Goal: Contribute content: Contribute content

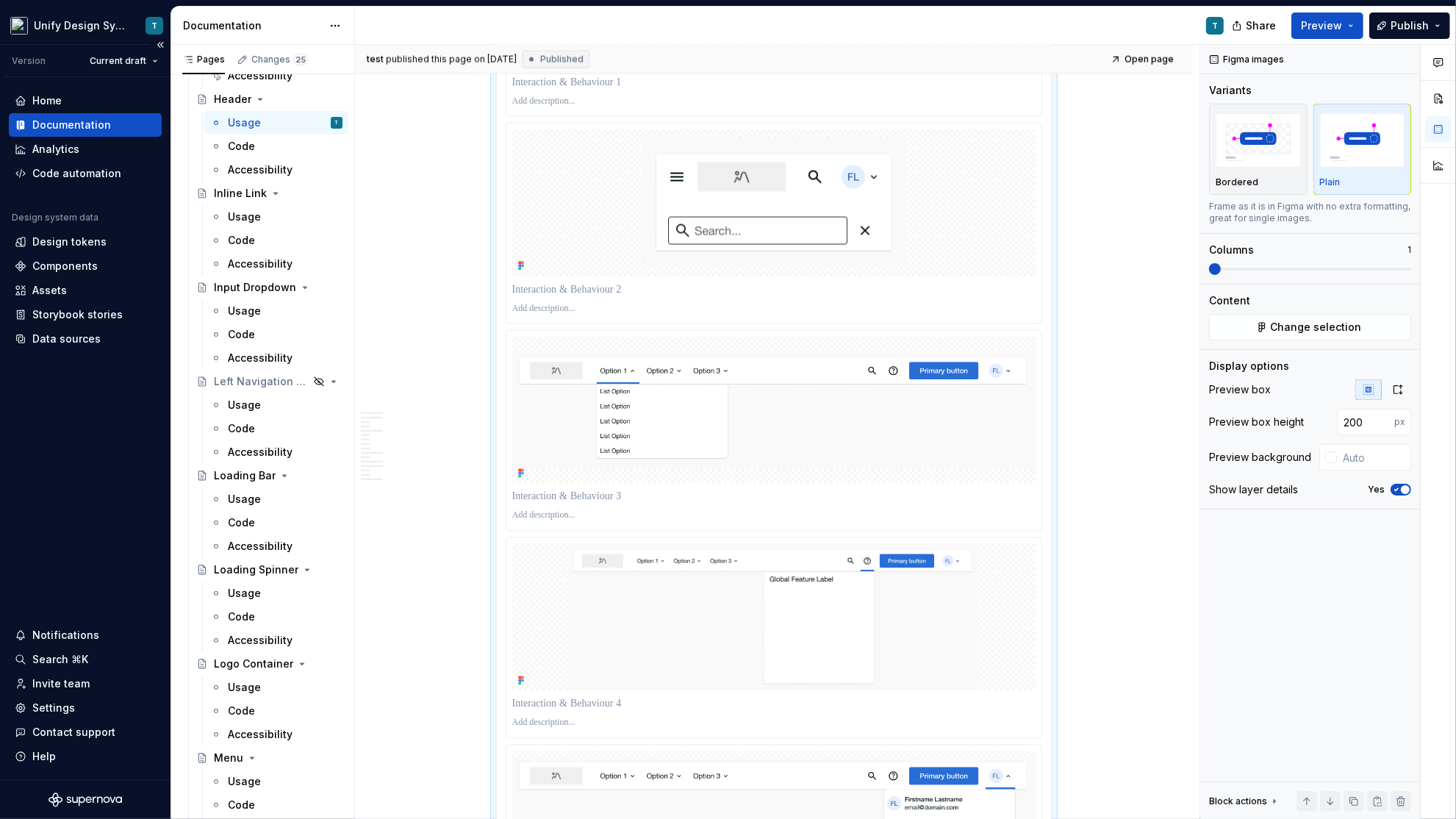
click at [63, 124] on div "Documentation" at bounding box center [72, 125] width 78 height 15
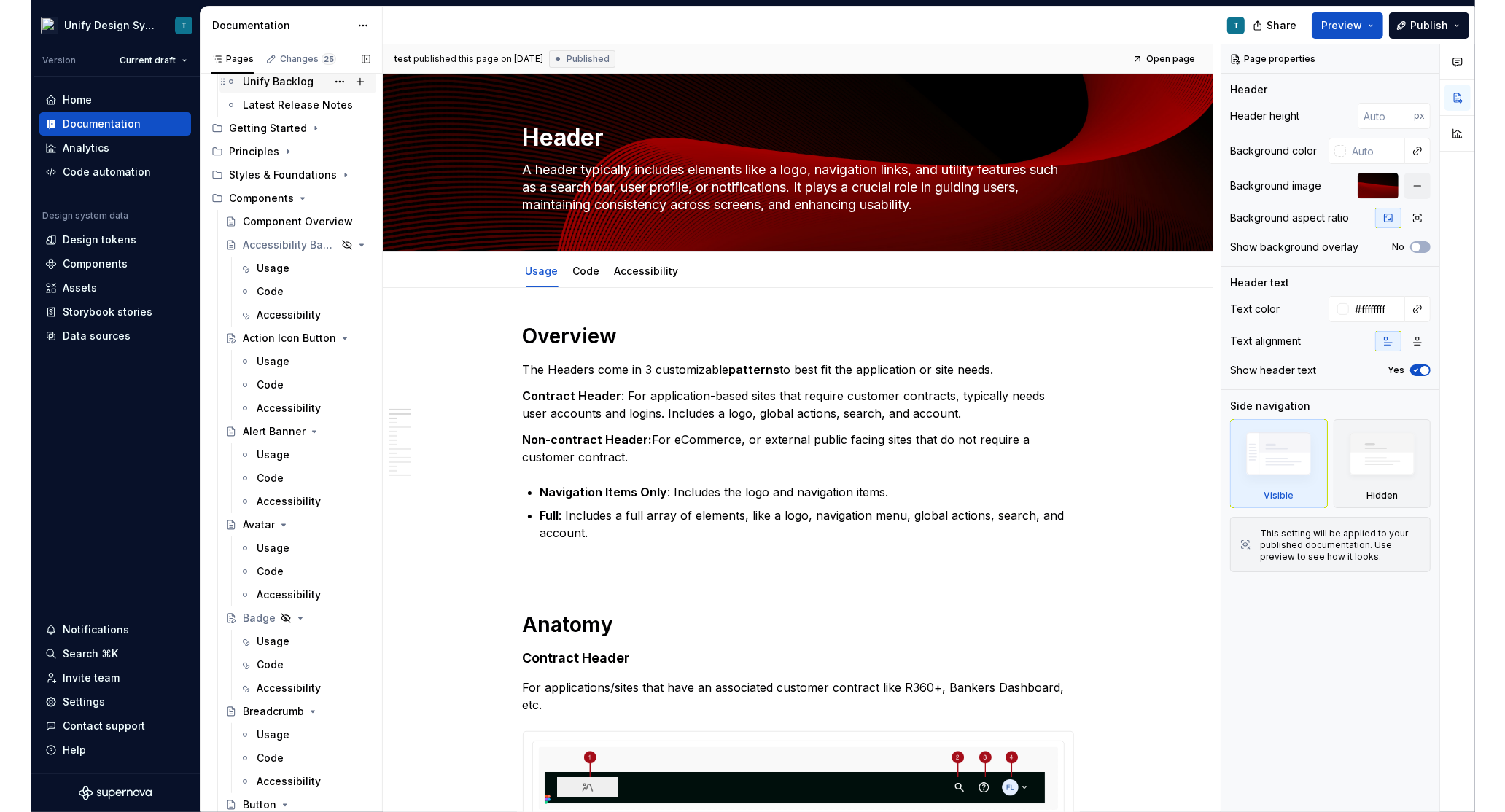
scroll to position [83, 0]
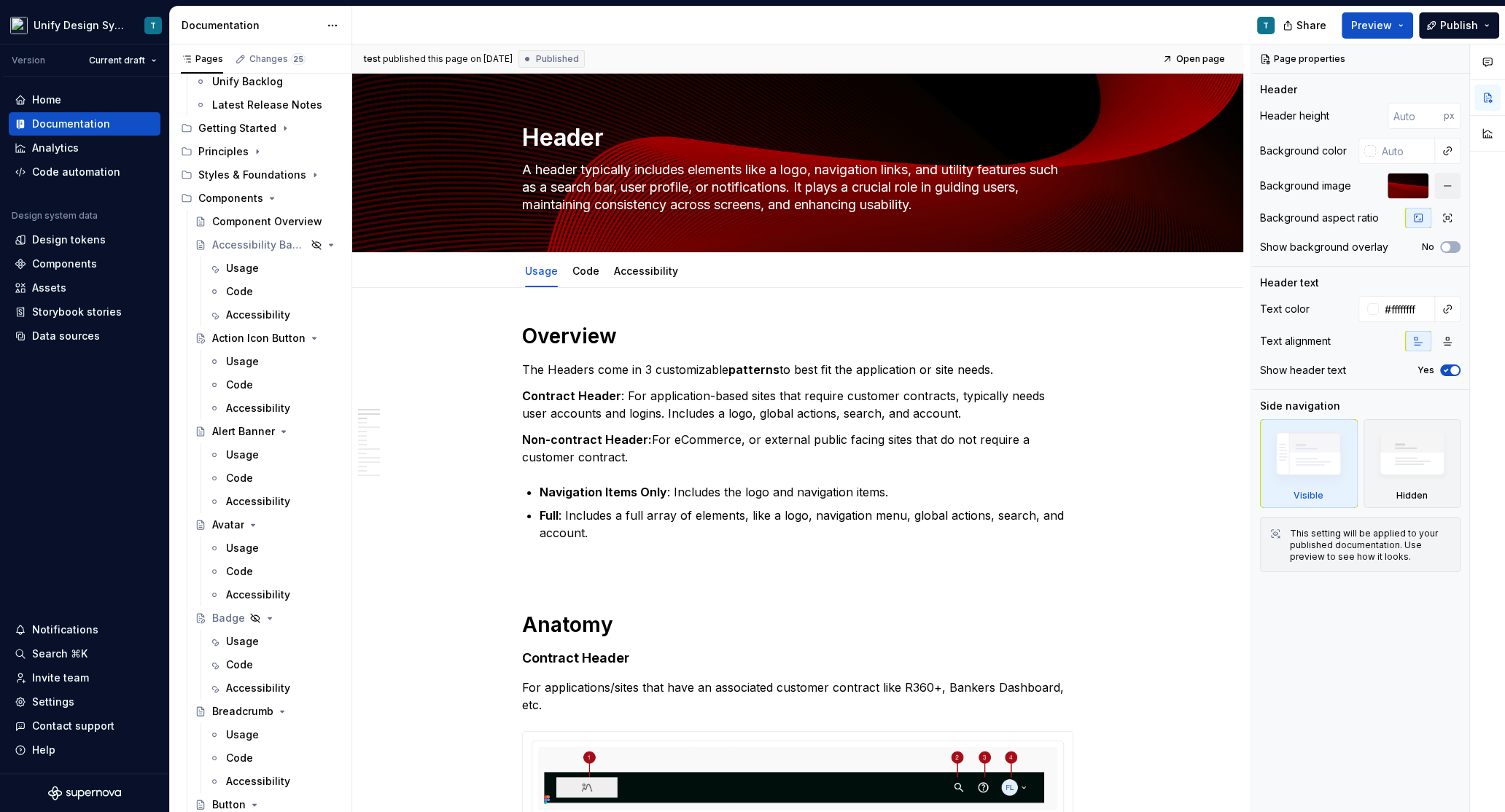
type textarea "*"
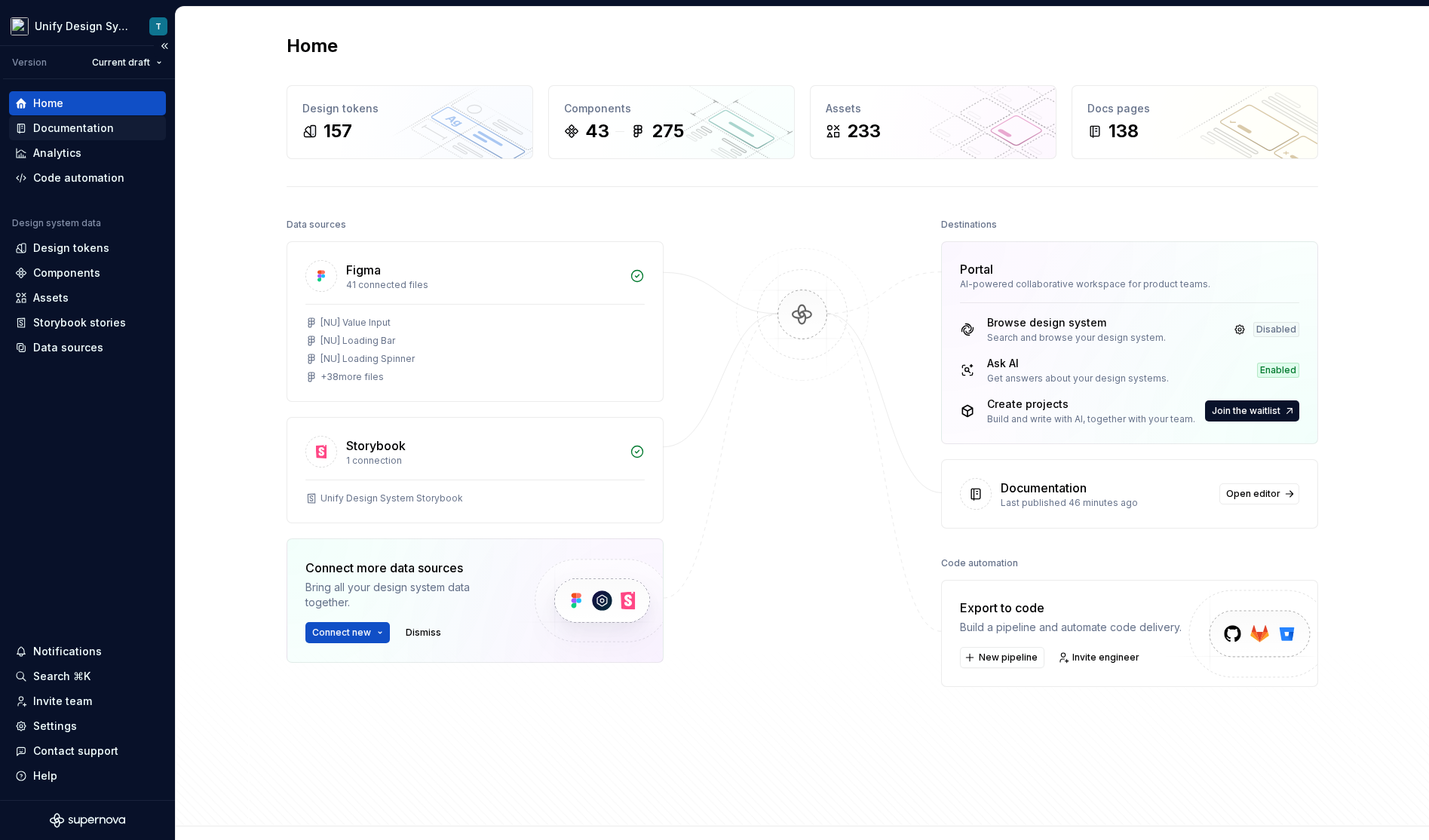
click at [89, 131] on div "Documentation" at bounding box center [74, 128] width 80 height 15
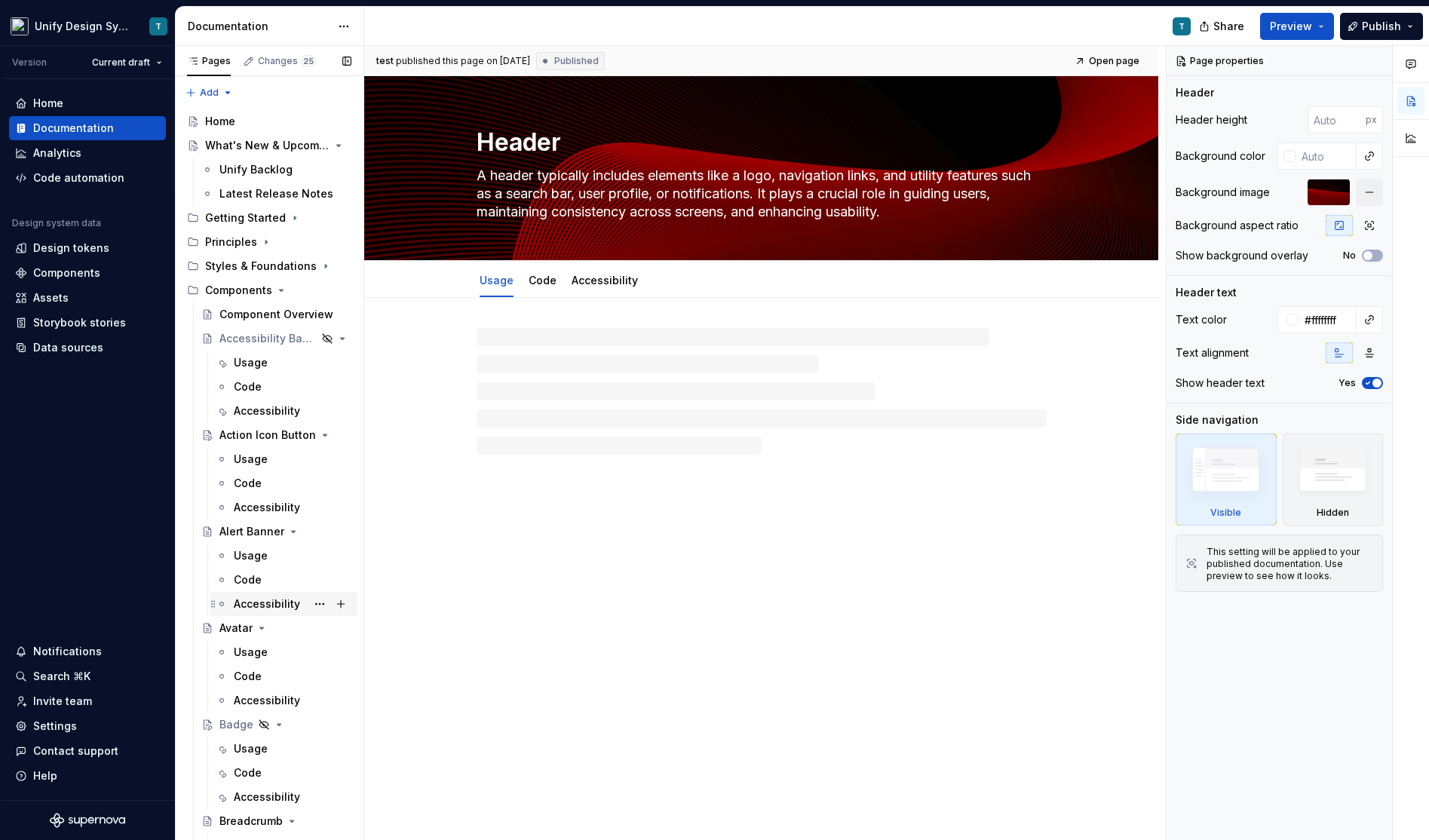
type textarea "*"
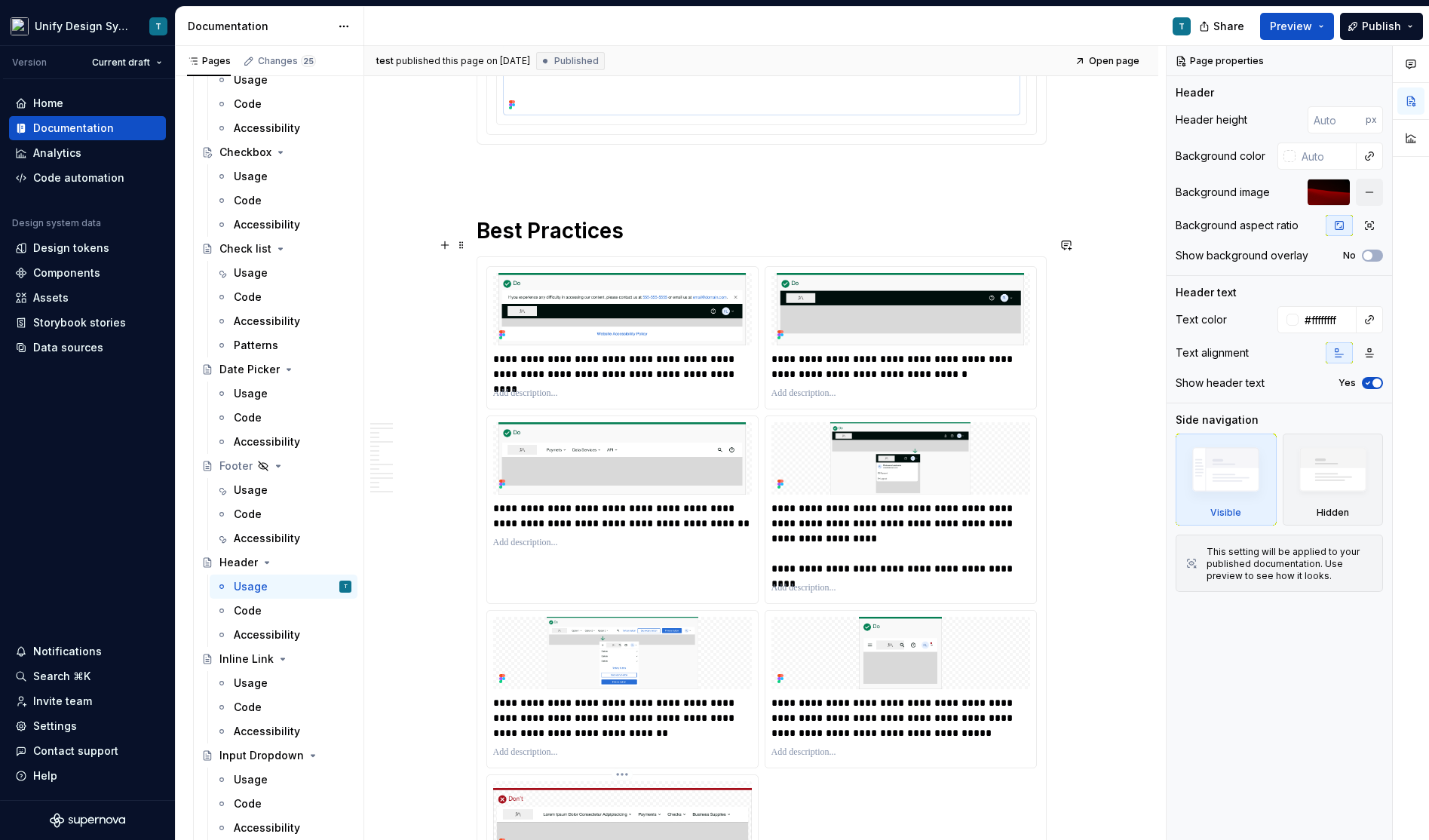
scroll to position [5590, 0]
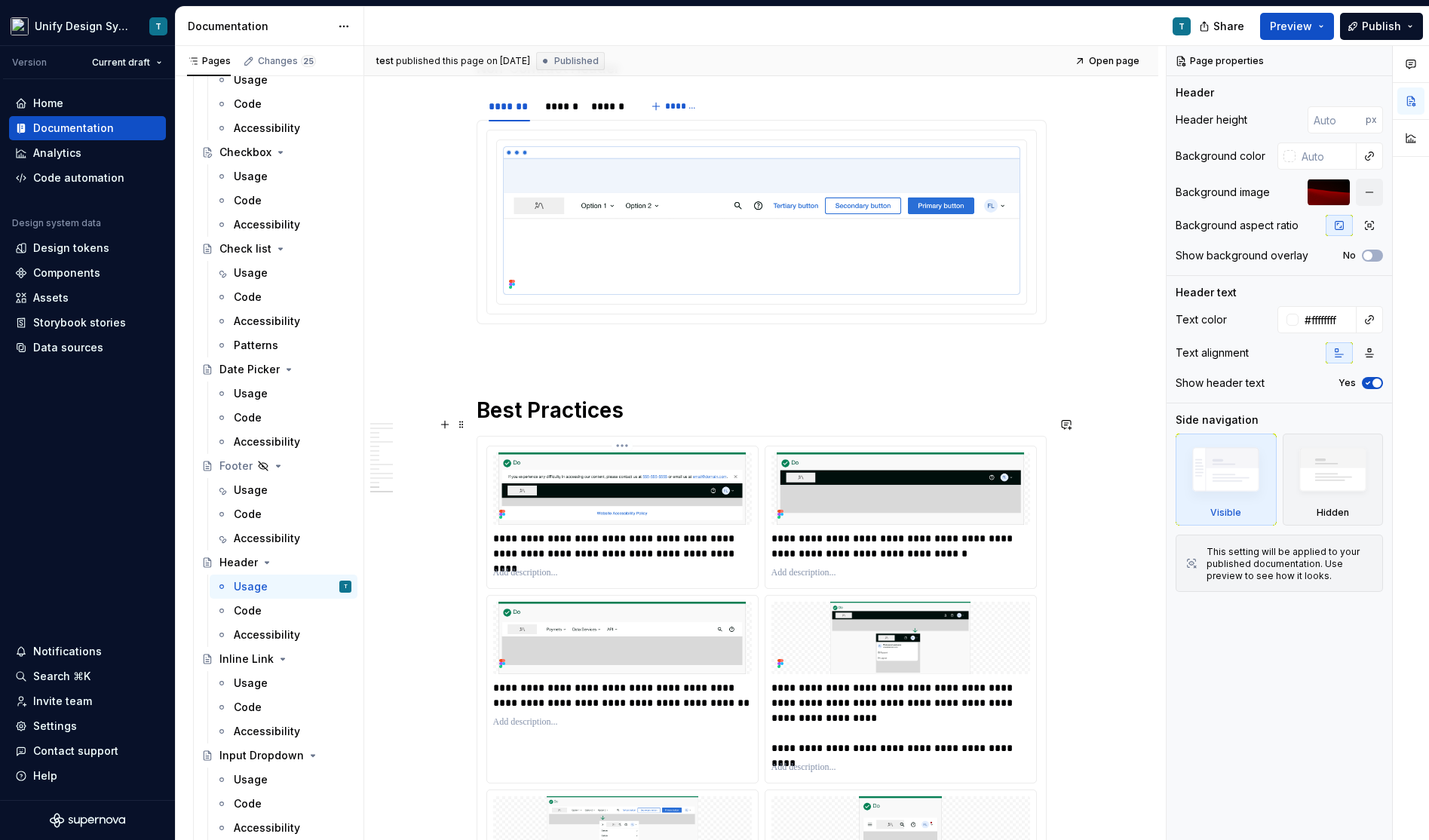
click at [630, 461] on img at bounding box center [622, 488] width 259 height 73
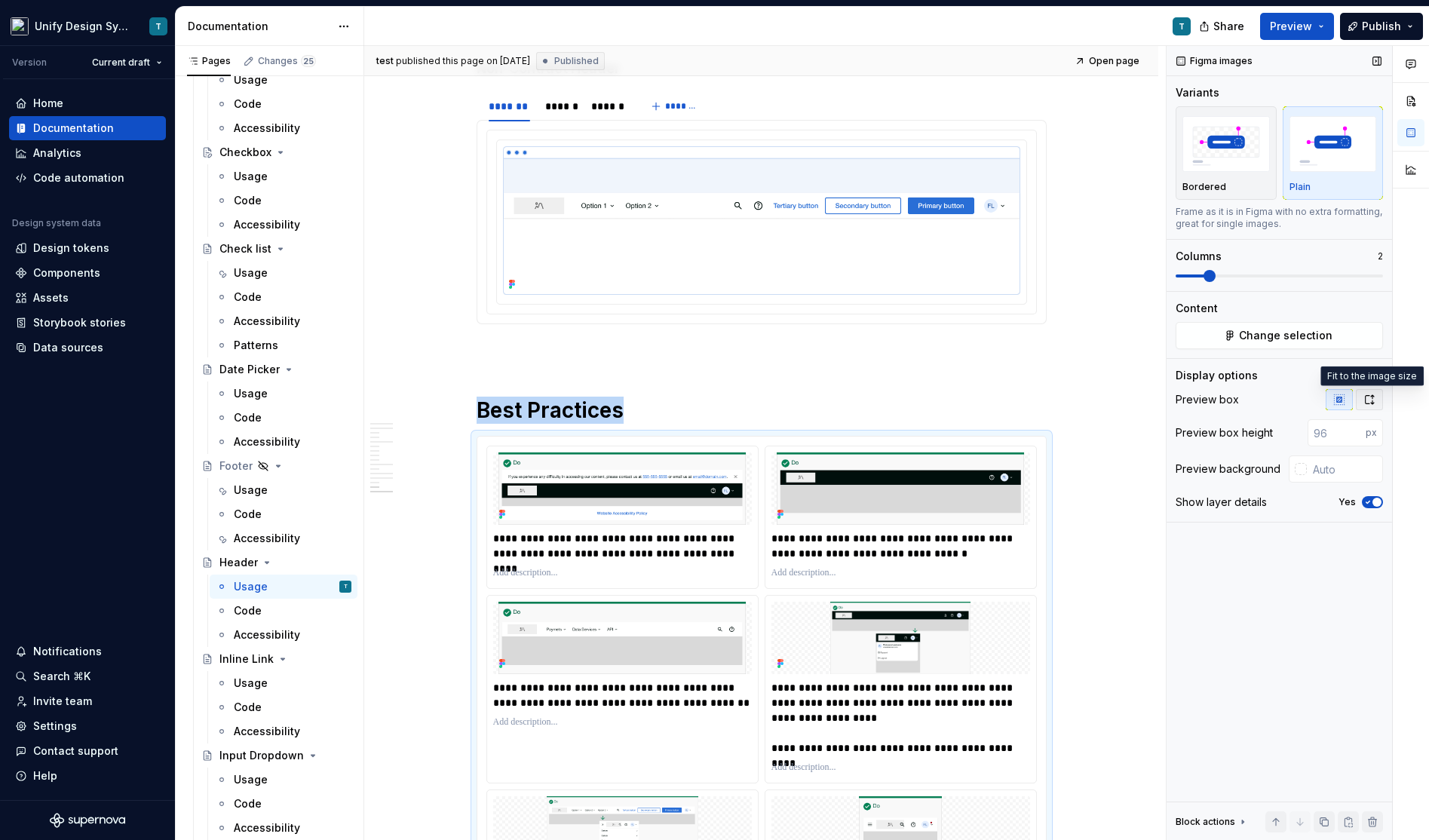
click at [1372, 400] on icon "button" at bounding box center [1370, 399] width 9 height 9
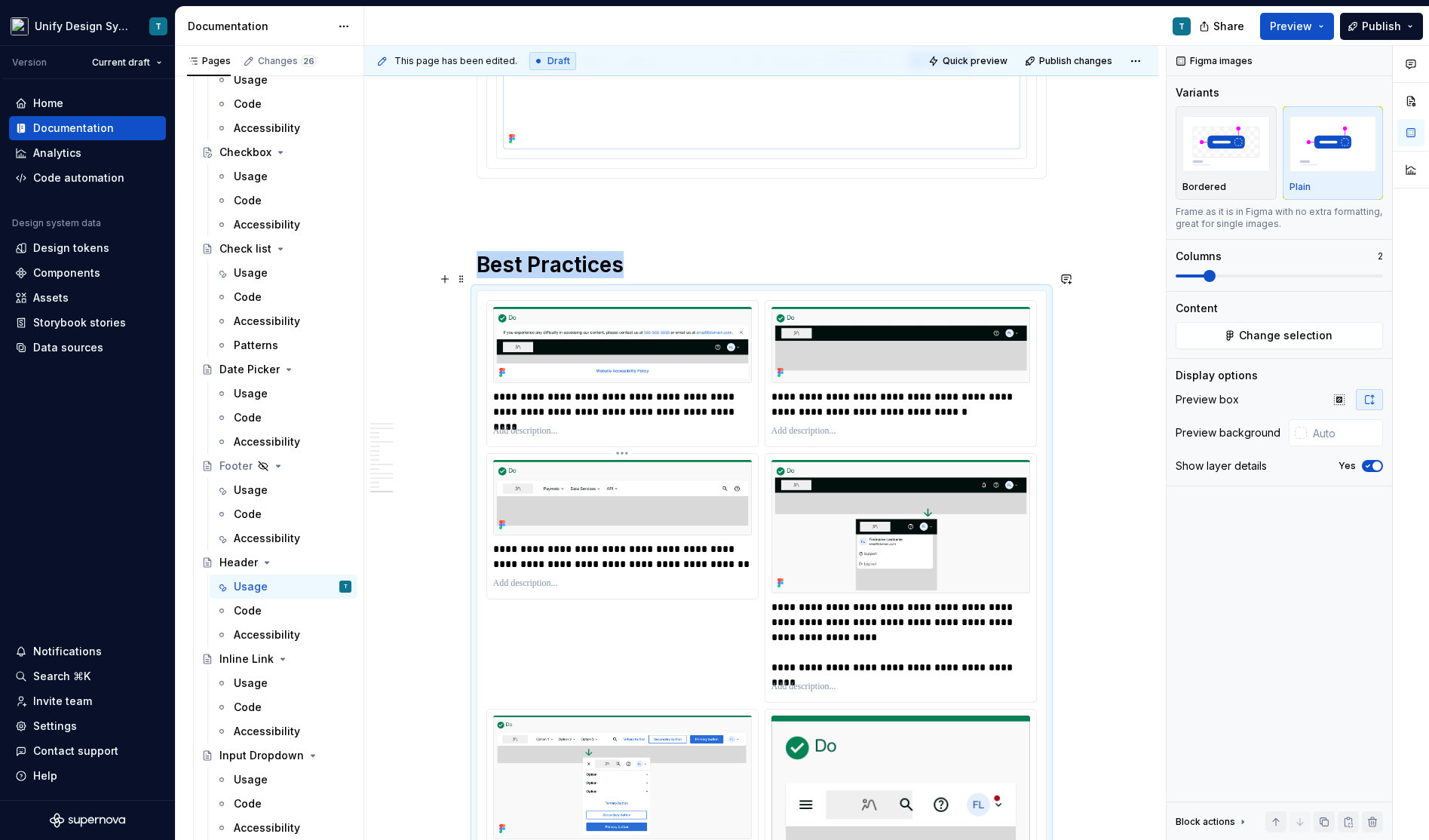
scroll to position [5754, 0]
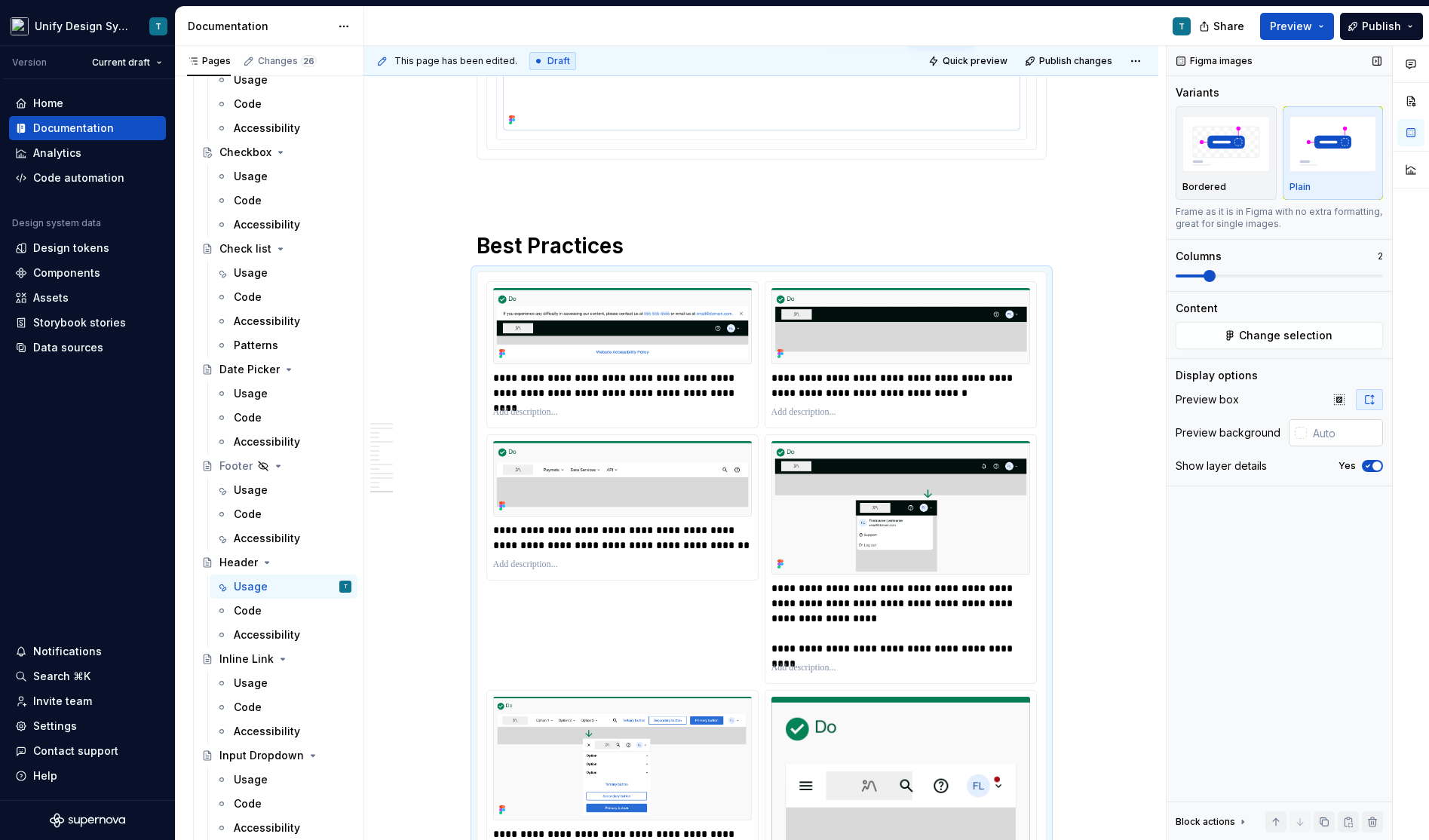
click at [1343, 428] on input "text" at bounding box center [1344, 433] width 76 height 27
click at [1343, 403] on icon "button" at bounding box center [1339, 400] width 12 height 12
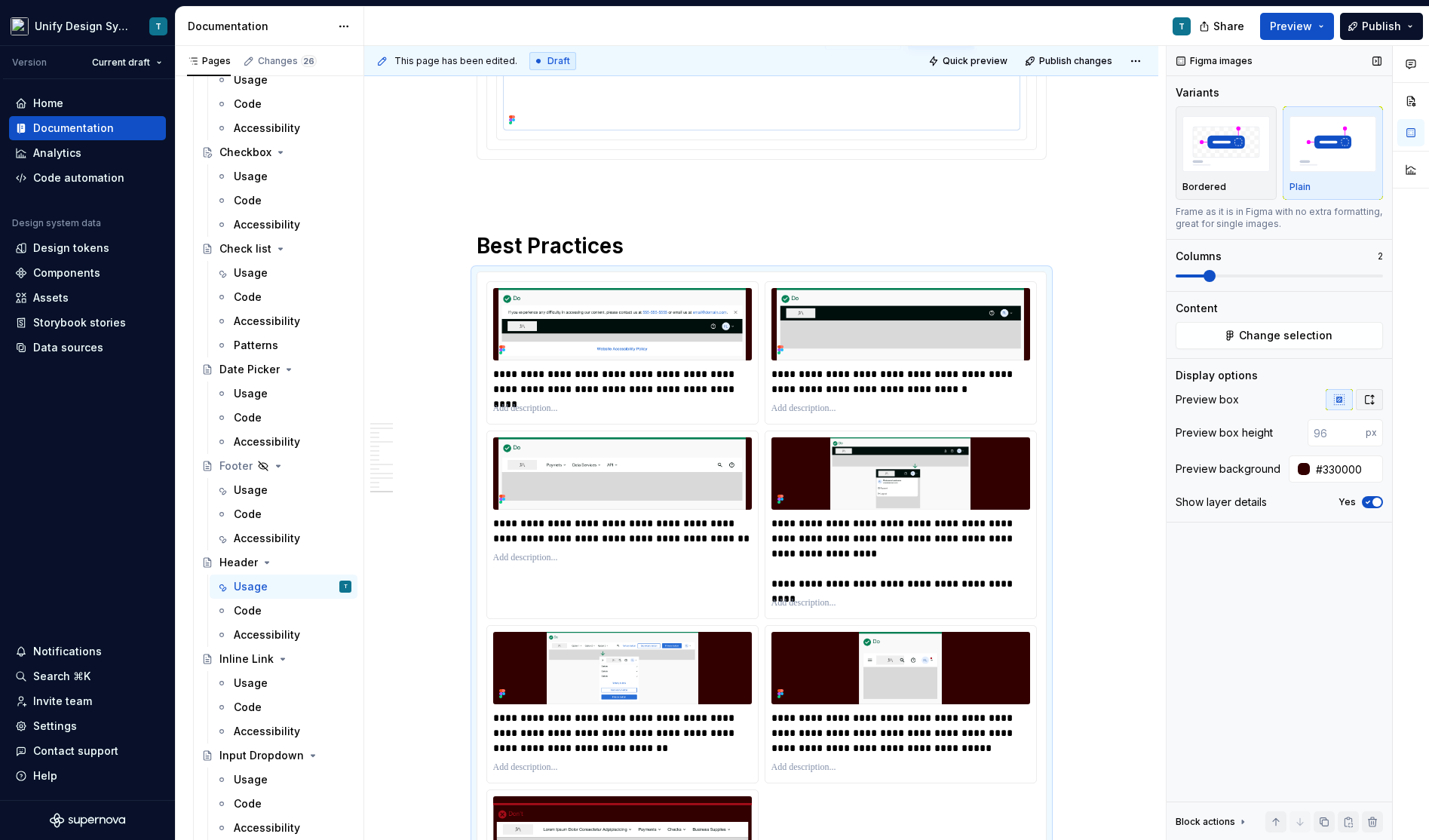
click at [1363, 403] on icon "button" at bounding box center [1369, 400] width 12 height 12
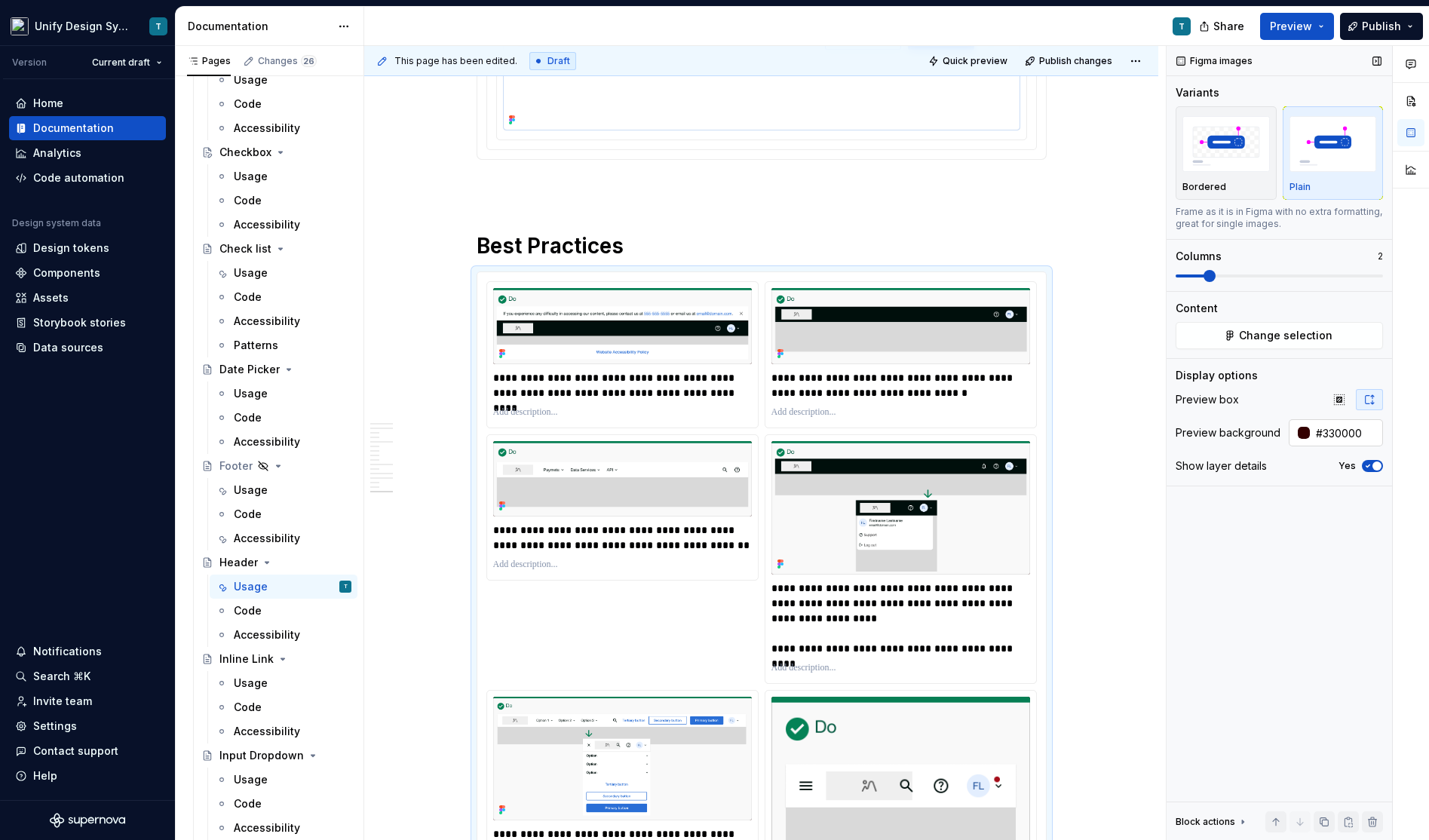
click at [1349, 435] on input "#330000" at bounding box center [1346, 433] width 73 height 27
type input "auto"
click at [1350, 401] on button "button" at bounding box center [1339, 399] width 27 height 21
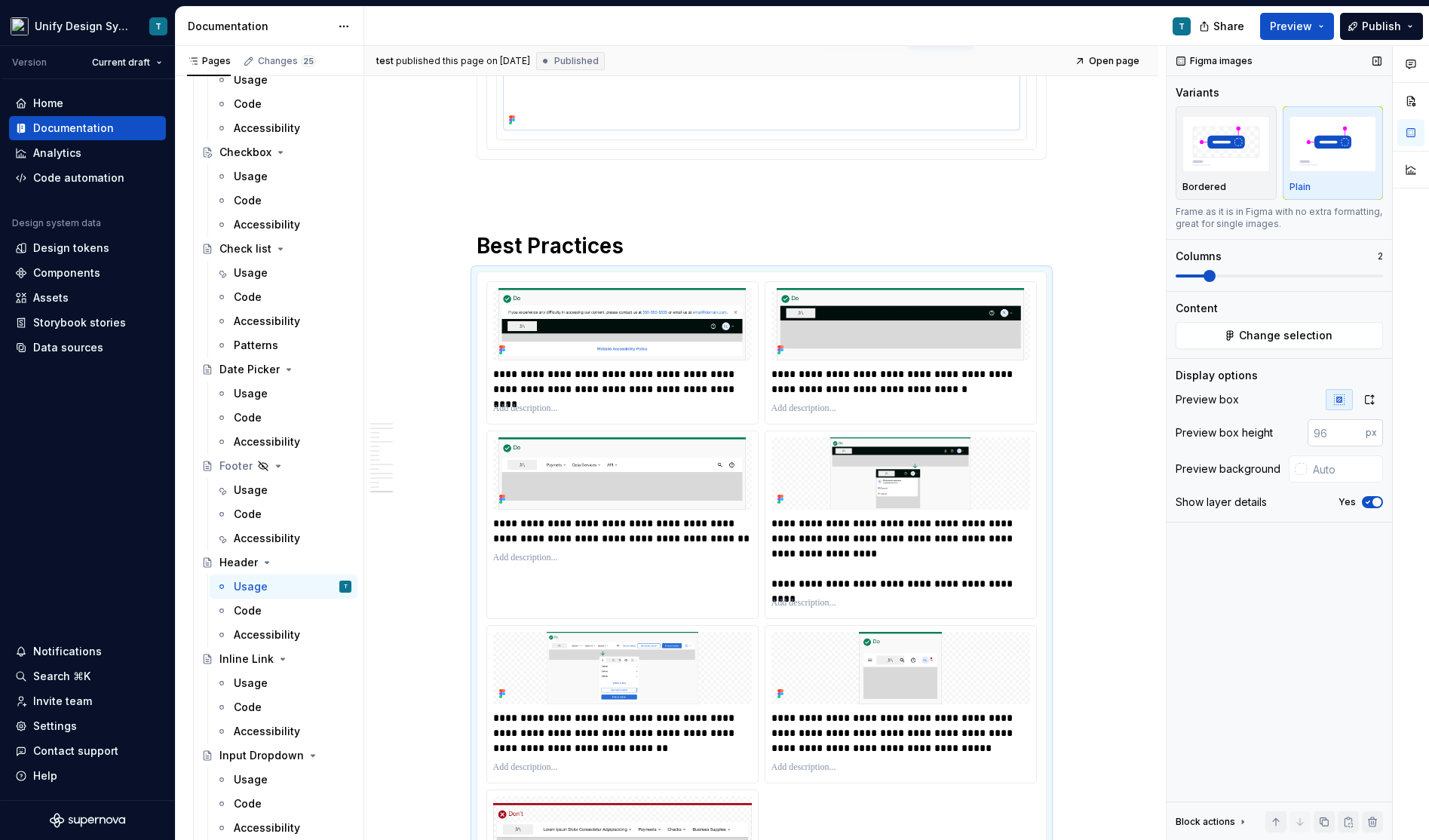
click at [1339, 441] on input "number" at bounding box center [1337, 433] width 58 height 27
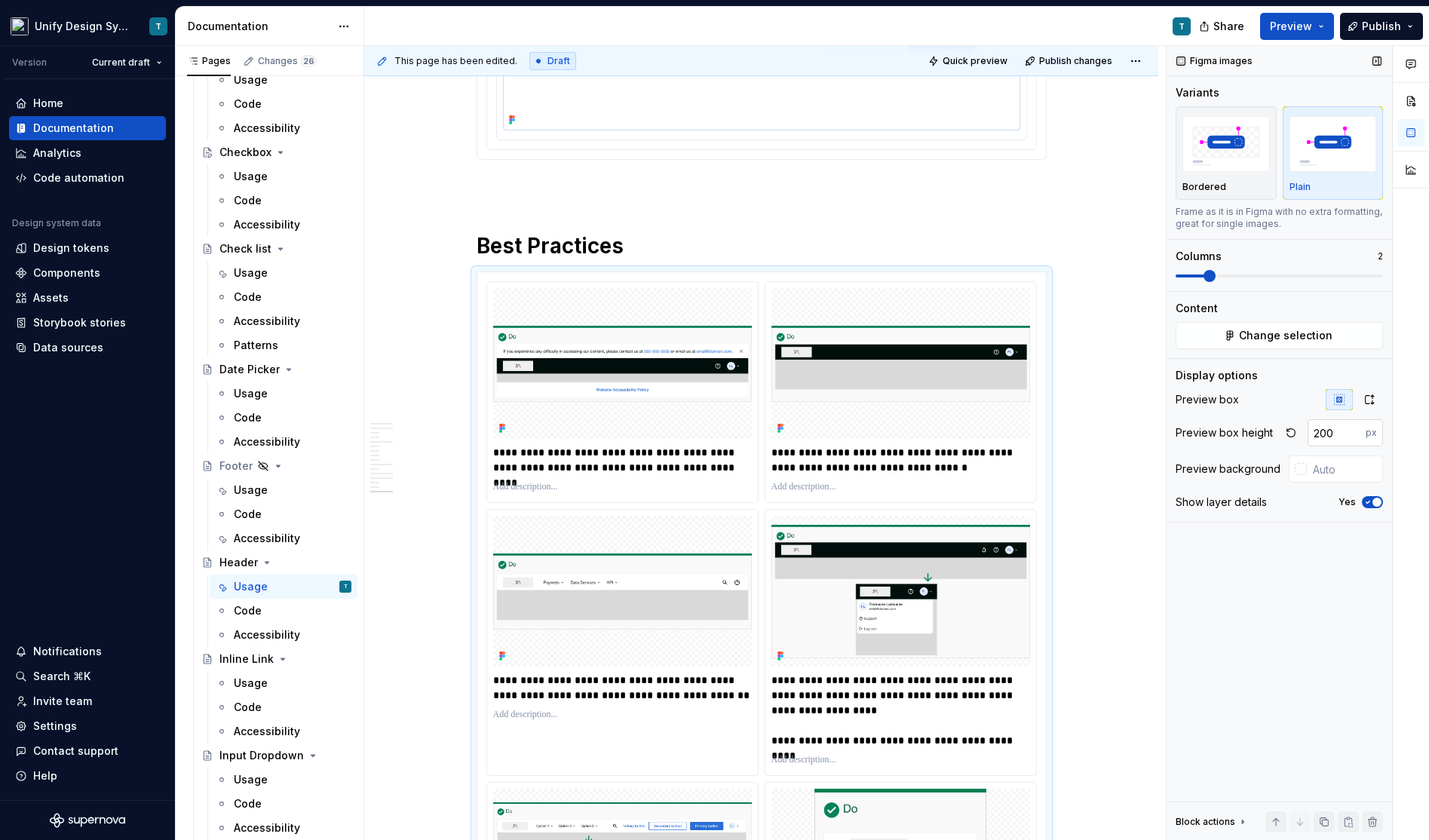
click at [1339, 441] on input "200" at bounding box center [1337, 433] width 58 height 27
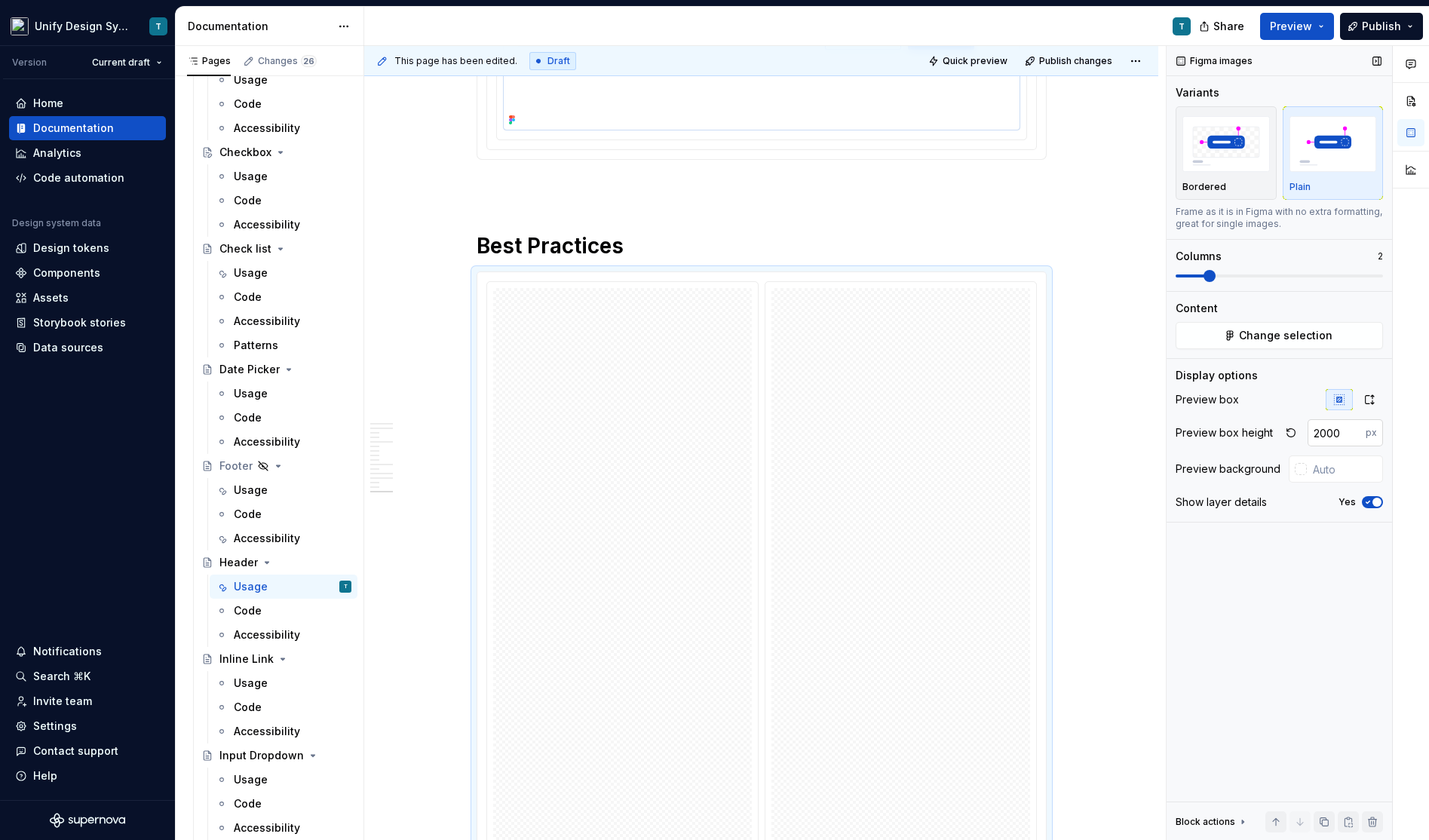
click at [1336, 426] on input "2000" at bounding box center [1337, 433] width 58 height 27
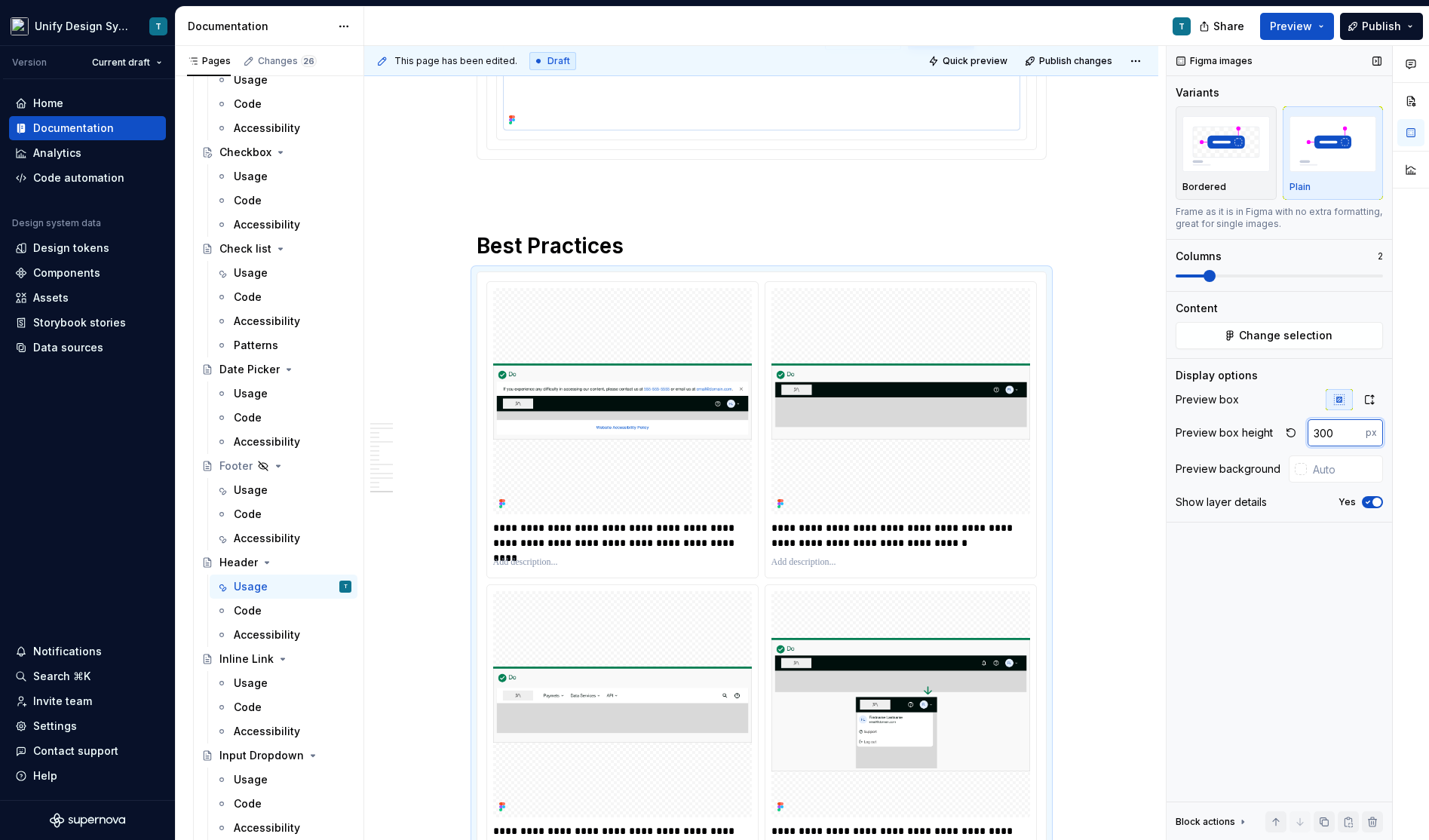
click at [1337, 430] on input "300" at bounding box center [1337, 433] width 58 height 27
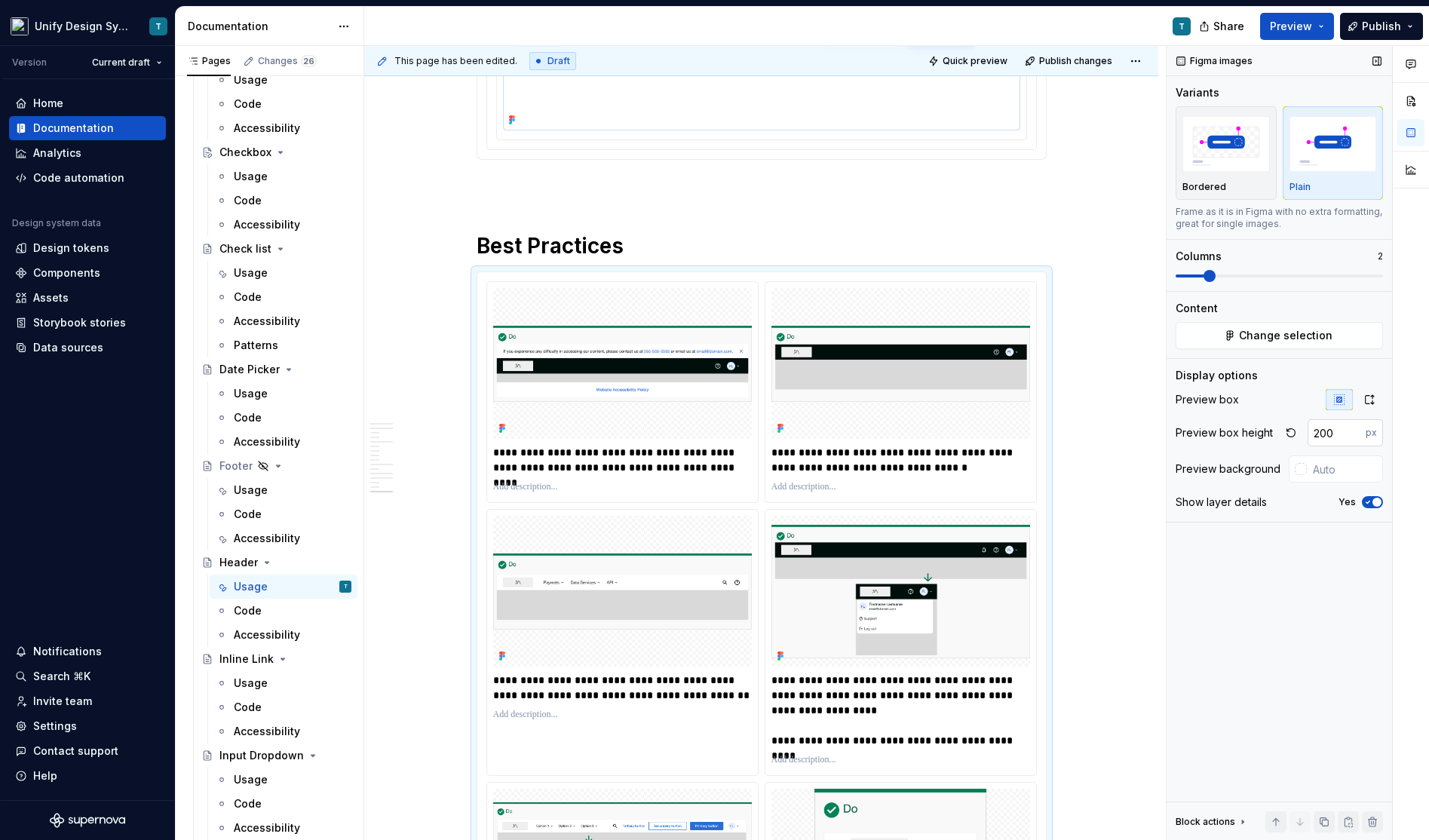
click at [1337, 430] on input "200" at bounding box center [1337, 433] width 58 height 27
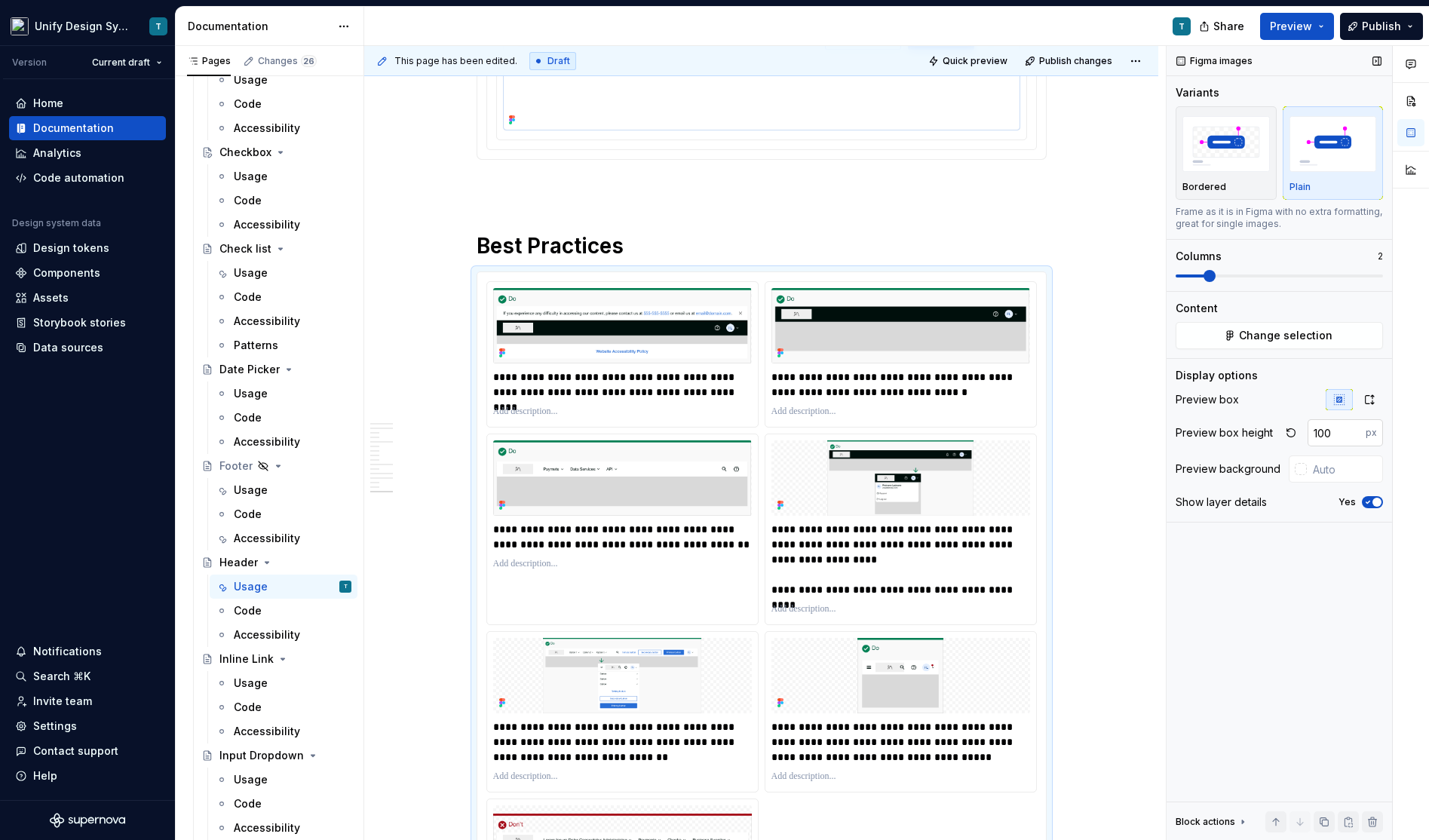
click at [1337, 430] on input "100" at bounding box center [1337, 433] width 58 height 27
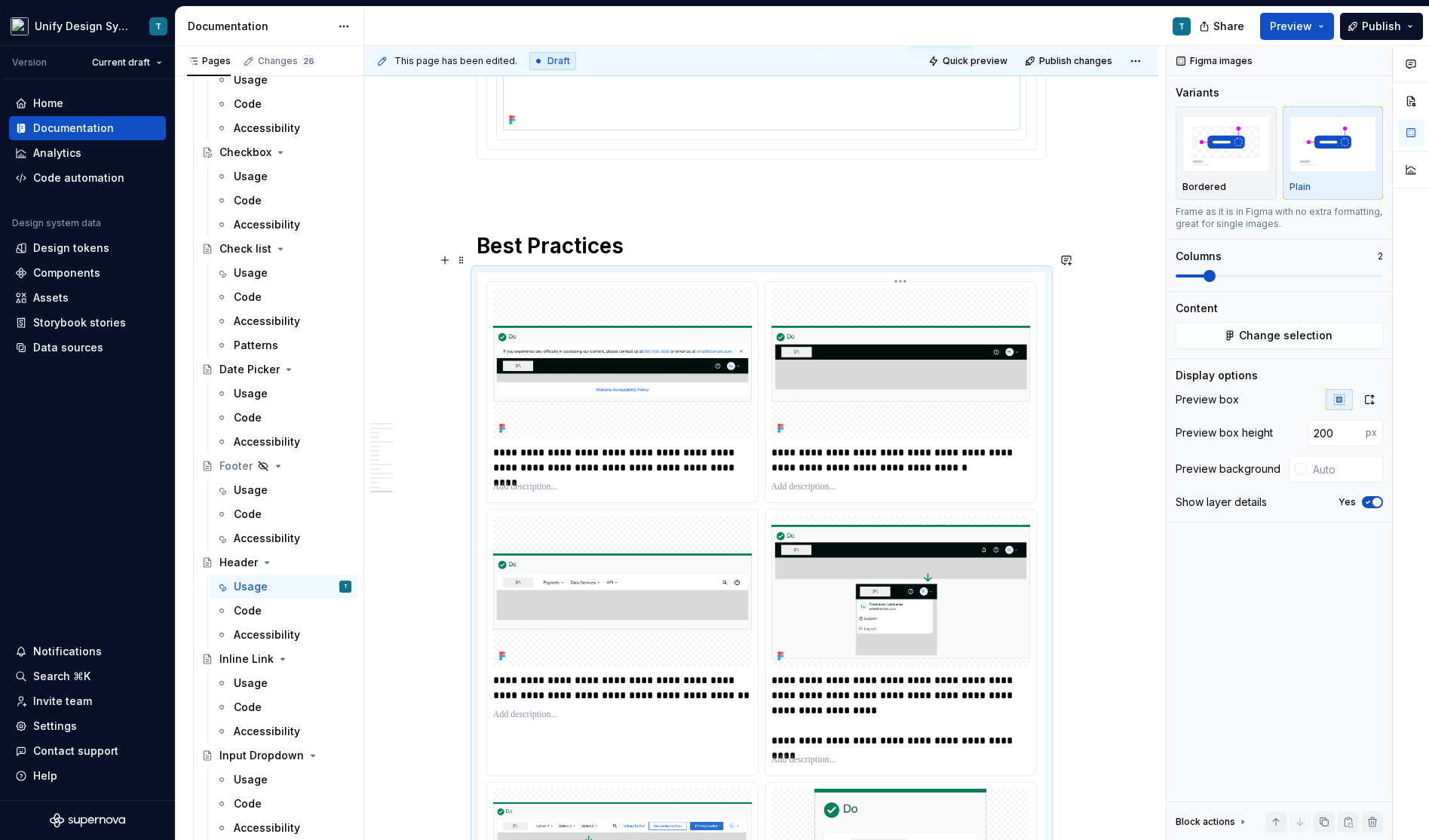
click at [788, 369] on img at bounding box center [901, 363] width 259 height 76
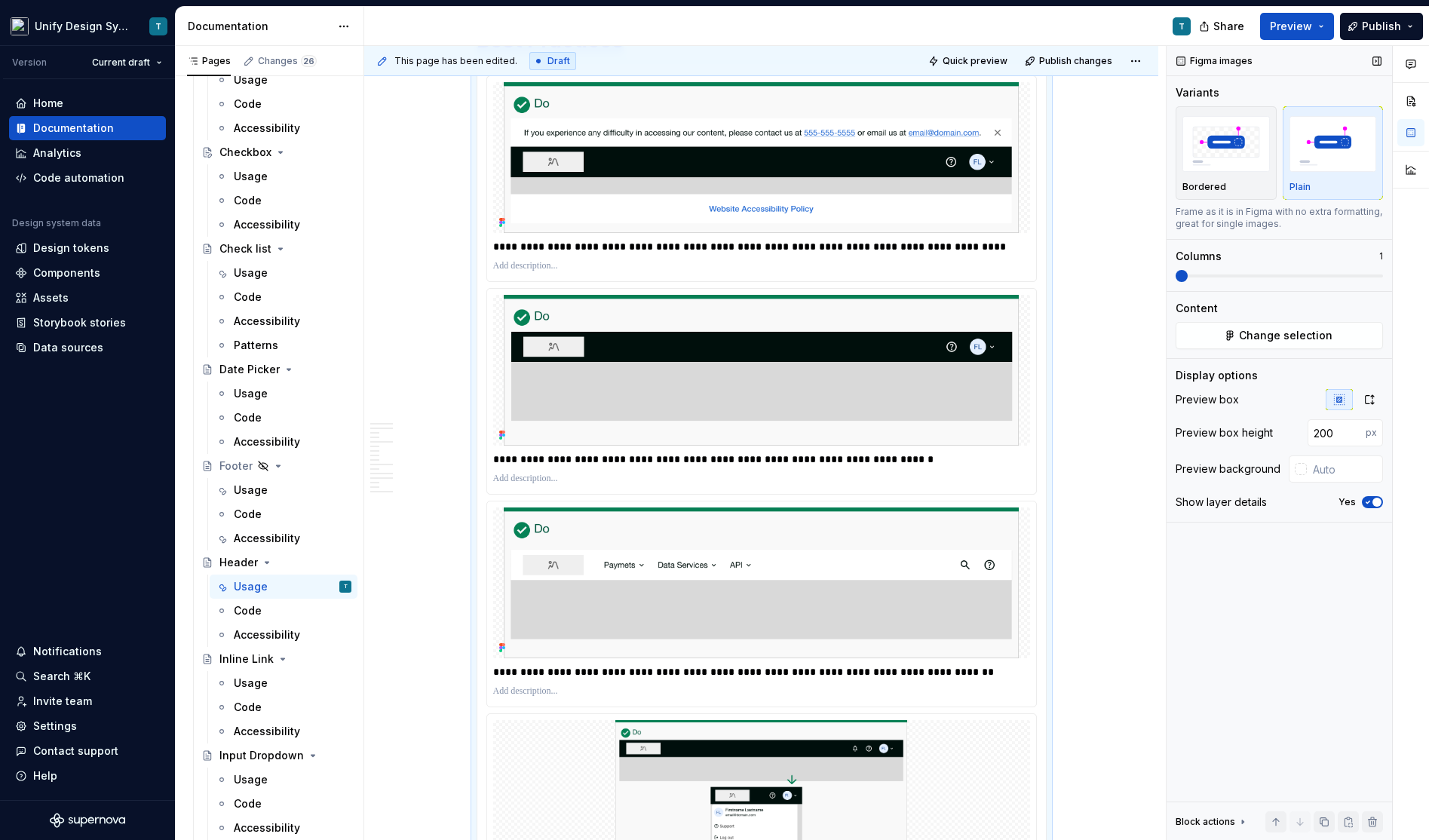
click at [1176, 275] on span at bounding box center [1182, 276] width 12 height 12
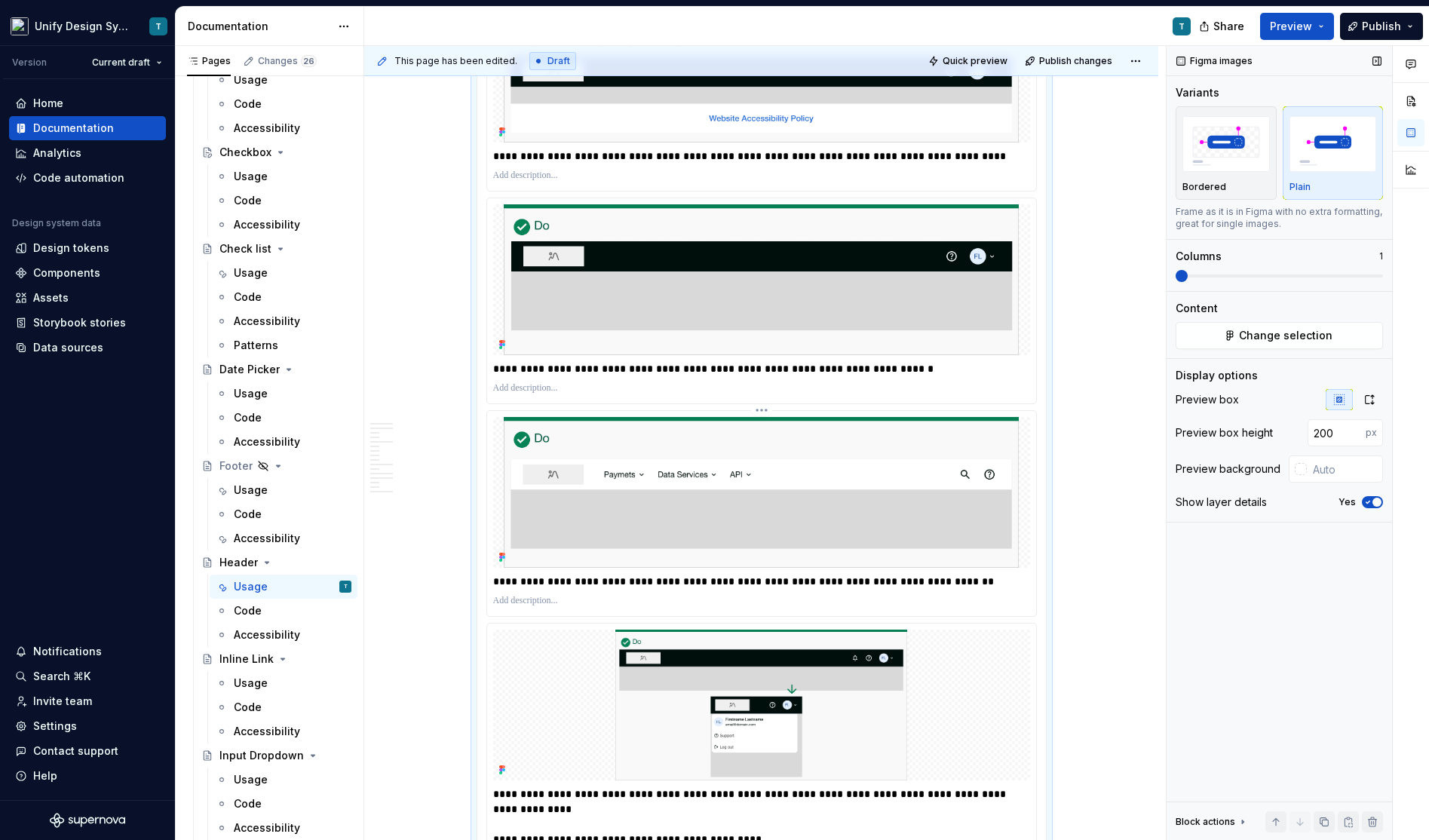
scroll to position [6048, 0]
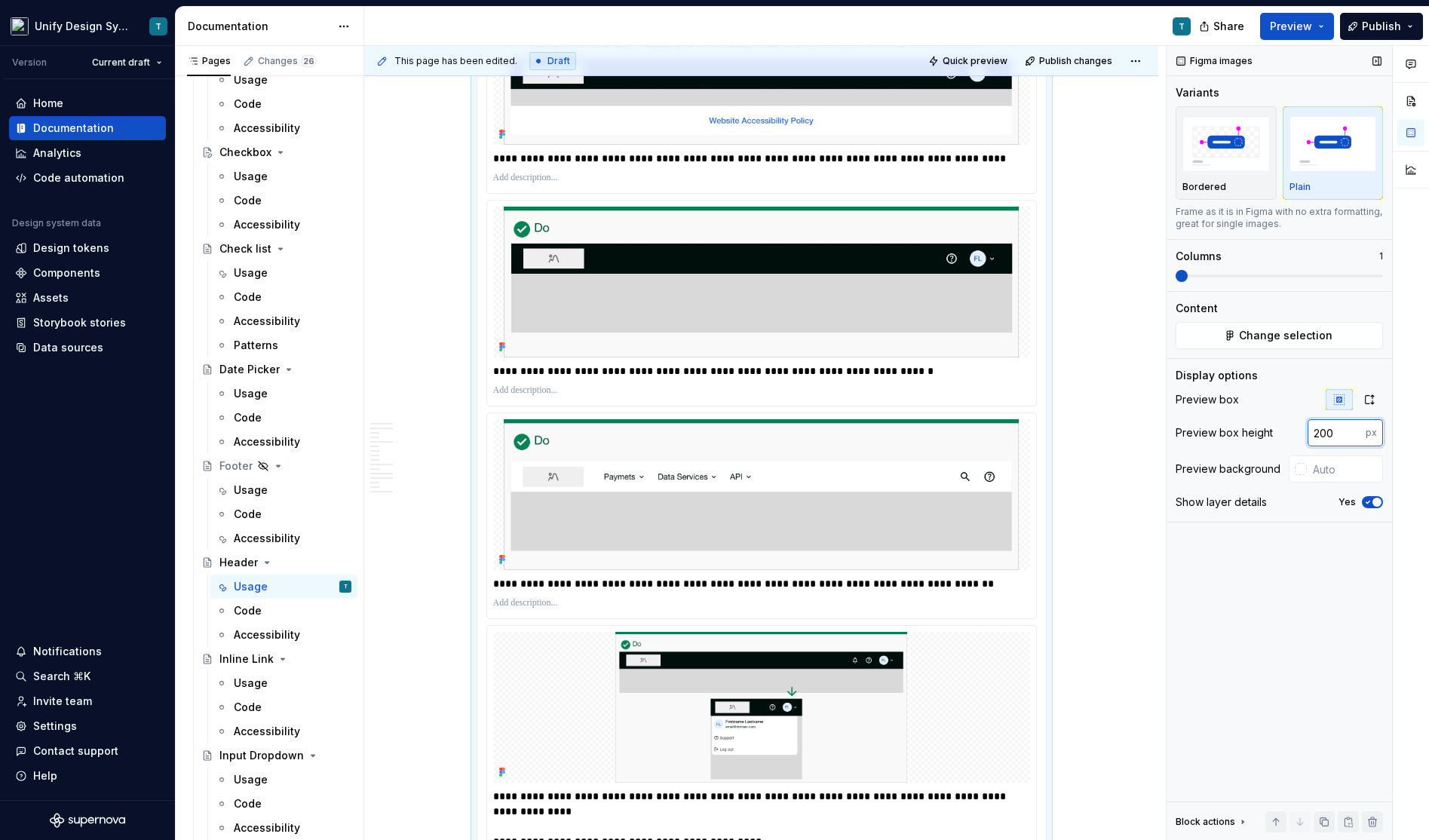
drag, startPoint x: 1343, startPoint y: 432, endPoint x: 1271, endPoint y: 432, distance: 72.0
click at [1271, 432] on div "Preview box height 200 px" at bounding box center [1279, 433] width 207 height 27
type input "100"
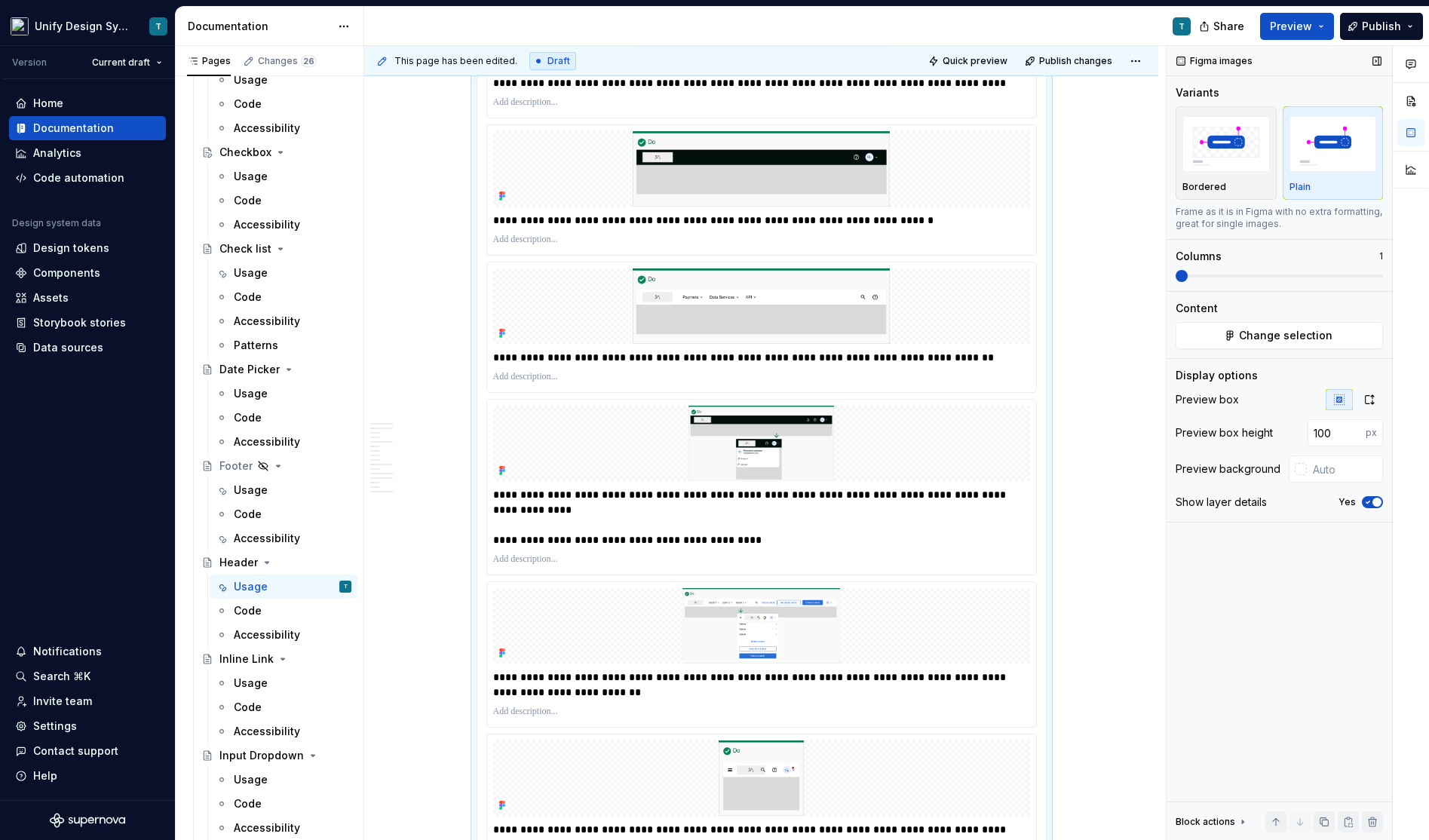
click at [1271, 432] on div "Preview box height 100 px" at bounding box center [1279, 433] width 207 height 27
click at [1371, 405] on button "button" at bounding box center [1369, 399] width 27 height 21
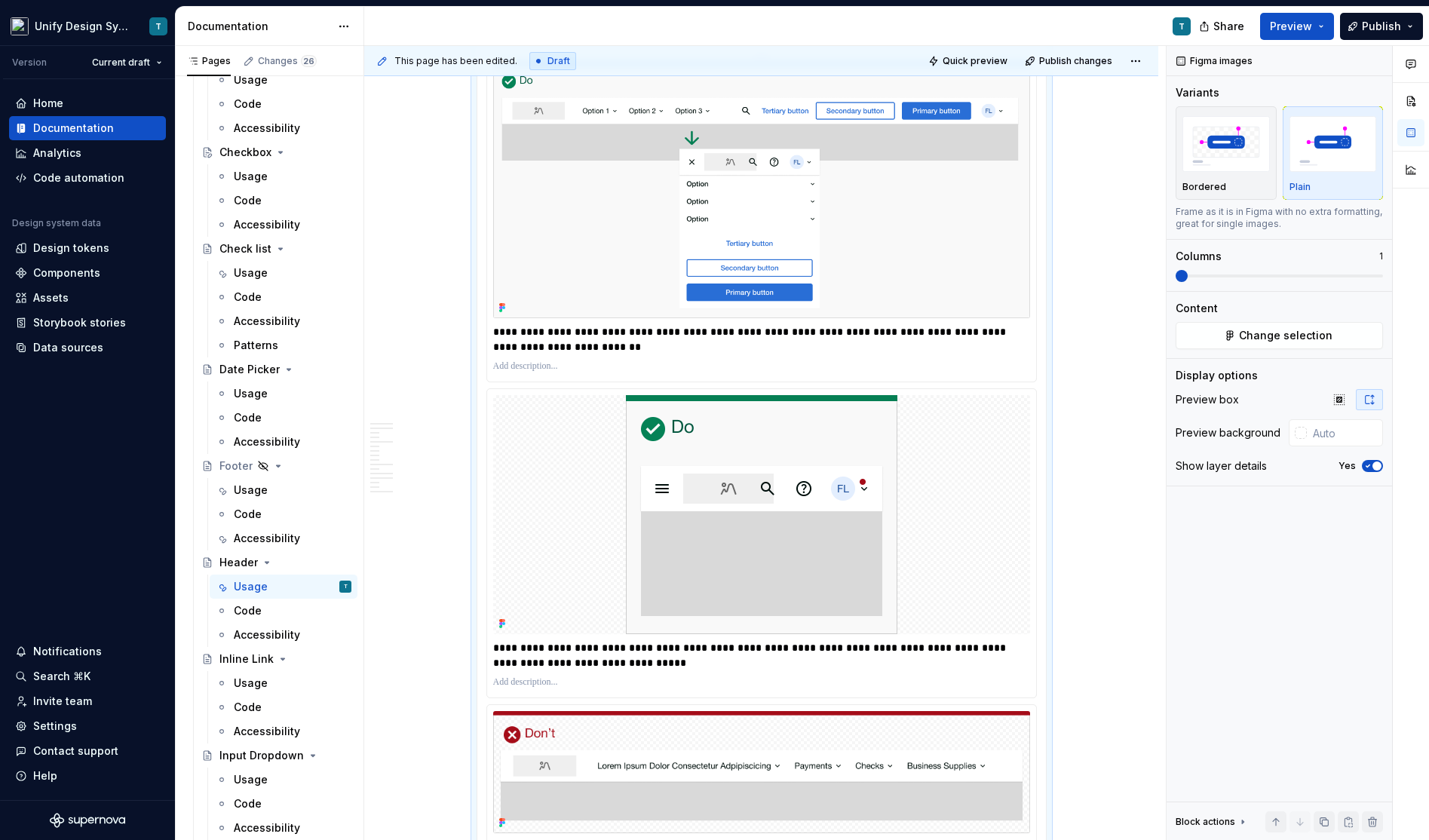
scroll to position [7322, 0]
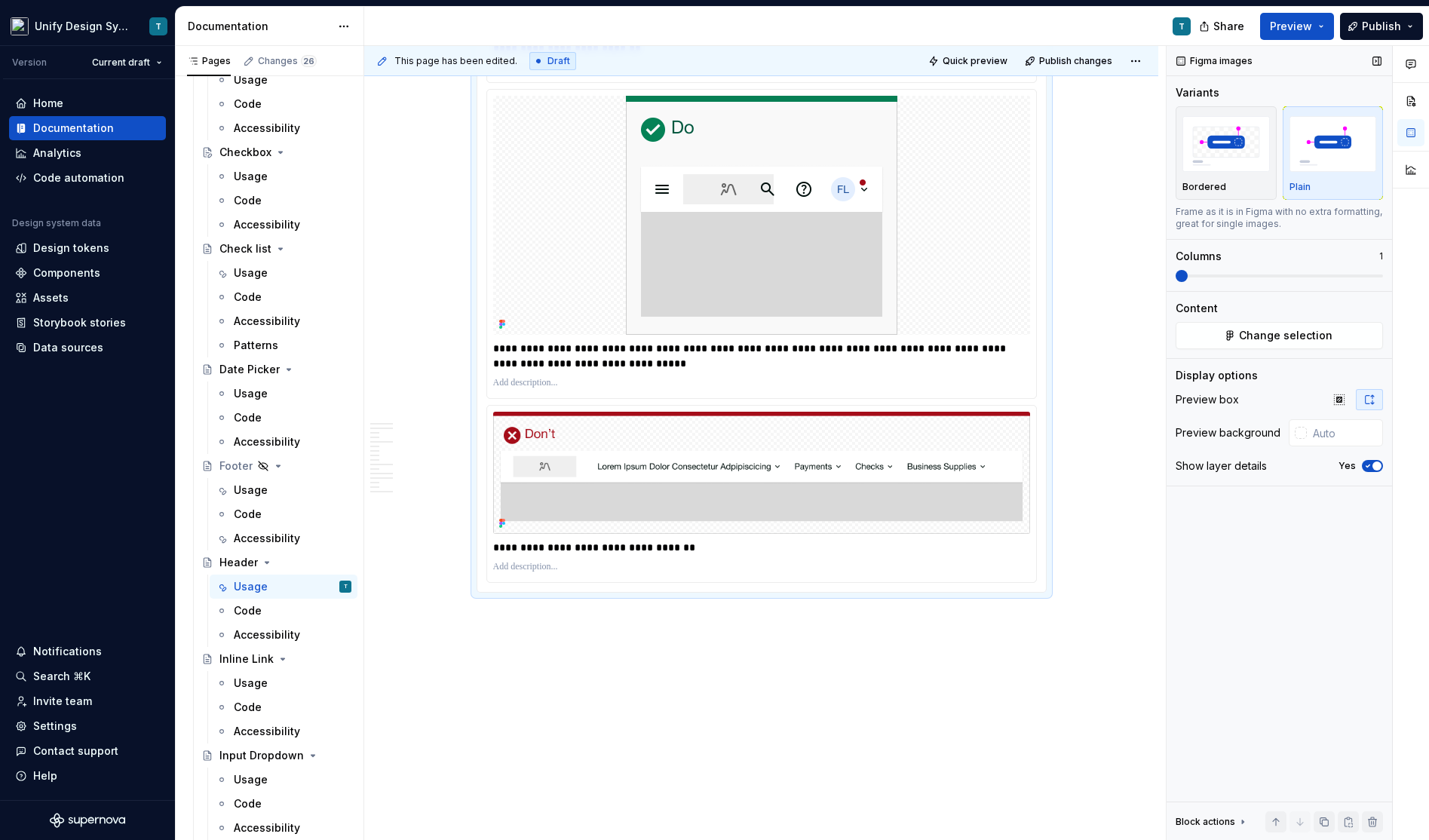
click at [1342, 132] on img "button" at bounding box center [1333, 144] width 87 height 55
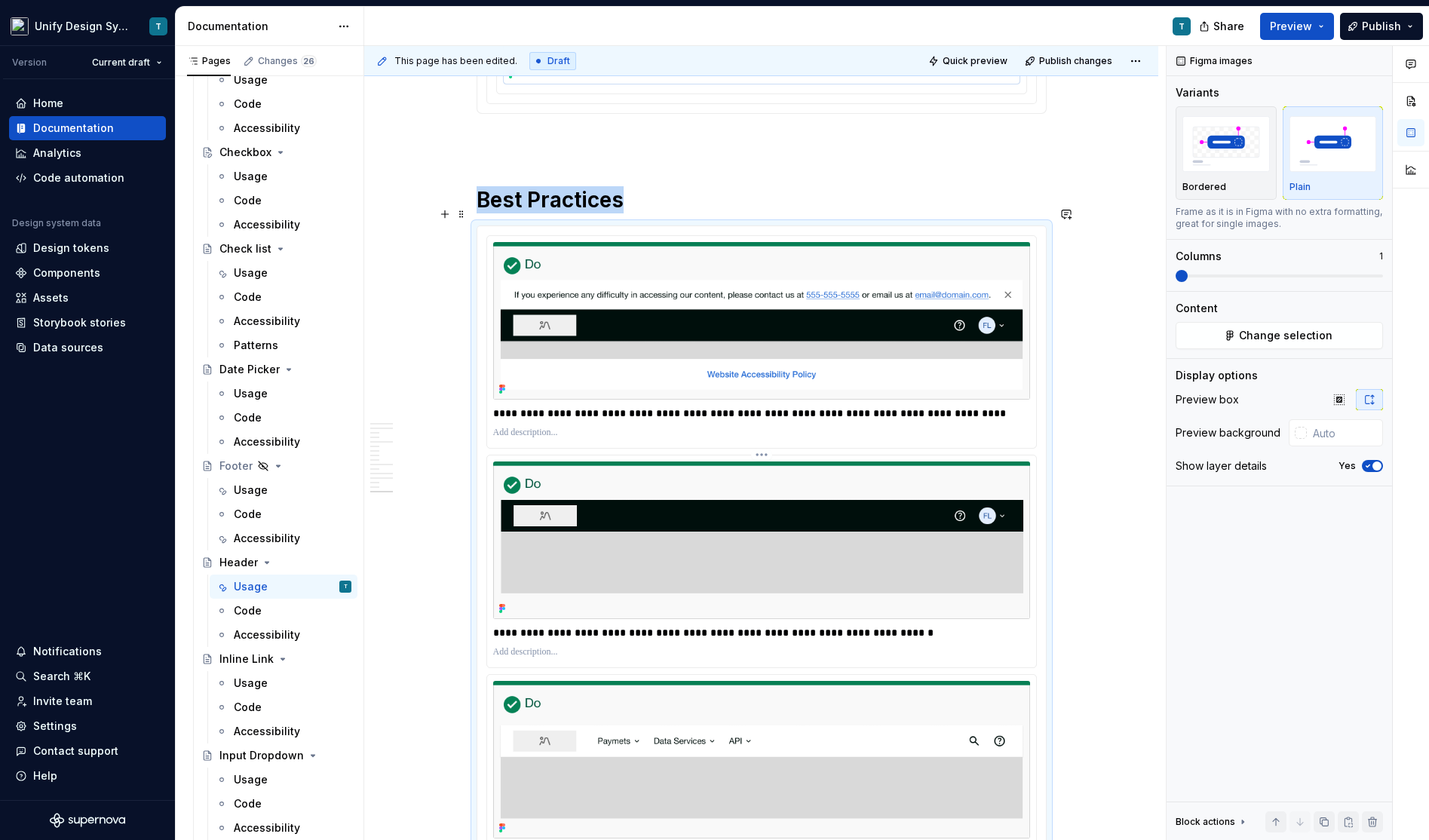
scroll to position [5727, 0]
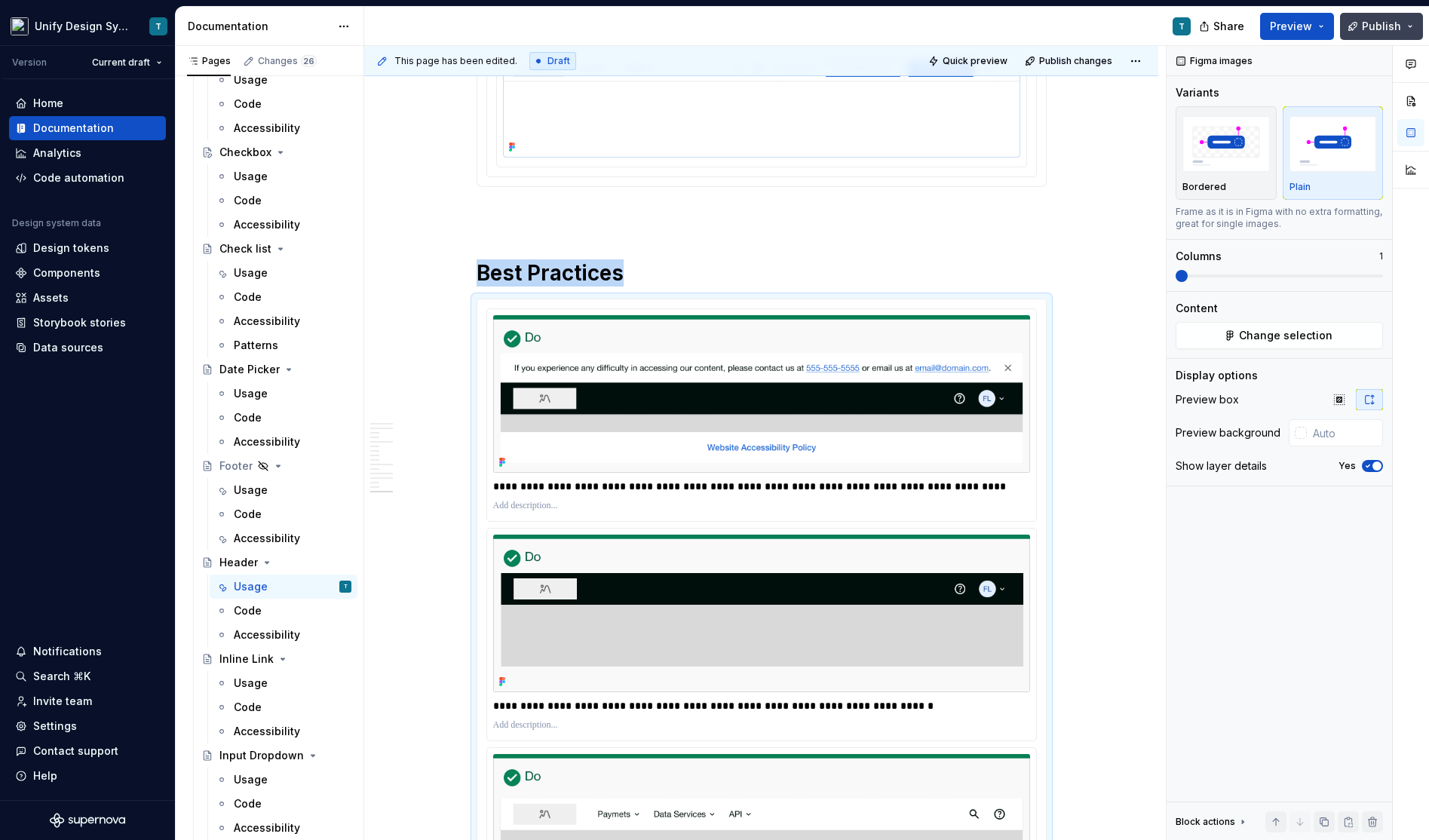
click at [1382, 28] on span "Publish" at bounding box center [1381, 27] width 39 height 15
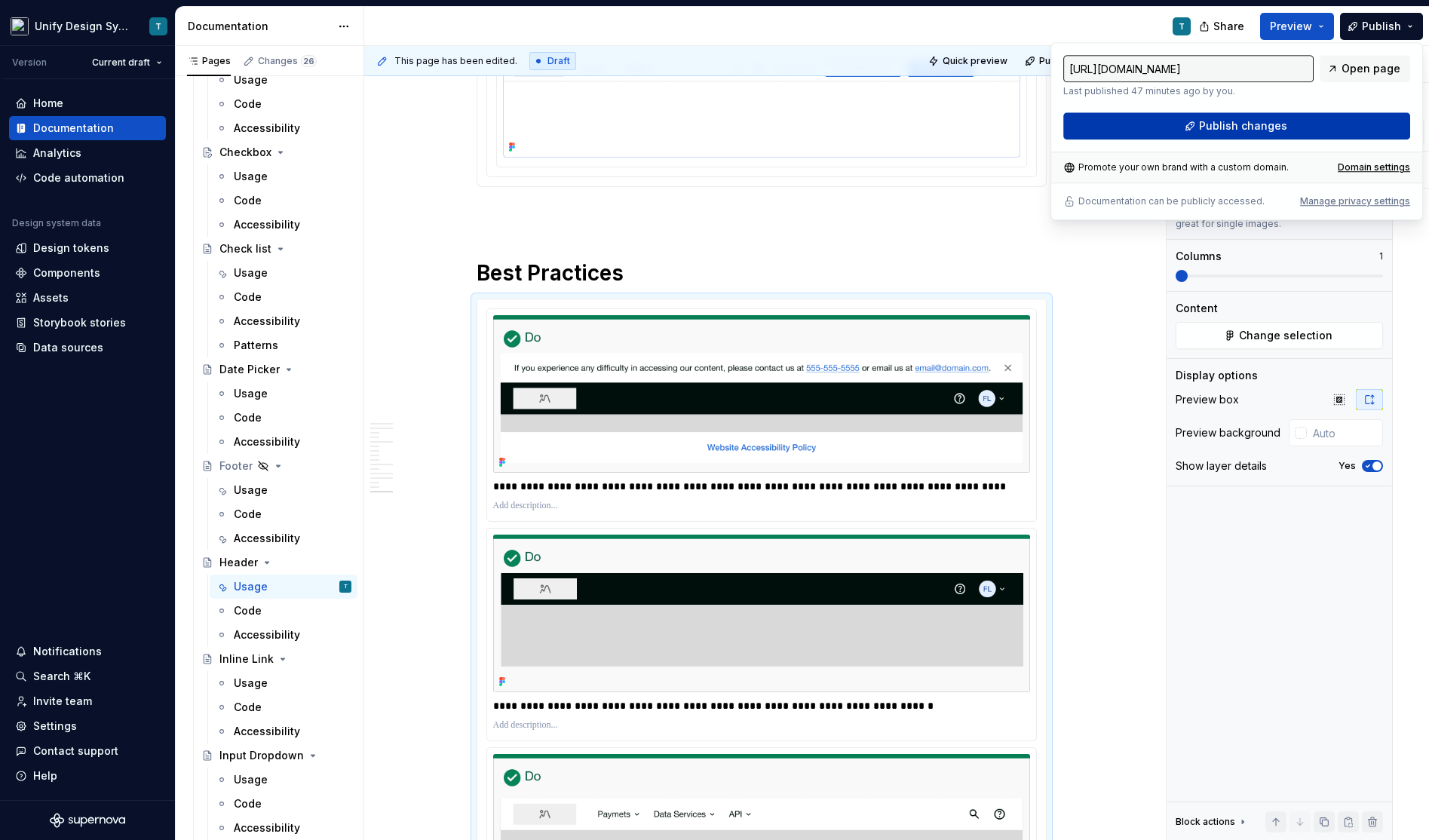
click at [1285, 125] on button "Publish changes" at bounding box center [1236, 126] width 347 height 27
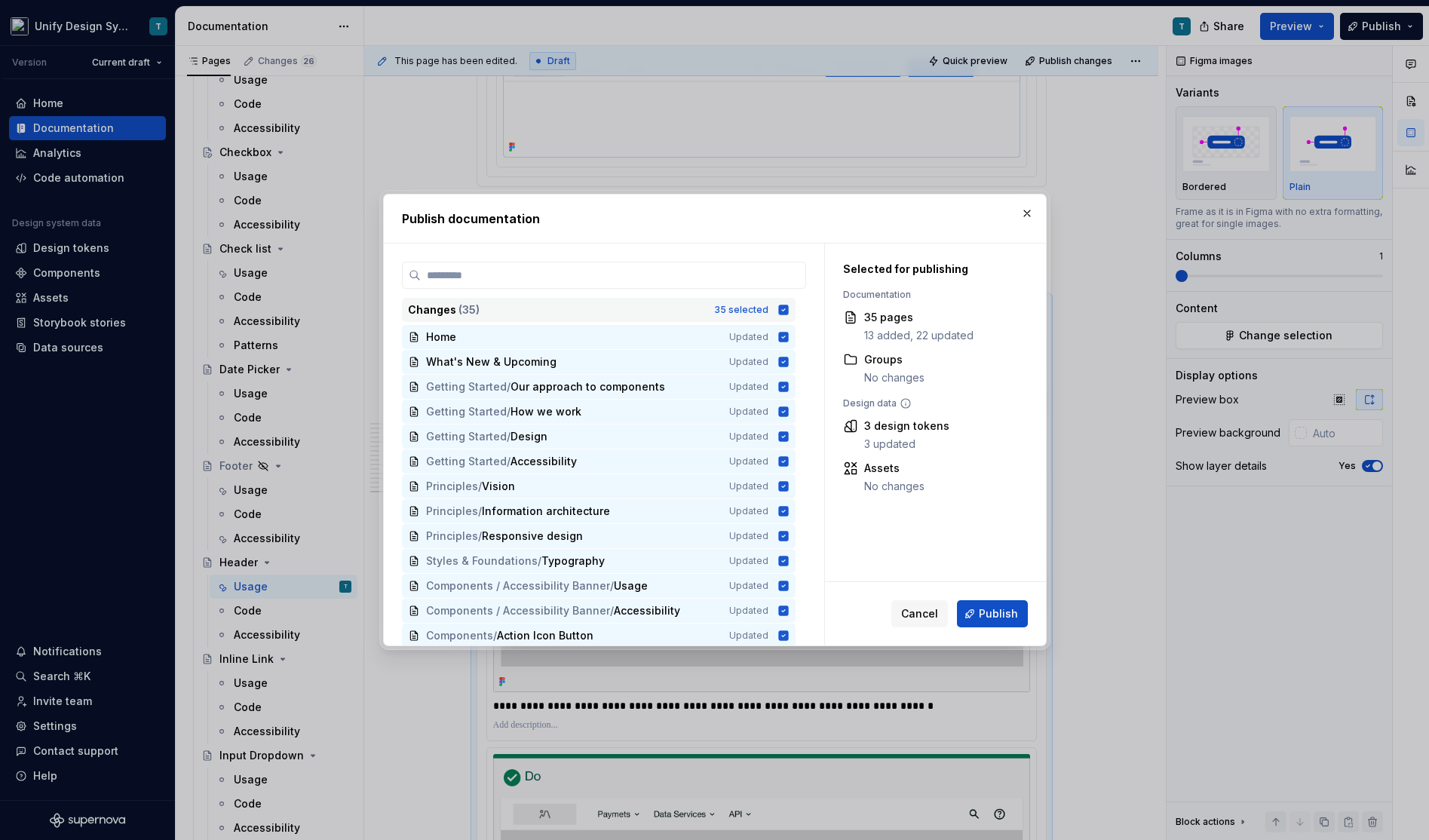
click at [602, 308] on div "Changes ( 35 )" at bounding box center [556, 310] width 297 height 15
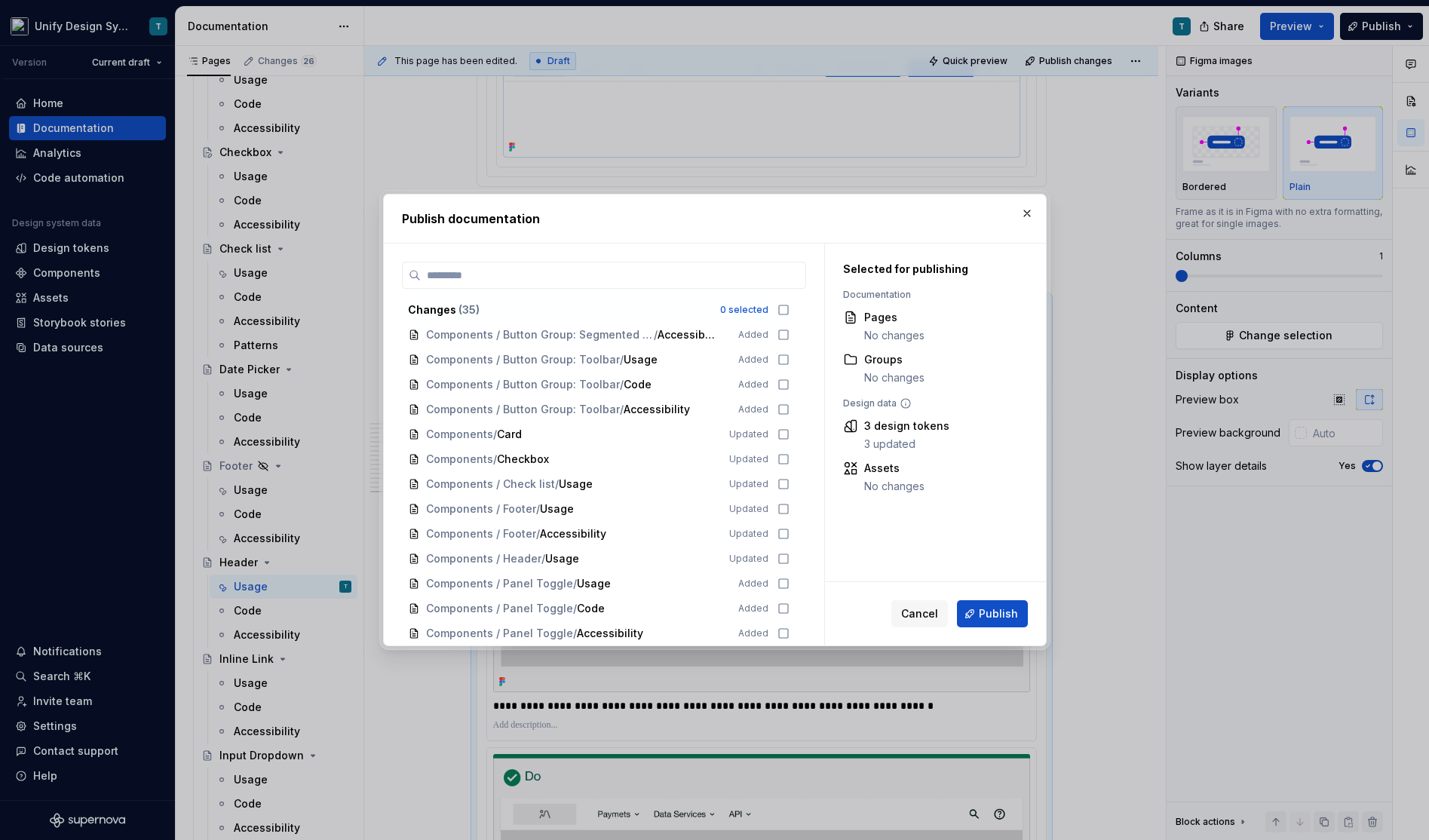
scroll to position [549, 0]
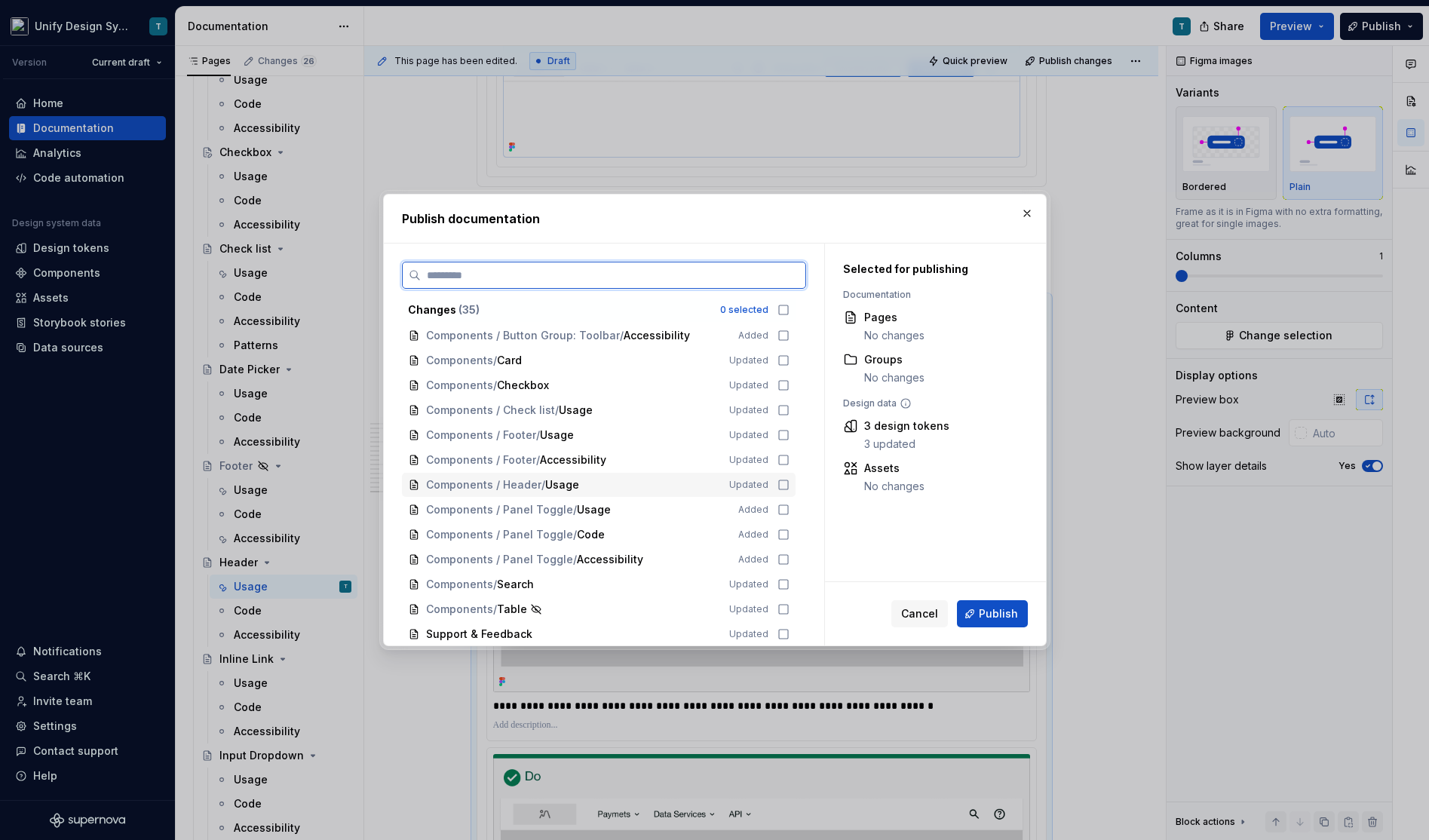
click at [558, 486] on span "Usage" at bounding box center [563, 485] width 34 height 15
click at [987, 614] on span "Publish" at bounding box center [998, 614] width 39 height 15
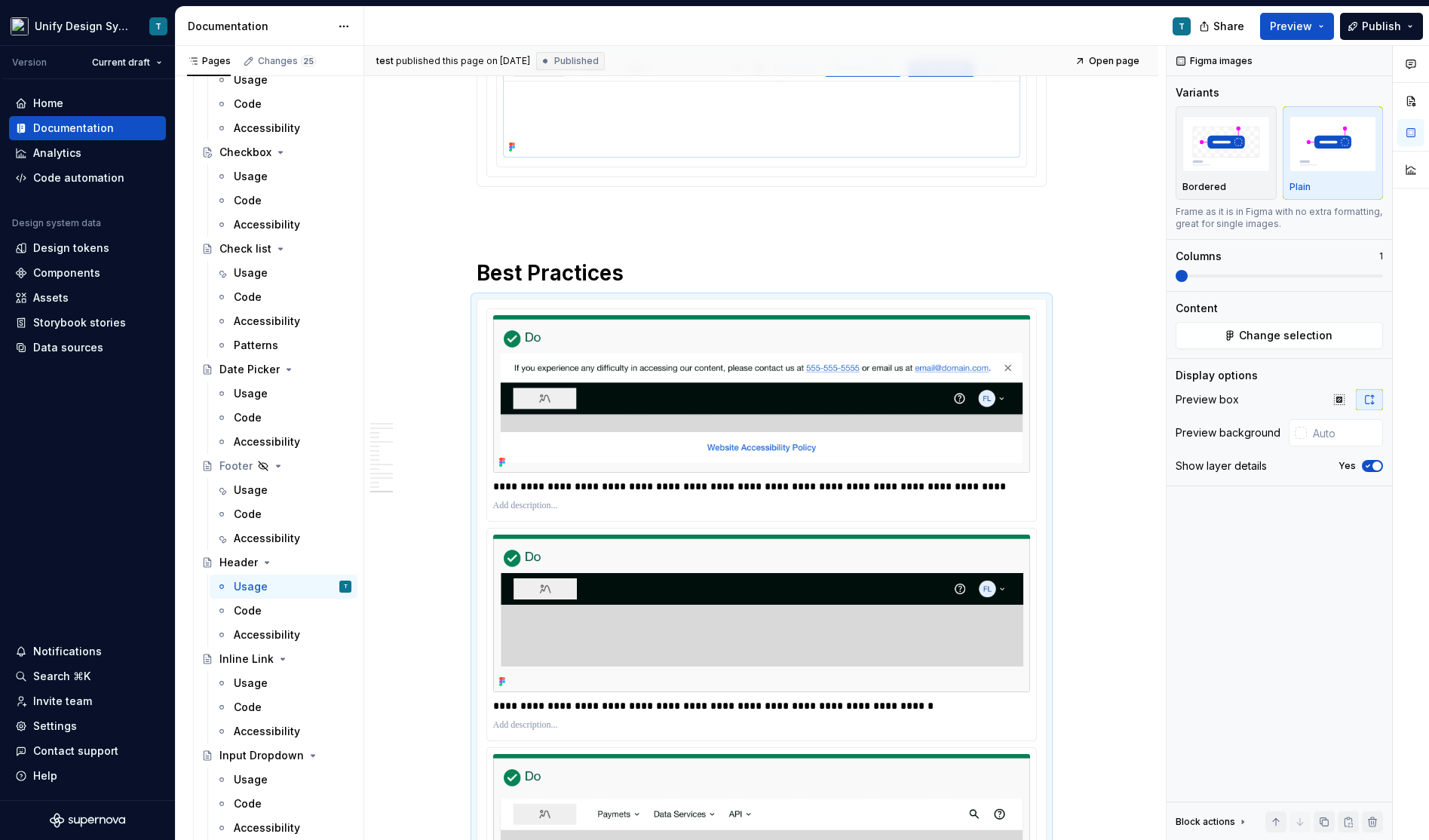
type textarea "*"
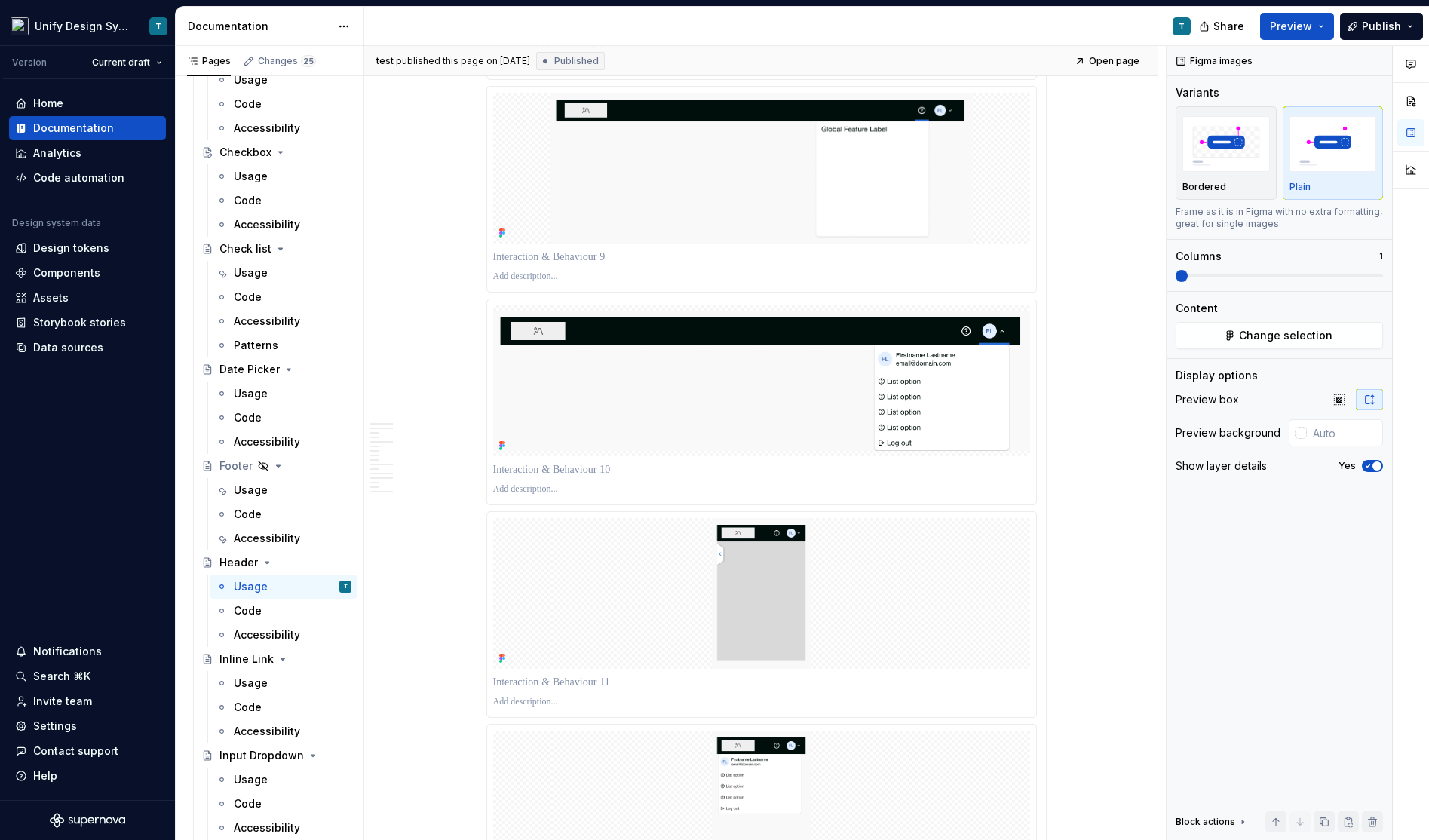
scroll to position [3507, 0]
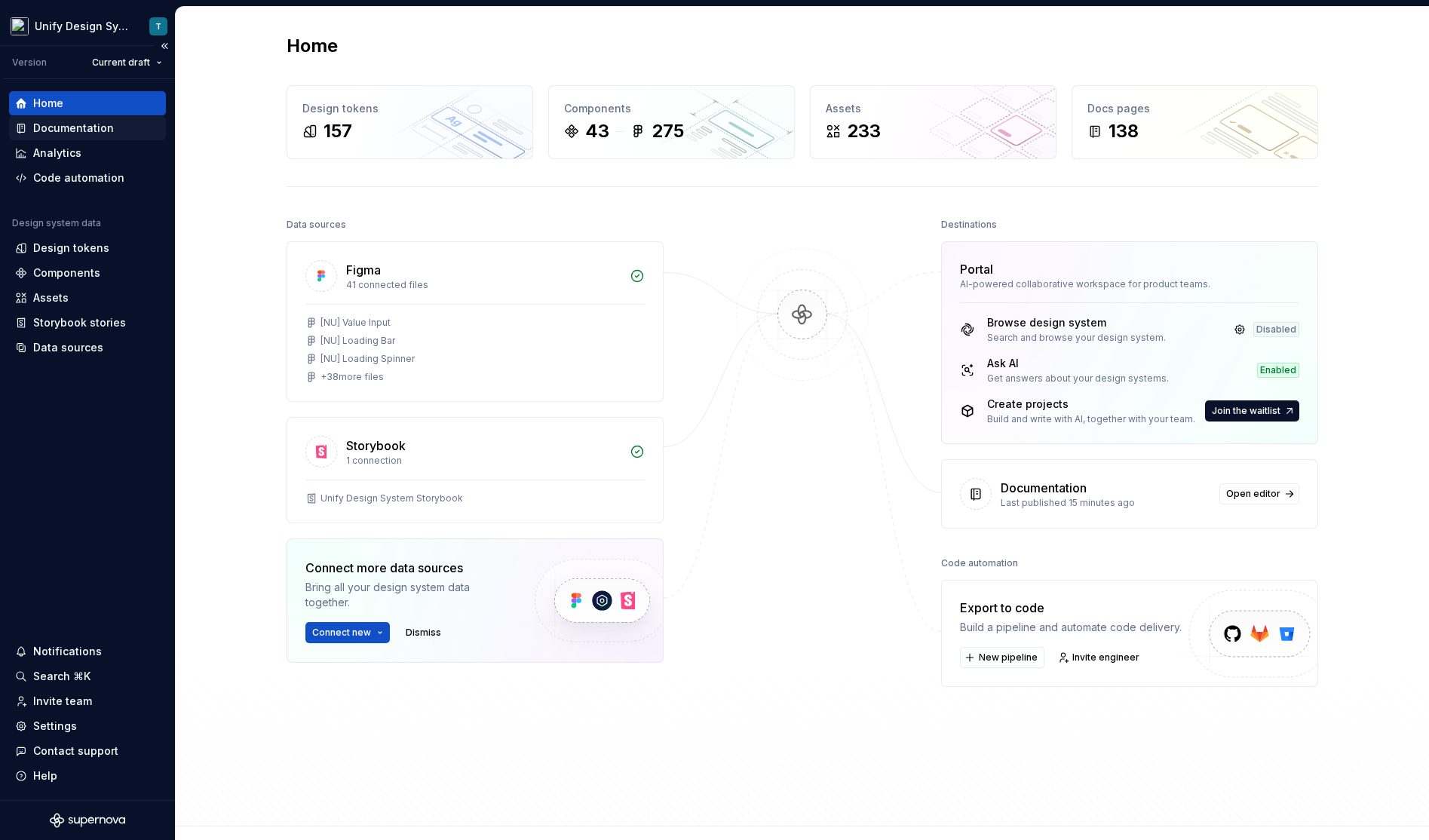
click at [93, 128] on div "Documentation" at bounding box center [74, 128] width 80 height 15
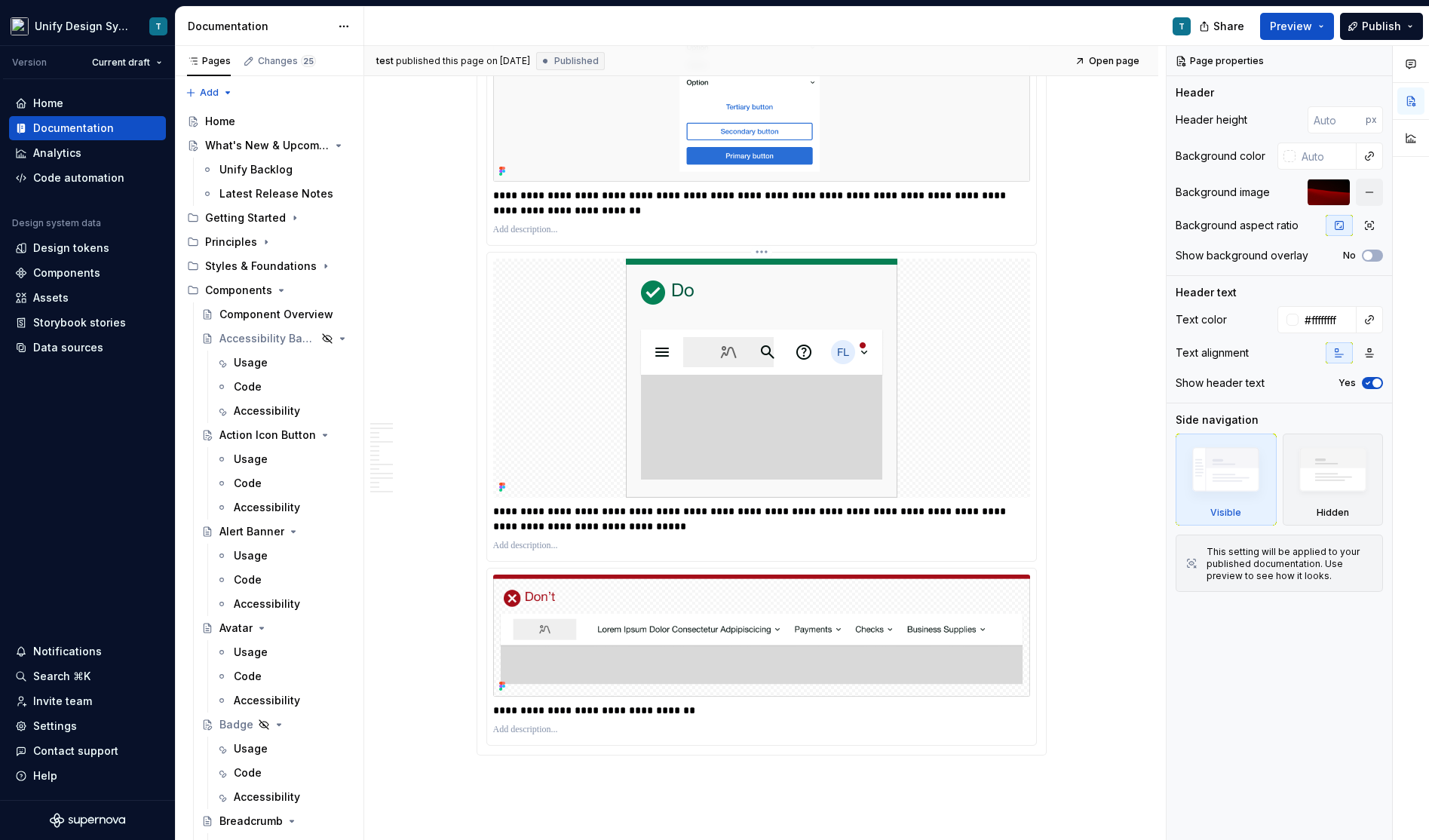
scroll to position [7158, 0]
click at [690, 369] on img at bounding box center [761, 378] width 271 height 239
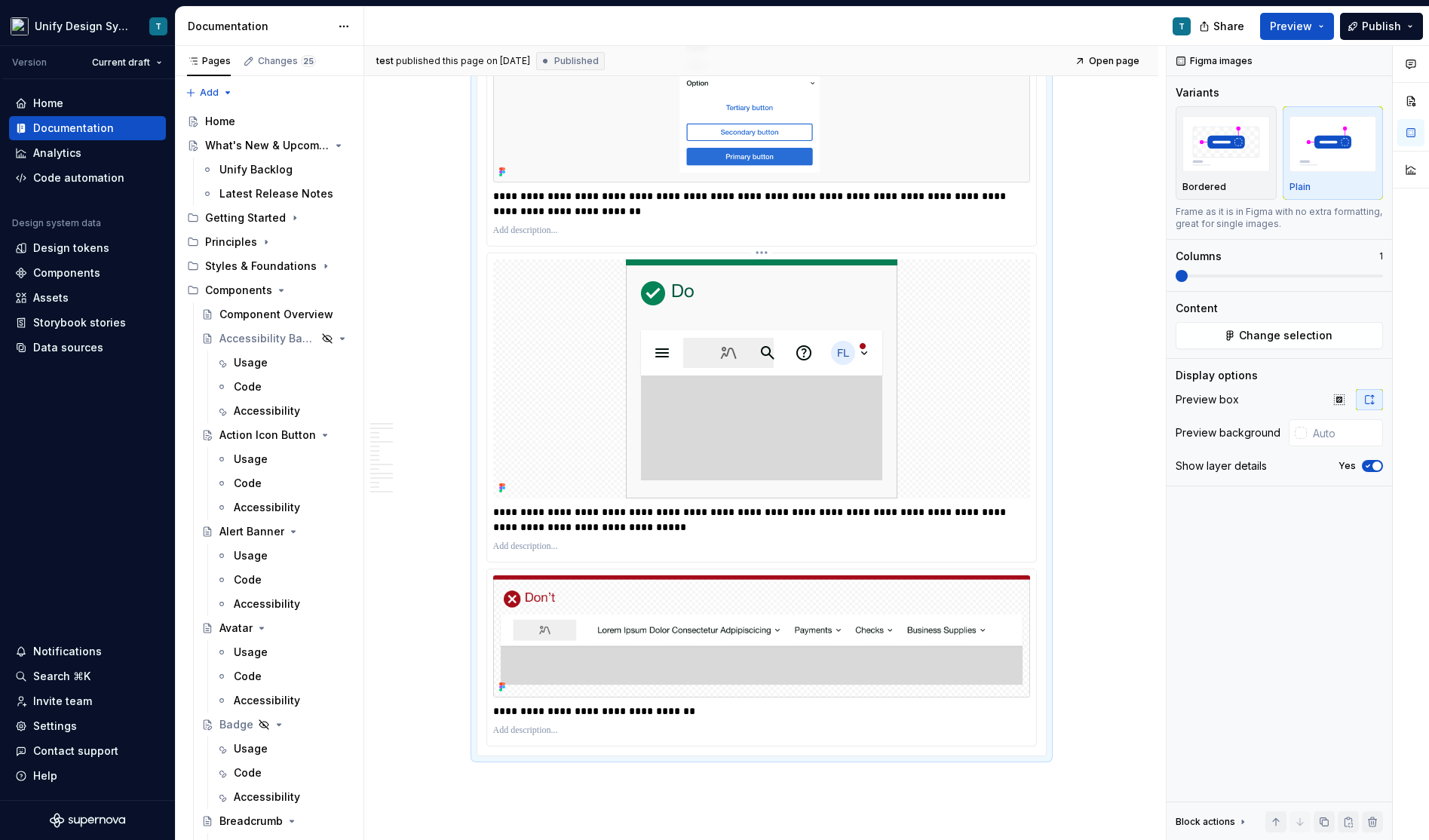
click at [837, 339] on img at bounding box center [761, 378] width 271 height 239
click at [1245, 335] on span "Change selection" at bounding box center [1285, 336] width 93 height 15
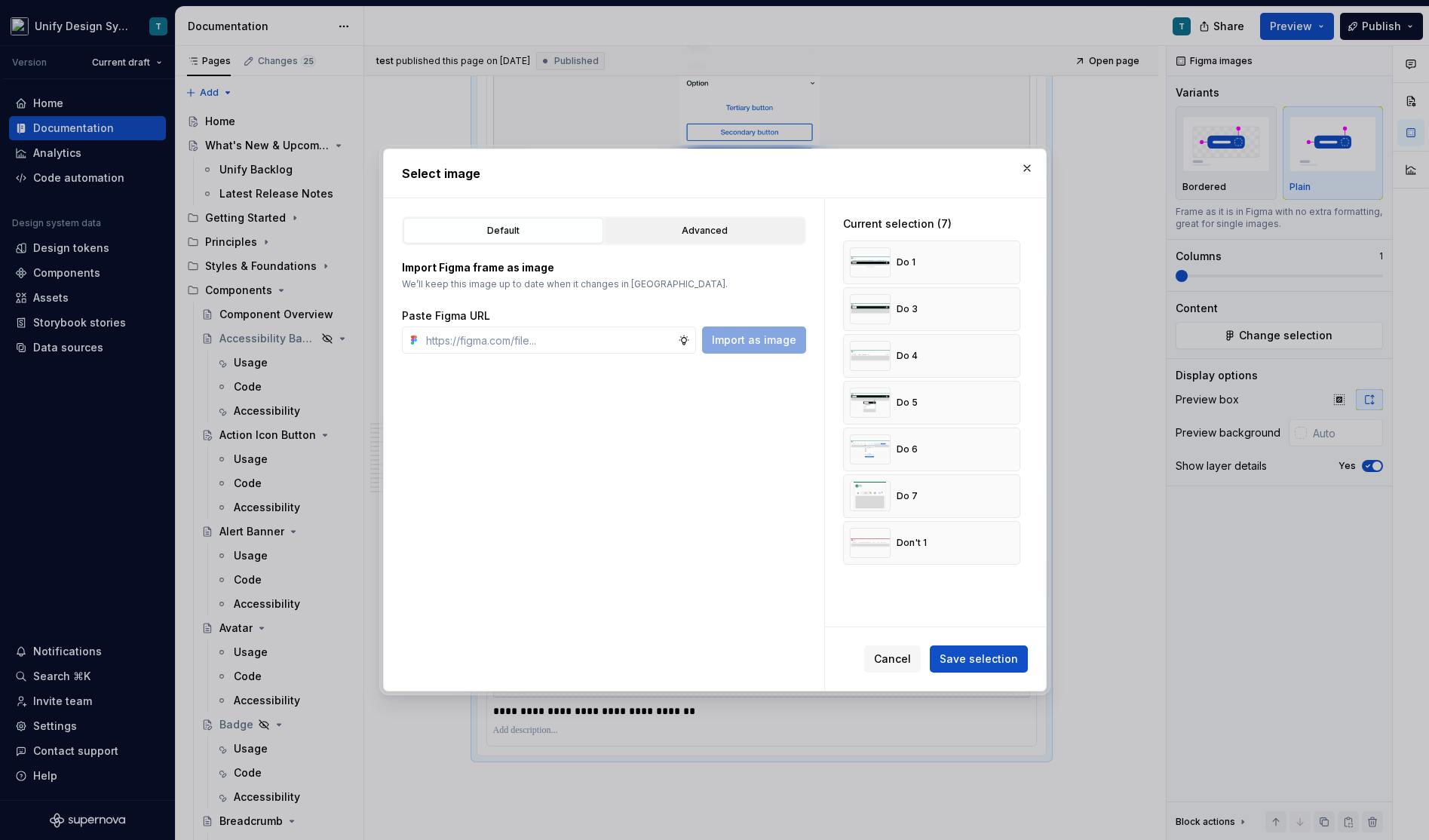
click at [638, 231] on div "Advanced" at bounding box center [704, 231] width 189 height 15
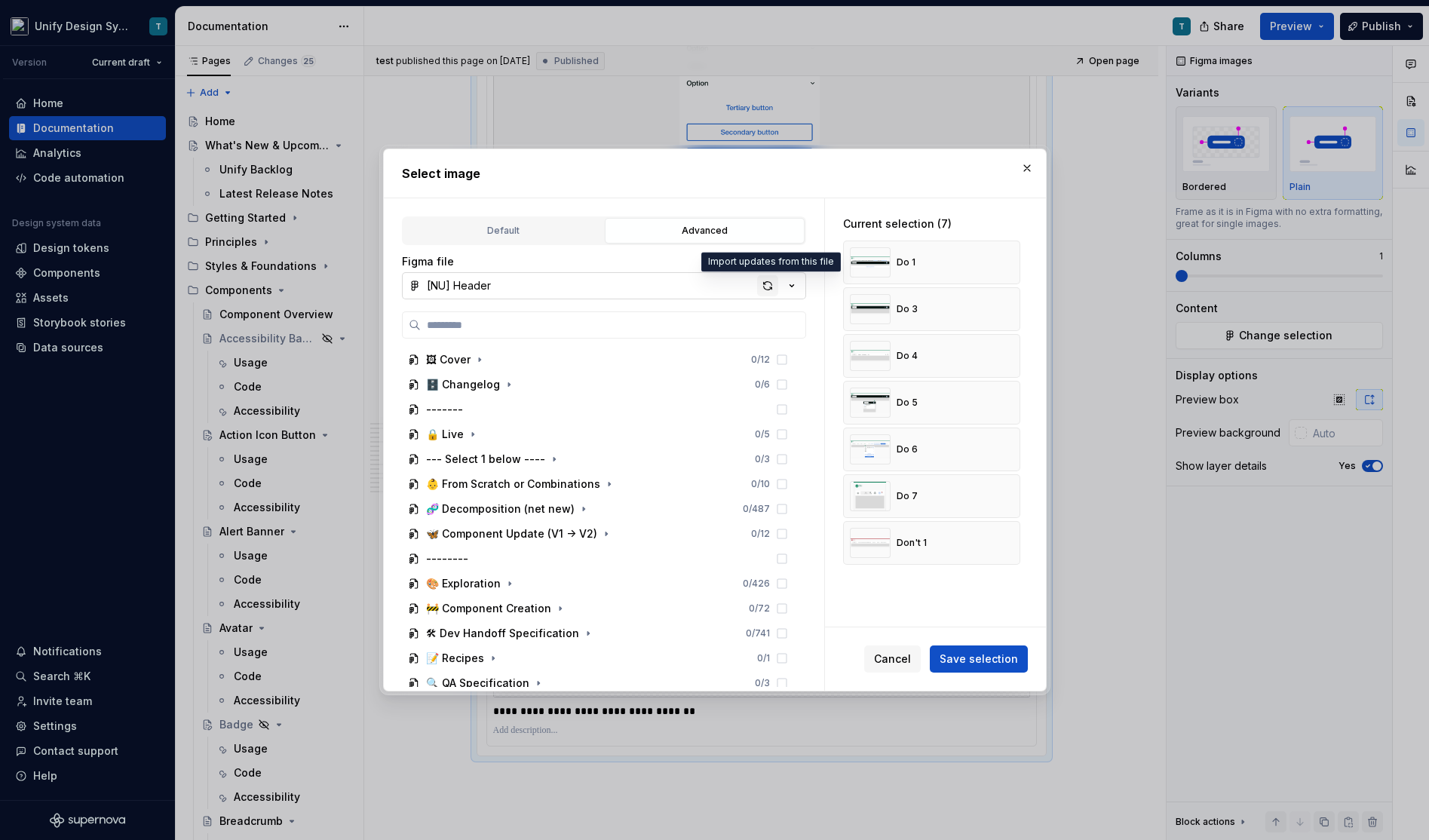
click at [761, 282] on div "button" at bounding box center [767, 285] width 21 height 21
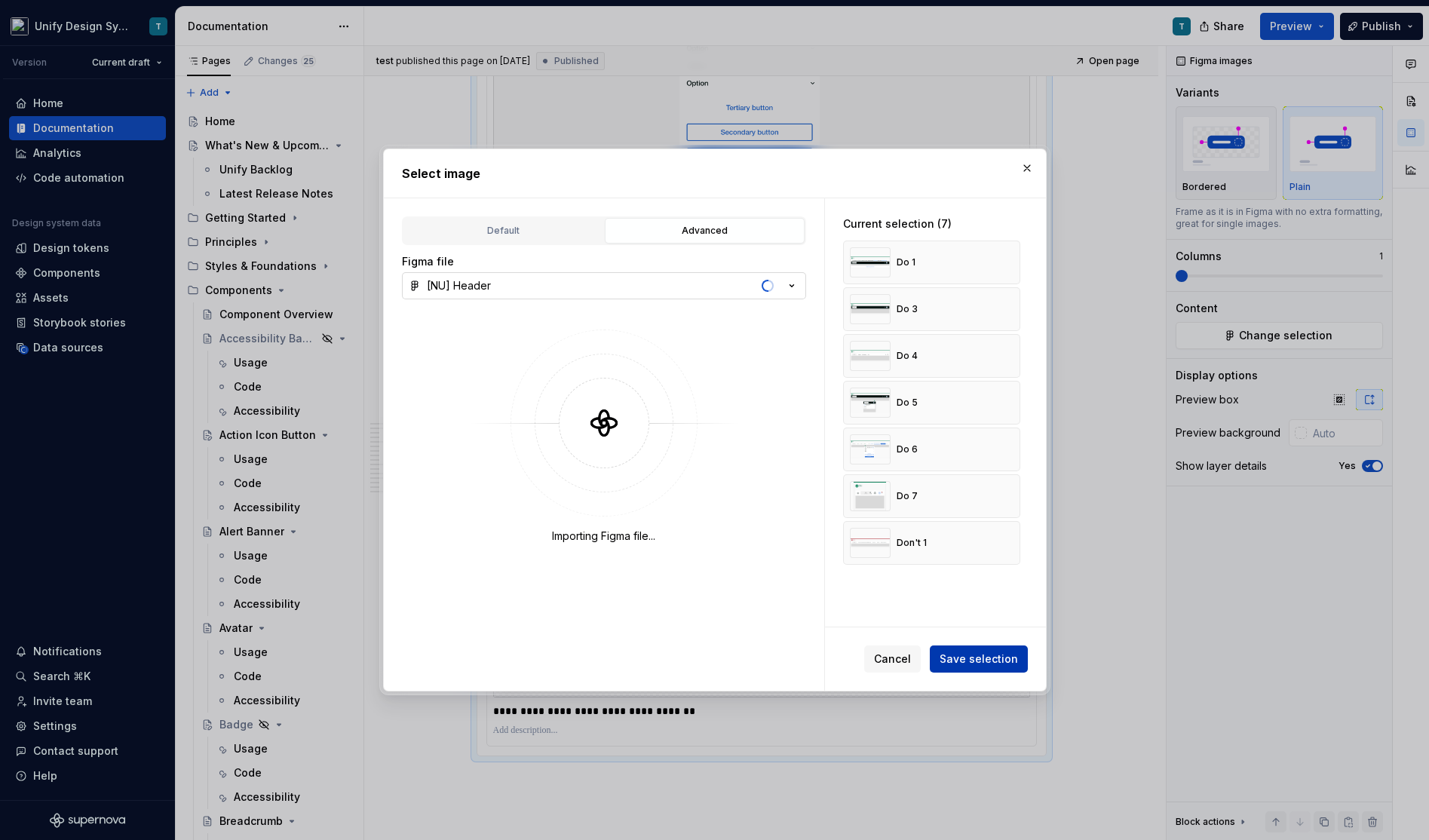
click at [989, 668] on button "Save selection" at bounding box center [979, 659] width 98 height 27
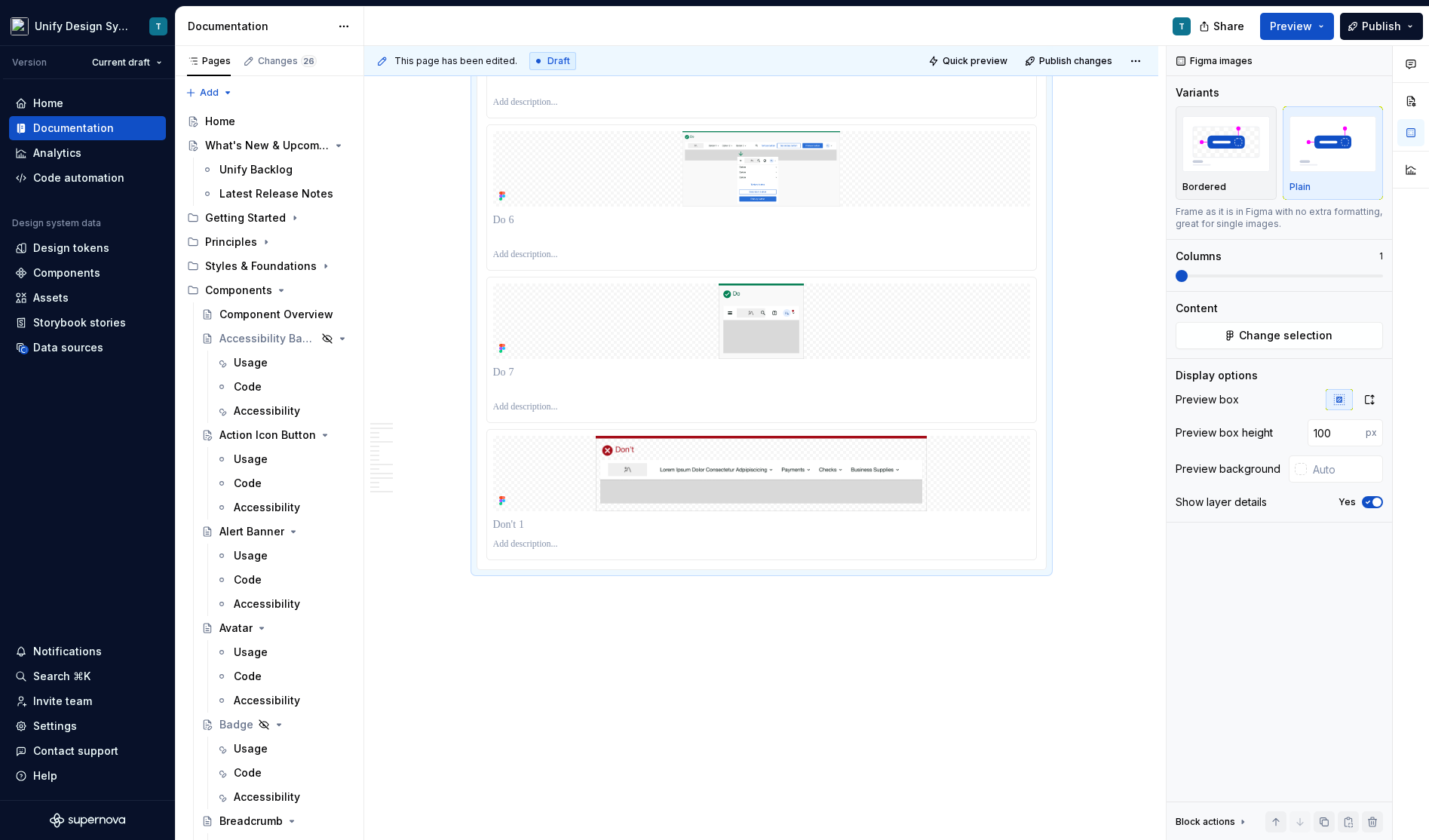
scroll to position [6405, 0]
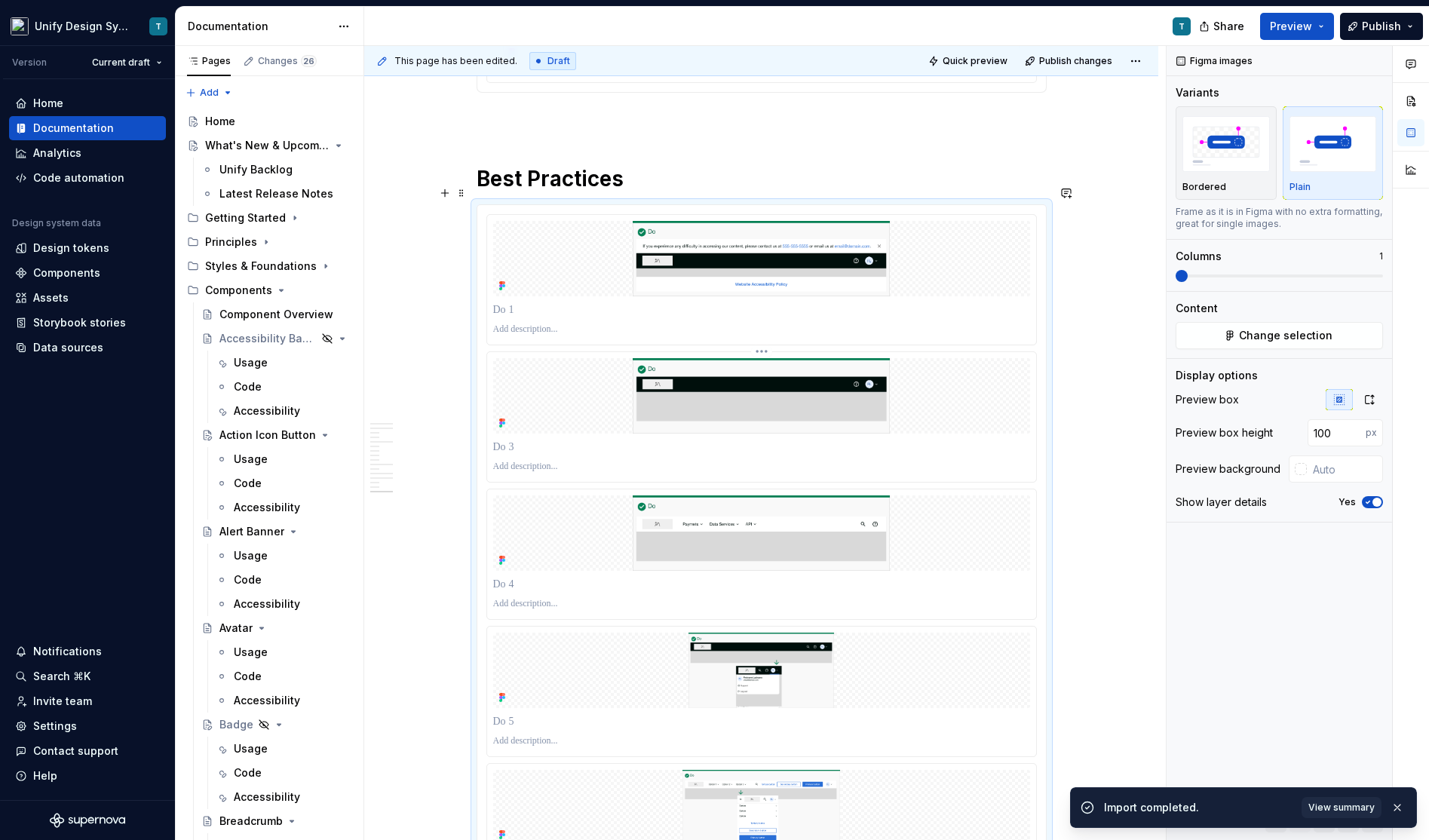
scroll to position [5798, 0]
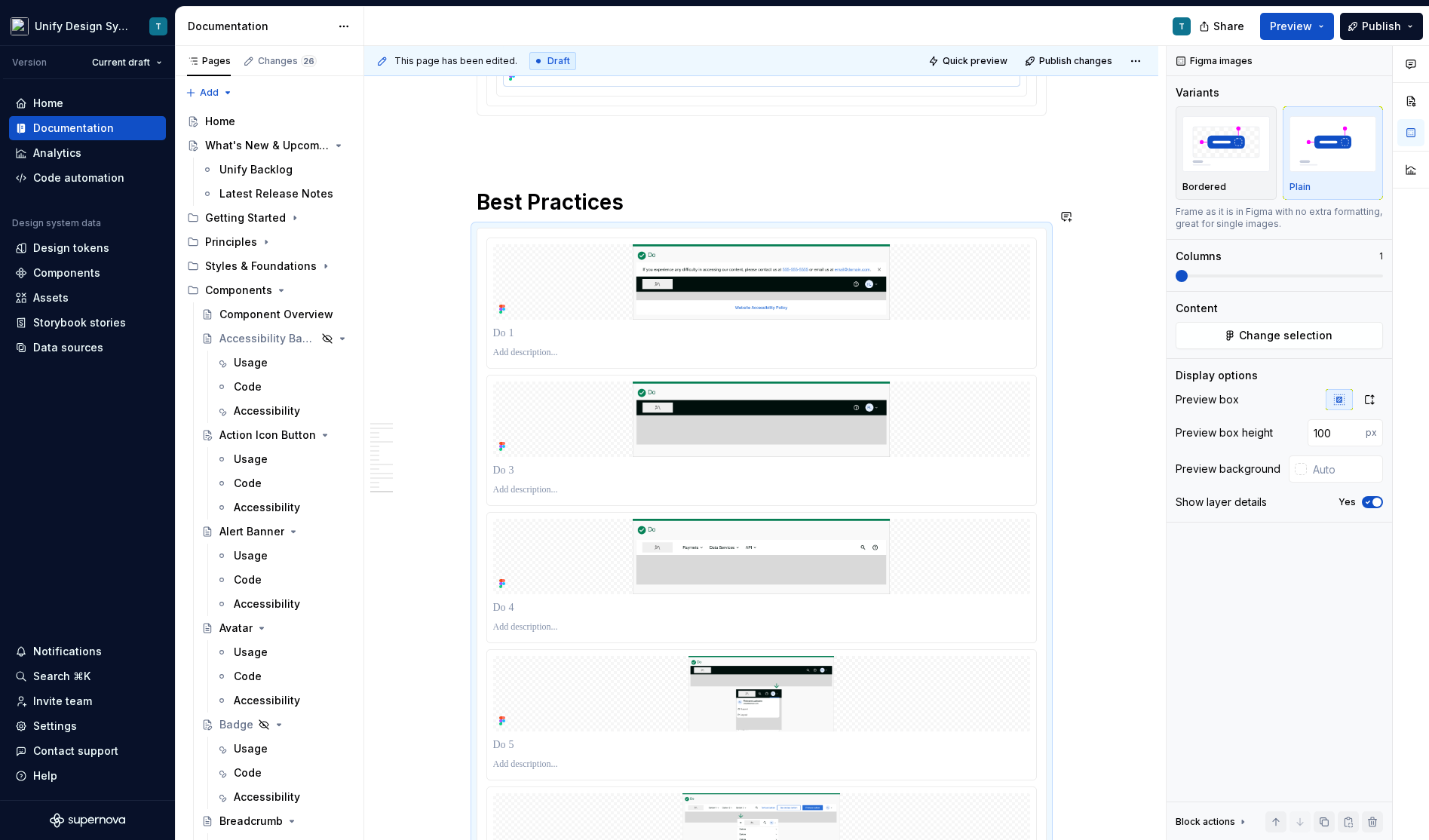
type textarea "*"
click at [521, 325] on p at bounding box center [762, 333] width 539 height 15
click at [1338, 438] on input "100" at bounding box center [1337, 433] width 58 height 27
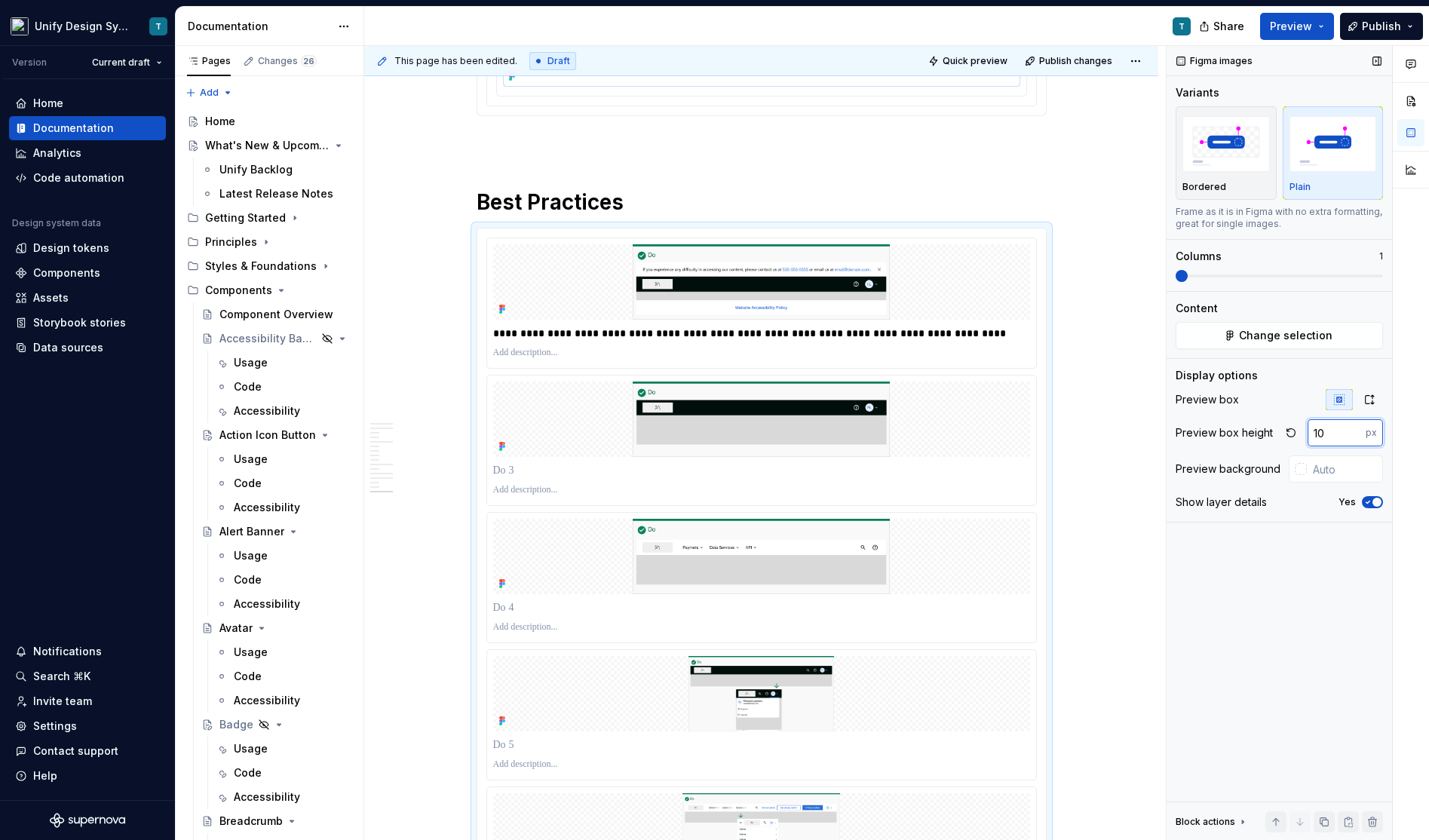
type input "1"
type input "200"
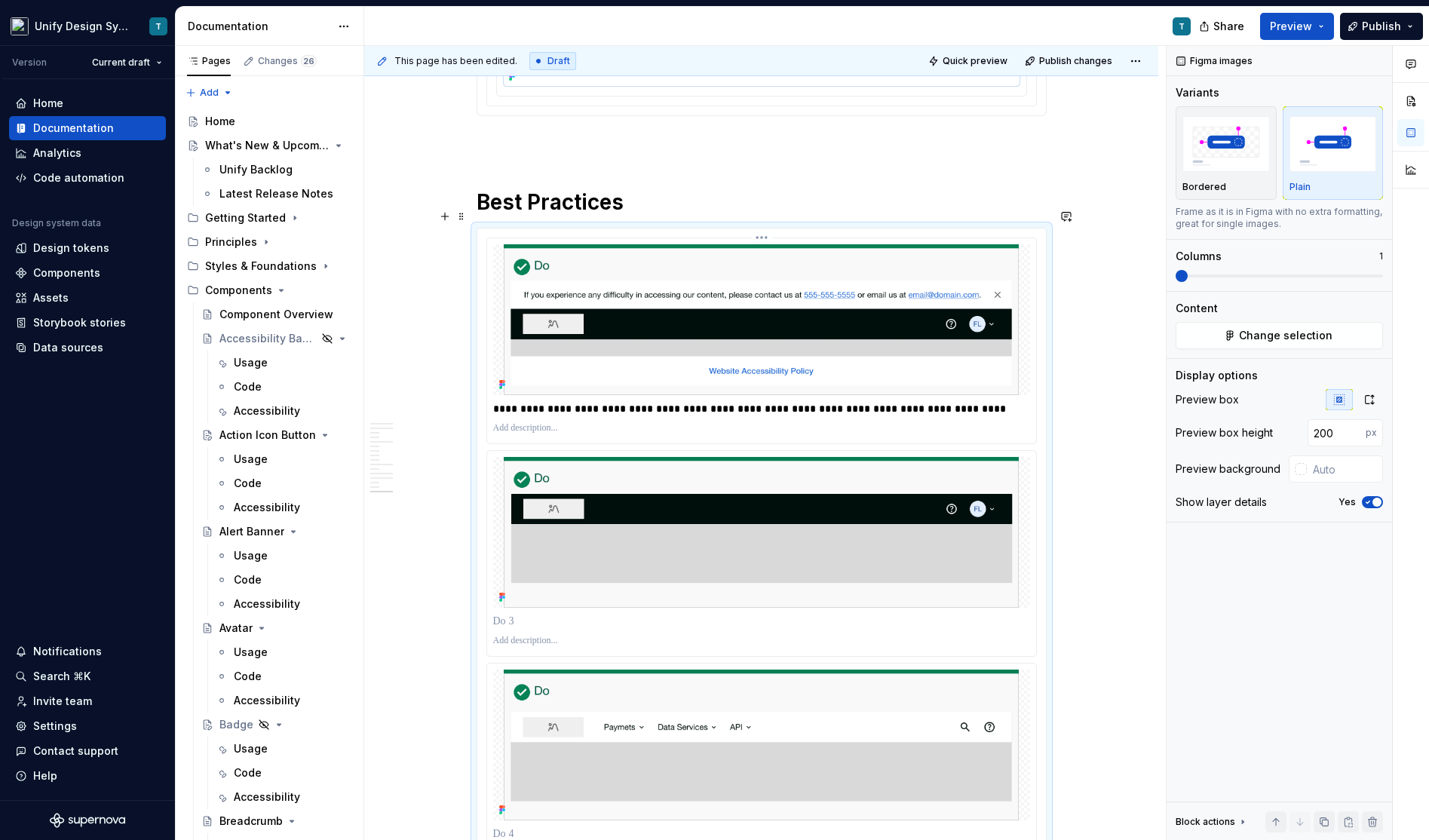
click at [692, 401] on p "**********" at bounding box center [762, 408] width 539 height 15
click at [824, 401] on p "**********" at bounding box center [762, 408] width 539 height 15
click at [941, 401] on p "**********" at bounding box center [762, 408] width 539 height 15
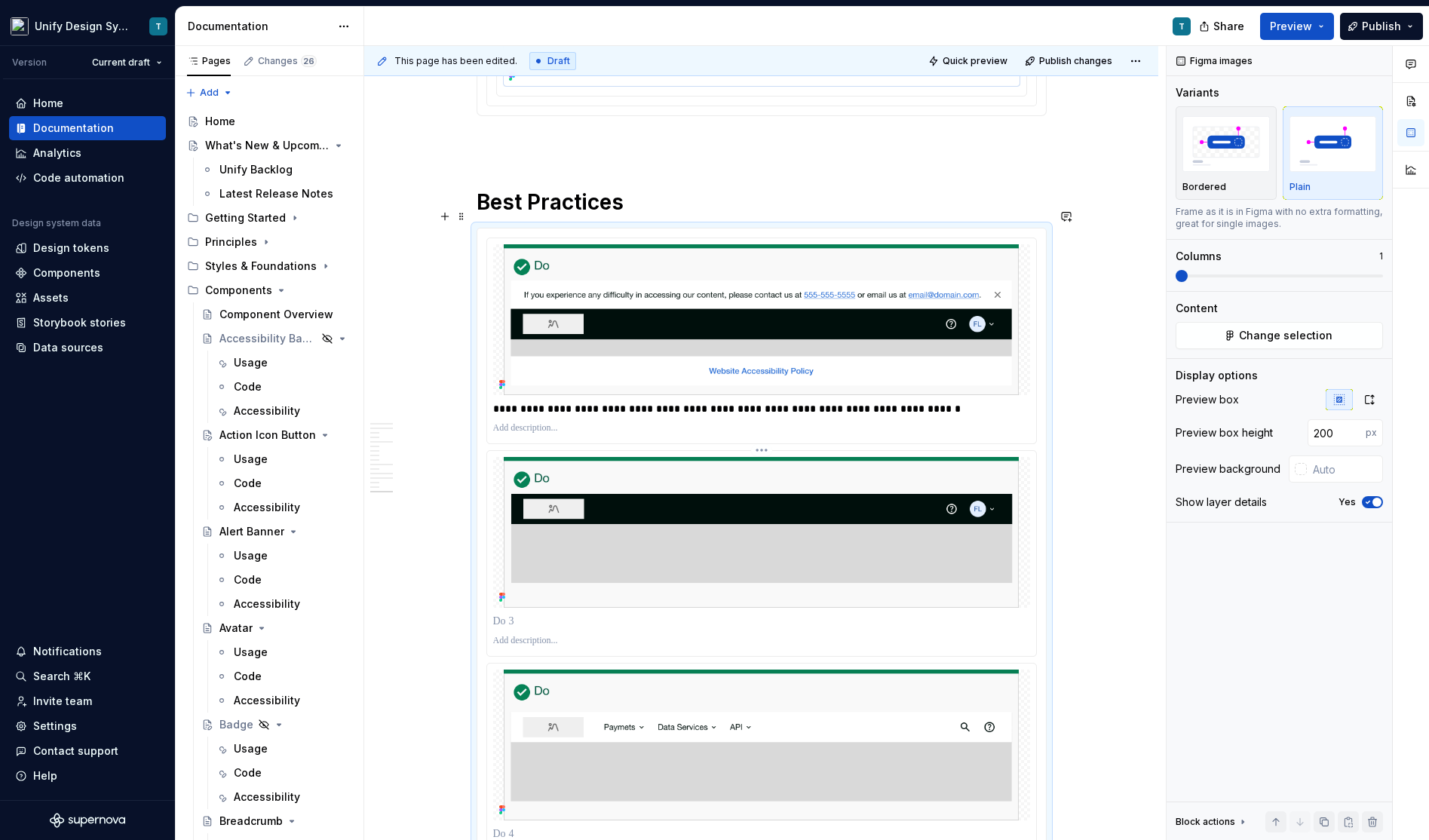
click at [535, 614] on p at bounding box center [762, 622] width 539 height 15
type textarea "*"
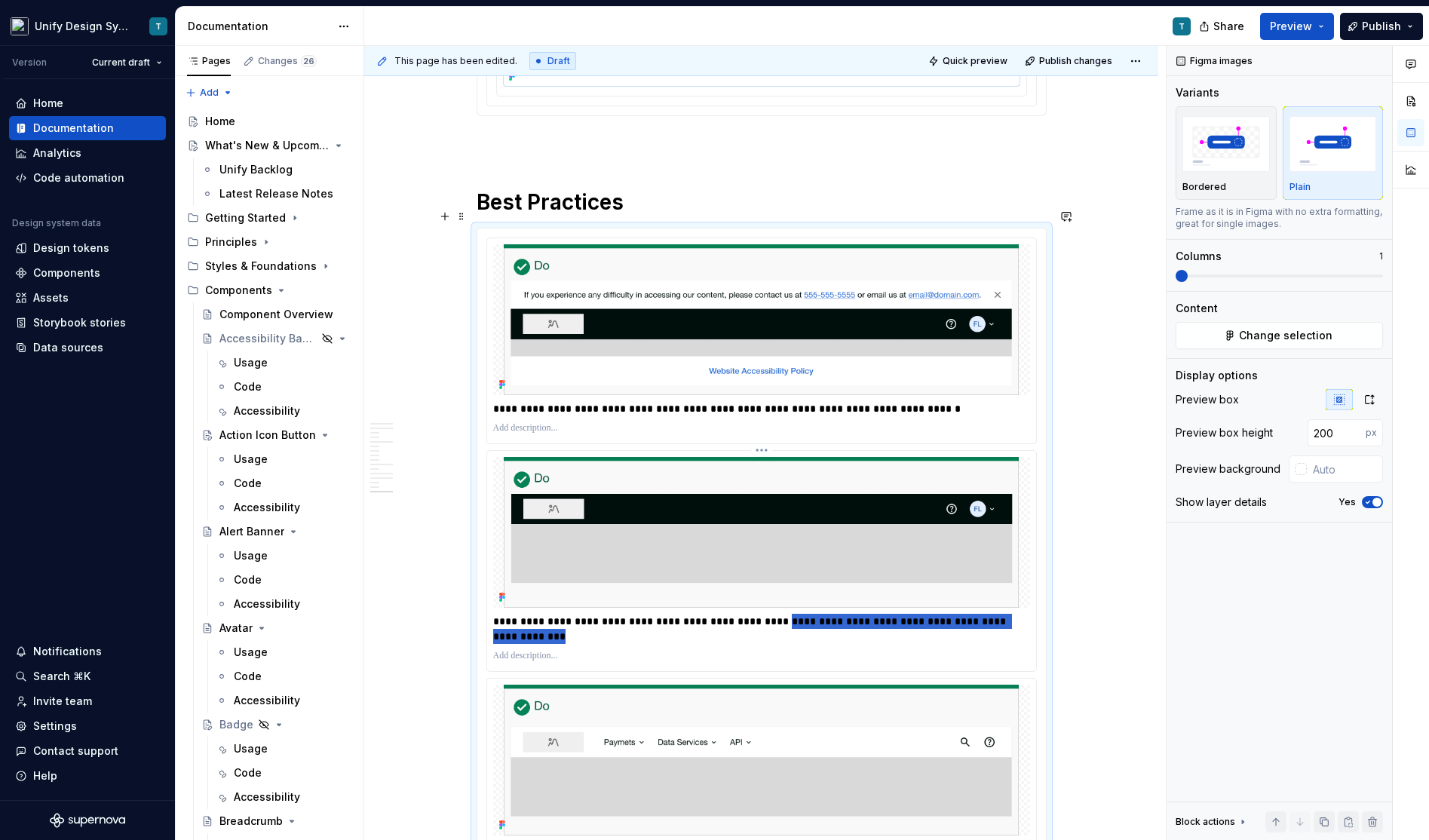
drag, startPoint x: 528, startPoint y: 614, endPoint x: 772, endPoint y: 603, distance: 244.2
click at [772, 614] on p "**********" at bounding box center [762, 629] width 539 height 30
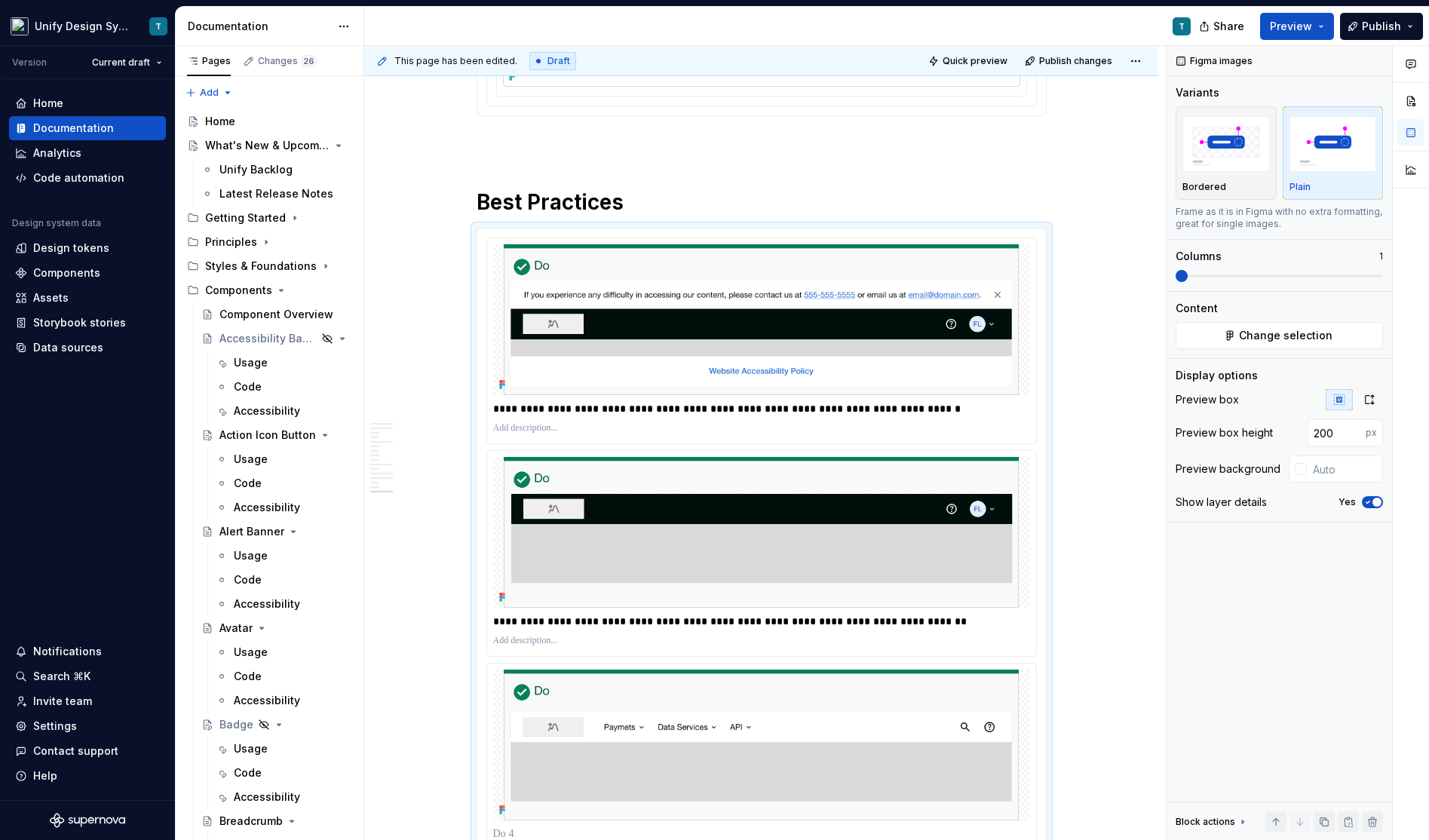
type textarea "*"
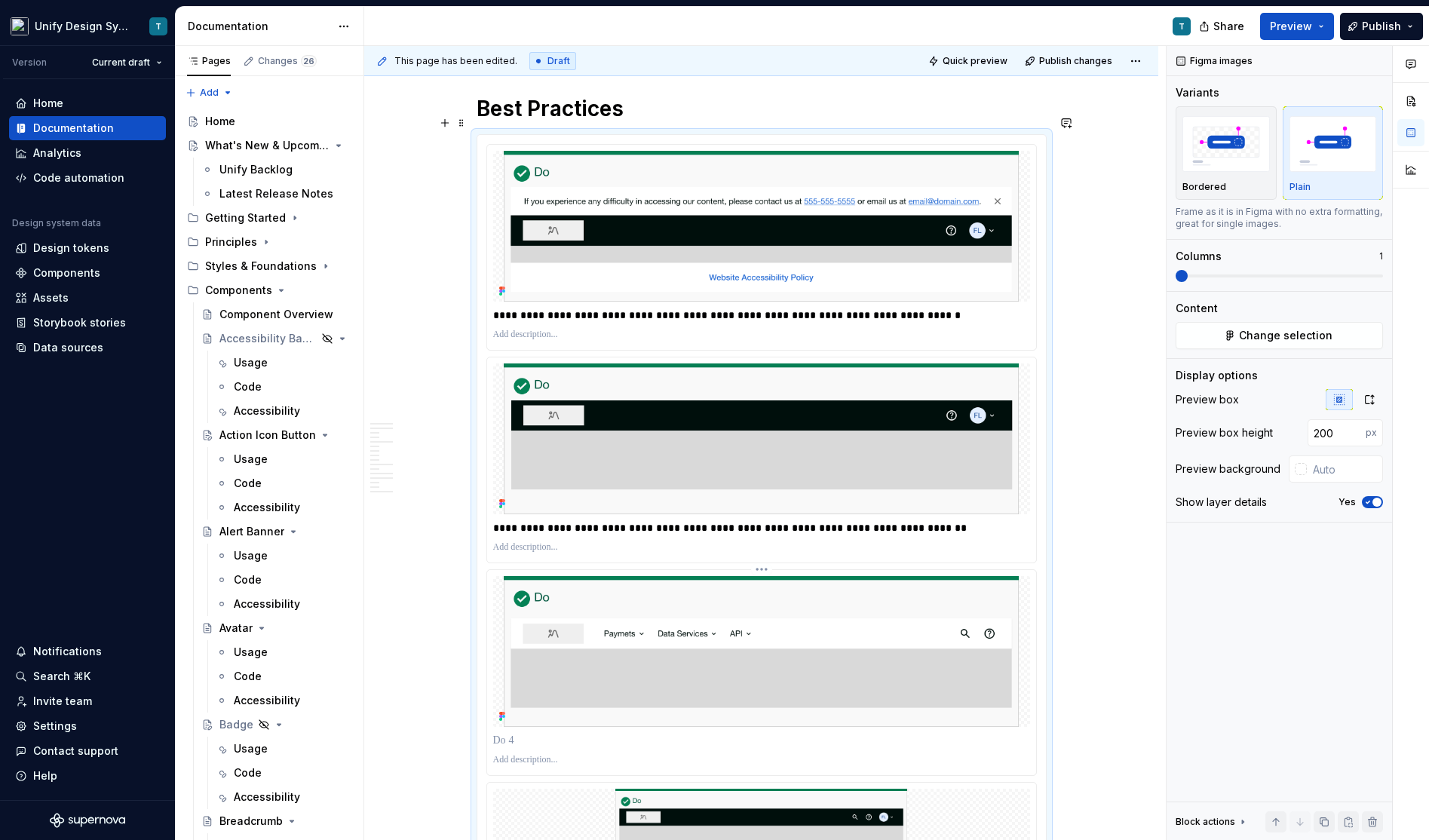
scroll to position [5972, 0]
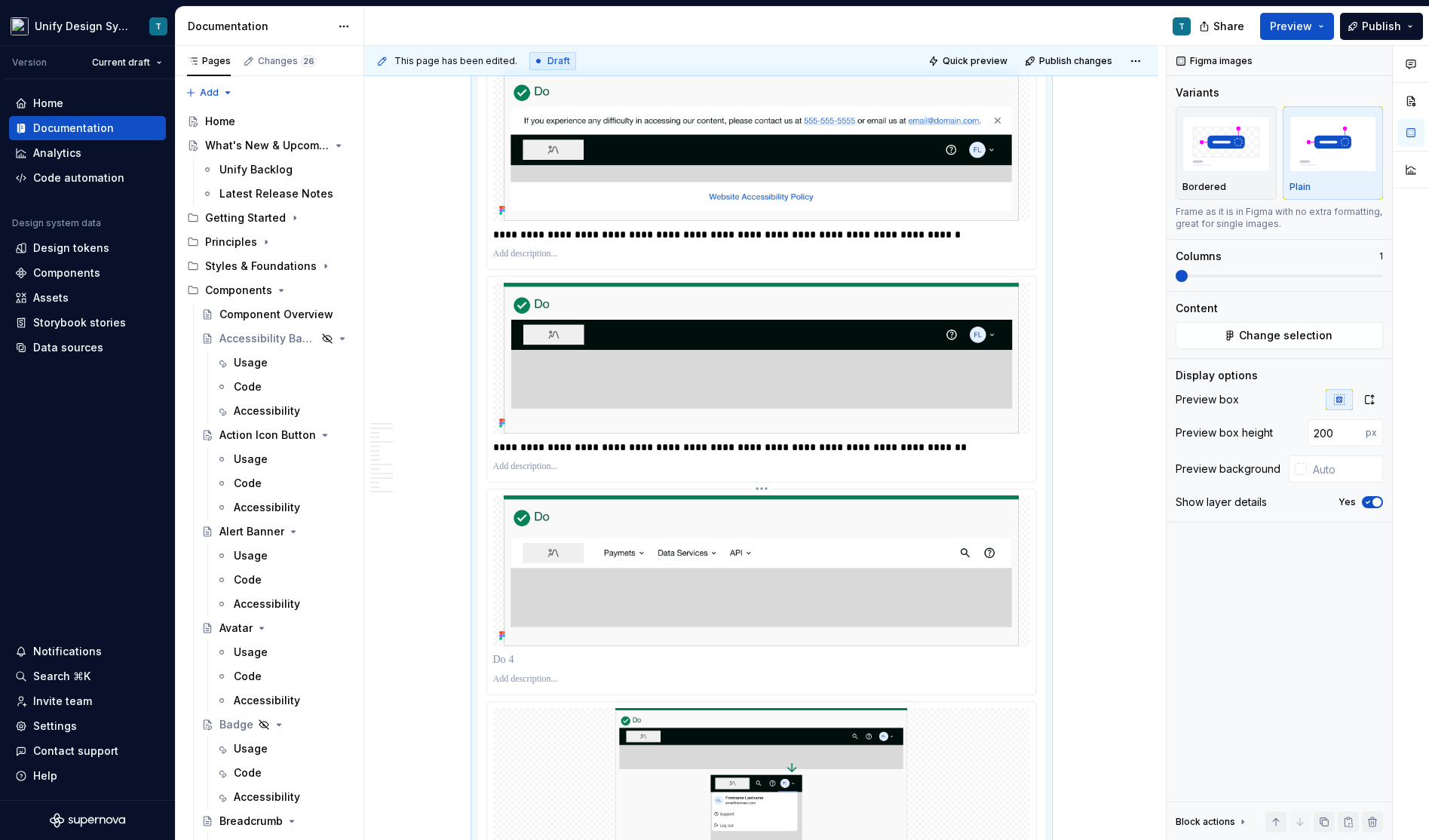
click at [546, 652] on p at bounding box center [762, 660] width 539 height 15
click at [912, 652] on p "**********" at bounding box center [762, 660] width 539 height 15
click at [747, 652] on p "**********" at bounding box center [762, 660] width 539 height 15
click at [711, 439] on p "**********" at bounding box center [762, 447] width 539 height 15
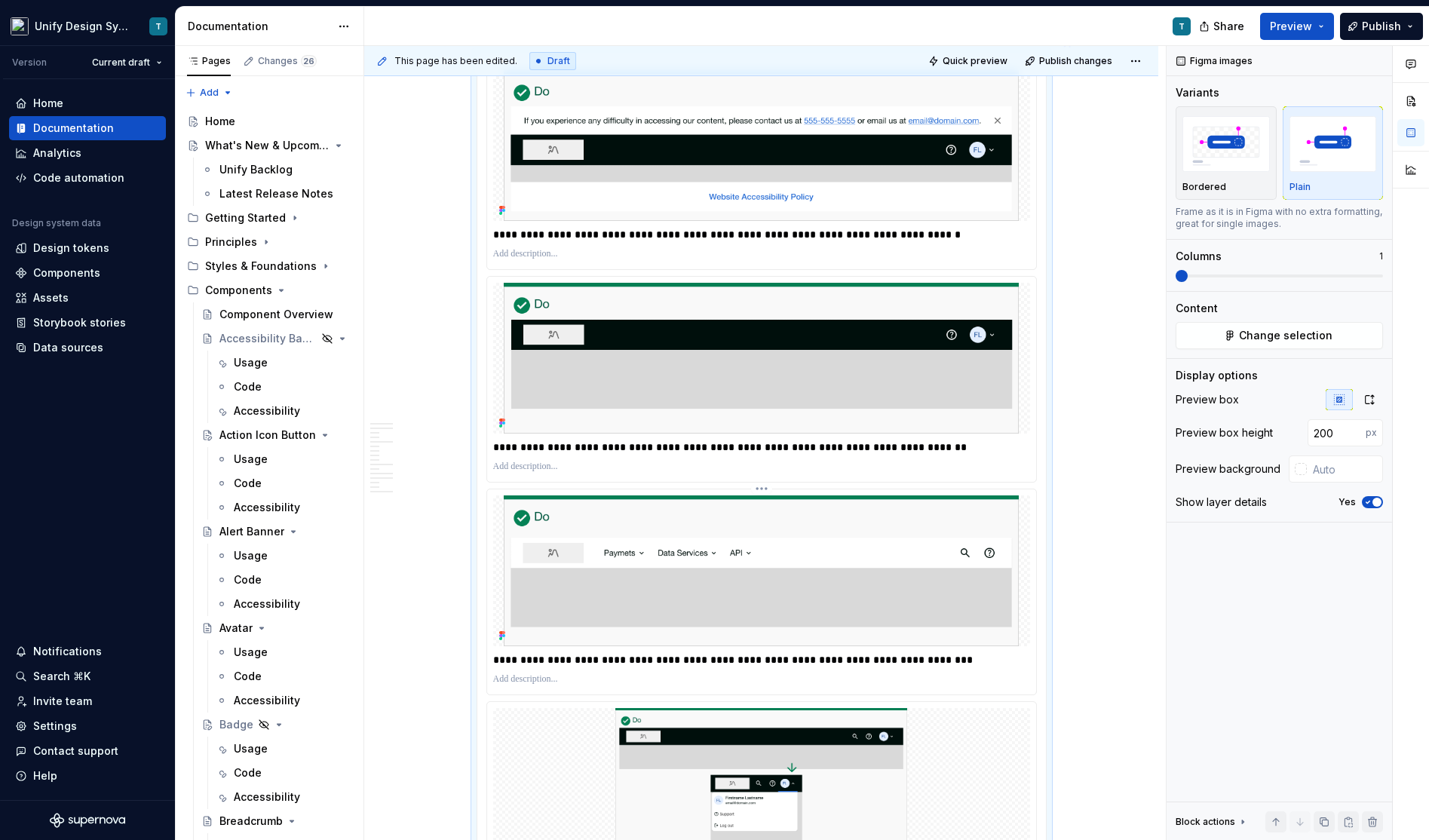
click at [947, 652] on p "**********" at bounding box center [762, 660] width 539 height 15
click at [651, 652] on p "**********" at bounding box center [762, 660] width 539 height 15
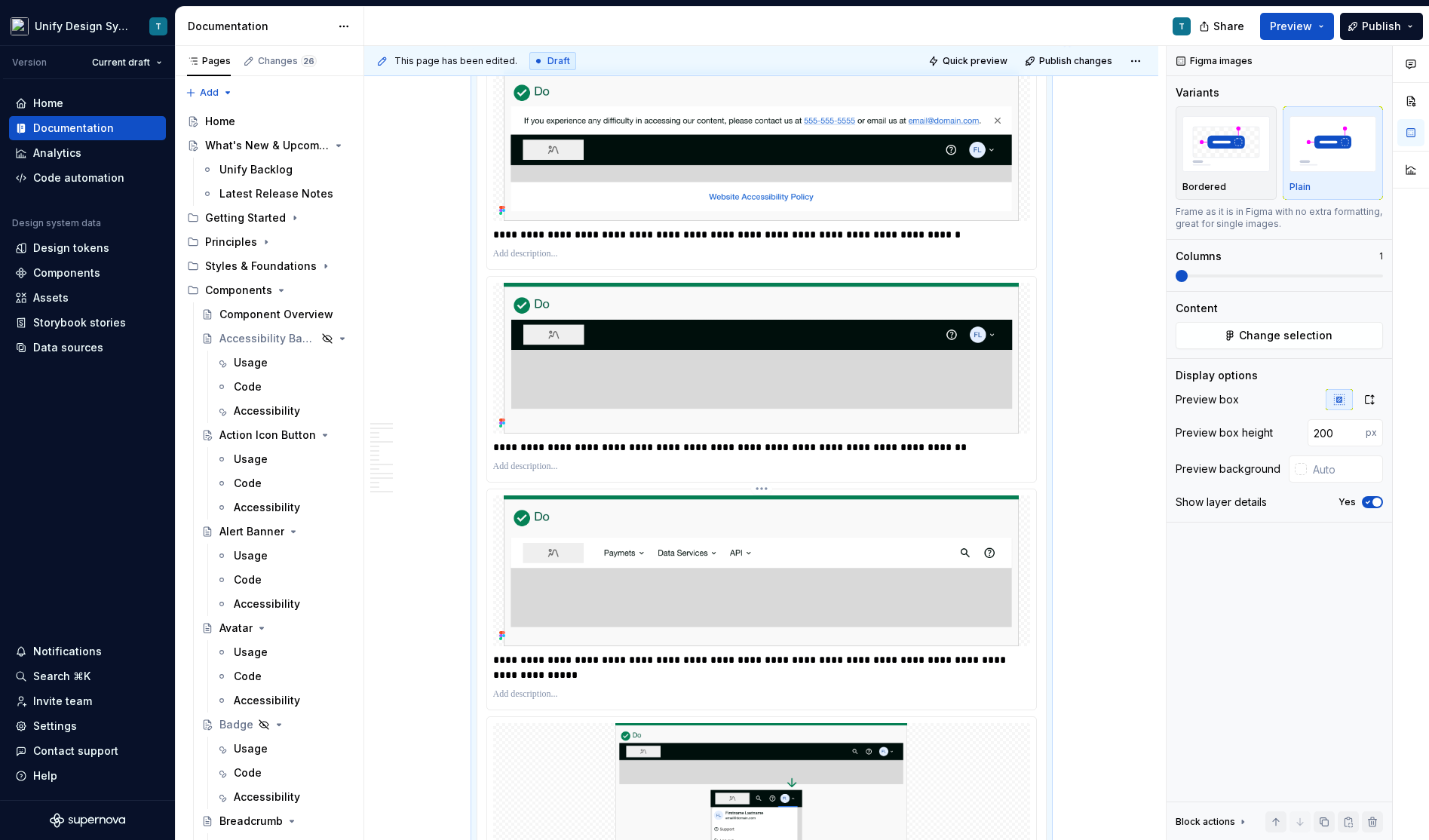
click at [793, 652] on p "**********" at bounding box center [762, 667] width 539 height 30
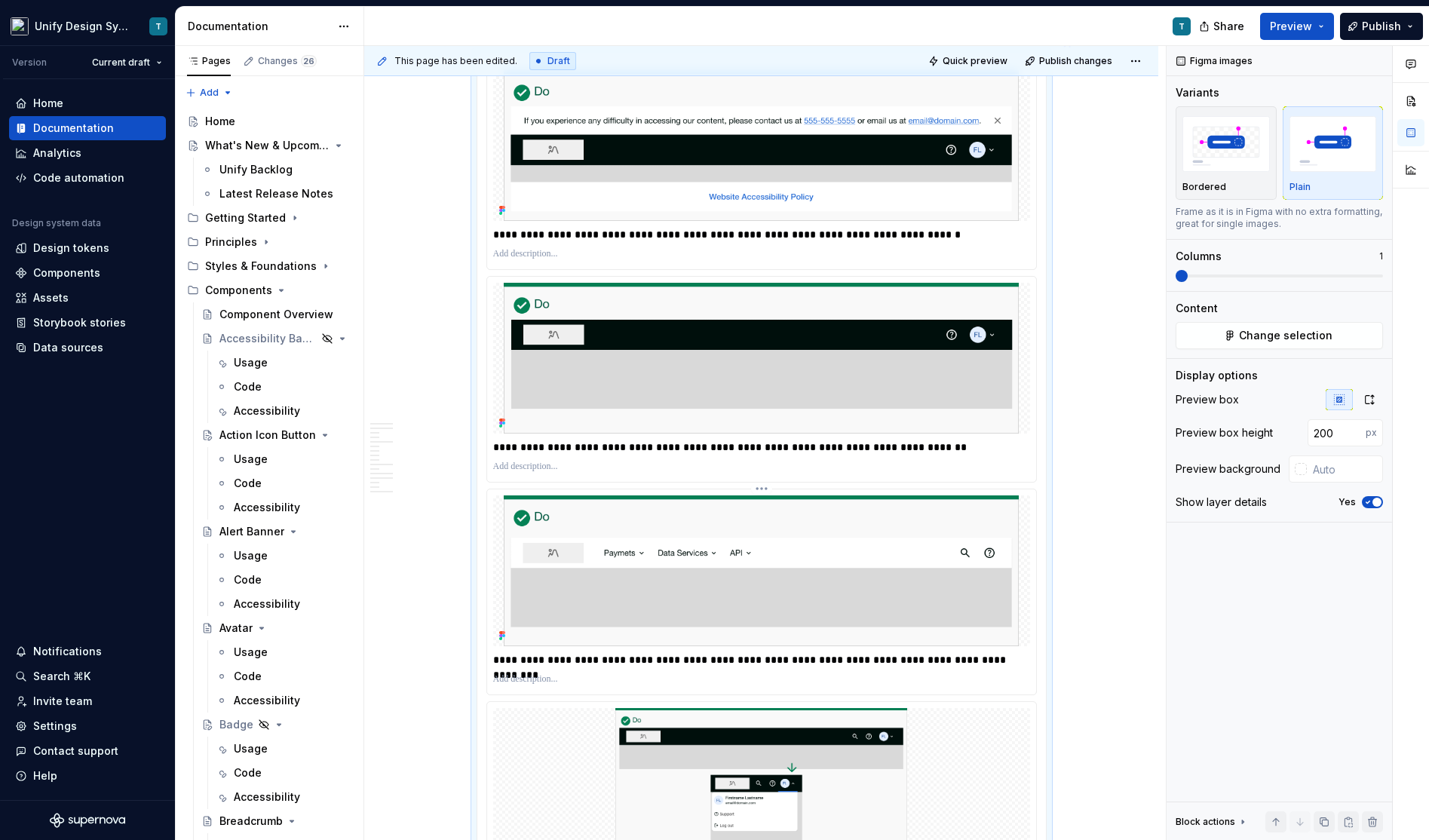
click at [1026, 652] on p "**********" at bounding box center [762, 660] width 539 height 15
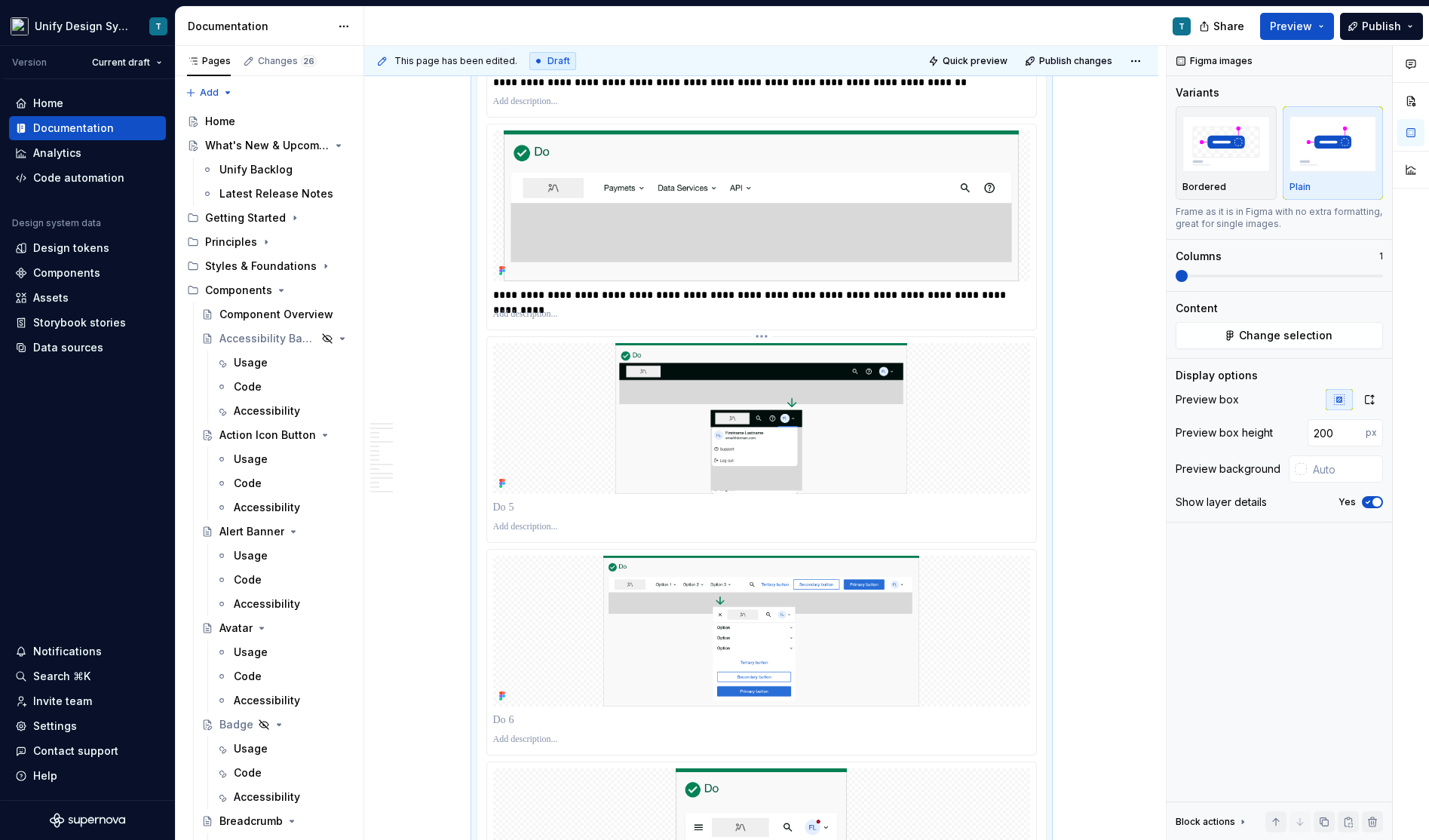
scroll to position [6340, 0]
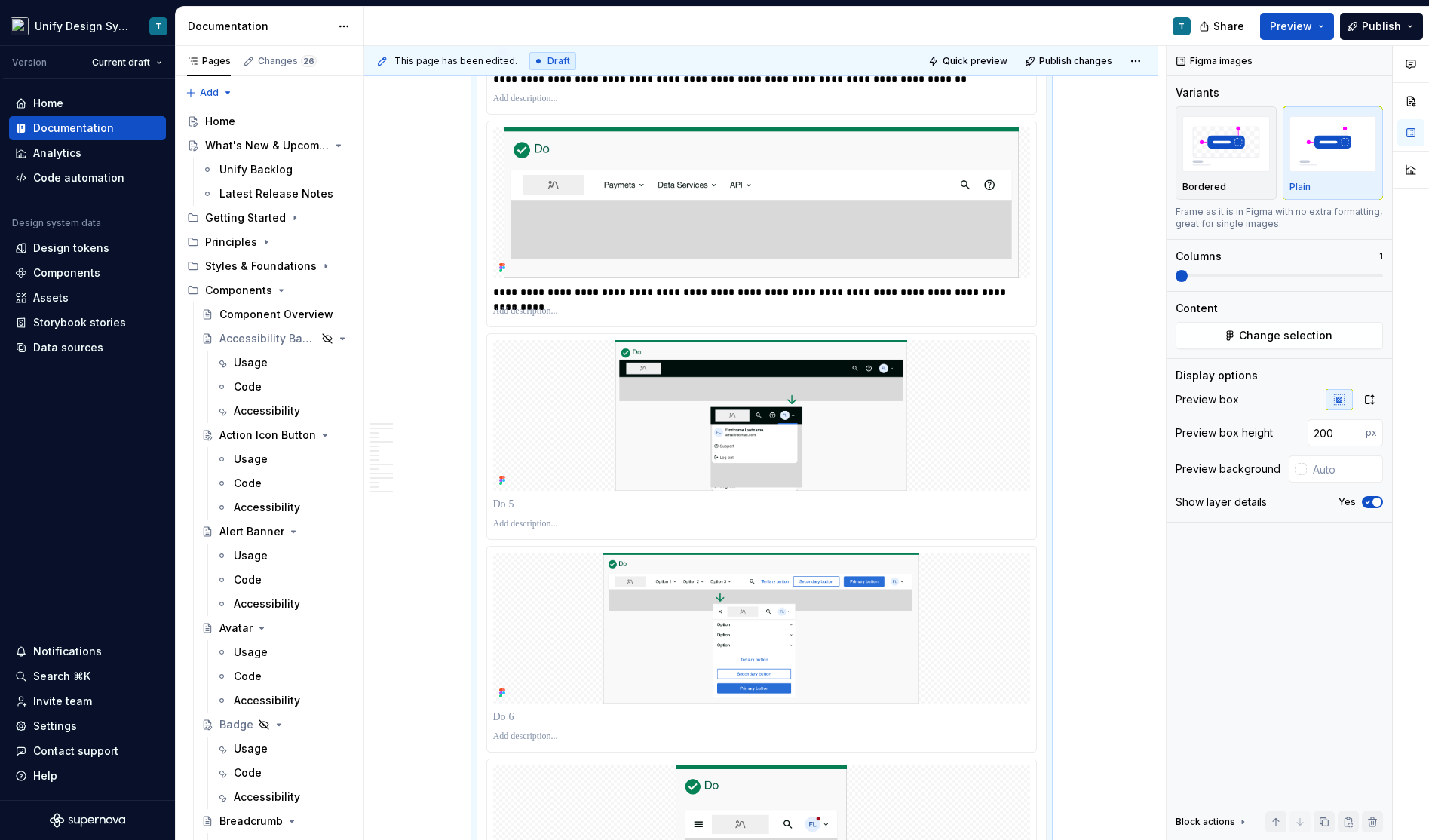
type textarea "*"
click at [556, 497] on p at bounding box center [762, 504] width 539 height 15
paste div
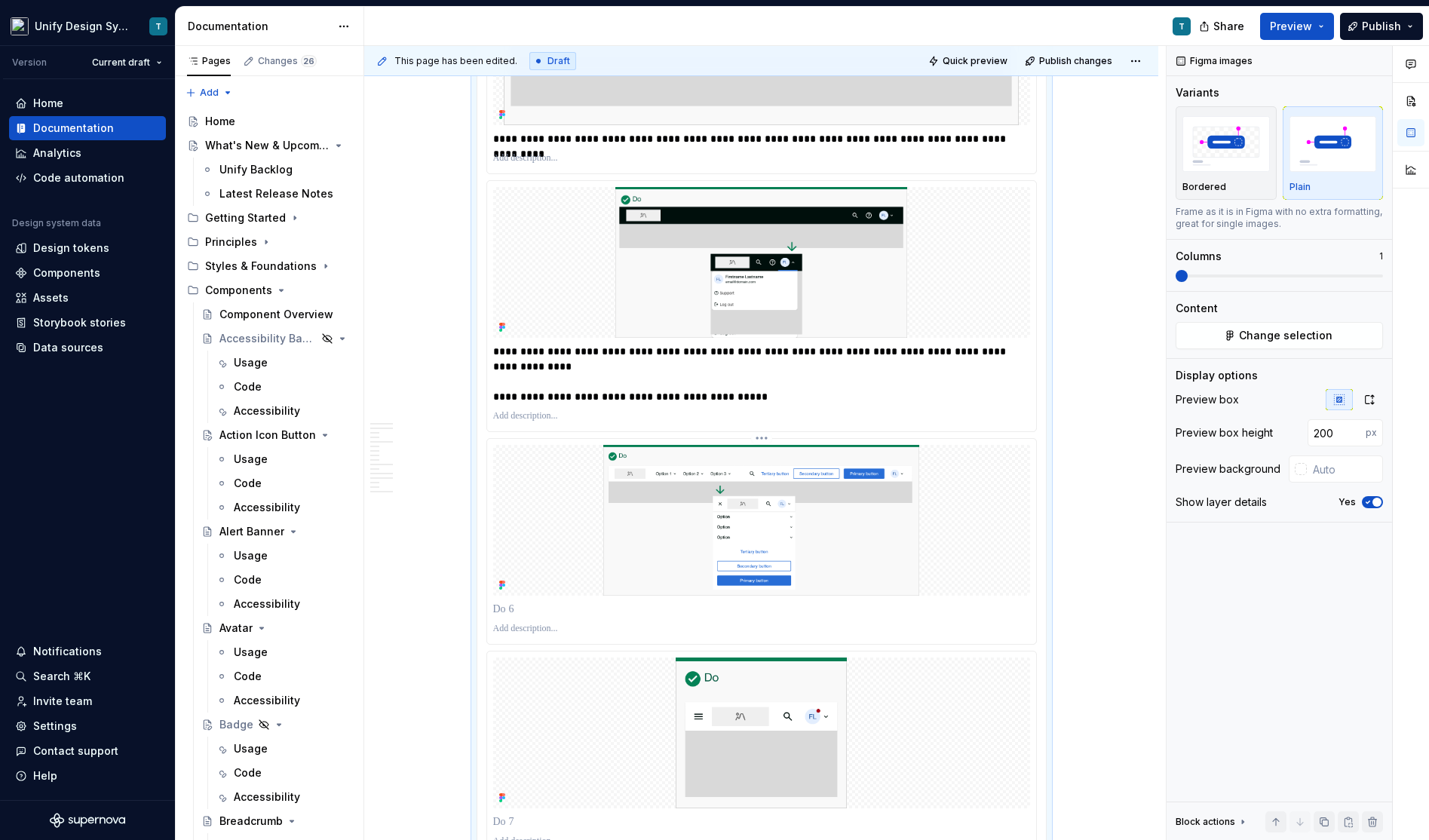
scroll to position [6556, 0]
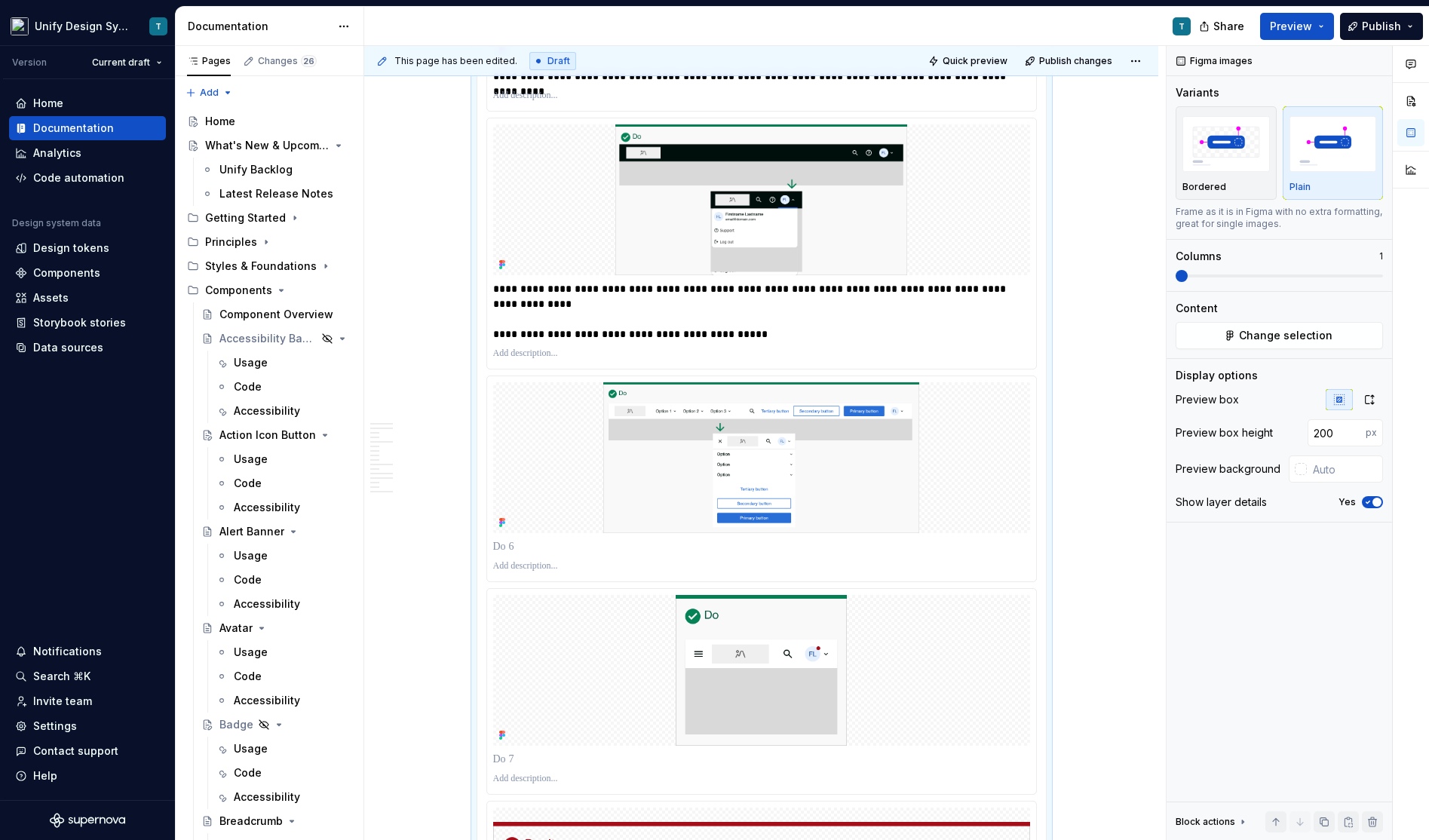
type textarea "*"
click at [533, 539] on p at bounding box center [762, 547] width 539 height 15
paste div
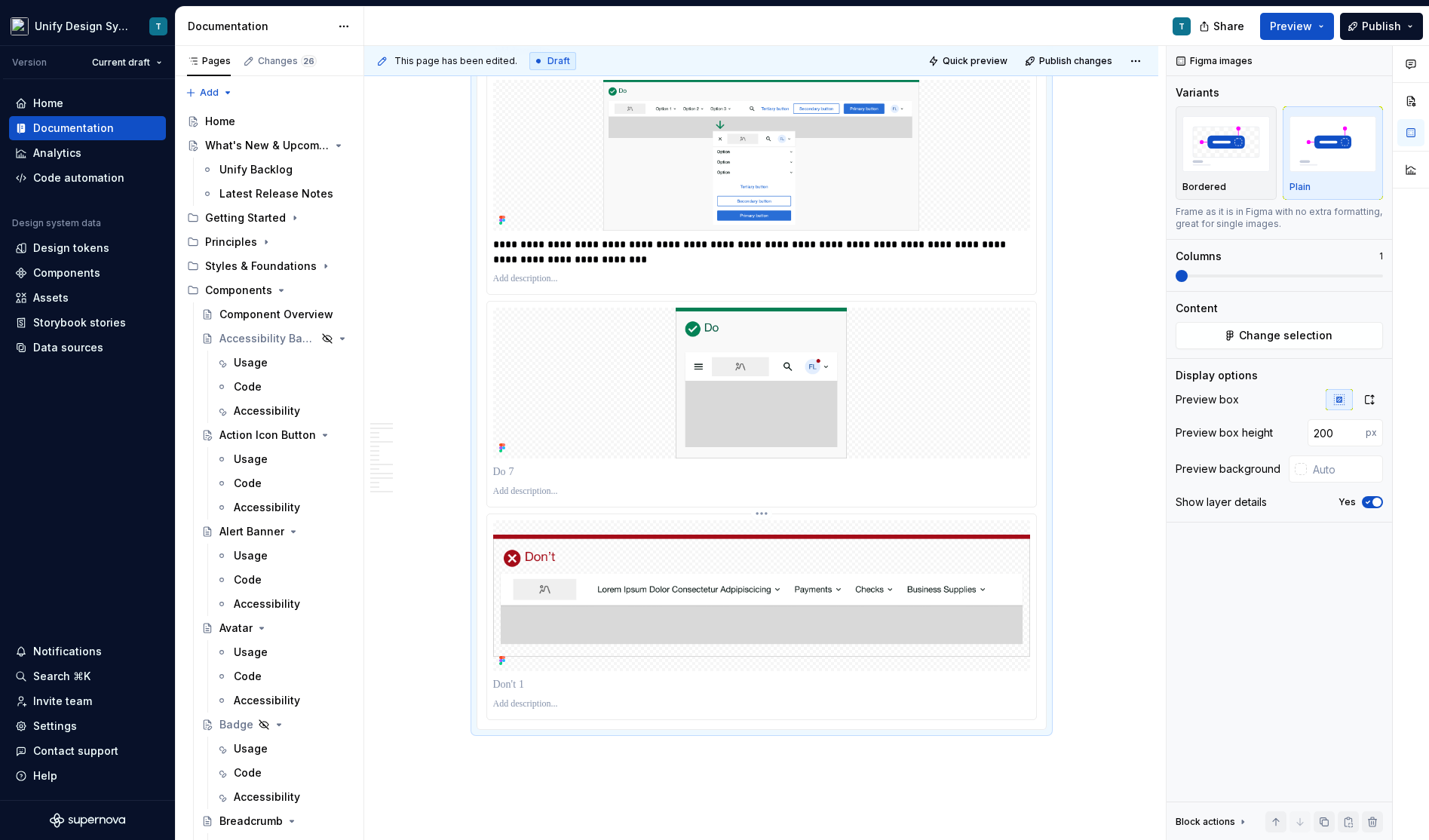
scroll to position [6864, 0]
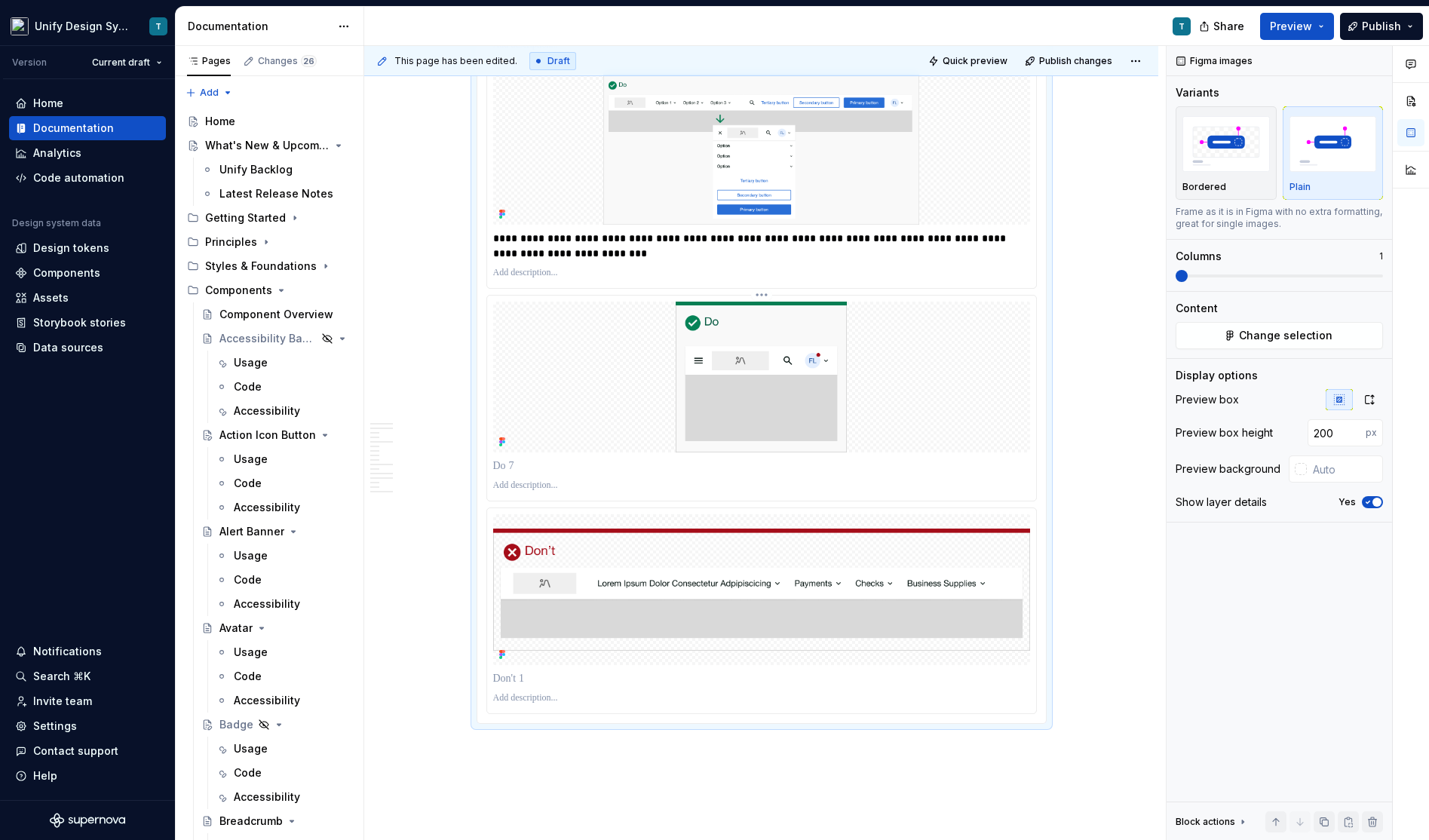
click at [527, 458] on p at bounding box center [762, 466] width 539 height 15
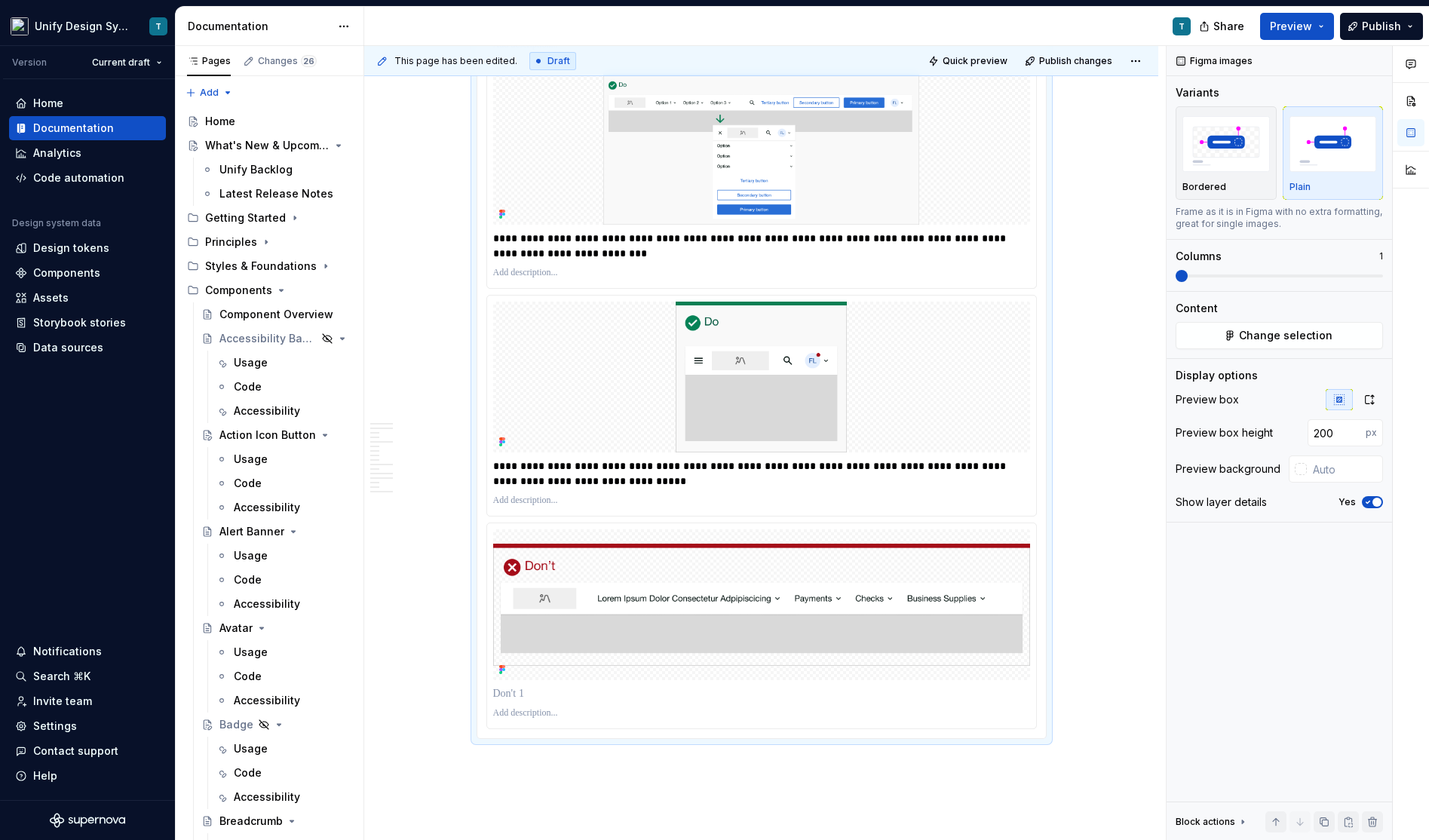
type textarea "*"
click at [513, 686] on p at bounding box center [762, 694] width 539 height 15
paste div
click at [1390, 28] on span "Publish" at bounding box center [1381, 27] width 39 height 15
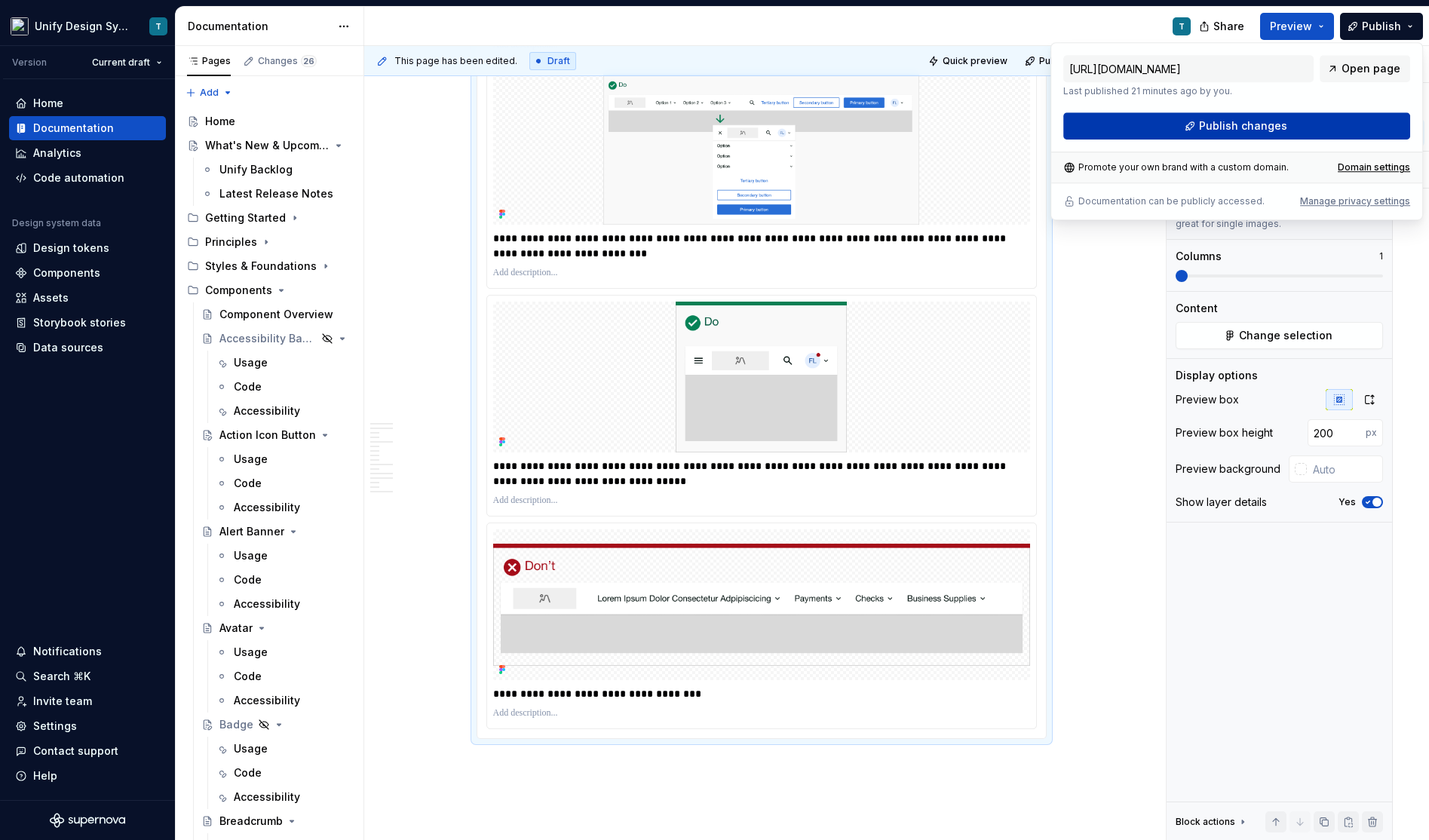
click at [1285, 118] on button "Publish changes" at bounding box center [1236, 126] width 347 height 27
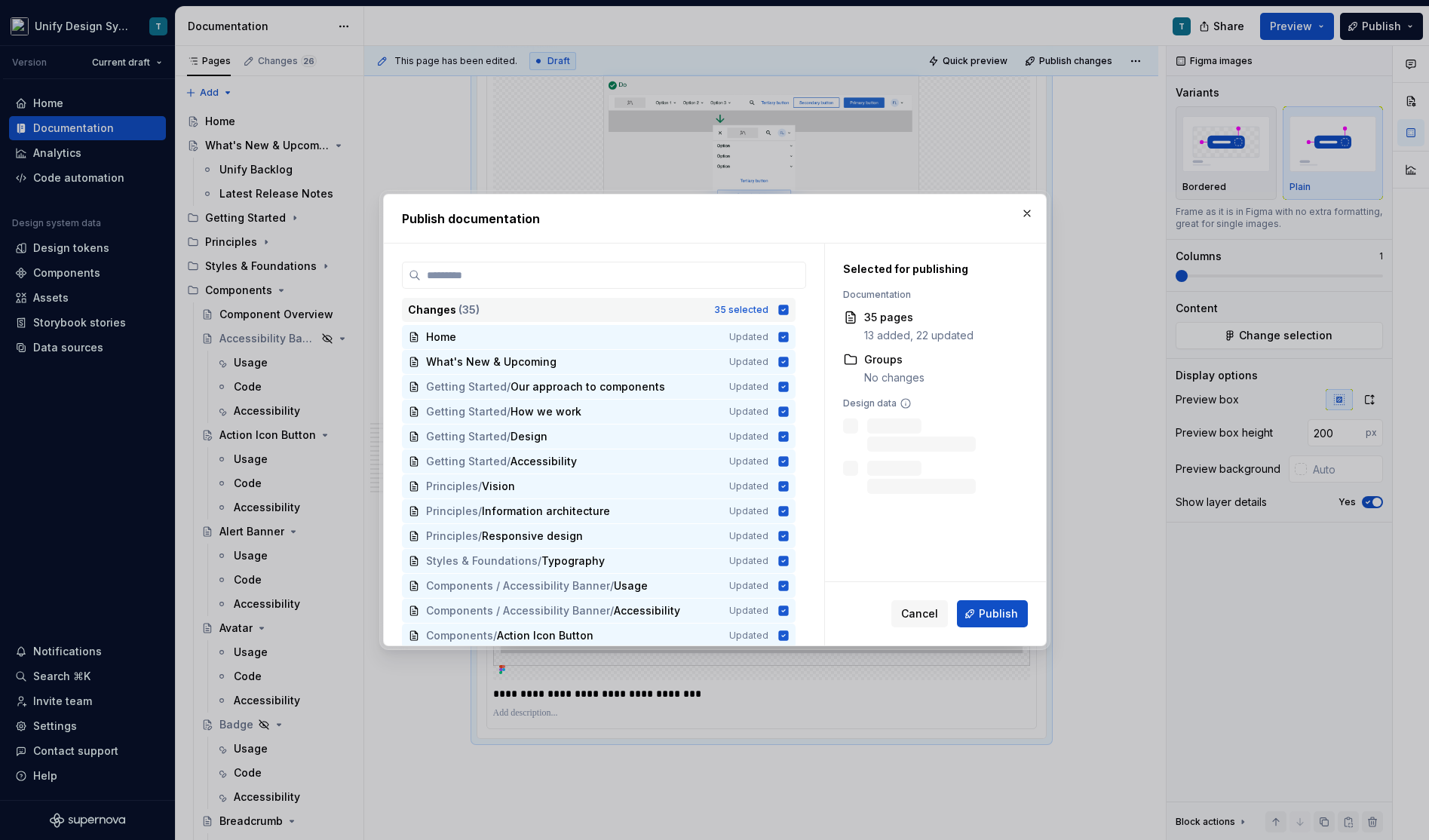
click at [741, 313] on div "35 selected" at bounding box center [741, 310] width 54 height 12
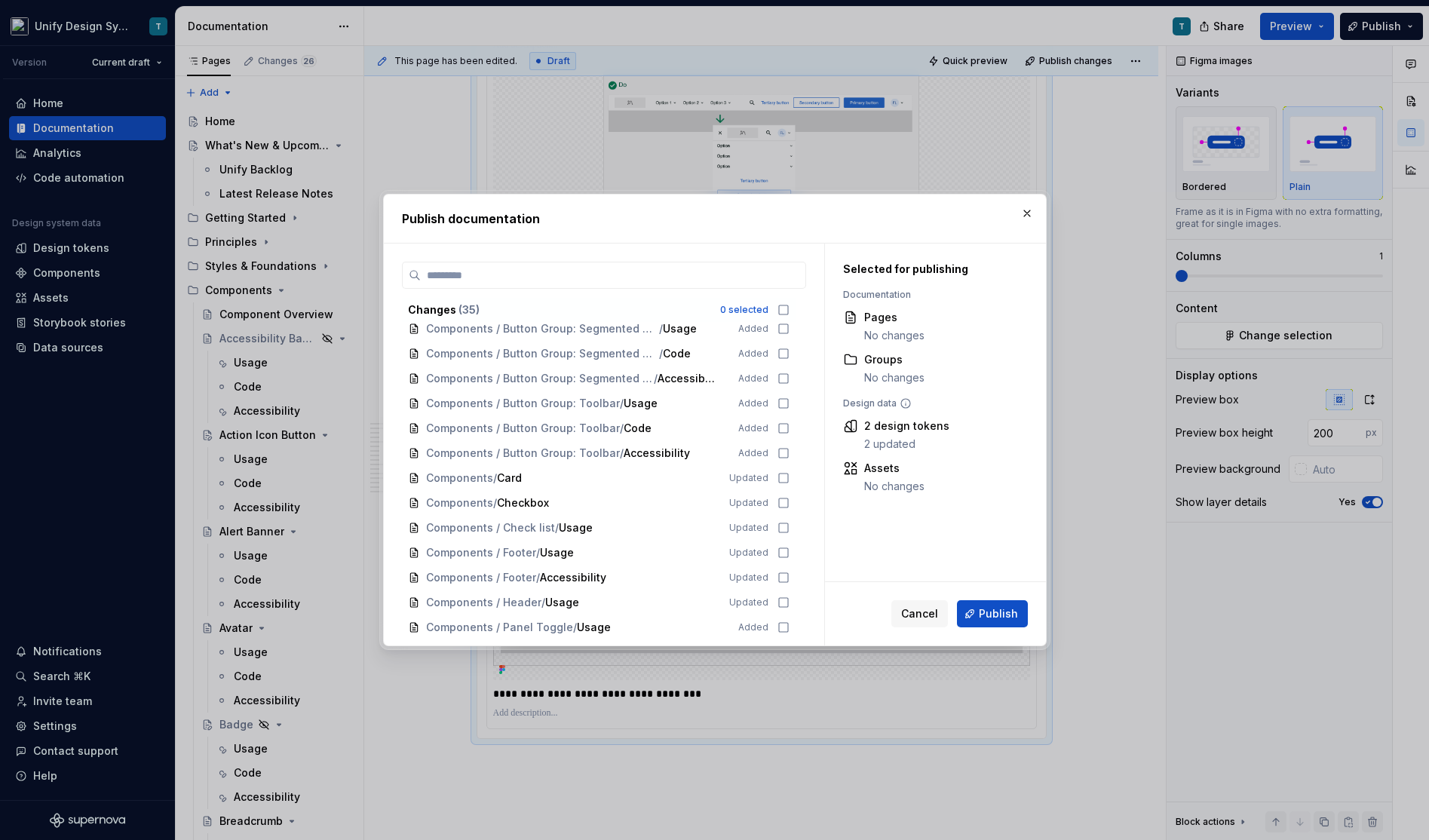
scroll to position [476, 0]
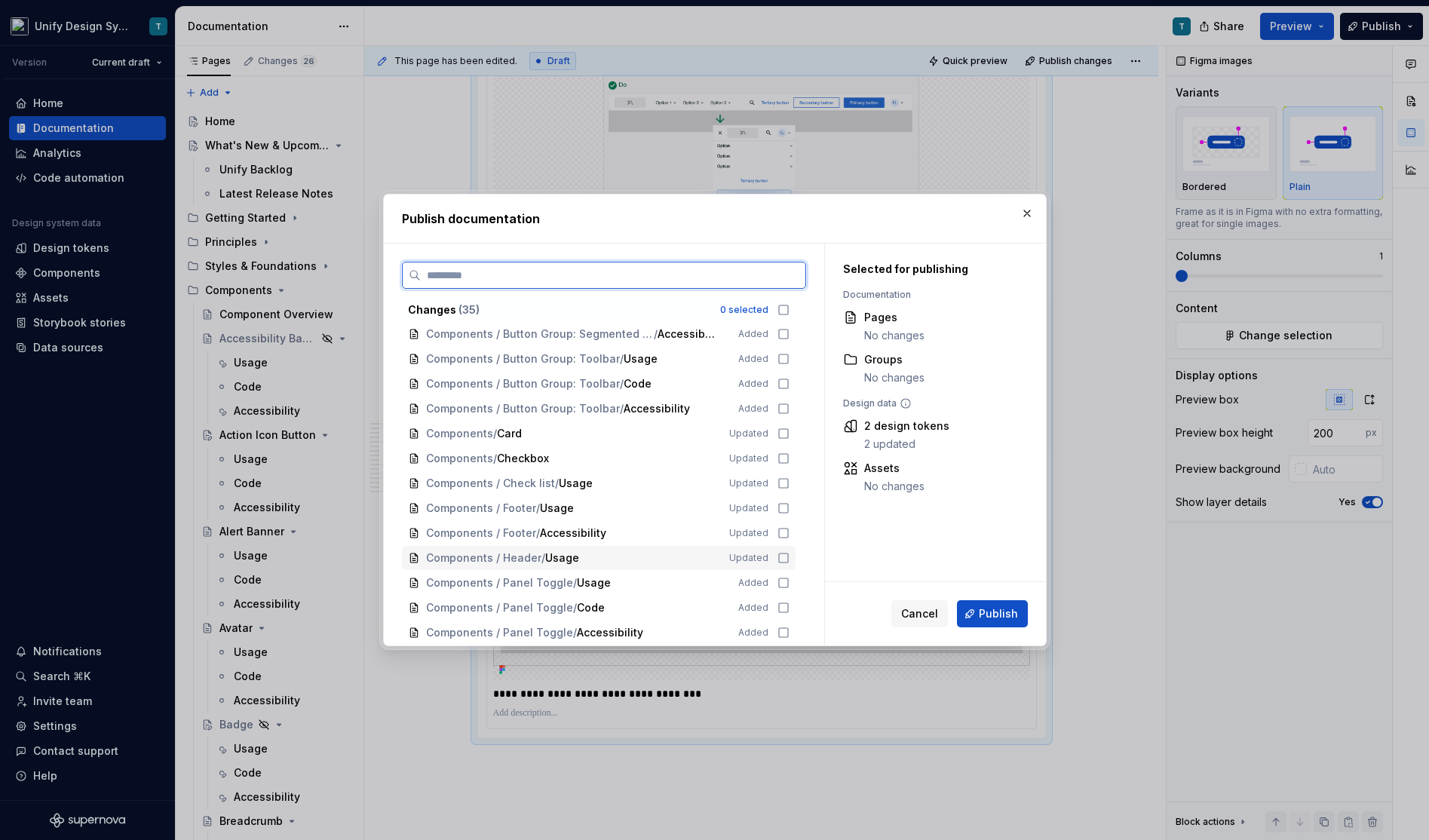
click at [565, 558] on span "Usage" at bounding box center [563, 558] width 34 height 15
click at [983, 608] on span "Publish" at bounding box center [998, 614] width 39 height 15
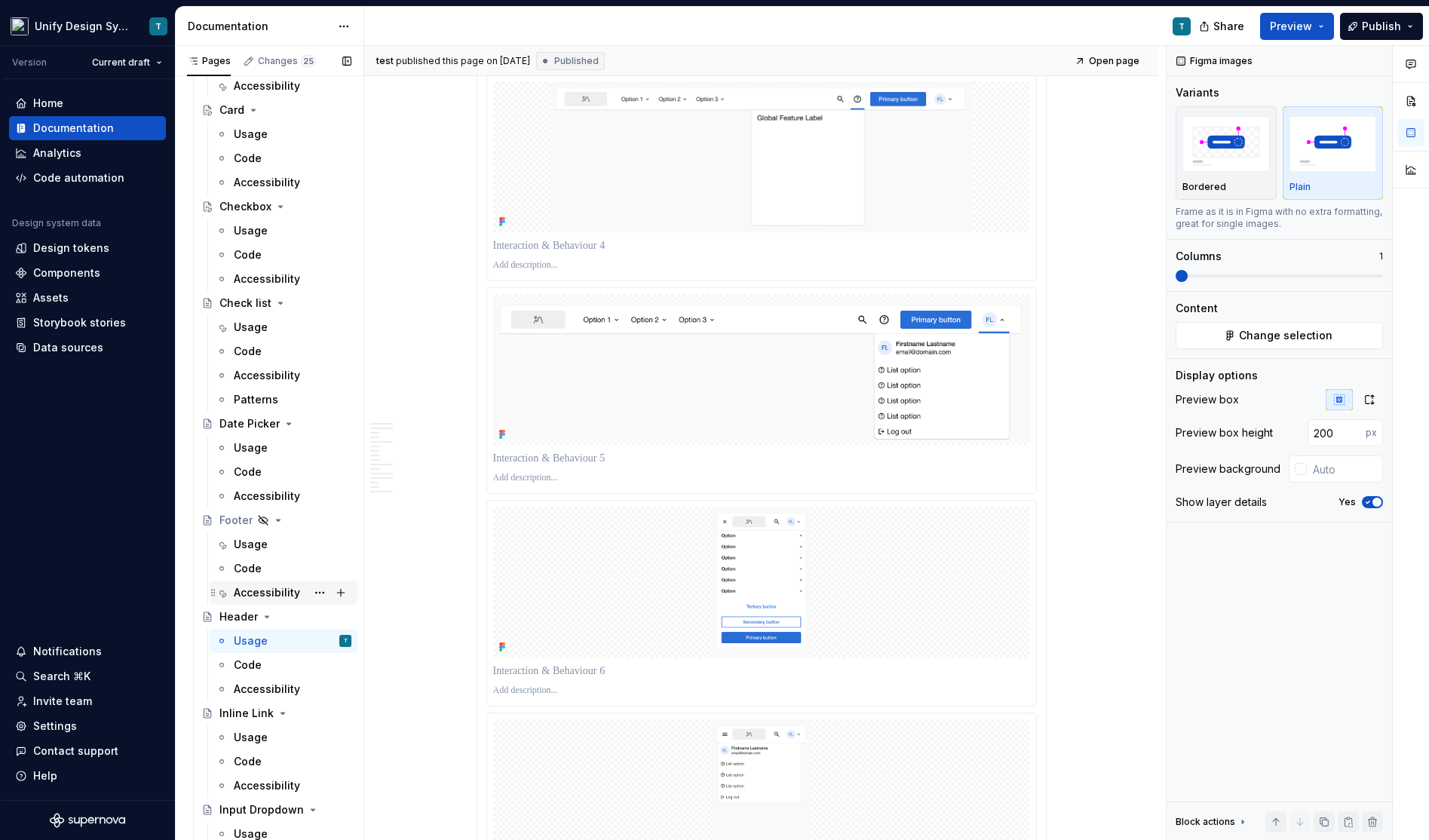
scroll to position [1098, 0]
click at [266, 684] on div "Accessibility" at bounding box center [266, 688] width 66 height 15
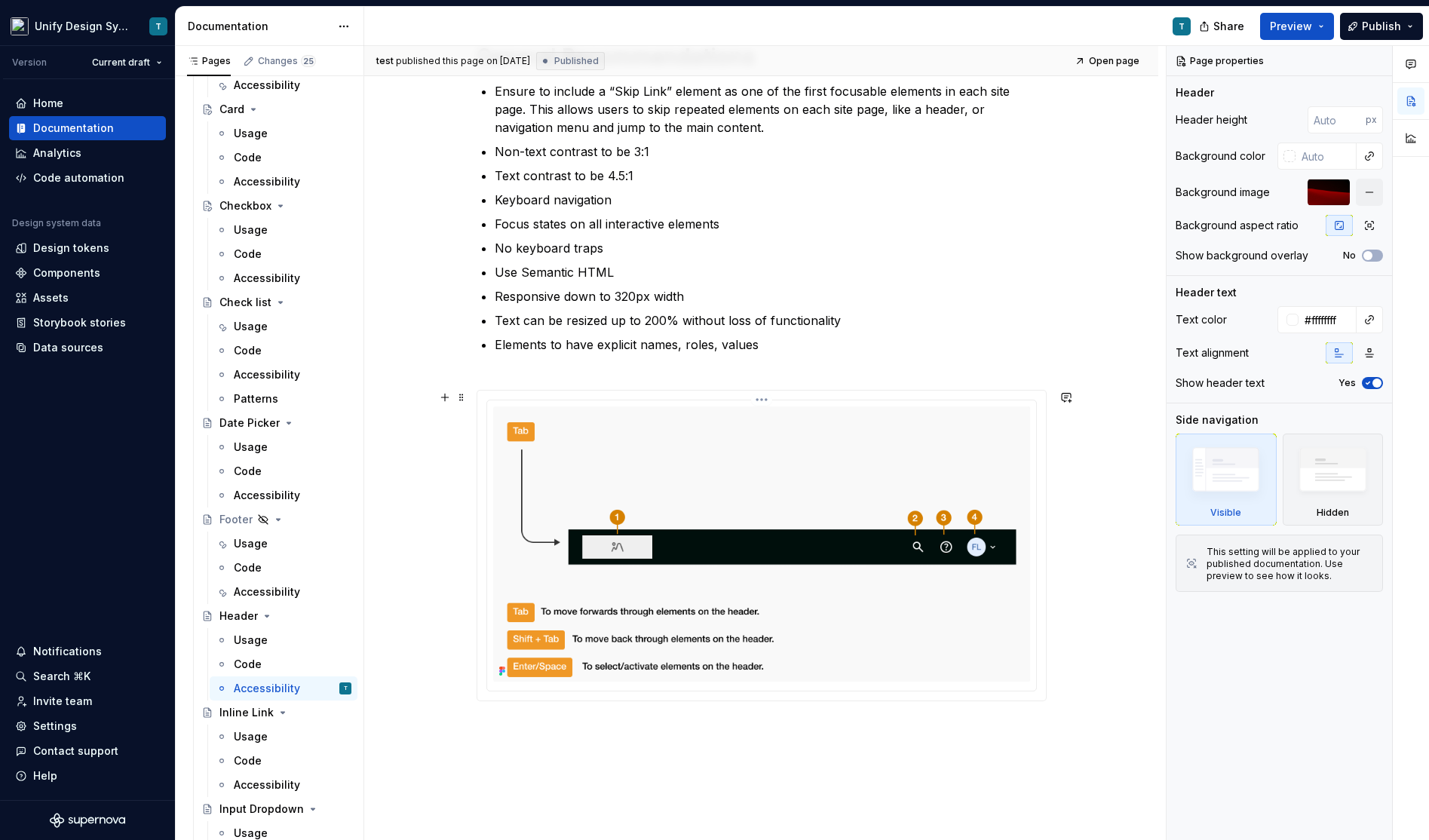
scroll to position [294, 0]
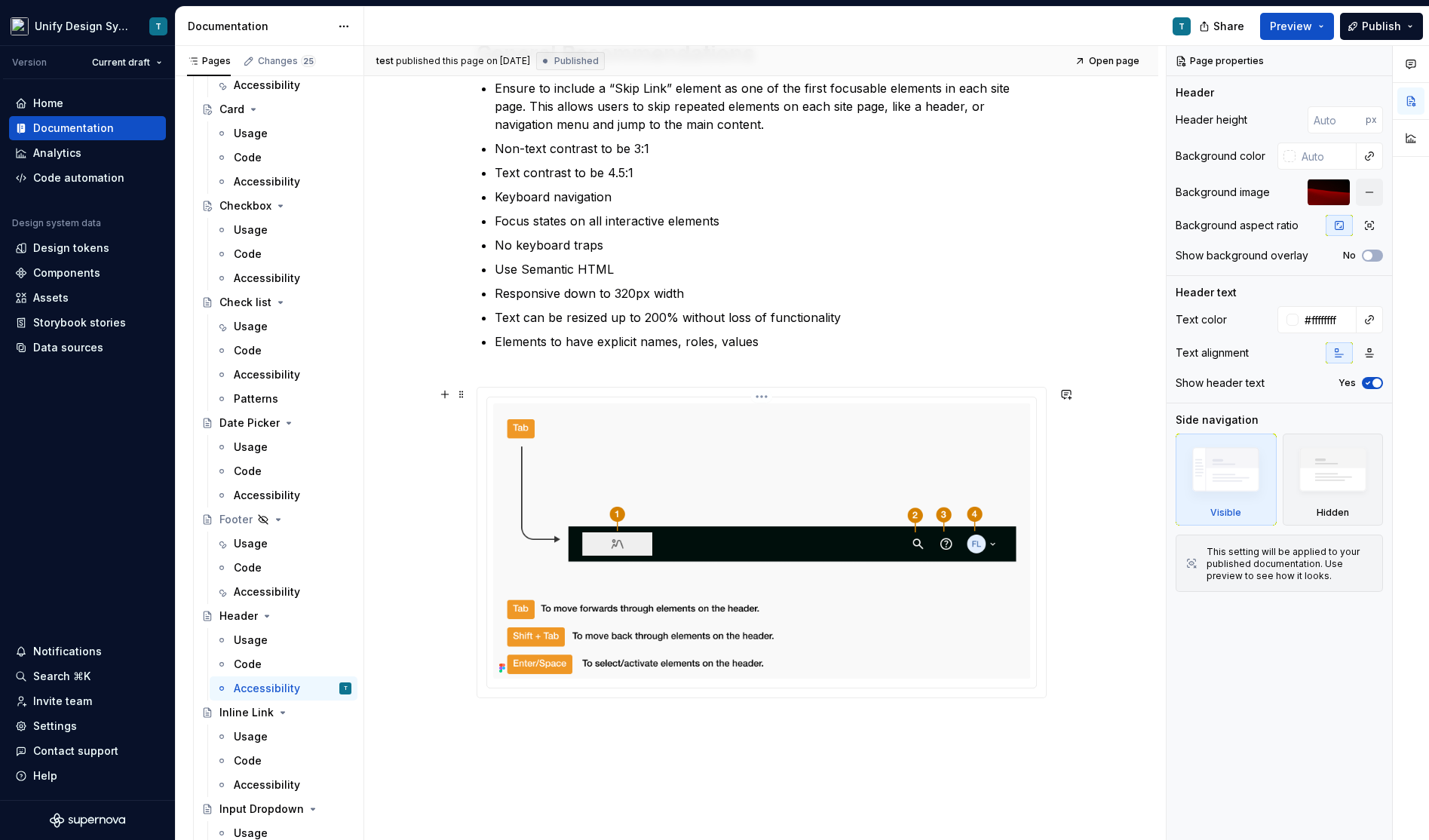
click at [819, 488] on img at bounding box center [761, 540] width 537 height 275
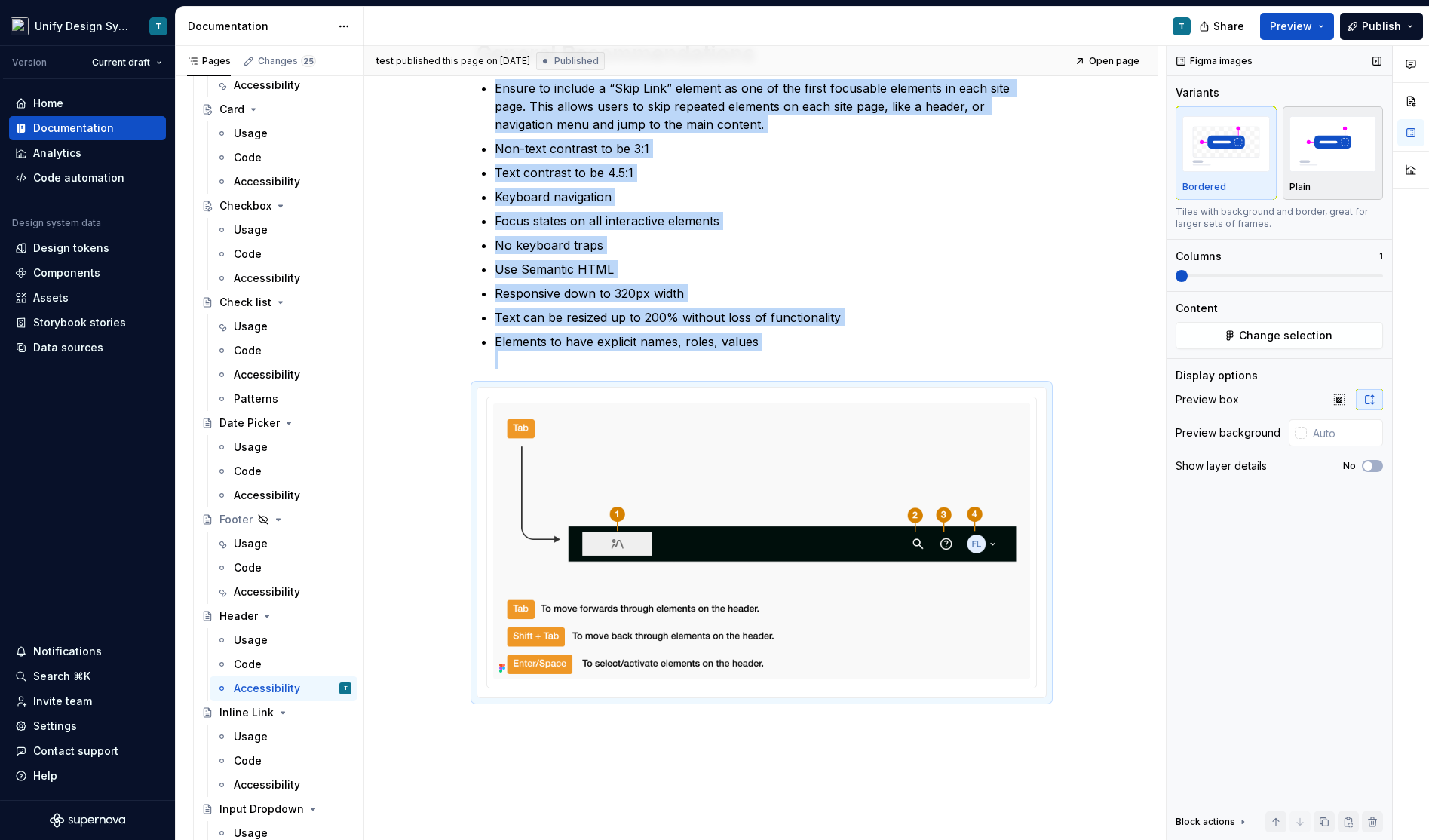
click at [1333, 135] on img "button" at bounding box center [1333, 144] width 87 height 55
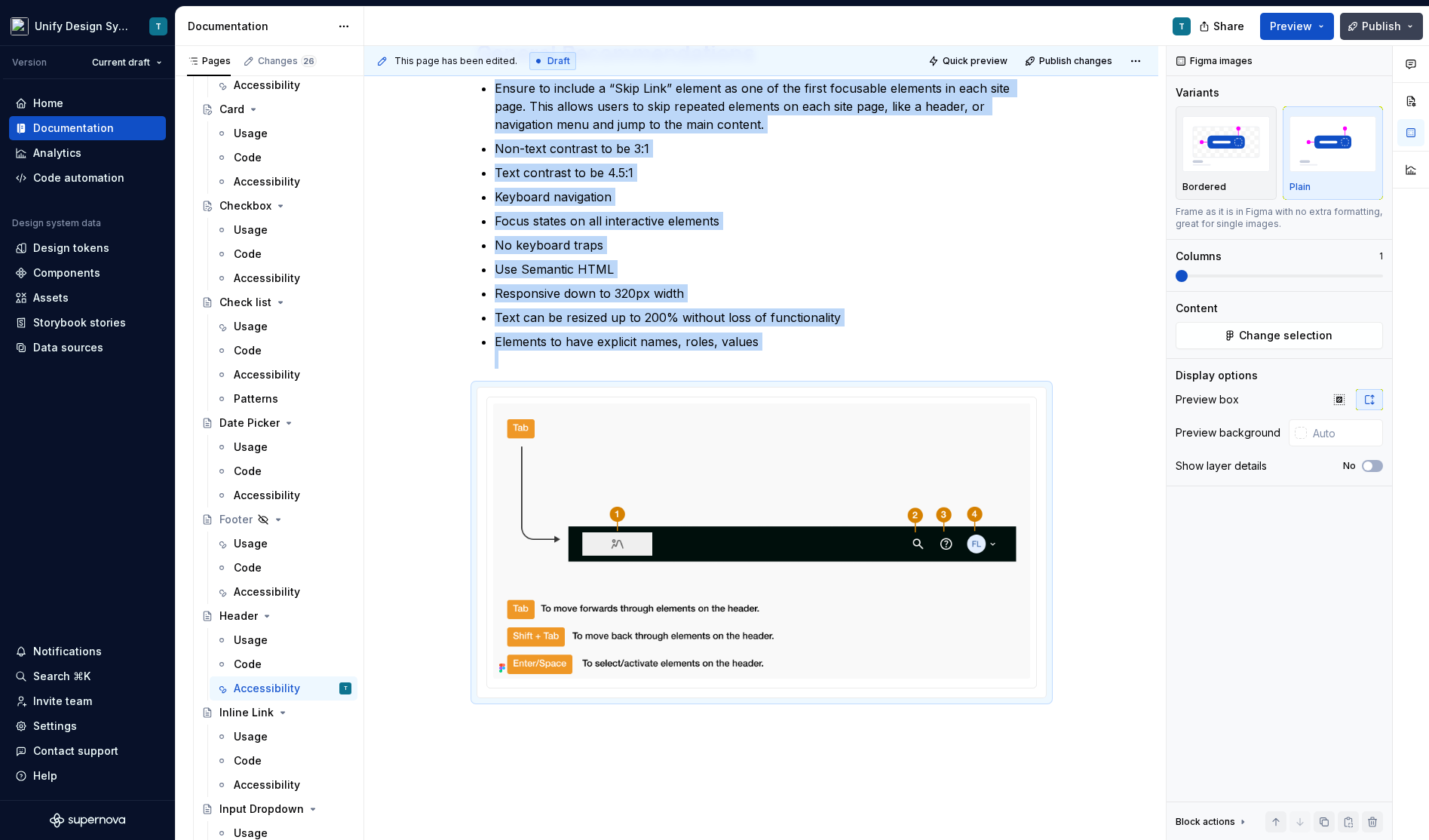
click at [1372, 33] on span "Publish" at bounding box center [1381, 27] width 39 height 15
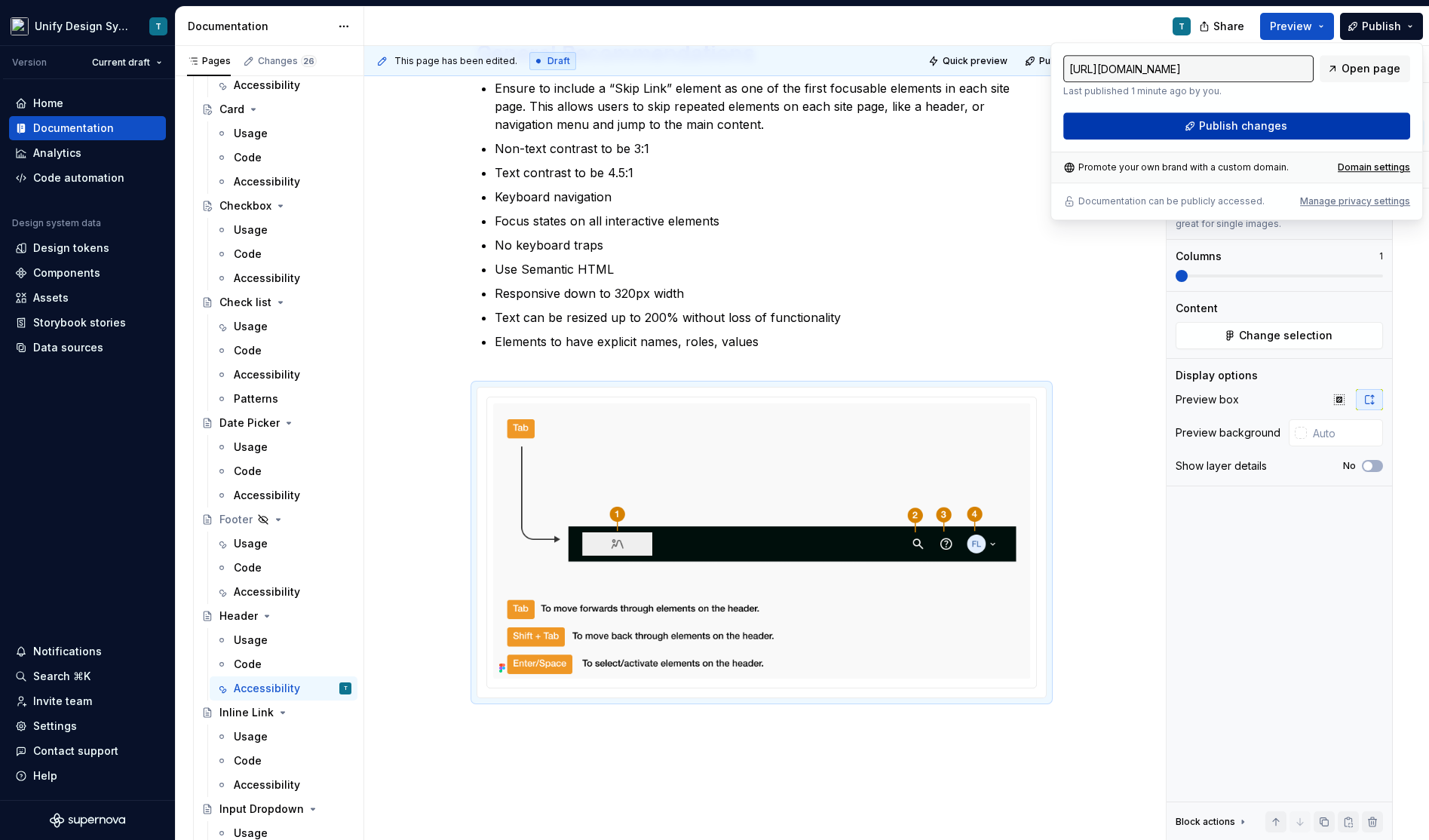
click at [1257, 125] on span "Publish changes" at bounding box center [1242, 126] width 88 height 15
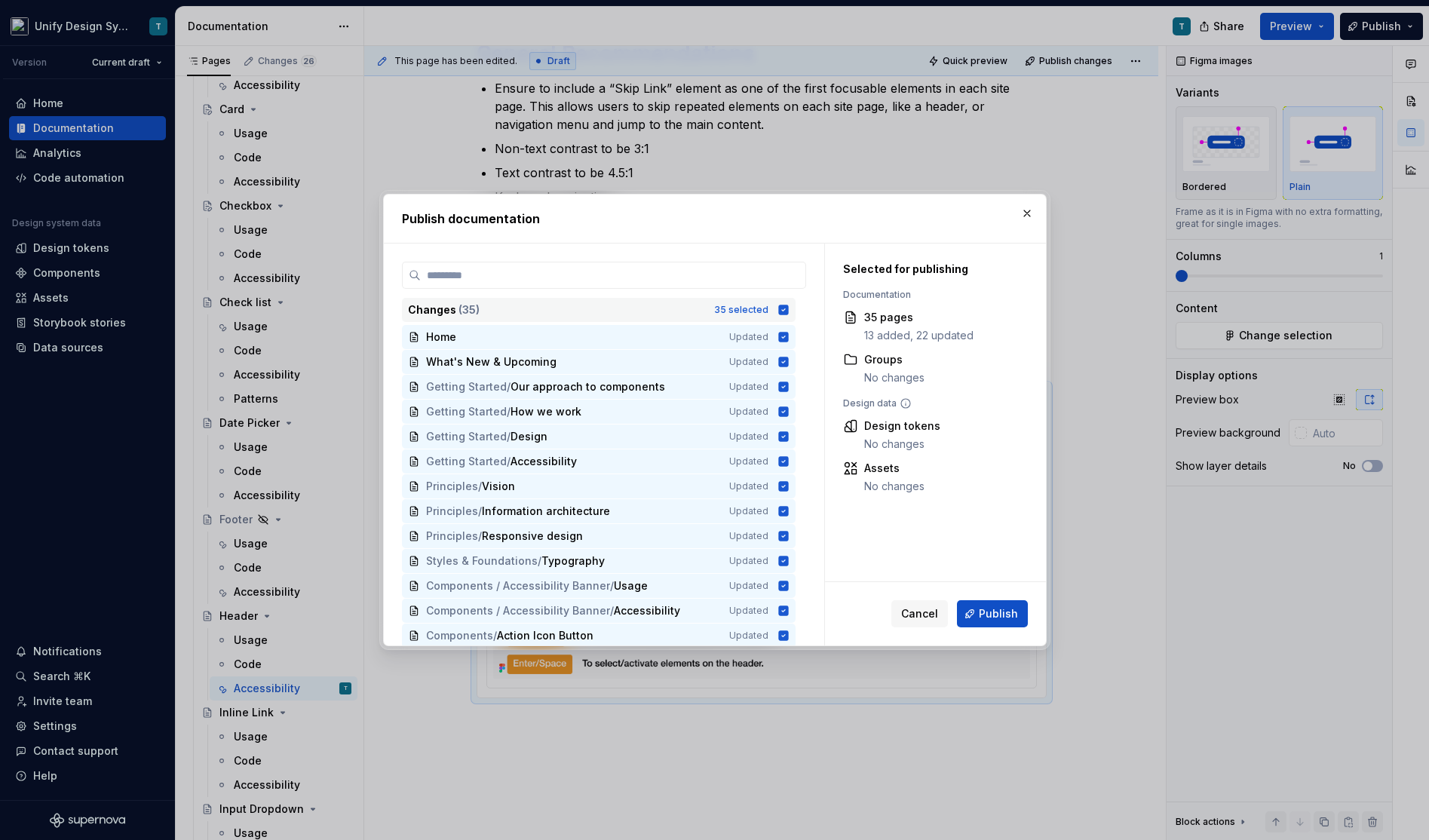
click at [642, 309] on div "Changes ( 35 )" at bounding box center [556, 310] width 297 height 15
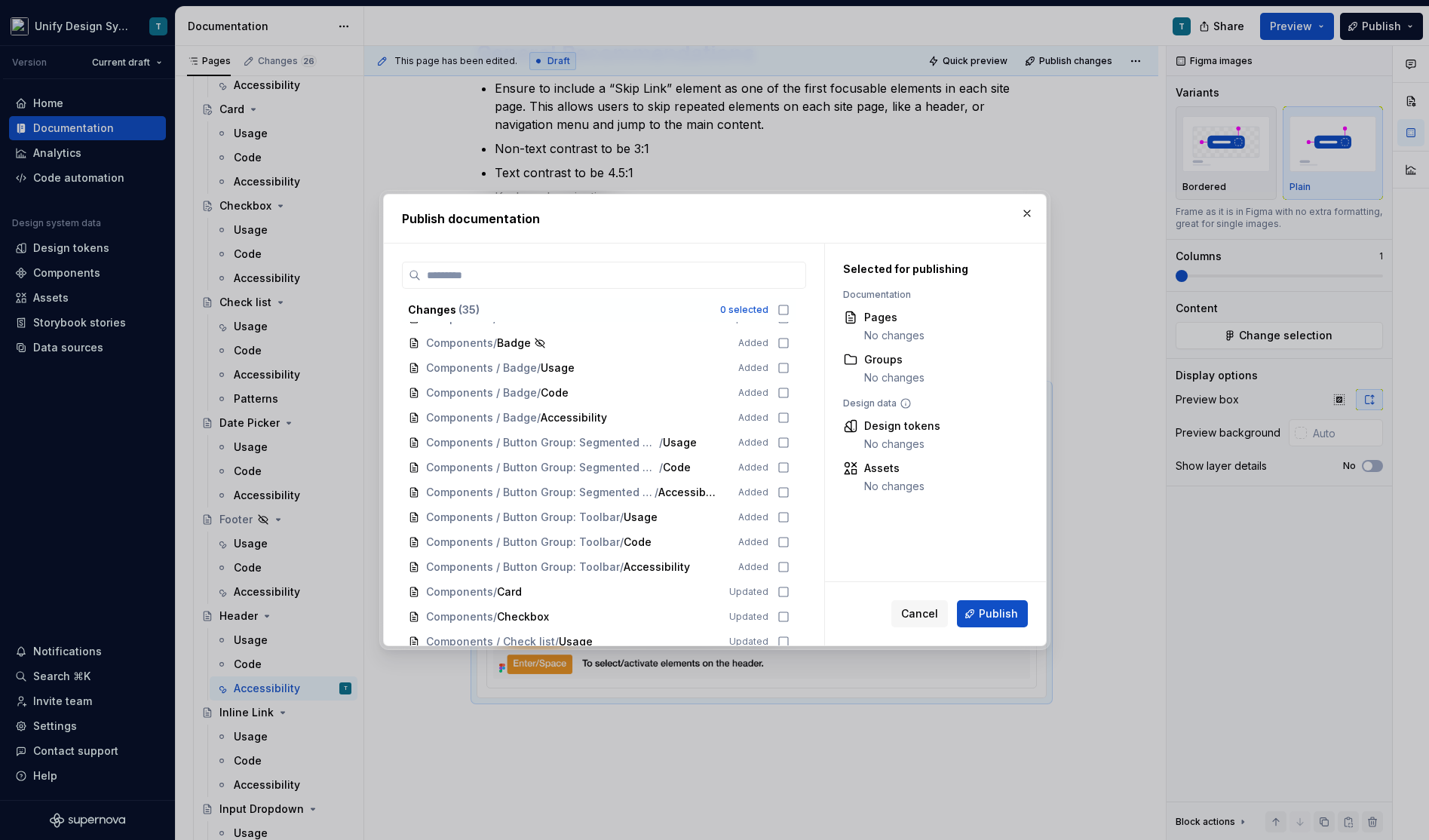
scroll to position [549, 0]
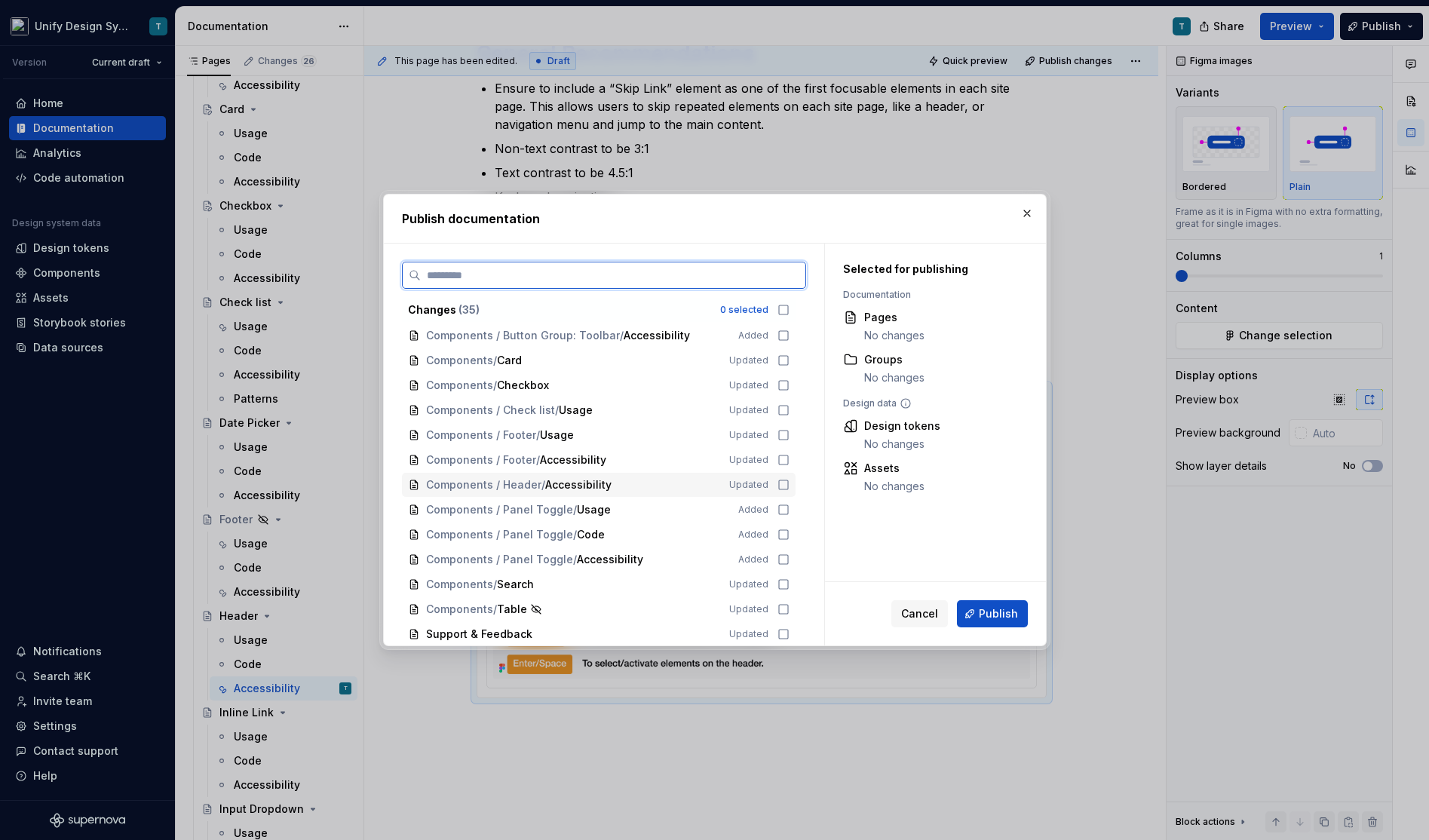
click at [570, 479] on span "Accessibility" at bounding box center [578, 485] width 66 height 15
click at [1011, 619] on span "Publish" at bounding box center [998, 614] width 39 height 15
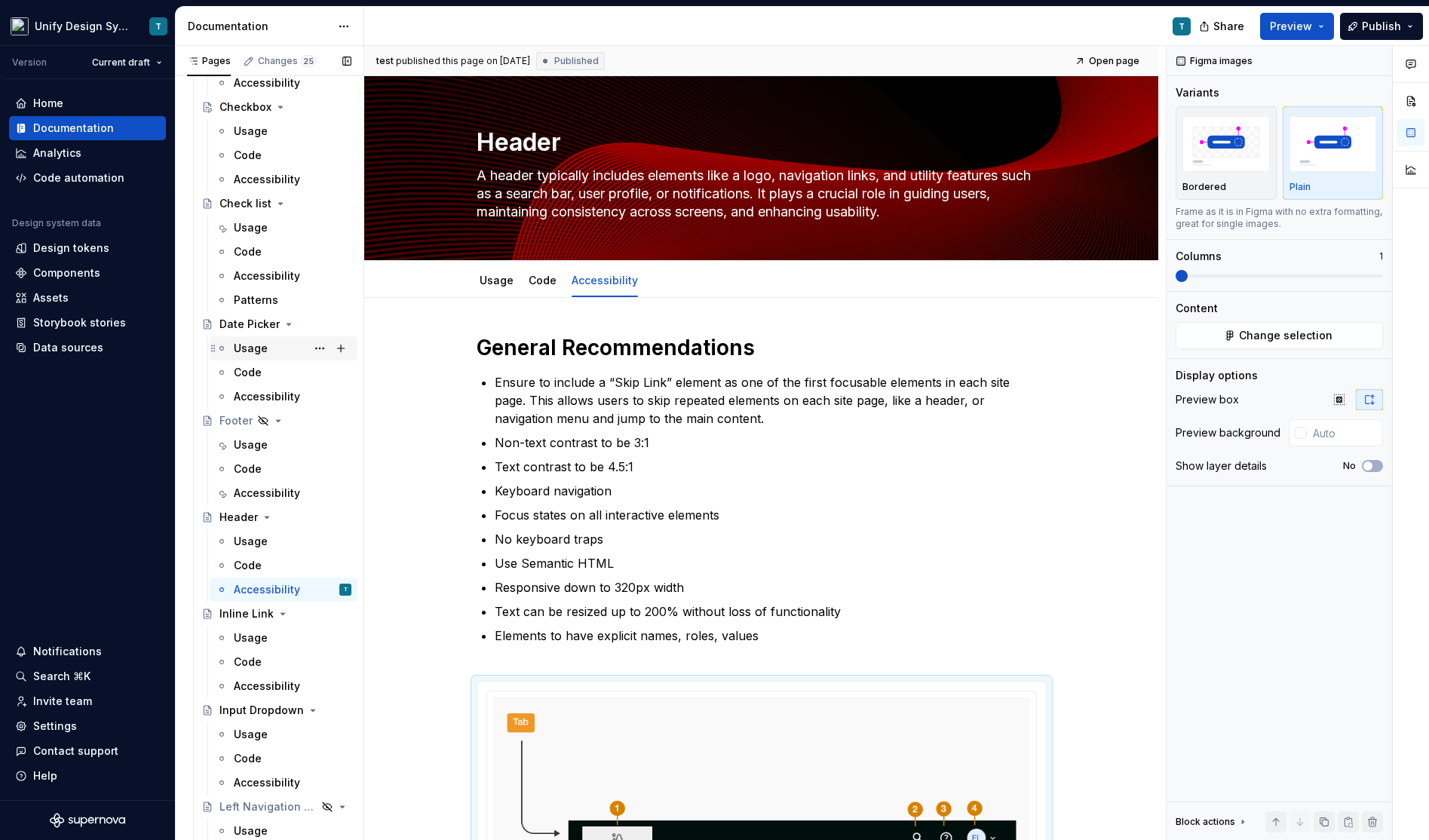
scroll to position [1200, 0]
click at [249, 535] on div "Usage" at bounding box center [251, 538] width 34 height 15
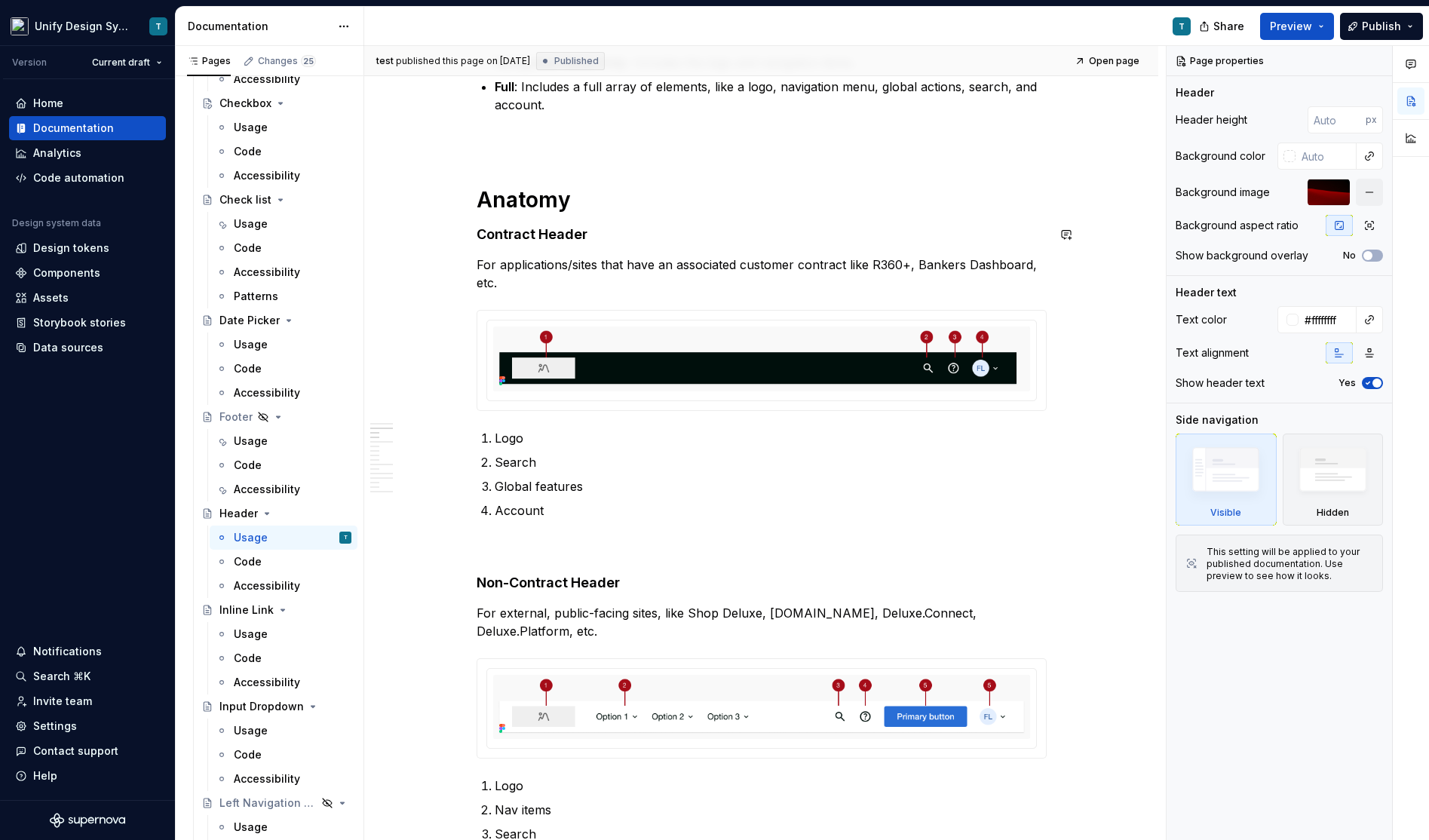
scroll to position [442, 0]
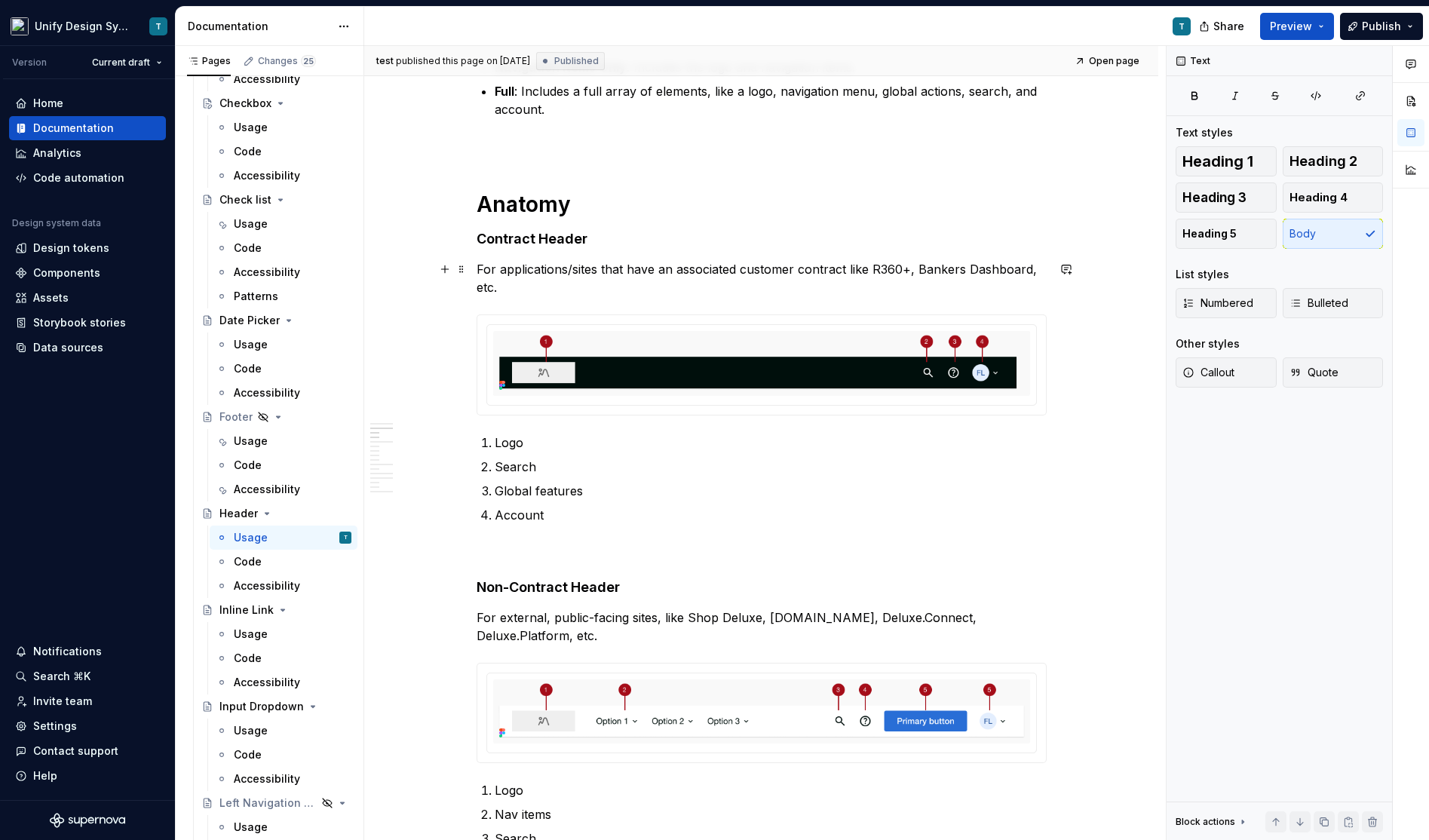
type textarea "*"
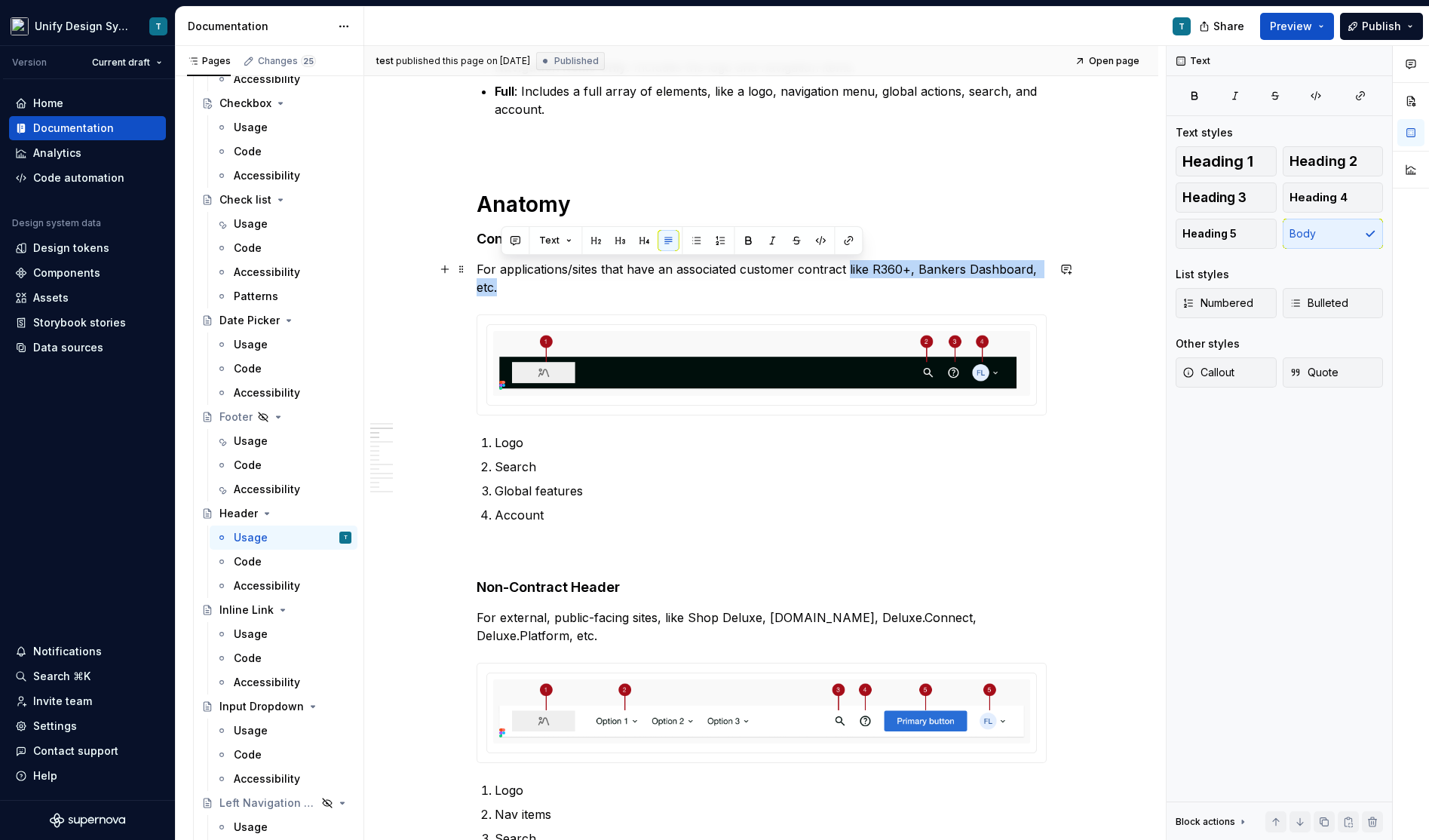
drag, startPoint x: 593, startPoint y: 277, endPoint x: 851, endPoint y: 262, distance: 258.4
click at [851, 262] on p "For applications/sites that have an associated customer contract like R360+, Ba…" at bounding box center [762, 278] width 570 height 36
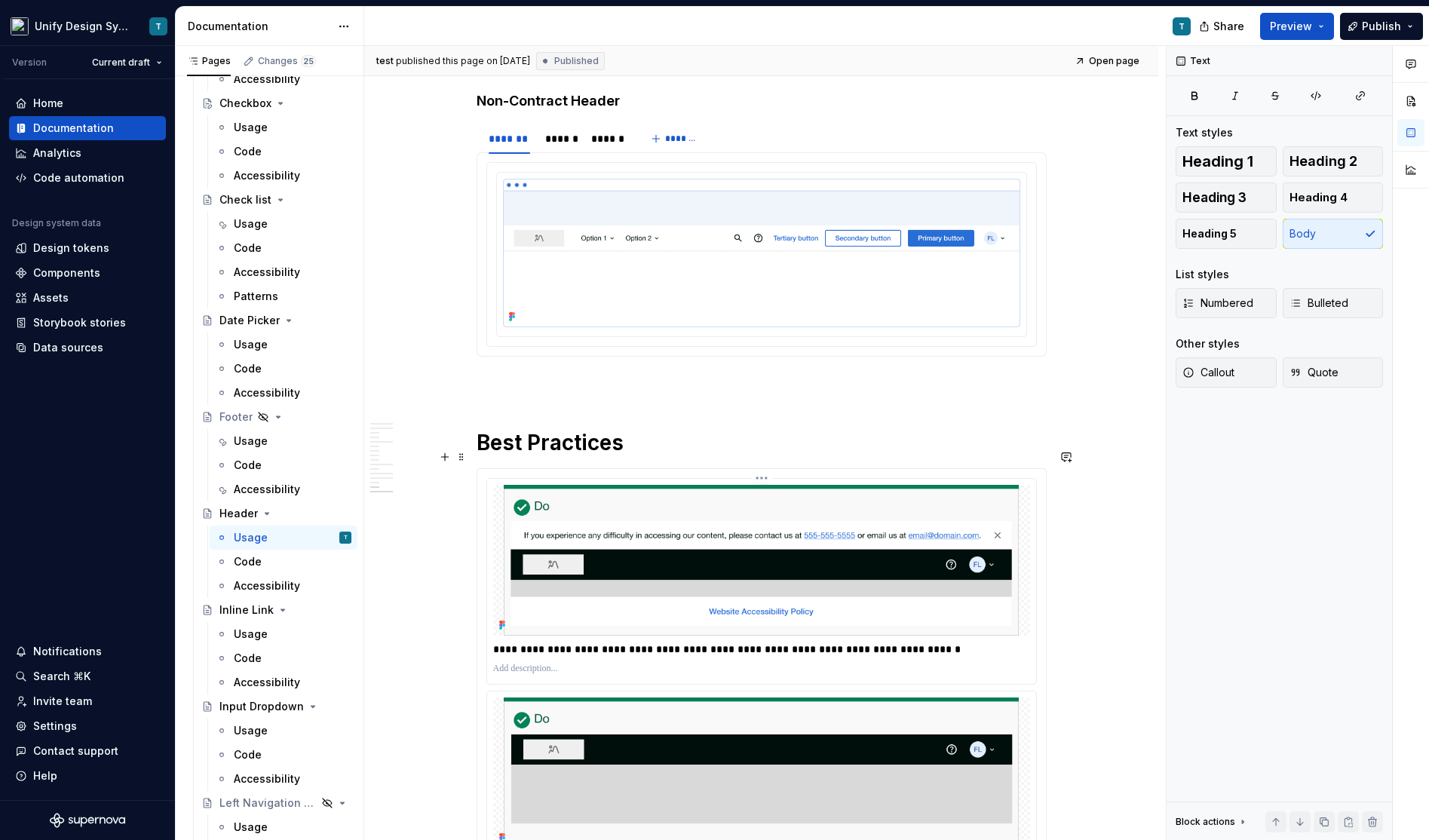
scroll to position [5599, 0]
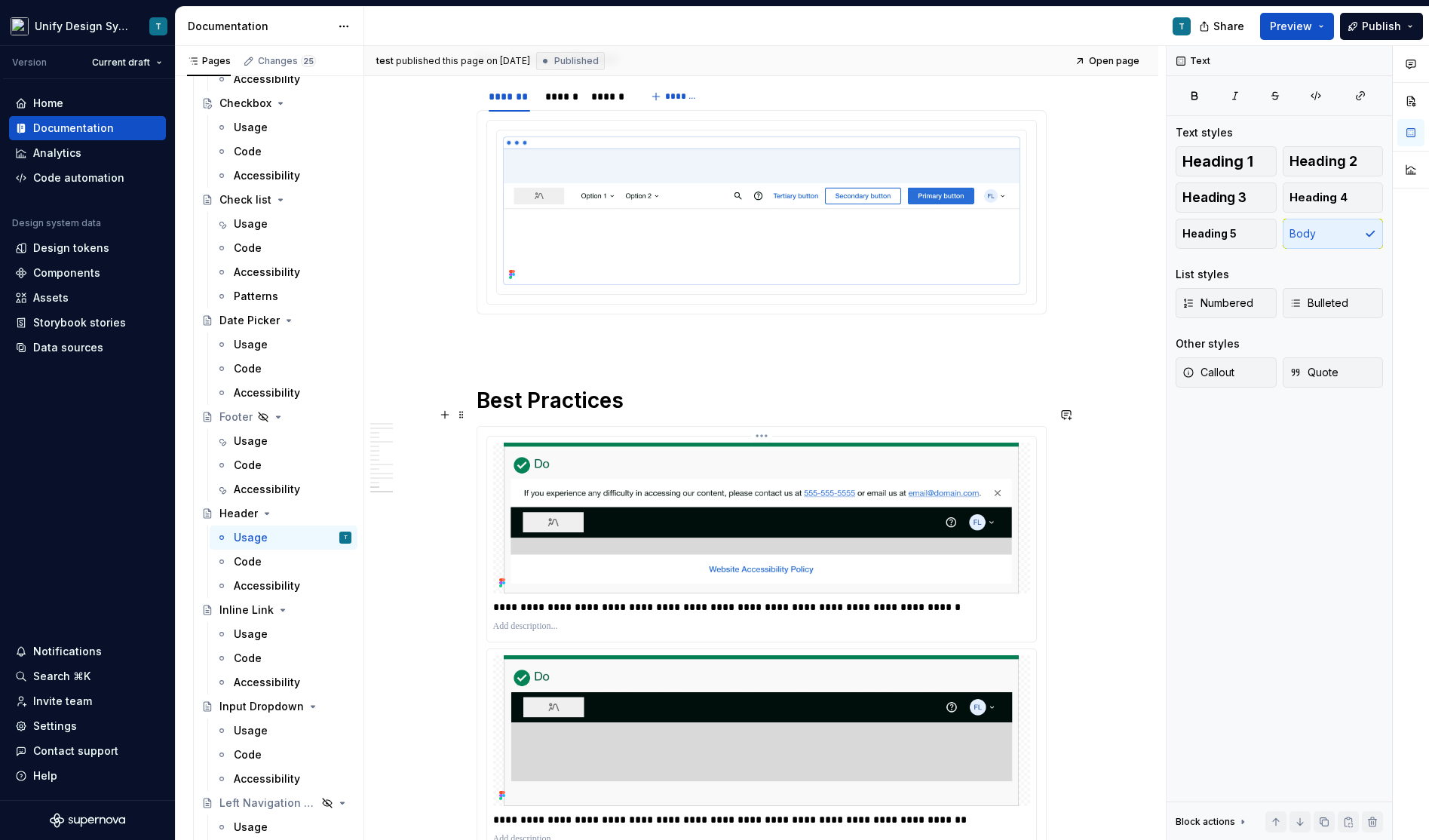
drag, startPoint x: 950, startPoint y: 586, endPoint x: 764, endPoint y: 596, distance: 186.3
click at [764, 597] on div "**********" at bounding box center [761, 607] width 537 height 21
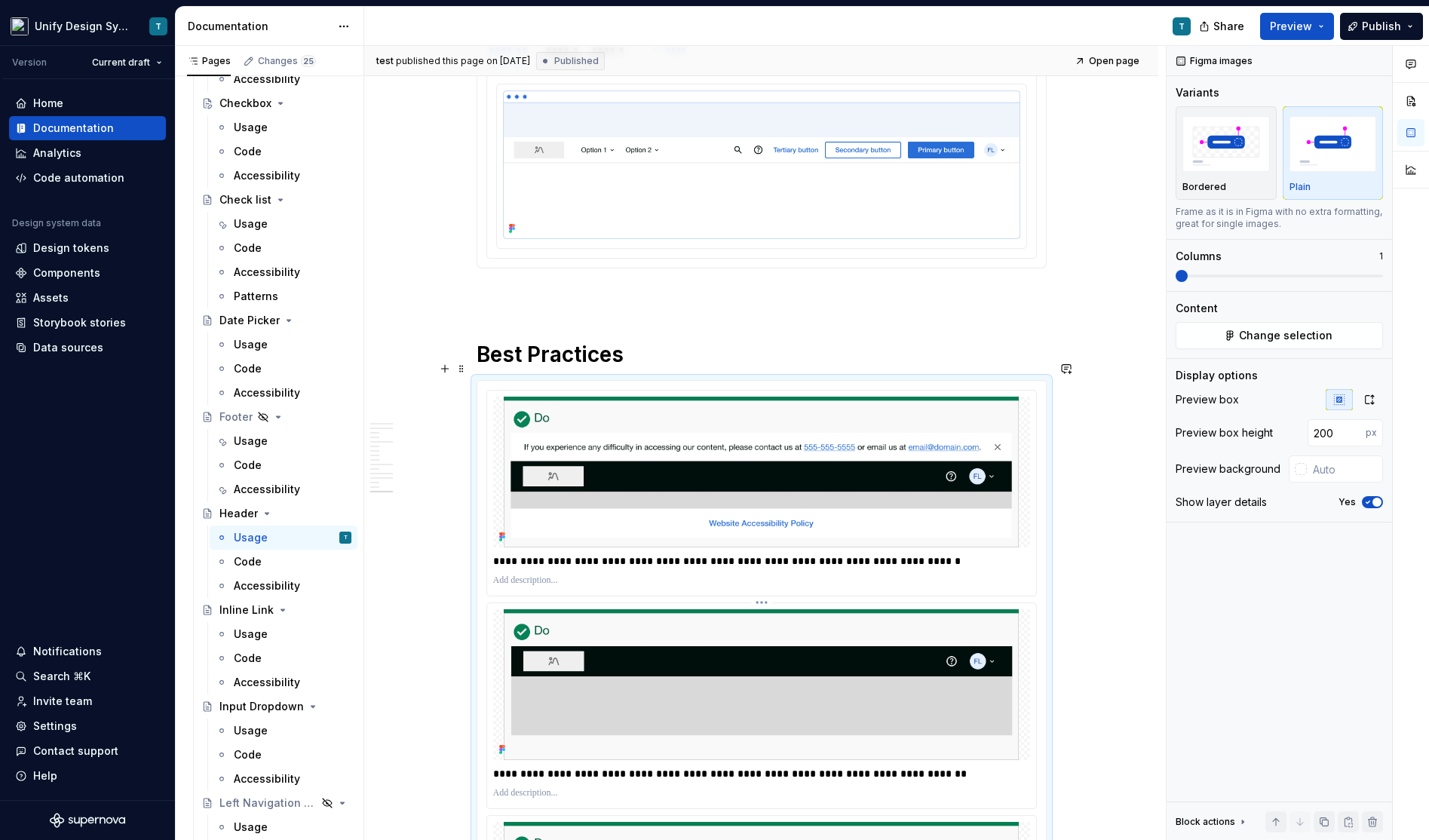
scroll to position [5800, 0]
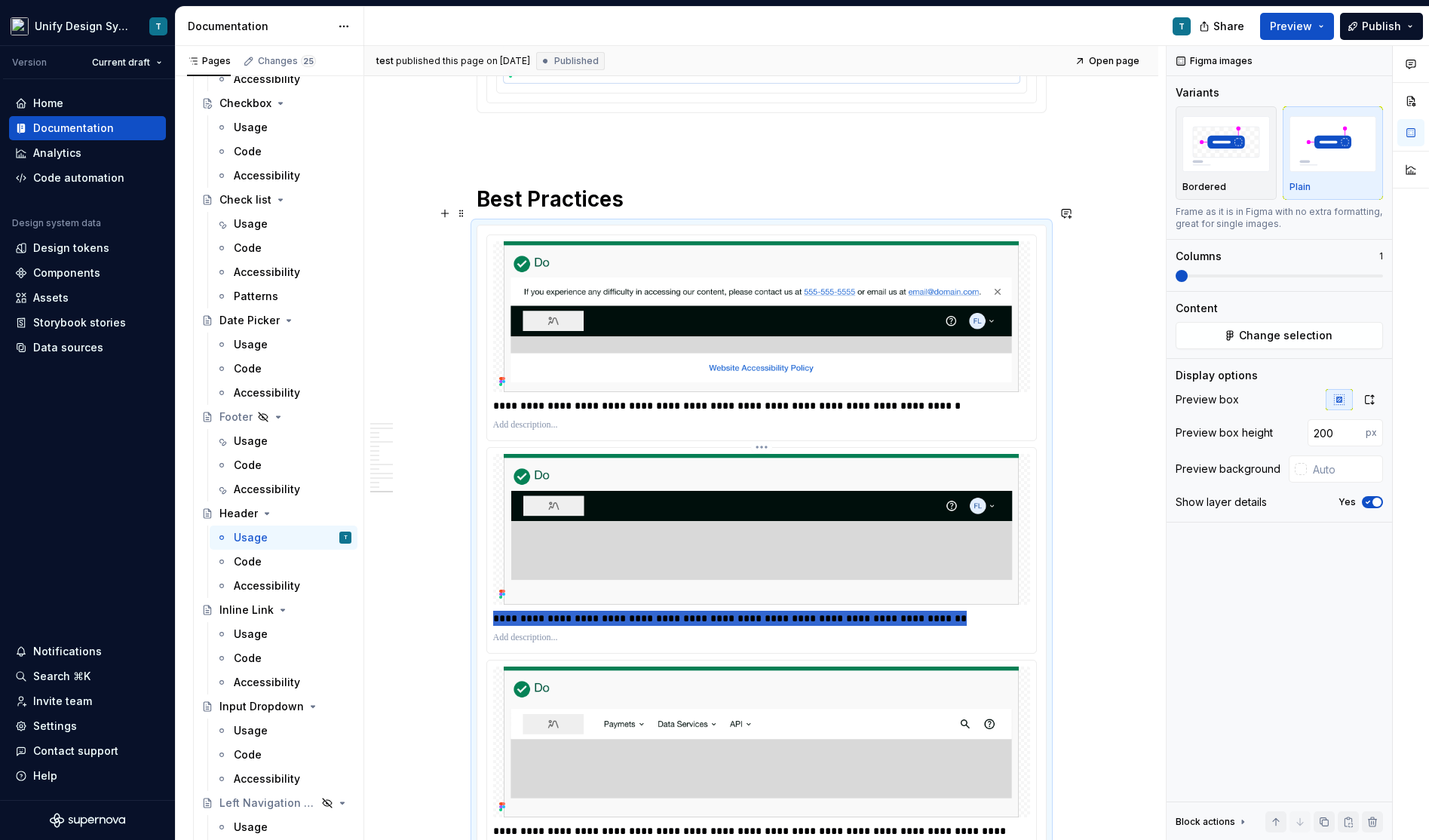
drag, startPoint x: 946, startPoint y: 599, endPoint x: 490, endPoint y: 597, distance: 456.0
click at [490, 597] on div "**********" at bounding box center [761, 551] width 549 height 206
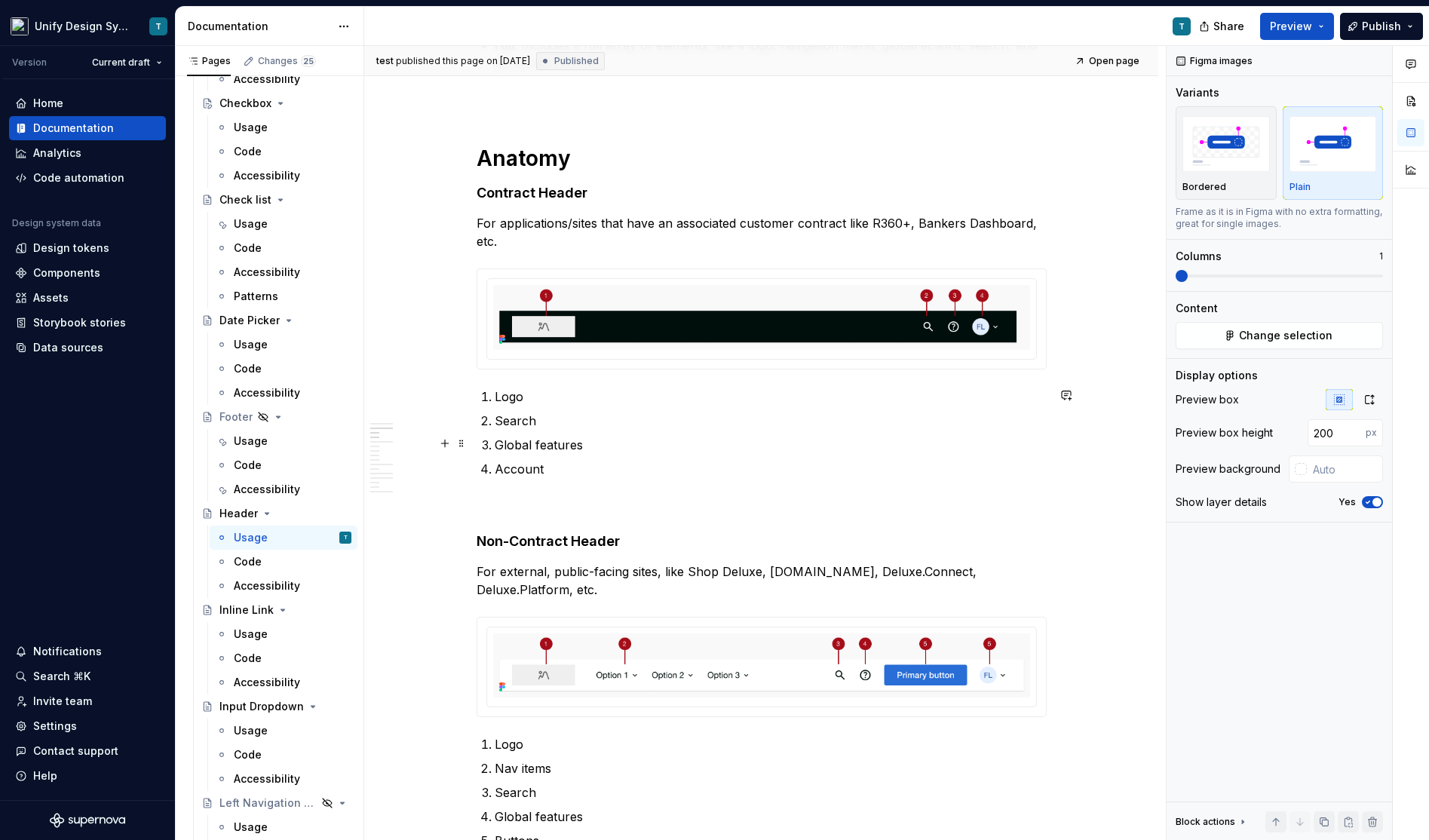
scroll to position [389, 0]
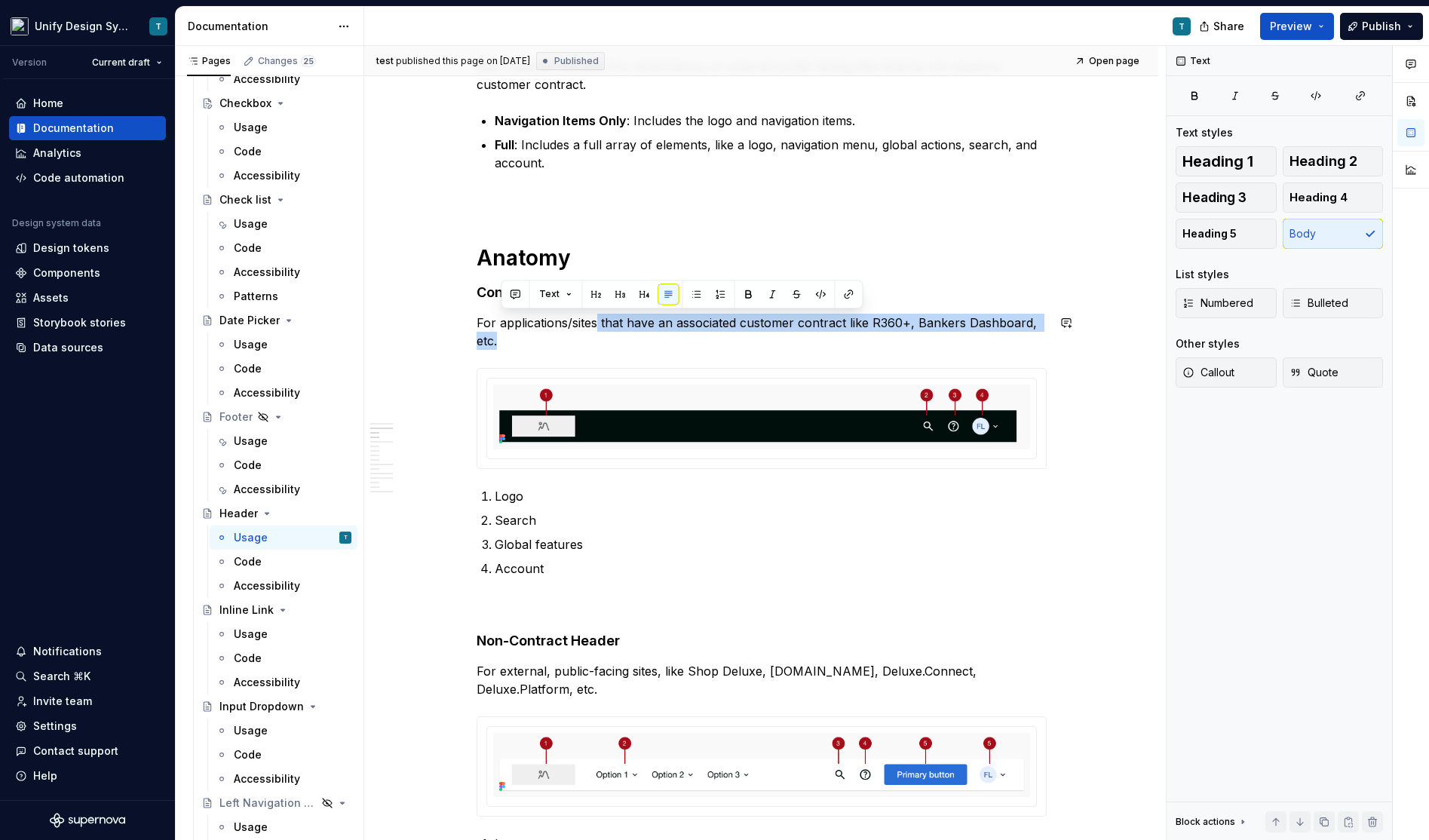
drag, startPoint x: 527, startPoint y: 340, endPoint x: 602, endPoint y: 315, distance: 79.1
click at [602, 315] on p "For applications/sites that have an associated customer contract like R360+, Ba…" at bounding box center [762, 331] width 570 height 36
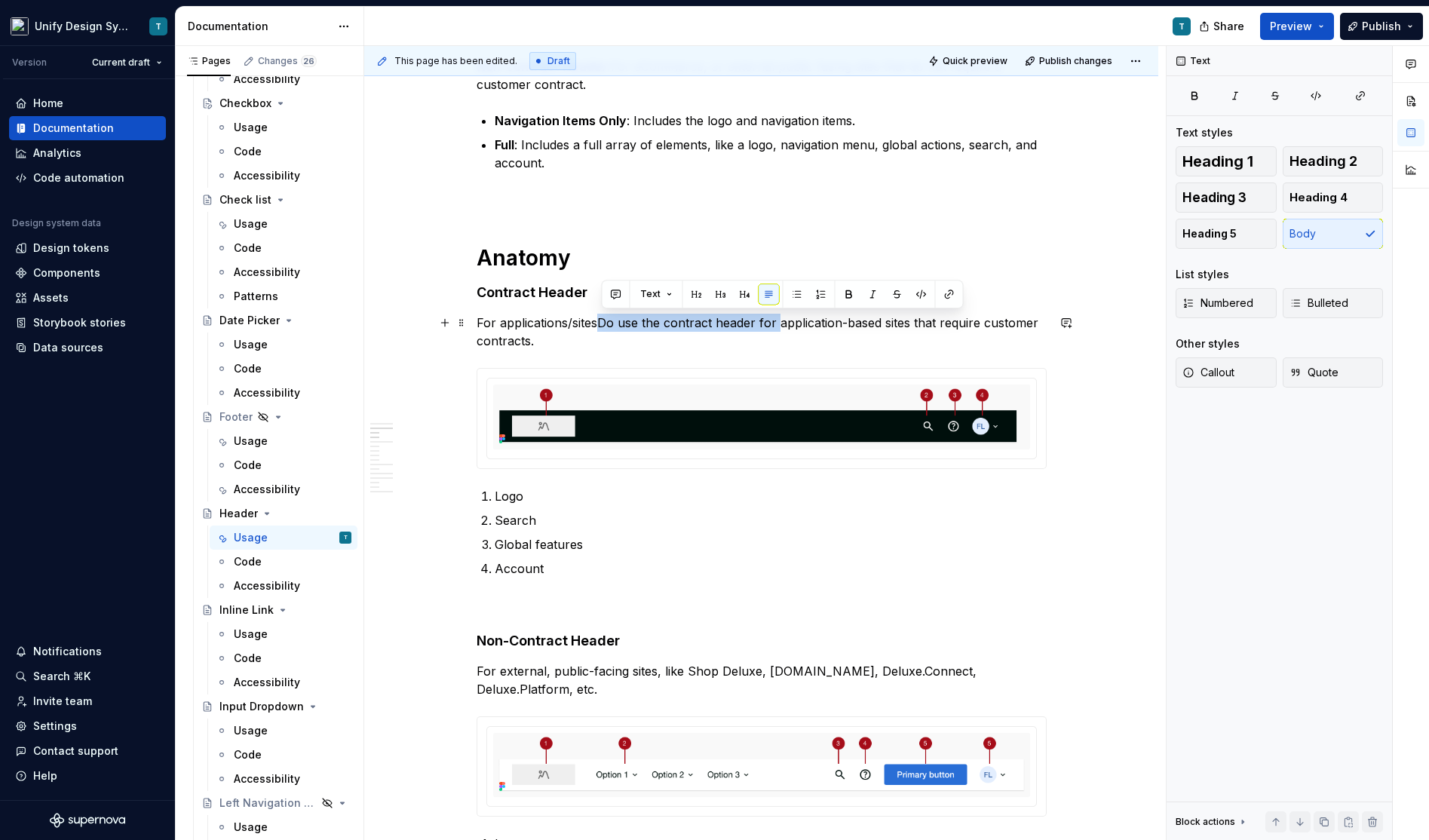
drag, startPoint x: 604, startPoint y: 322, endPoint x: 781, endPoint y: 324, distance: 177.0
click at [781, 324] on p "For applications/sitesDo use the contract header for application-based sites th…" at bounding box center [762, 331] width 570 height 36
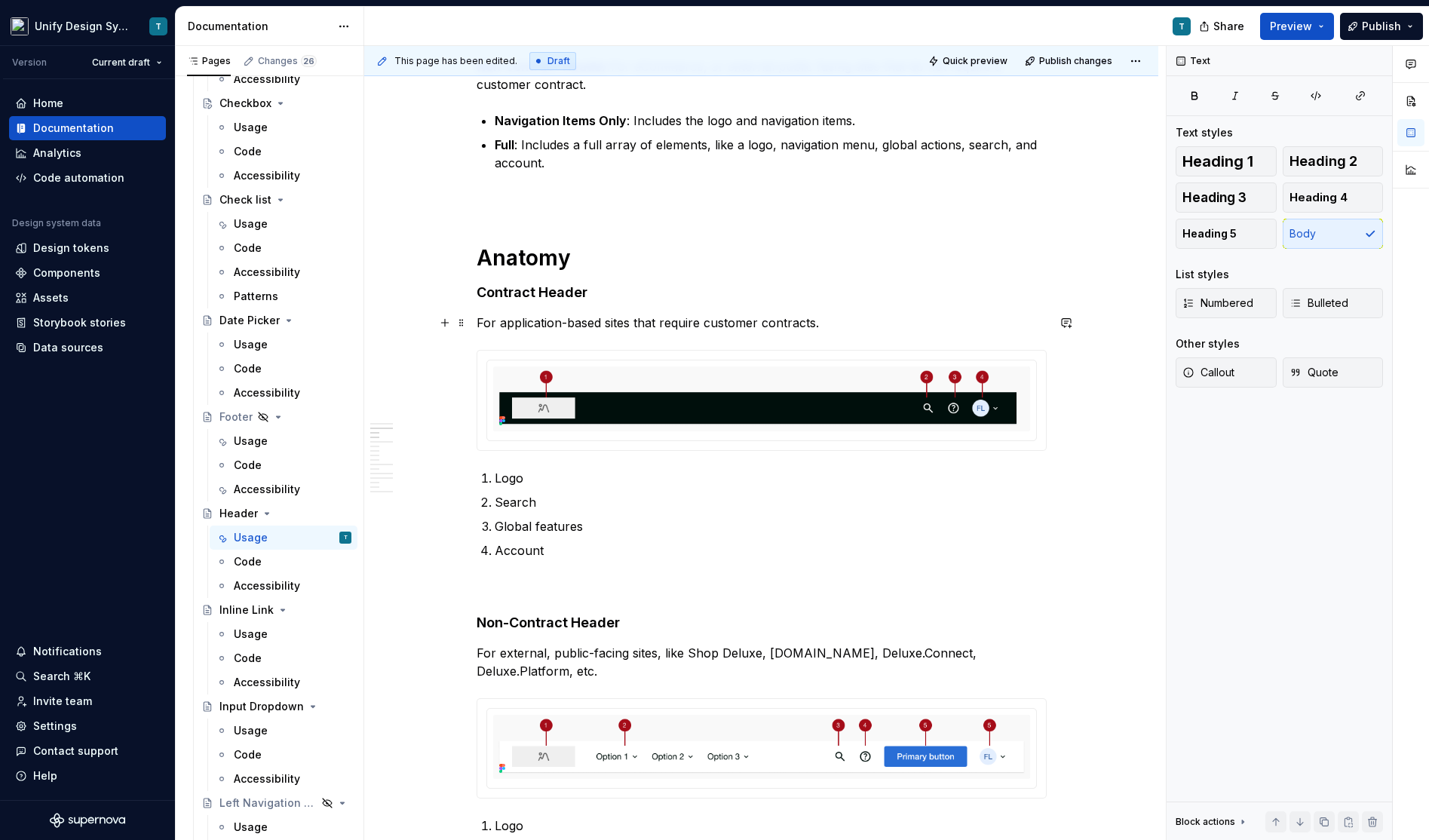
click at [847, 323] on p "For application-based sites that require customer contracts." at bounding box center [762, 322] width 570 height 18
type textarea "*"
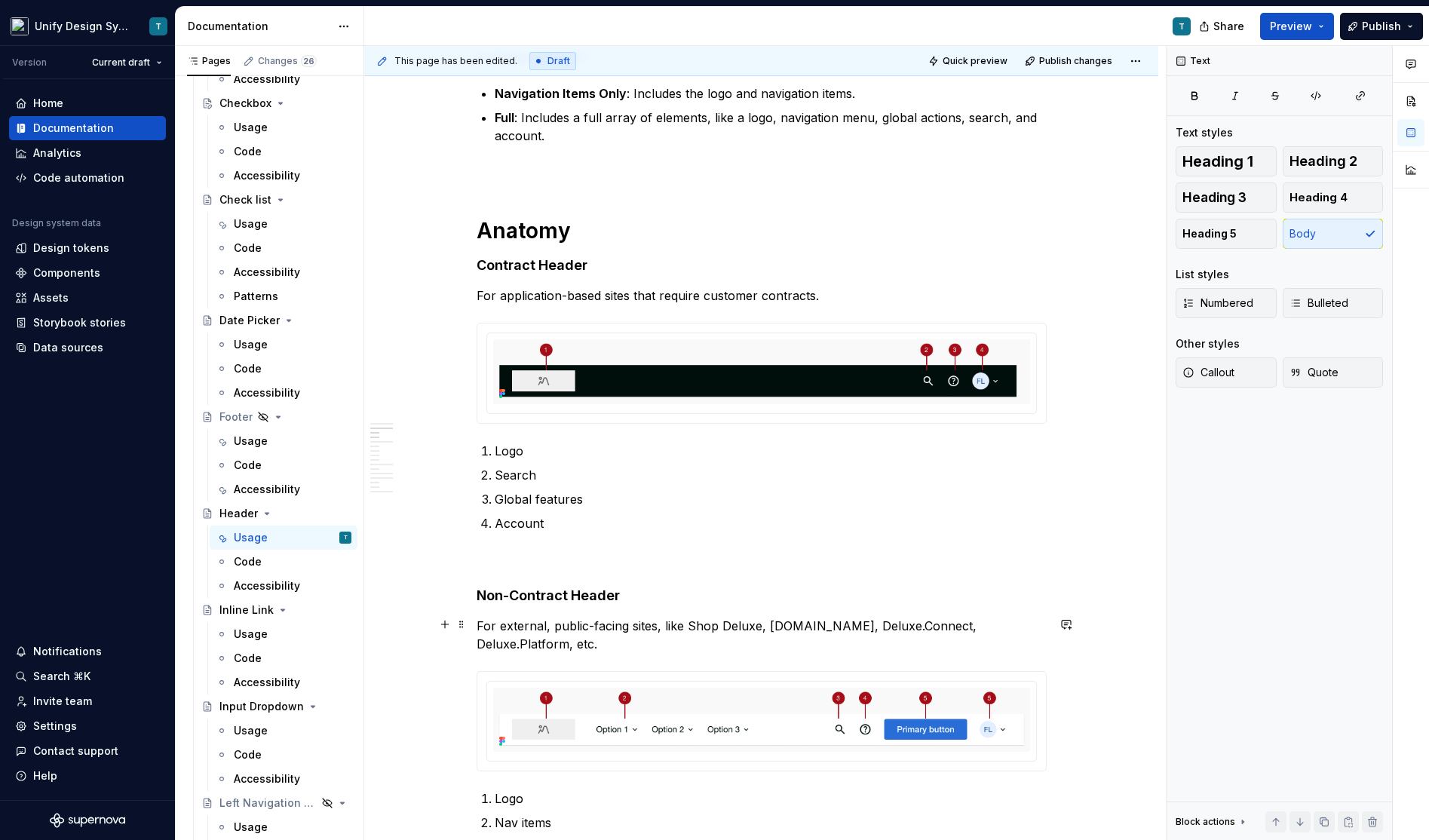
click at [552, 625] on p "For external, public-facing sites, like Shop Deluxe, Deluxe.com, Deluxe.Connect…" at bounding box center [762, 634] width 570 height 36
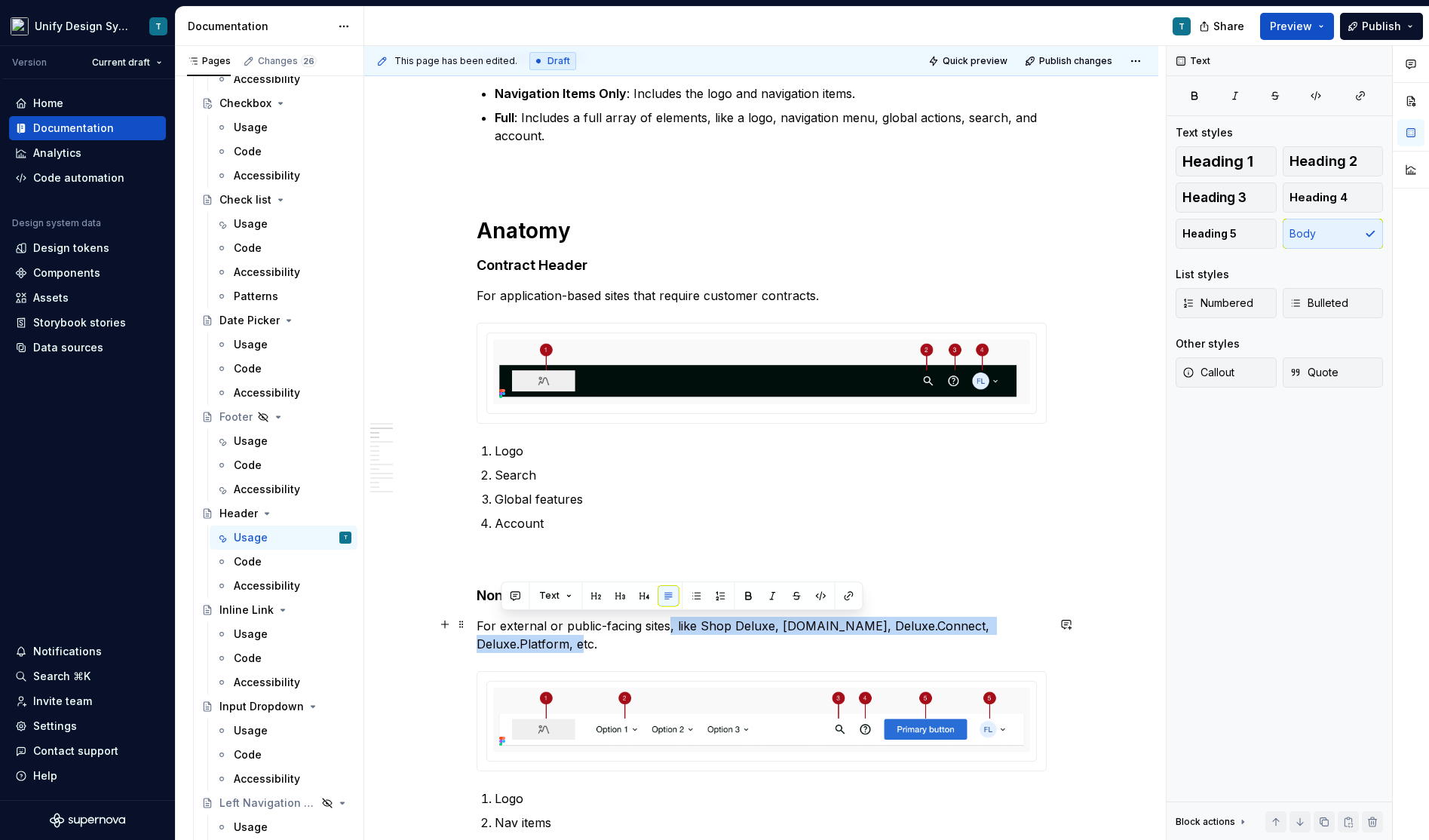
drag, startPoint x: 523, startPoint y: 644, endPoint x: 670, endPoint y: 624, distance: 148.4
click at [670, 624] on p "For external or public-facing sites, like Shop Deluxe, Deluxe.com, Deluxe.Conne…" at bounding box center [762, 634] width 570 height 36
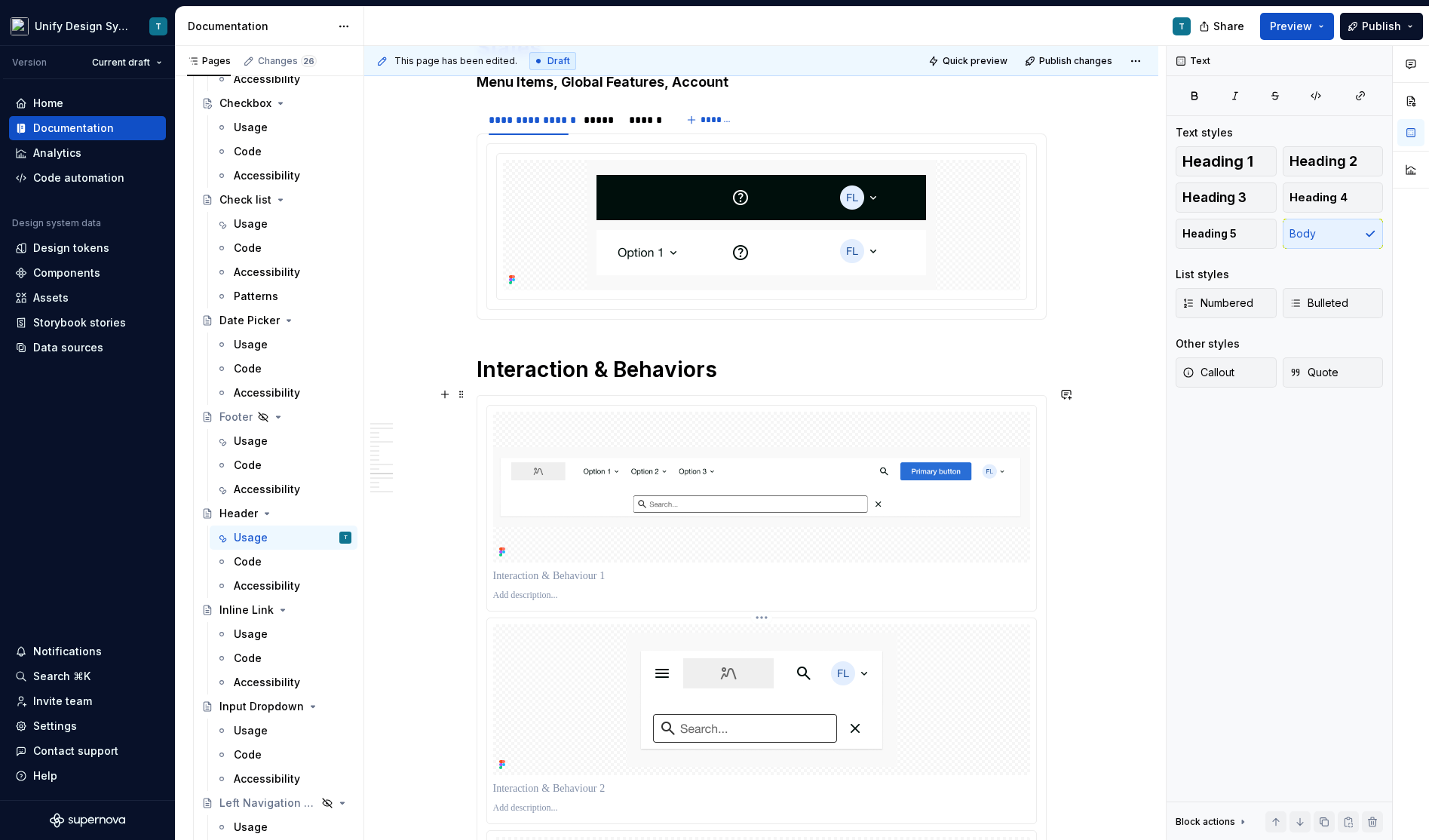
scroll to position [2075, 0]
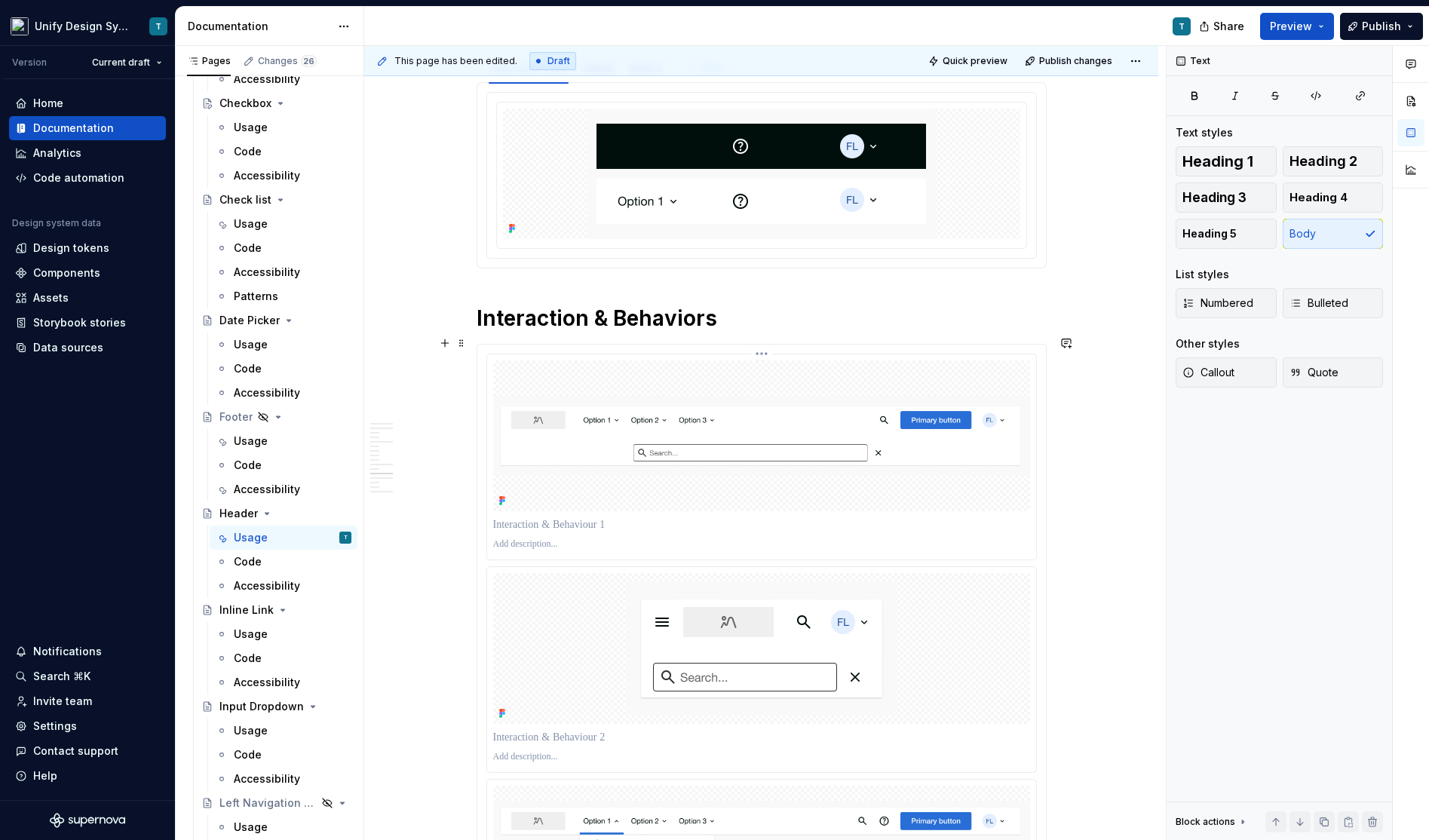
click at [622, 517] on p at bounding box center [761, 525] width 537 height 15
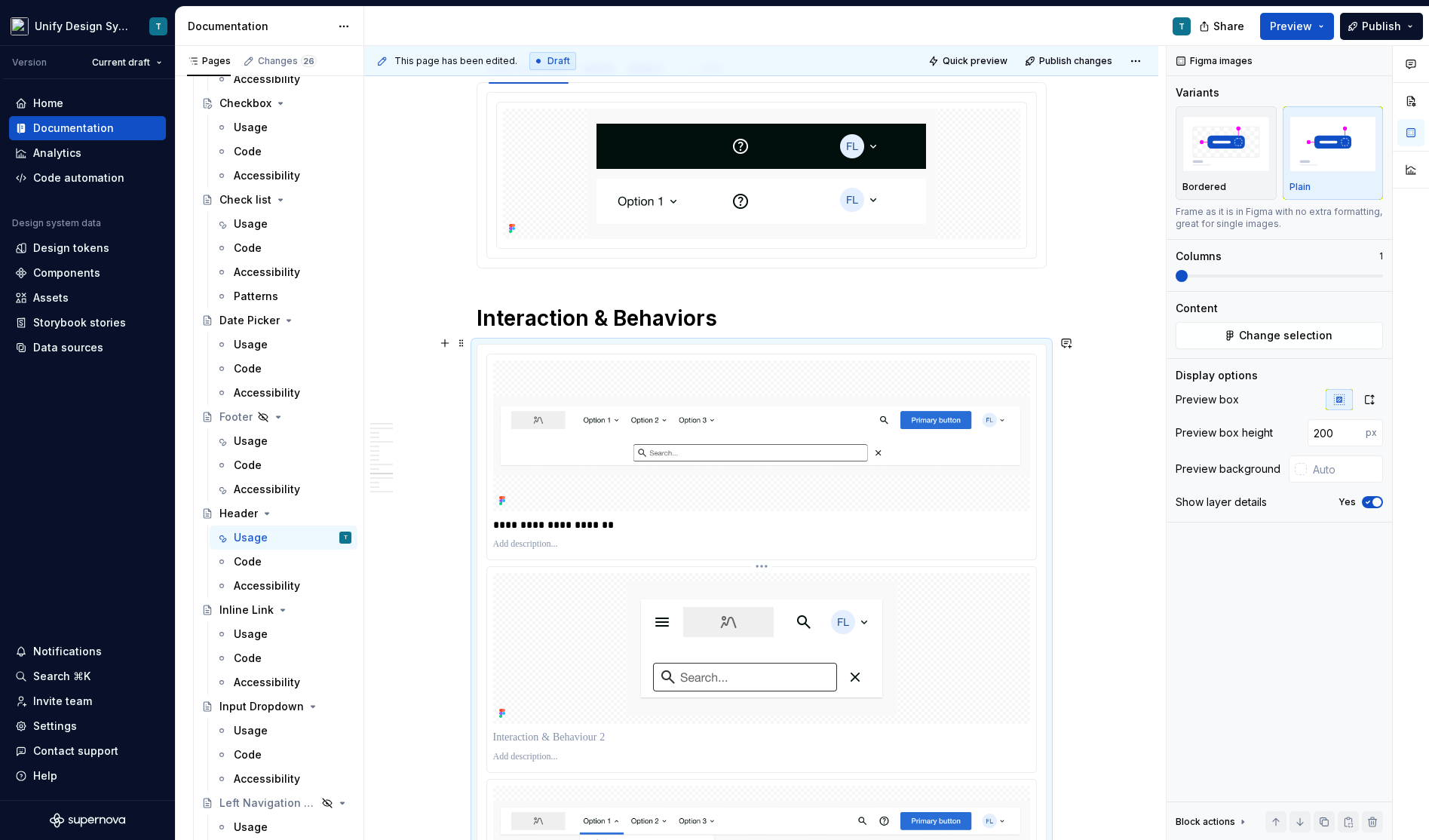
scroll to position [2127, 0]
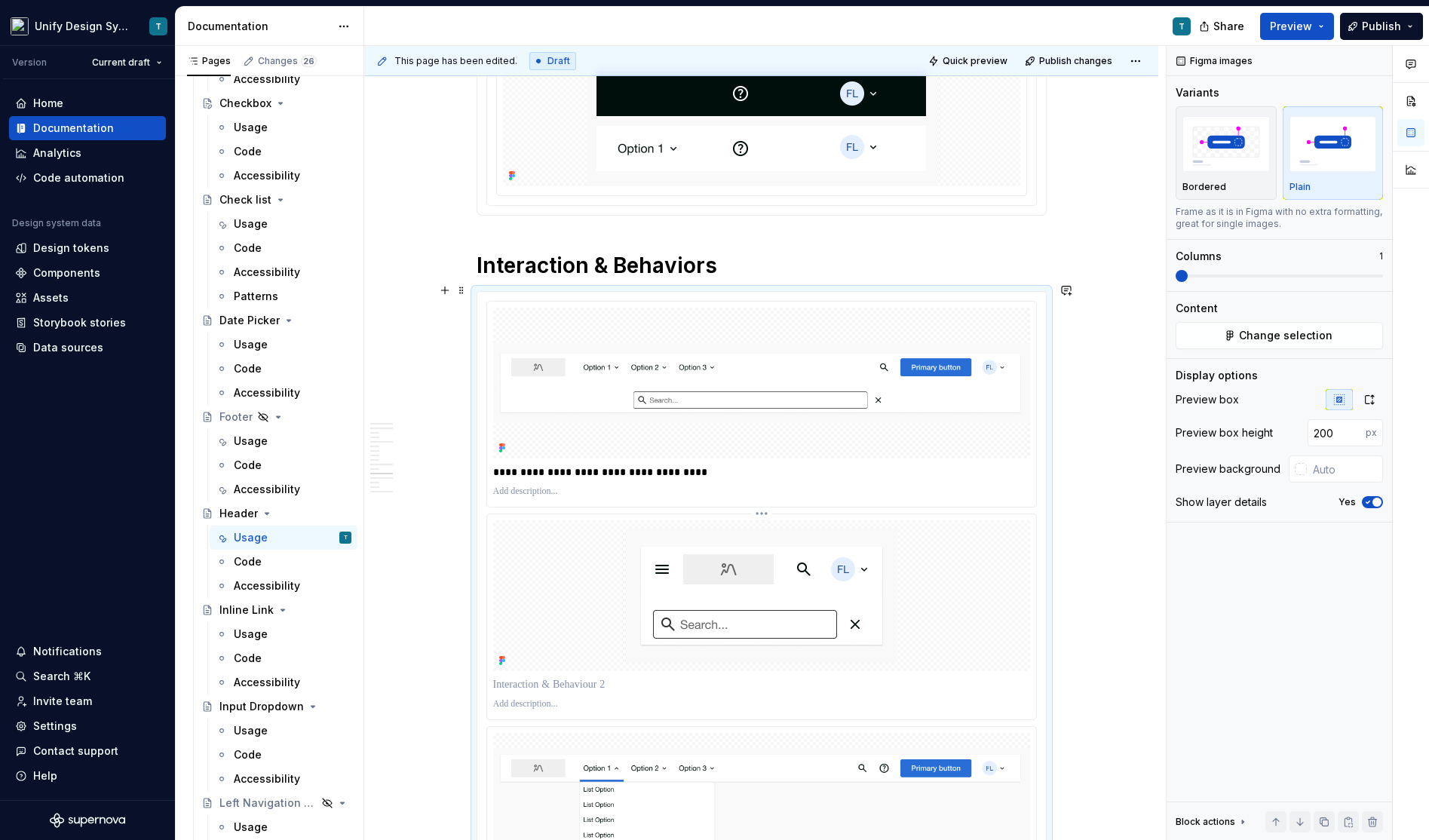
click at [554, 677] on p at bounding box center [761, 685] width 537 height 15
click at [627, 677] on p "**********" at bounding box center [762, 685] width 539 height 15
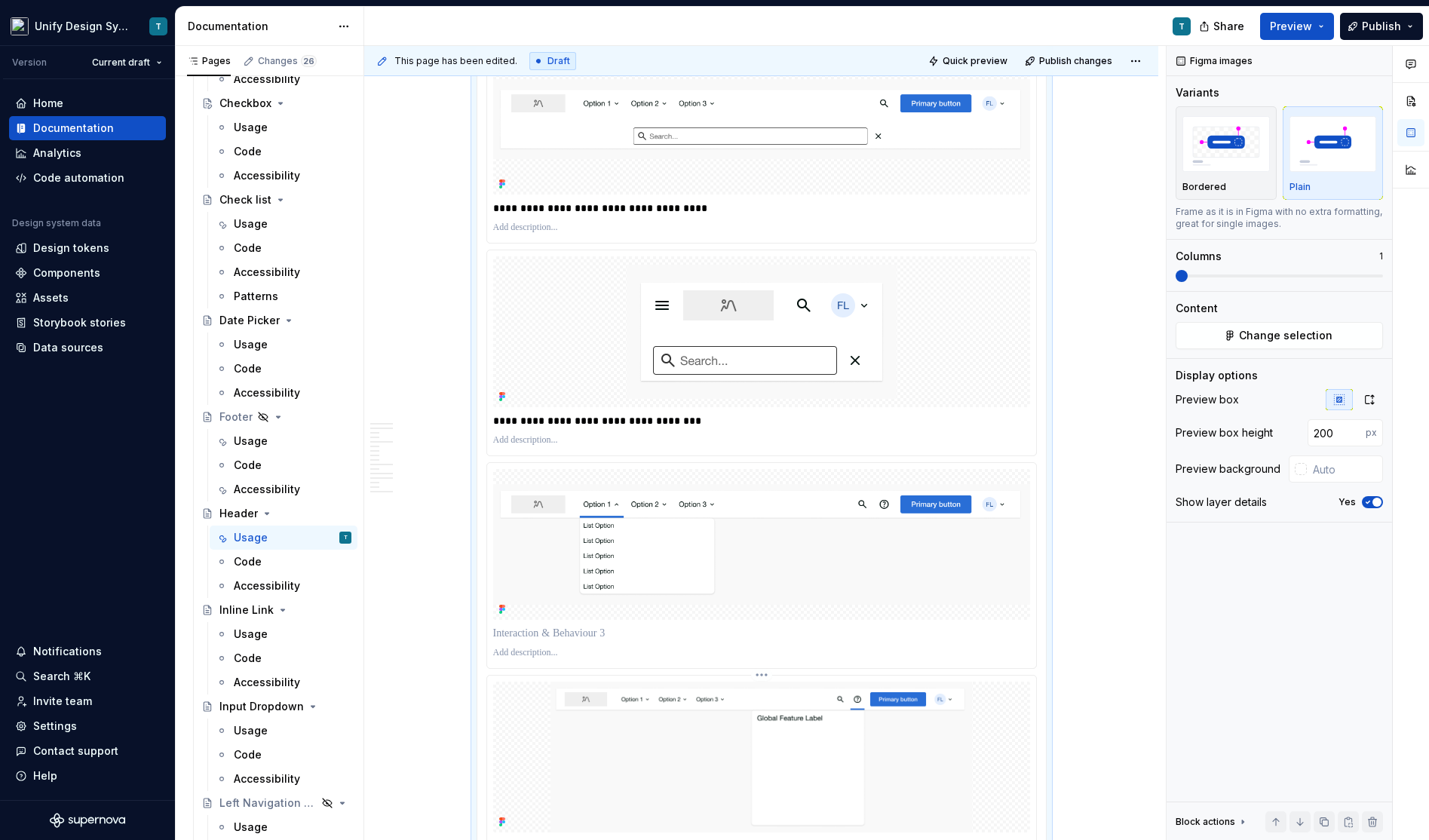
scroll to position [2392, 0]
click at [635, 626] on p at bounding box center [761, 633] width 537 height 15
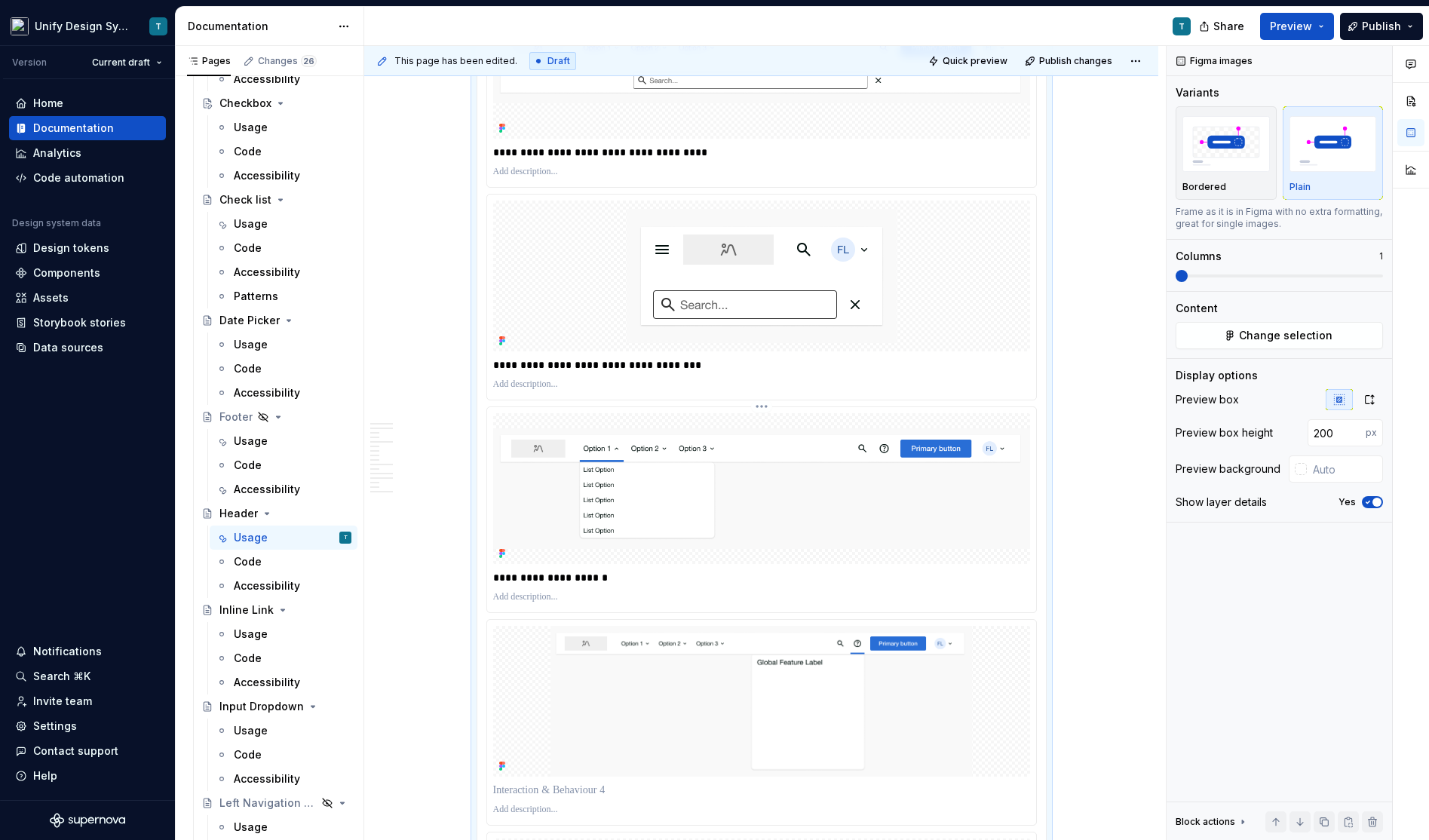
scroll to position [2606, 0]
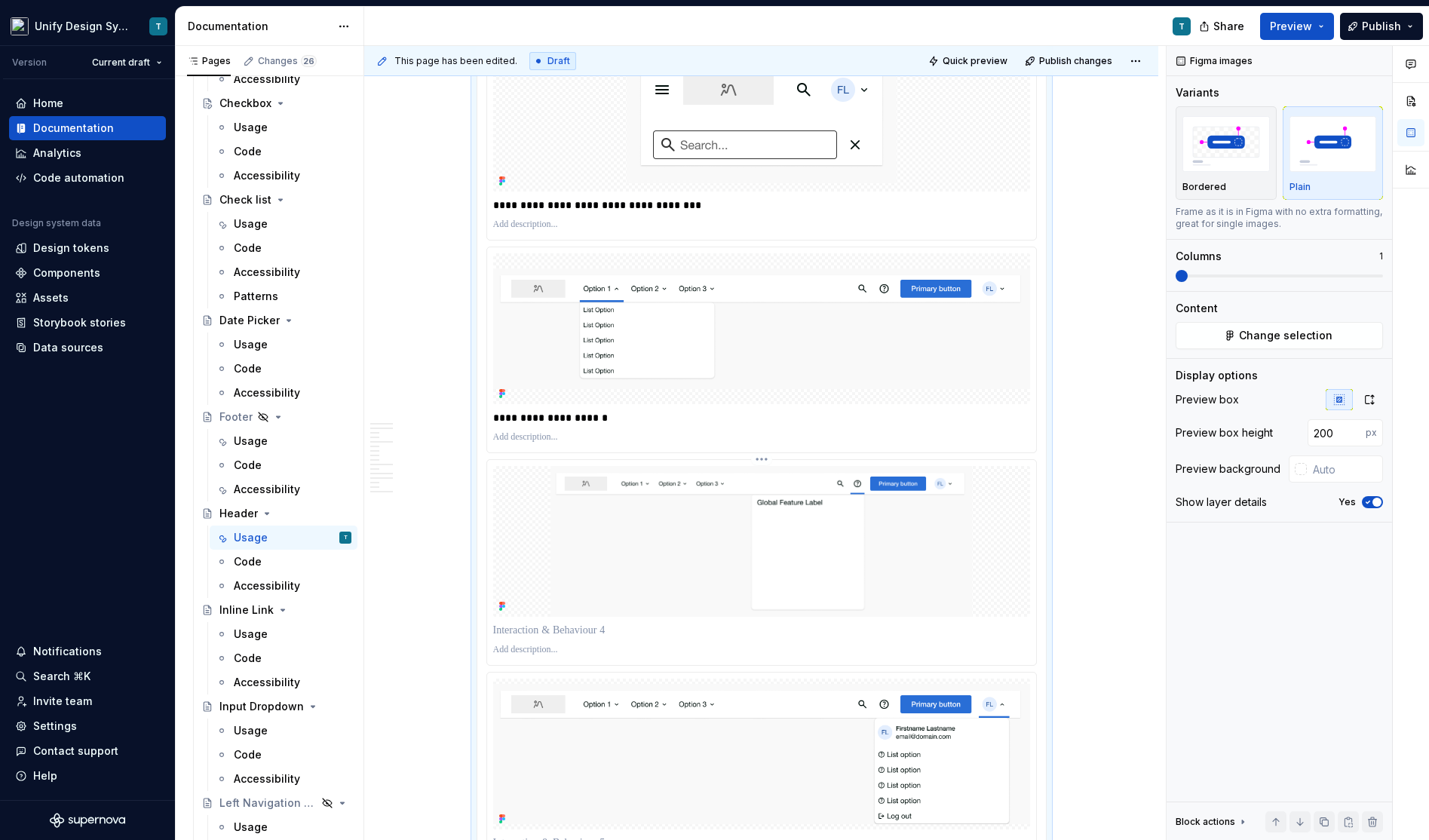
click at [567, 623] on p at bounding box center [761, 630] width 537 height 15
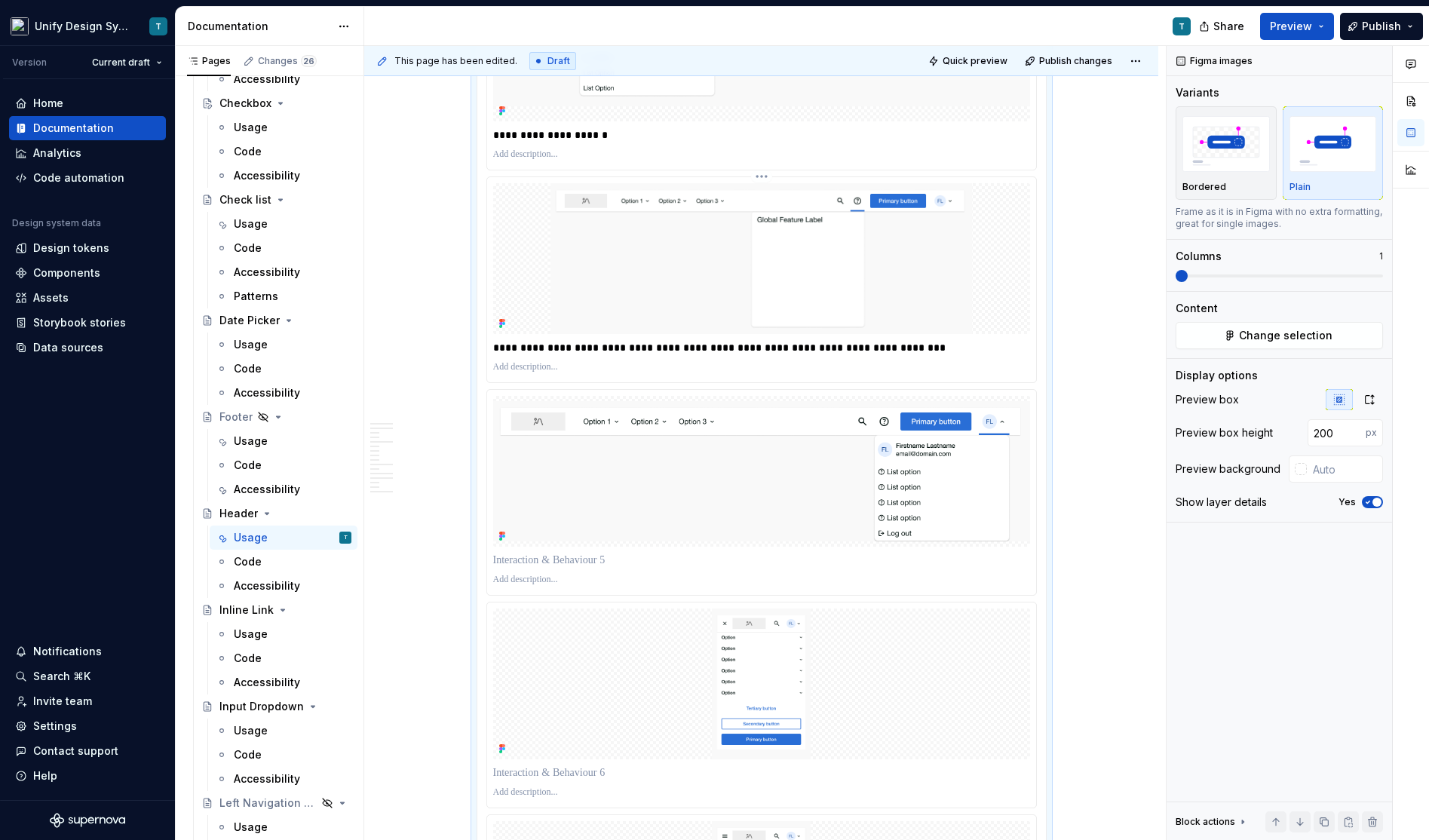
scroll to position [2923, 0]
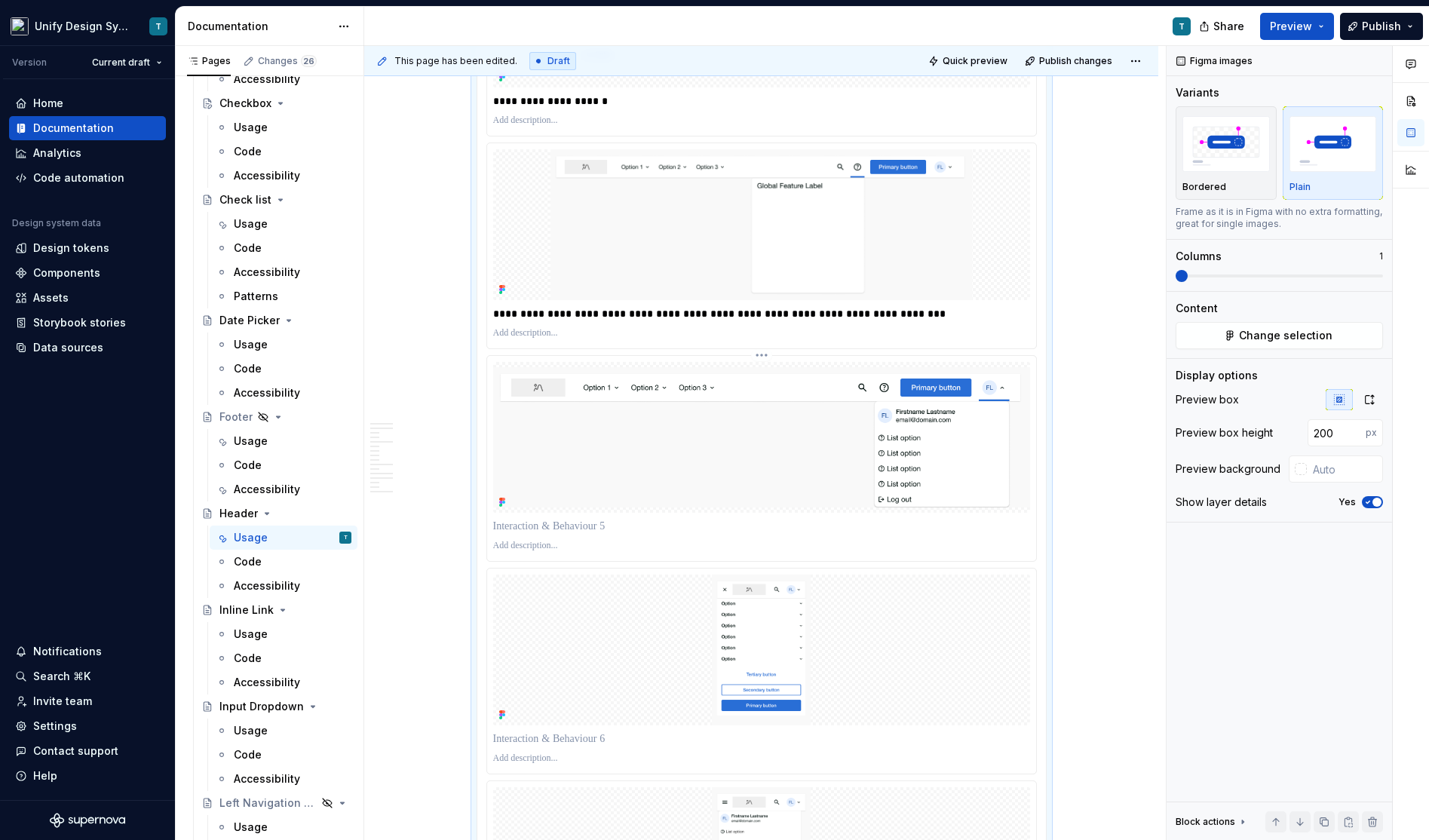
click at [565, 519] on p at bounding box center [761, 527] width 537 height 15
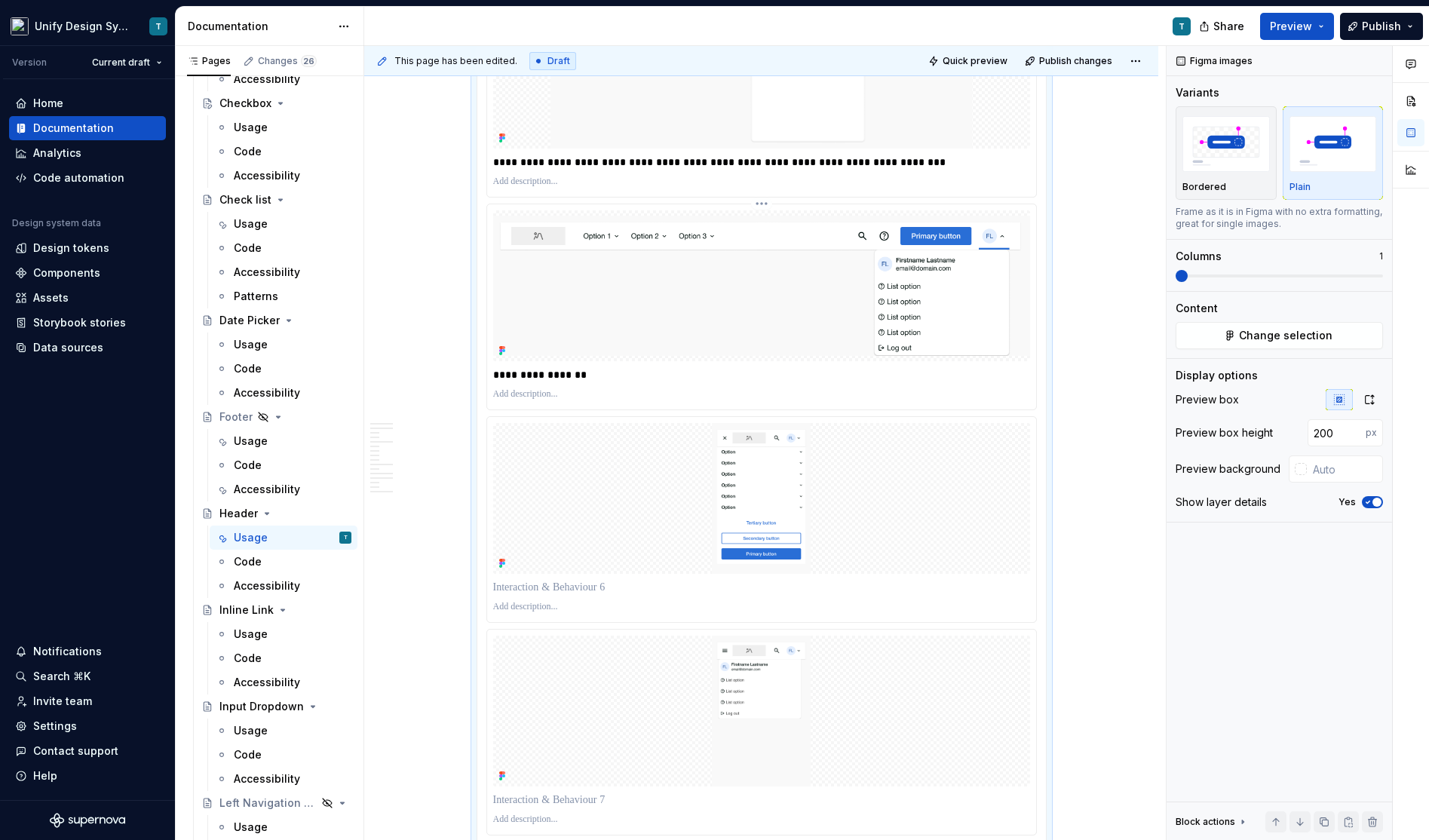
scroll to position [3113, 0]
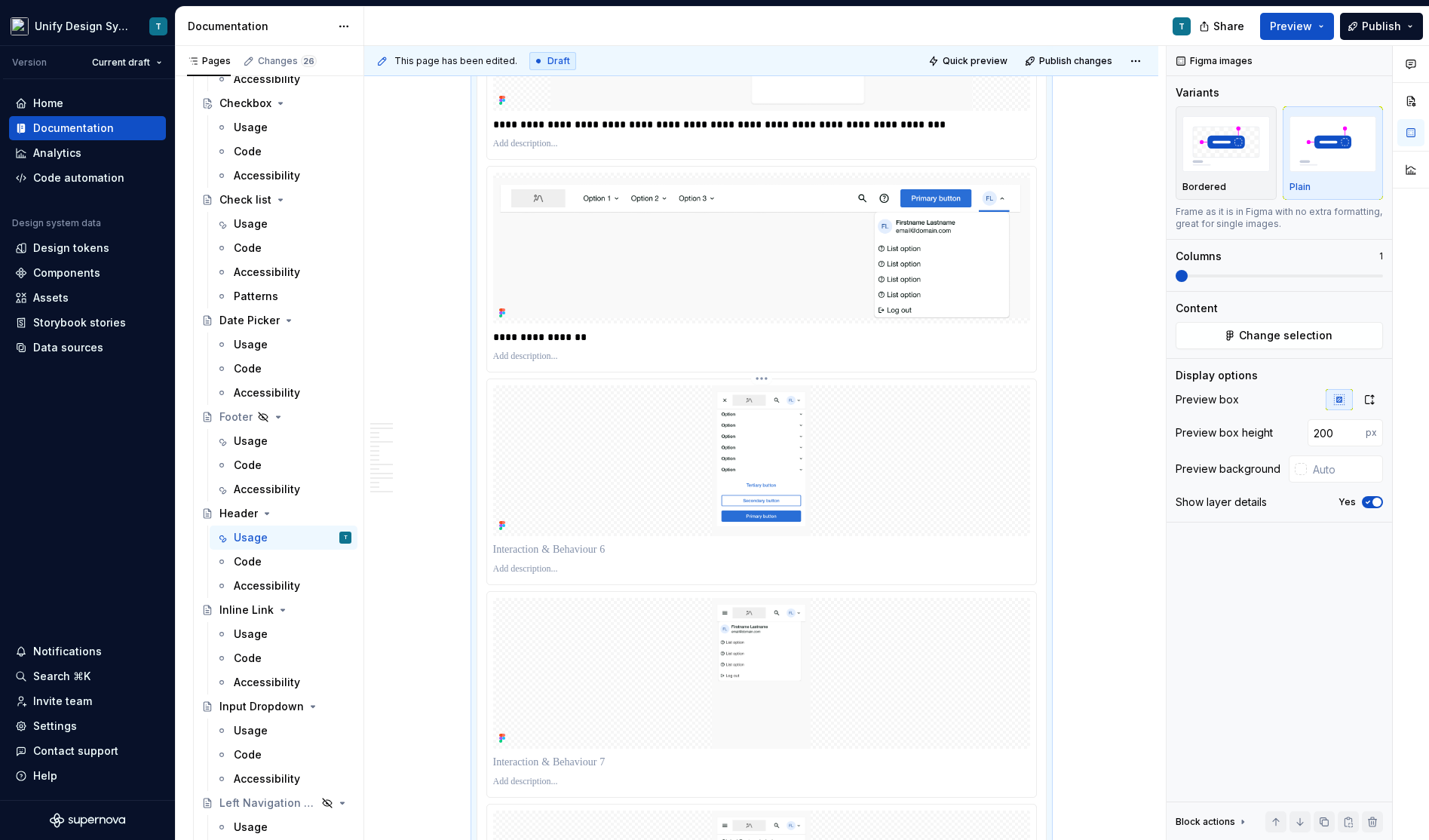
click at [553, 542] on p at bounding box center [761, 550] width 537 height 15
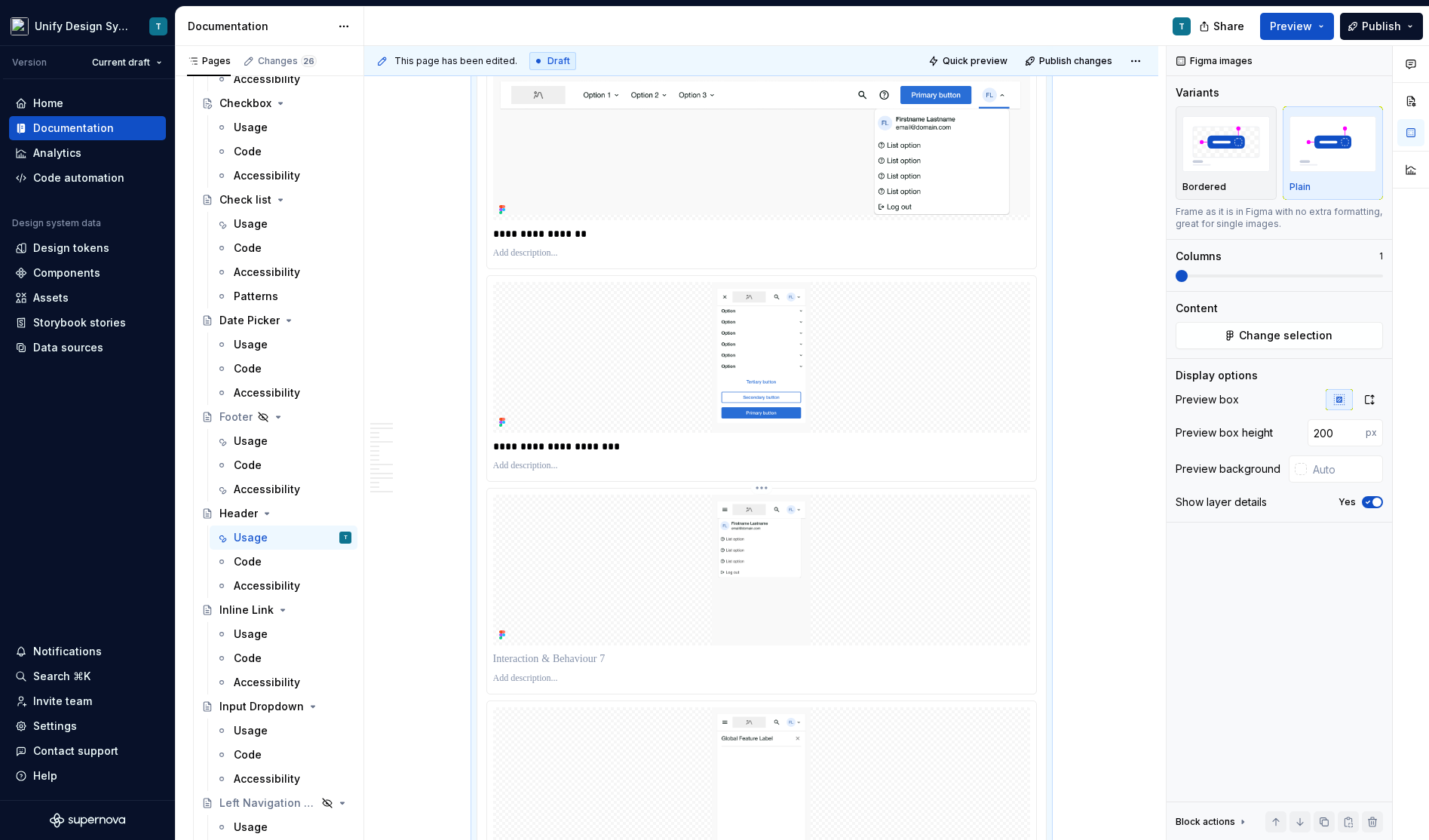
scroll to position [3290, 0]
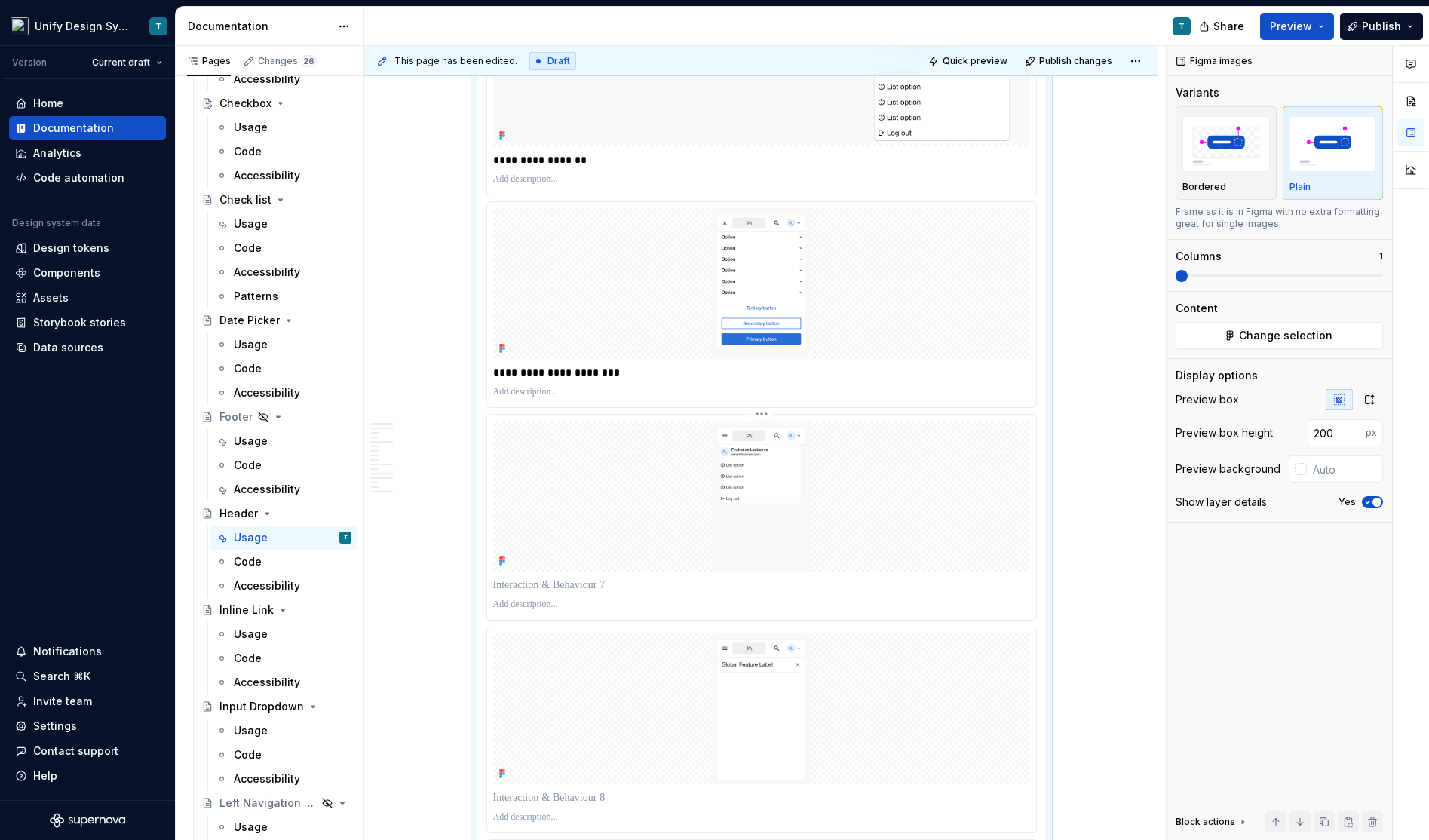
click at [551, 578] on p at bounding box center [761, 586] width 537 height 15
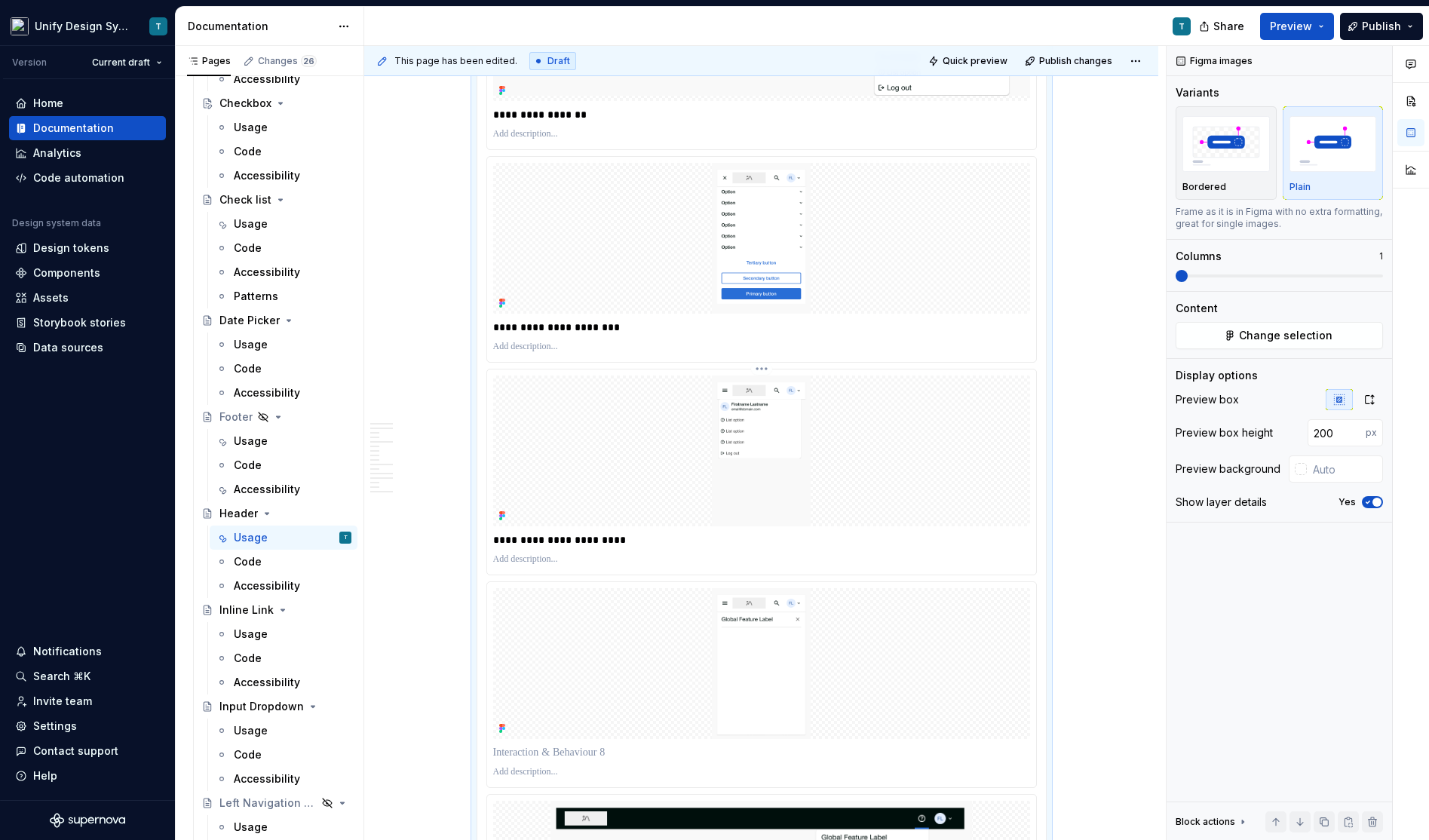
scroll to position [3422, 0]
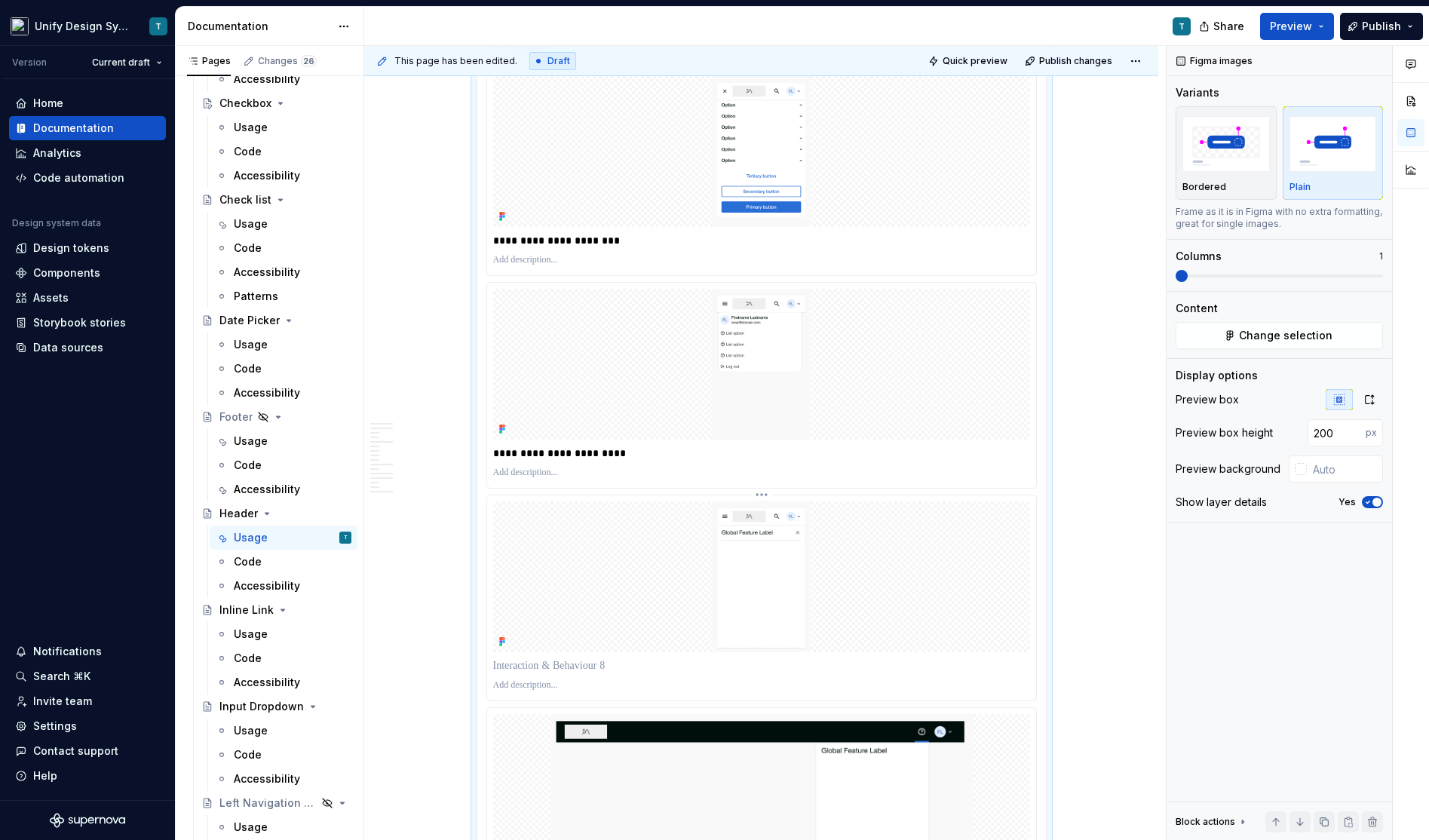
click at [546, 658] on p at bounding box center [761, 666] width 537 height 15
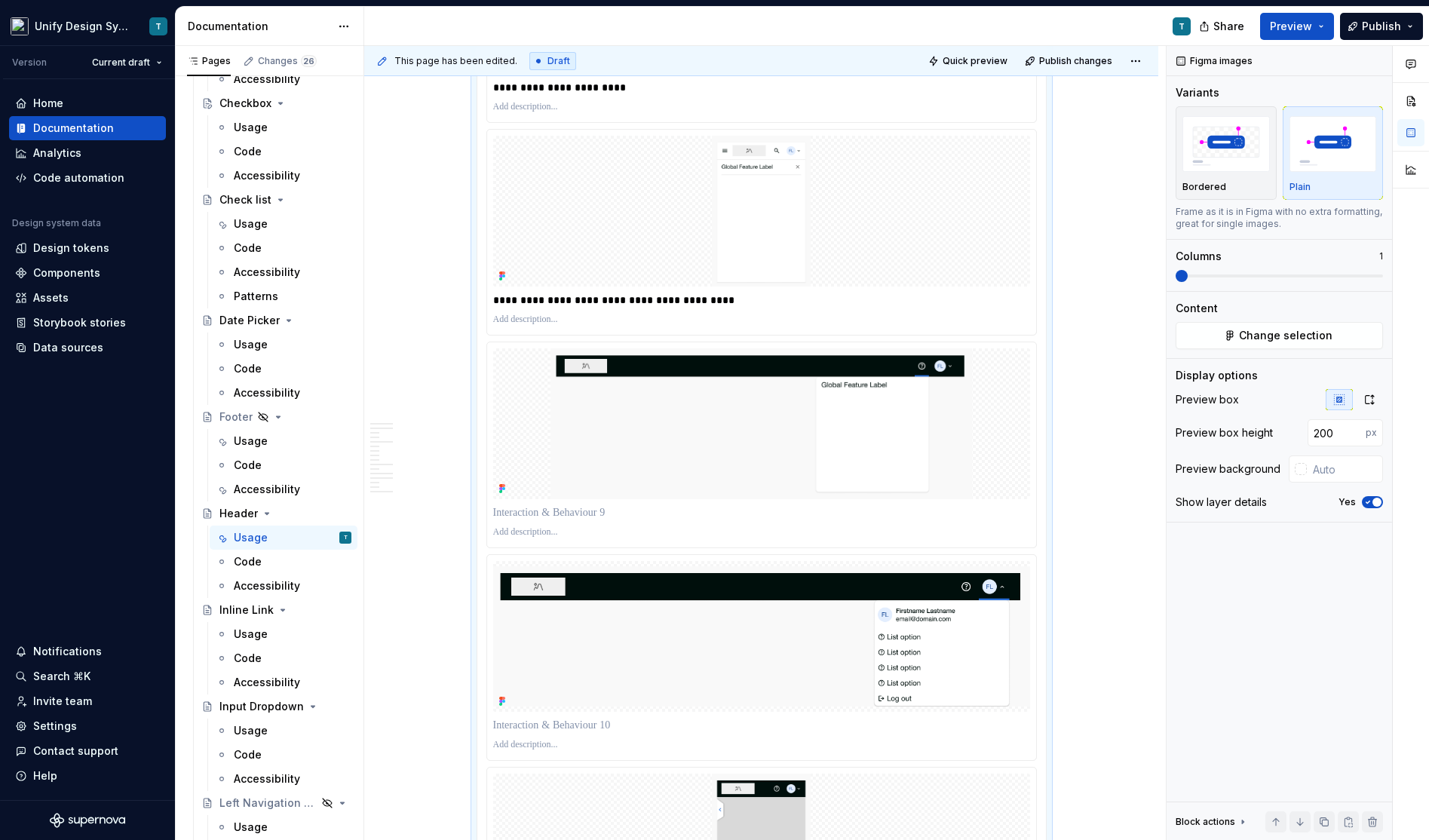
scroll to position [3924, 0]
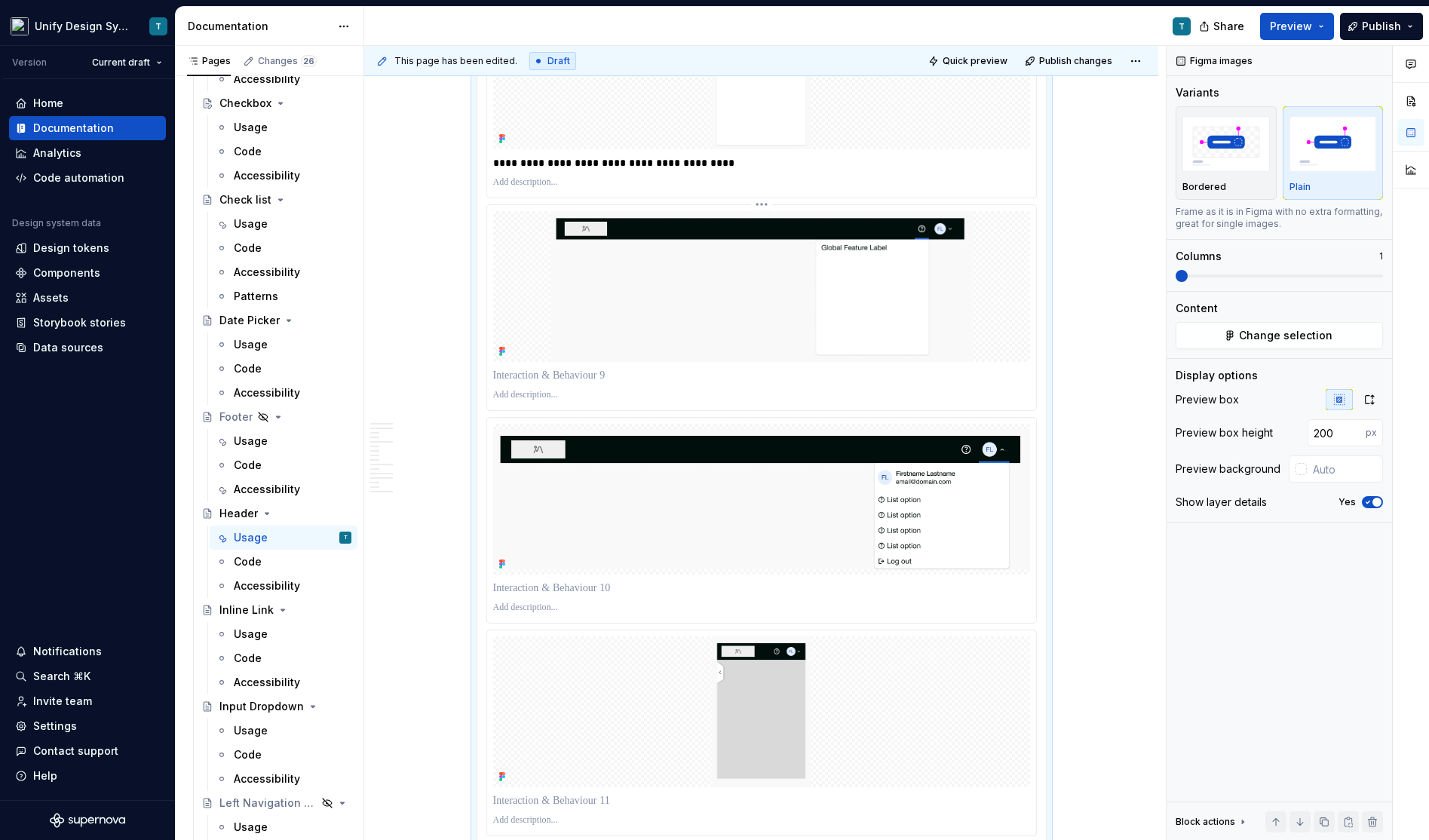
click at [533, 368] on p at bounding box center [761, 376] width 537 height 15
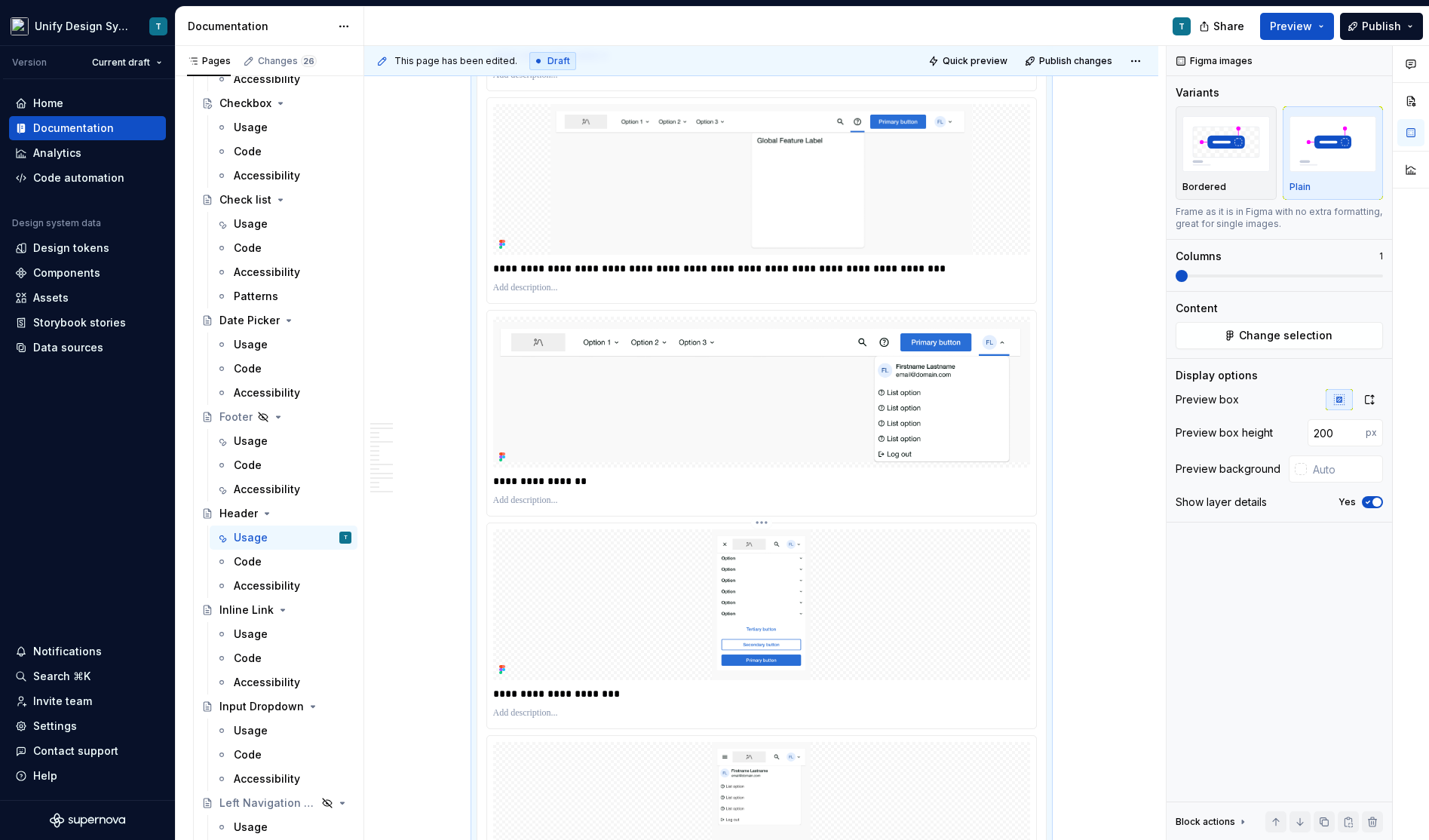
scroll to position [2819, 0]
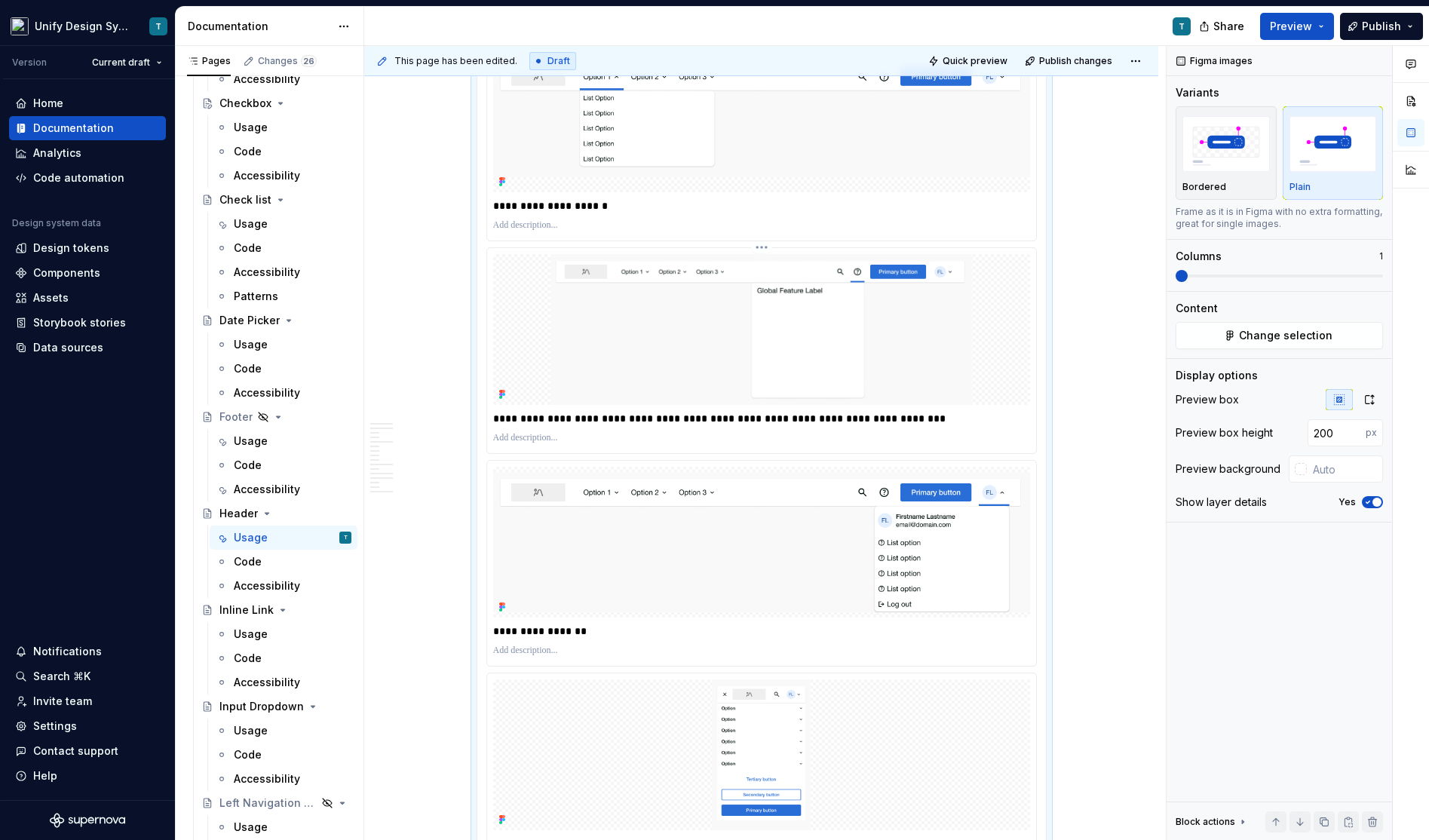
click at [565, 411] on p "**********" at bounding box center [762, 419] width 539 height 15
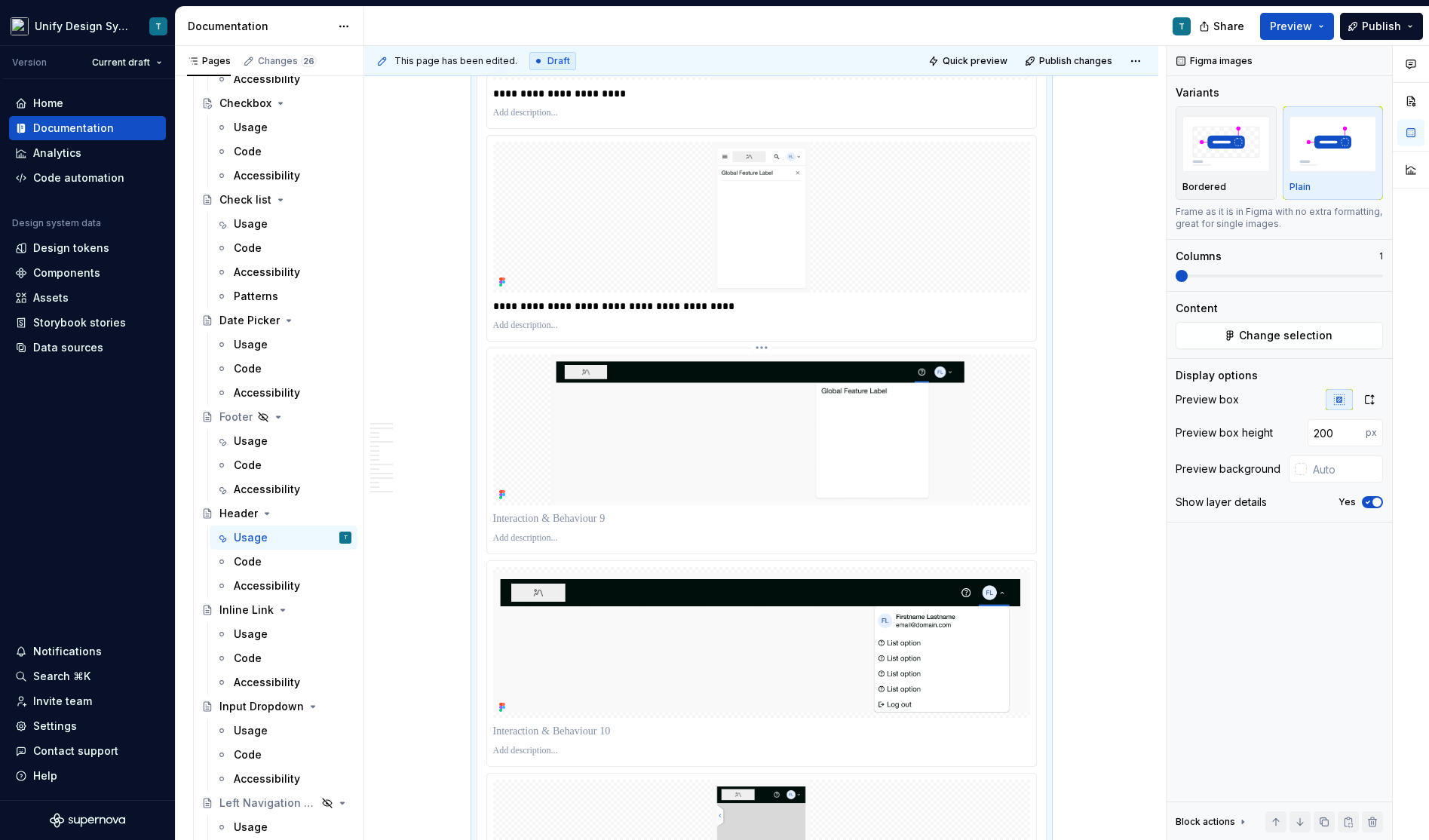
scroll to position [3809, 0]
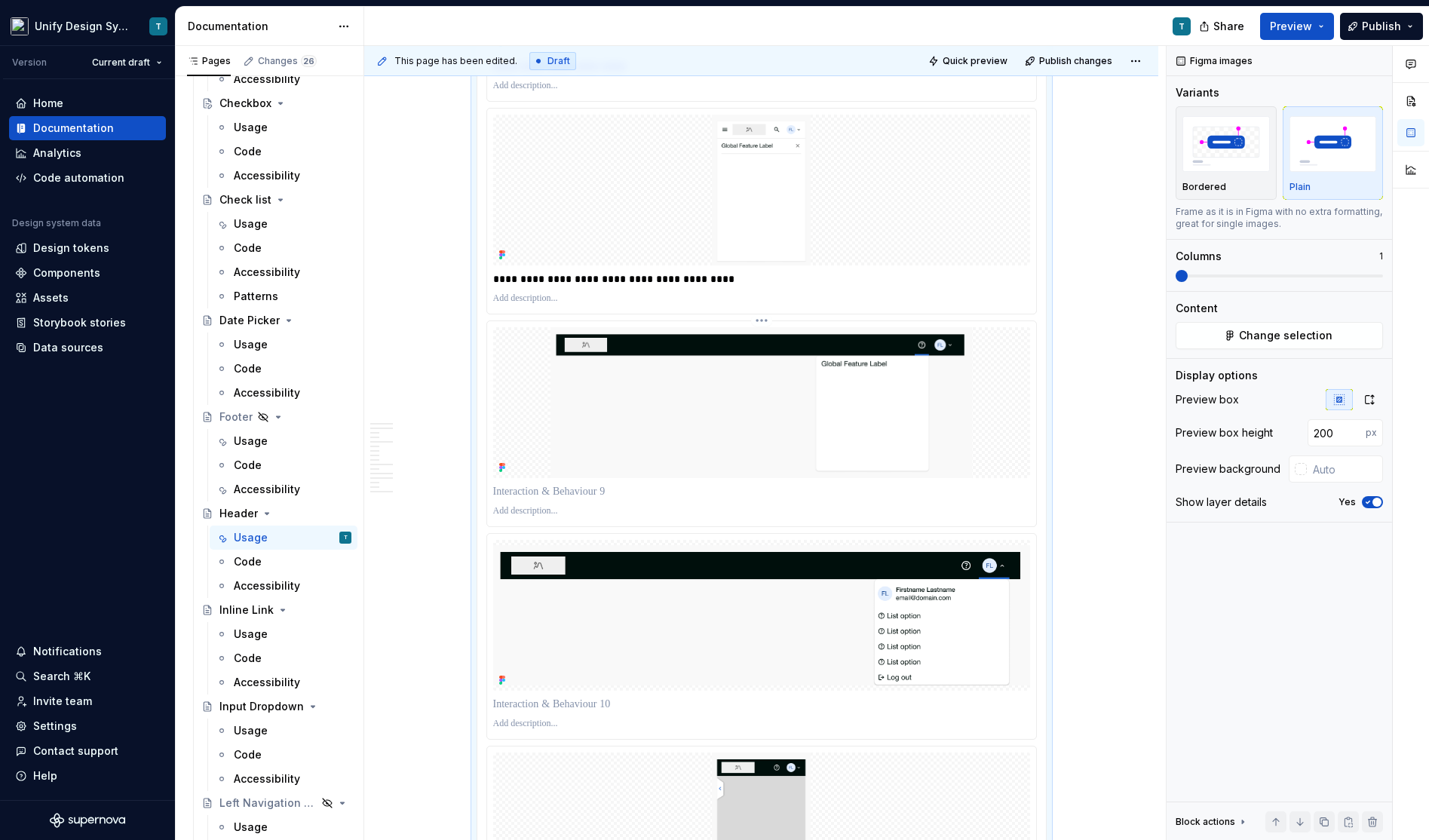
click at [552, 484] on p at bounding box center [761, 491] width 537 height 15
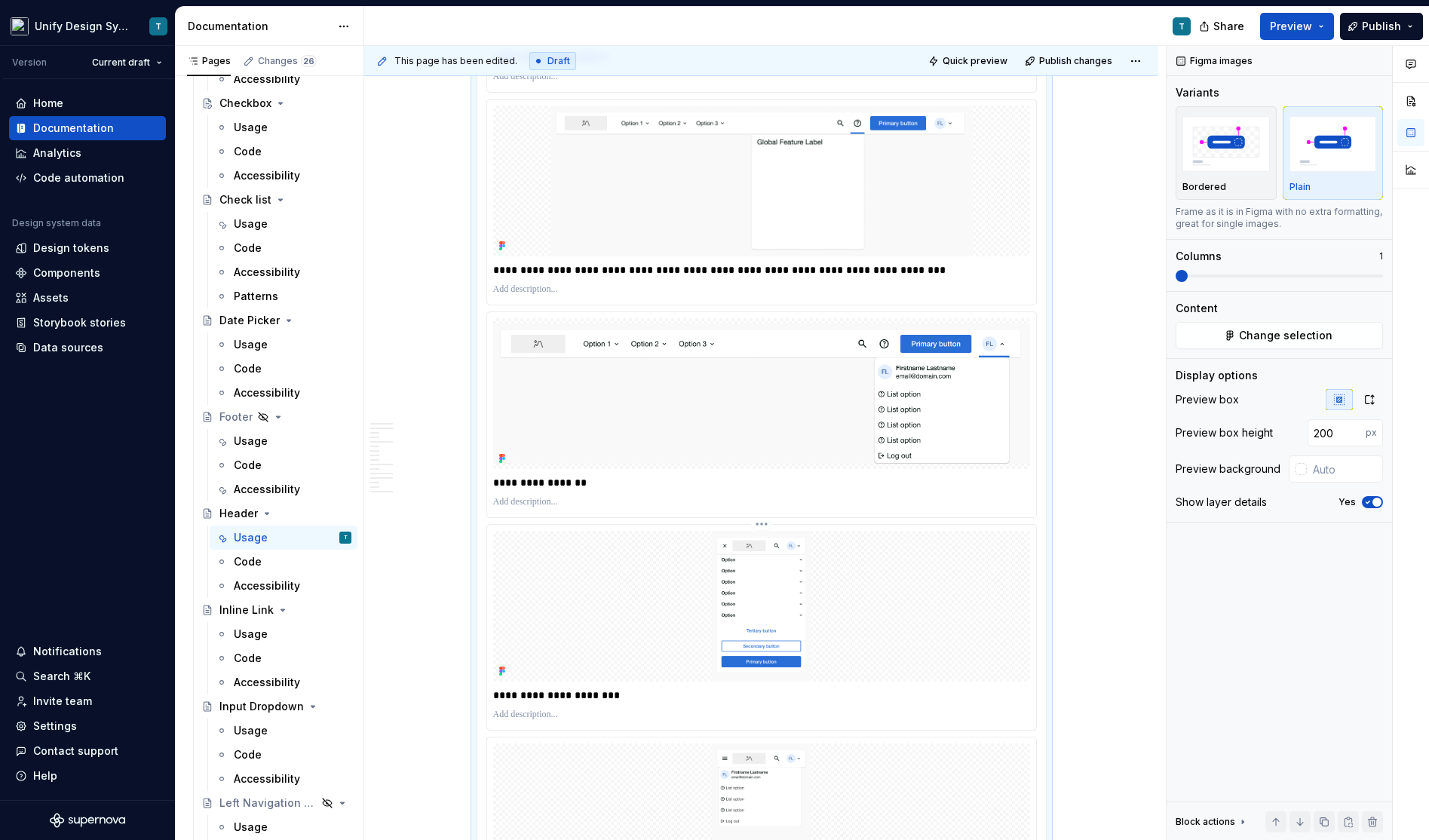
scroll to position [2938, 0]
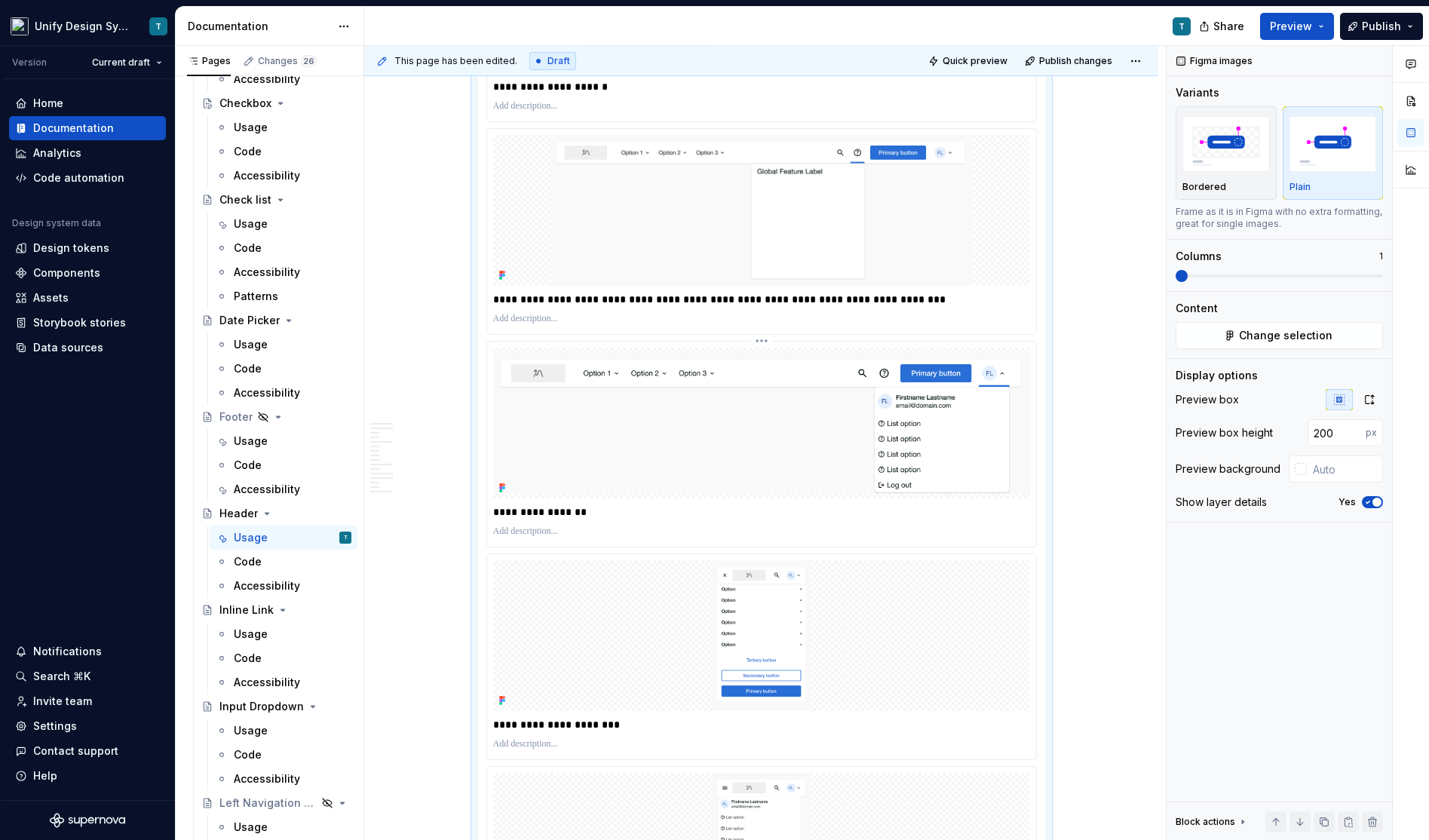
click at [554, 504] on p "**********" at bounding box center [762, 512] width 539 height 15
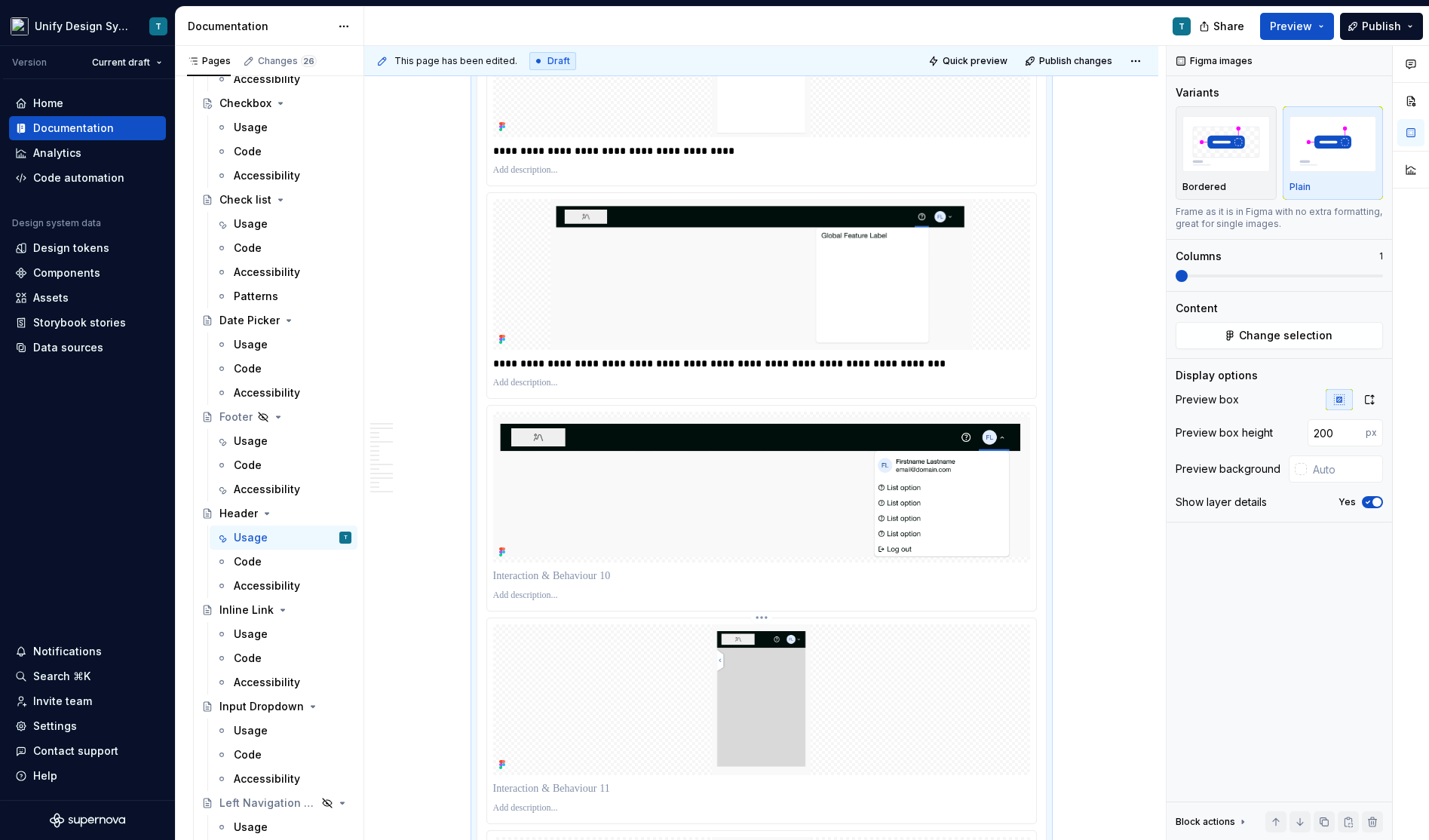
scroll to position [4021, 0]
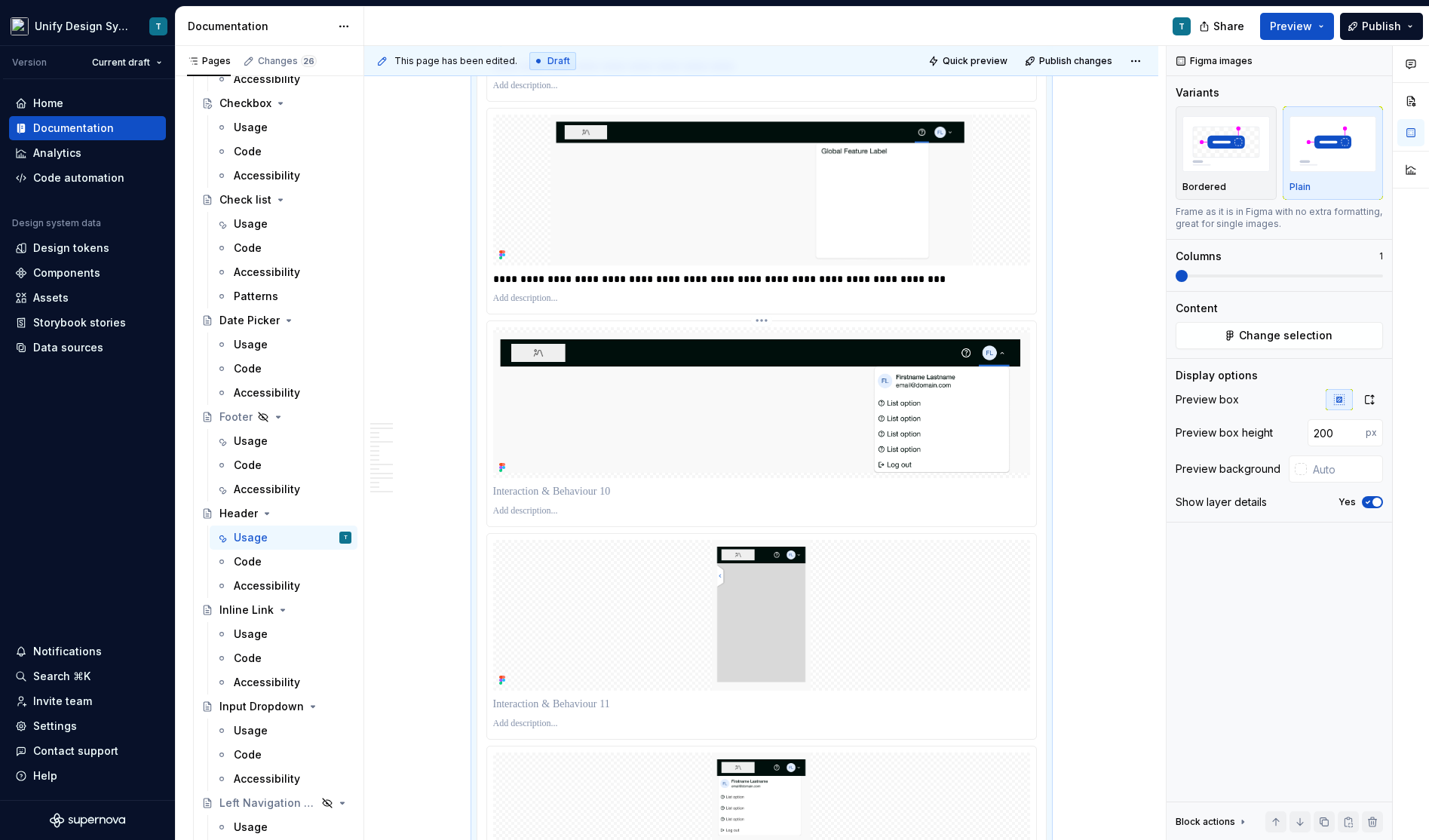
click at [581, 484] on p at bounding box center [761, 491] width 537 height 15
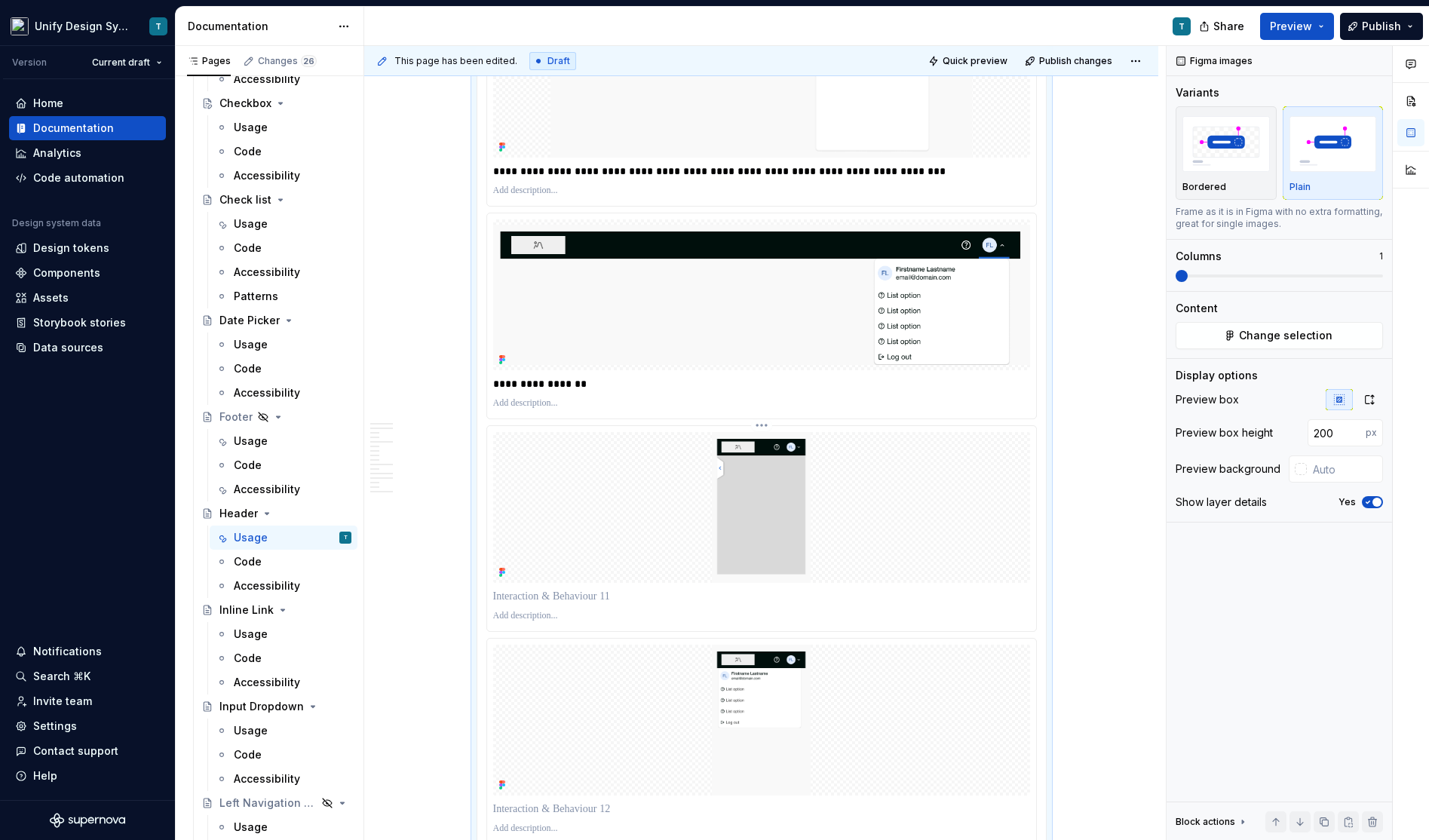
click at [568, 589] on p at bounding box center [761, 597] width 537 height 15
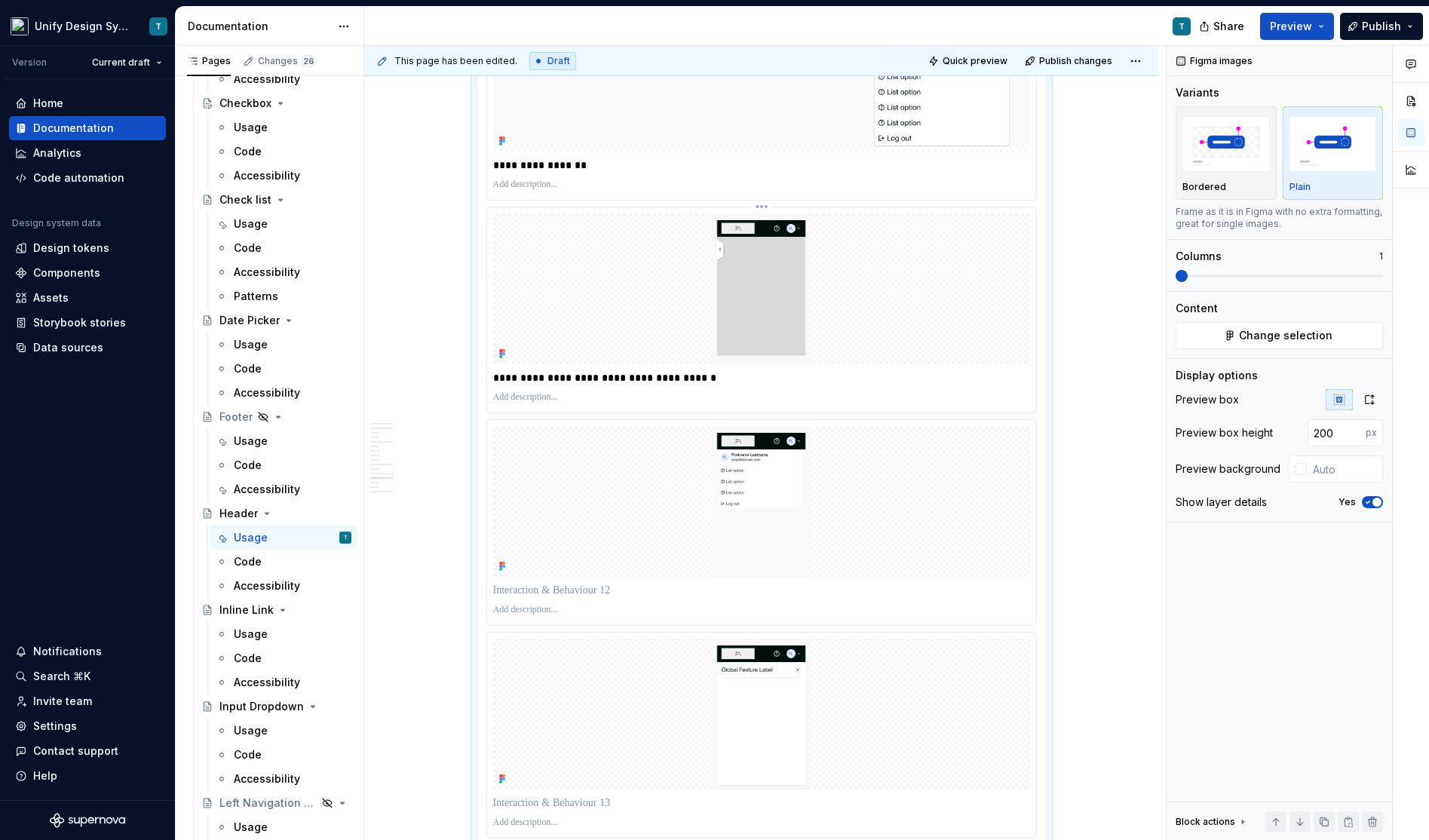
scroll to position [4453, 0]
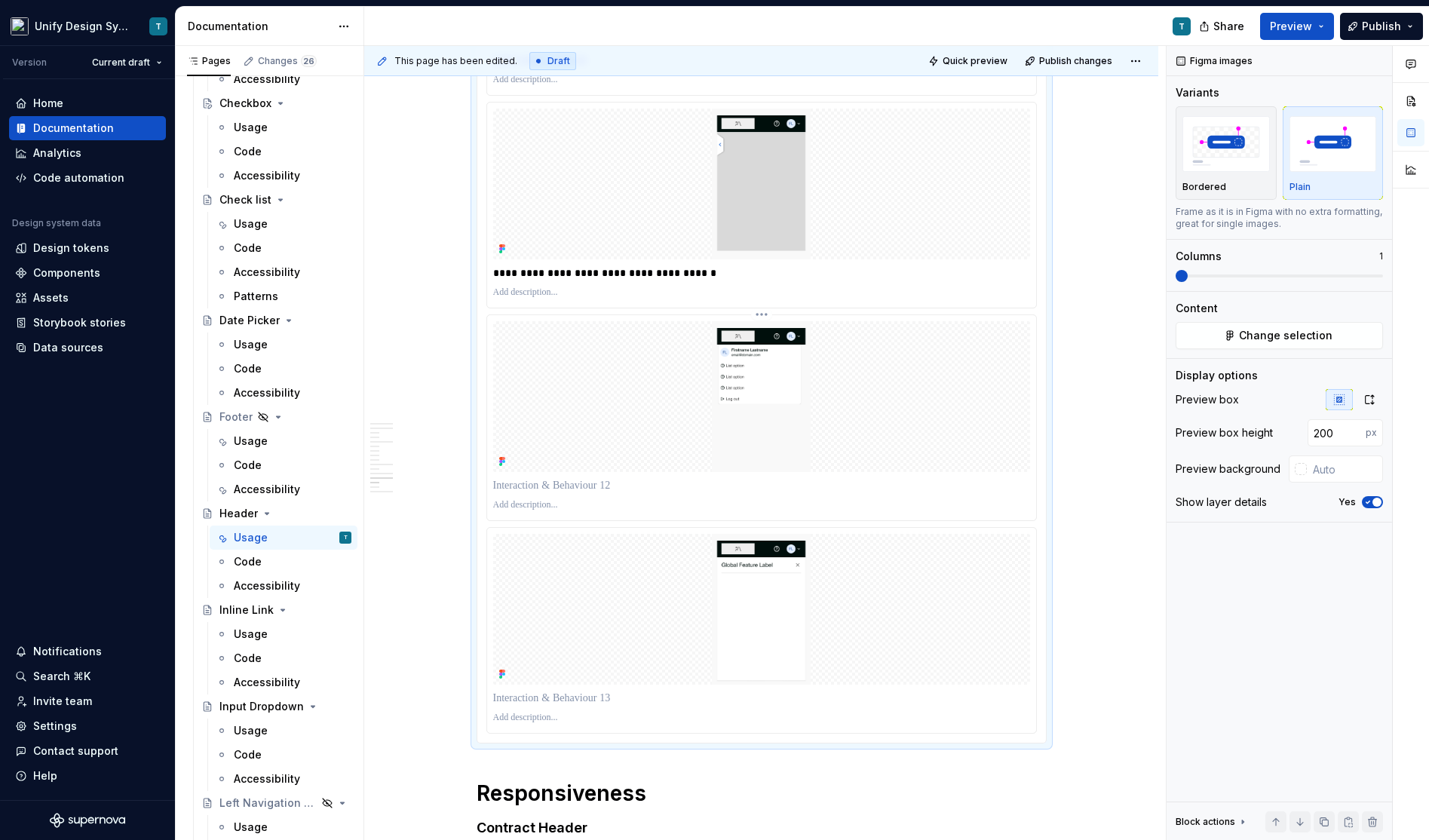
click at [570, 478] on p at bounding box center [761, 486] width 537 height 15
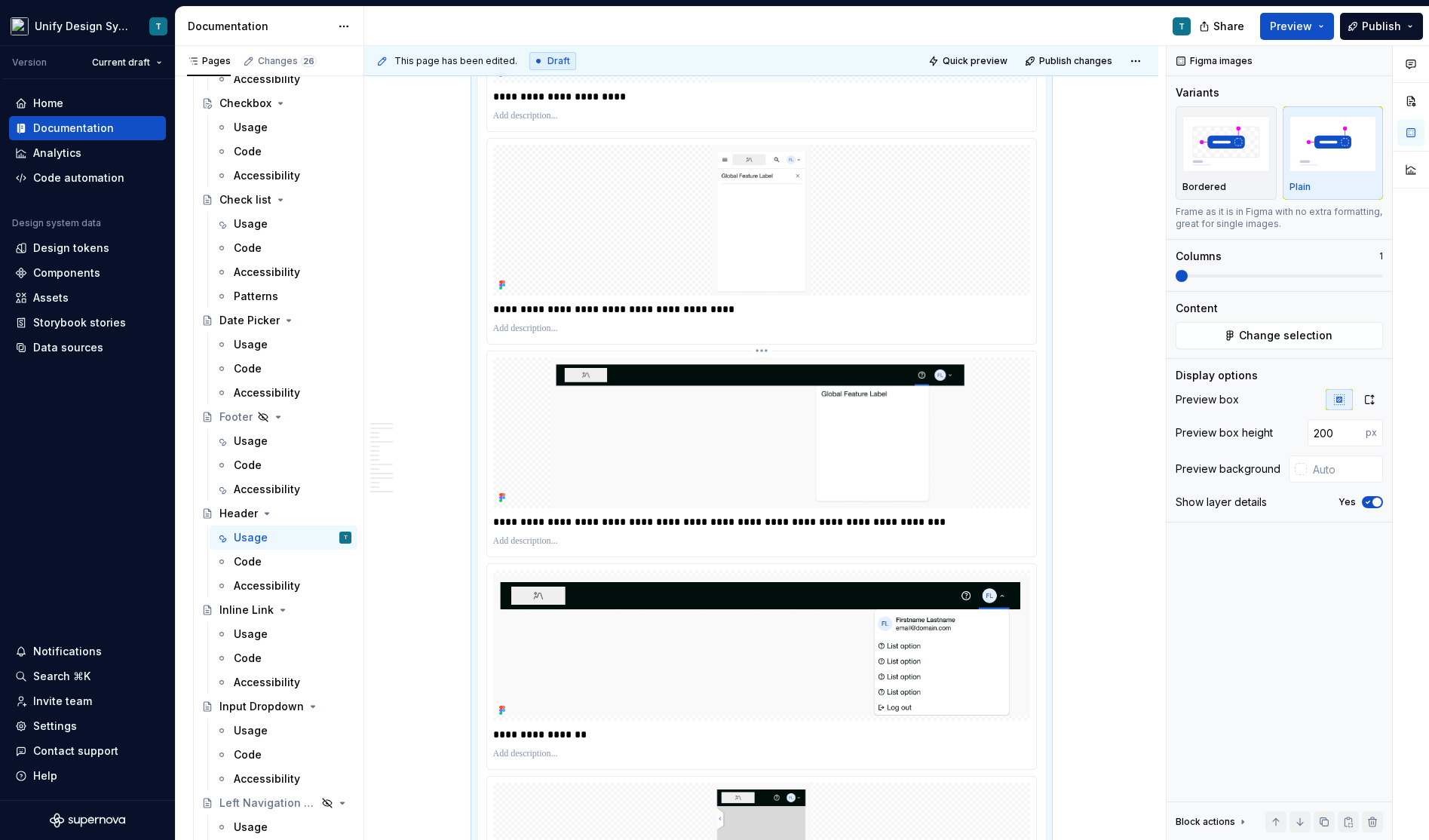
scroll to position [3772, 0]
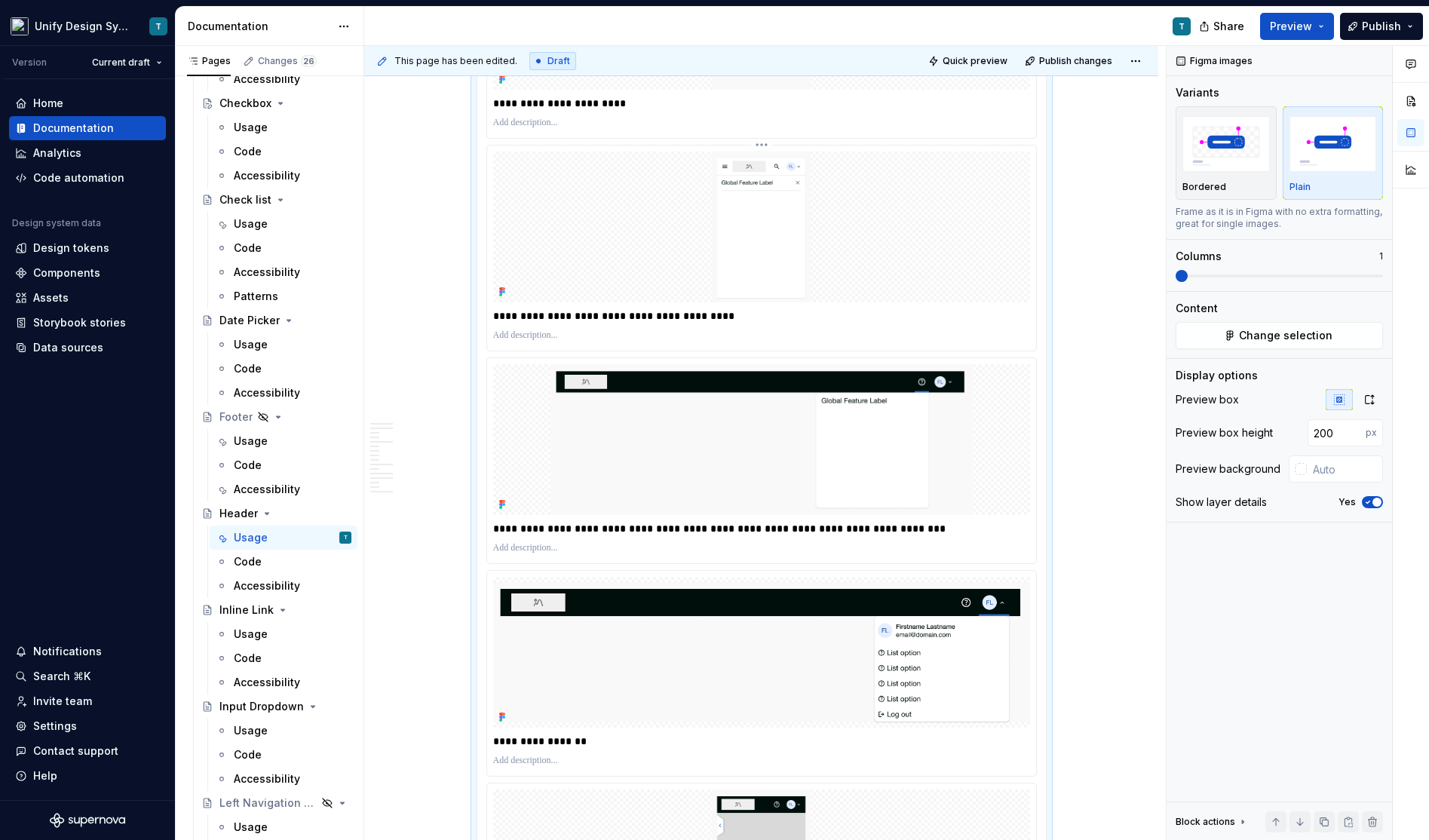
click at [592, 308] on p "**********" at bounding box center [762, 316] width 539 height 15
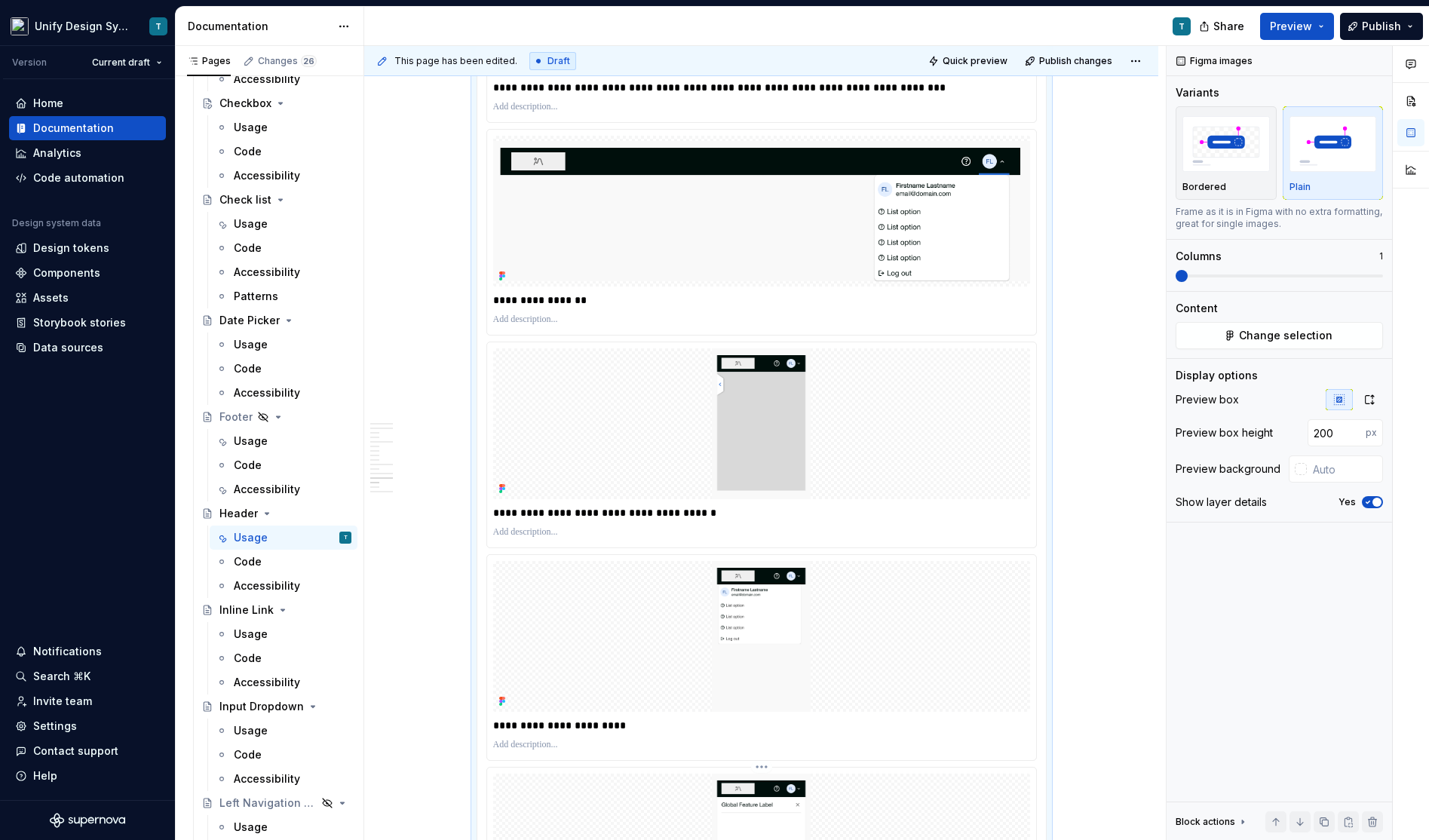
scroll to position [4596, 0]
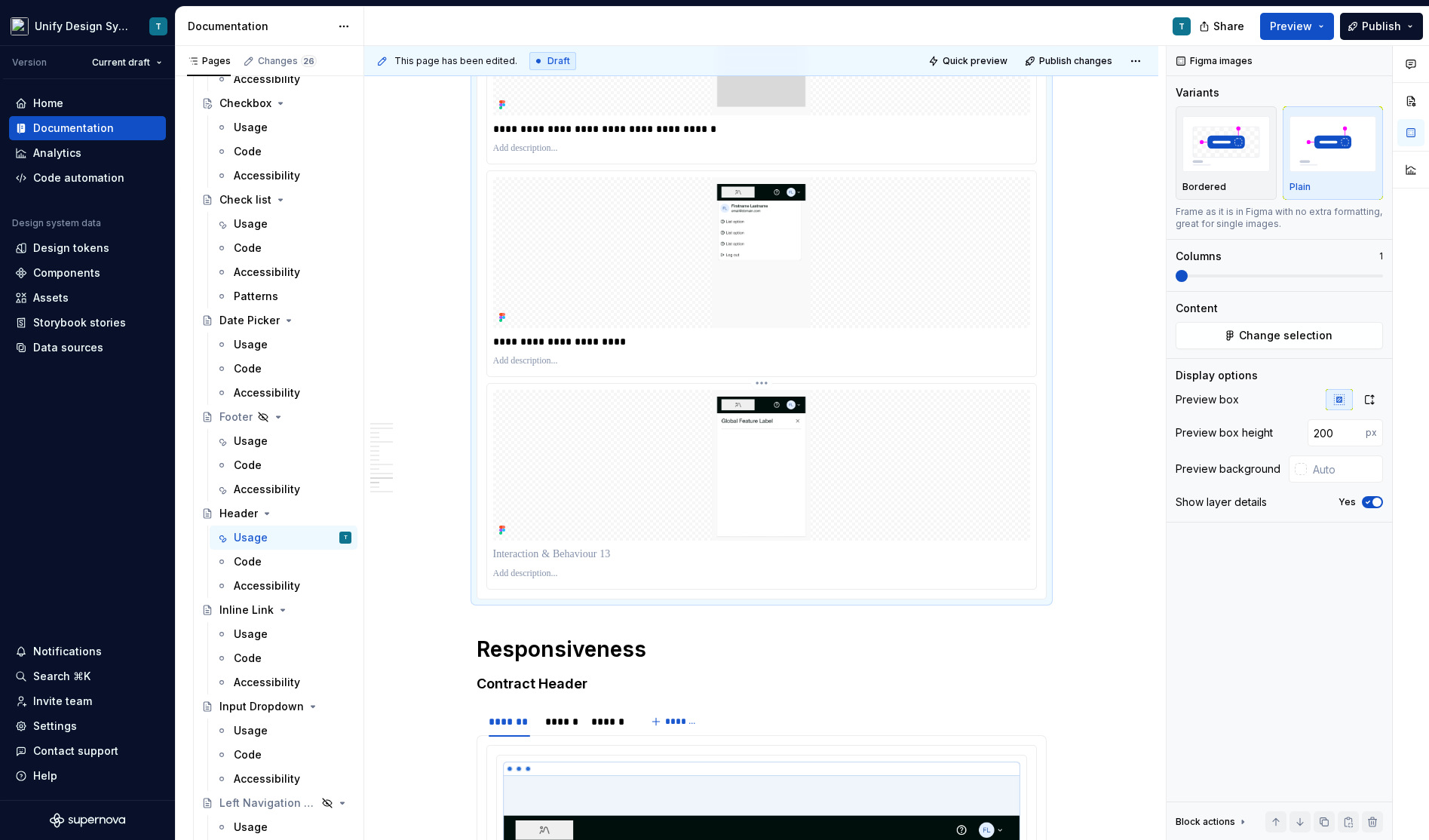
click at [539, 546] on p at bounding box center [761, 554] width 537 height 15
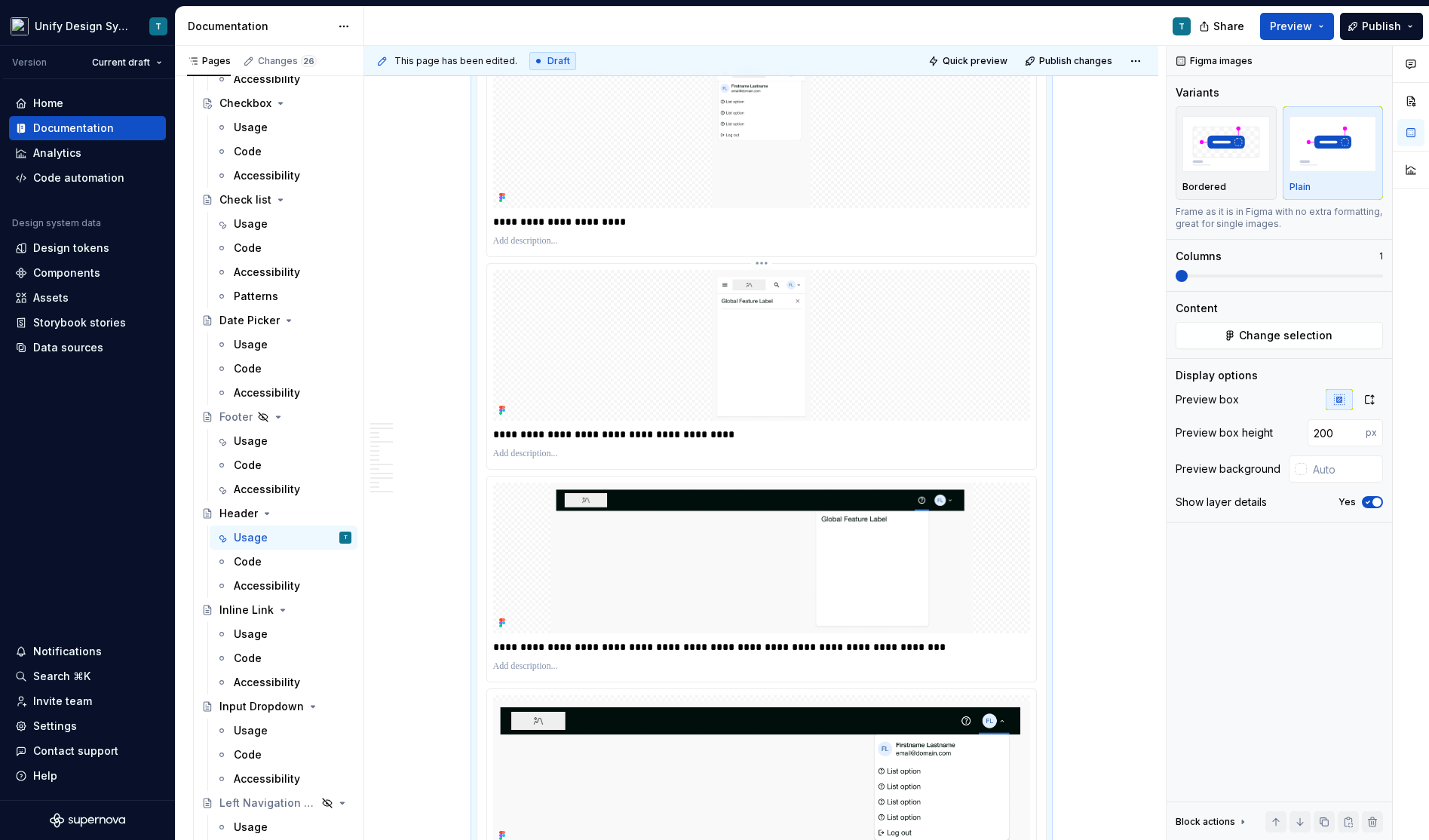
scroll to position [3658, 0]
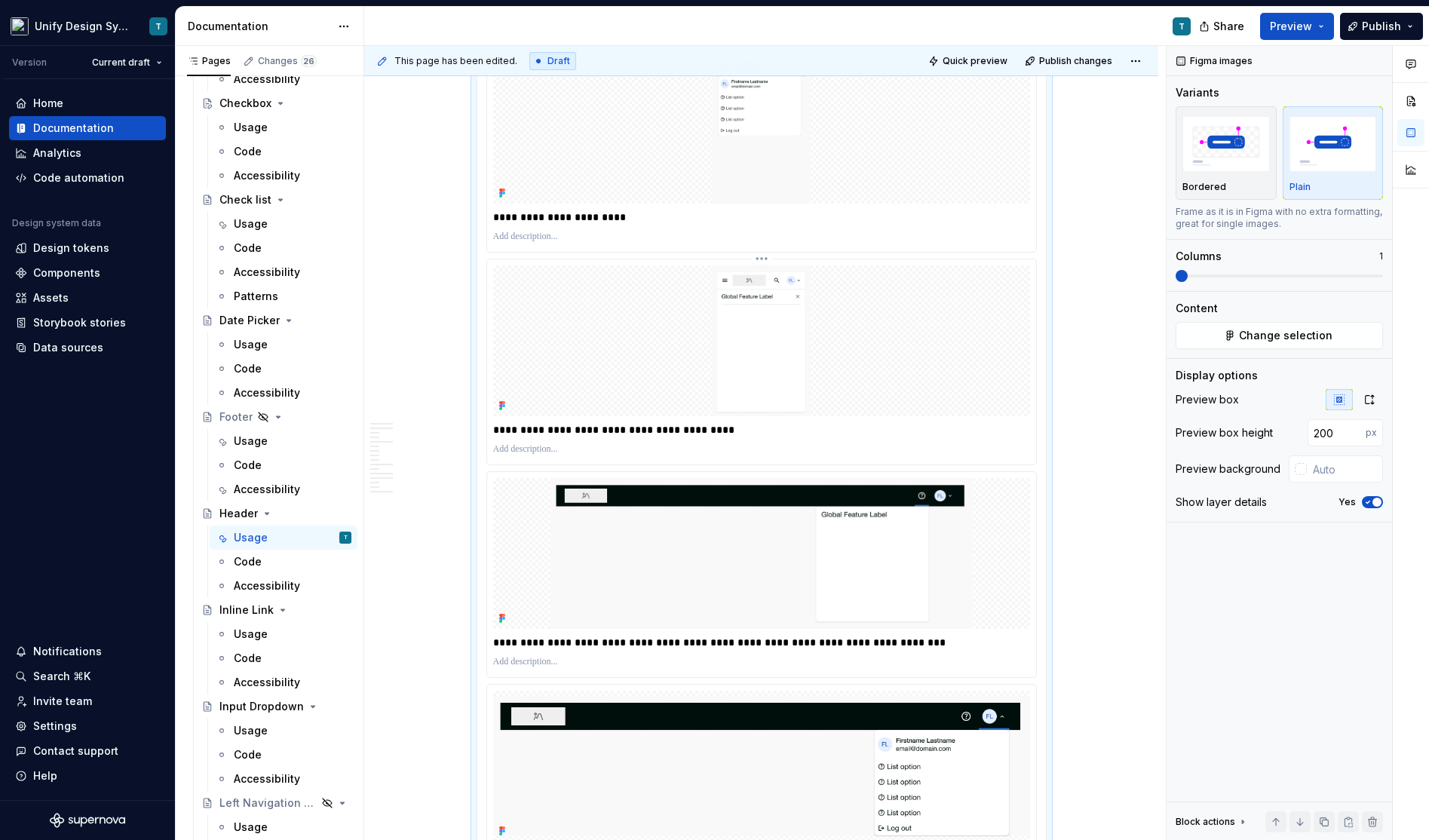
click at [511, 422] on p "**********" at bounding box center [762, 430] width 539 height 15
click at [506, 634] on p "**********" at bounding box center [762, 642] width 539 height 15
drag, startPoint x: 585, startPoint y: 627, endPoint x: 446, endPoint y: 628, distance: 139.0
click at [446, 628] on div "**********" at bounding box center [760, 409] width 794 height 7539
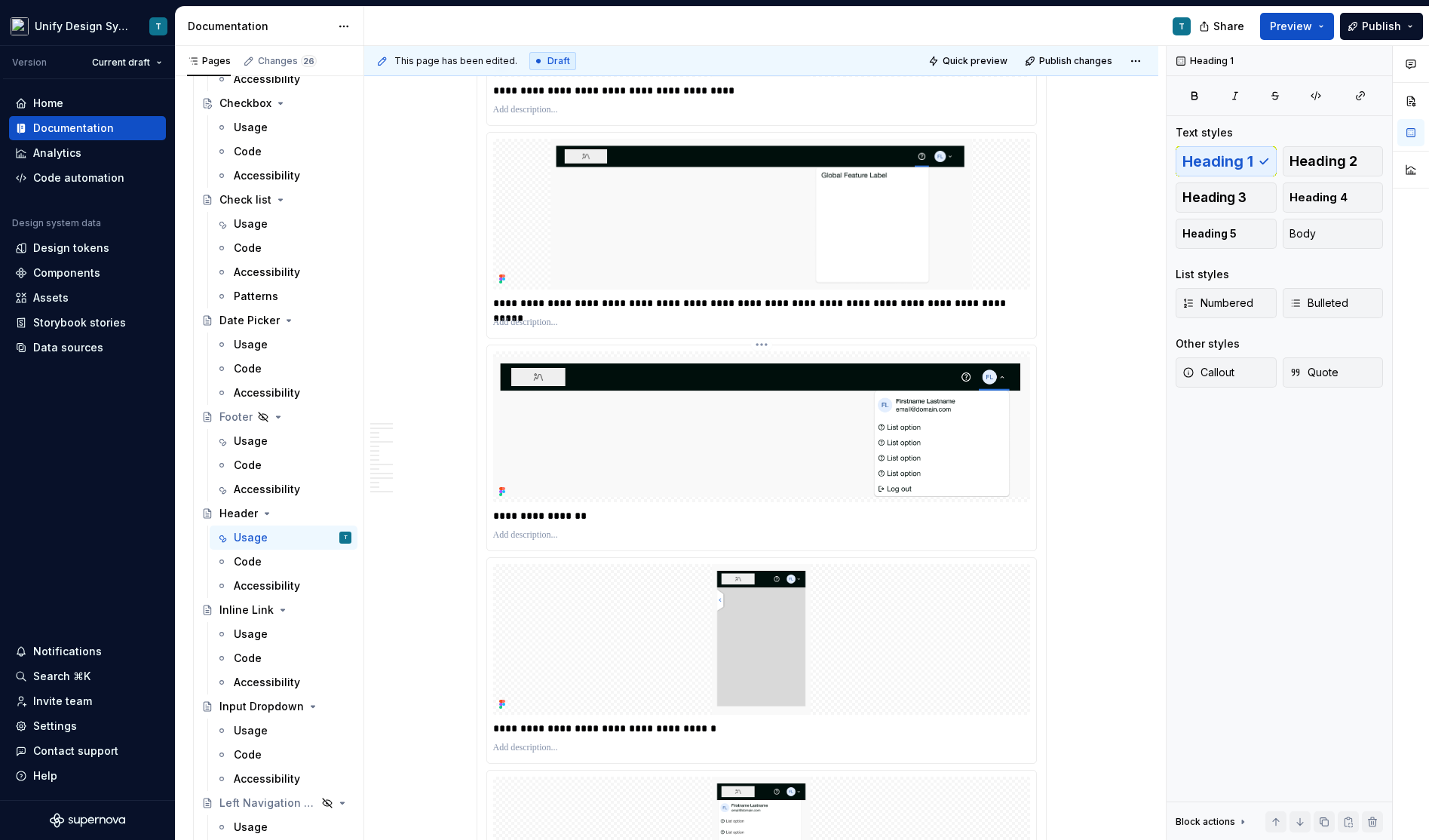
scroll to position [4038, 0]
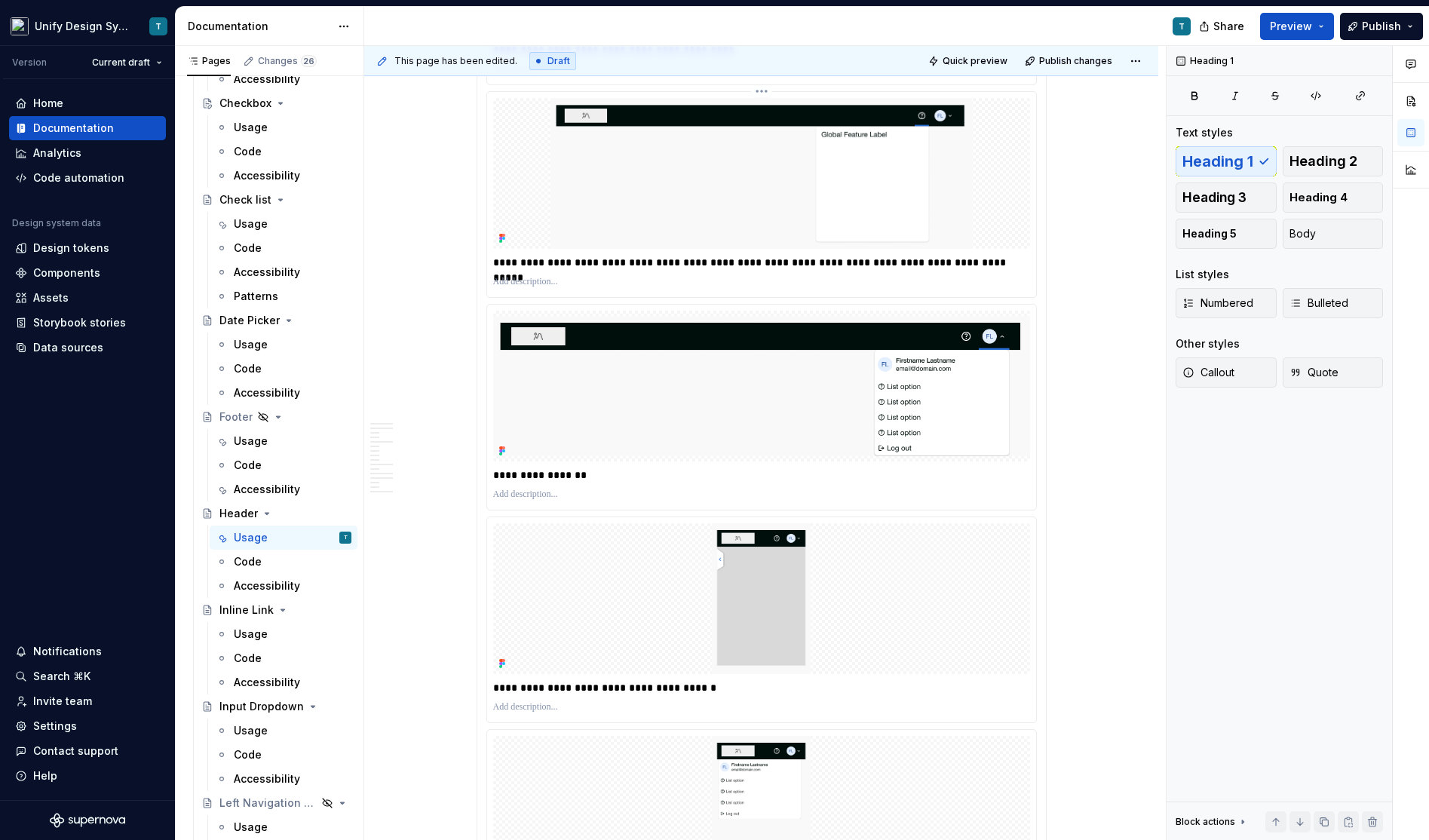
click at [576, 255] on p "**********" at bounding box center [762, 263] width 539 height 15
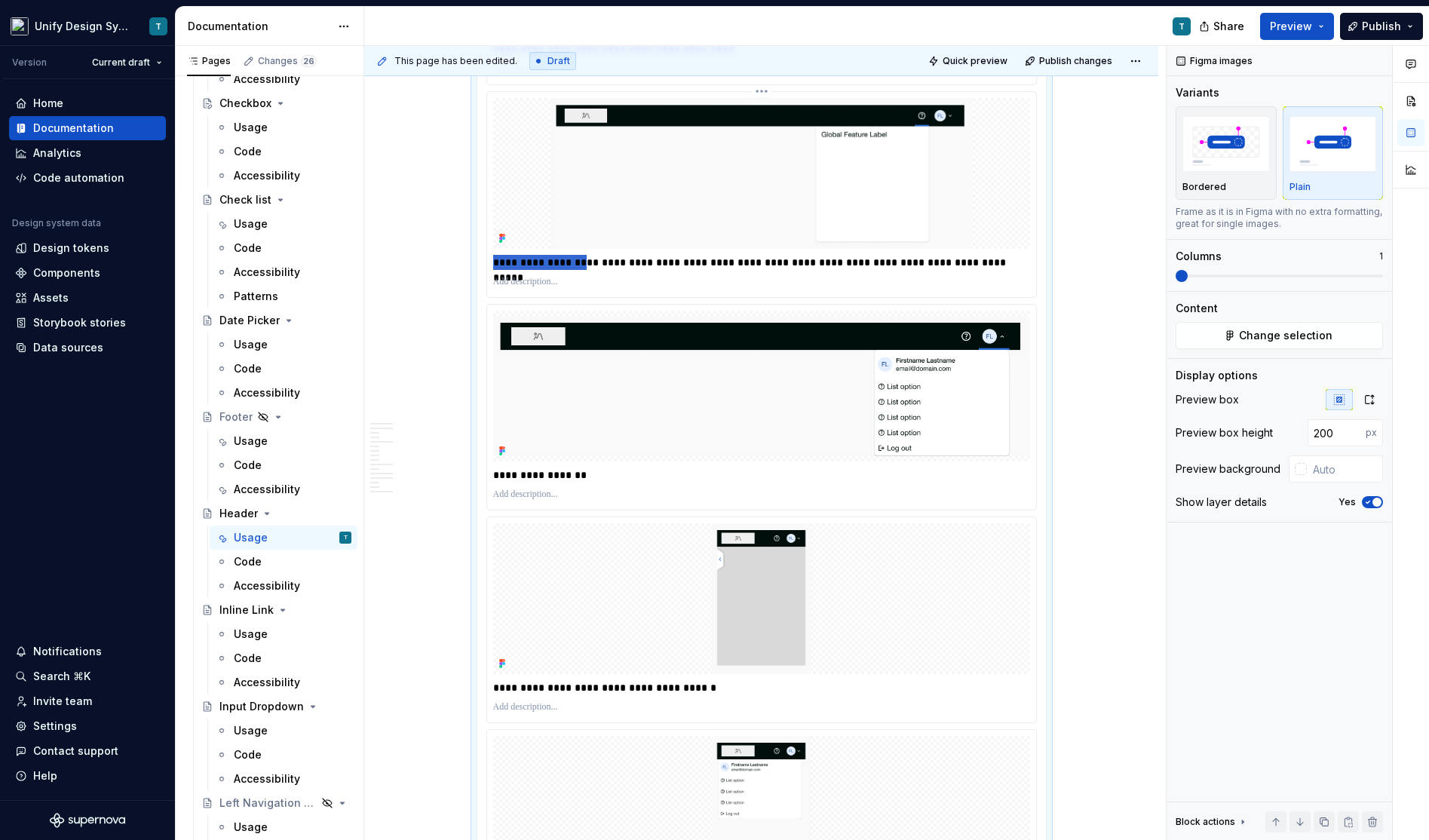
drag, startPoint x: 584, startPoint y: 247, endPoint x: 495, endPoint y: 247, distance: 89.0
click at [495, 247] on div "**********" at bounding box center [761, 194] width 549 height 206
click at [505, 468] on p "**********" at bounding box center [762, 475] width 539 height 15
click at [517, 468] on p "**********" at bounding box center [762, 475] width 539 height 15
click at [509, 680] on p "**********" at bounding box center [762, 688] width 539 height 15
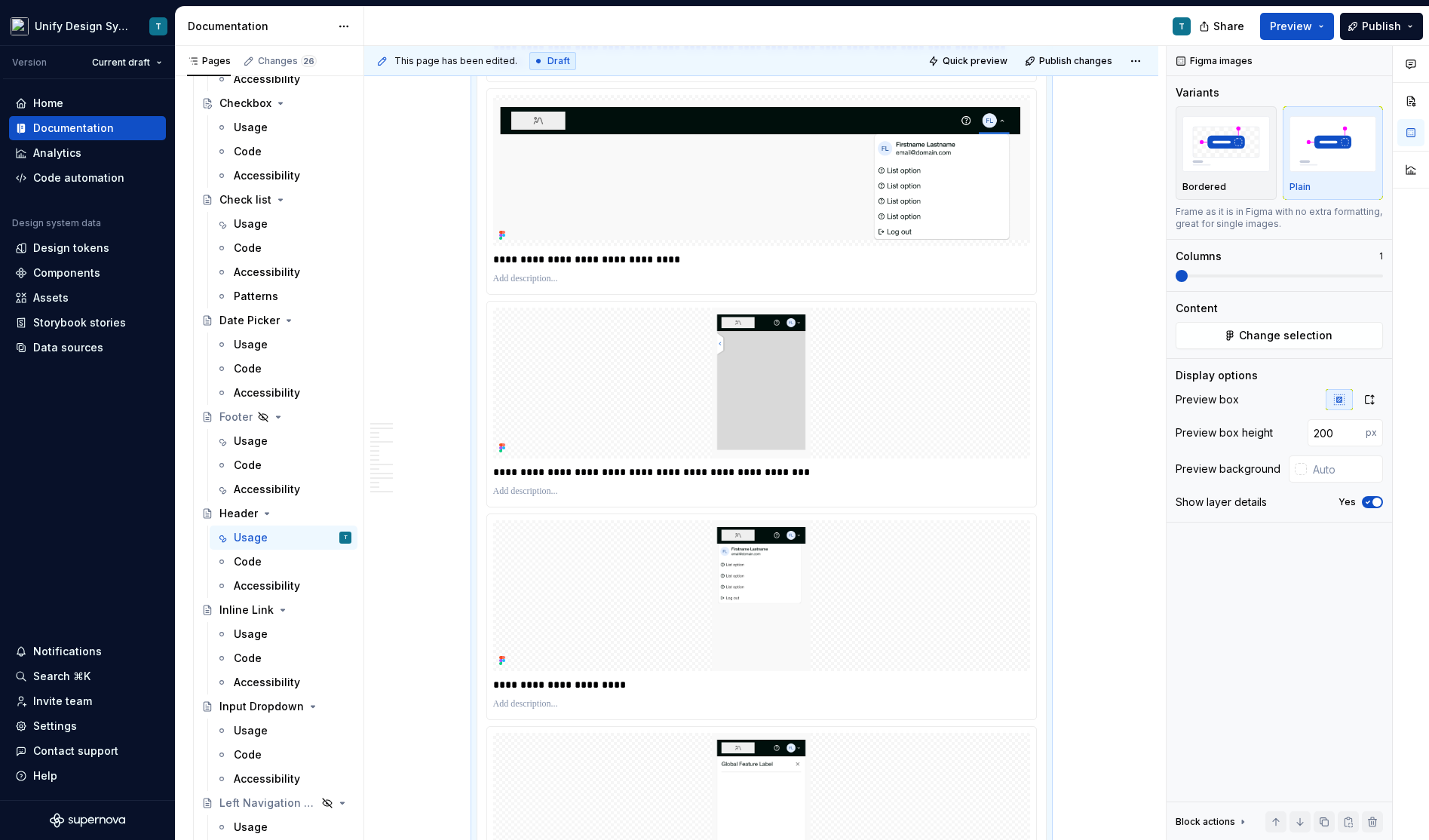
scroll to position [4285, 0]
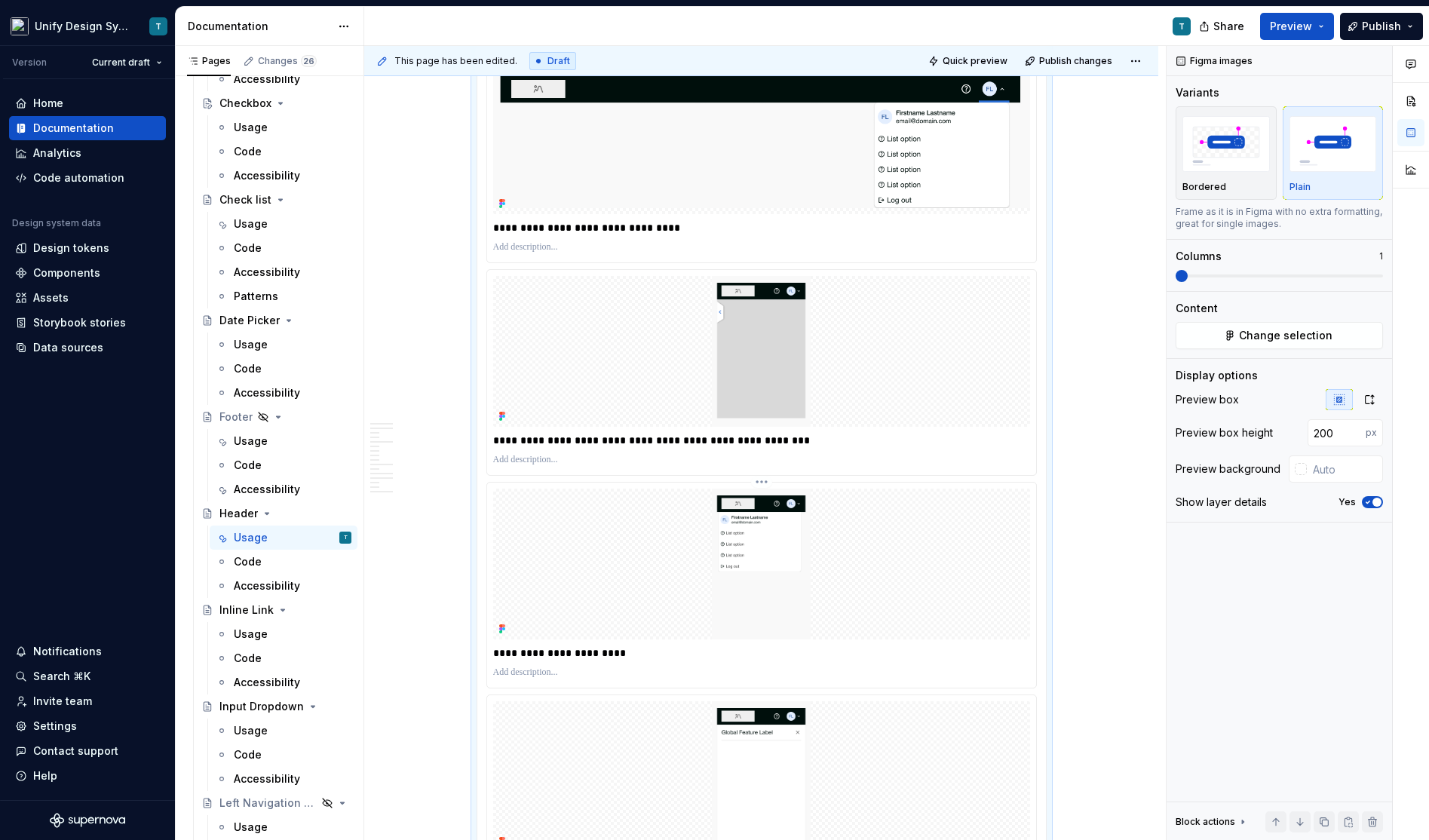
click at [502, 646] on p "**********" at bounding box center [762, 653] width 539 height 15
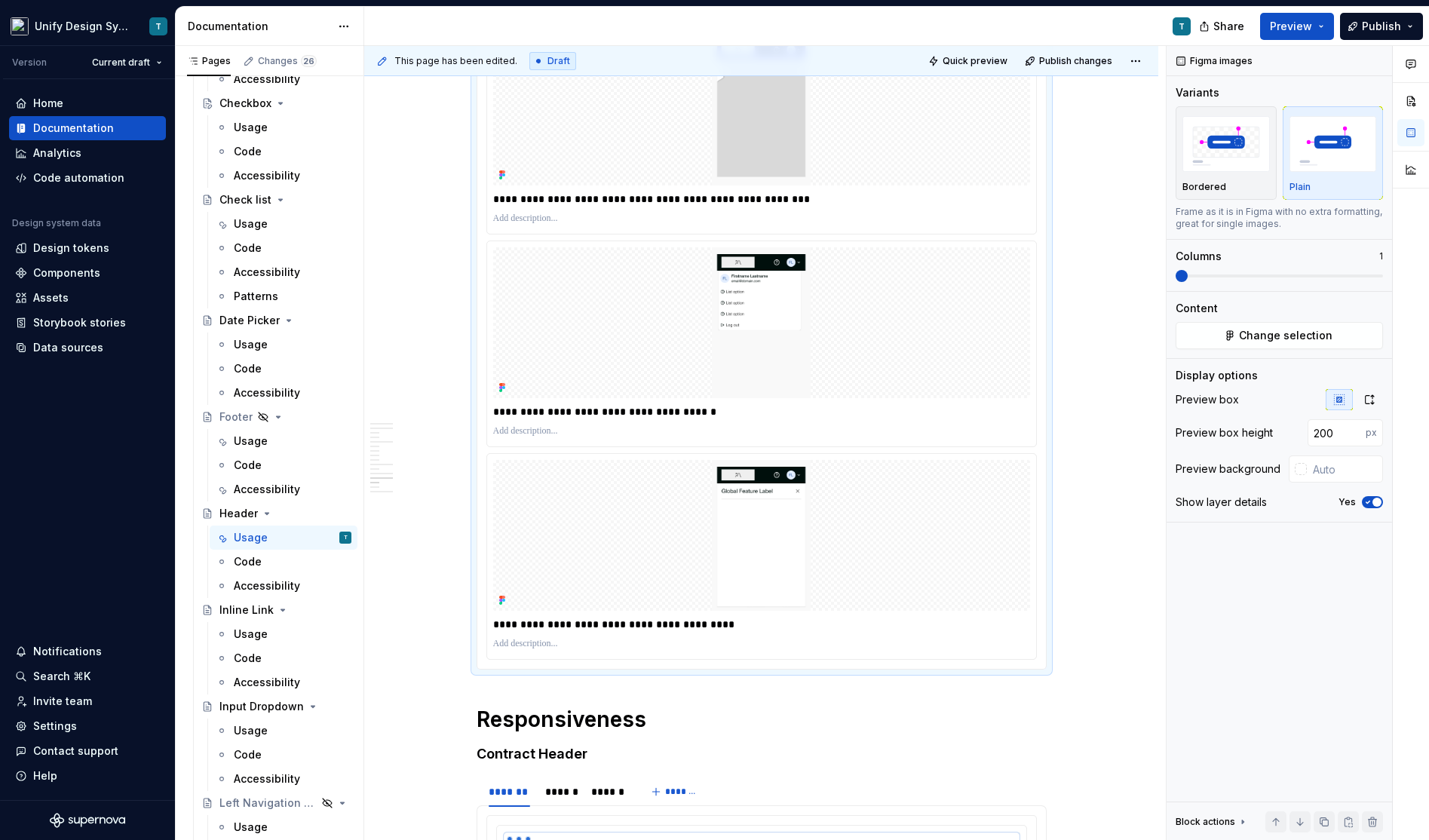
scroll to position [4577, 0]
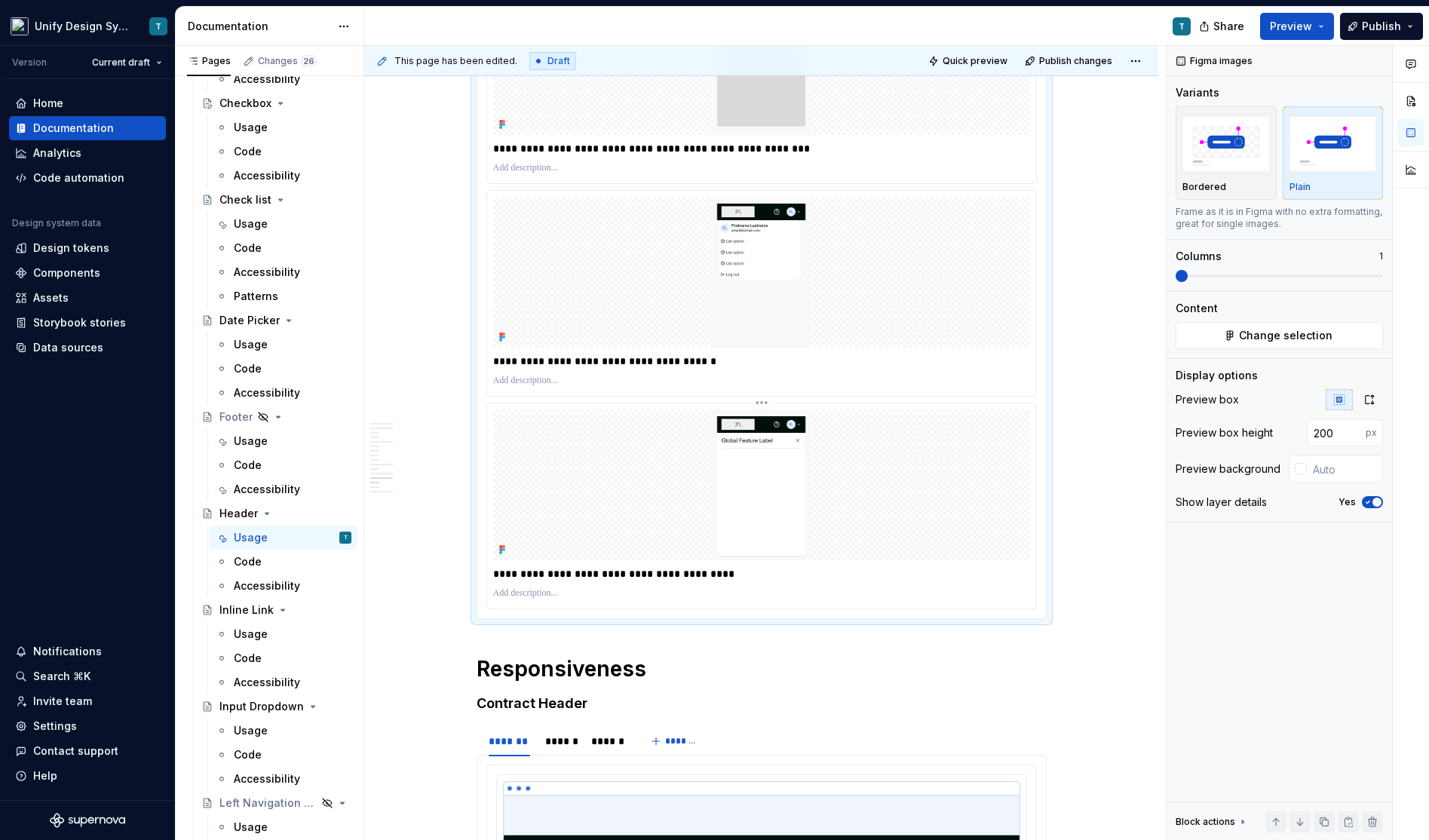
click at [506, 566] on p "**********" at bounding box center [762, 574] width 539 height 15
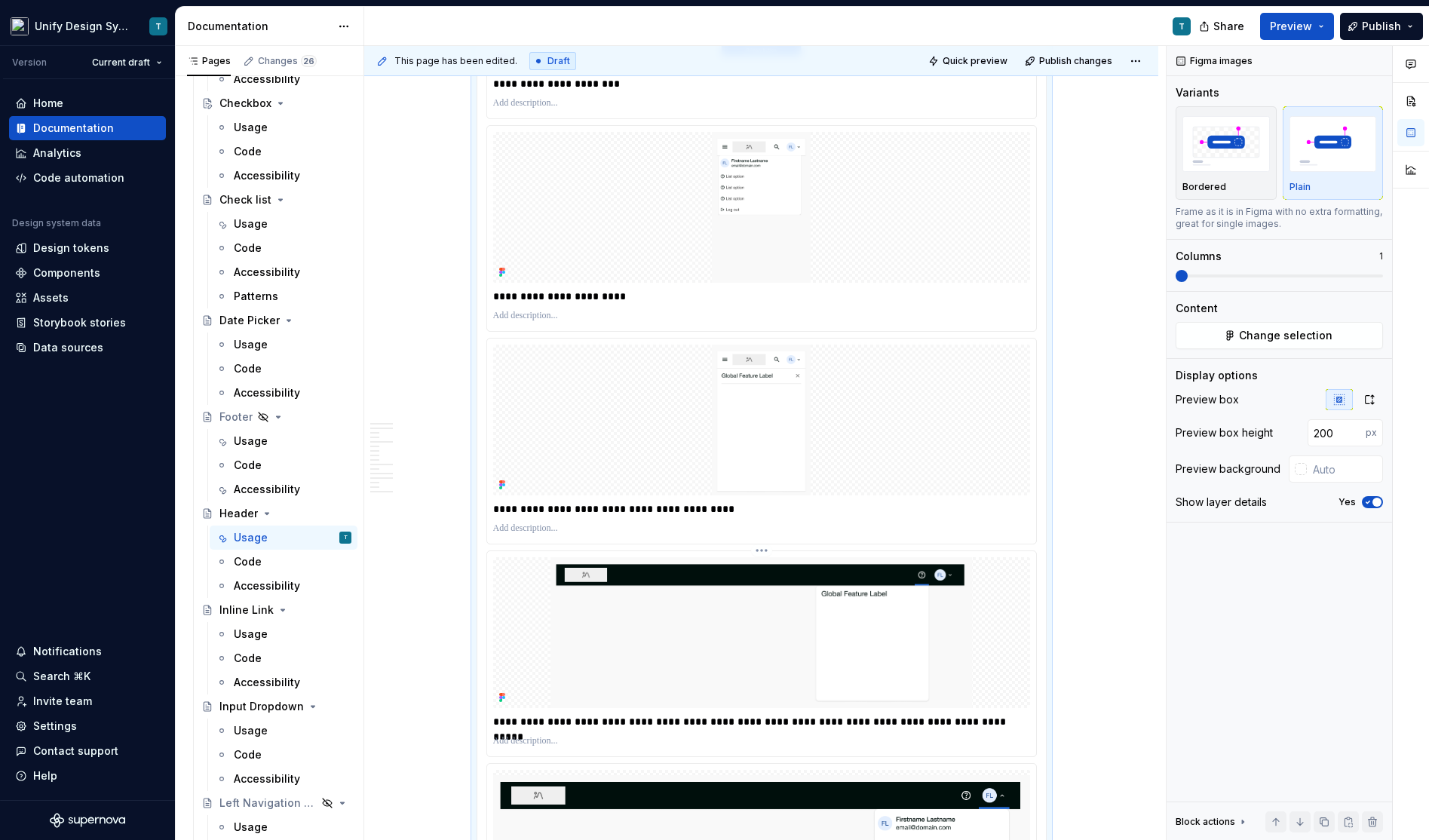
scroll to position [3575, 0]
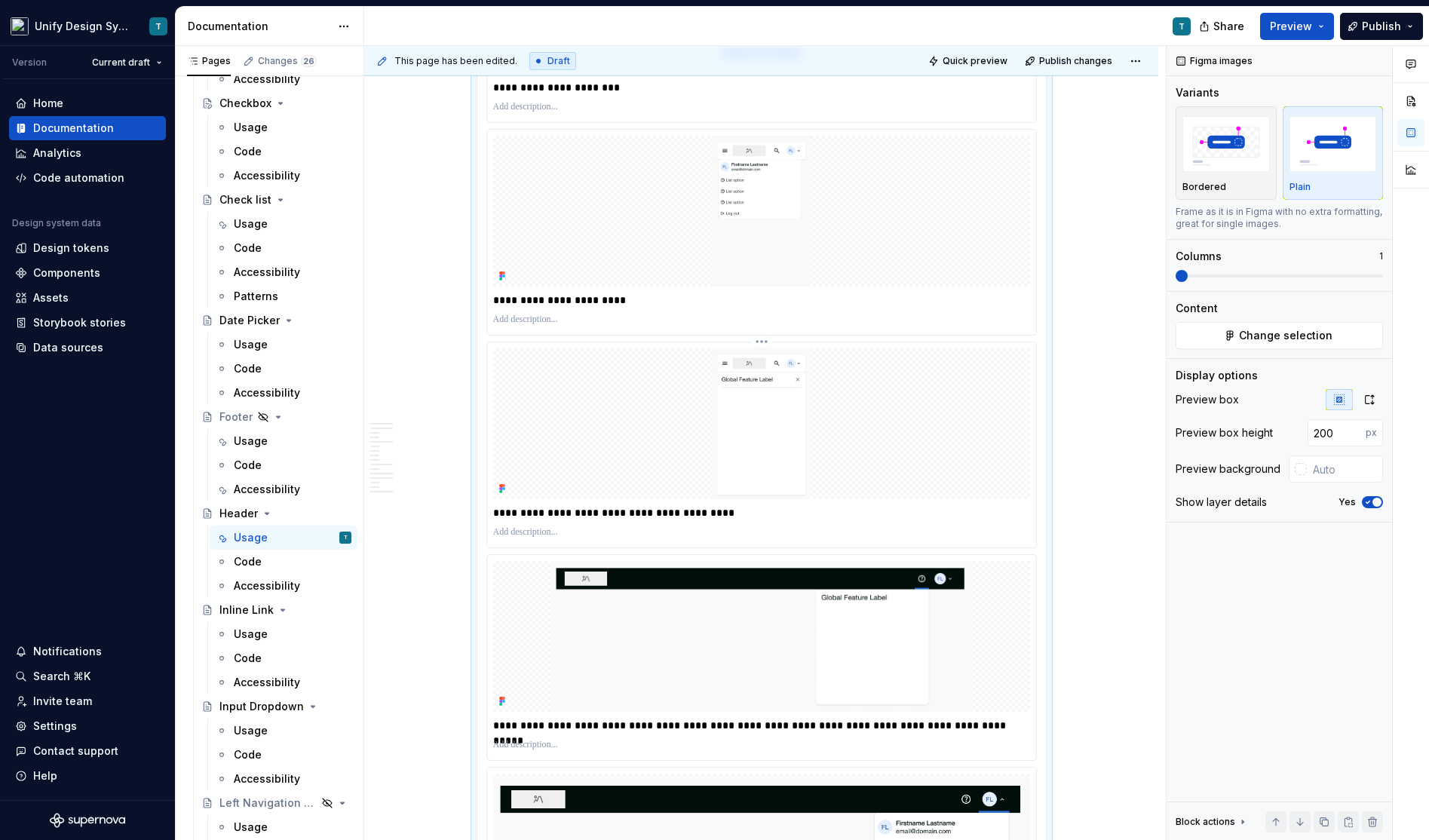
click at [503, 505] on p "**********" at bounding box center [762, 513] width 539 height 15
drag, startPoint x: 610, startPoint y: 497, endPoint x: 498, endPoint y: 496, distance: 112.0
click at [498, 505] on p "**********" at bounding box center [762, 513] width 539 height 15
click at [502, 293] on p "**********" at bounding box center [762, 301] width 539 height 15
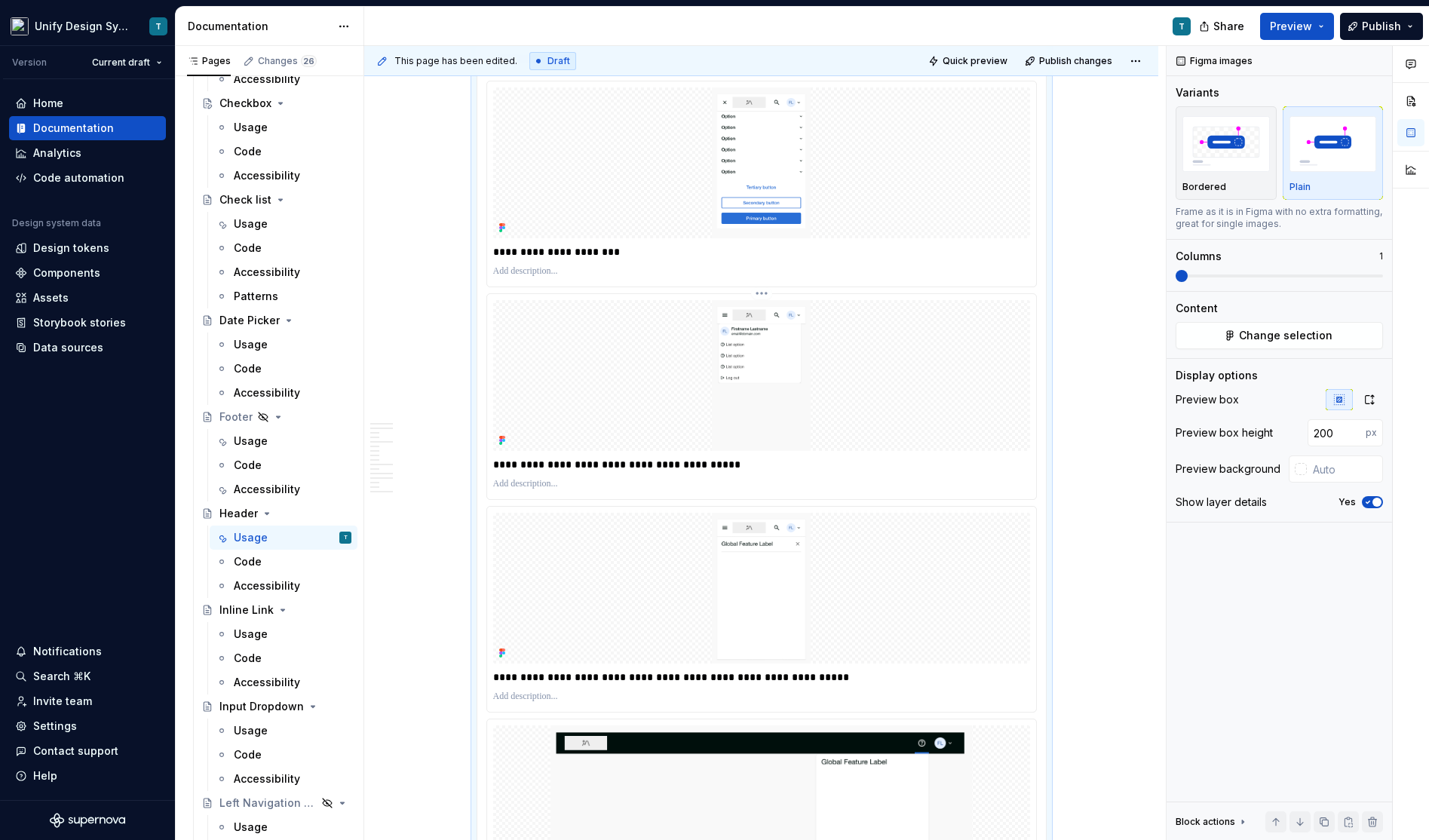
scroll to position [3254, 0]
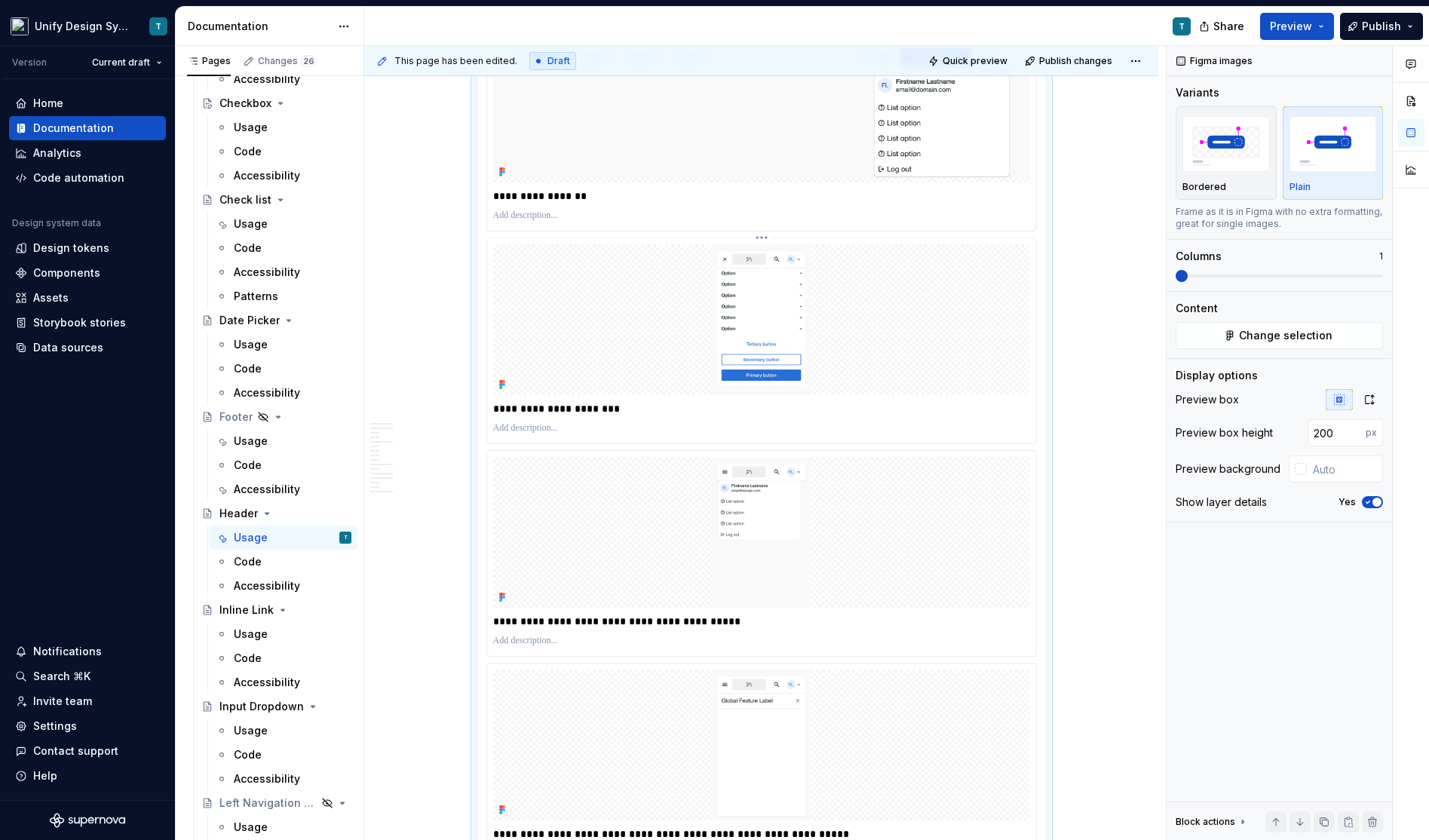
click at [502, 401] on p "**********" at bounding box center [762, 408] width 539 height 15
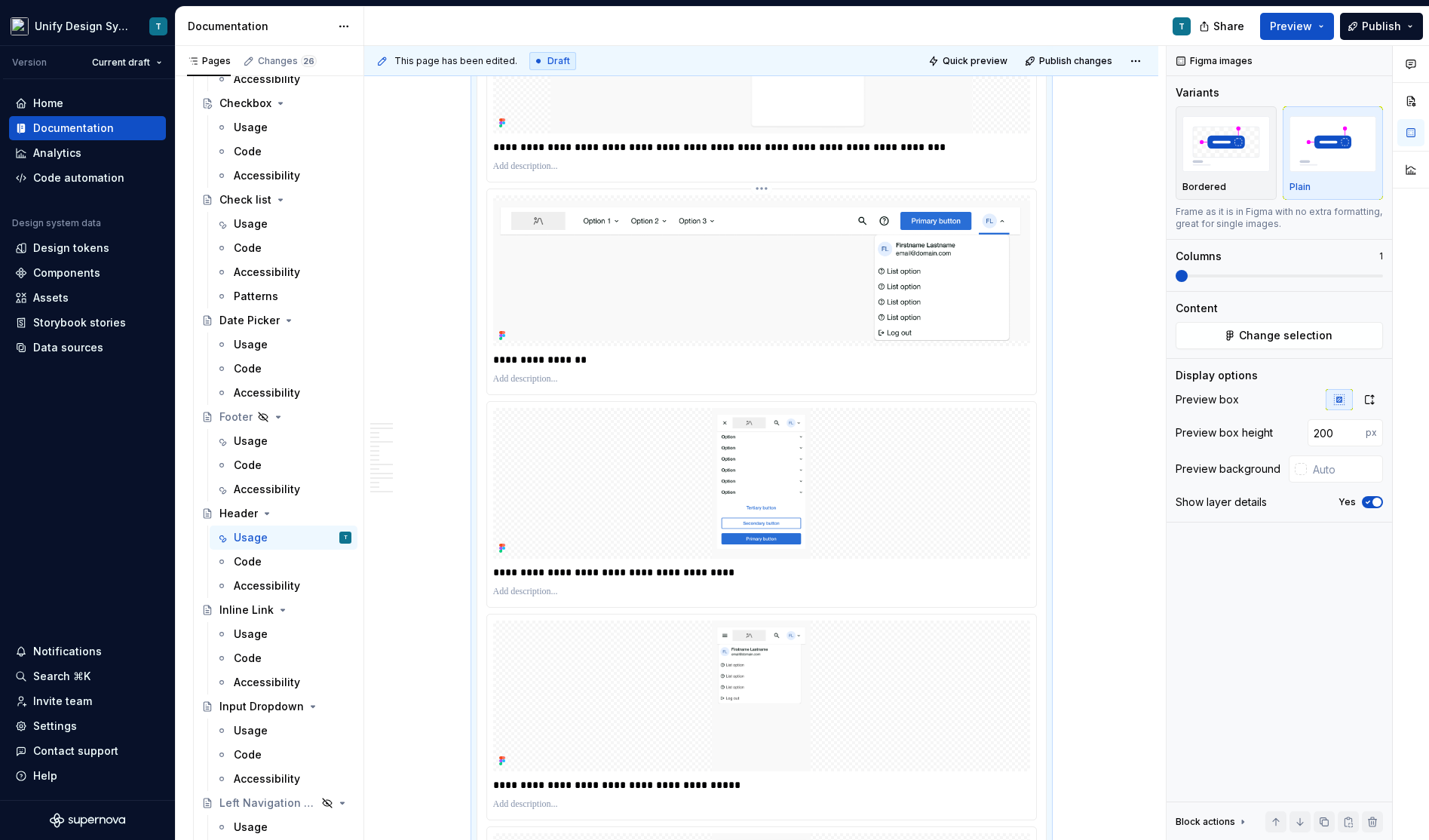
click at [502, 352] on p "**********" at bounding box center [762, 360] width 539 height 15
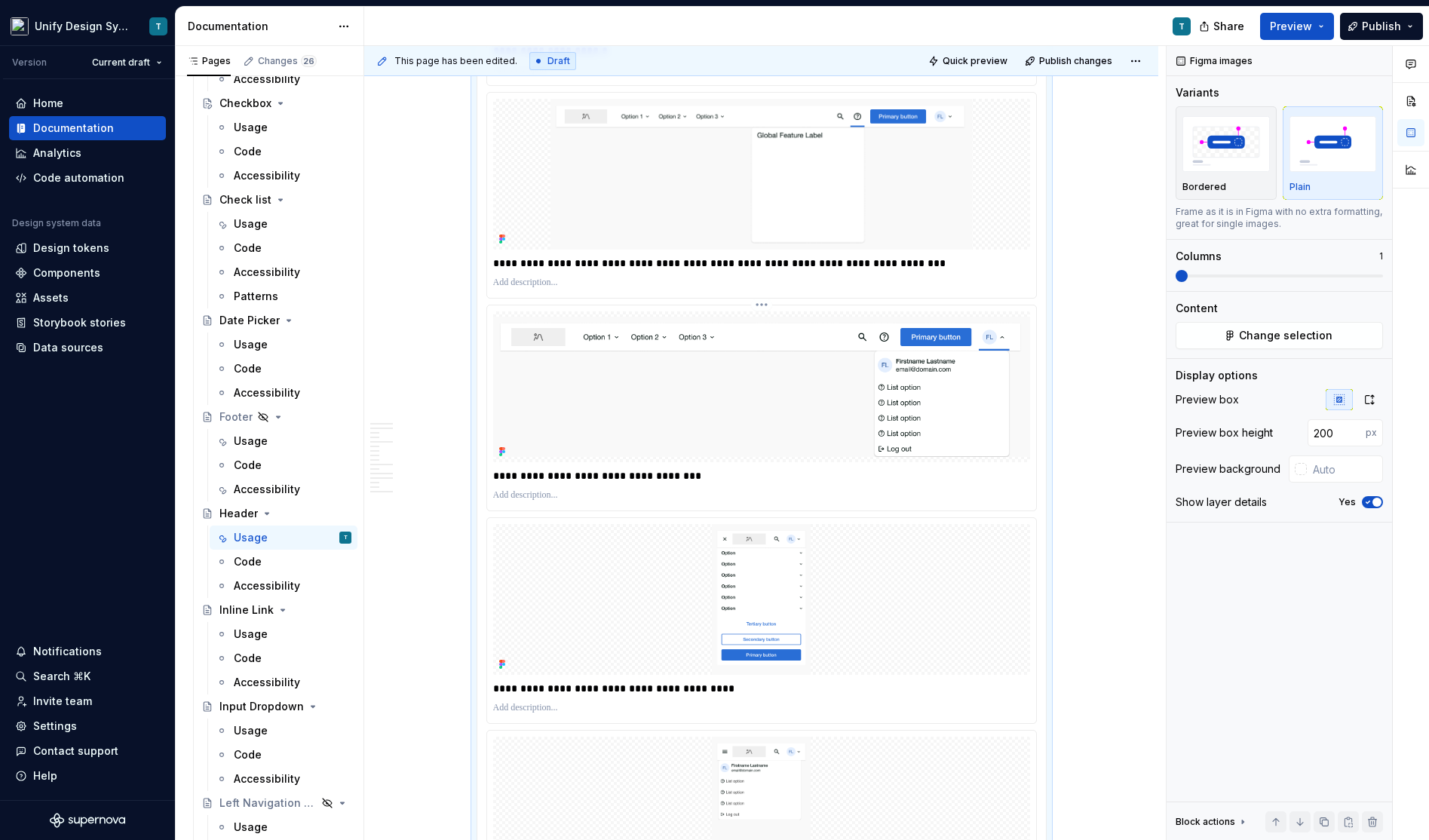
scroll to position [2971, 0]
click at [502, 258] on p "**********" at bounding box center [762, 265] width 539 height 15
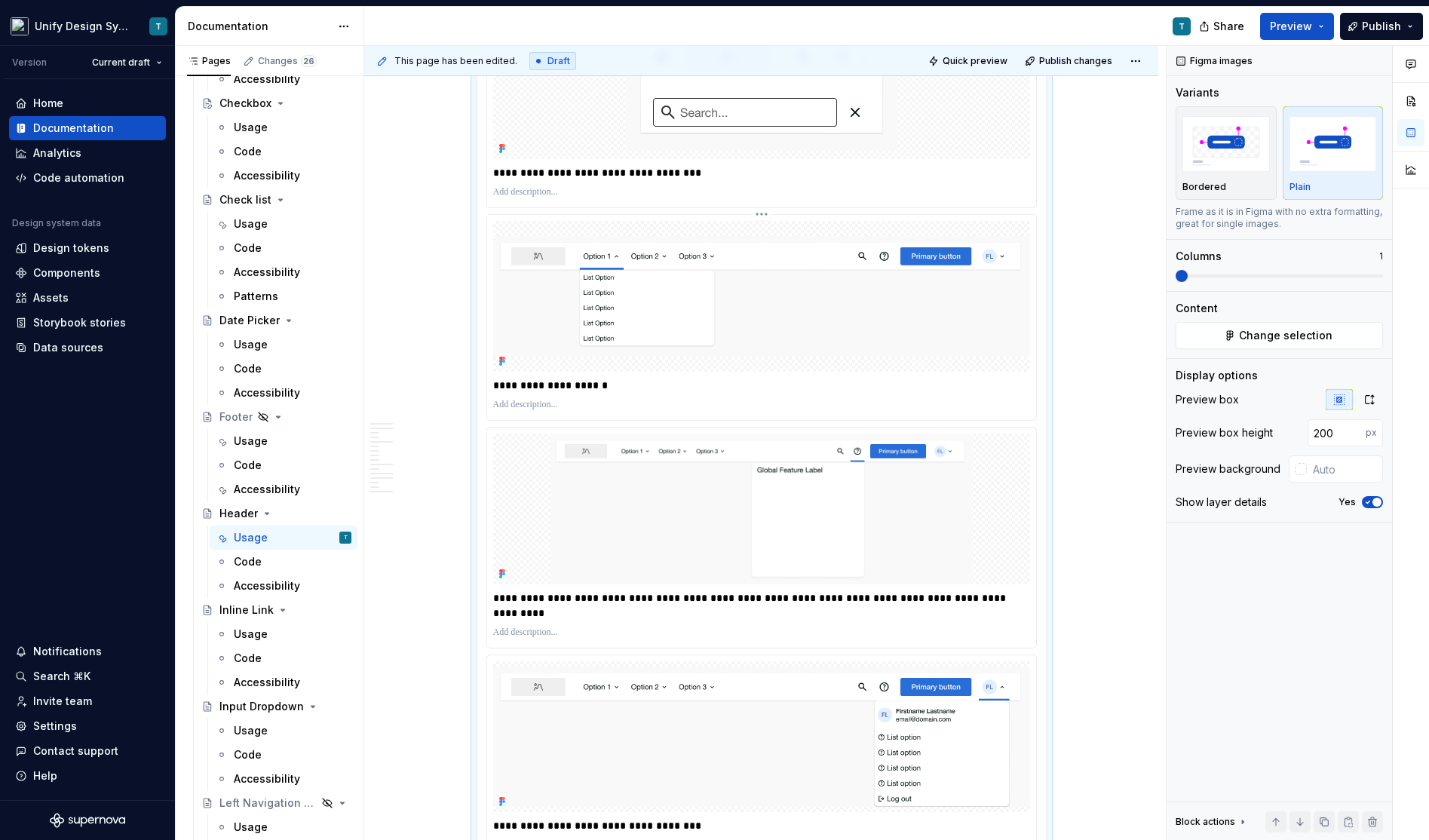
scroll to position [2637, 0]
click at [504, 379] on p "**********" at bounding box center [762, 387] width 539 height 15
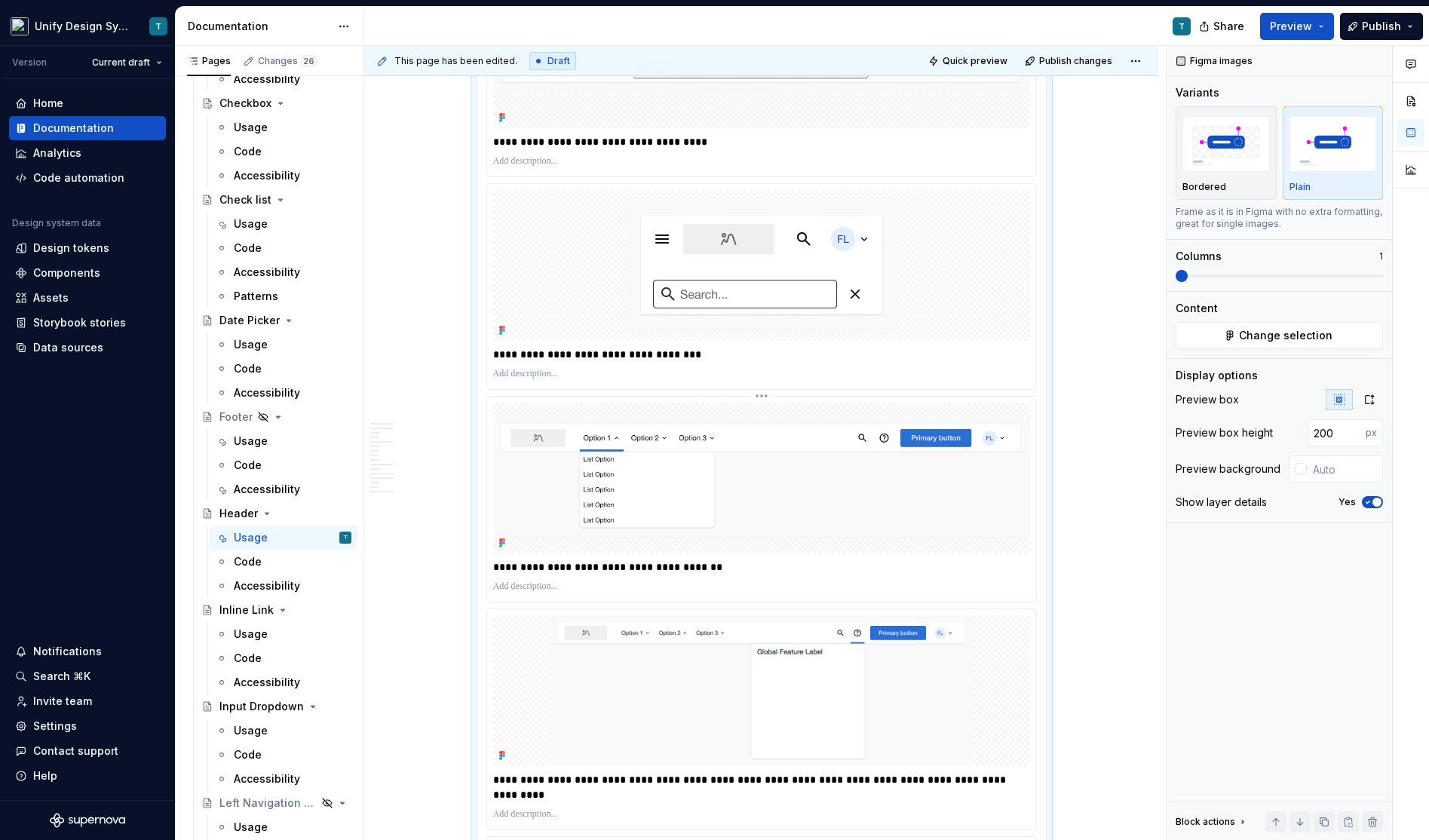
scroll to position [2455, 0]
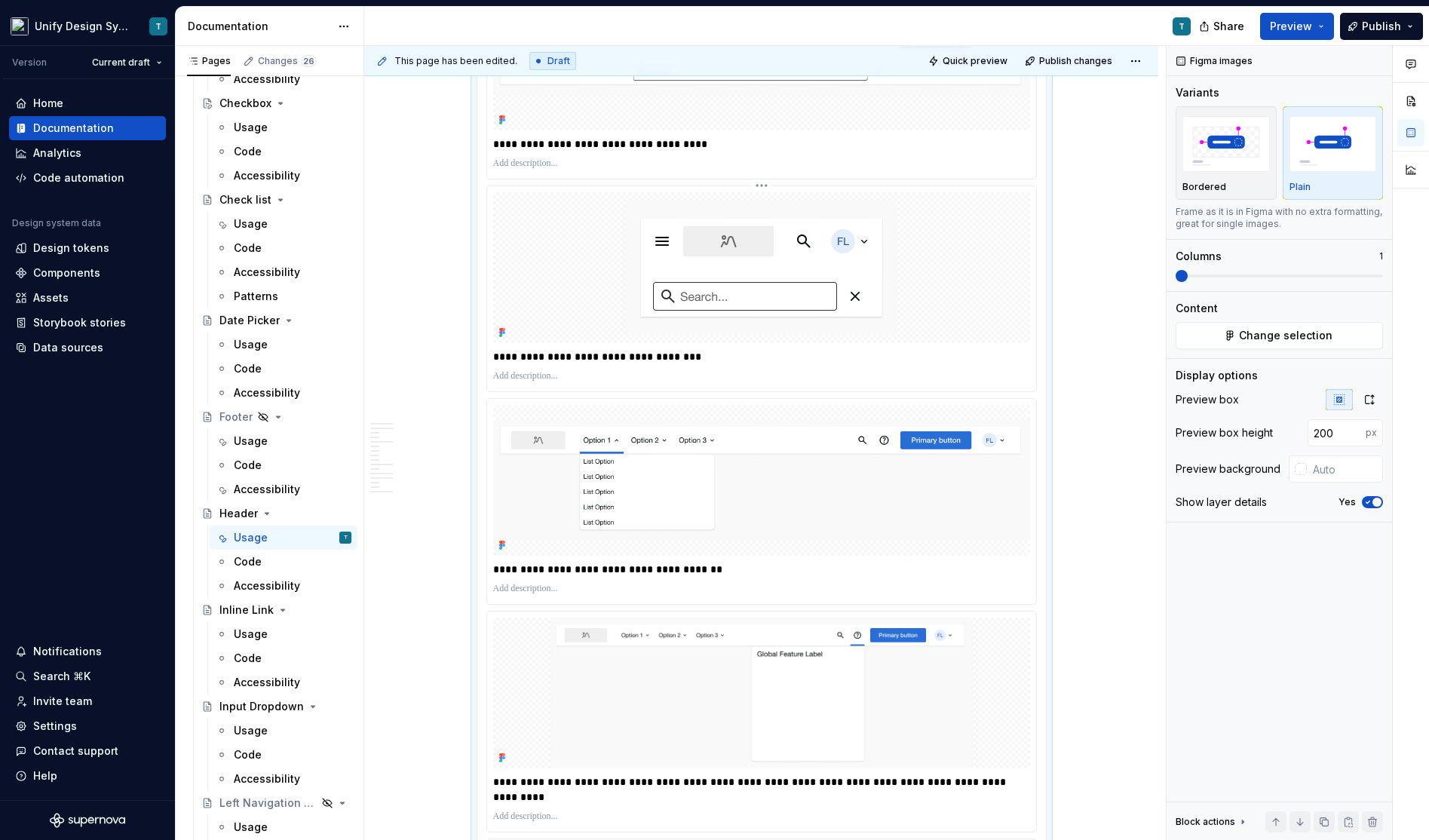
click at [499, 349] on p "**********" at bounding box center [762, 357] width 539 height 15
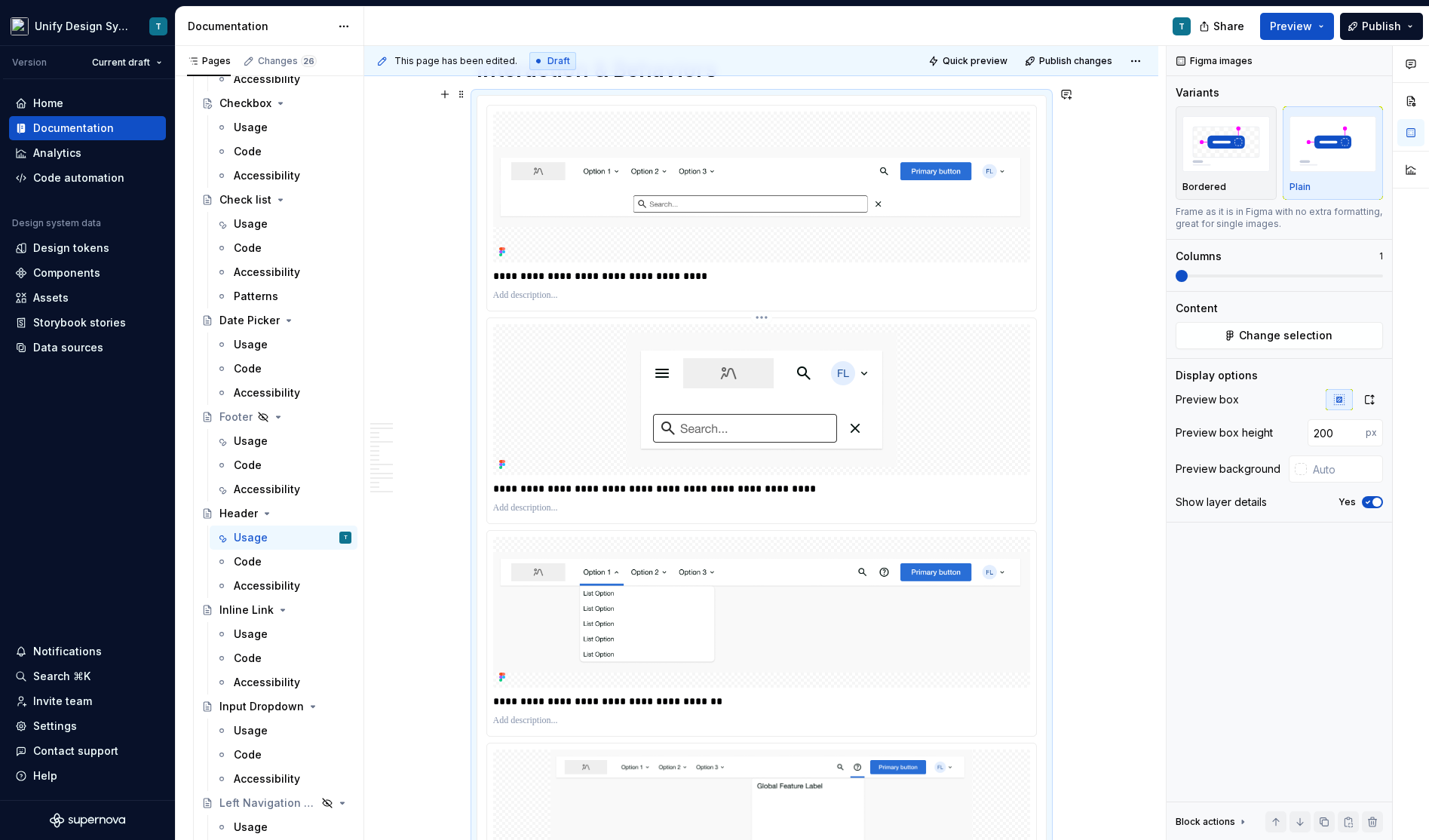
scroll to position [2279, 0]
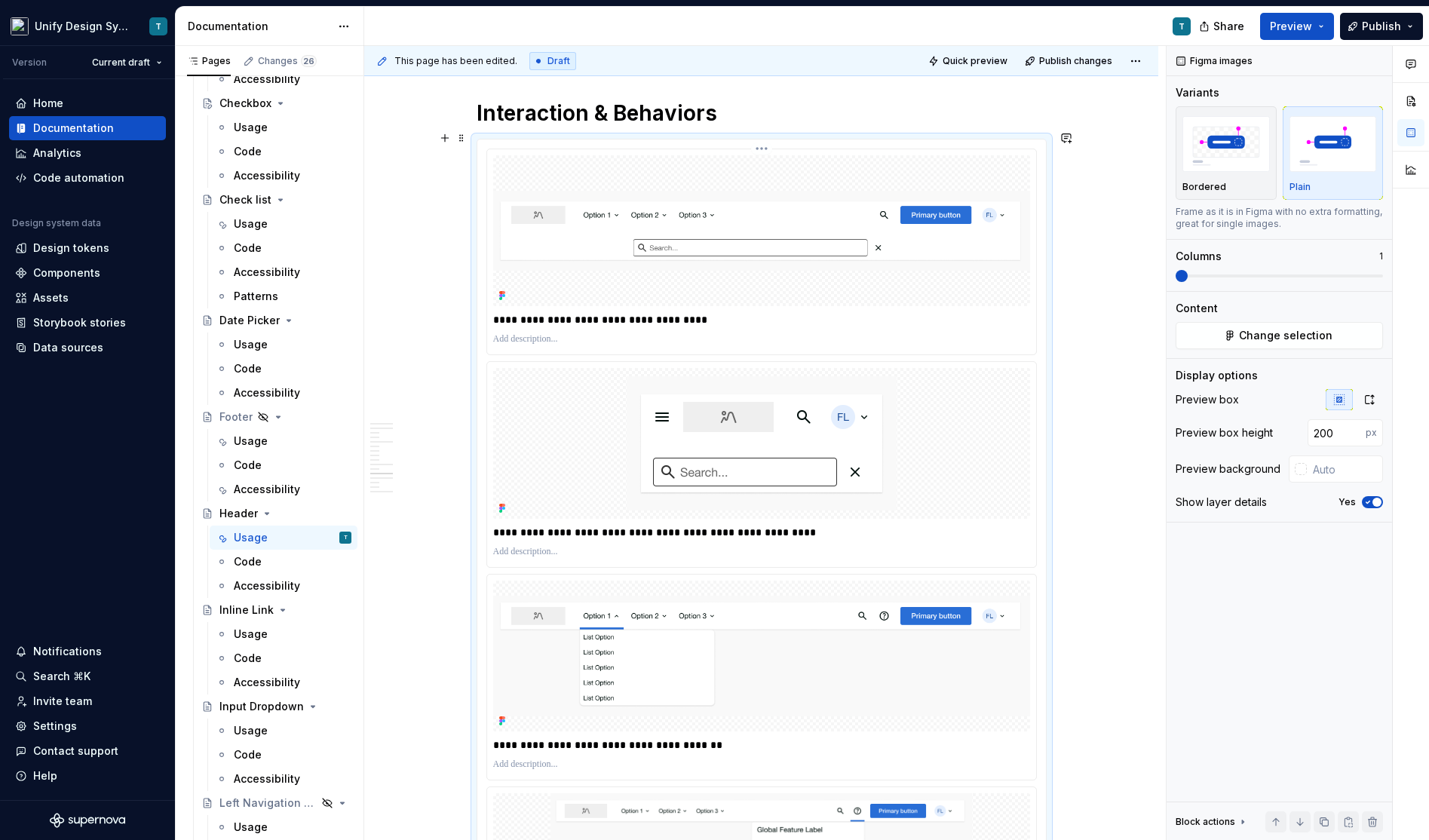
click at [497, 313] on p "**********" at bounding box center [762, 320] width 539 height 15
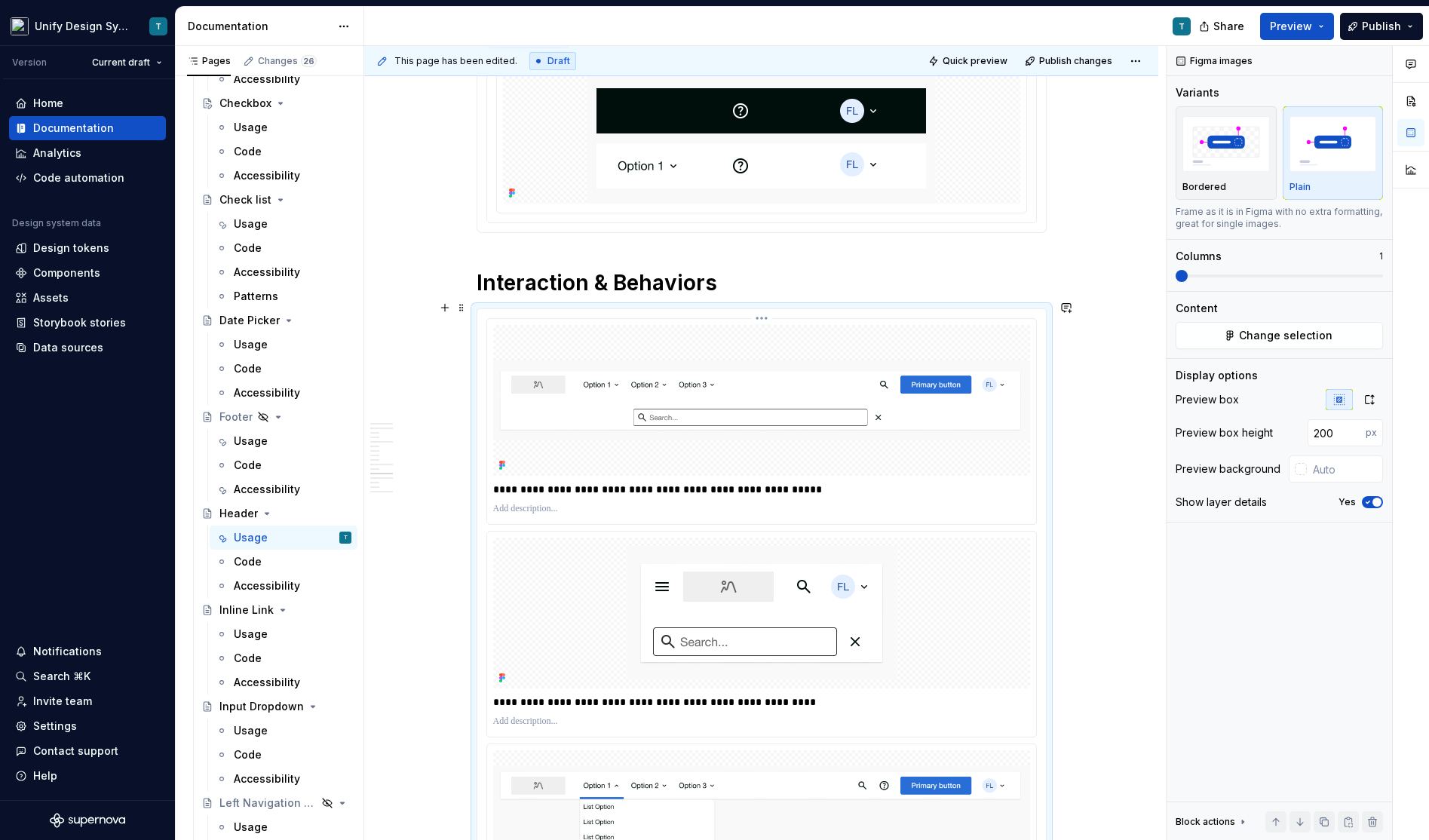
scroll to position [2106, 0]
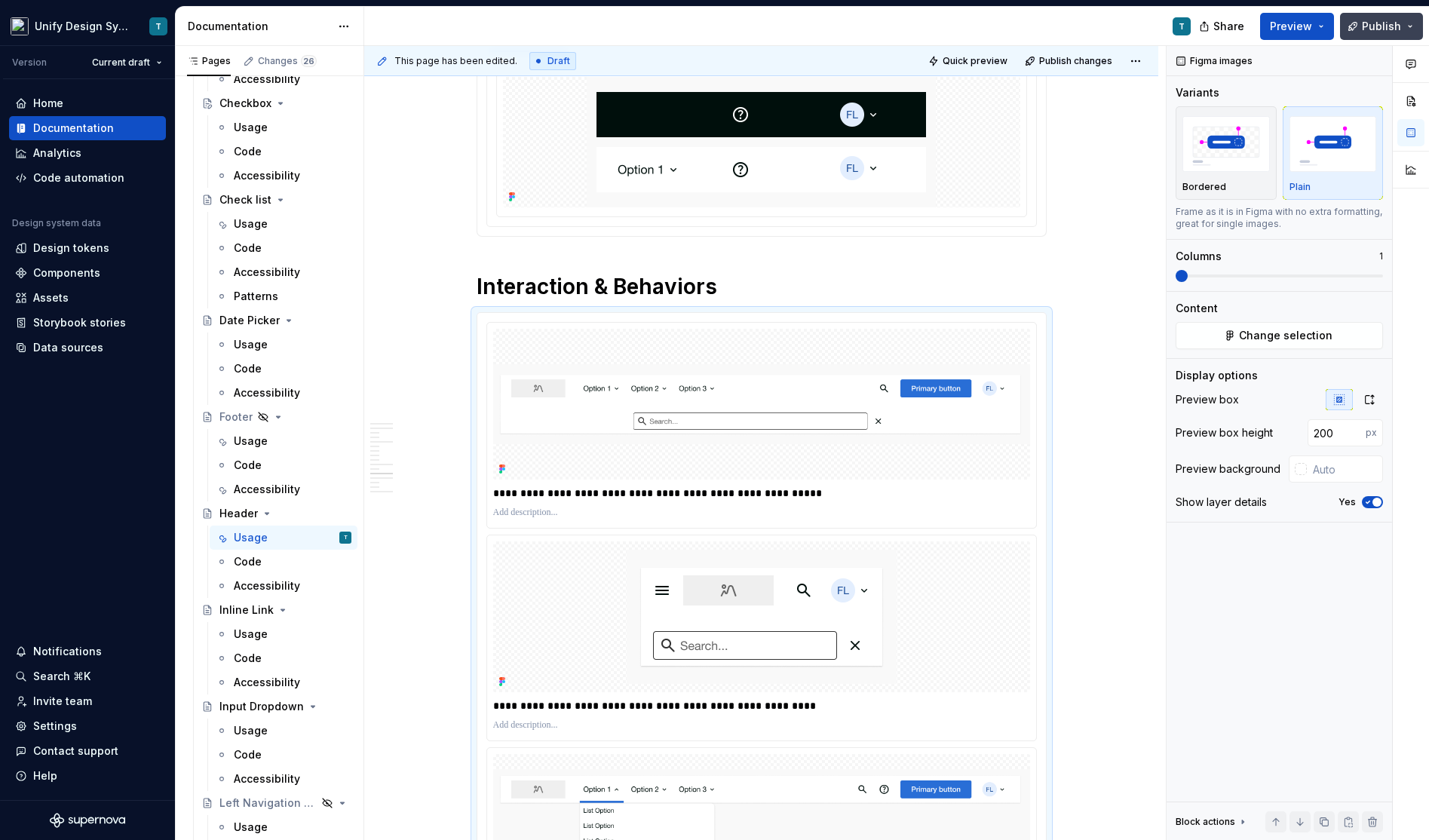
click at [1369, 23] on span "Publish" at bounding box center [1381, 27] width 39 height 15
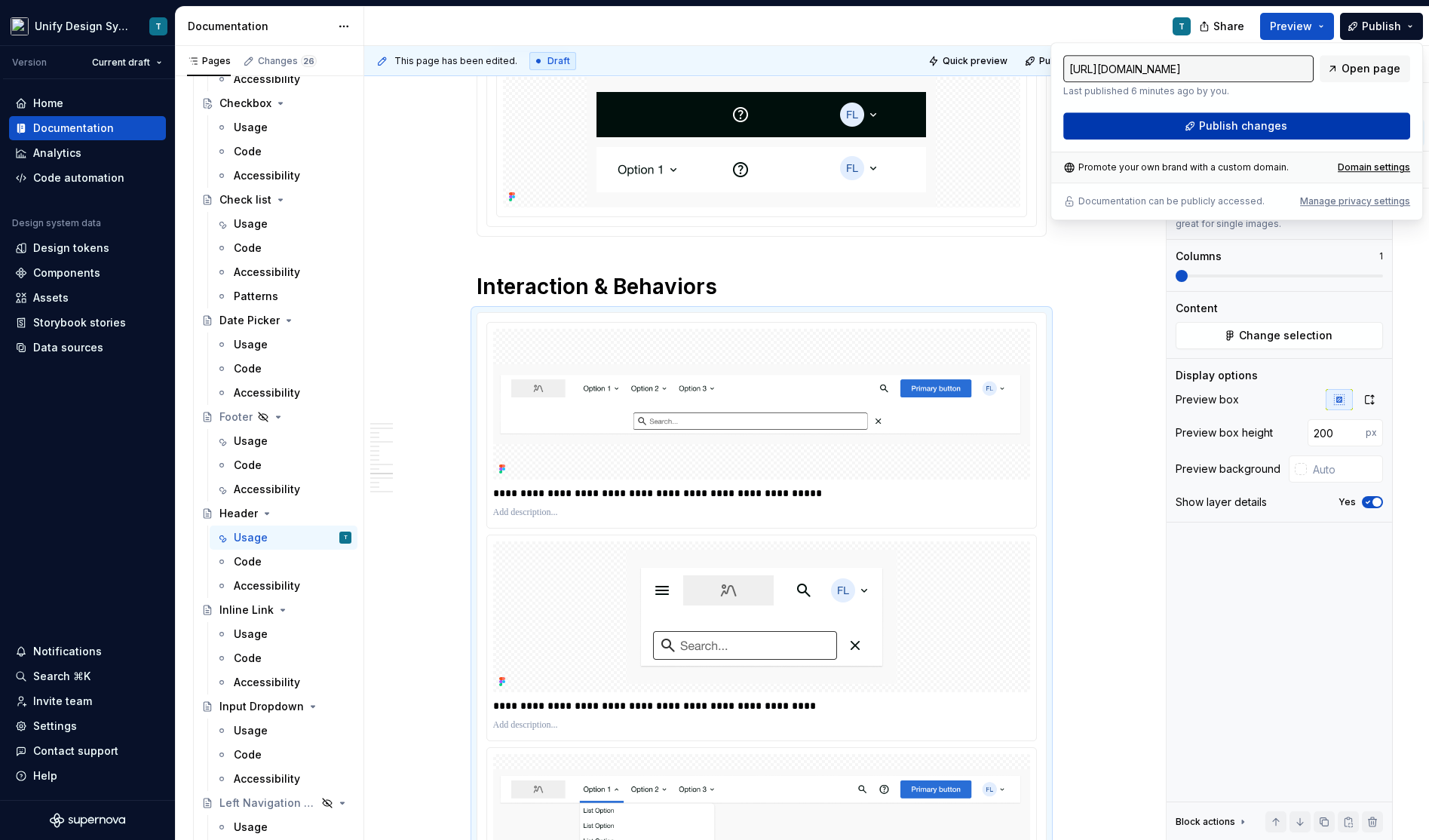
click at [1178, 129] on button "Publish changes" at bounding box center [1236, 126] width 347 height 27
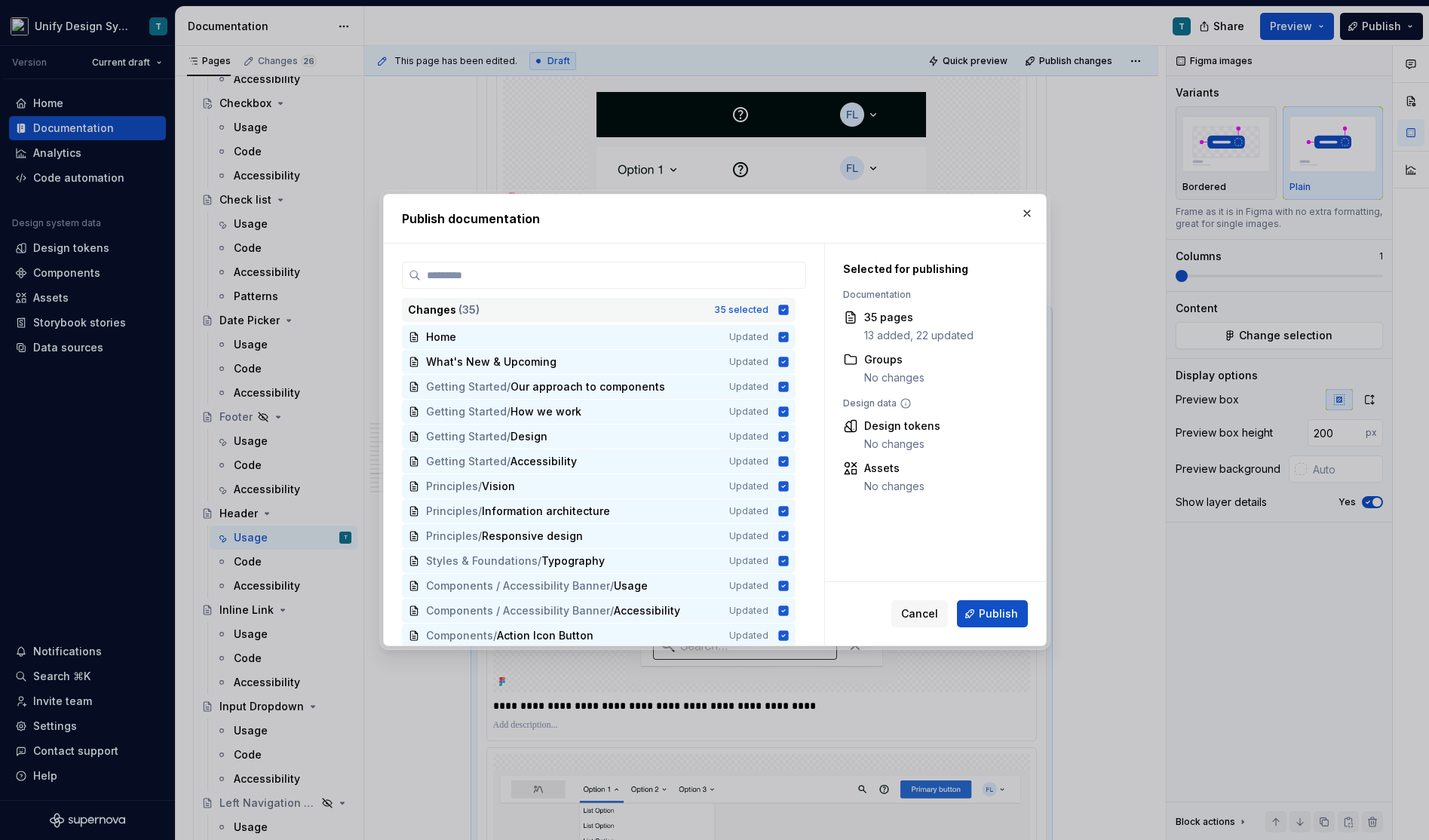
click at [530, 313] on div "Changes ( 35 )" at bounding box center [556, 310] width 297 height 15
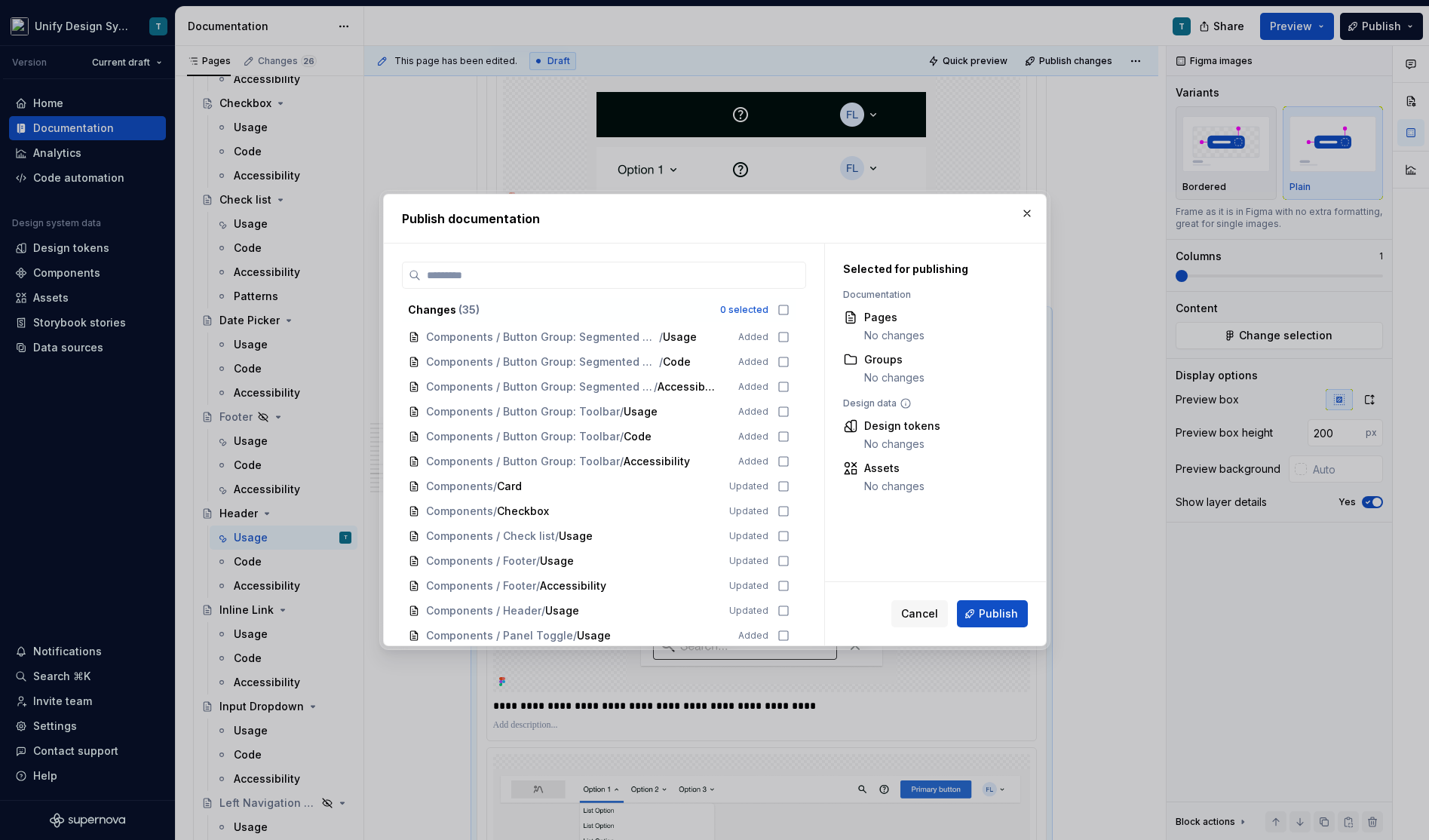
scroll to position [474, 0]
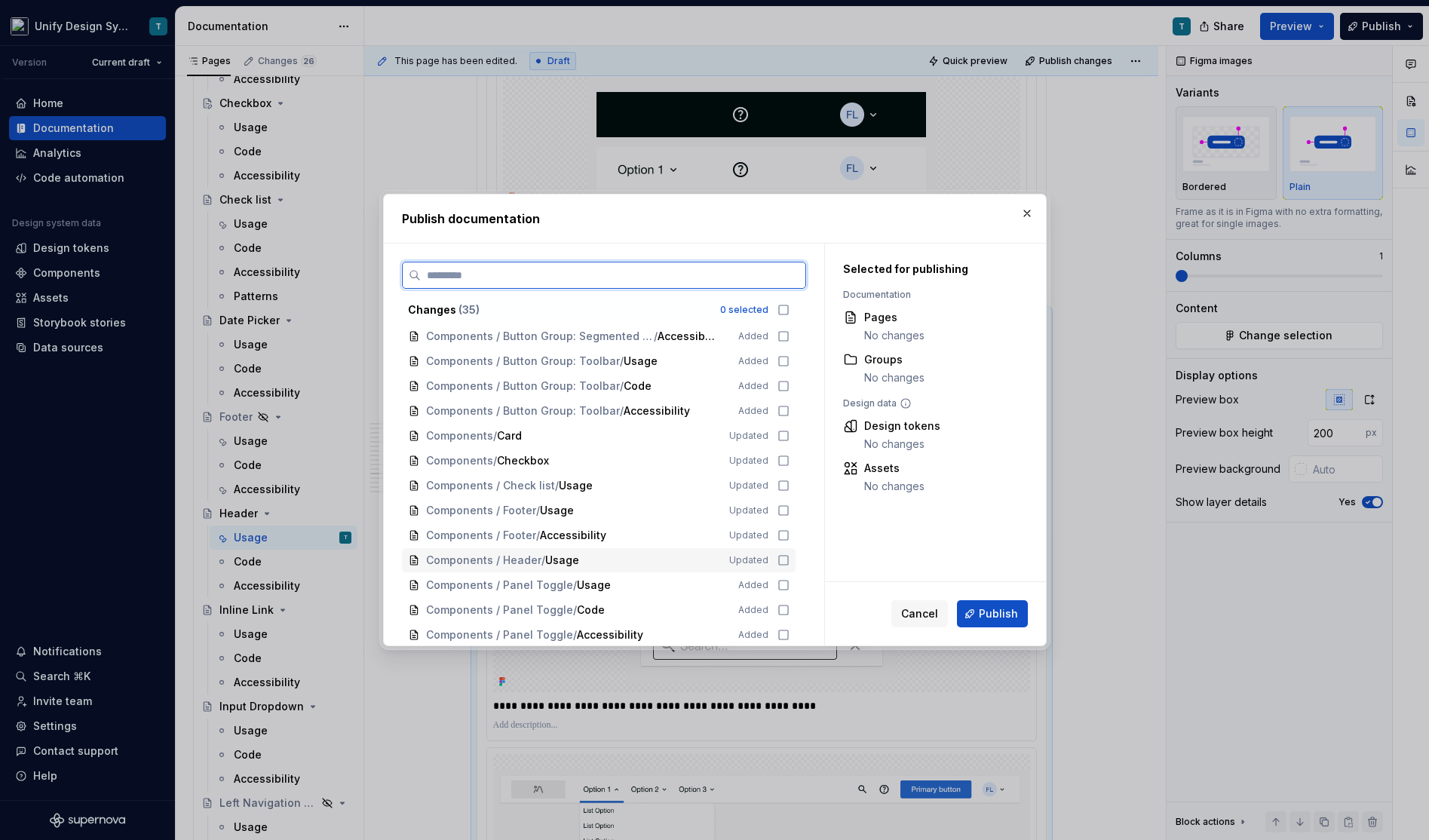
click at [541, 562] on span "/" at bounding box center [543, 560] width 3 height 15
click at [993, 611] on span "Publish" at bounding box center [998, 614] width 39 height 15
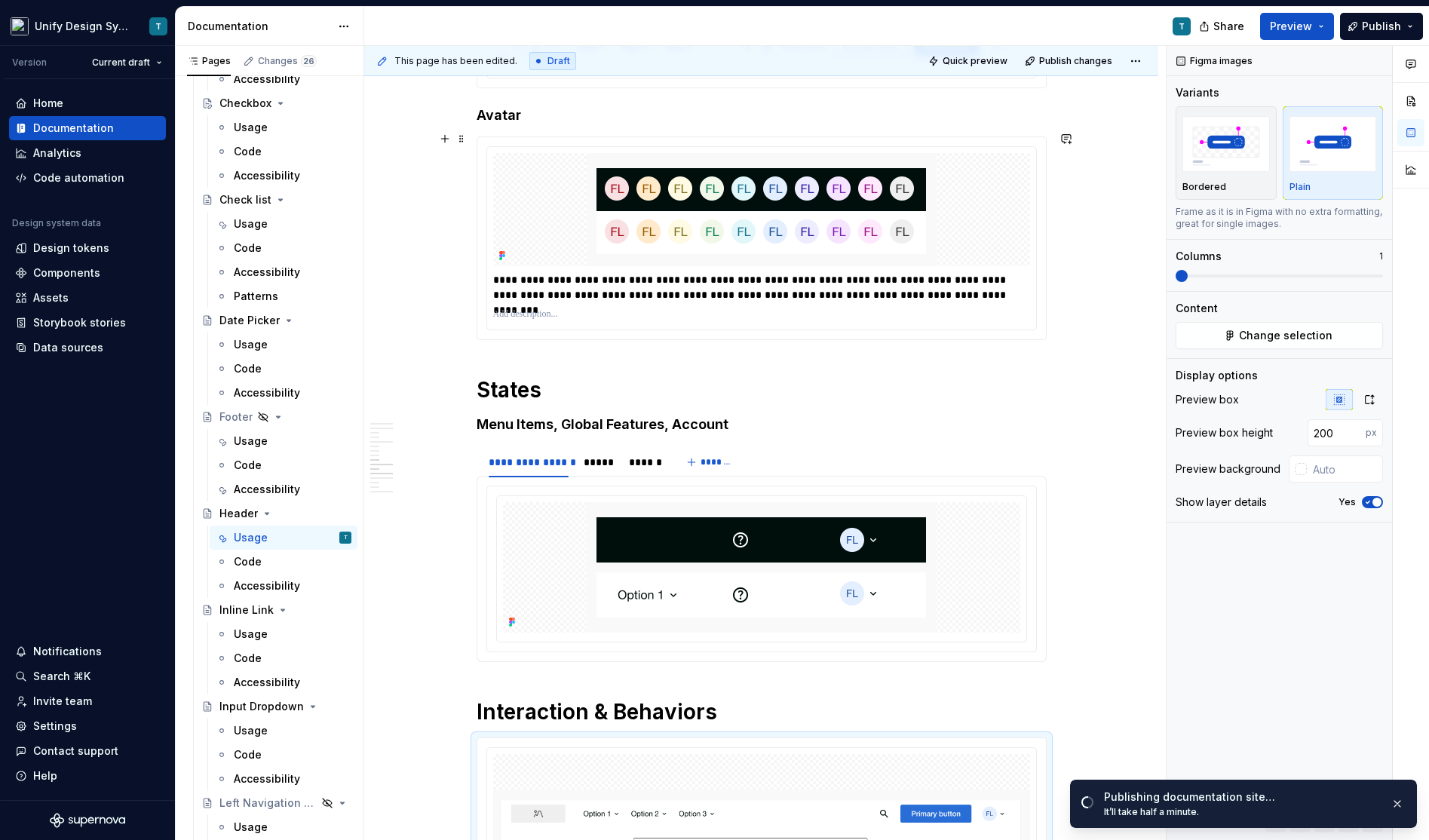
scroll to position [1623, 0]
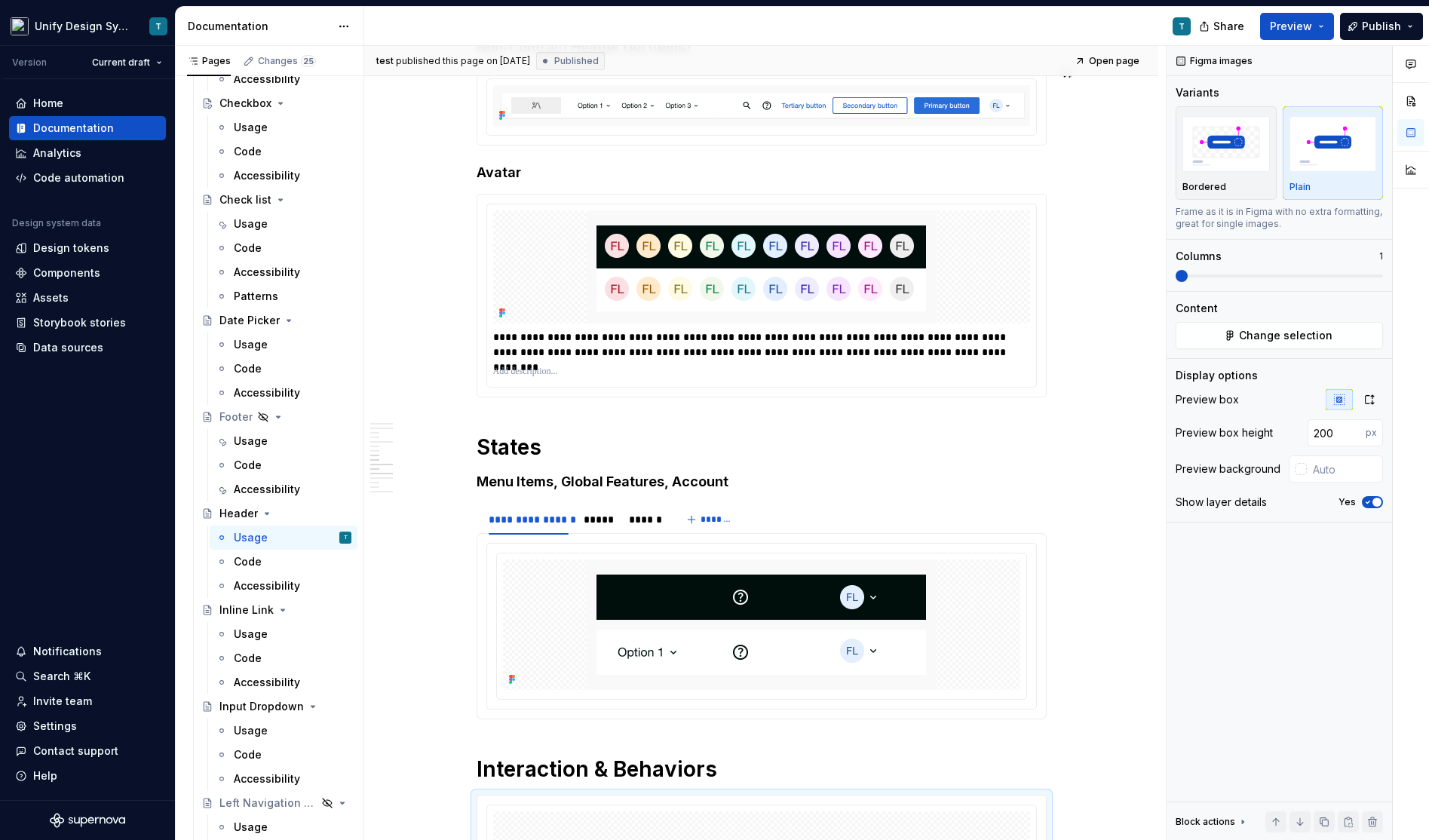
type textarea "*"
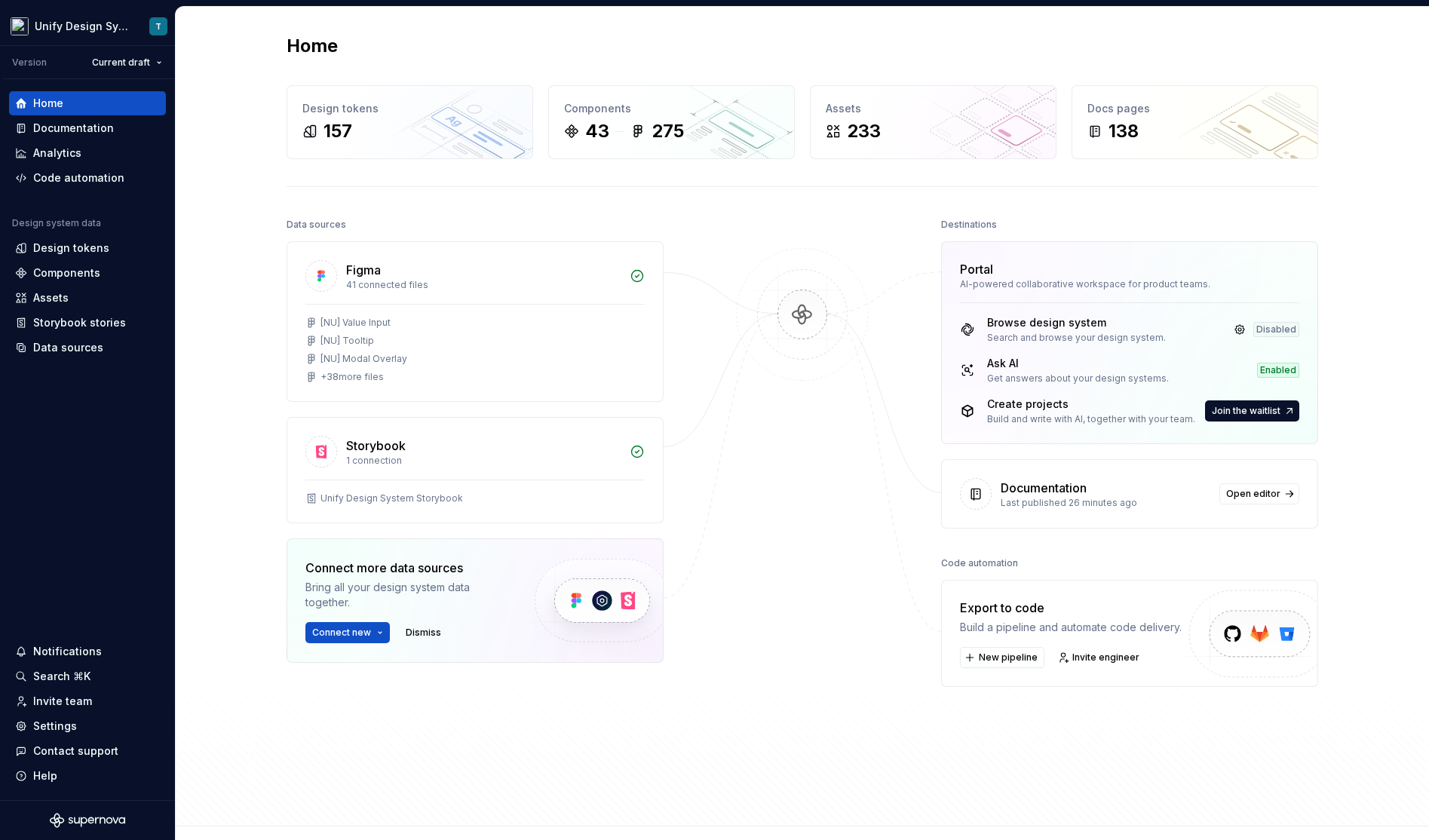
click at [264, 355] on div "Home Design tokens 157 Components 43 275 Assets 233 Docs pages 138 Data sources…" at bounding box center [802, 416] width 1086 height 819
click at [122, 129] on div "Documentation" at bounding box center [87, 128] width 145 height 15
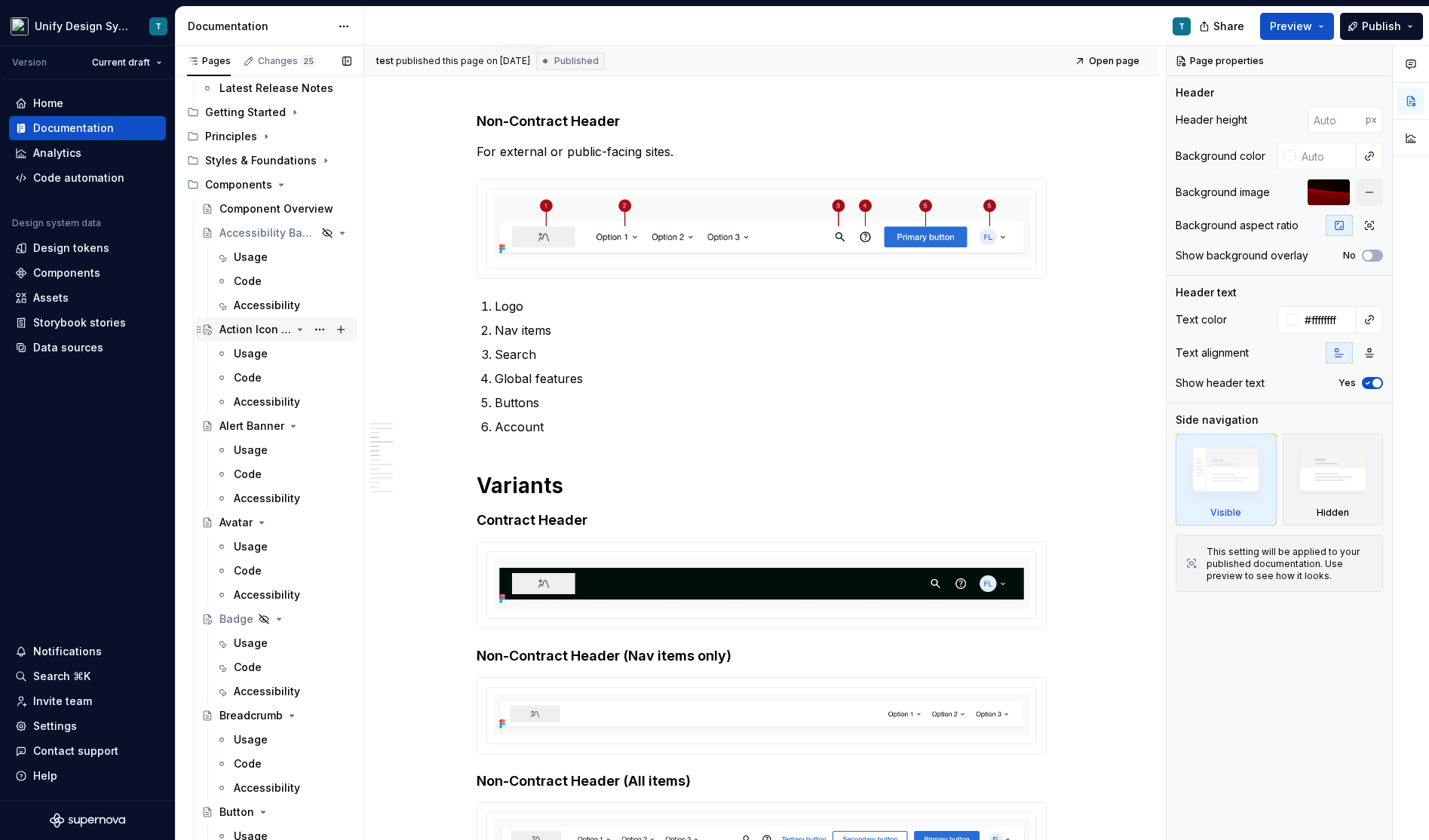
scroll to position [138, 0]
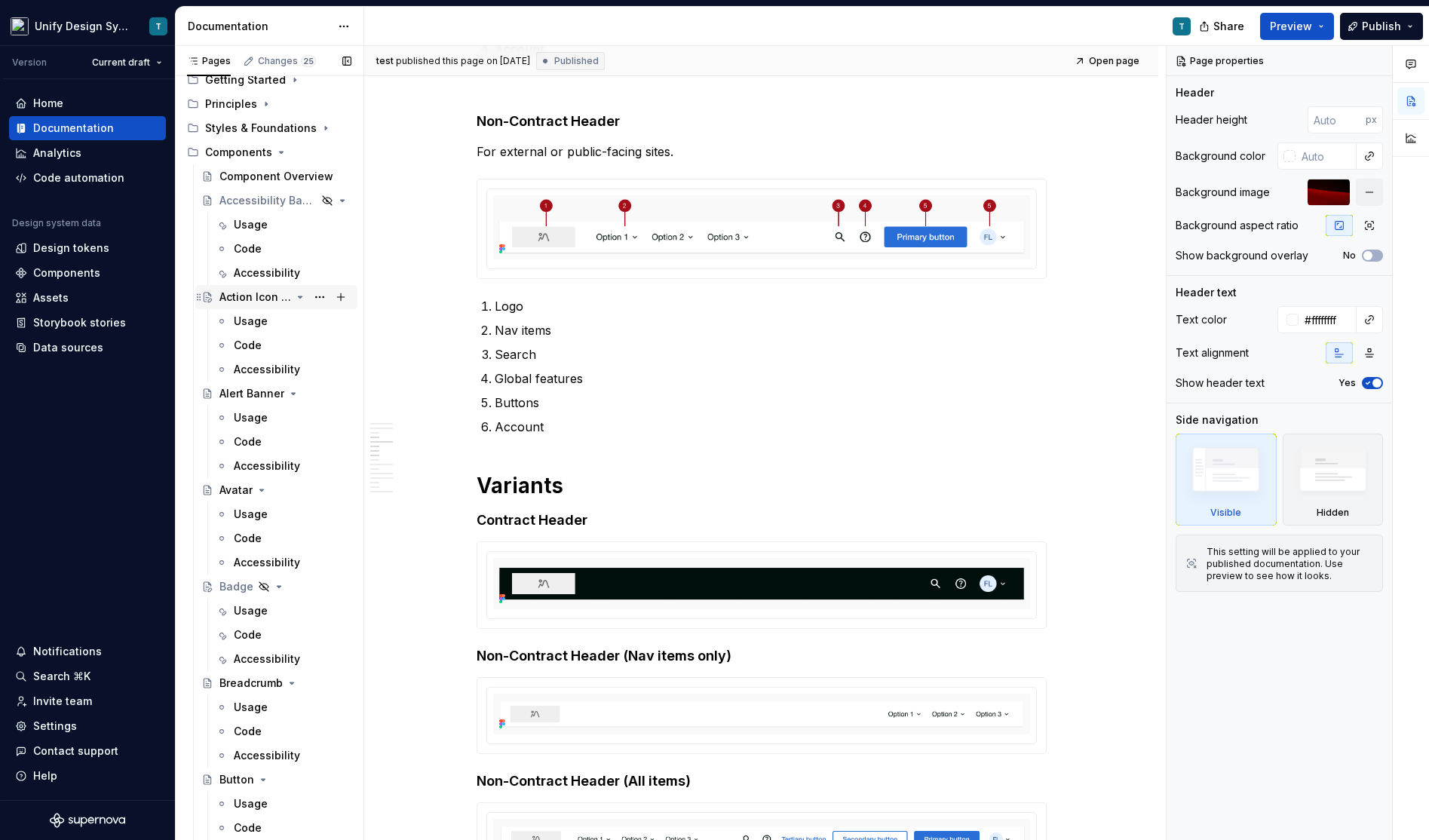
click at [301, 296] on icon "Page tree" at bounding box center [301, 297] width 3 height 2
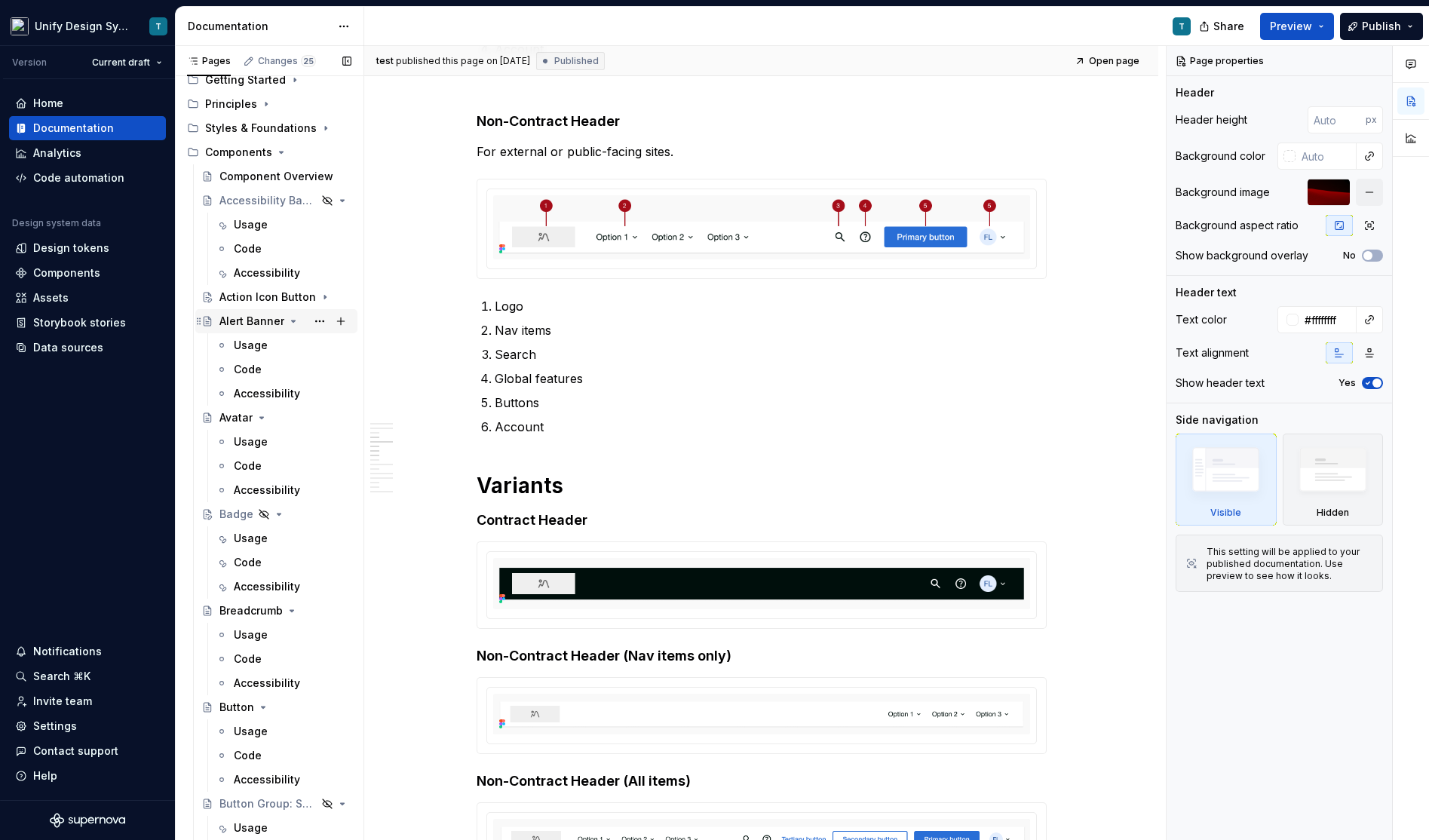
click at [294, 319] on icon "Page tree" at bounding box center [294, 321] width 12 height 12
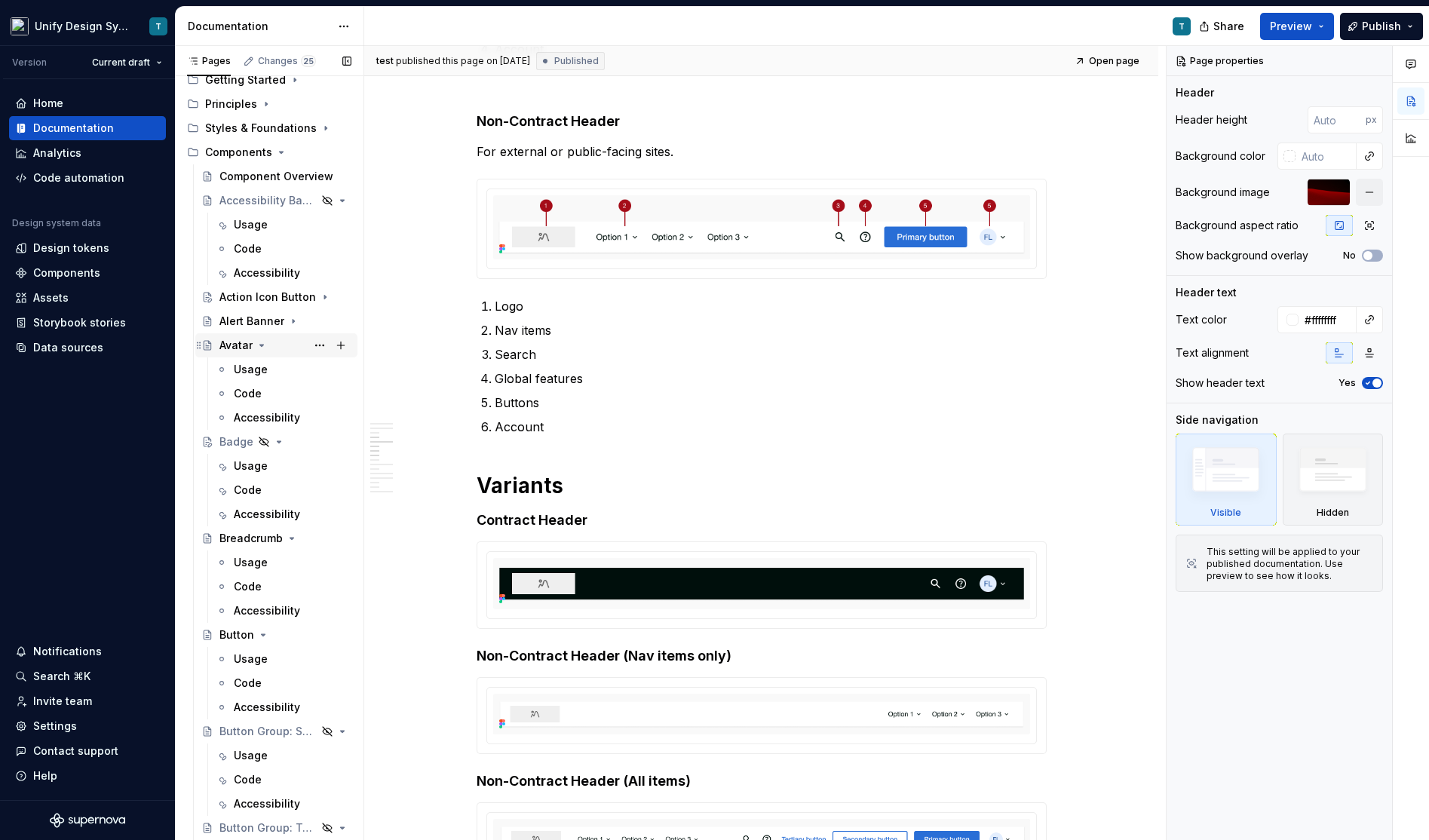
click at [263, 344] on icon "Page tree" at bounding box center [262, 345] width 12 height 12
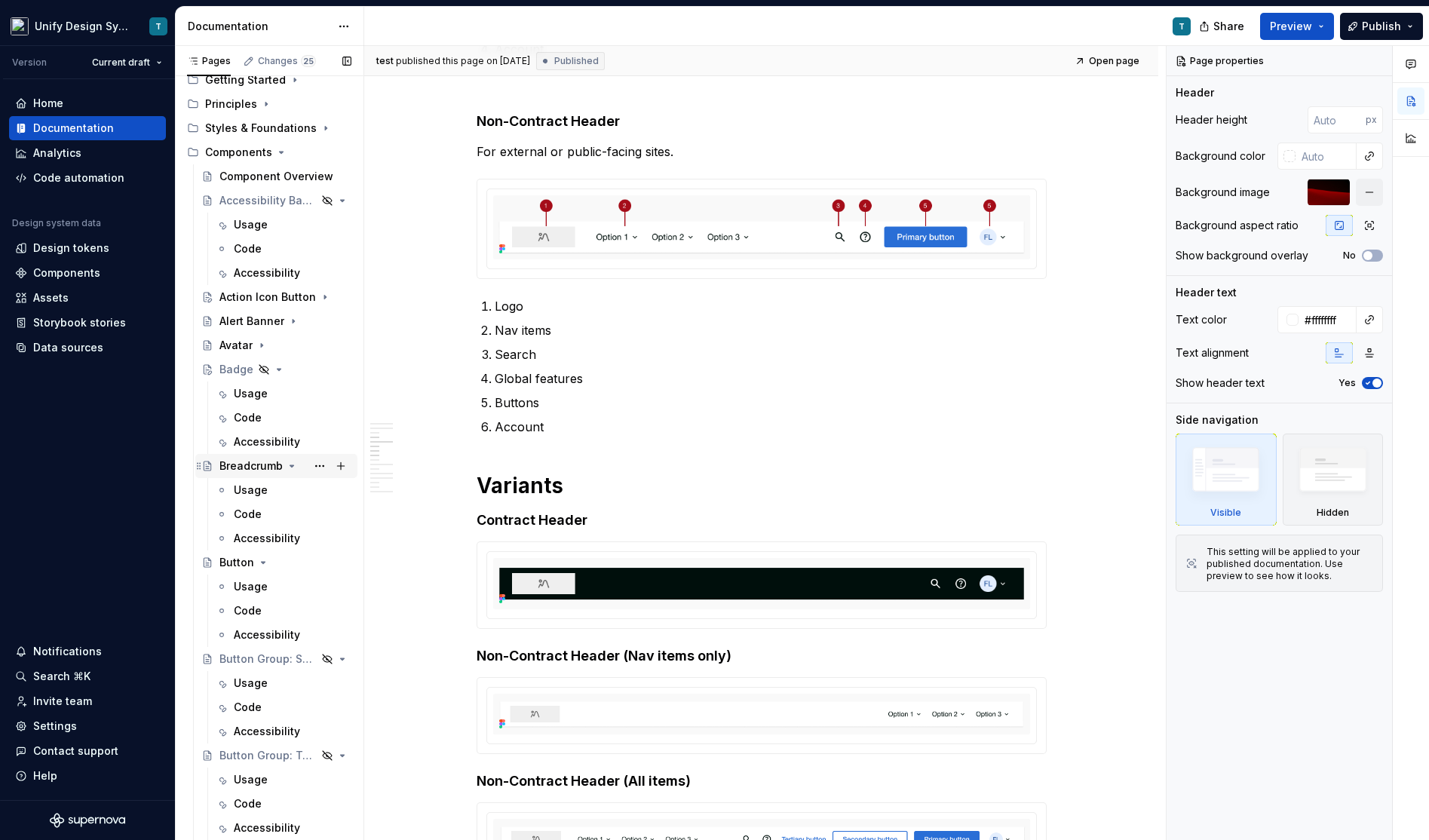
click at [290, 463] on icon "Page tree" at bounding box center [292, 466] width 12 height 12
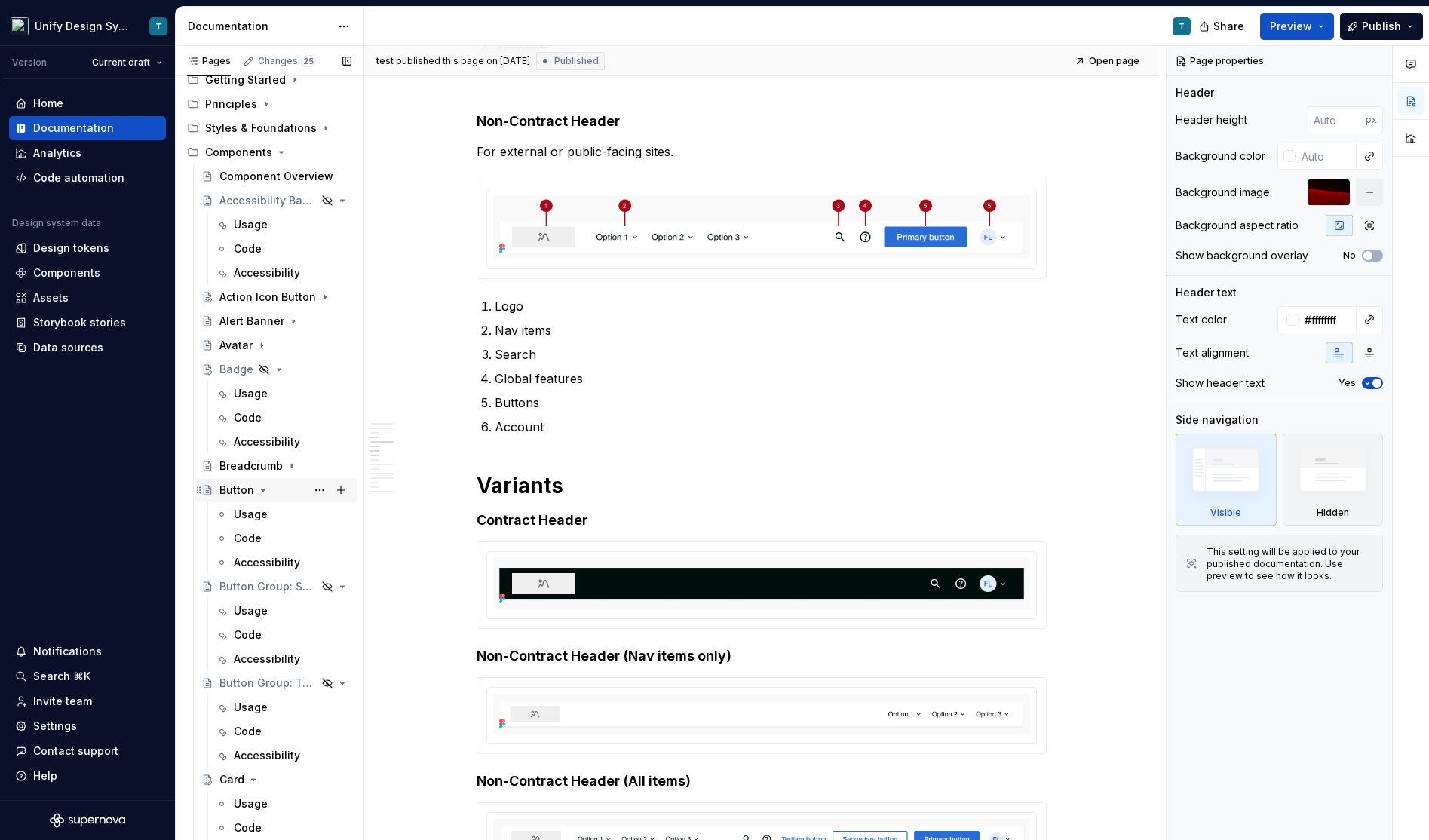
click at [264, 486] on icon "Page tree" at bounding box center [263, 490] width 12 height 12
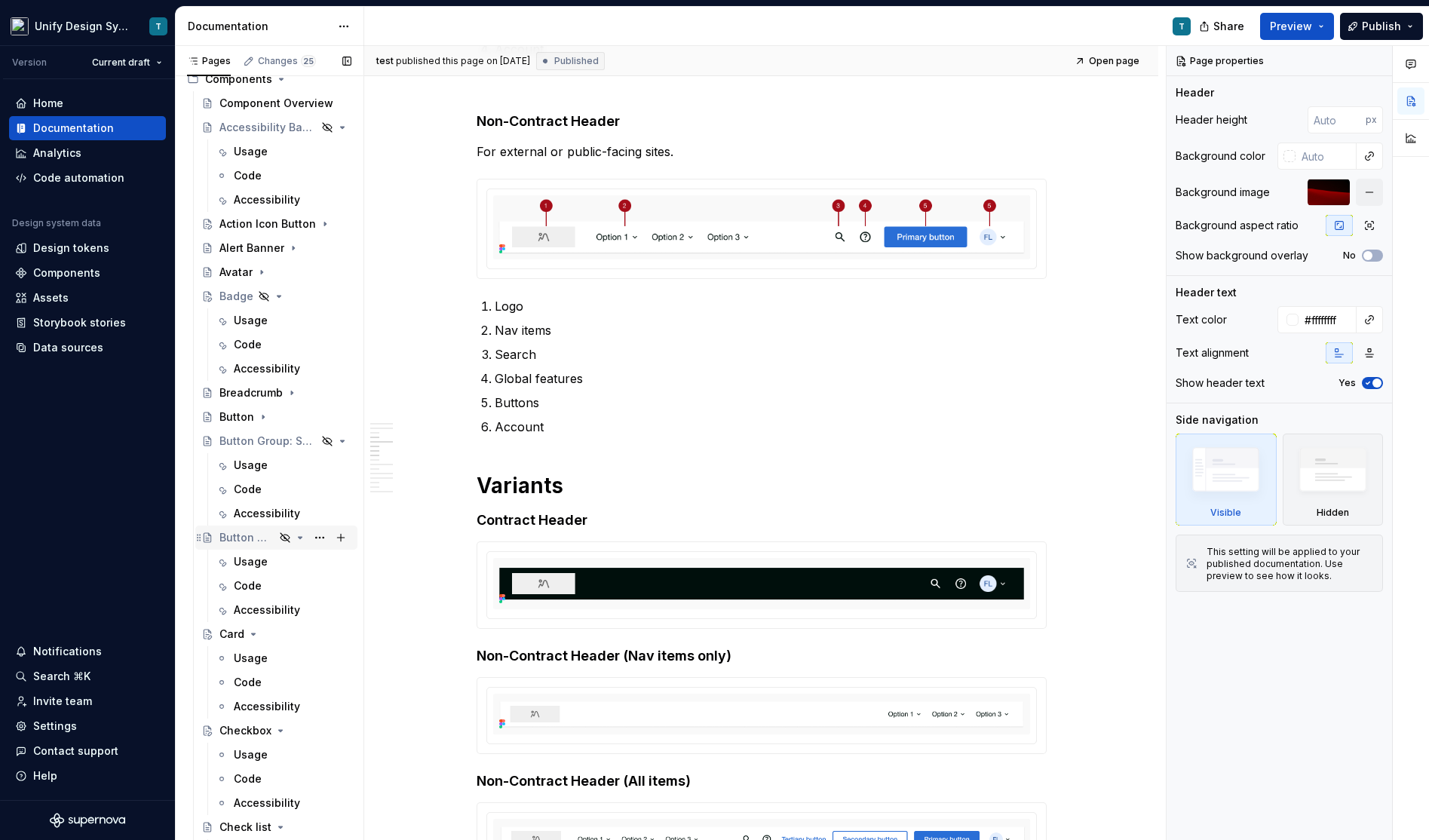
scroll to position [227, 0]
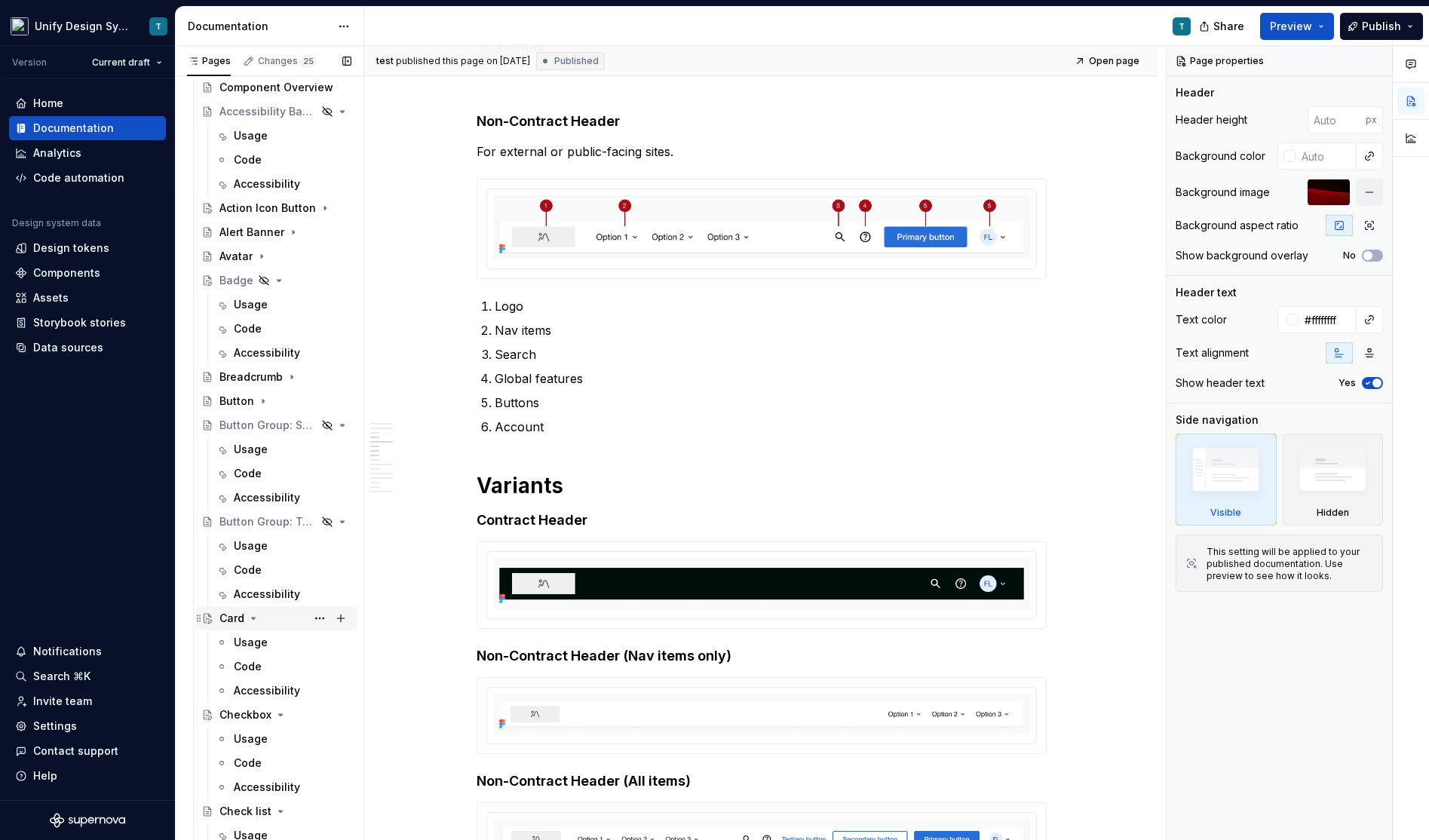
click at [253, 618] on icon "Page tree" at bounding box center [253, 618] width 12 height 12
click at [279, 640] on icon "Page tree" at bounding box center [281, 642] width 12 height 12
click at [279, 666] on icon "Page tree" at bounding box center [281, 667] width 3 height 2
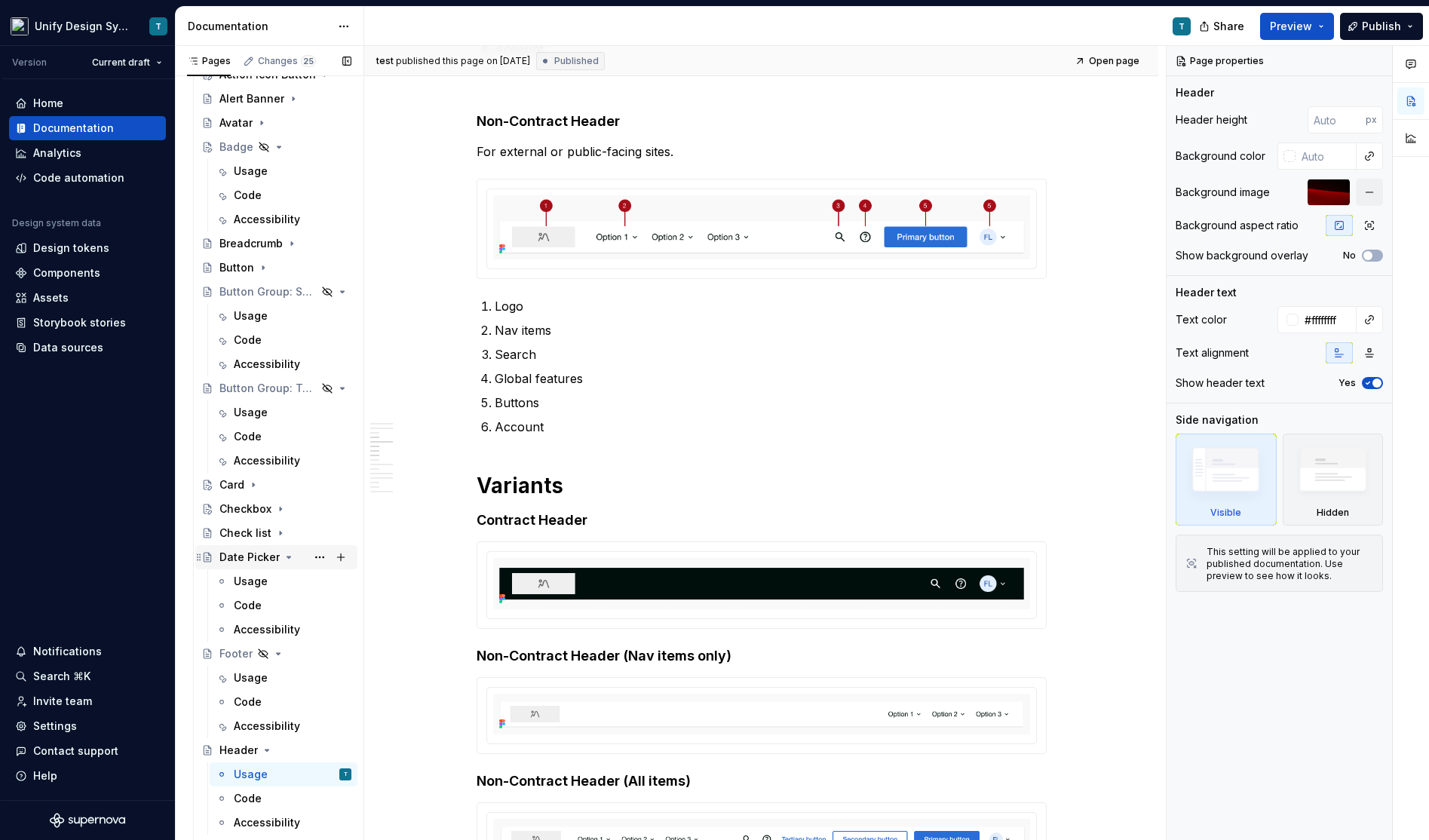
click at [288, 557] on icon "Page tree" at bounding box center [289, 557] width 3 height 2
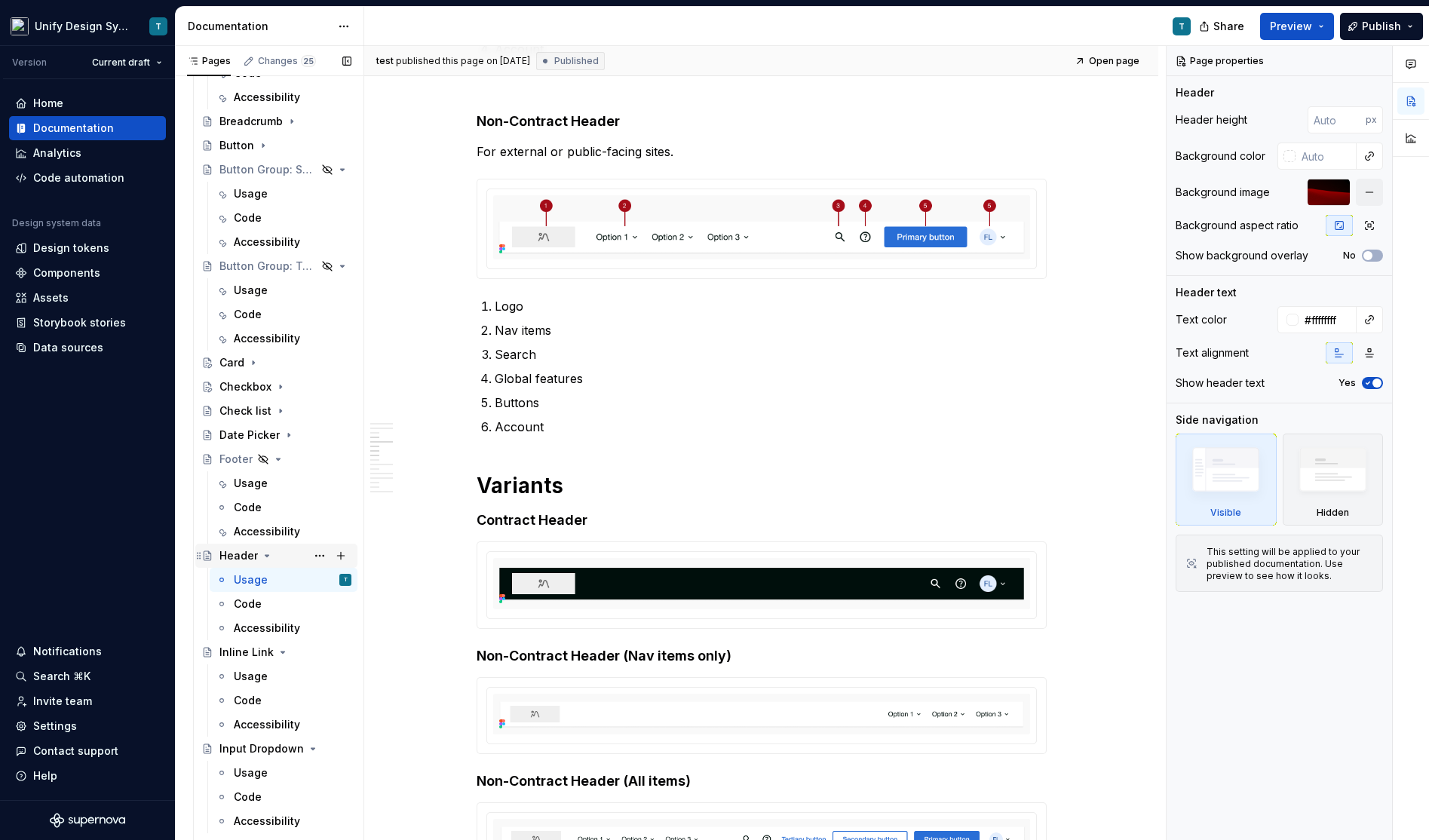
click at [265, 559] on icon "Page tree" at bounding box center [267, 556] width 12 height 12
click at [277, 576] on icon "Page tree" at bounding box center [283, 580] width 12 height 12
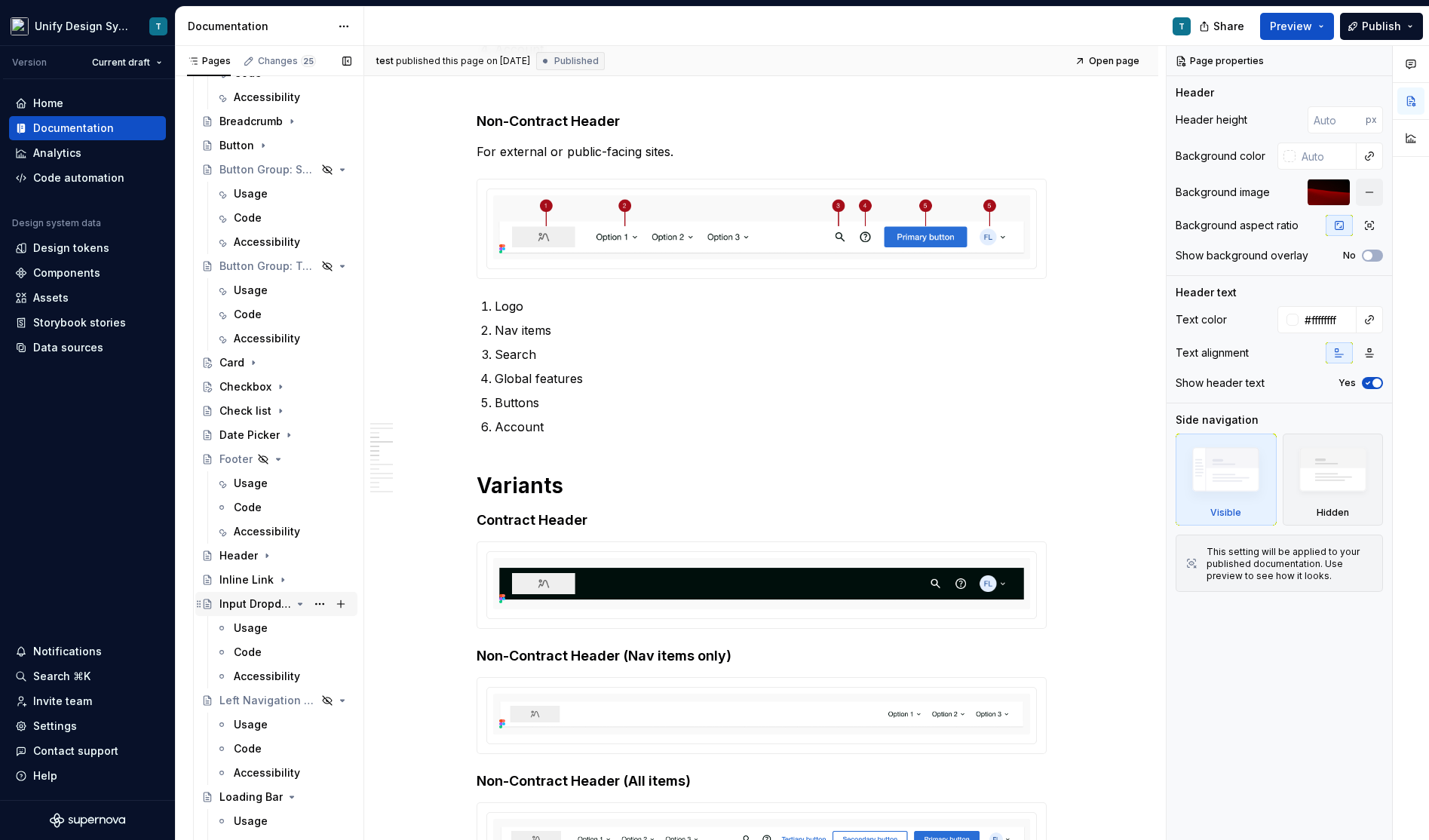
click at [301, 603] on icon "Page tree" at bounding box center [301, 604] width 3 height 2
click at [290, 724] on icon "Page tree" at bounding box center [292, 724] width 3 height 2
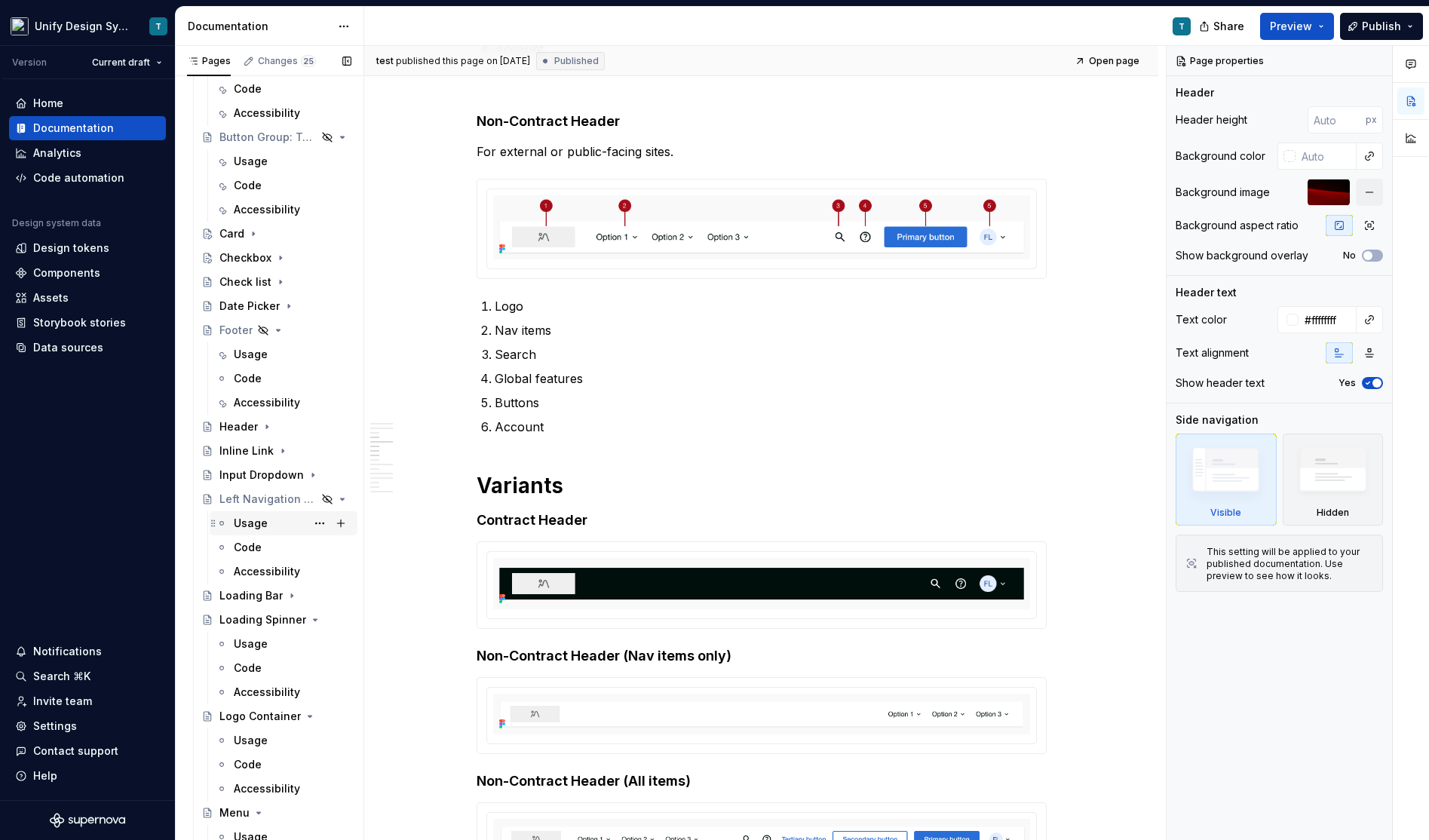
scroll to position [622, 0]
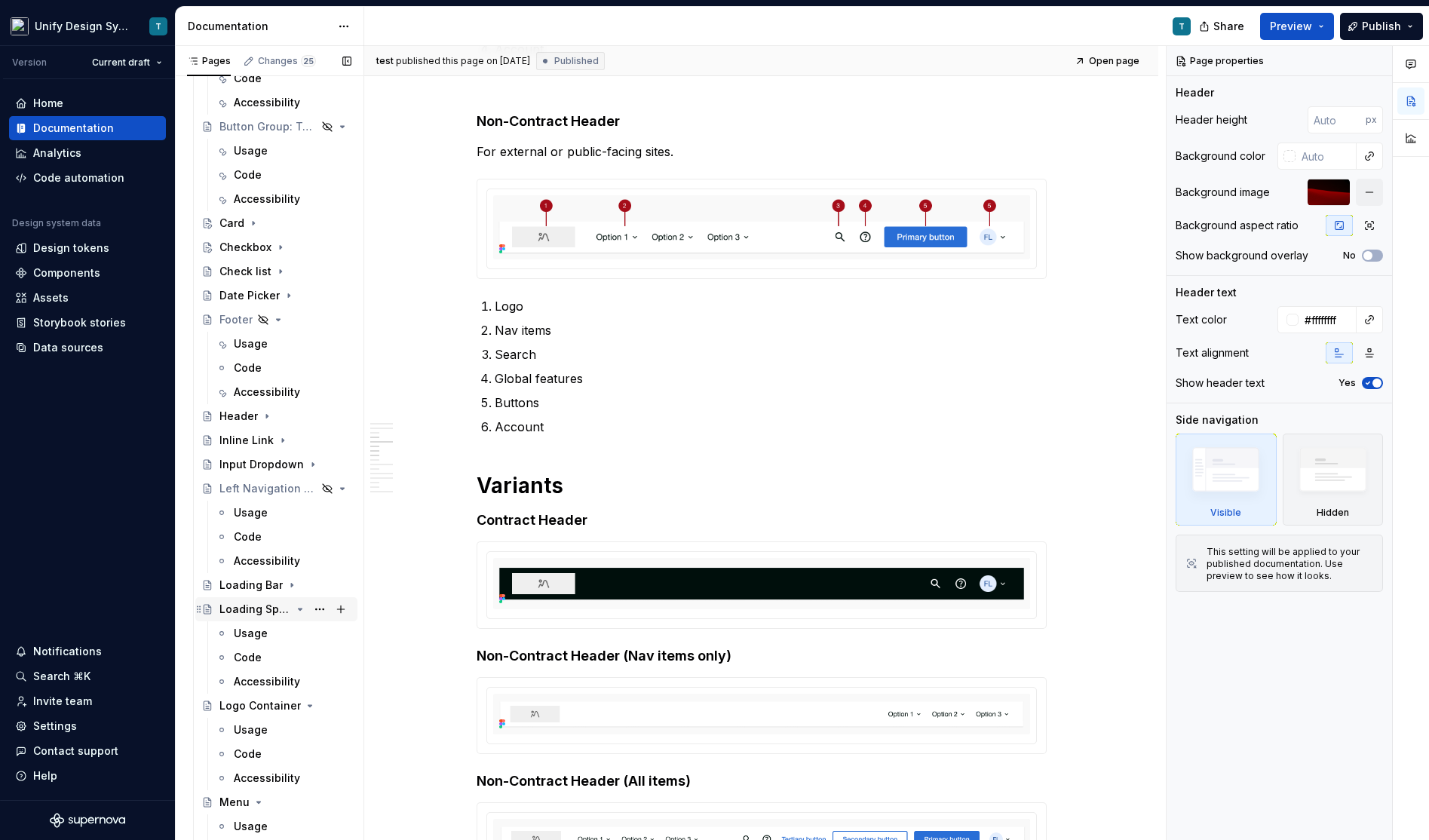
click at [303, 611] on icon "Page tree" at bounding box center [300, 609] width 12 height 12
click at [305, 633] on icon "Page tree" at bounding box center [300, 634] width 12 height 12
click at [259, 658] on icon "Page tree" at bounding box center [259, 658] width 12 height 12
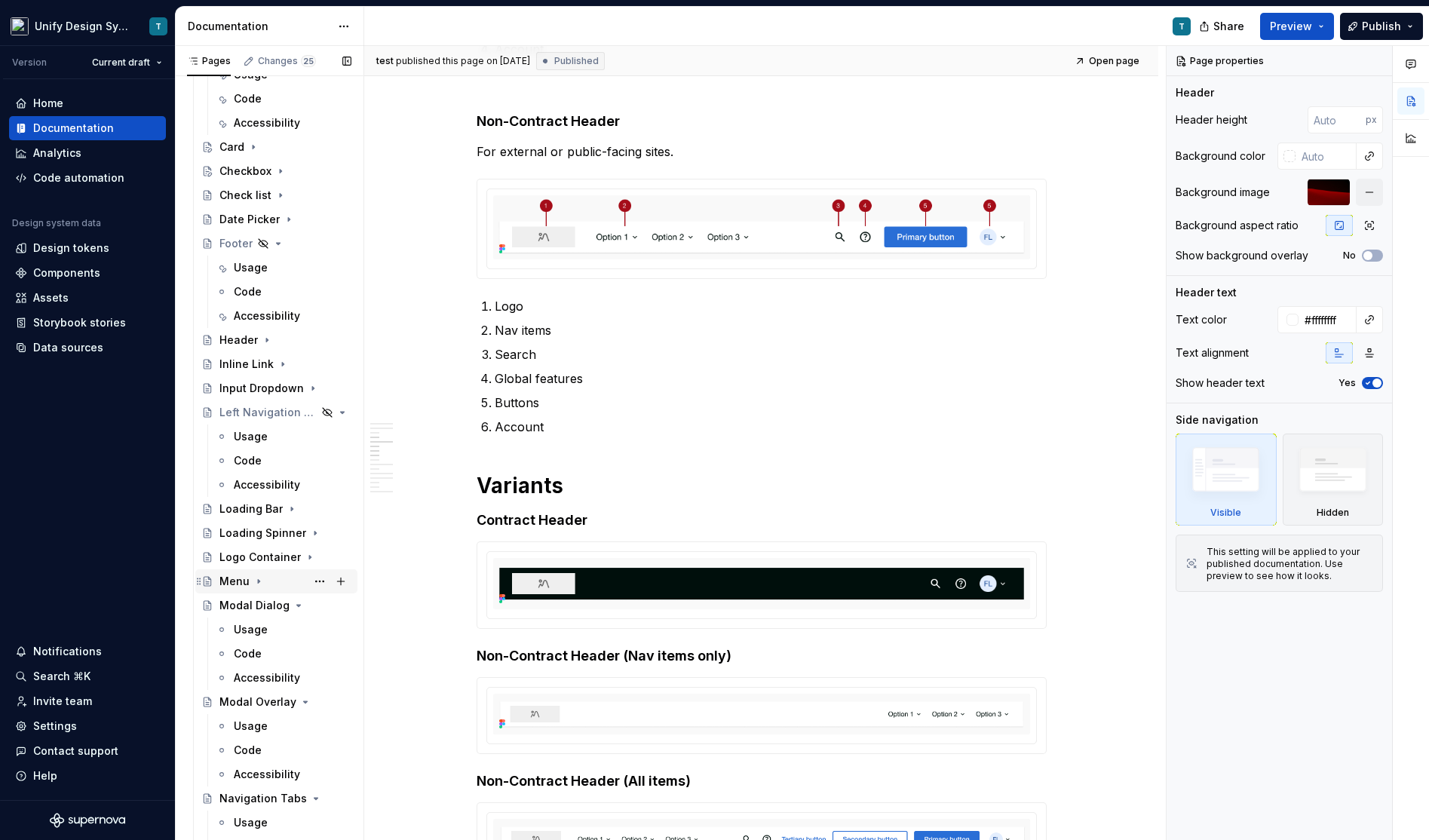
scroll to position [711, 0]
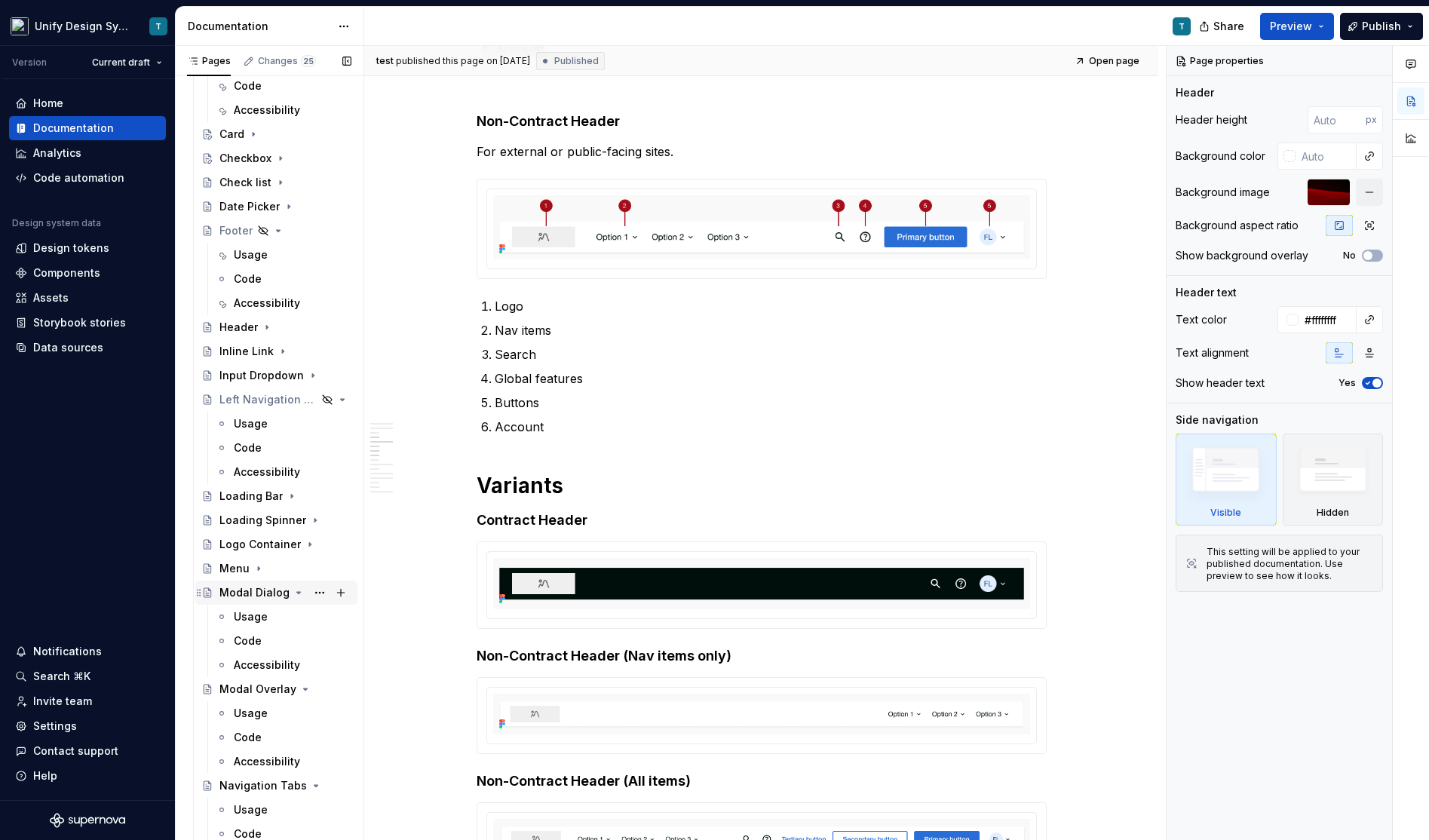
click at [293, 595] on icon "Page tree" at bounding box center [299, 593] width 12 height 12
click at [299, 616] on icon "Page tree" at bounding box center [301, 617] width 3 height 2
click at [303, 641] on icon "Page tree" at bounding box center [300, 640] width 12 height 12
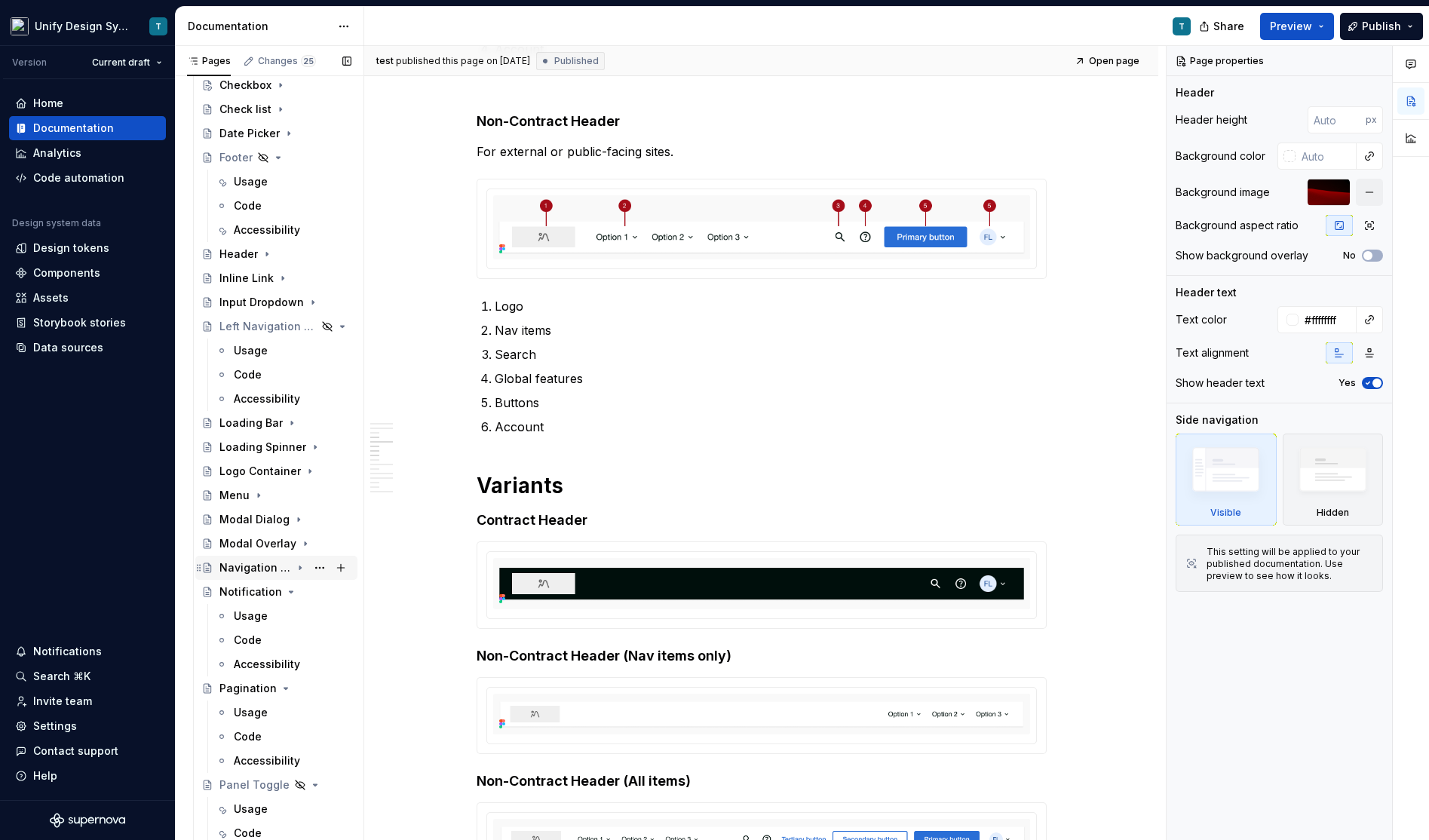
scroll to position [797, 0]
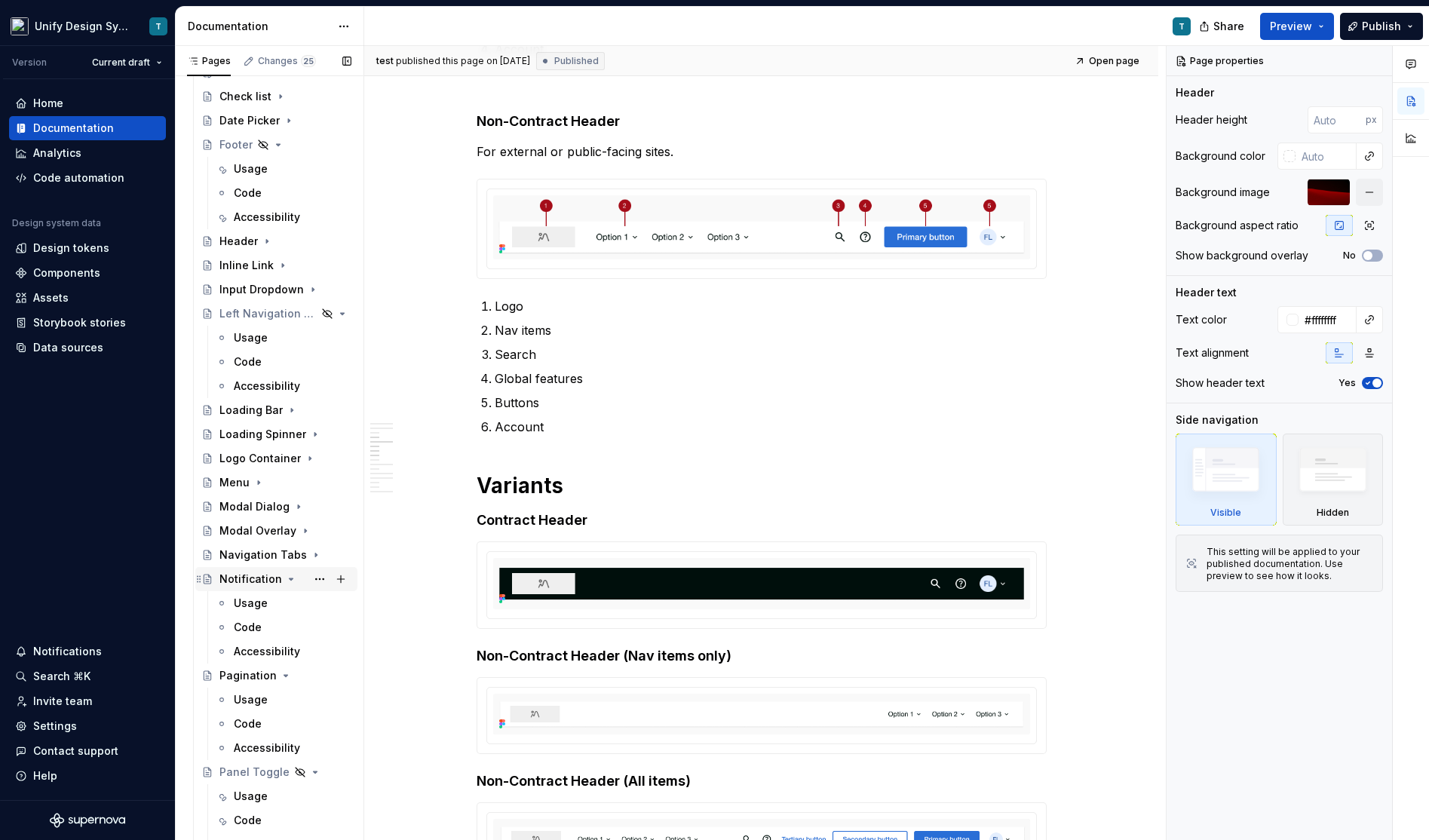
click at [288, 577] on icon "Page tree" at bounding box center [291, 579] width 12 height 12
click at [283, 601] on icon "Page tree" at bounding box center [286, 603] width 12 height 12
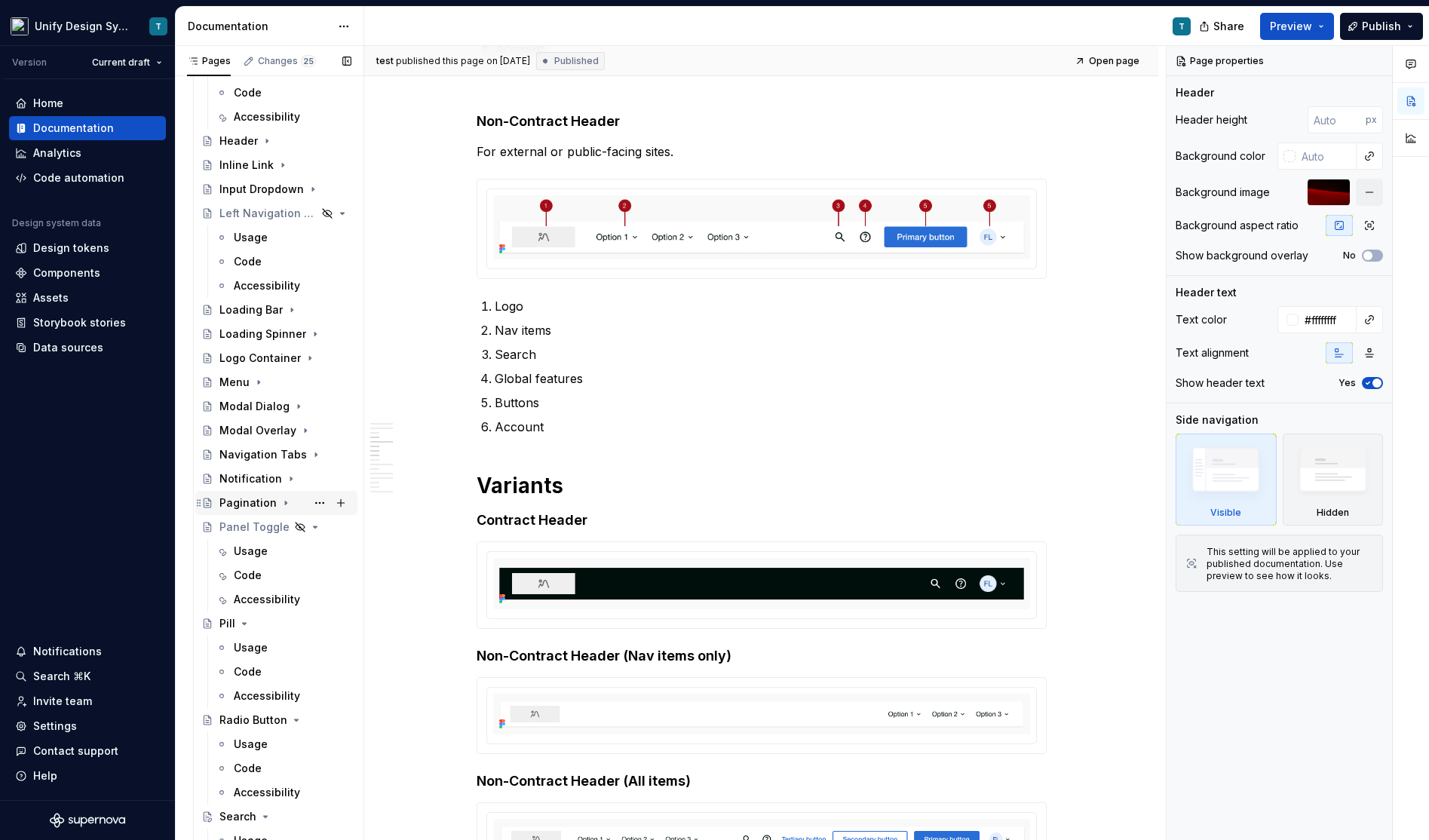
scroll to position [907, 0]
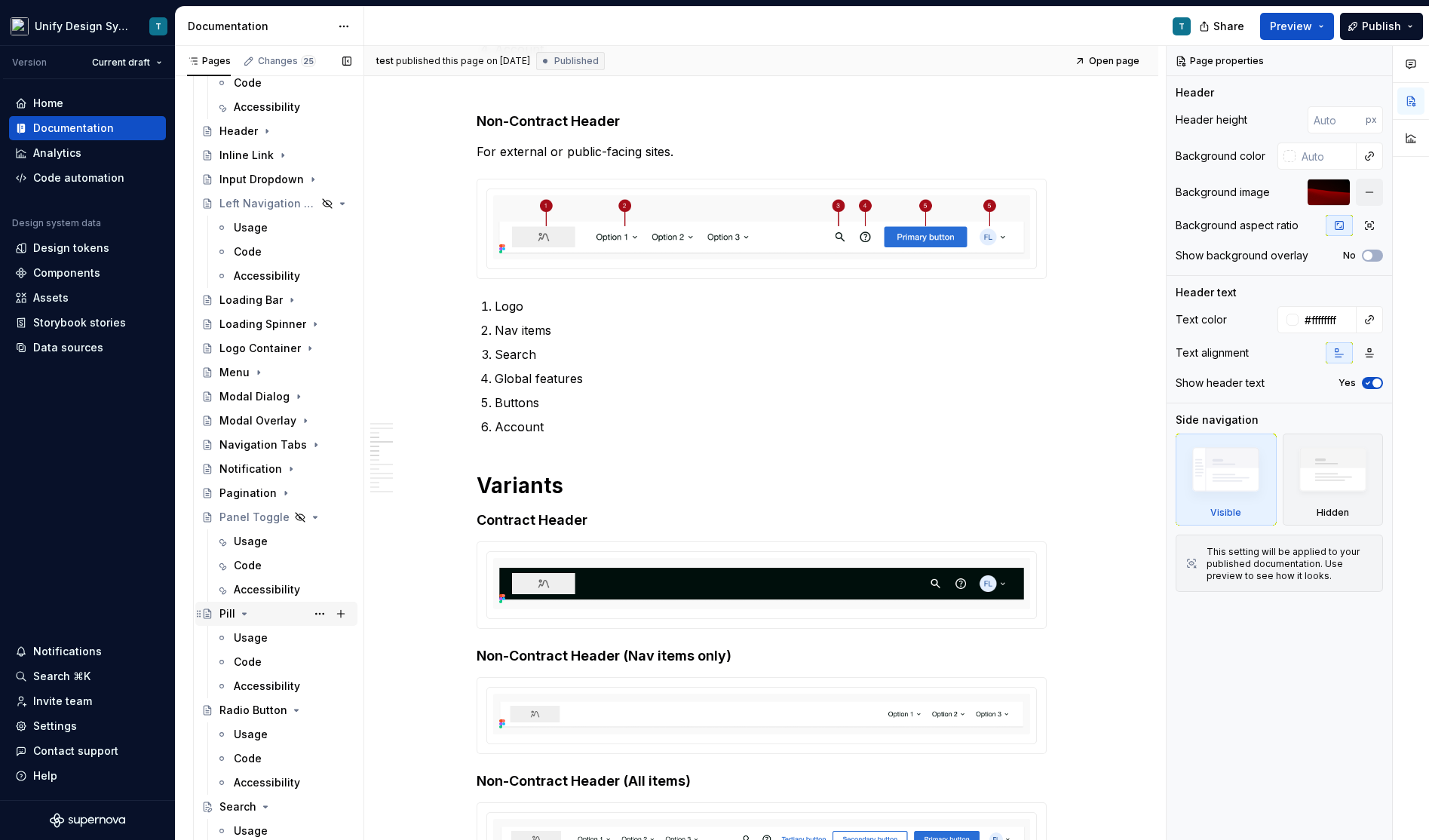
click at [245, 611] on icon "Page tree" at bounding box center [244, 614] width 12 height 12
click at [290, 636] on icon "Page tree" at bounding box center [296, 638] width 12 height 12
click at [267, 658] on icon "Page tree" at bounding box center [265, 662] width 12 height 12
click at [291, 685] on icon "Page tree" at bounding box center [293, 686] width 3 height 2
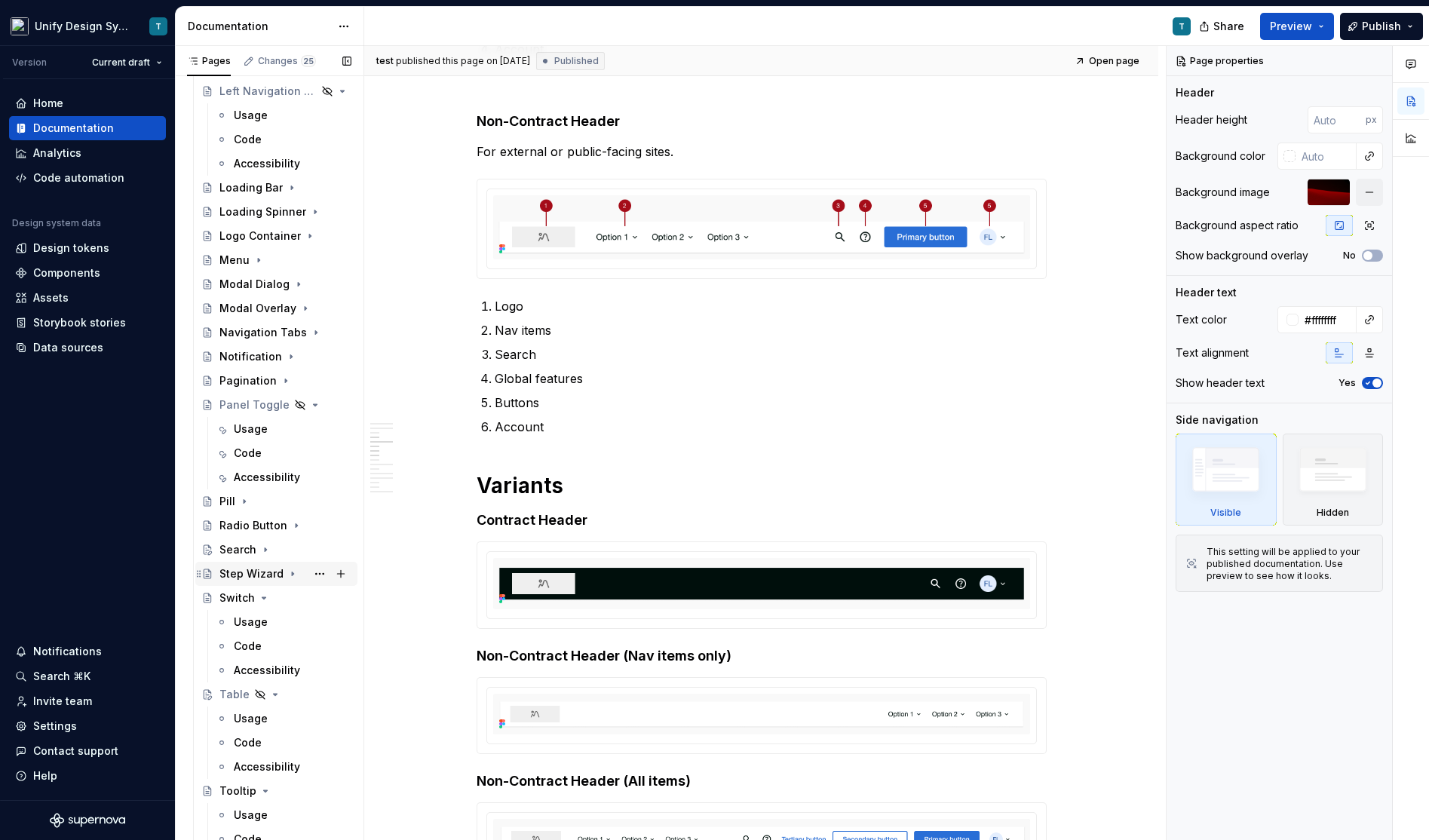
scroll to position [1067, 0]
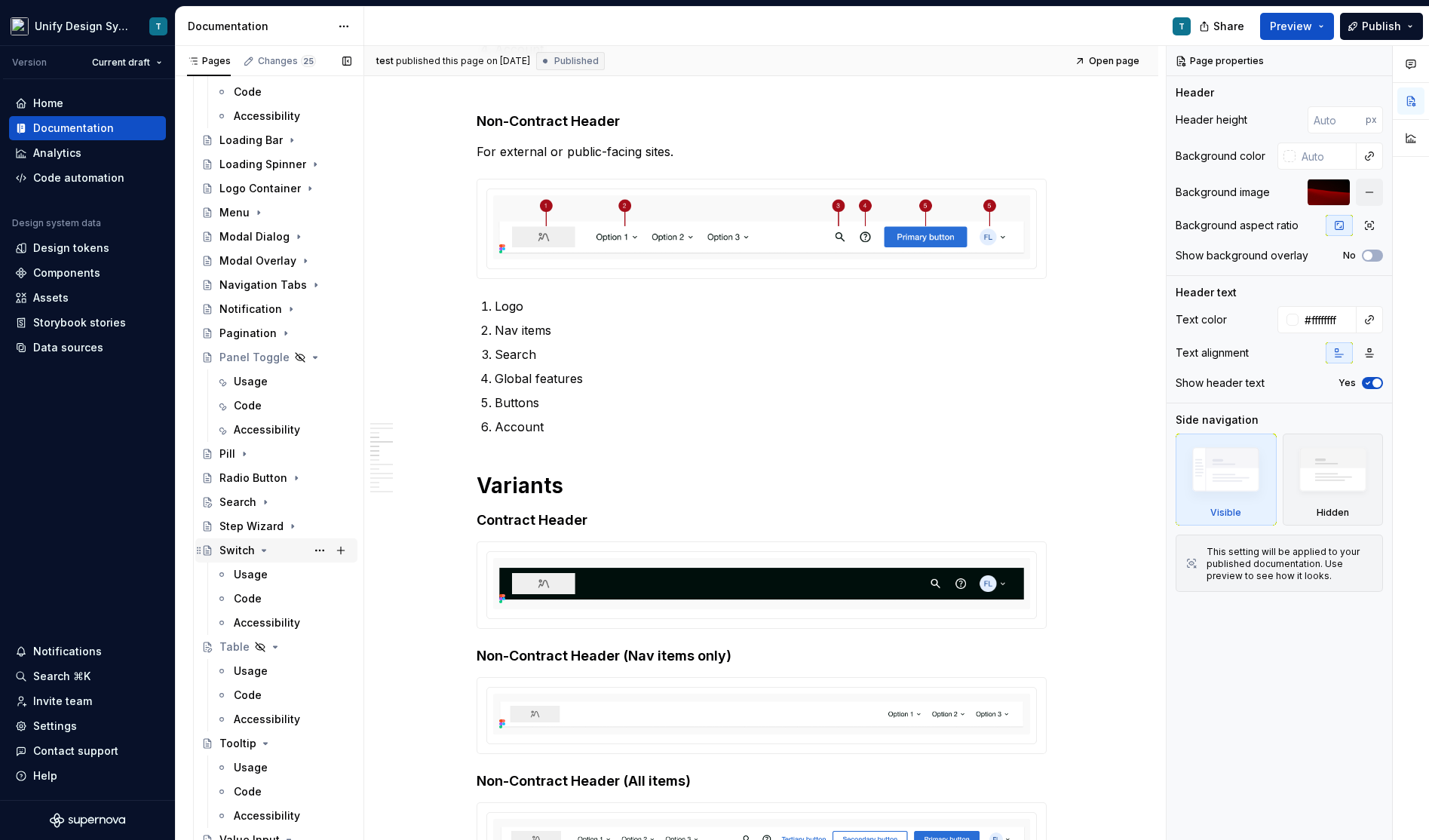
click at [265, 546] on icon "Page tree" at bounding box center [264, 551] width 12 height 12
click at [262, 664] on div "Tooltip" at bounding box center [285, 670] width 132 height 21
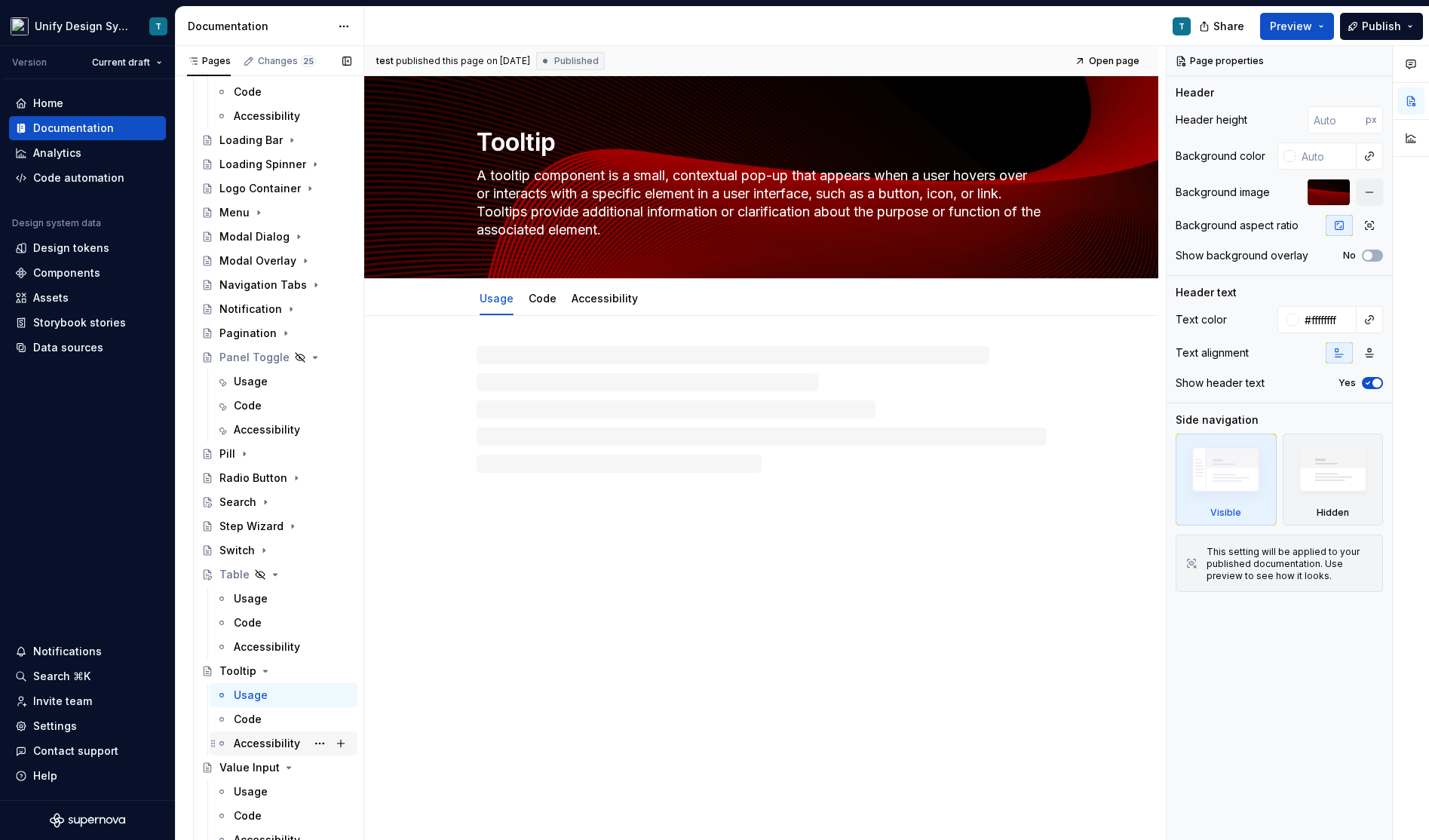
scroll to position [1191, 0]
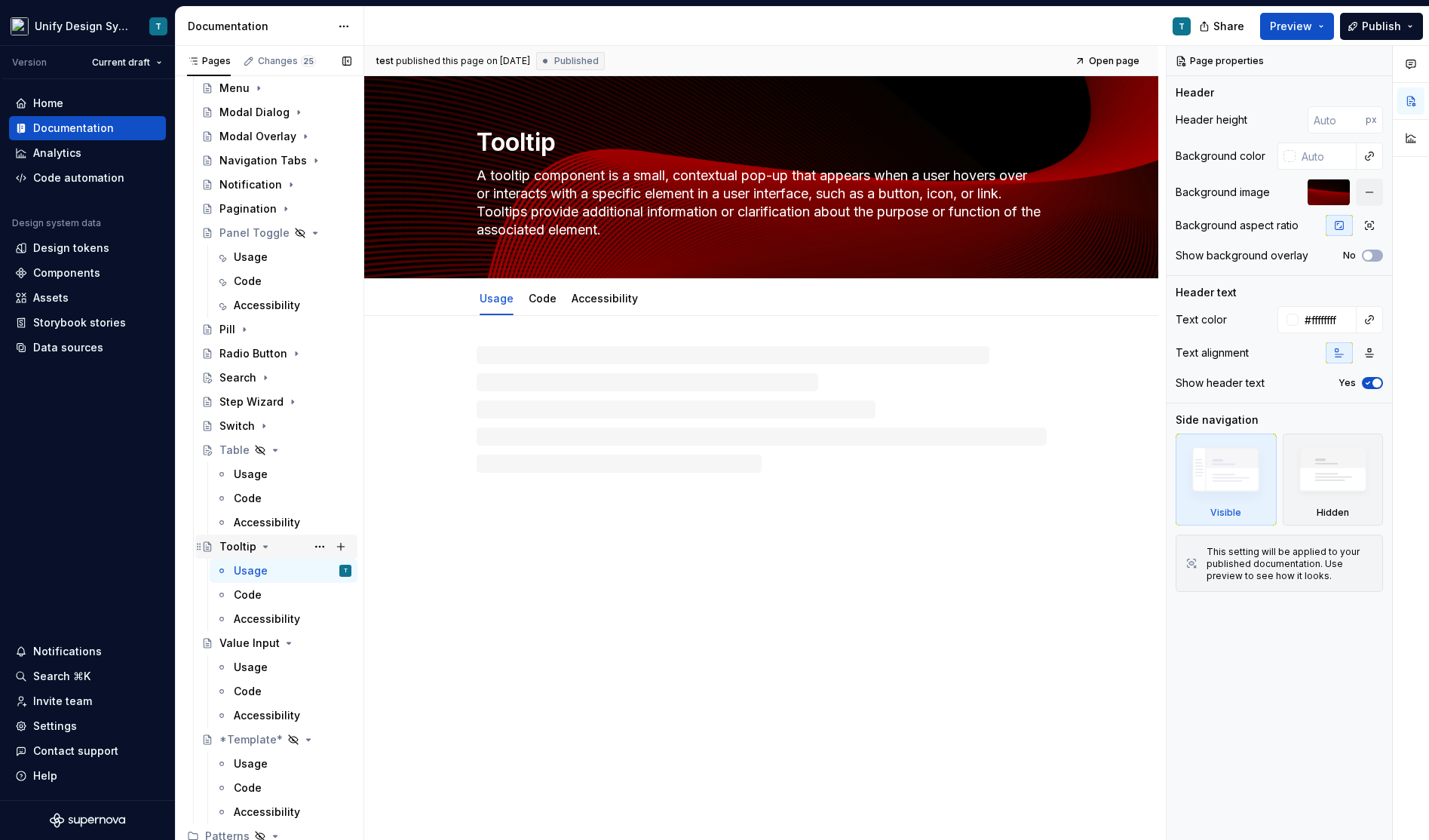
click at [264, 550] on icon "Page tree" at bounding box center [265, 546] width 12 height 12
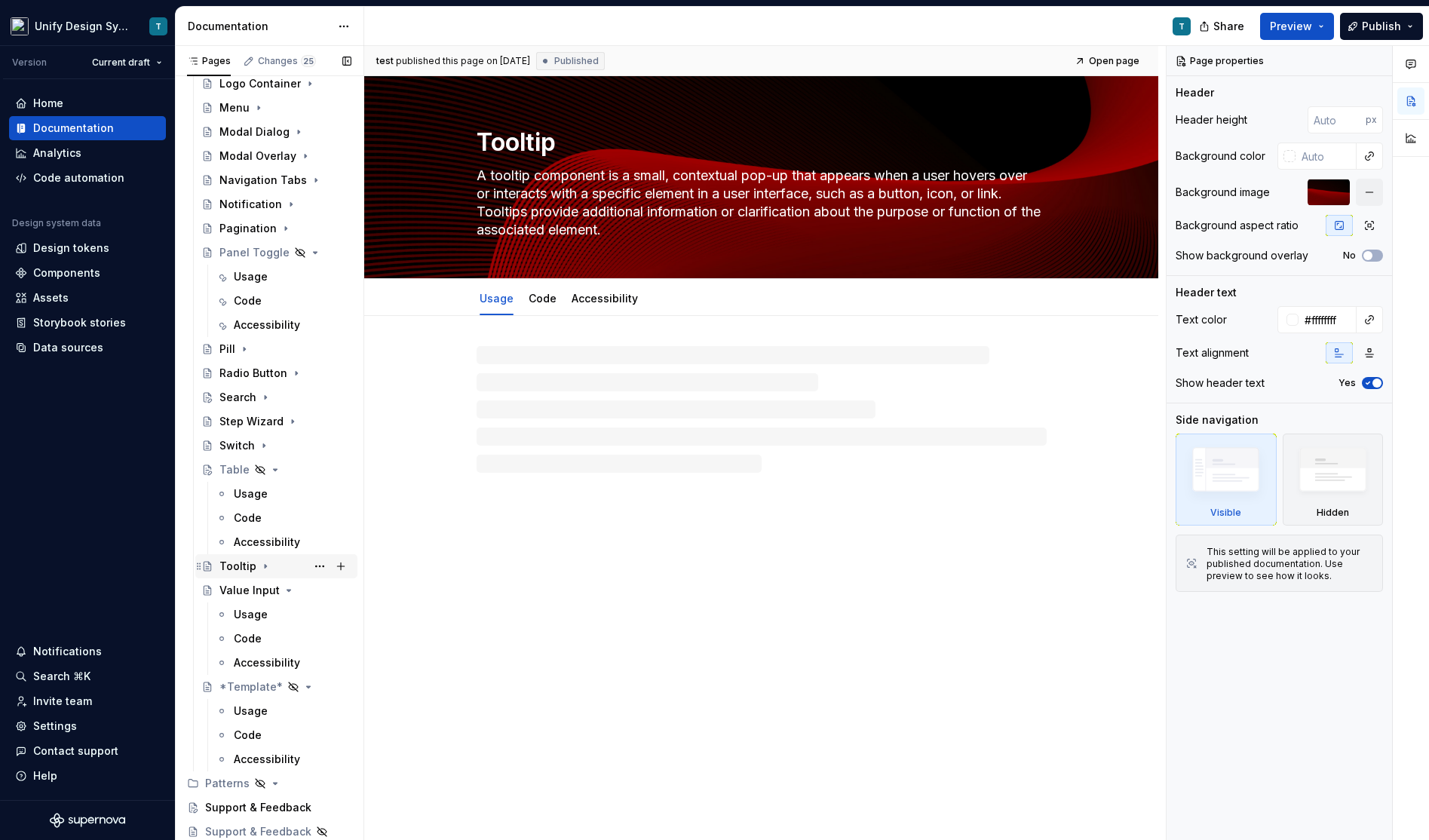
scroll to position [1171, 0]
click at [283, 593] on icon "Page tree" at bounding box center [289, 591] width 12 height 12
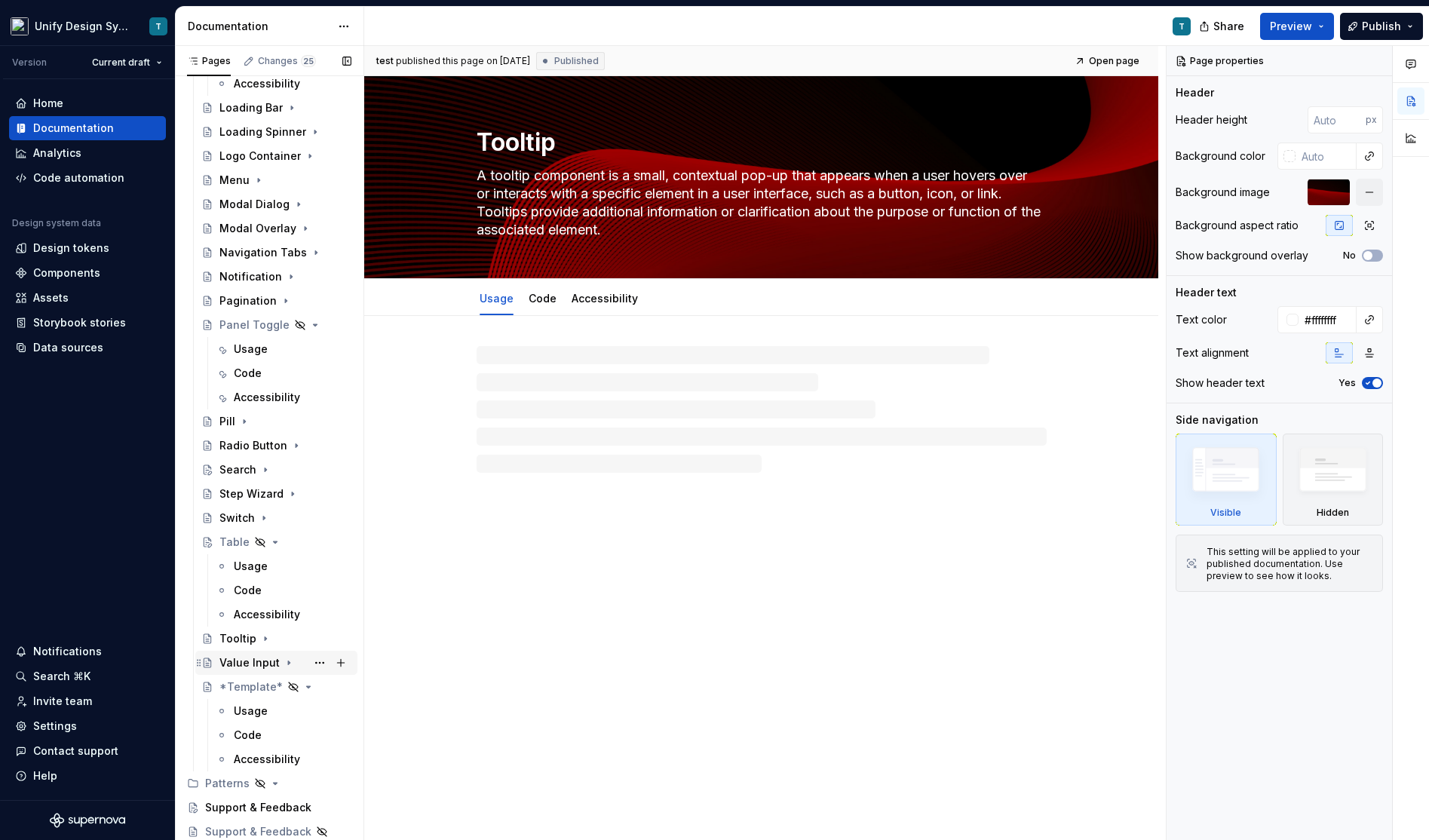
scroll to position [1099, 0]
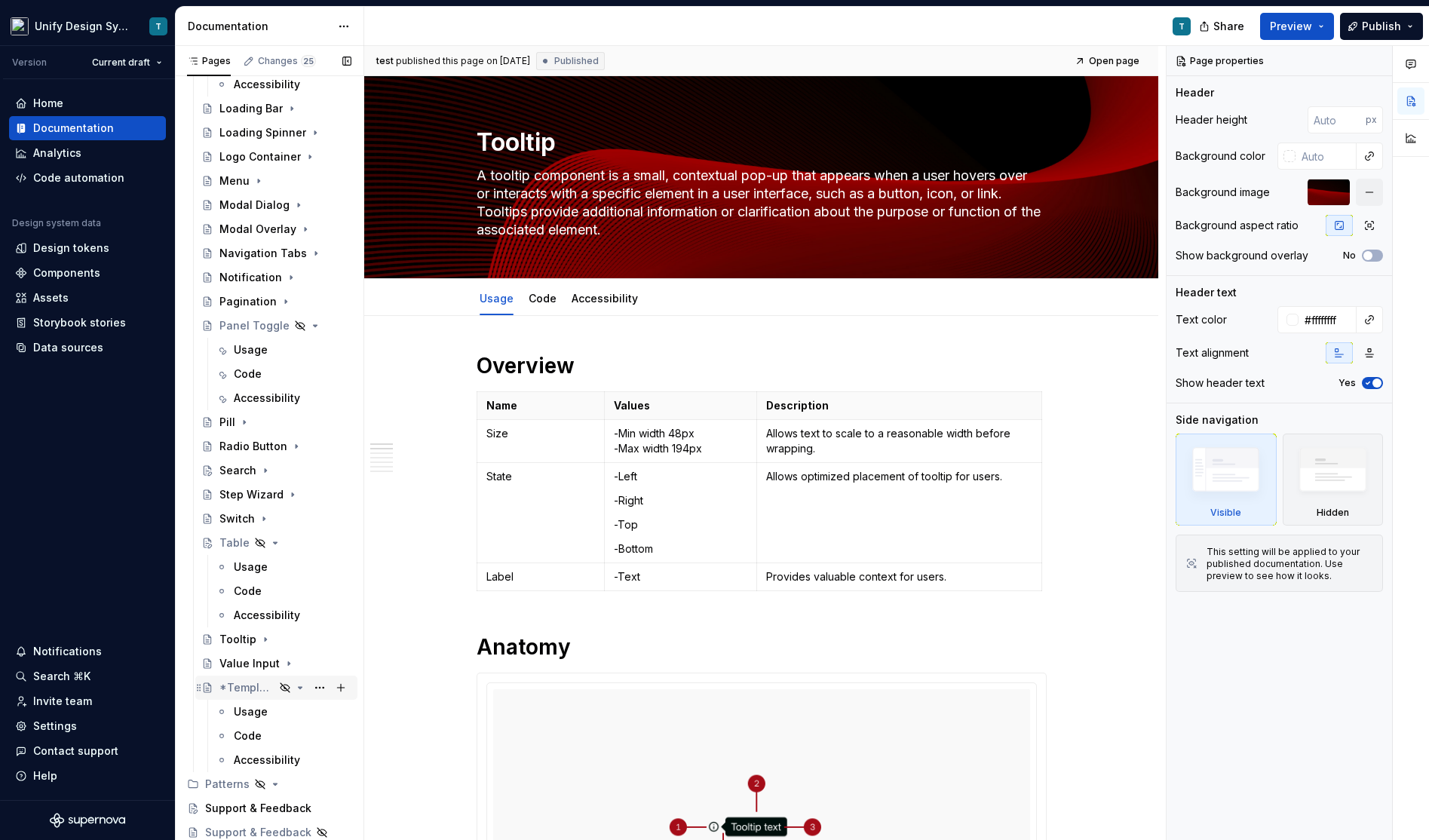
click at [305, 686] on icon "Page tree" at bounding box center [300, 688] width 12 height 12
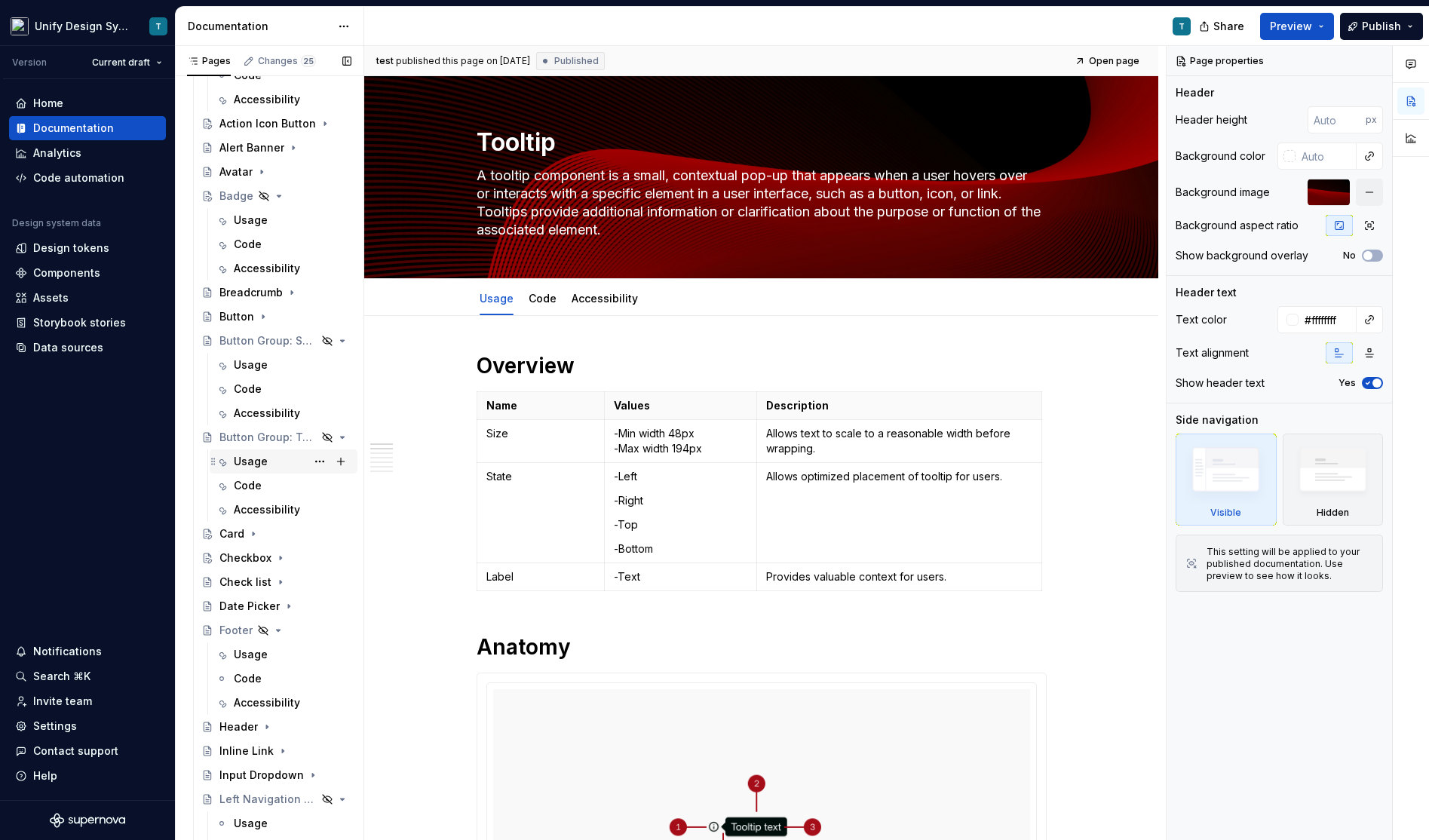
scroll to position [322, 0]
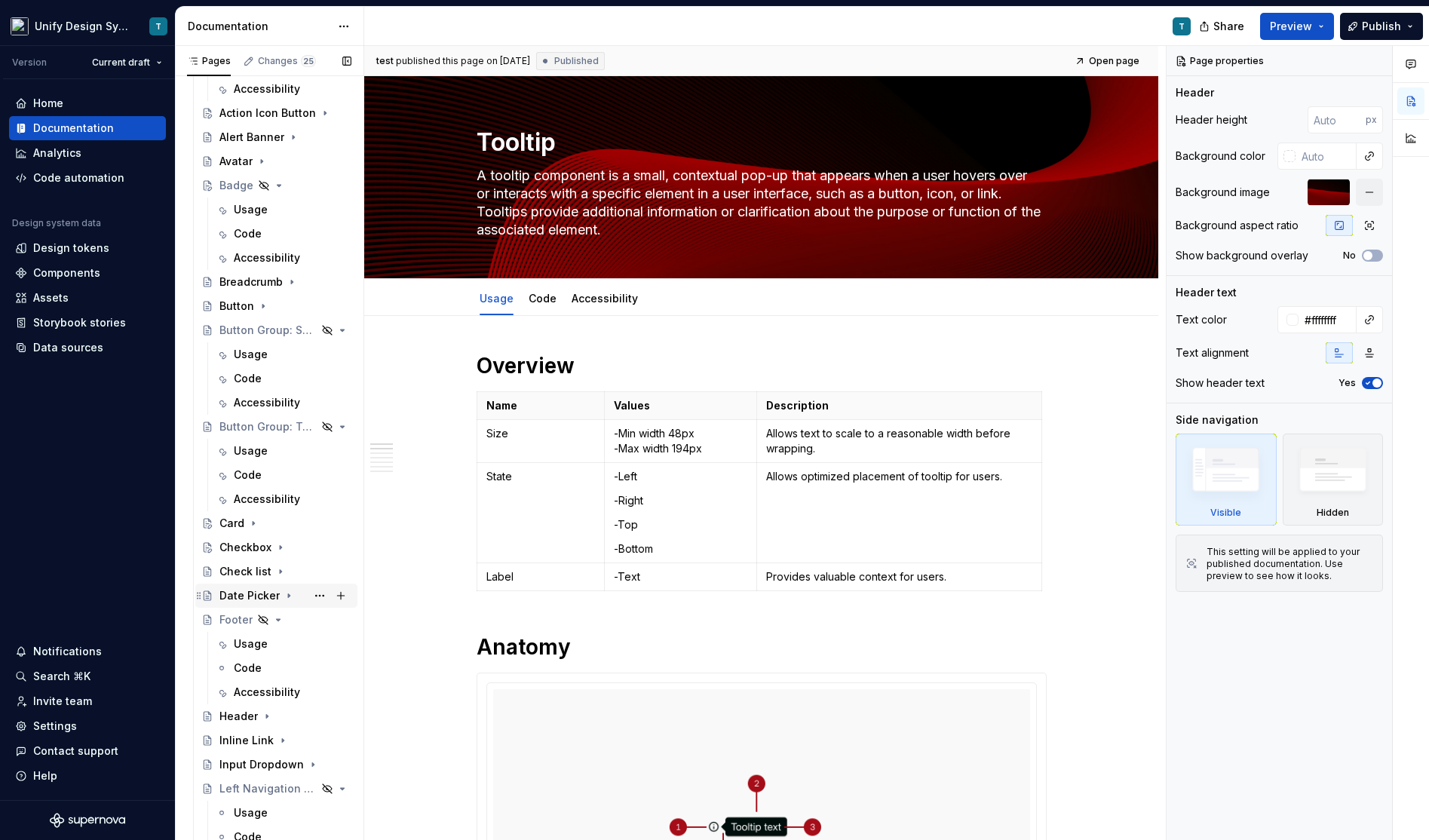
click at [241, 596] on div "Date Picker" at bounding box center [249, 596] width 60 height 15
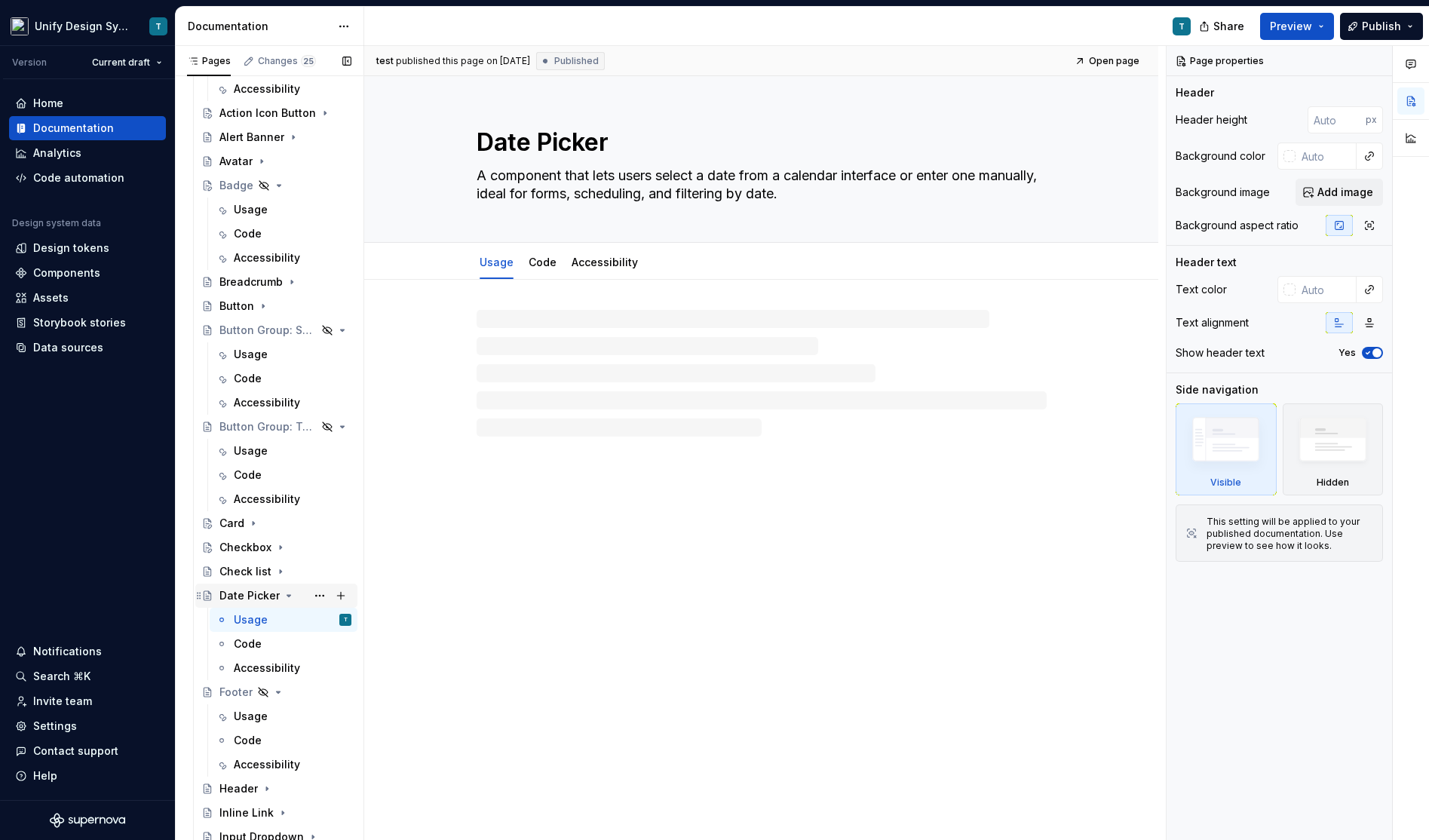
click at [241, 596] on div "Date Picker" at bounding box center [249, 596] width 60 height 15
click at [283, 595] on icon "Page tree" at bounding box center [289, 596] width 12 height 12
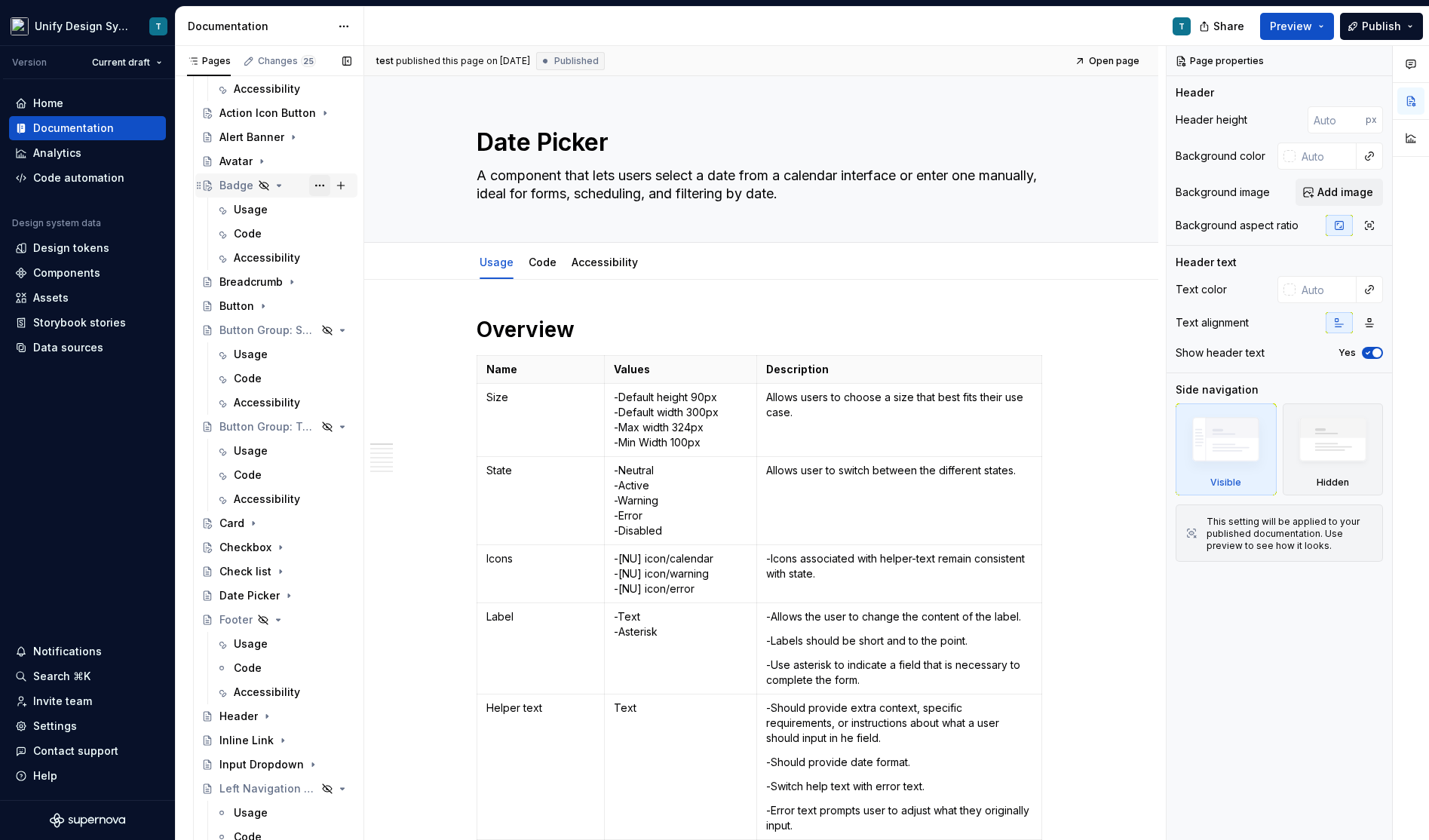
click at [324, 184] on button "Page tree" at bounding box center [319, 185] width 21 height 21
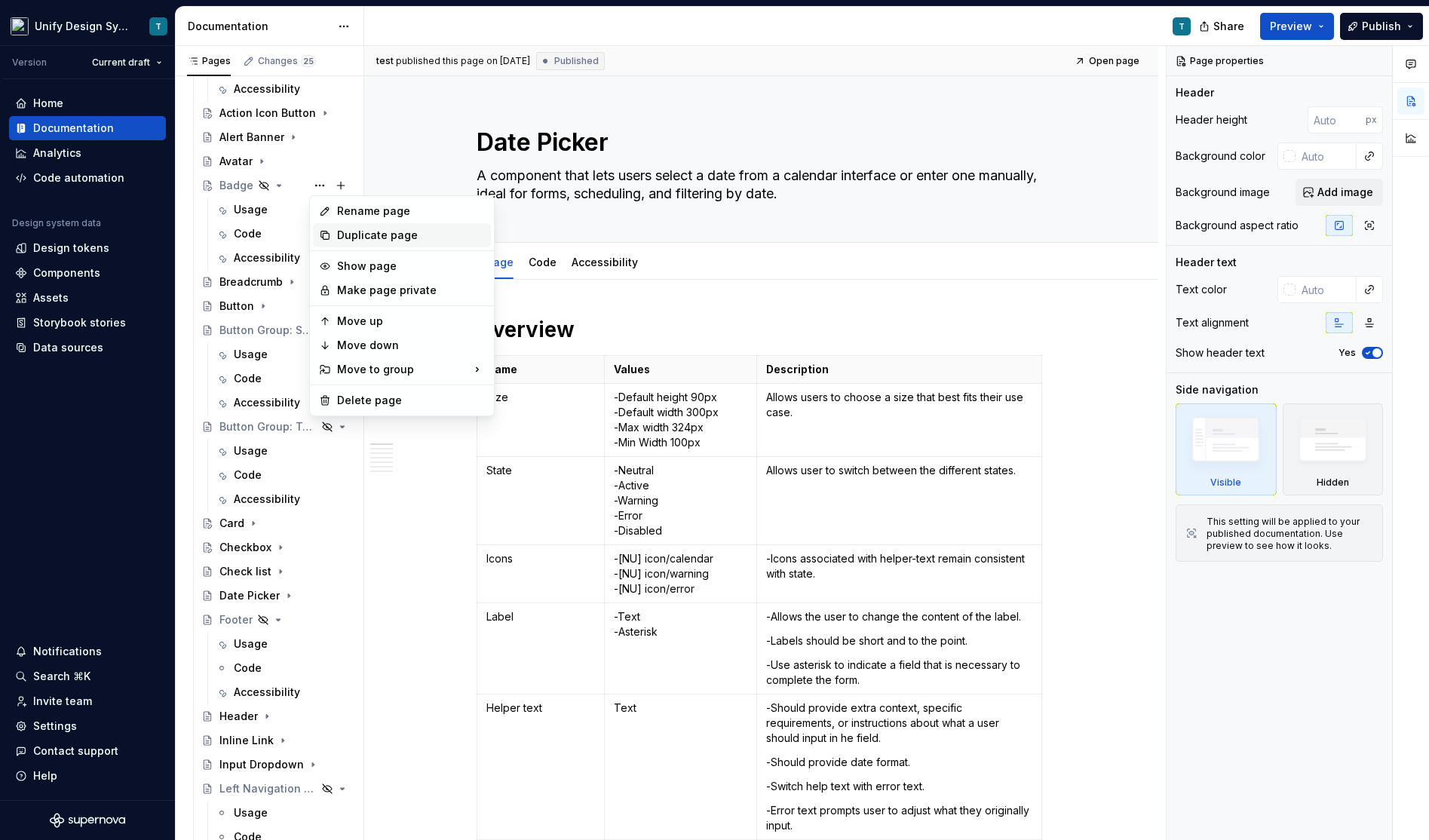
click at [349, 233] on div "Duplicate page" at bounding box center [411, 235] width 148 height 15
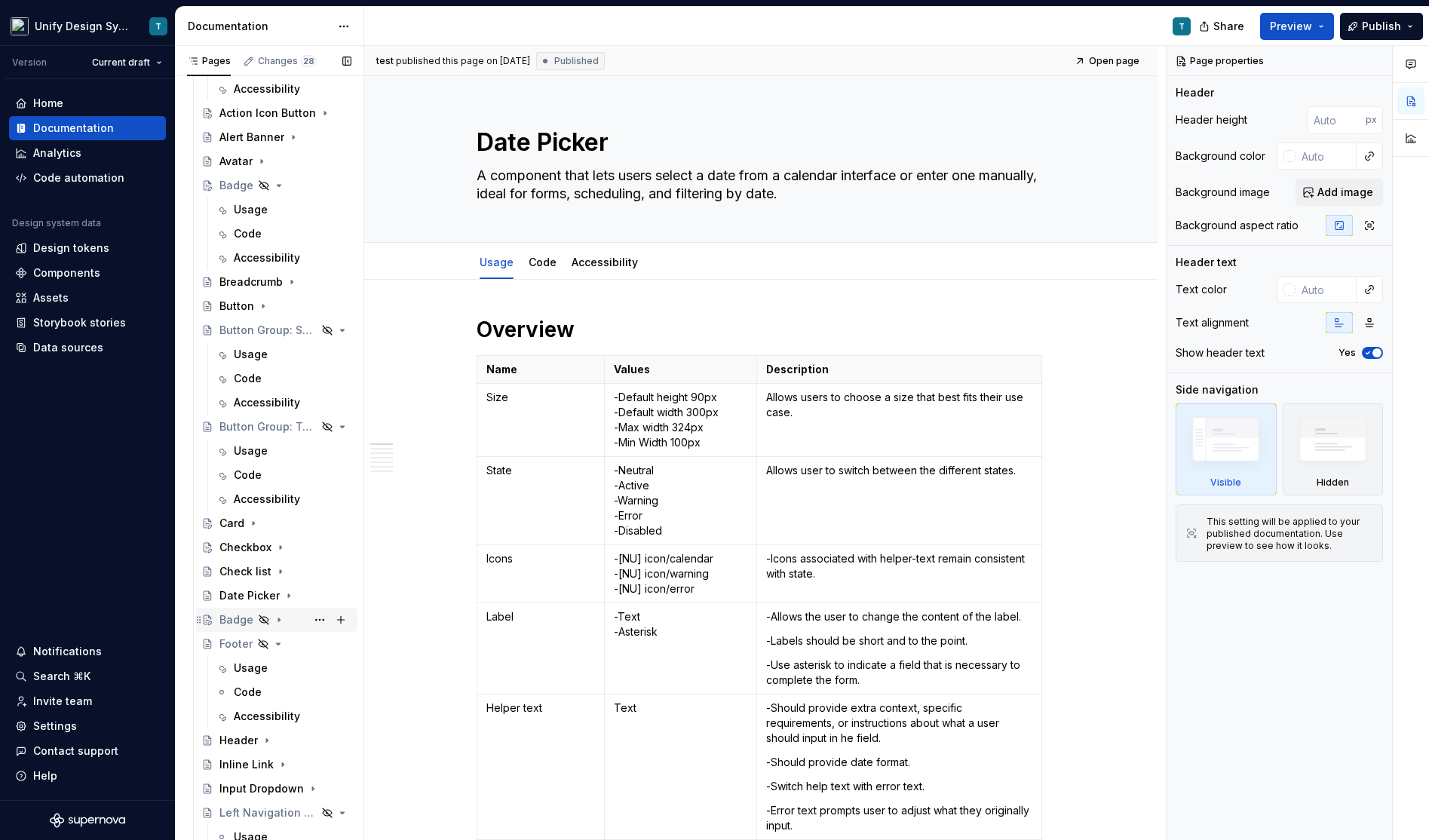
click at [234, 622] on div "Badge" at bounding box center [236, 620] width 34 height 15
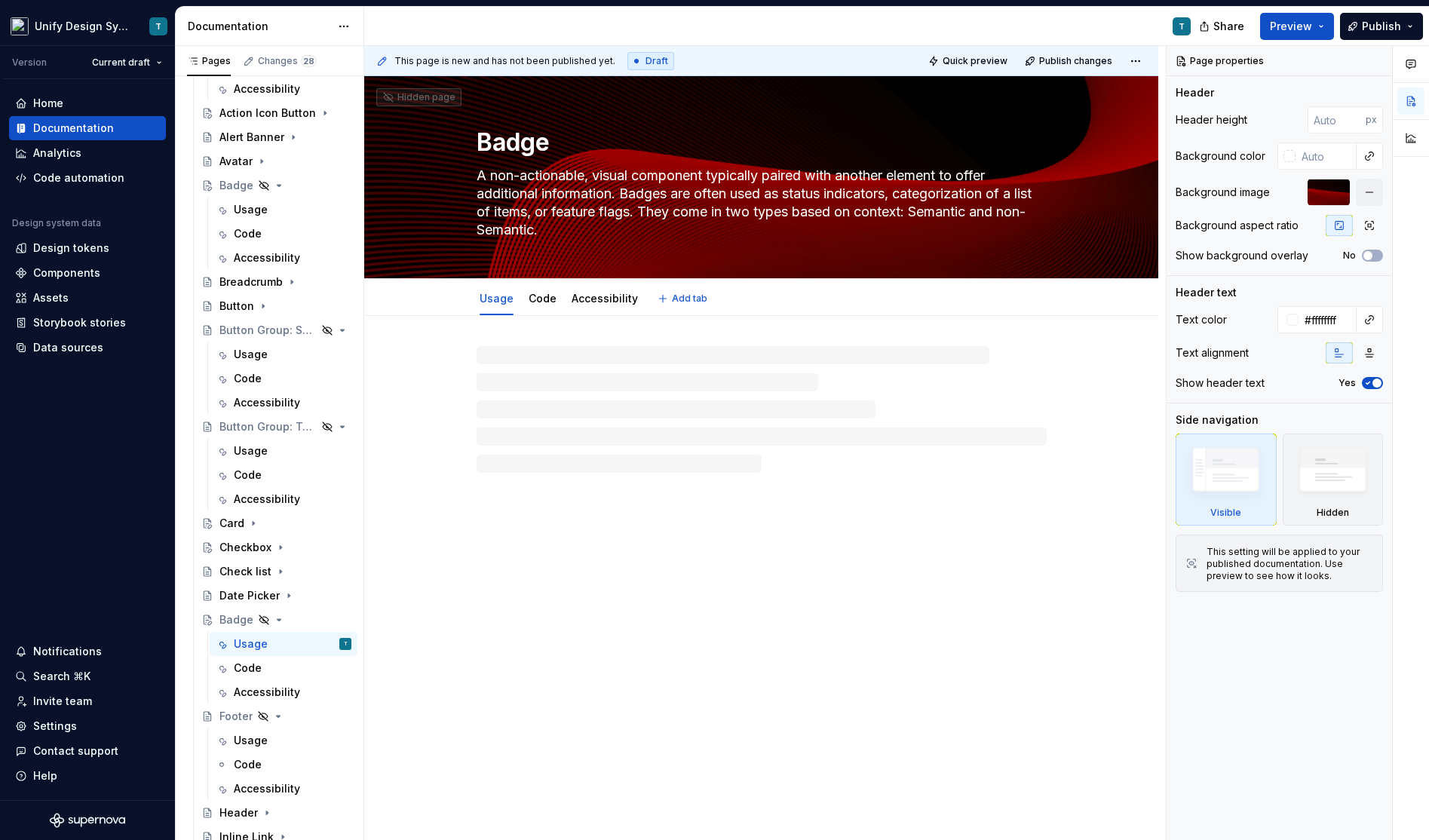
click at [515, 150] on textarea "Badge" at bounding box center [759, 142] width 570 height 36
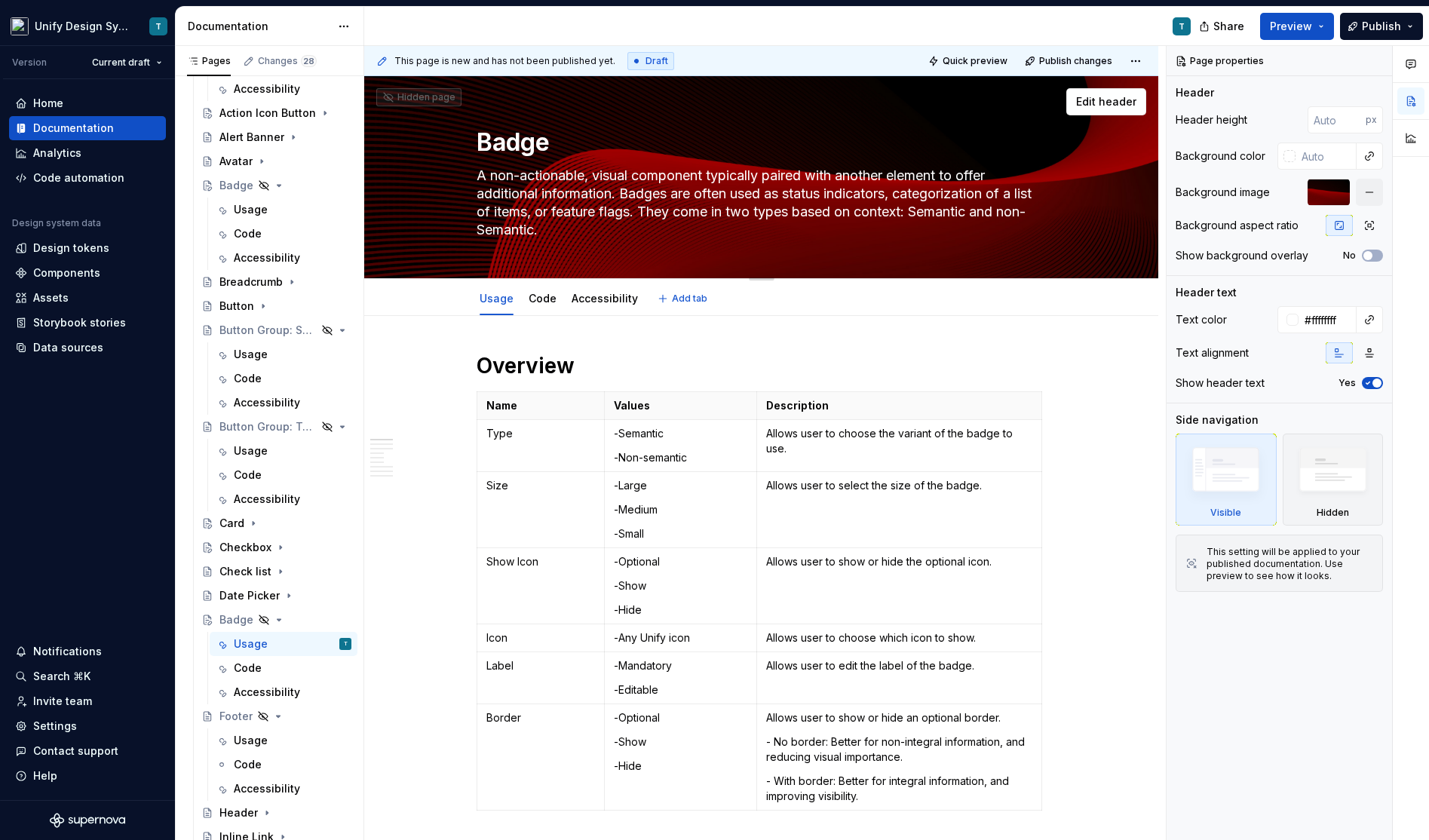
type textarea "*"
type textarea "D"
type textarea "*"
type textarea "Di"
type textarea "*"
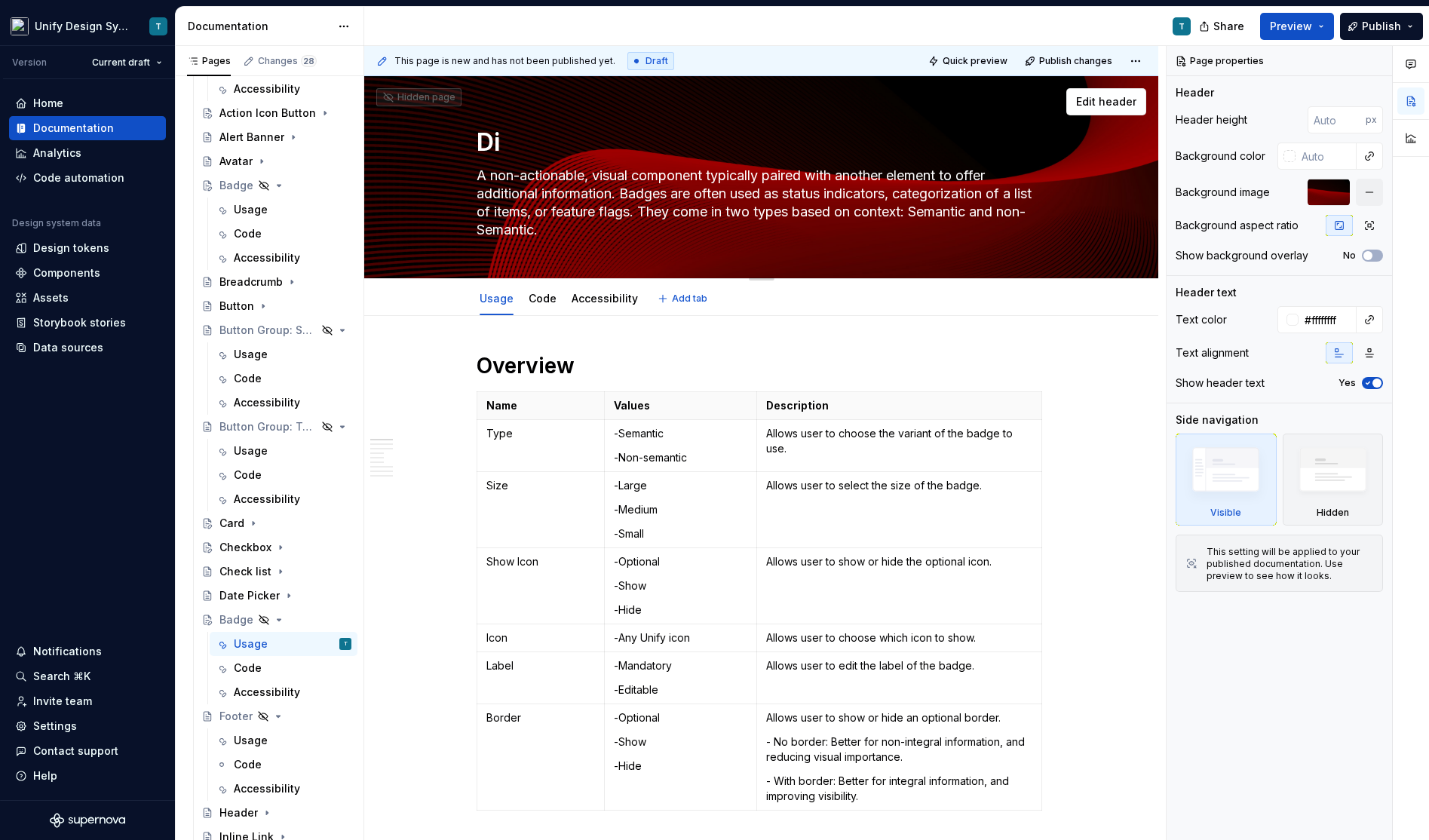
type textarea "Div"
type textarea "*"
type textarea "Divid"
type textarea "*"
type textarea "Divide"
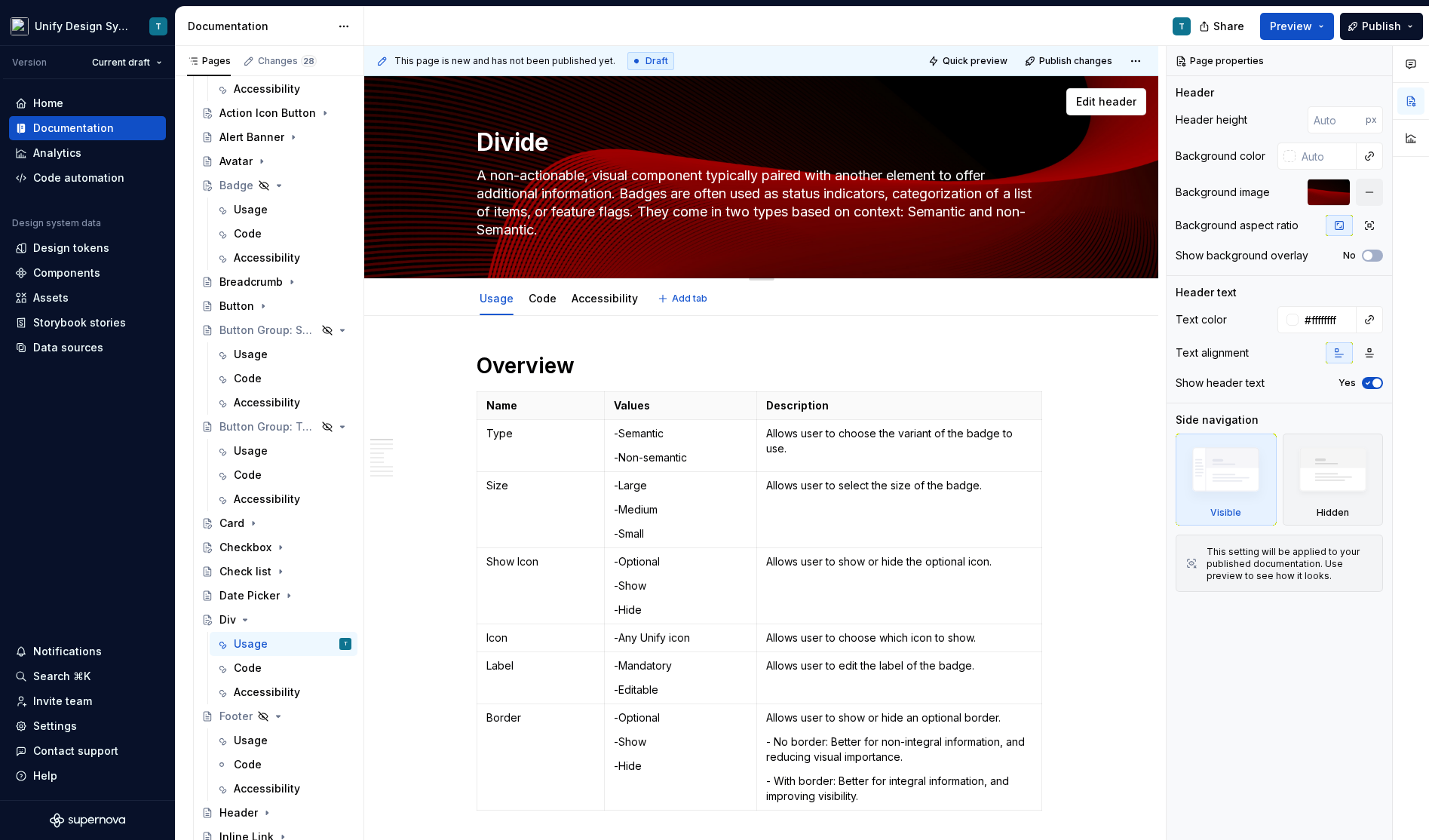
type textarea "*"
type textarea "Divider"
type textarea "*"
type textarea "Divider"
type textarea "*"
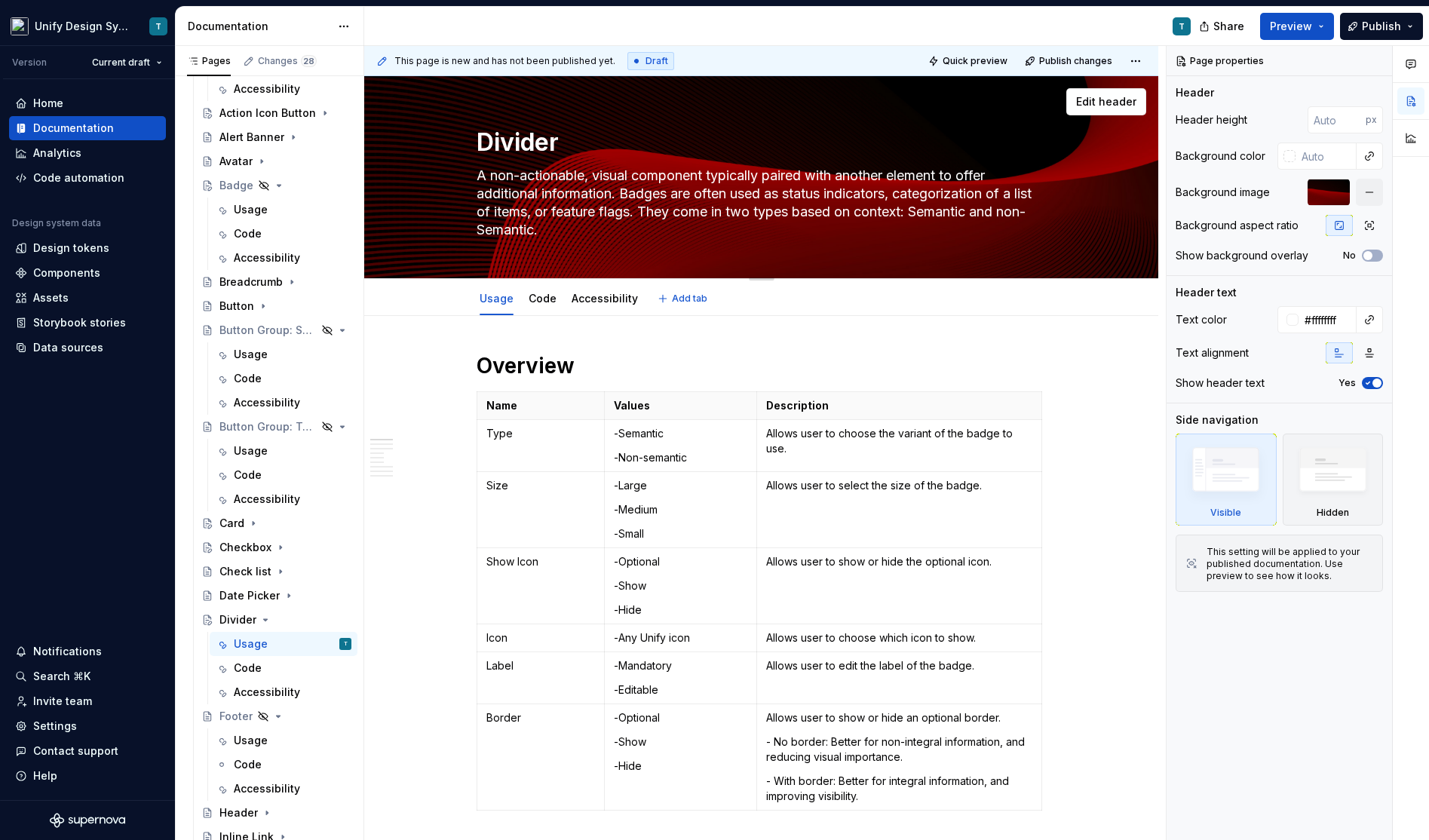
click at [565, 197] on textarea "A non-actionable, visual component typically paired with another element to off…" at bounding box center [759, 203] width 570 height 79
paste textarea "simple line to help separate and group elements on a page, or in a section, car…"
type textarea "A simple line to help separate and group elements on a page, or in a section, c…"
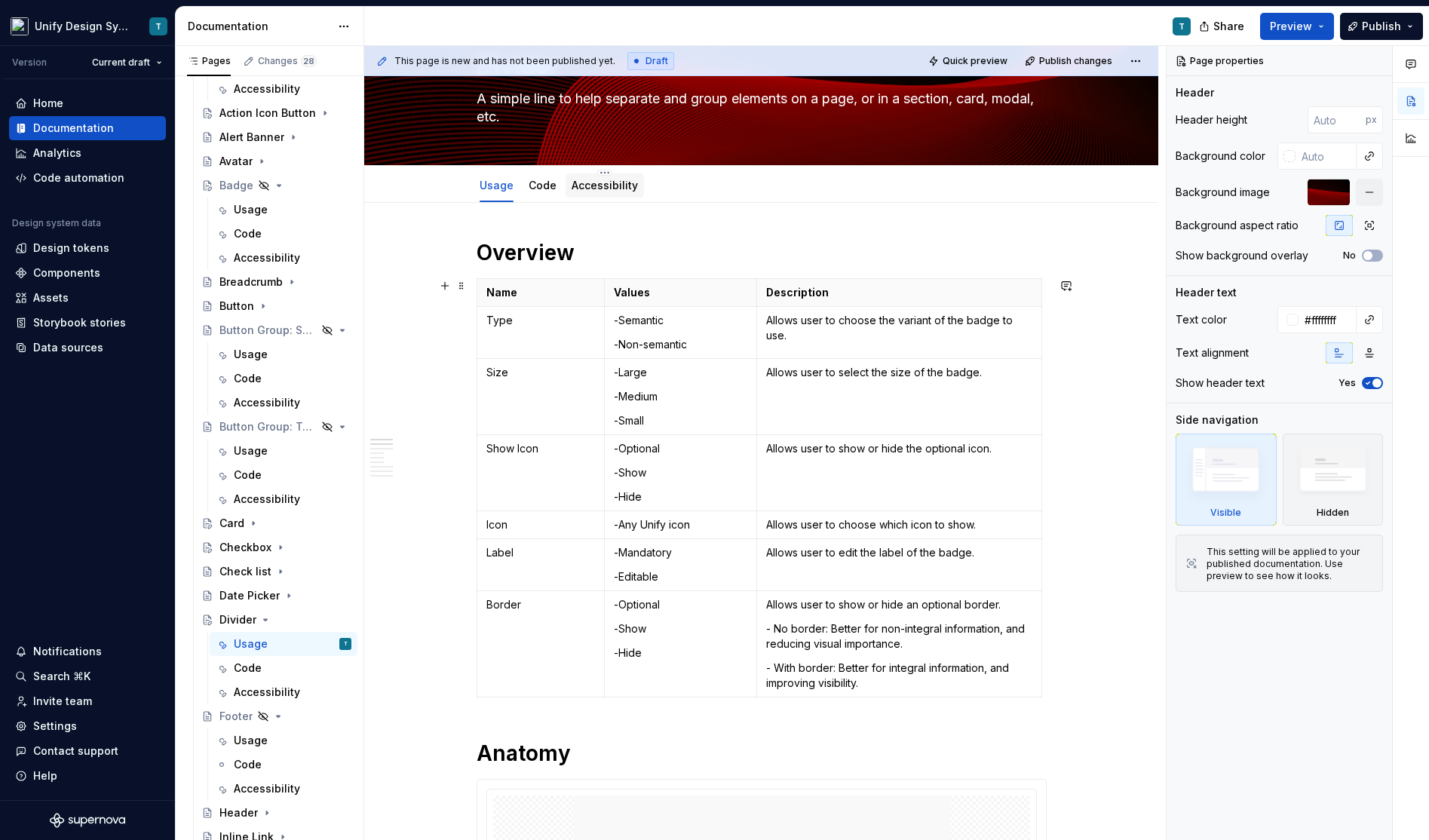
scroll to position [87, 0]
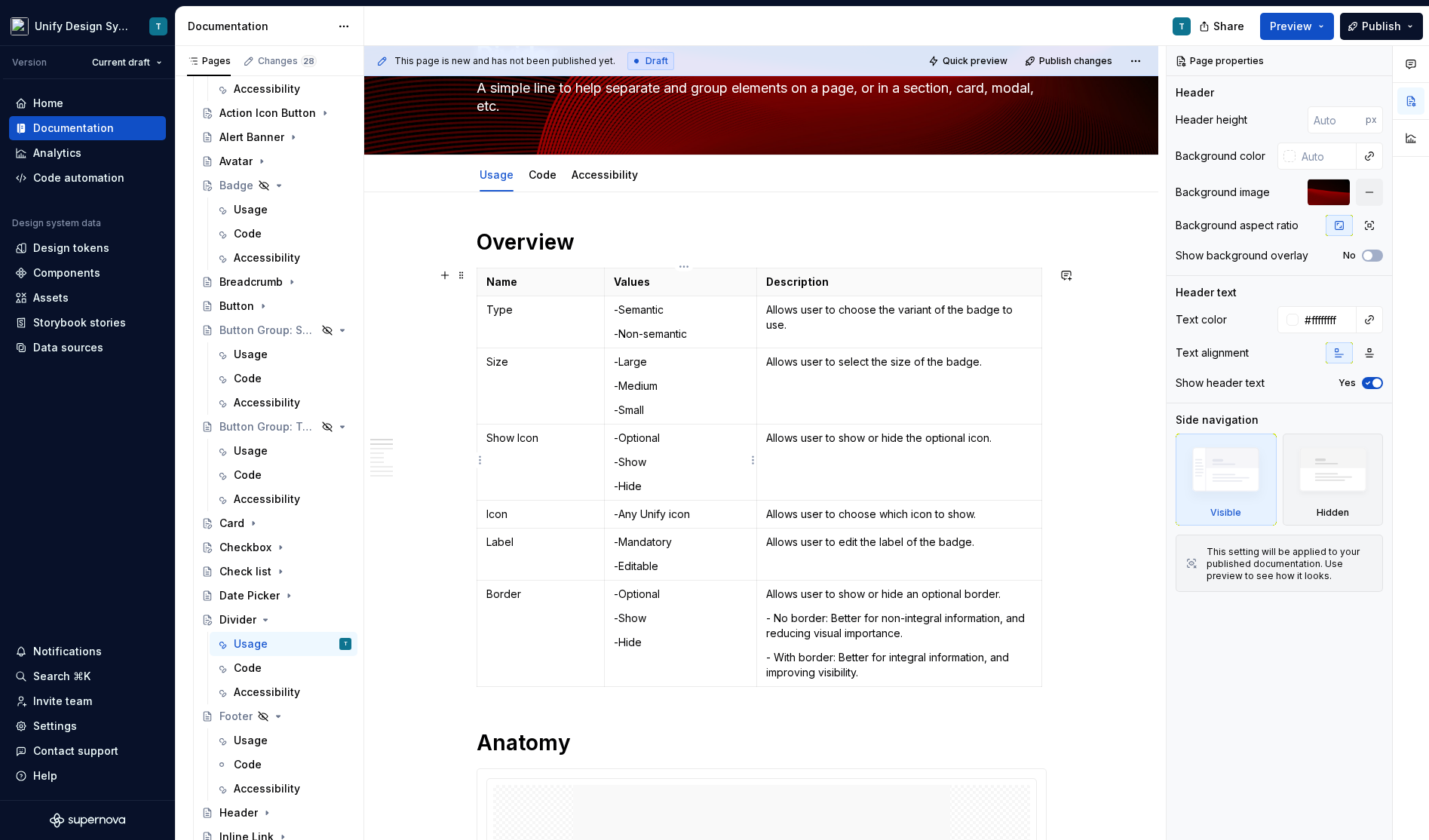
type textarea "*"
type textarea "A simple line to help separate and group elements on a page, or in a section, c…"
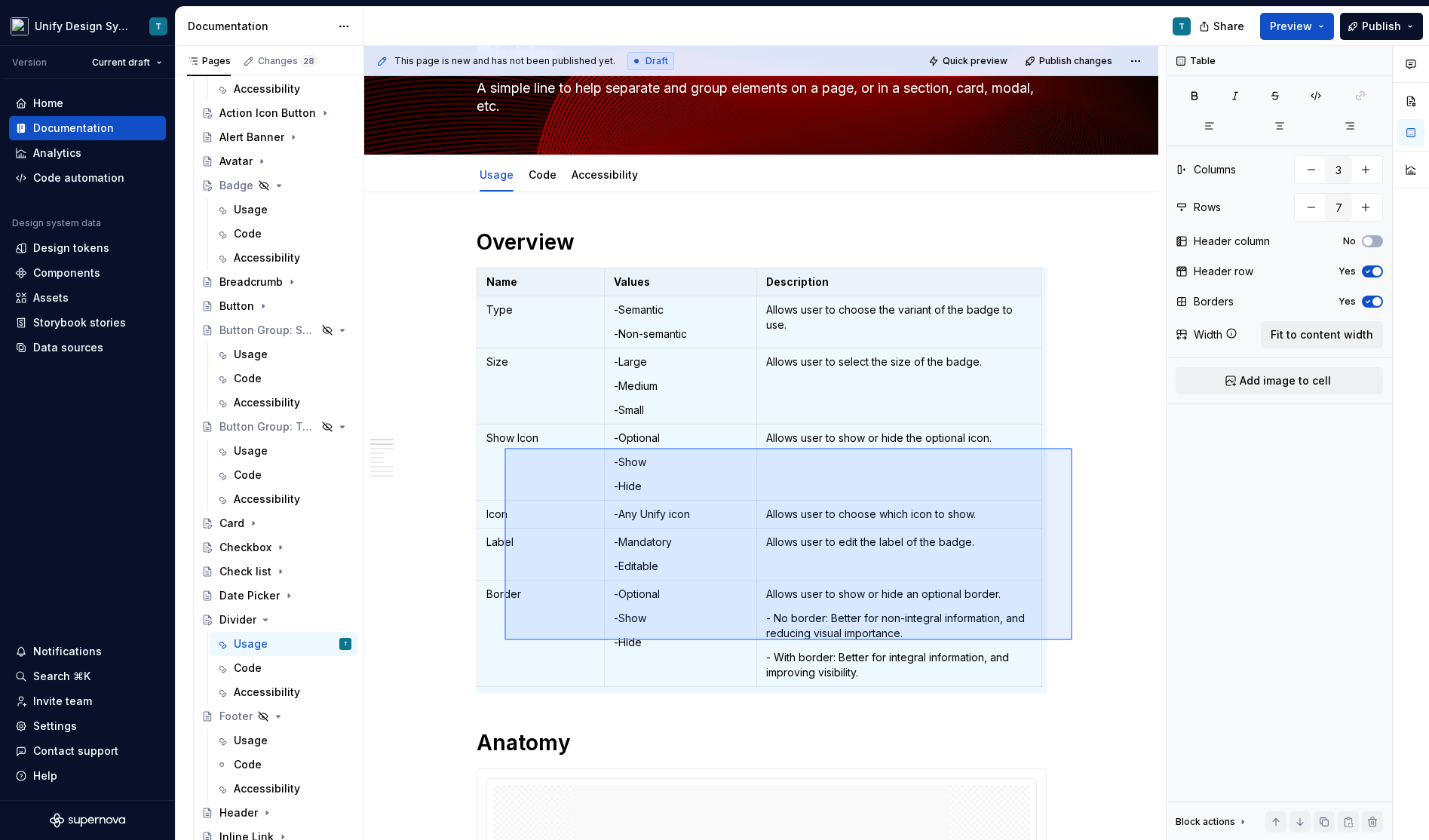
drag, startPoint x: 1072, startPoint y: 640, endPoint x: 498, endPoint y: 447, distance: 605.6
click at [498, 447] on div "This page is new and has not been published yet. Draft Quick preview Publish ch…" at bounding box center [765, 444] width 801 height 795
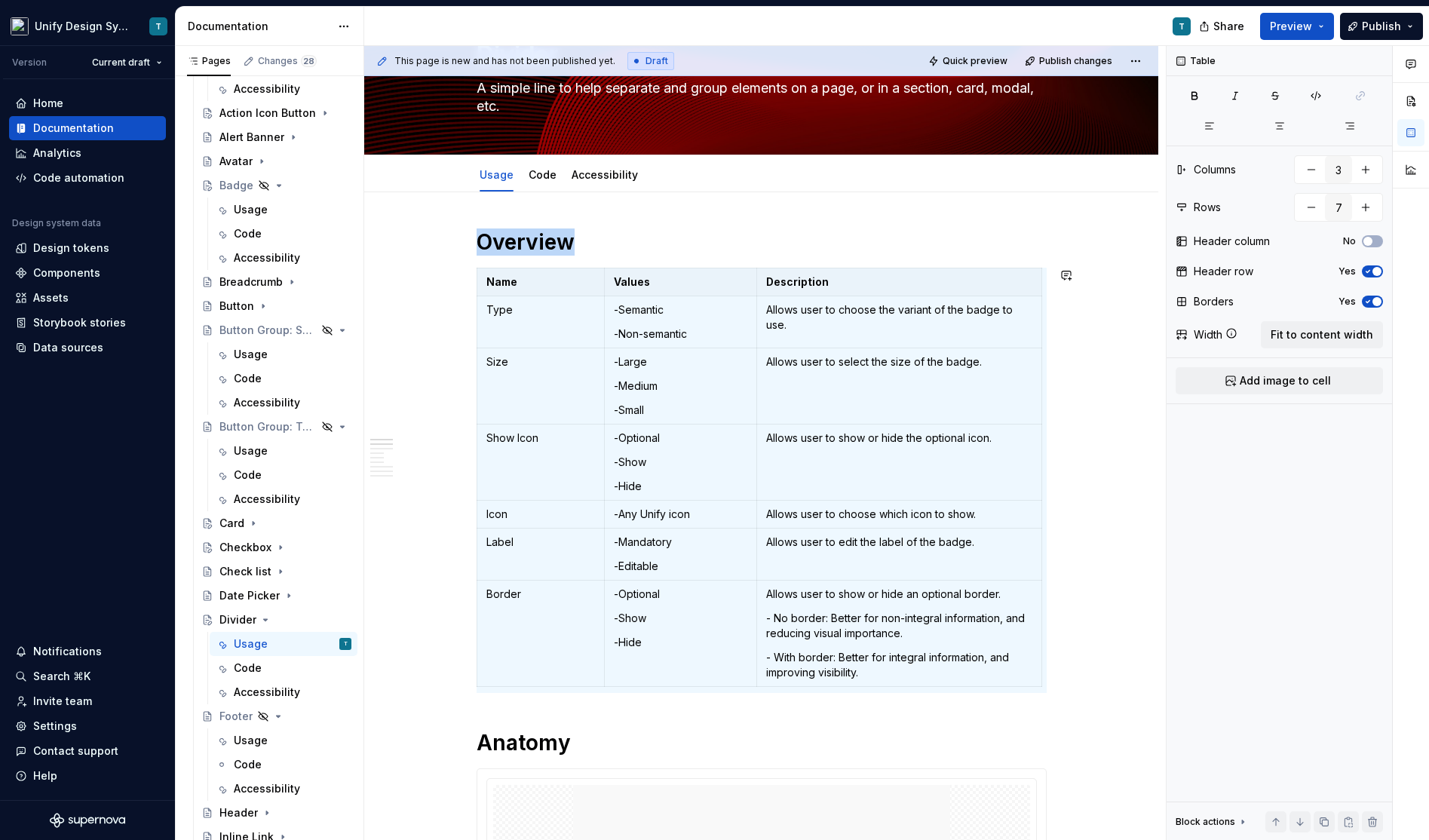
click at [498, 447] on td "Show Icon" at bounding box center [540, 462] width 128 height 76
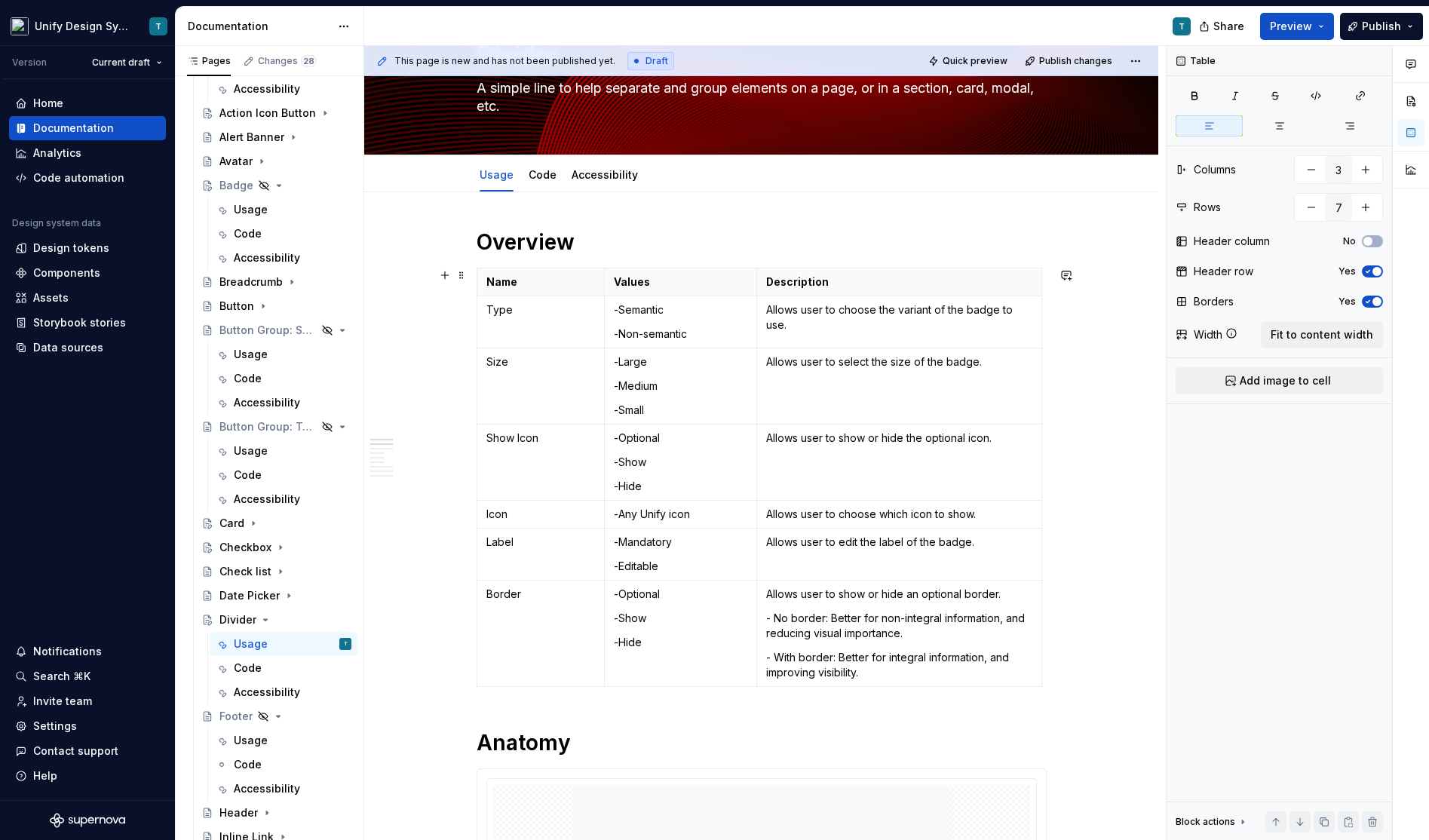
click at [480, 462] on html "Unify Design System T Version Current draft Home Documentation Analytics Code a…" at bounding box center [714, 420] width 1429 height 840
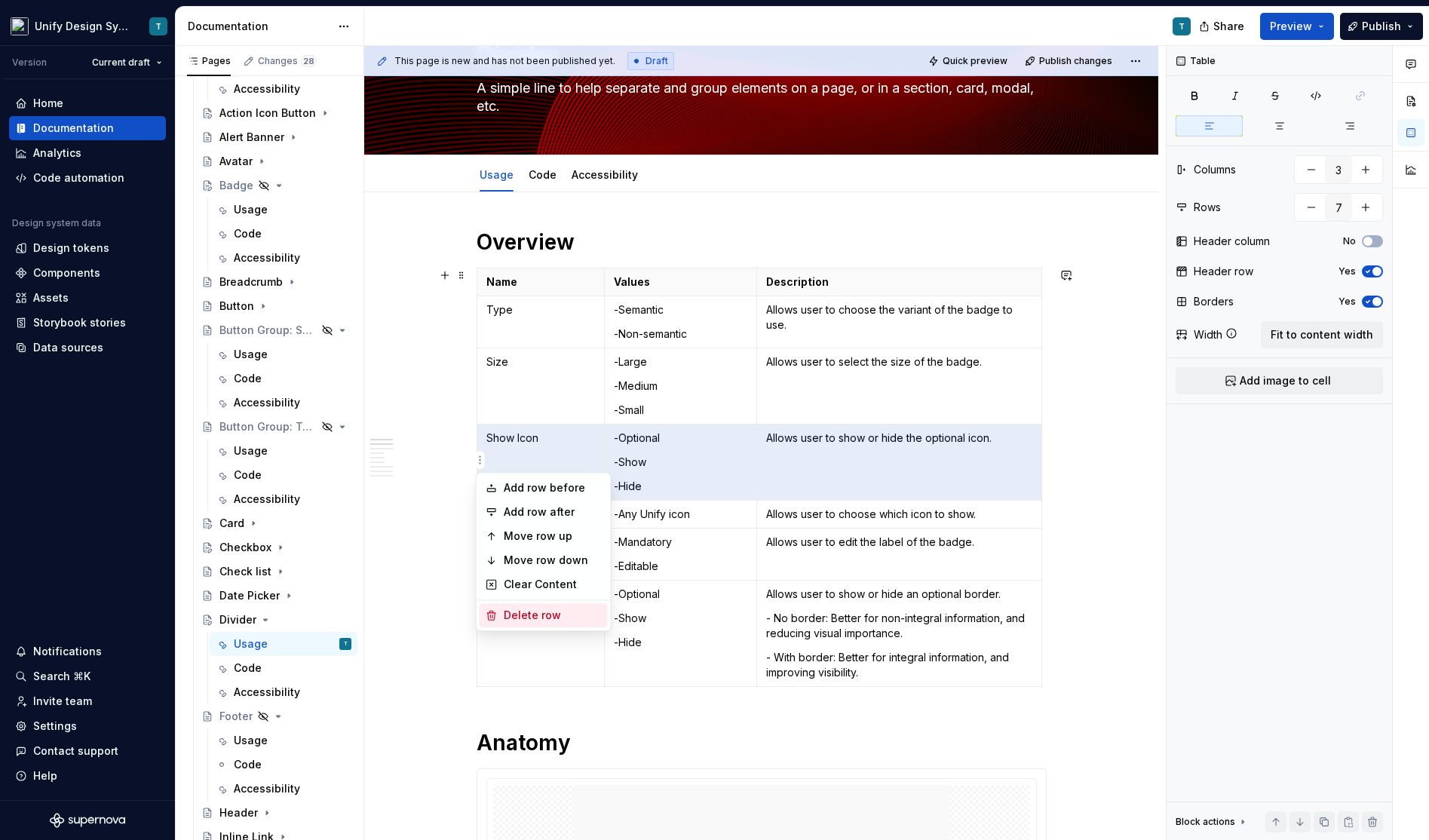
click at [521, 620] on div "Delete row" at bounding box center [552, 616] width 98 height 15
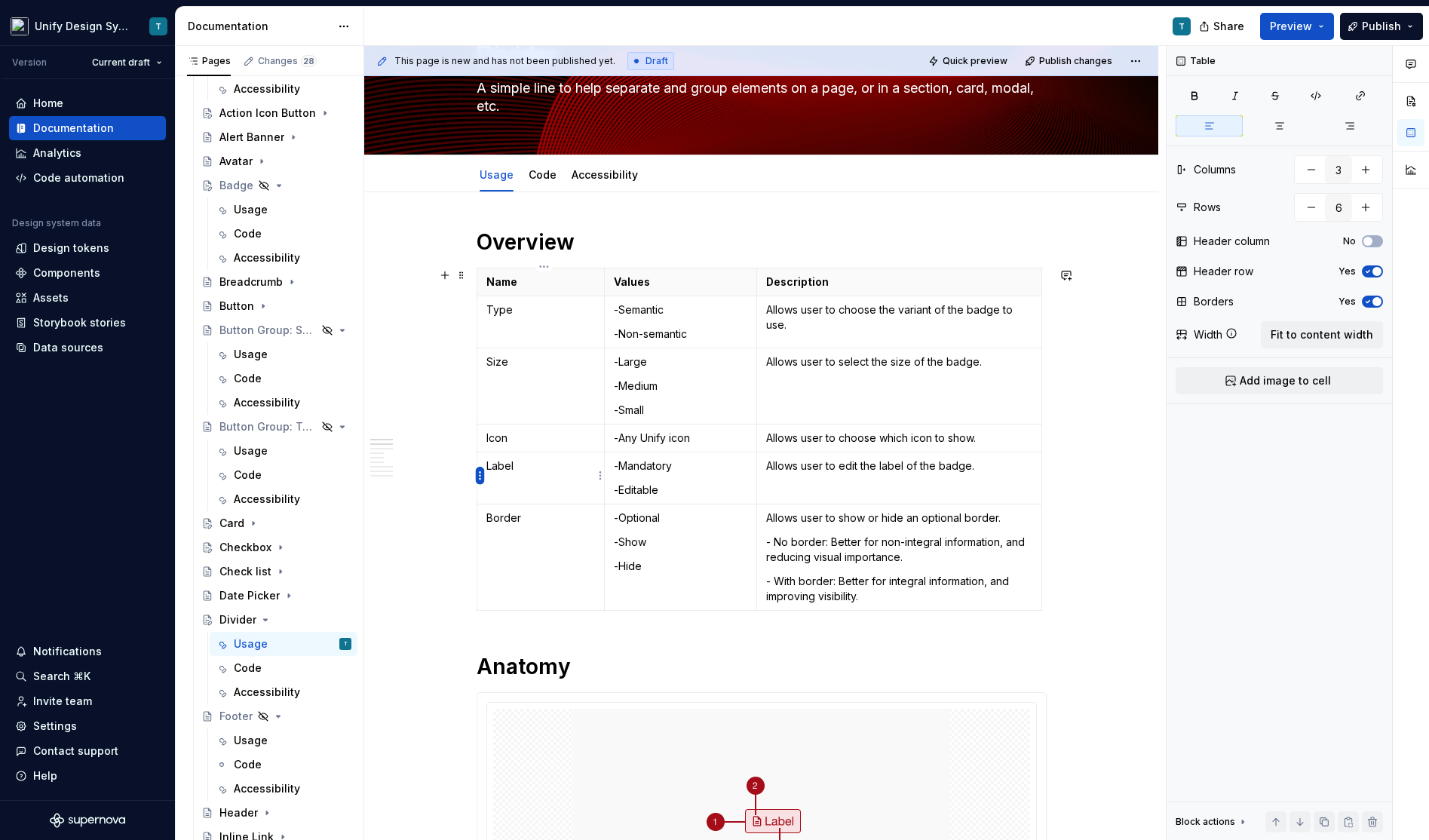
click at [480, 472] on html "Unify Design System T Version Current draft Home Documentation Analytics Code a…" at bounding box center [714, 420] width 1429 height 840
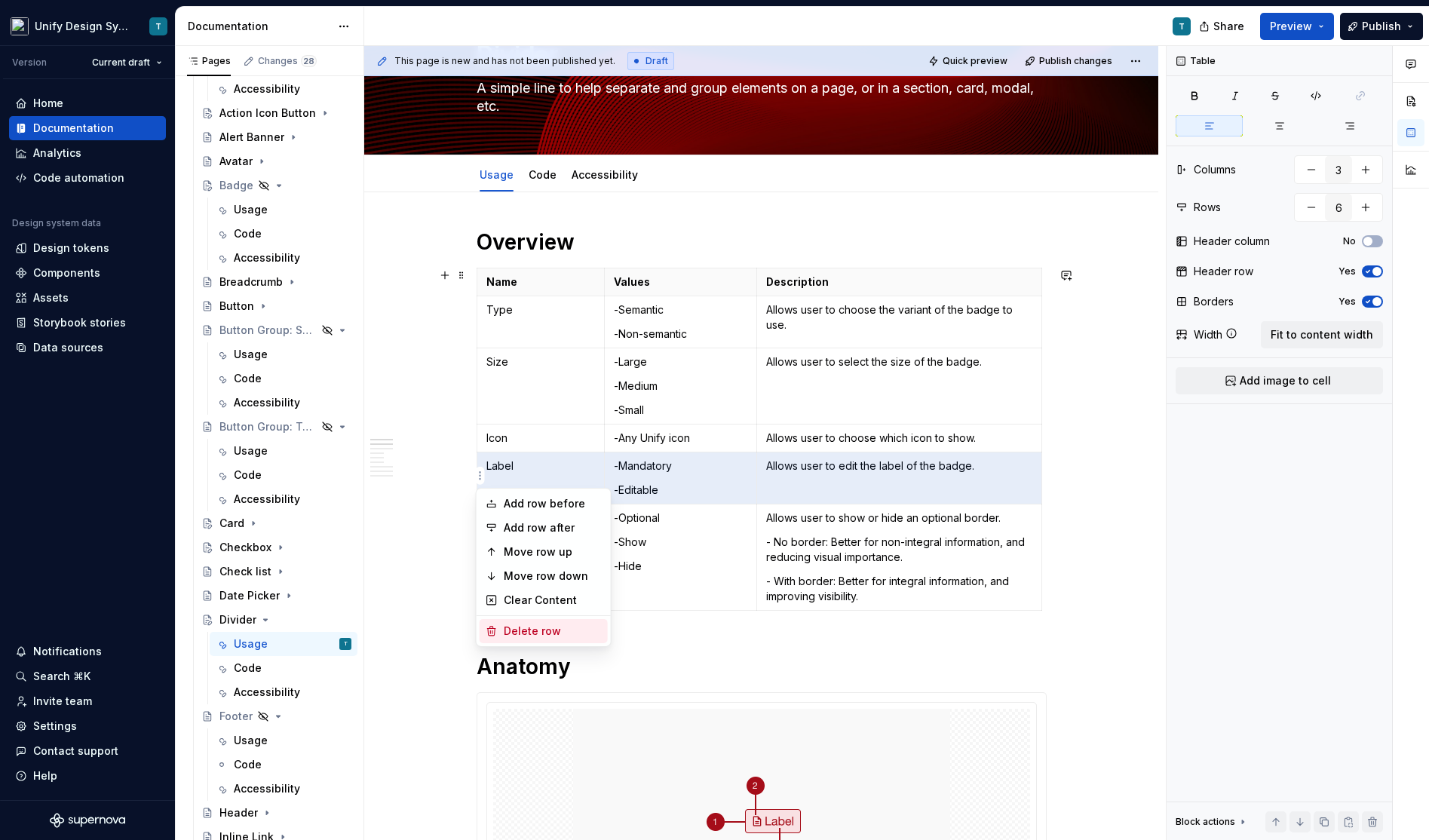
click at [525, 631] on div "Delete row" at bounding box center [552, 631] width 98 height 15
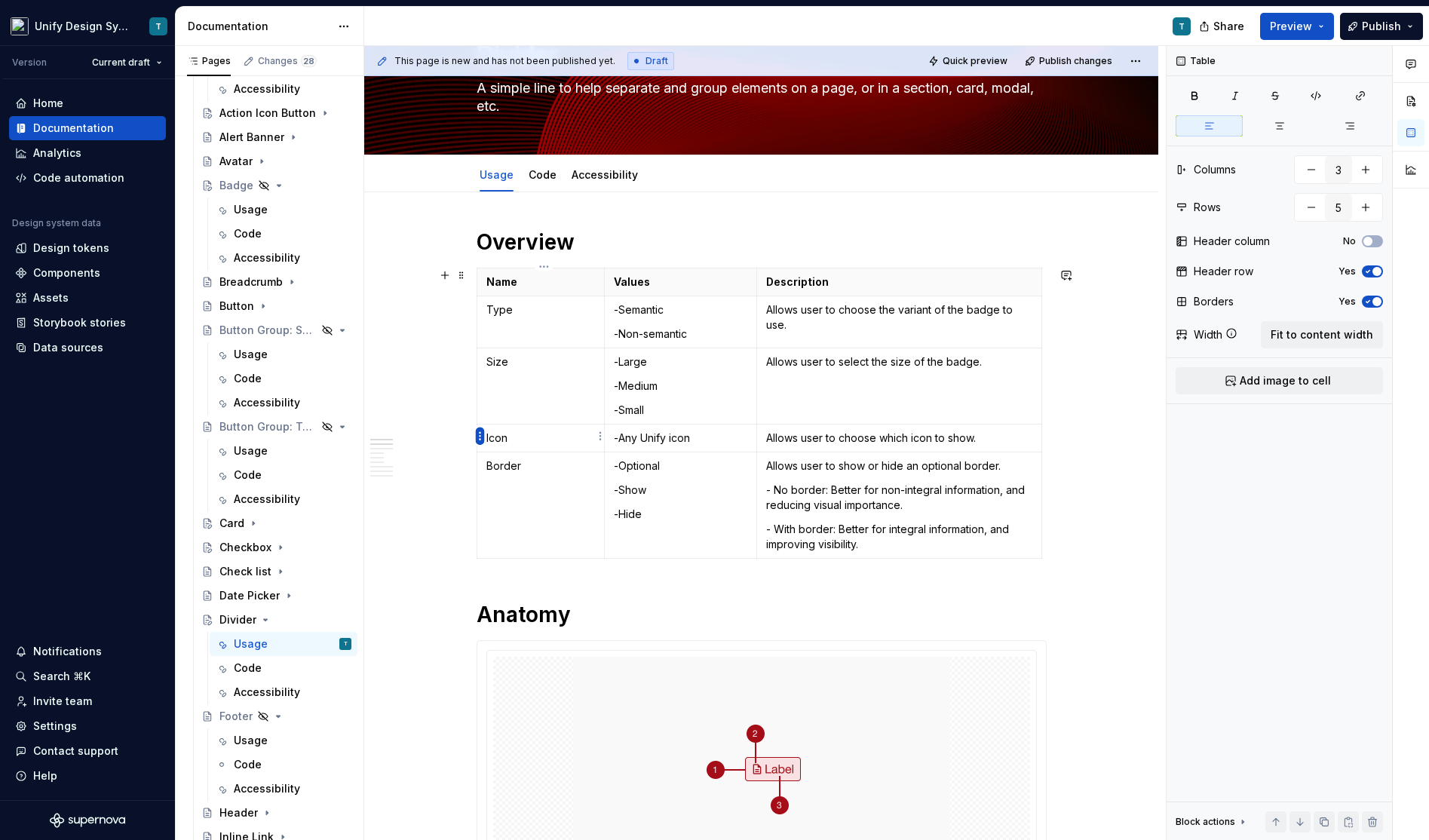
click at [478, 433] on html "Unify Design System T Version Current draft Home Documentation Analytics Code a…" at bounding box center [714, 420] width 1429 height 840
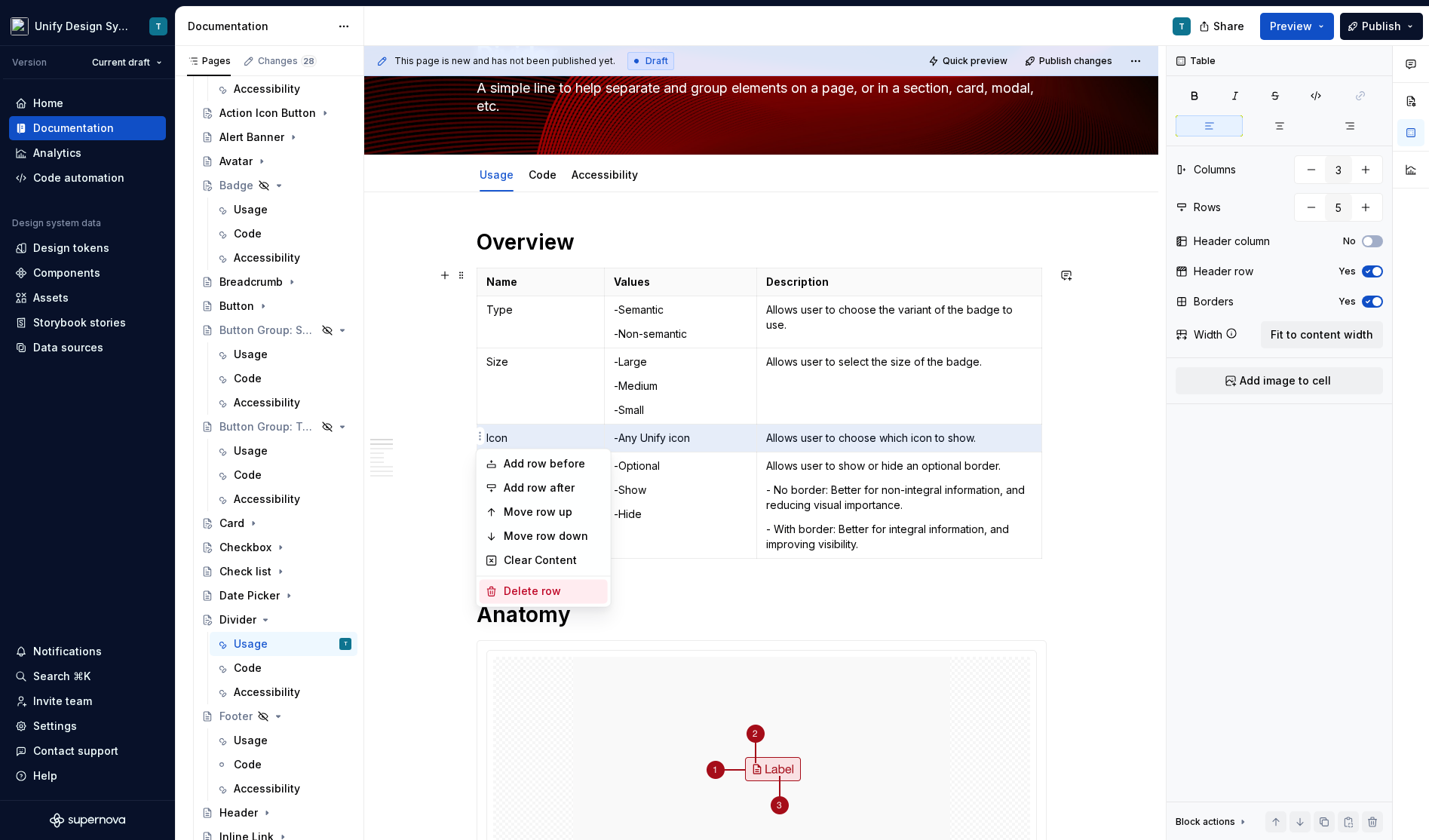
click at [516, 593] on div "Delete row" at bounding box center [552, 592] width 98 height 15
type input "4"
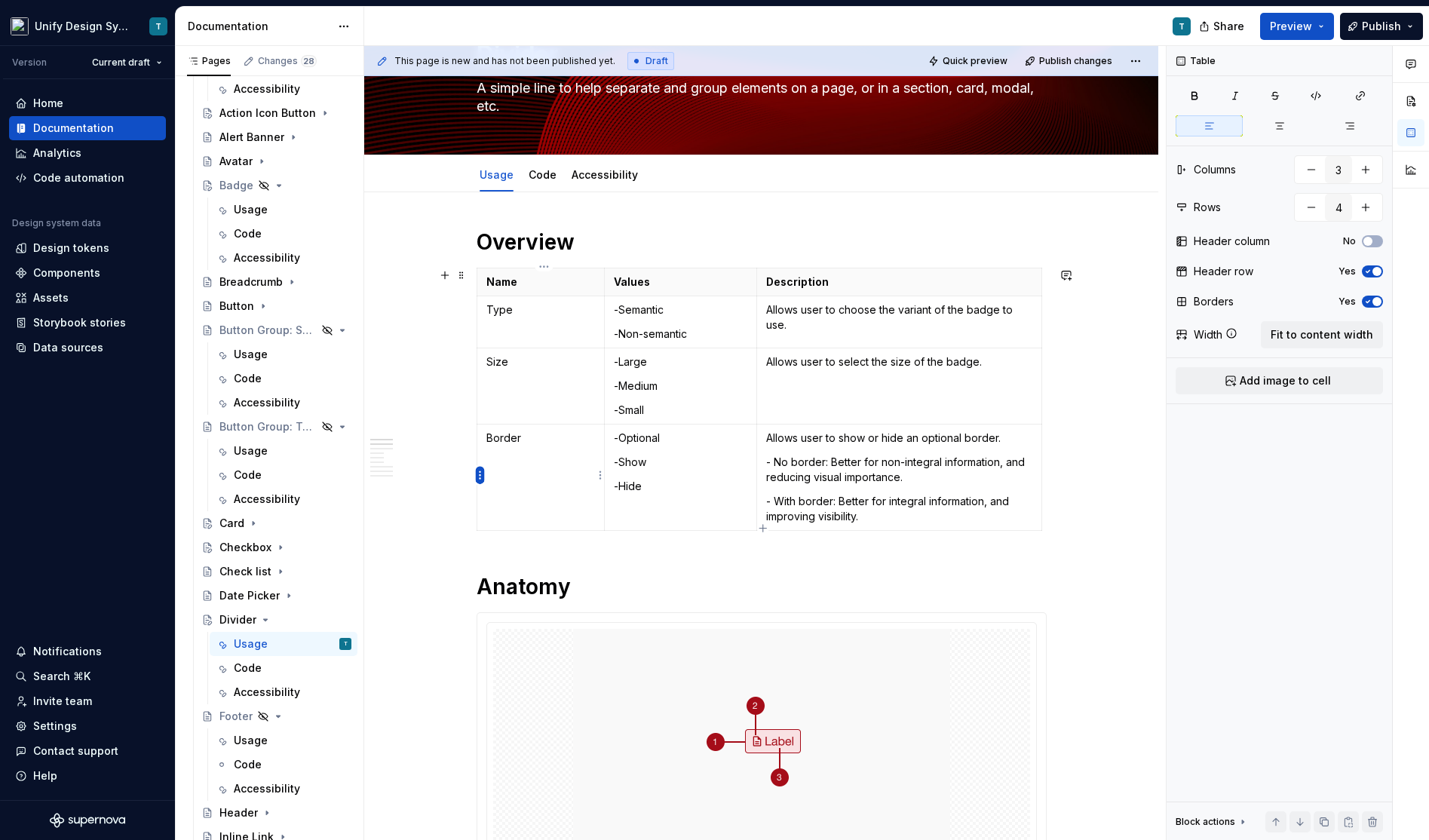
click at [481, 472] on html "Unify Design System T Version Current draft Home Documentation Analytics Code a…" at bounding box center [714, 420] width 1429 height 840
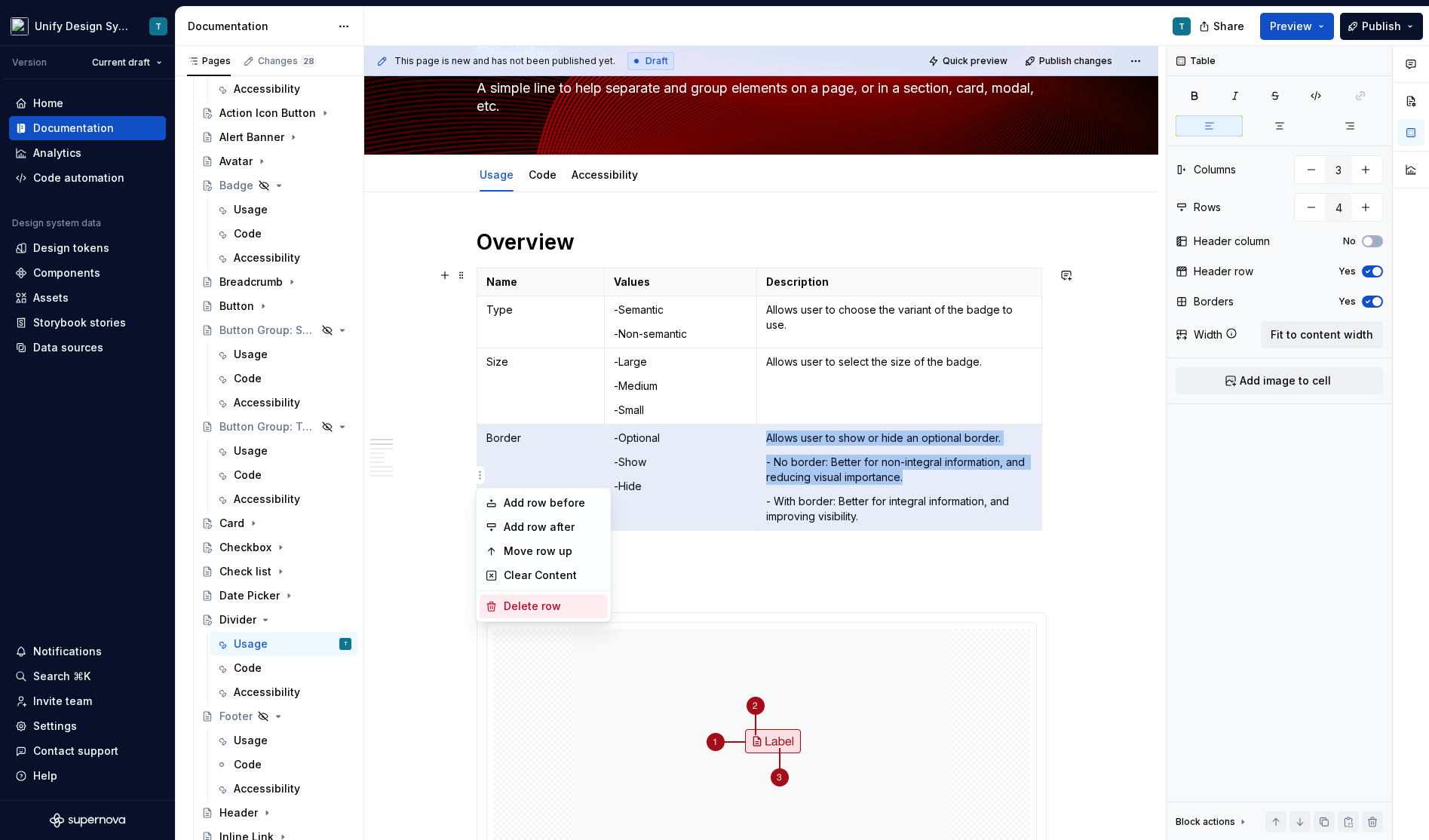
click at [523, 599] on div "Delete row" at bounding box center [552, 606] width 98 height 15
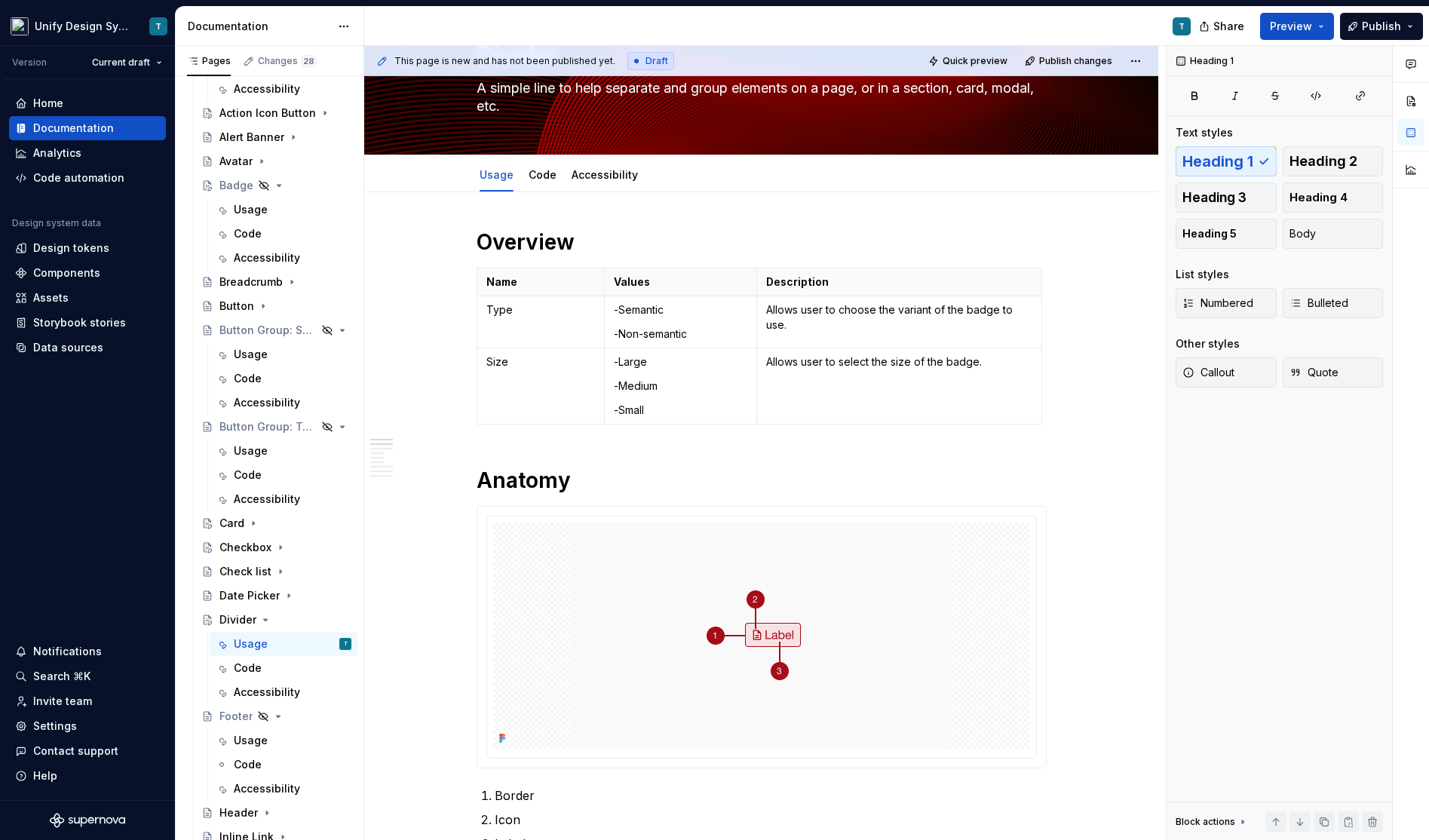
type textarea "*"
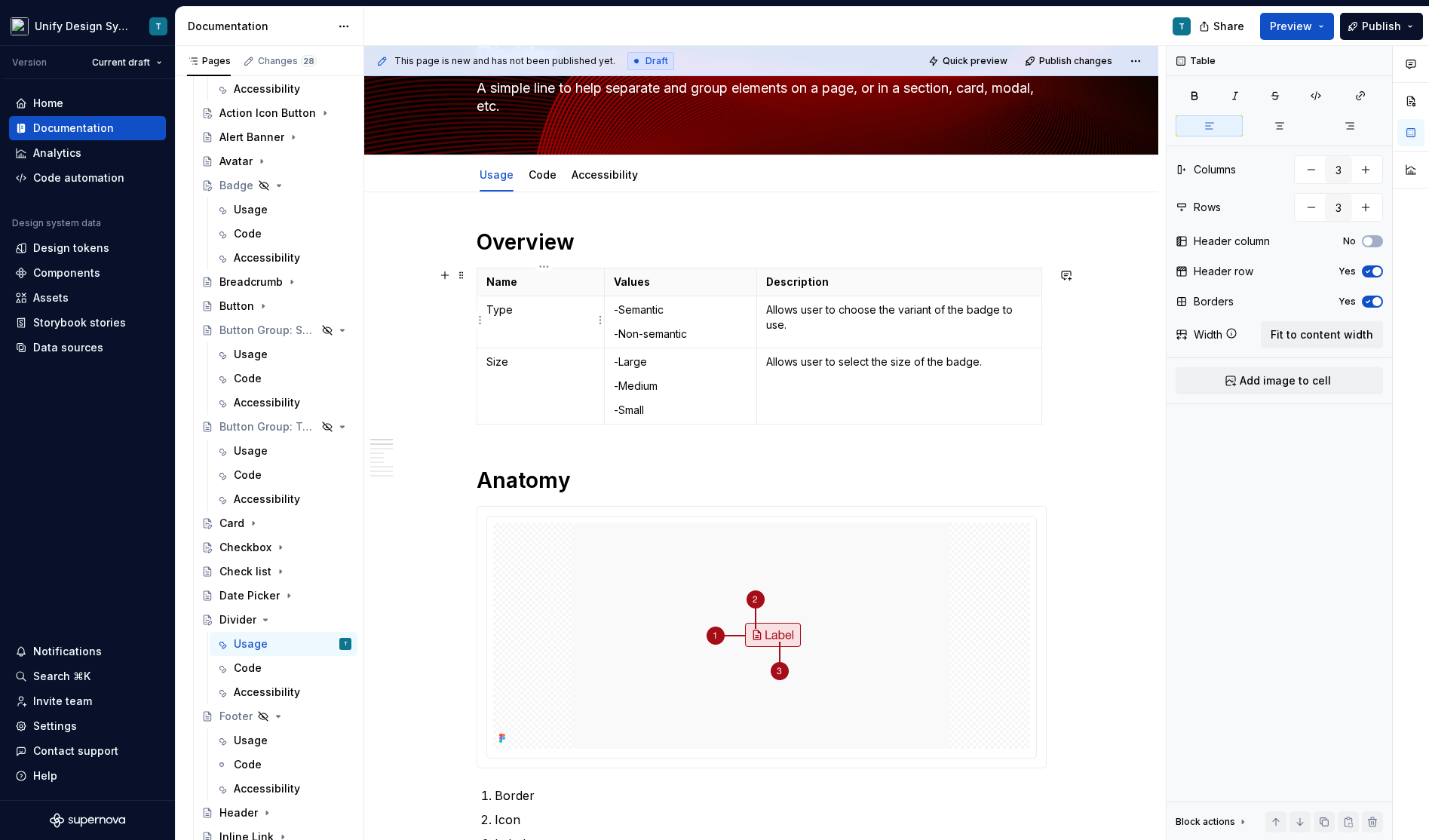
click at [507, 306] on p "Type" at bounding box center [540, 310] width 109 height 15
click at [498, 363] on p "Size" at bounding box center [540, 362] width 109 height 15
click at [466, 276] on span at bounding box center [461, 275] width 12 height 21
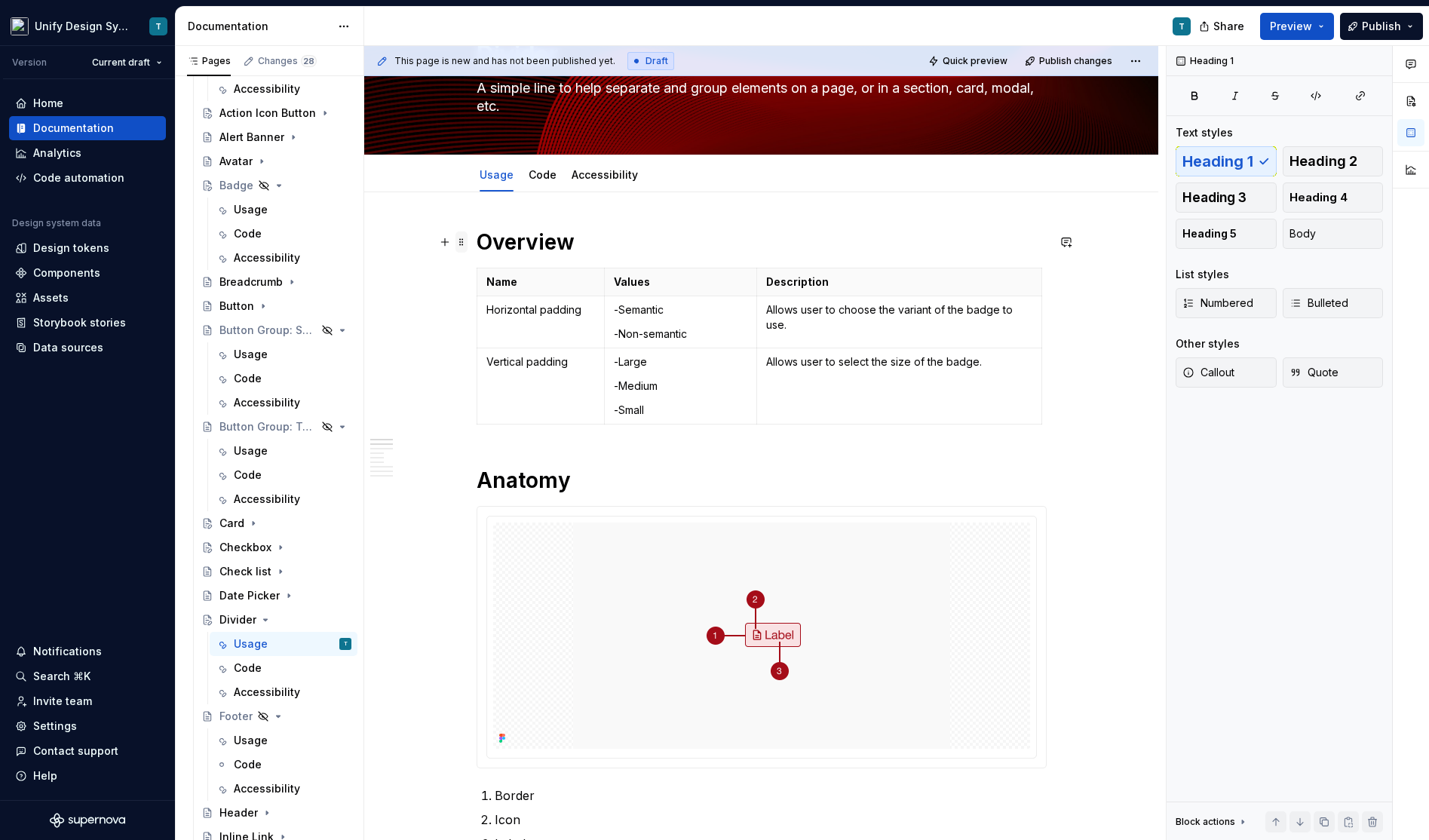
click at [467, 245] on span at bounding box center [461, 241] width 12 height 21
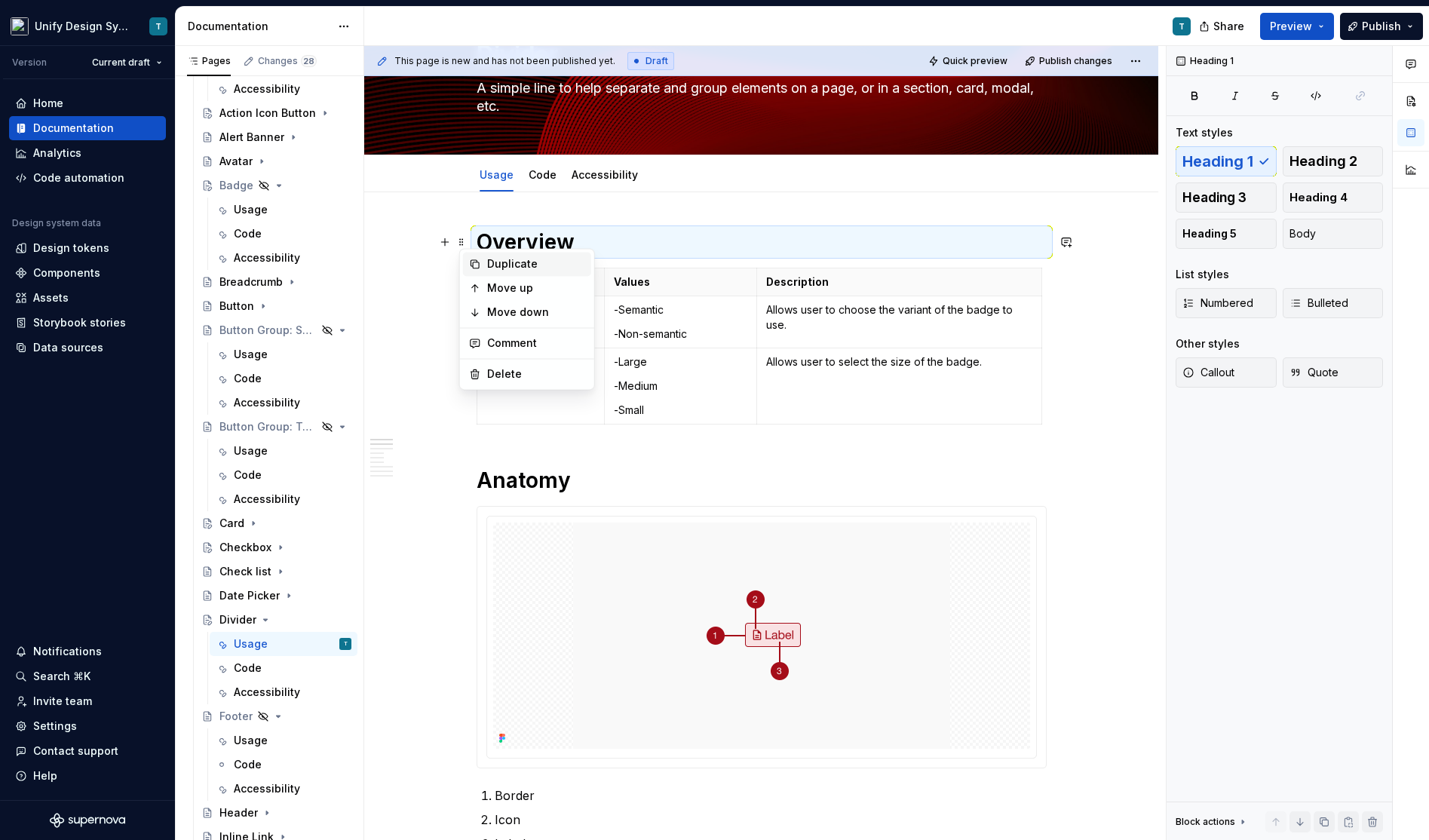
click at [491, 263] on div "Duplicate" at bounding box center [536, 264] width 98 height 15
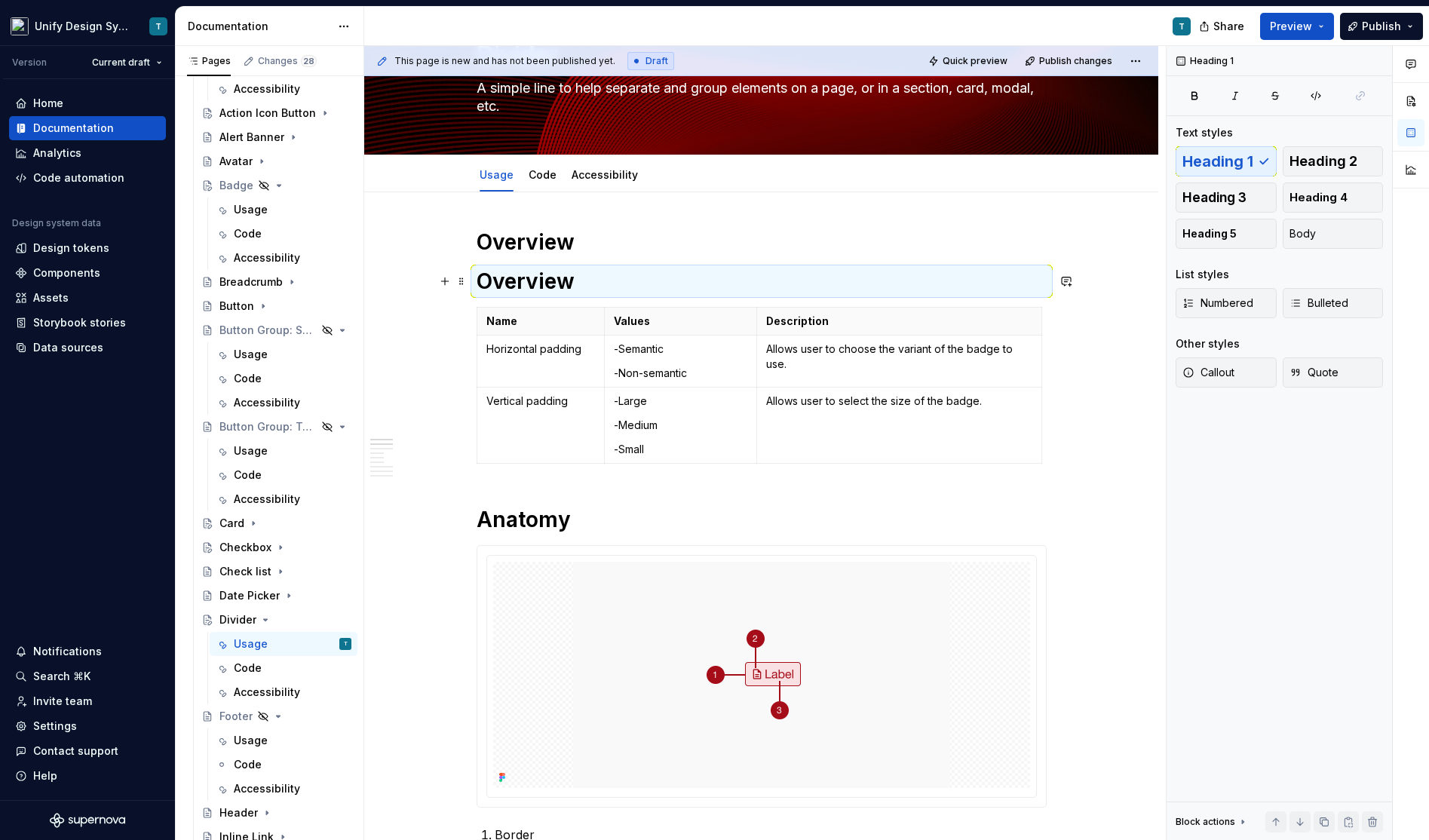
click at [513, 277] on h1 "Overview" at bounding box center [762, 282] width 570 height 27
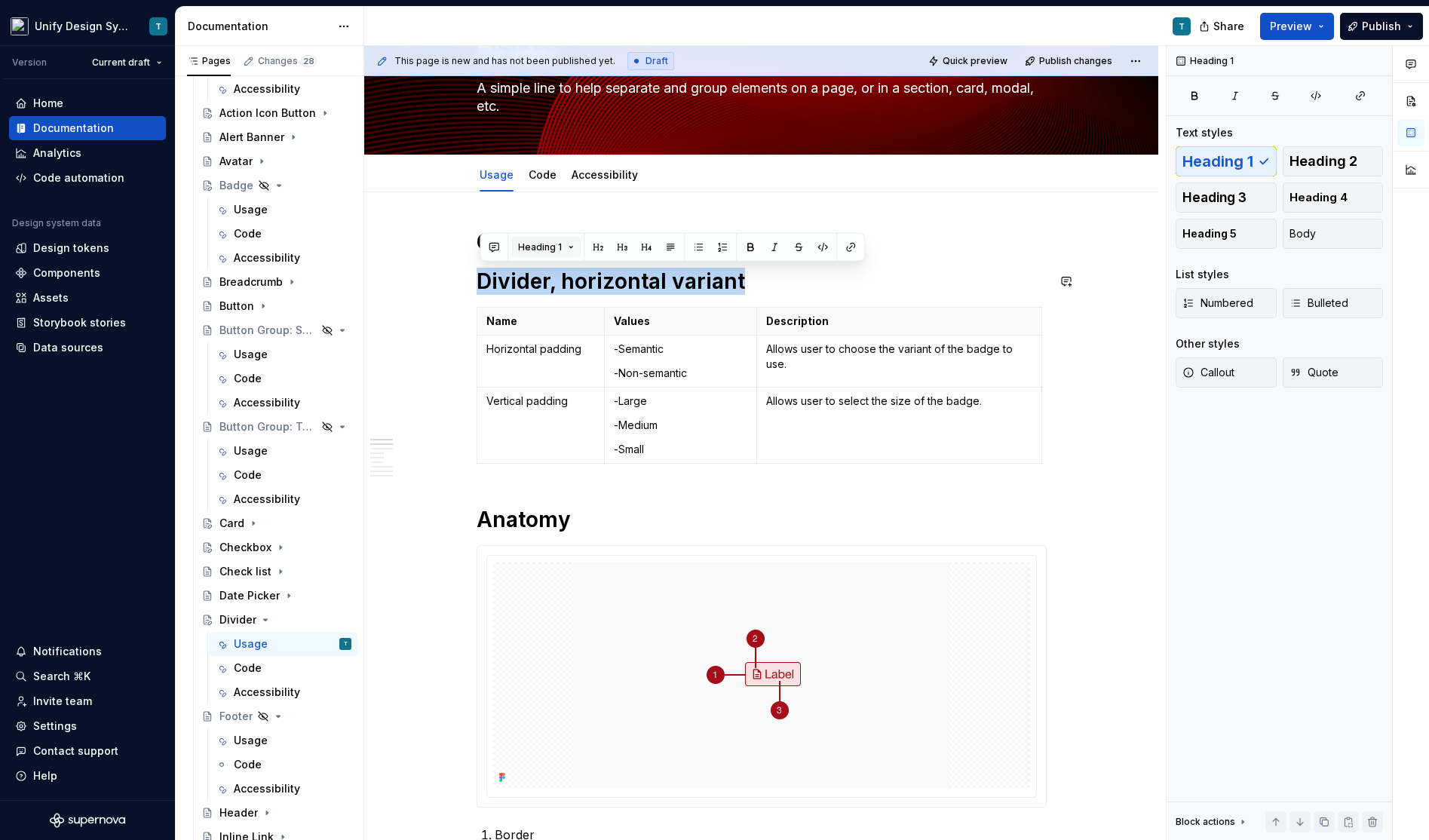
click at [535, 249] on span "Heading 1" at bounding box center [539, 247] width 44 height 12
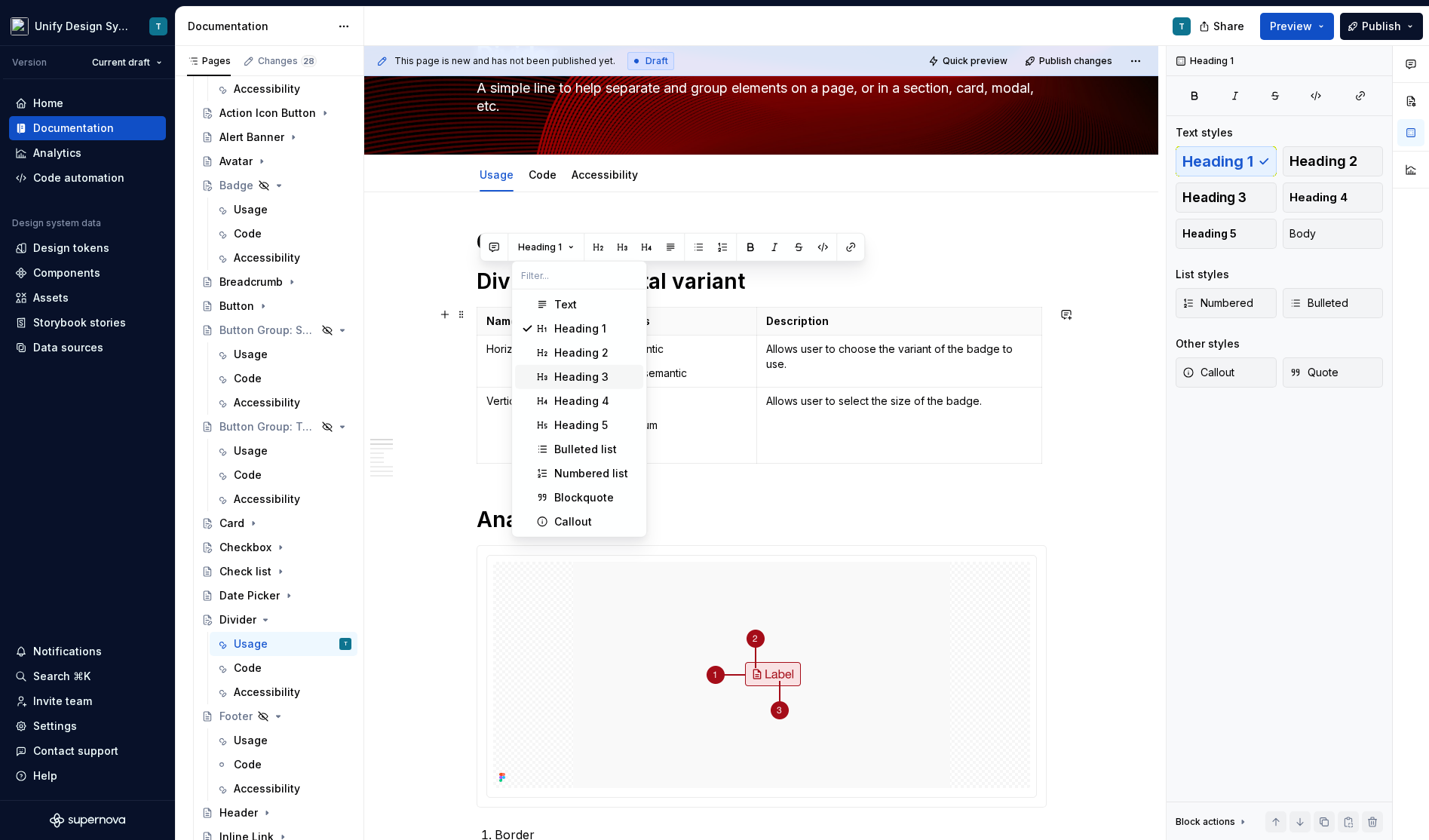
click at [559, 386] on span "Heading 3" at bounding box center [579, 377] width 128 height 24
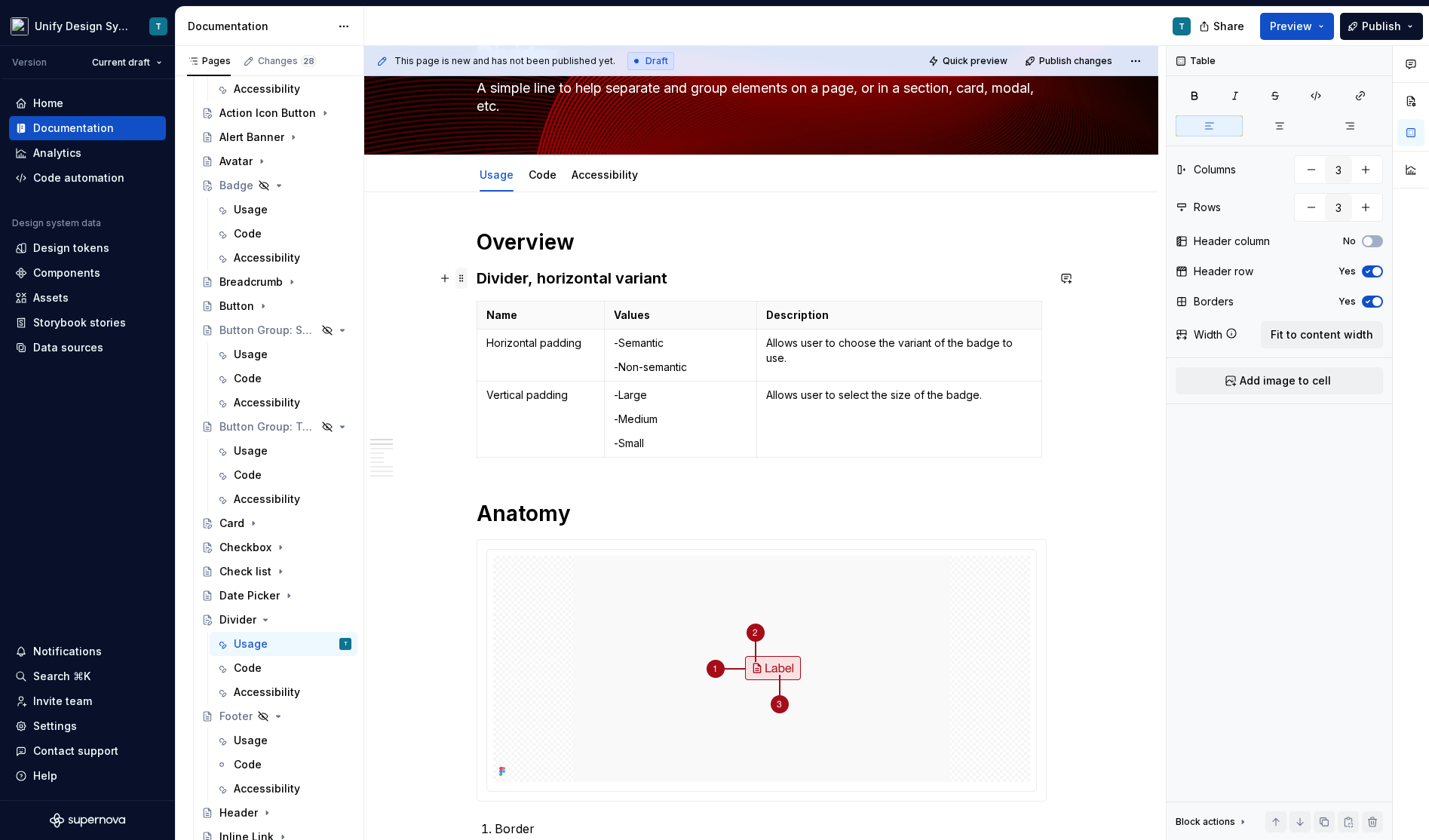
click at [467, 281] on span at bounding box center [461, 278] width 12 height 21
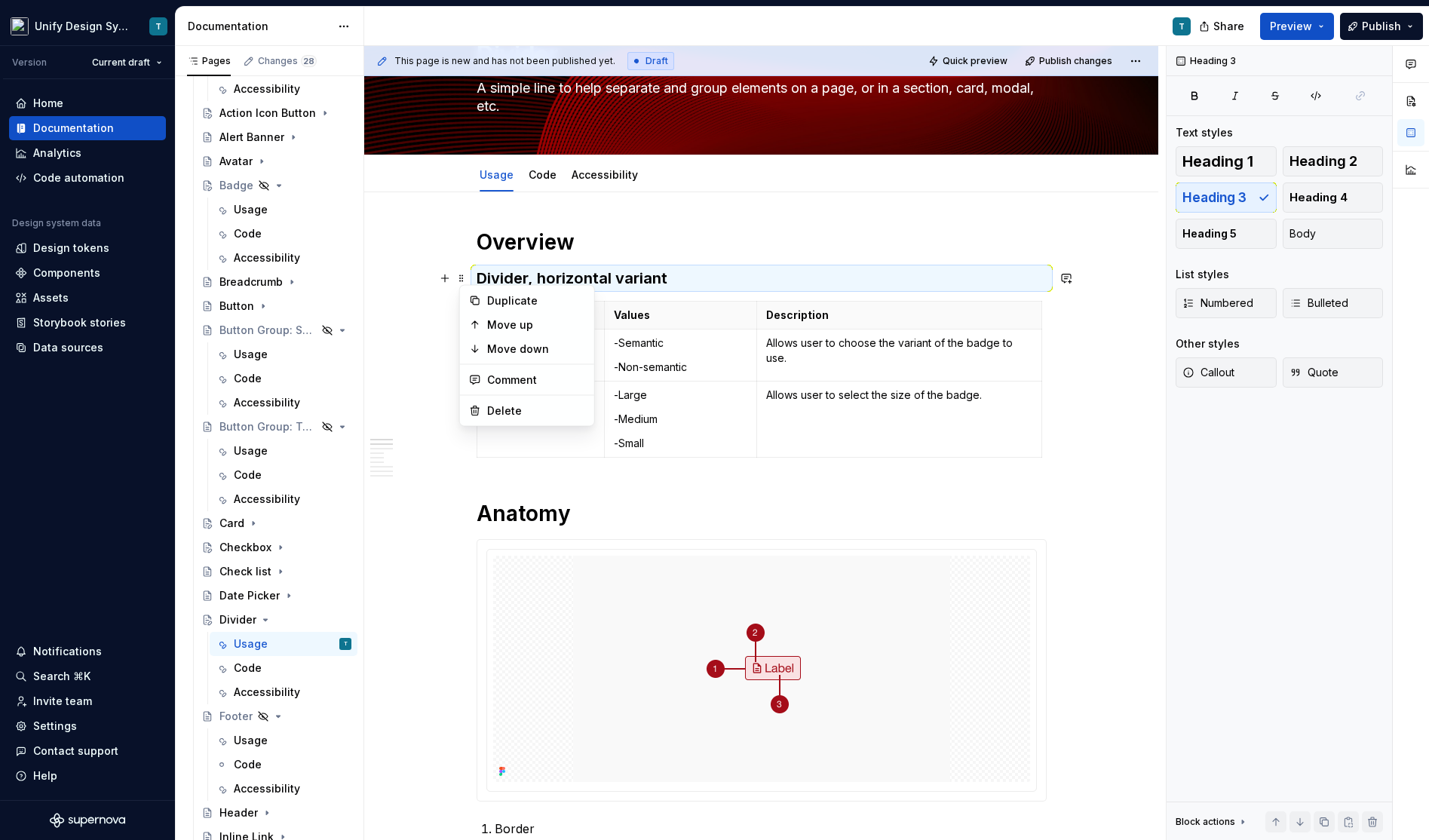
click at [688, 343] on p "-Semantic" at bounding box center [681, 343] width 134 height 15
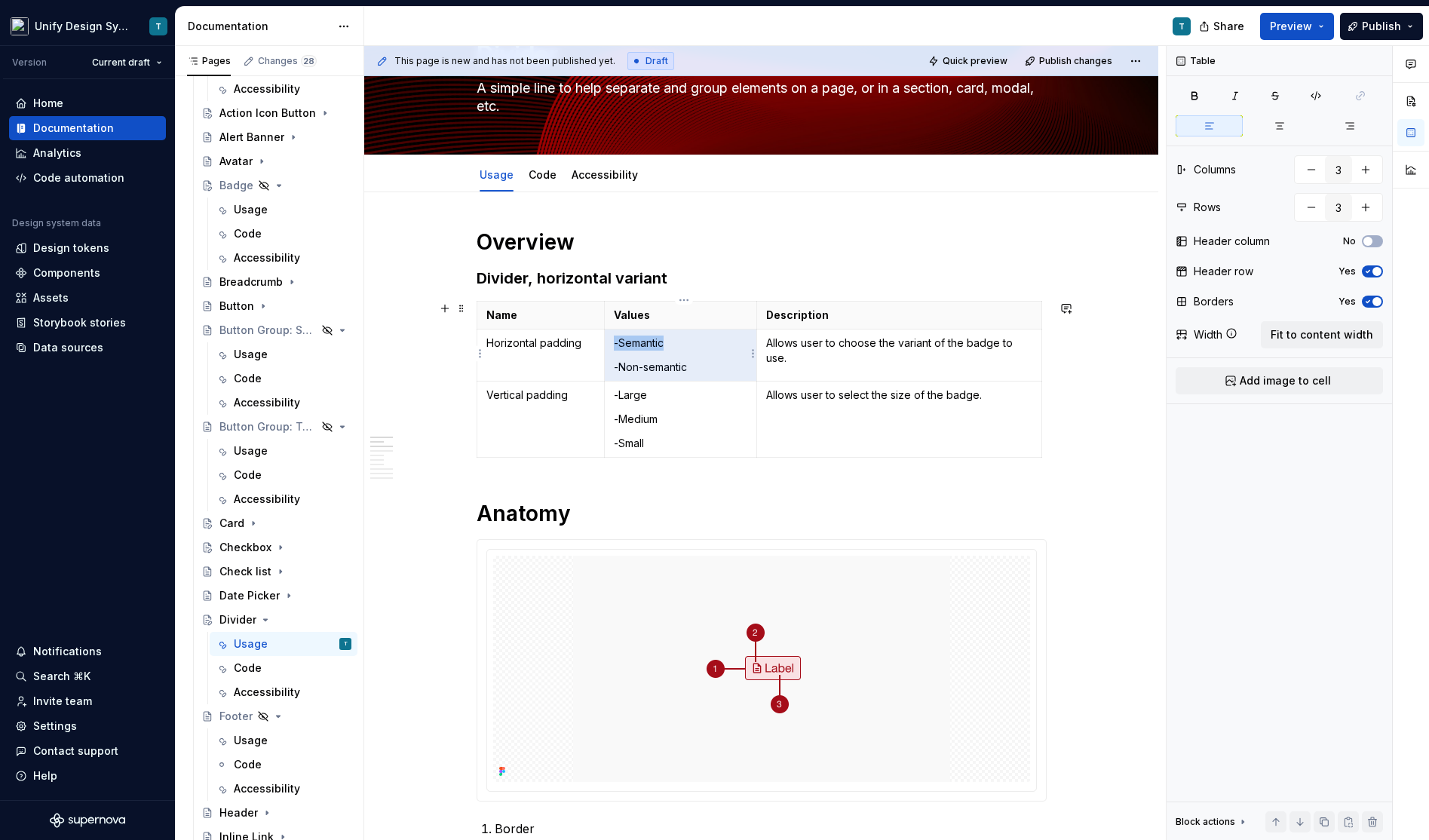
drag, startPoint x: 696, startPoint y: 367, endPoint x: 619, endPoint y: 343, distance: 80.7
click at [619, 343] on td "-Semantic -Non-semantic" at bounding box center [680, 355] width 152 height 52
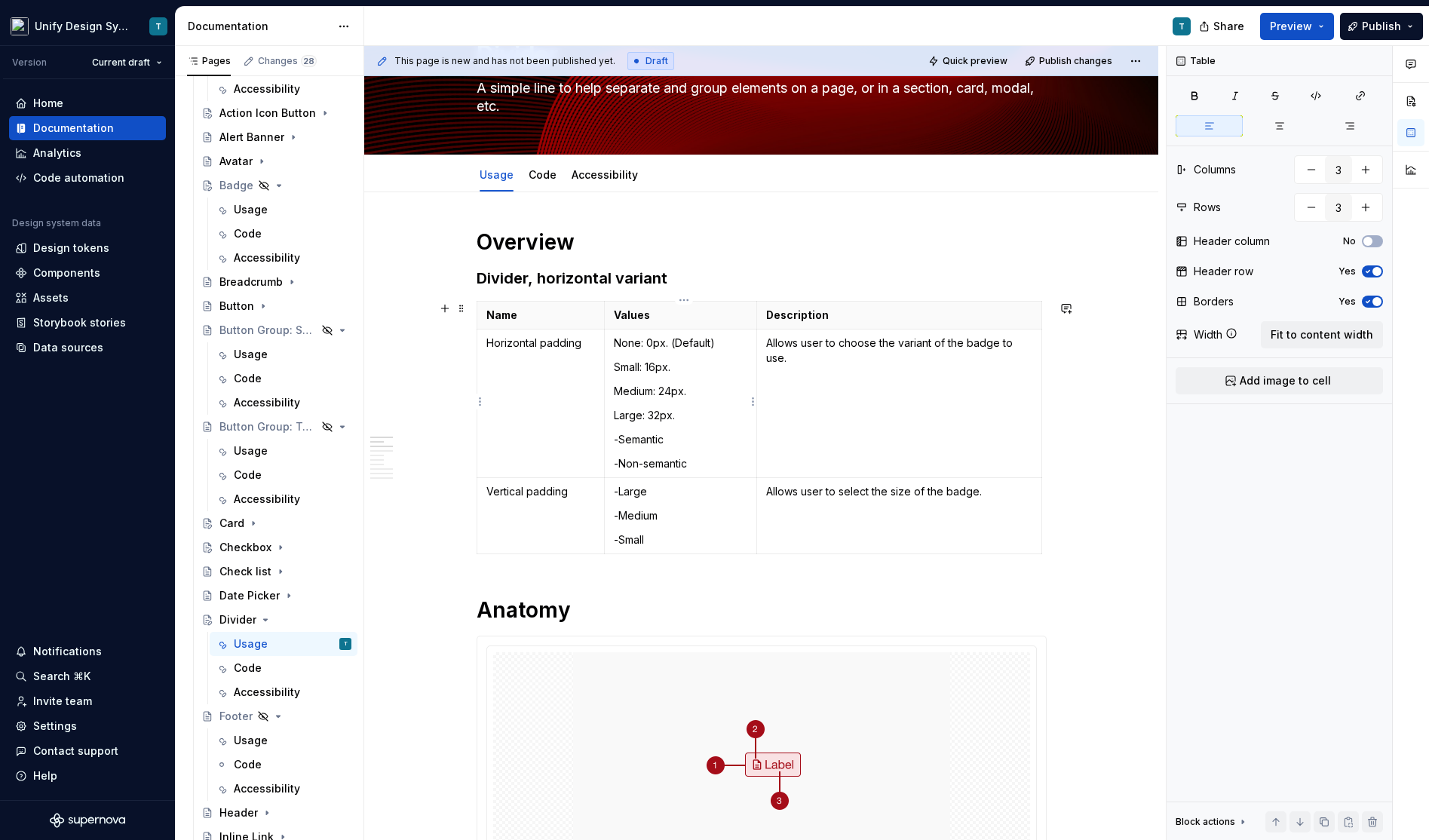
click at [618, 340] on p "None: 0px. (Default)" at bounding box center [681, 343] width 134 height 15
drag, startPoint x: 711, startPoint y: 458, endPoint x: 625, endPoint y: 433, distance: 89.6
click at [625, 433] on td "-None: 0px. (Default) -Small: 16px. -Medium: 24px. -Large: 32px. -Semantic -Non…" at bounding box center [680, 403] width 152 height 148
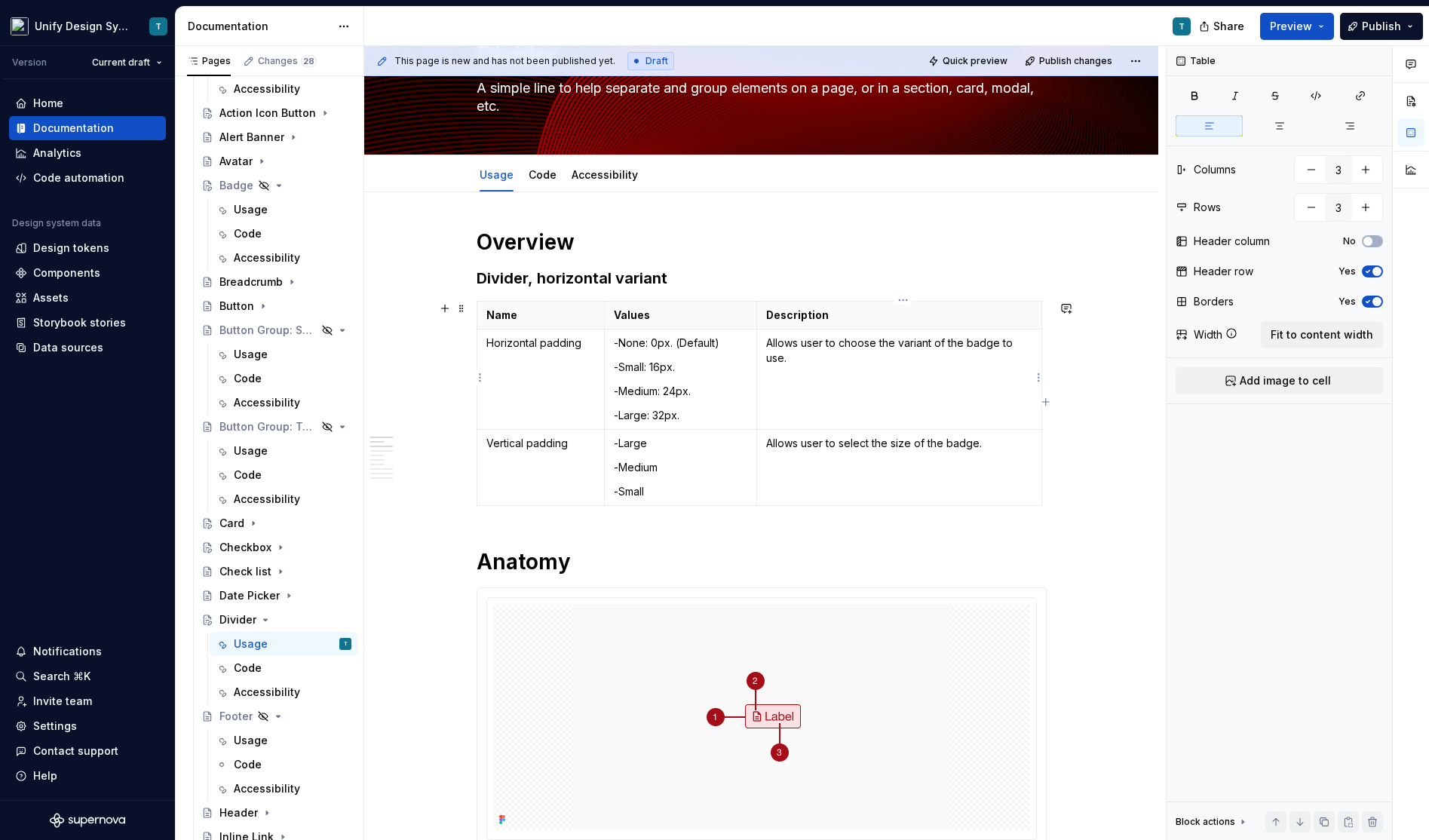
click at [789, 348] on p "Allows user to choose the variant of the badge to use." at bounding box center [900, 350] width 267 height 30
click at [793, 442] on p "Allows user to select the size of the badge." at bounding box center [900, 444] width 267 height 15
drag, startPoint x: 658, startPoint y: 485, endPoint x: 619, endPoint y: 441, distance: 58.8
click at [619, 441] on td "-Large -Medium -Small" at bounding box center [680, 468] width 152 height 76
click at [617, 441] on p "Small: 16px." at bounding box center [681, 444] width 134 height 15
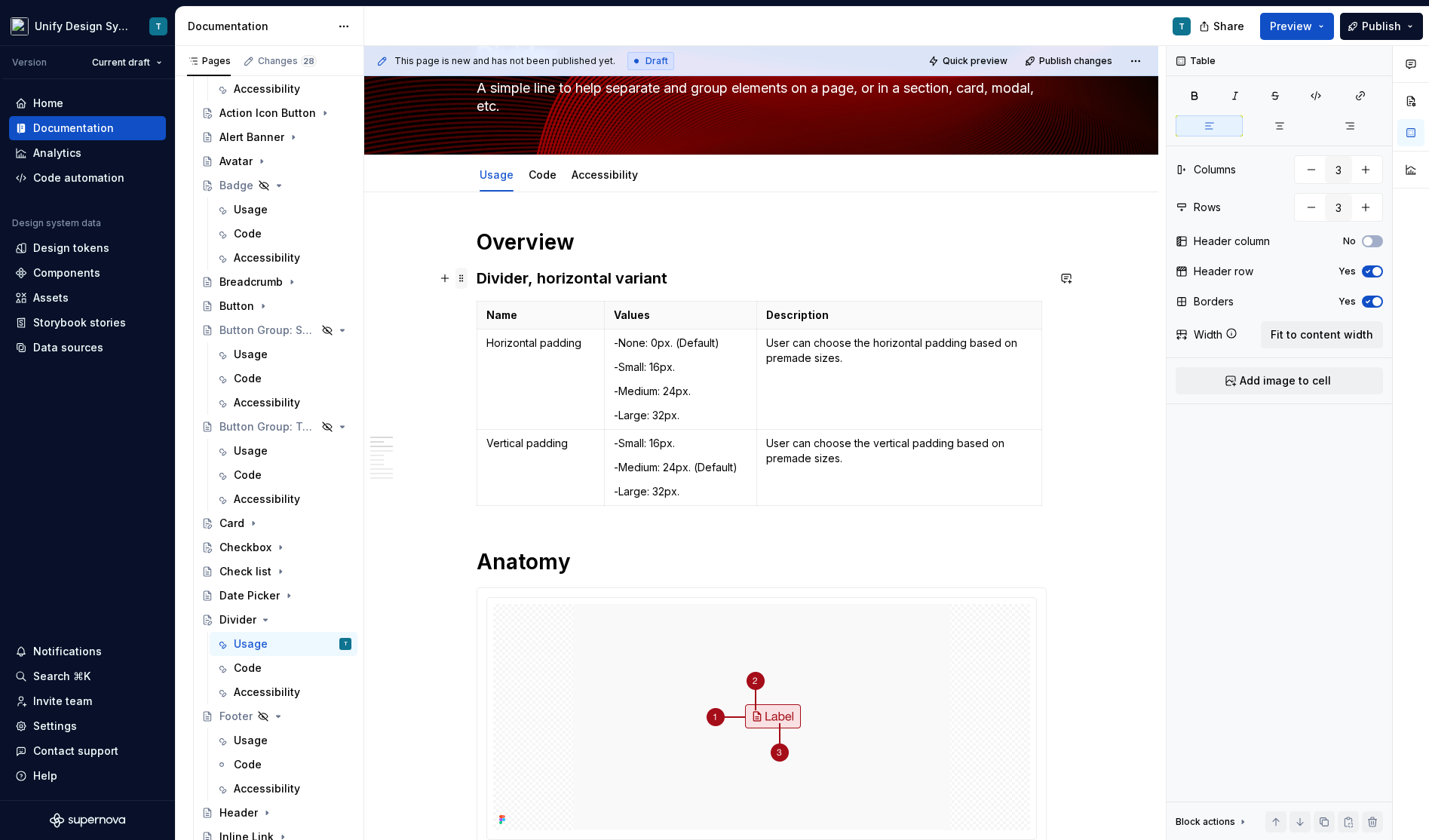
click at [464, 275] on span at bounding box center [461, 278] width 12 height 21
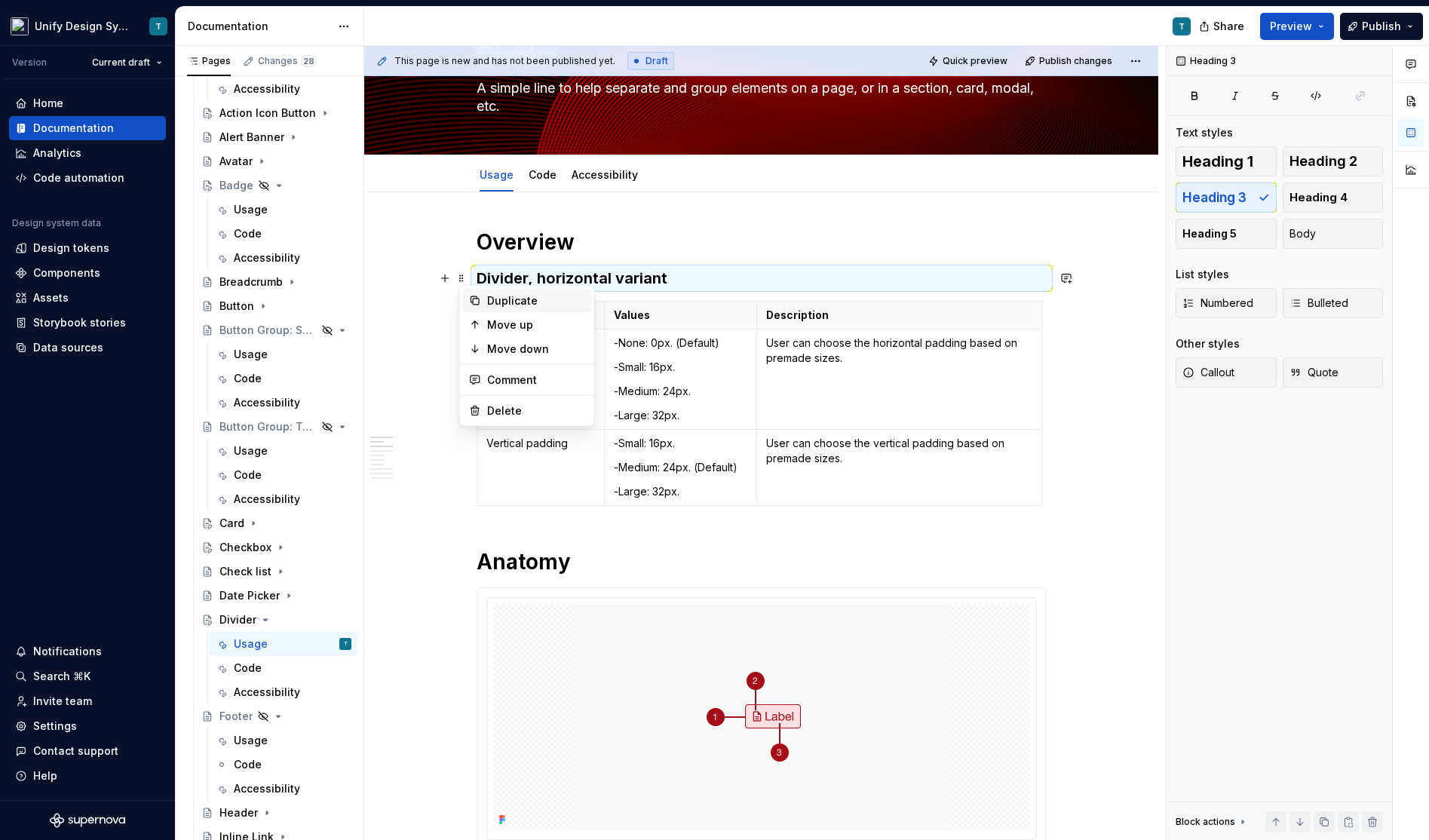
click at [505, 301] on div "Duplicate" at bounding box center [536, 301] width 98 height 15
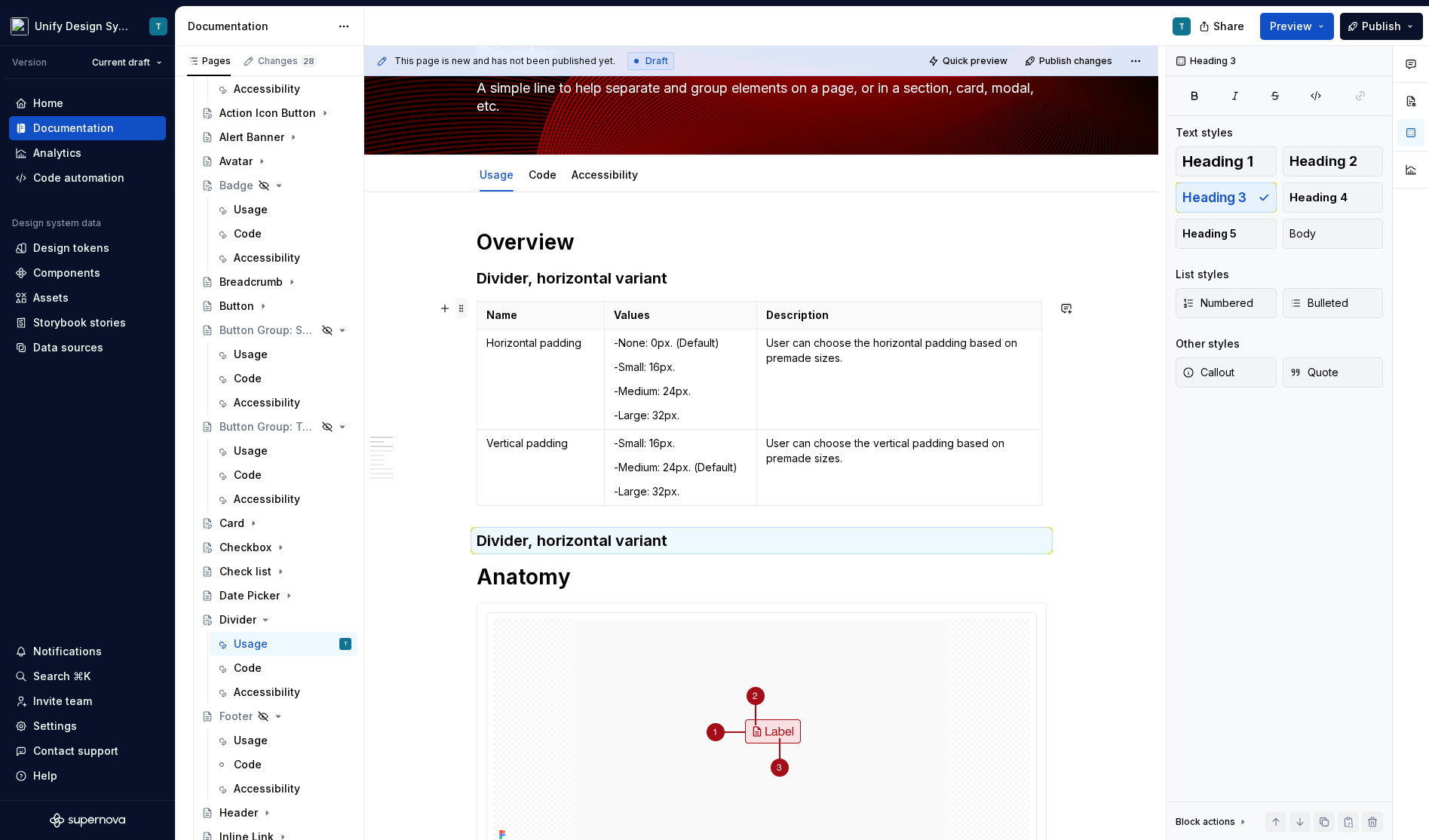
click at [464, 310] on span at bounding box center [461, 308] width 12 height 21
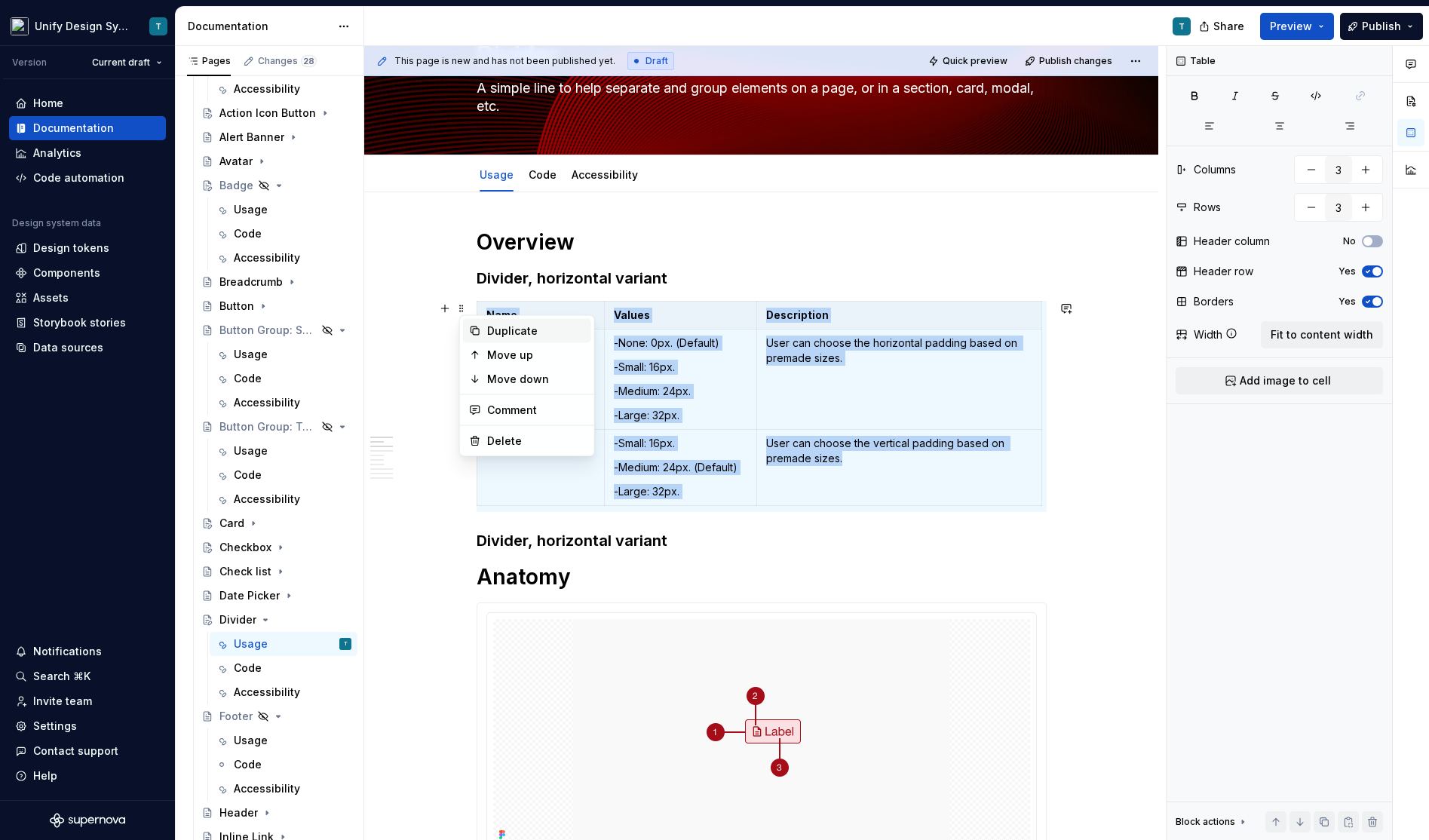
click at [498, 329] on div "Duplicate" at bounding box center [536, 331] width 98 height 15
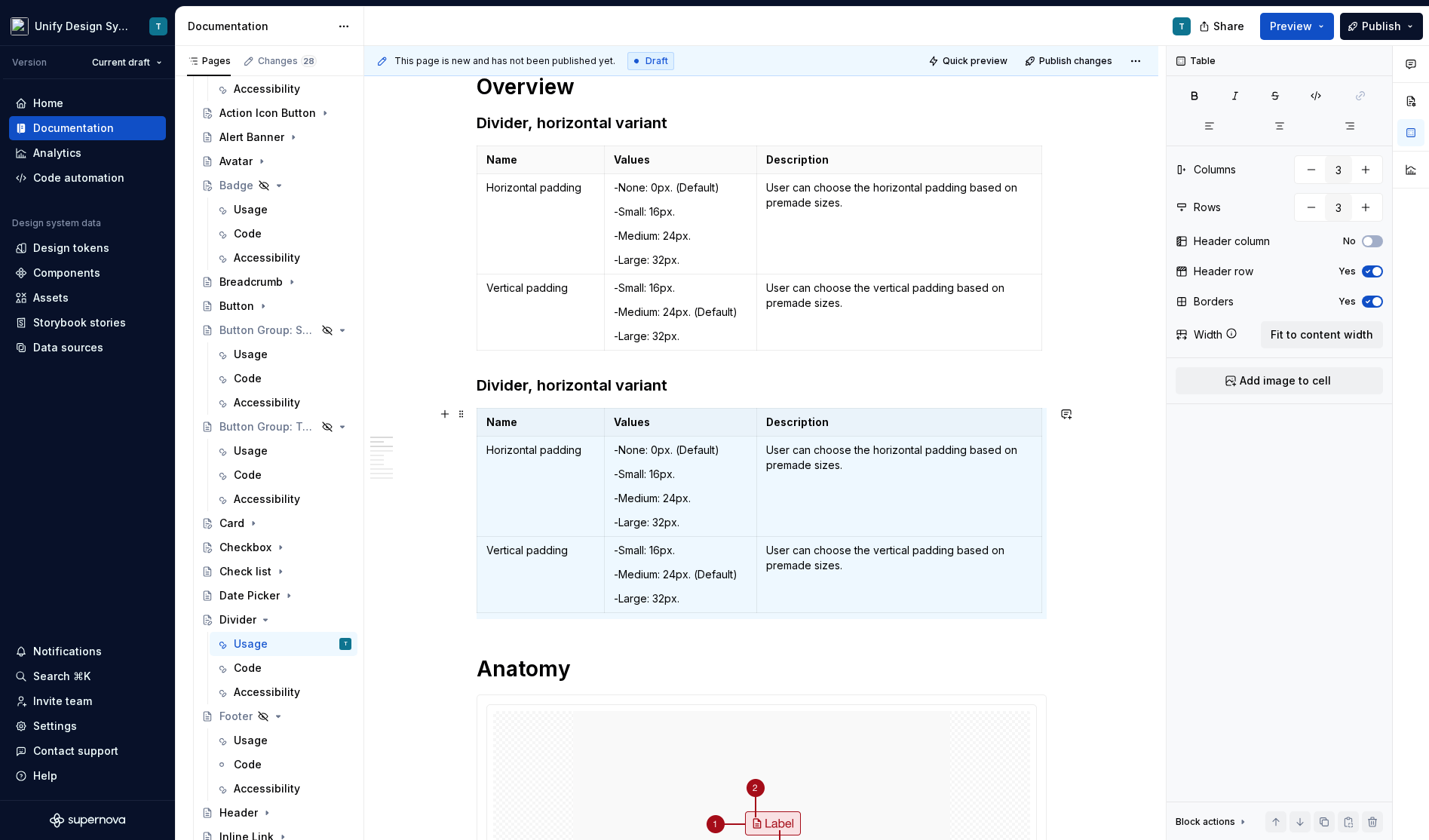
scroll to position [5, 0]
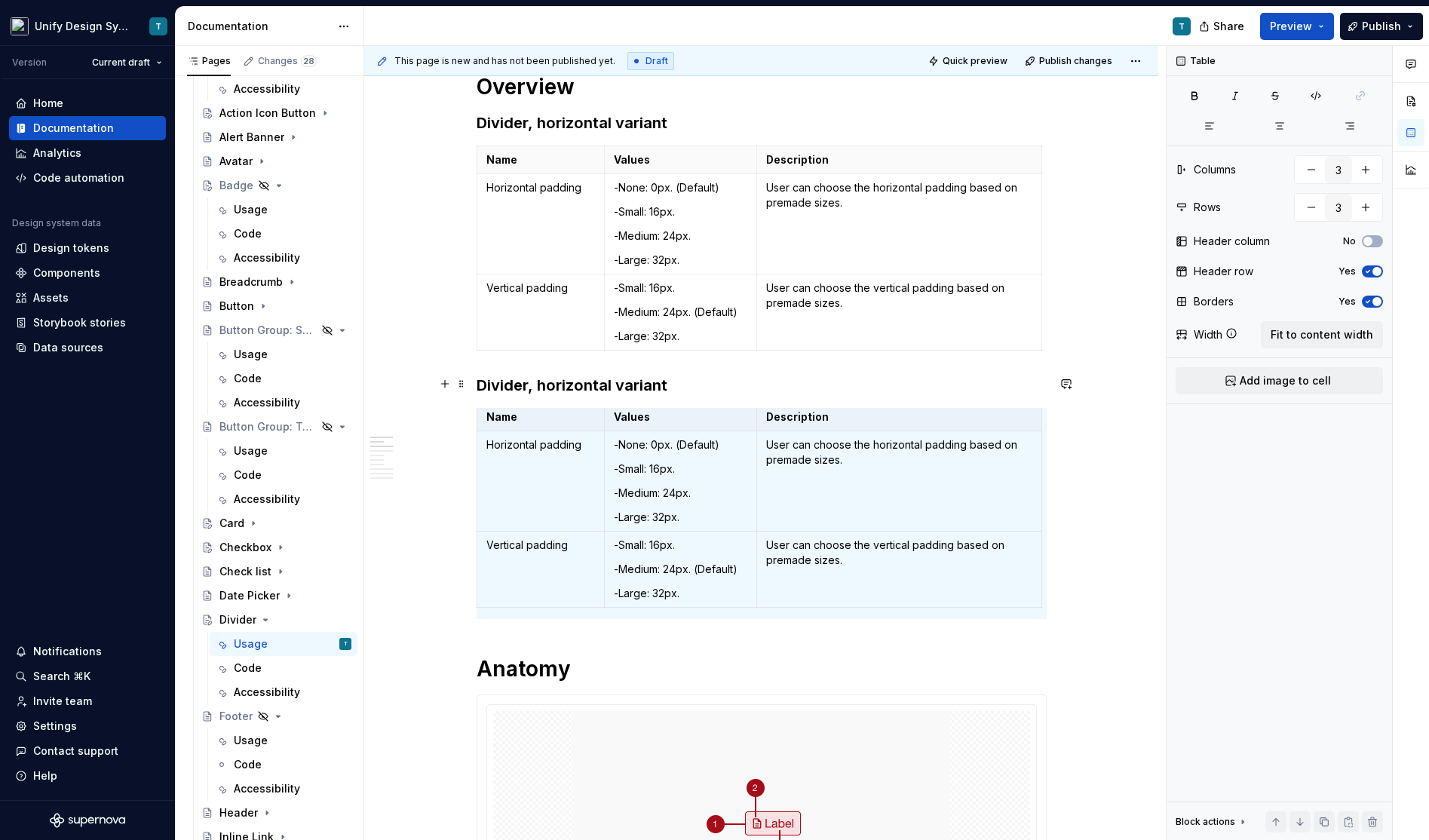
click at [567, 382] on h3 "Divider, horizontal variant" at bounding box center [762, 385] width 570 height 21
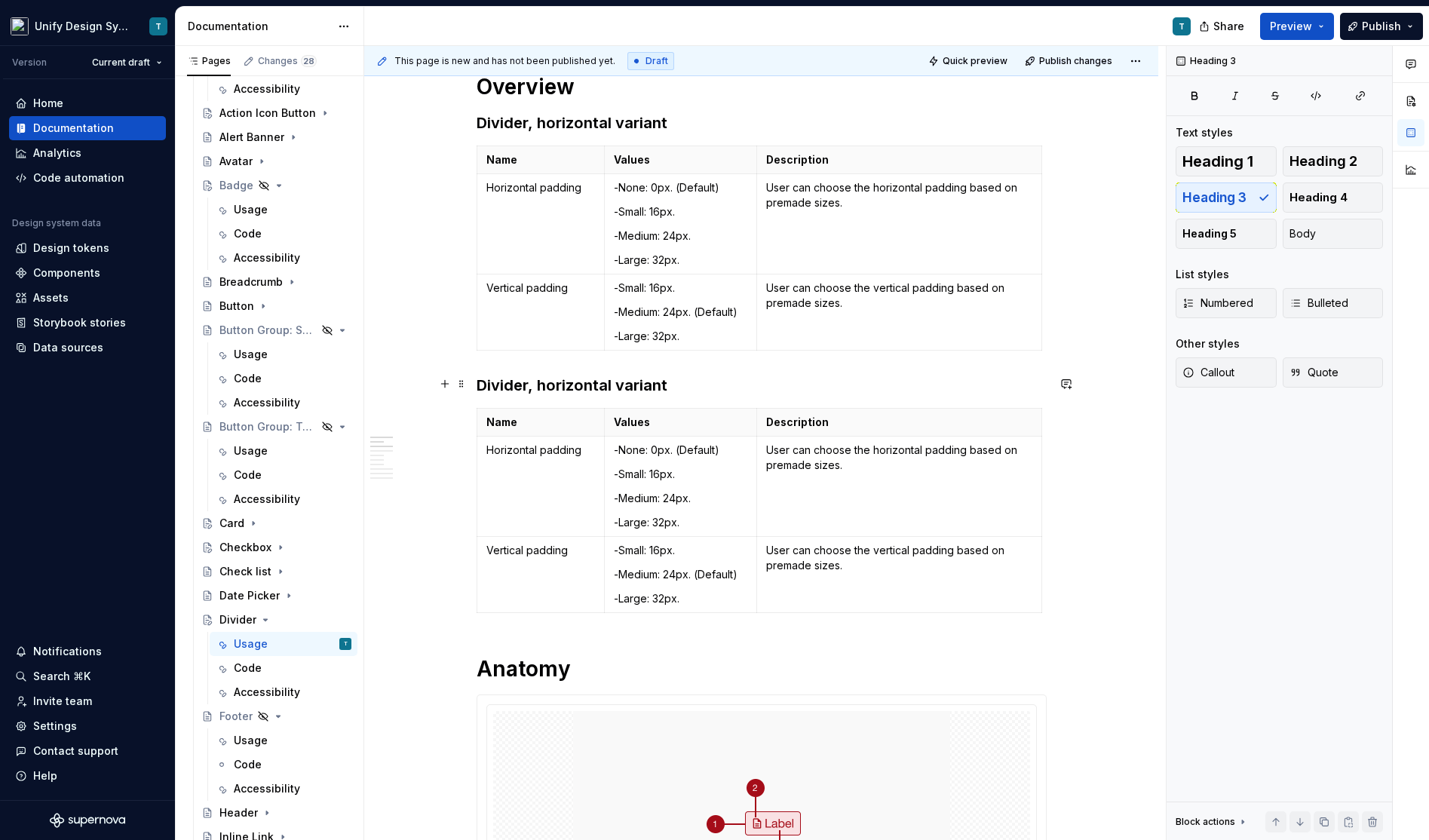
click at [567, 382] on h3 "Divider, horizontal variant" at bounding box center [762, 385] width 570 height 21
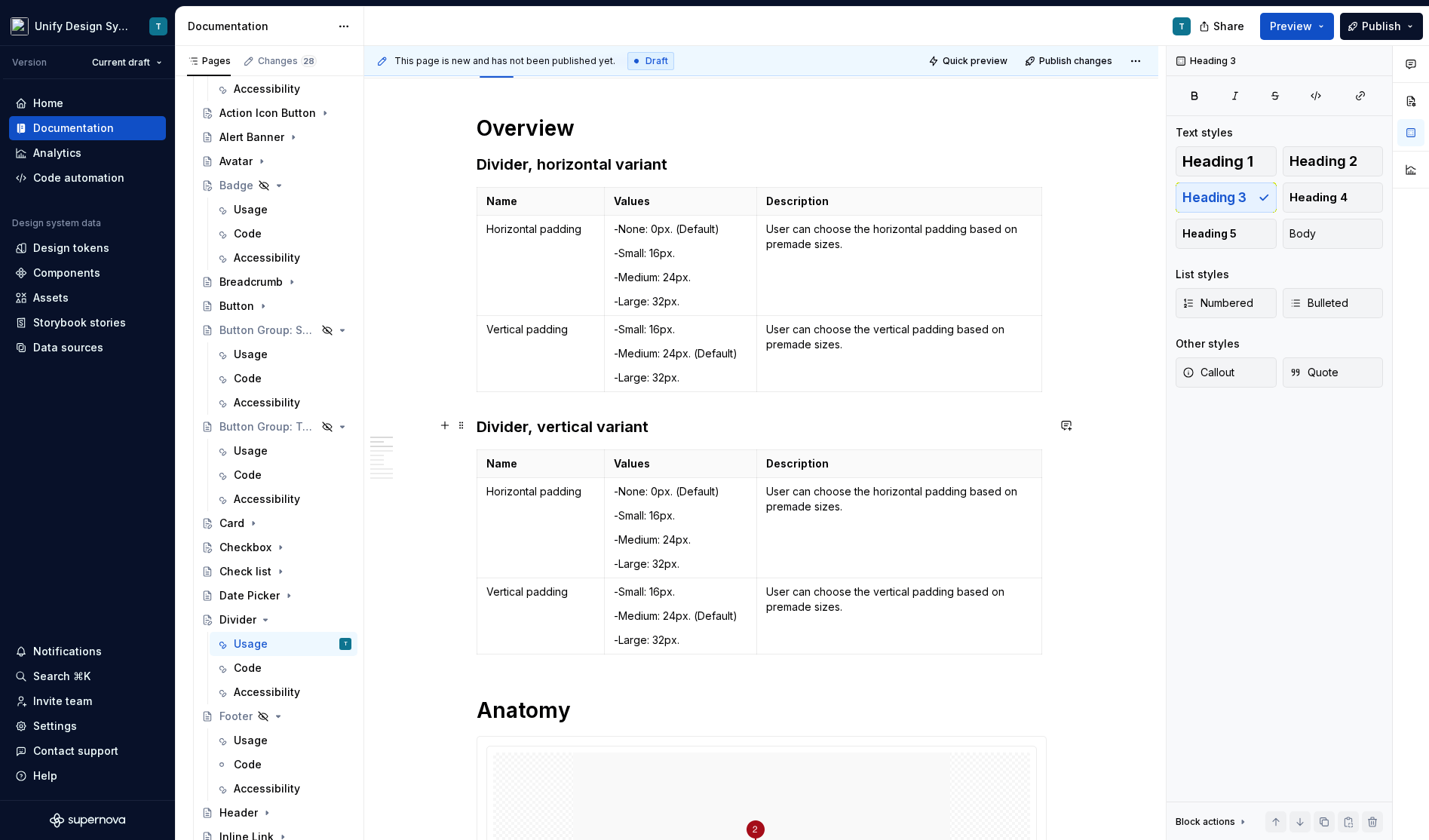
click at [548, 420] on h3 "Divider, vertical variant" at bounding box center [762, 426] width 570 height 21
click at [546, 162] on h3 "Divider, horizontal variant" at bounding box center [762, 164] width 570 height 21
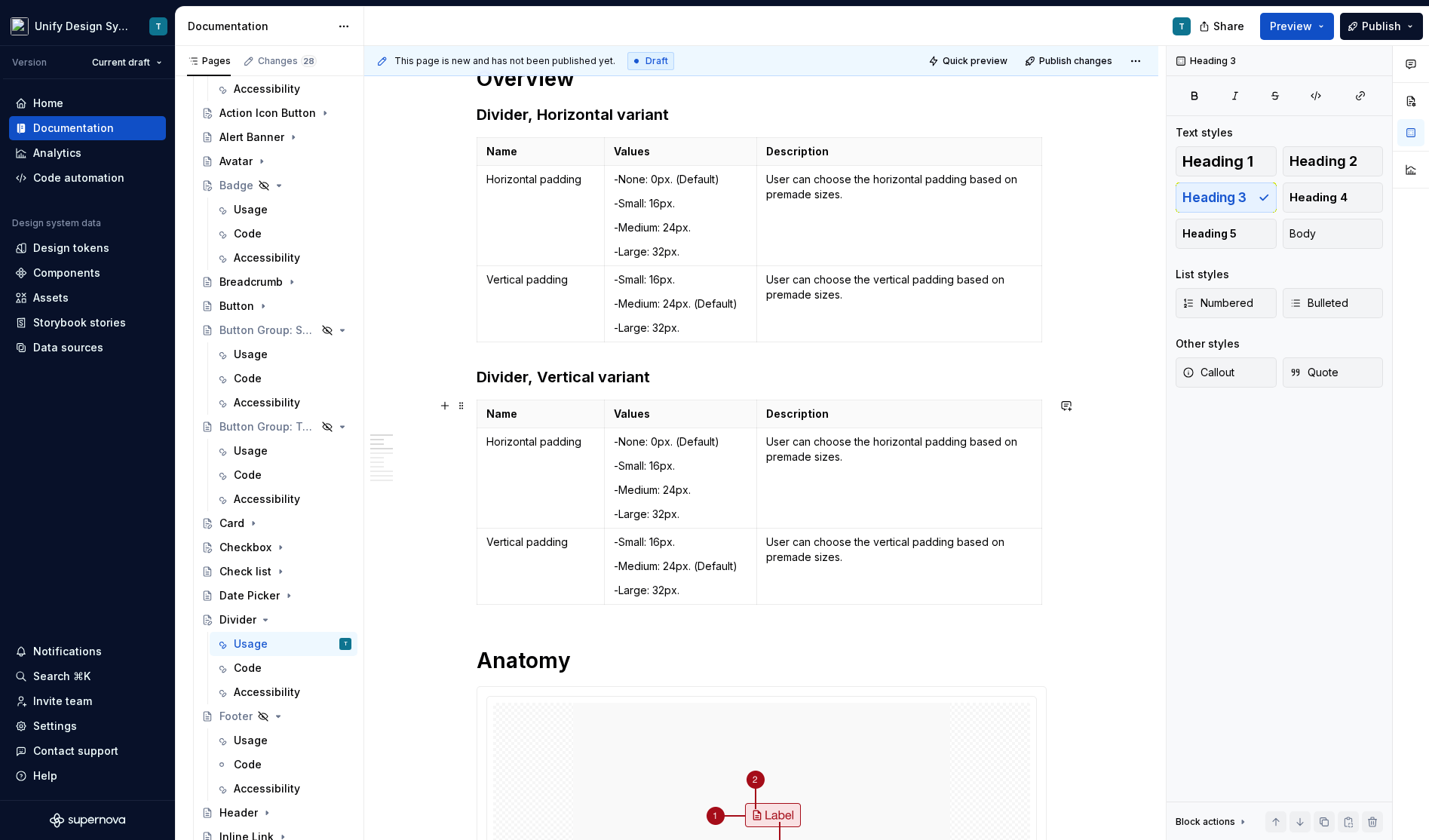
scroll to position [253, 0]
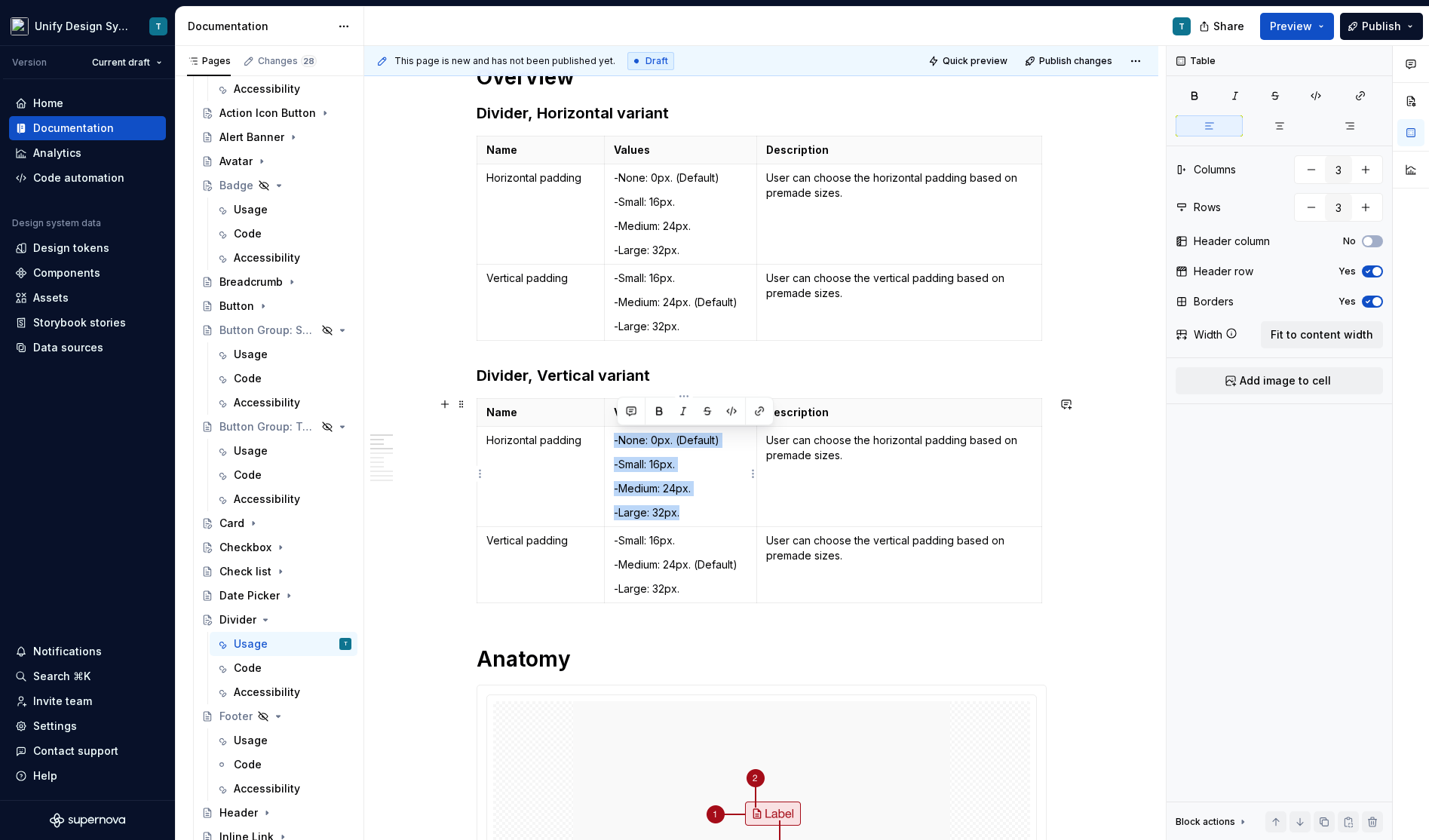
drag, startPoint x: 697, startPoint y: 511, endPoint x: 613, endPoint y: 431, distance: 116.0
click at [613, 431] on td "-None: 0px. (Default) -Small: 16px. -Medium: 24px. -Large: 32px." at bounding box center [680, 476] width 152 height 100
copy td "-None: 0px. (Default) -Small: 16px. -Medium: 24px. -Large: 32px."
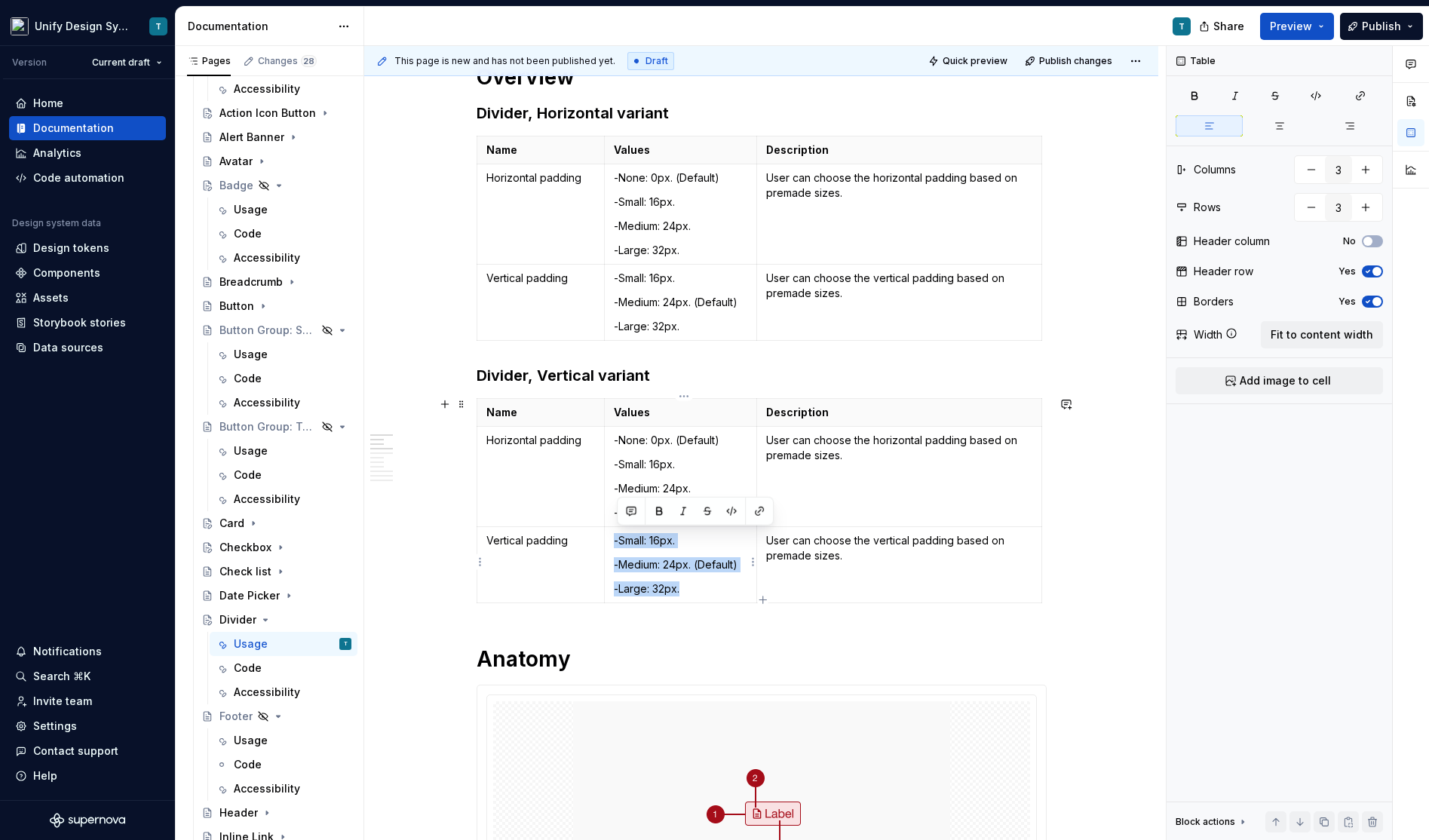
drag, startPoint x: 698, startPoint y: 588, endPoint x: 612, endPoint y: 533, distance: 102.1
click at [612, 533] on td "-Small: 16px. -Medium: 24px. (Default) -Large: 32px." at bounding box center [680, 565] width 152 height 76
click at [616, 538] on p "-Small: 16px." at bounding box center [681, 541] width 134 height 15
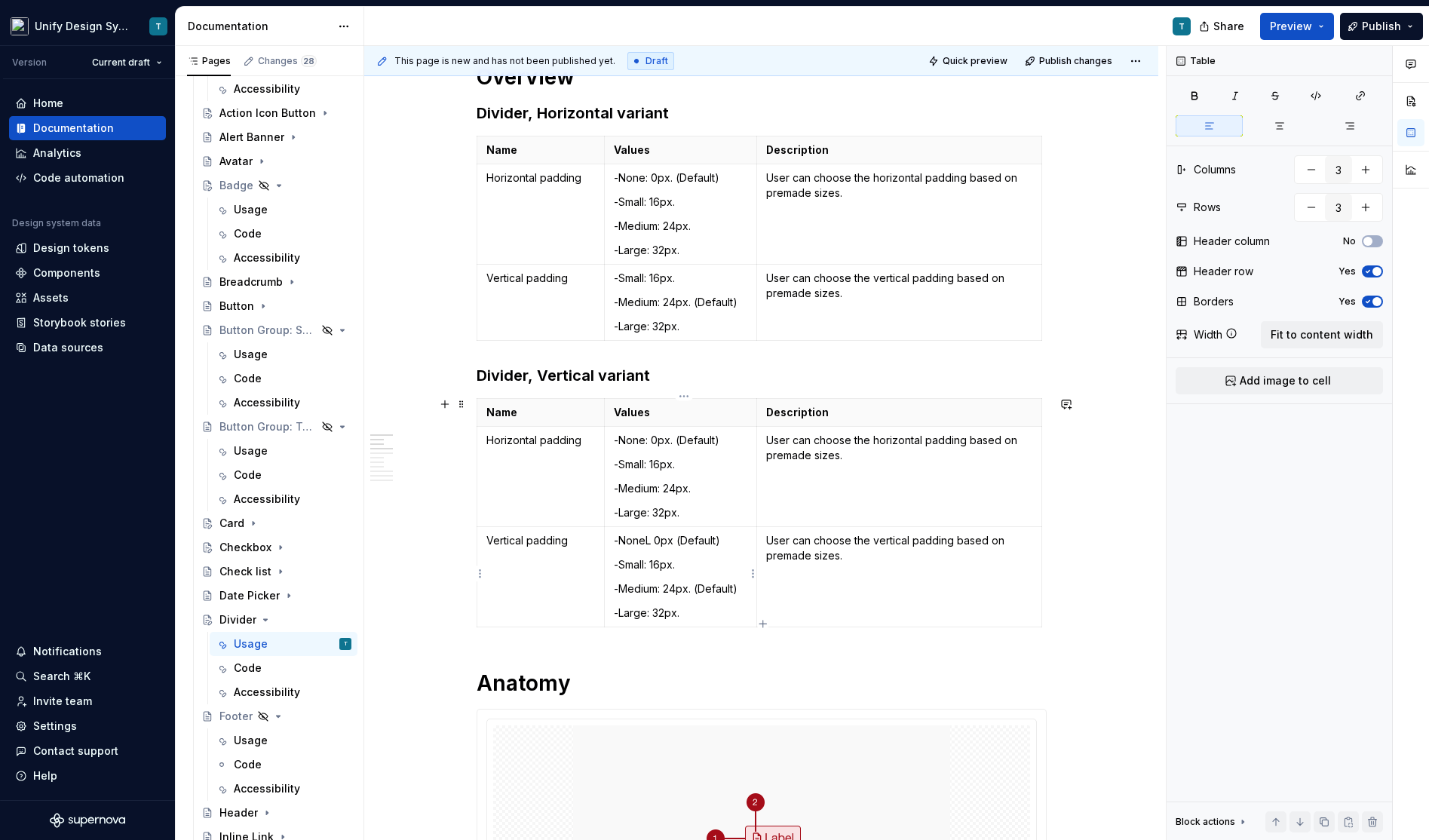
click at [676, 540] on p "-NoneL 0px (Default)" at bounding box center [681, 541] width 134 height 15
click at [727, 588] on p "-Medium: 24px. (Default)" at bounding box center [681, 589] width 134 height 15
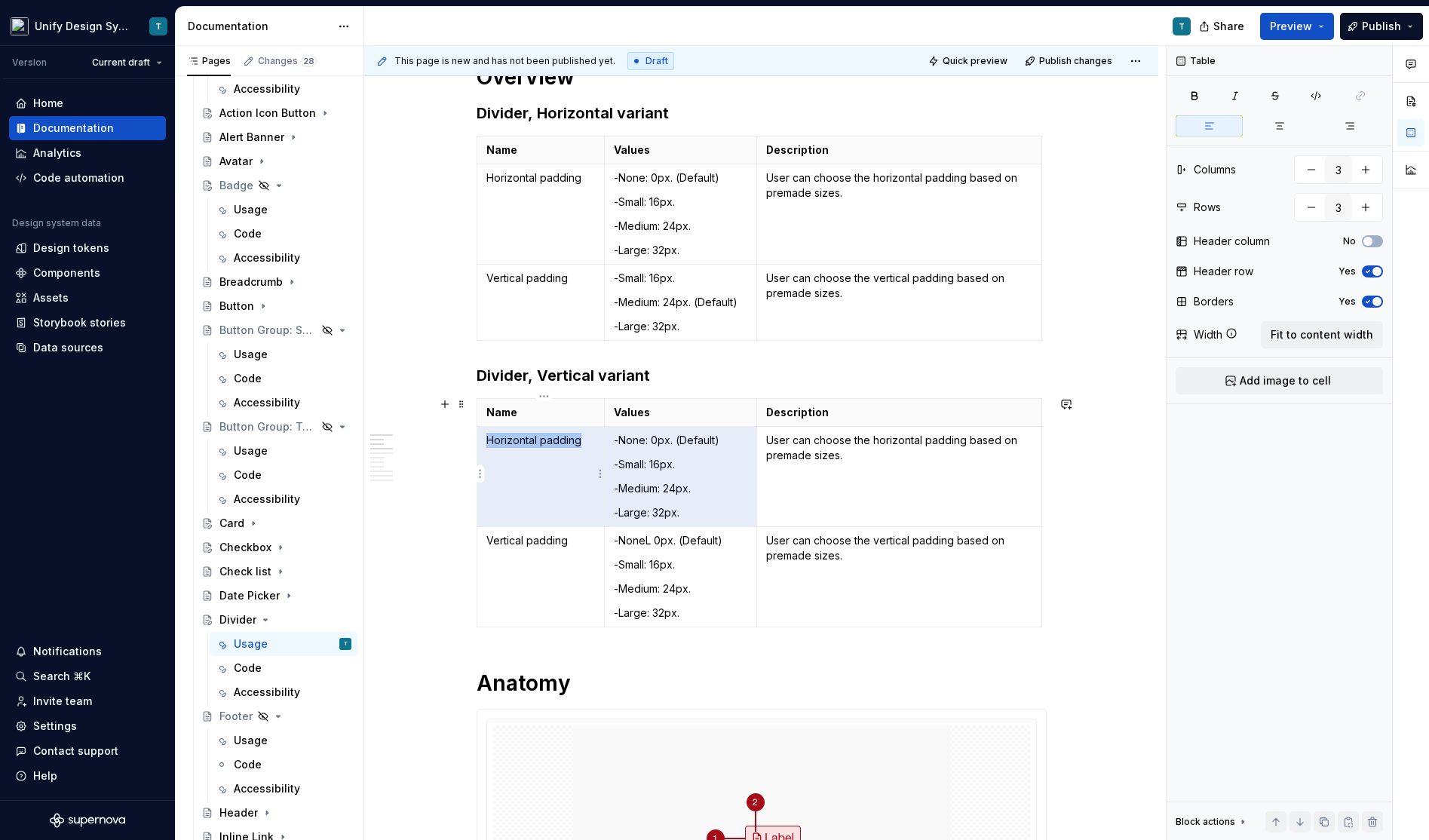
drag, startPoint x: 726, startPoint y: 442, endPoint x: 602, endPoint y: 438, distance: 124.1
click at [602, 438] on tr "Horizontal padding -None: 0px. (Default) -Small: 16px. -Medium: 24px. -Large: 3…" at bounding box center [759, 476] width 565 height 100
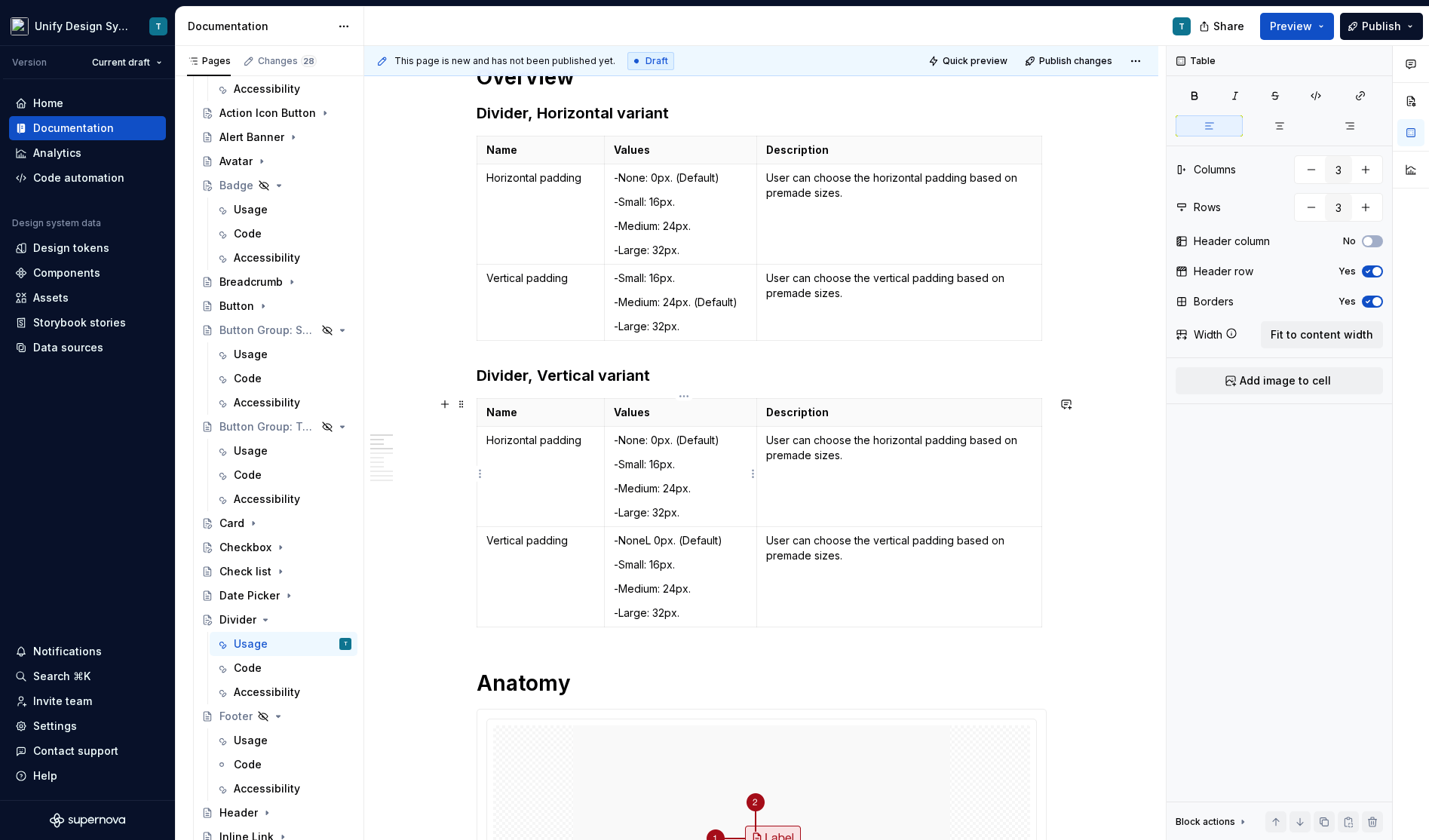
click at [723, 434] on p "-None: 0px. (Default)" at bounding box center [681, 440] width 134 height 15
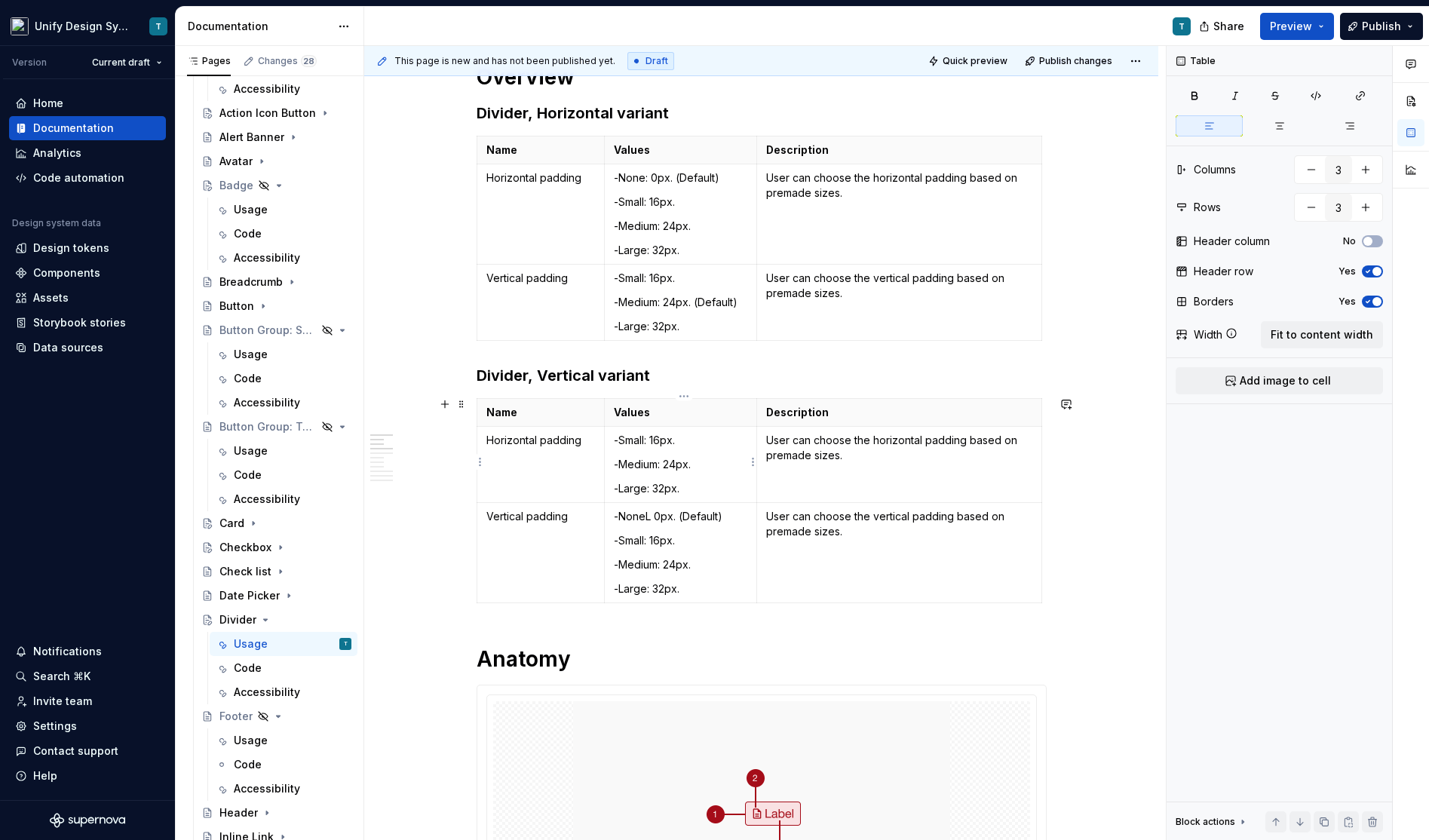
click at [727, 467] on p "-Medium: 24px." at bounding box center [681, 465] width 134 height 15
click at [641, 545] on td "-NoneL 0px. (Default) -Small: 16px. -Medium: 24px. -Large: 32px." at bounding box center [680, 552] width 152 height 100
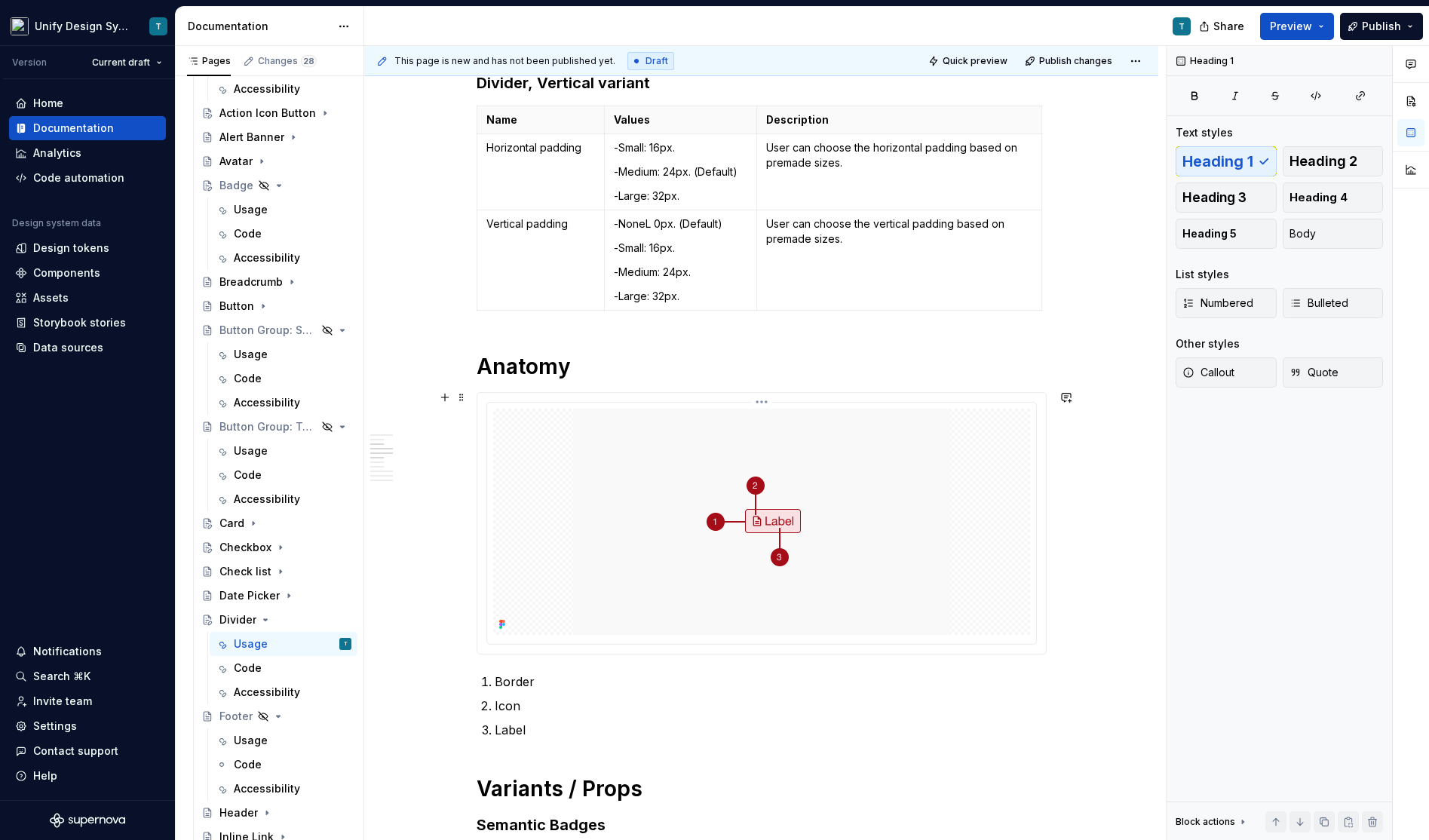
scroll to position [554, 0]
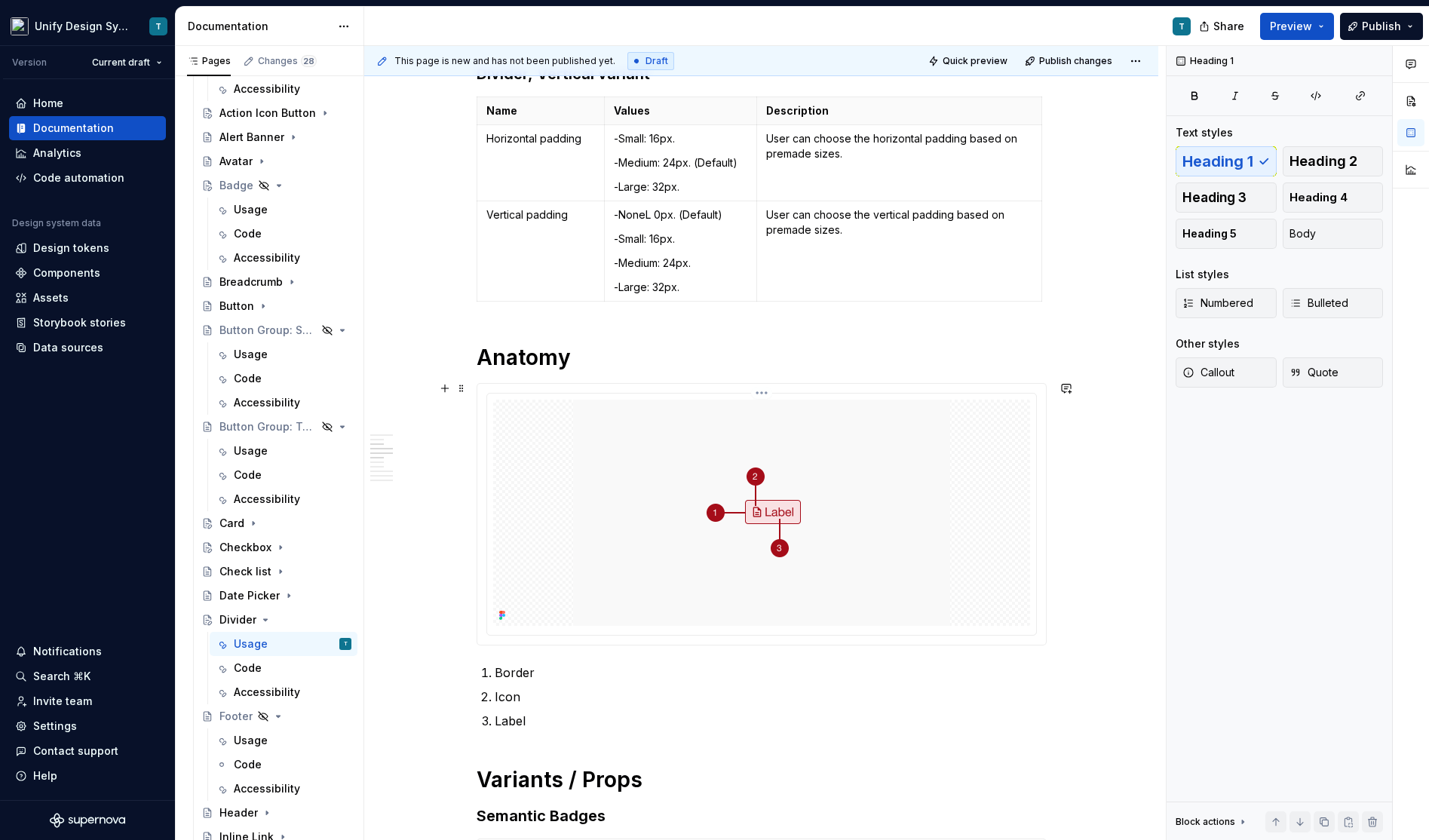
click at [753, 503] on img at bounding box center [761, 513] width 377 height 226
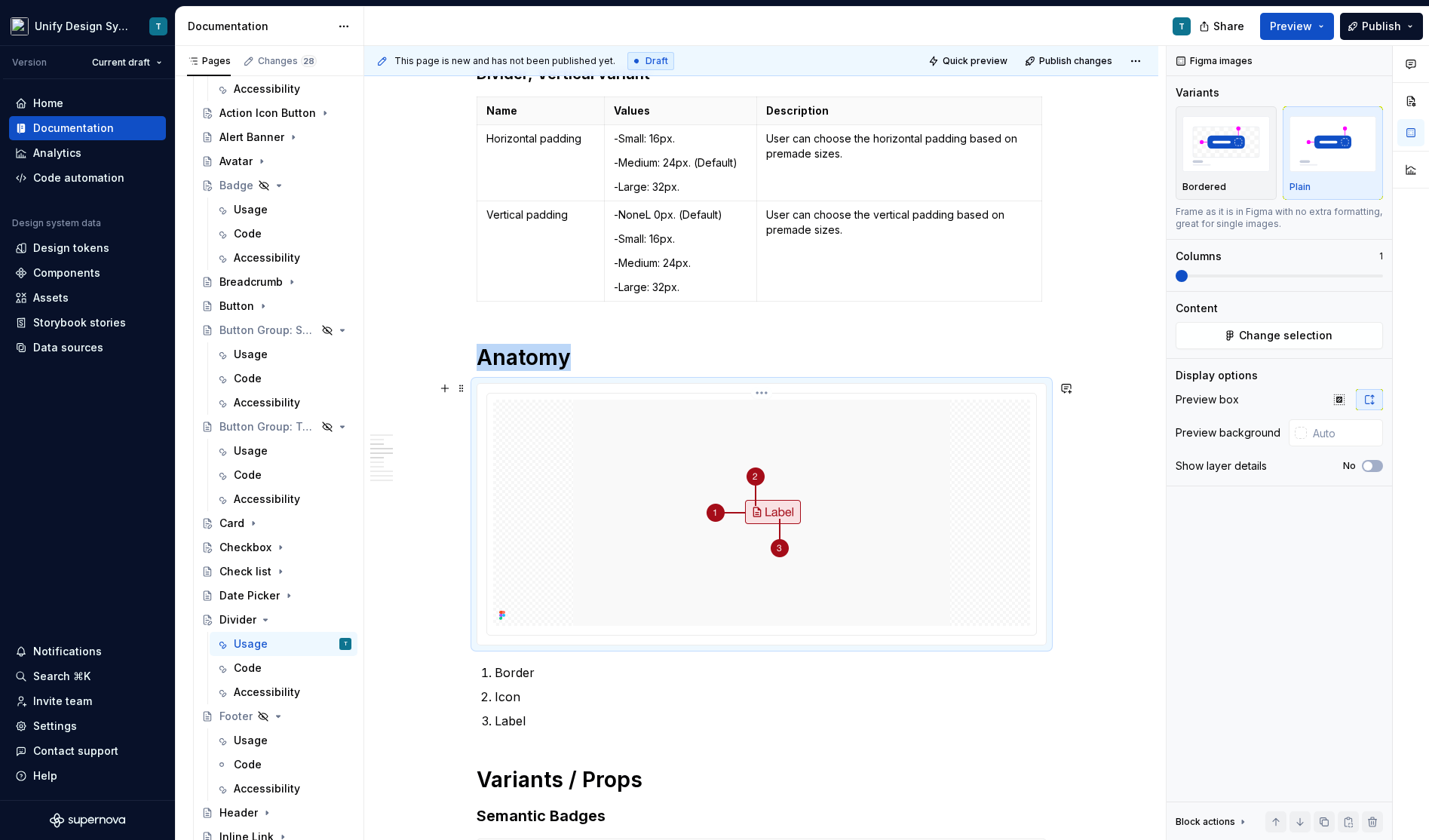
click at [785, 537] on img at bounding box center [761, 513] width 377 height 226
click at [762, 484] on img at bounding box center [761, 513] width 377 height 226
click at [1227, 335] on button "Change selection" at bounding box center [1279, 336] width 207 height 27
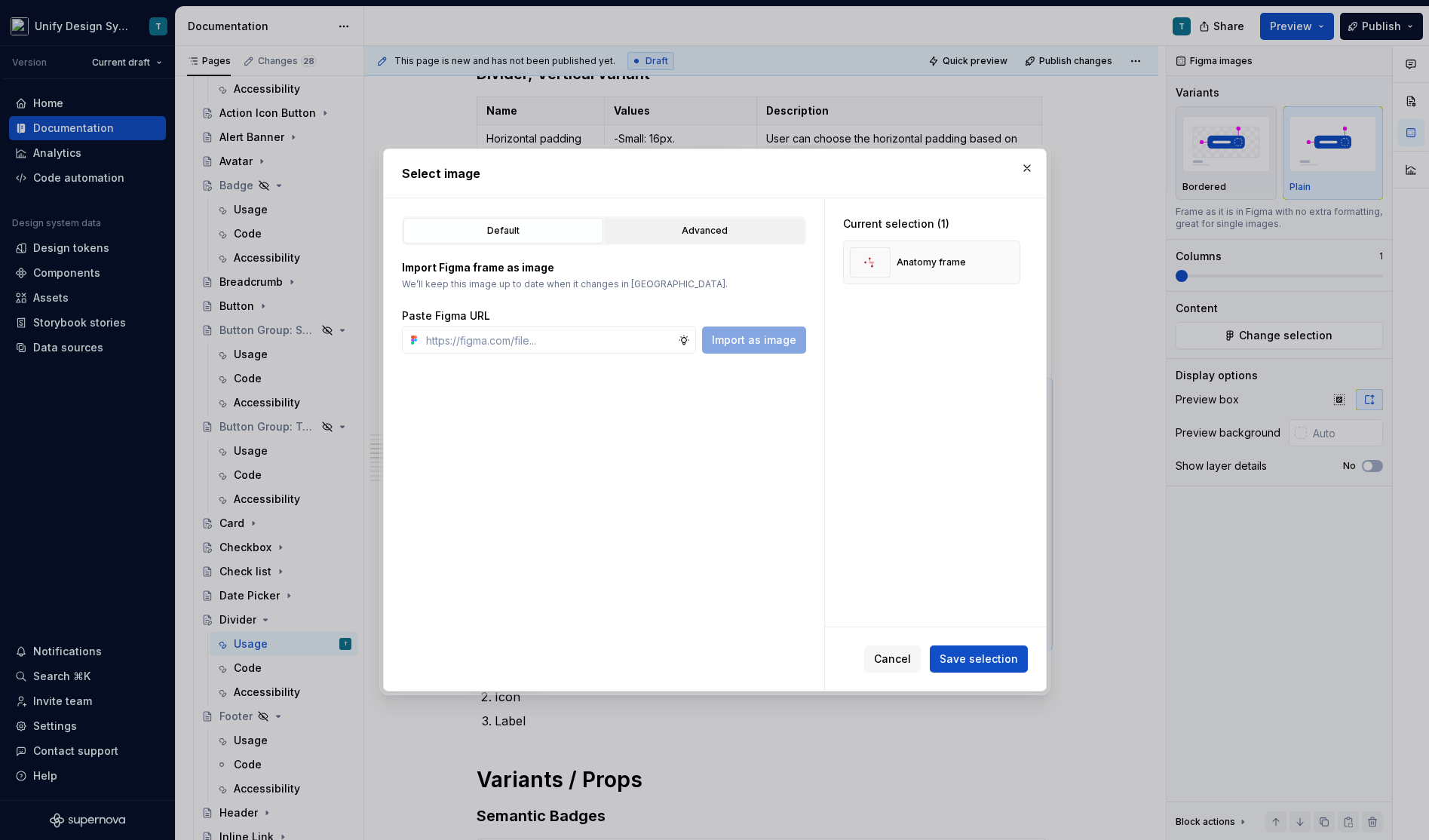
click at [705, 224] on div "Advanced" at bounding box center [704, 231] width 189 height 15
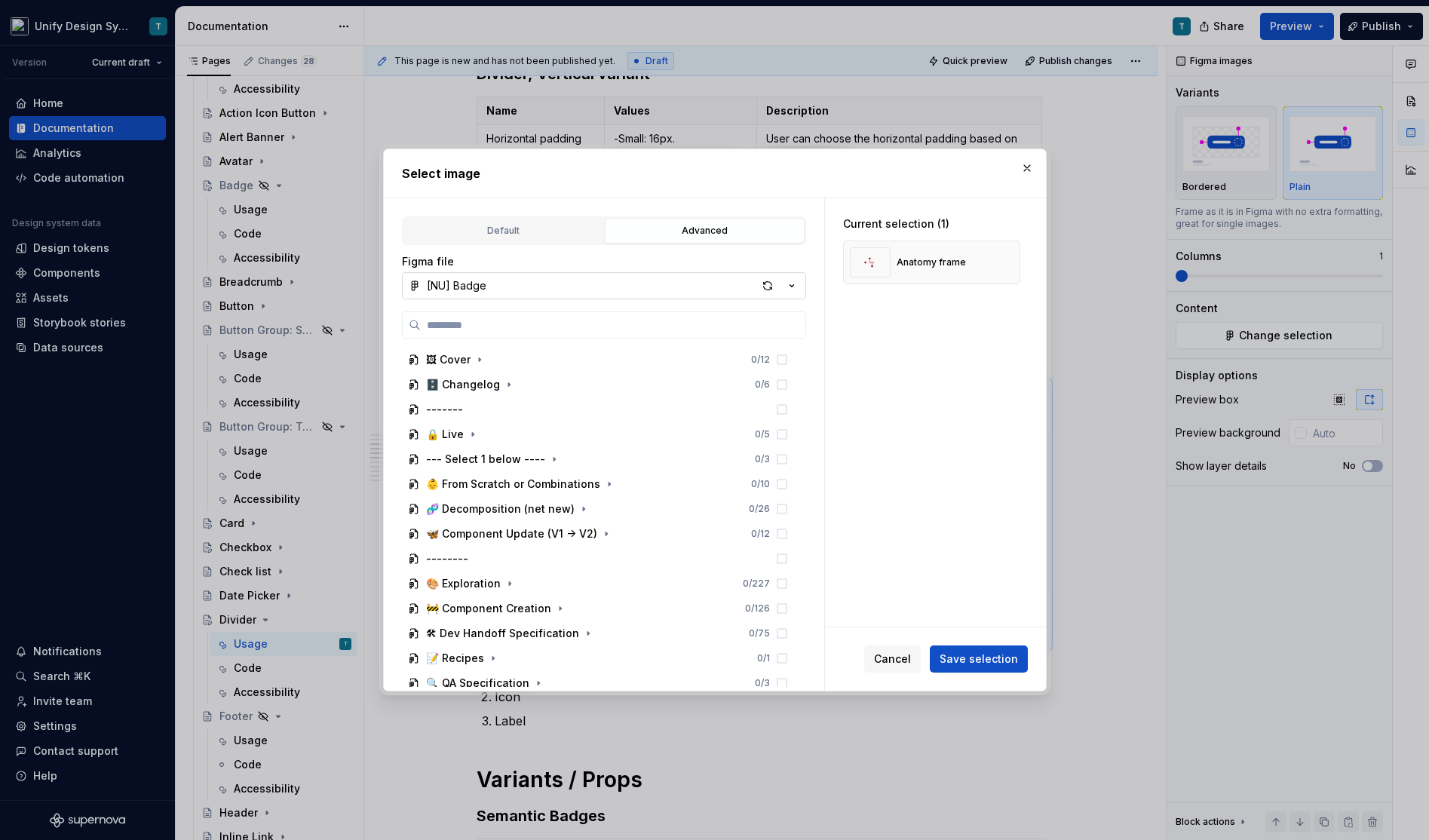
click at [792, 280] on icon "button" at bounding box center [792, 286] width 15 height 15
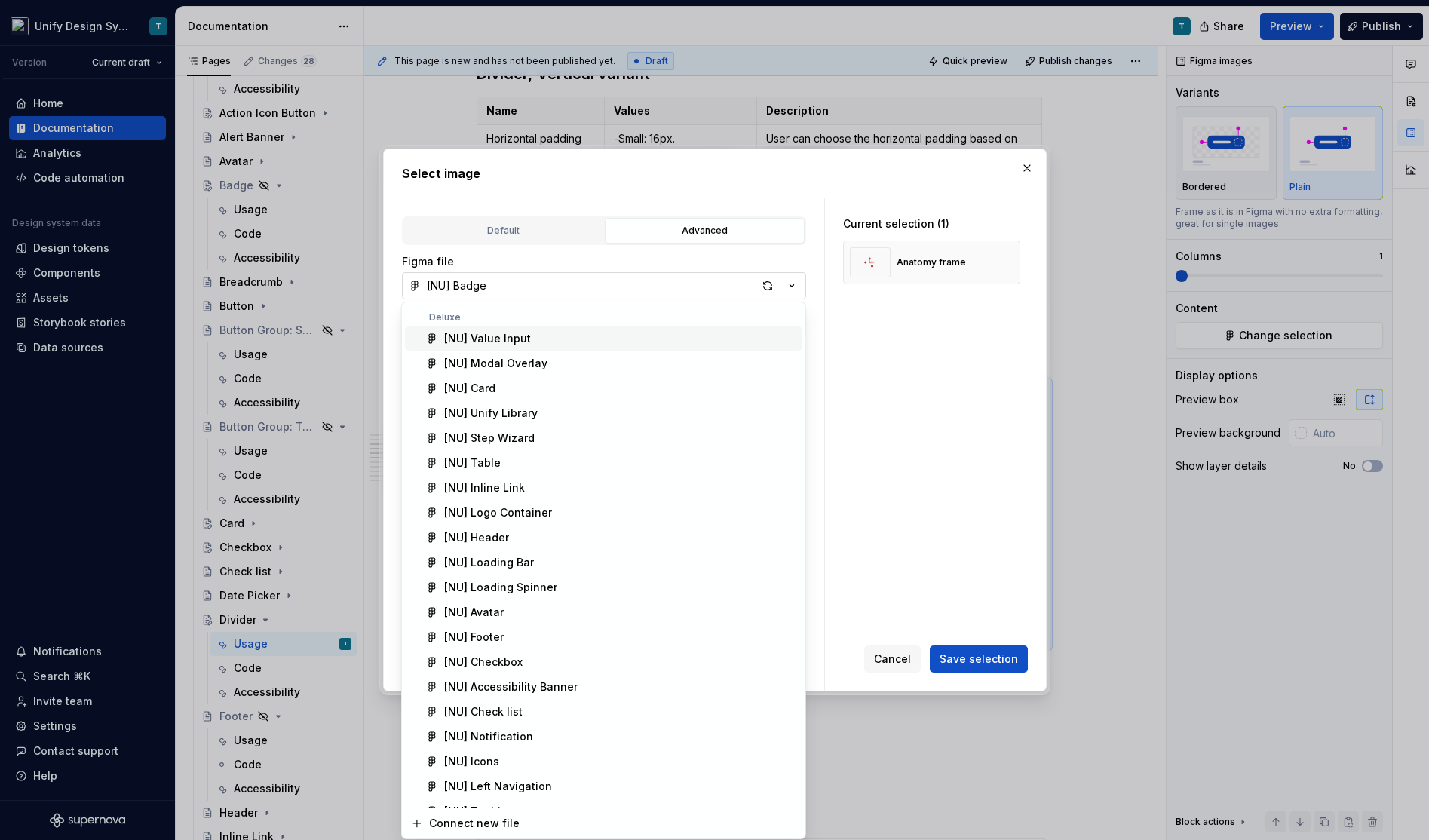
click at [792, 280] on div "Select image Default Advanced Import Figma frame as image We’ll keep this image…" at bounding box center [714, 420] width 1429 height 840
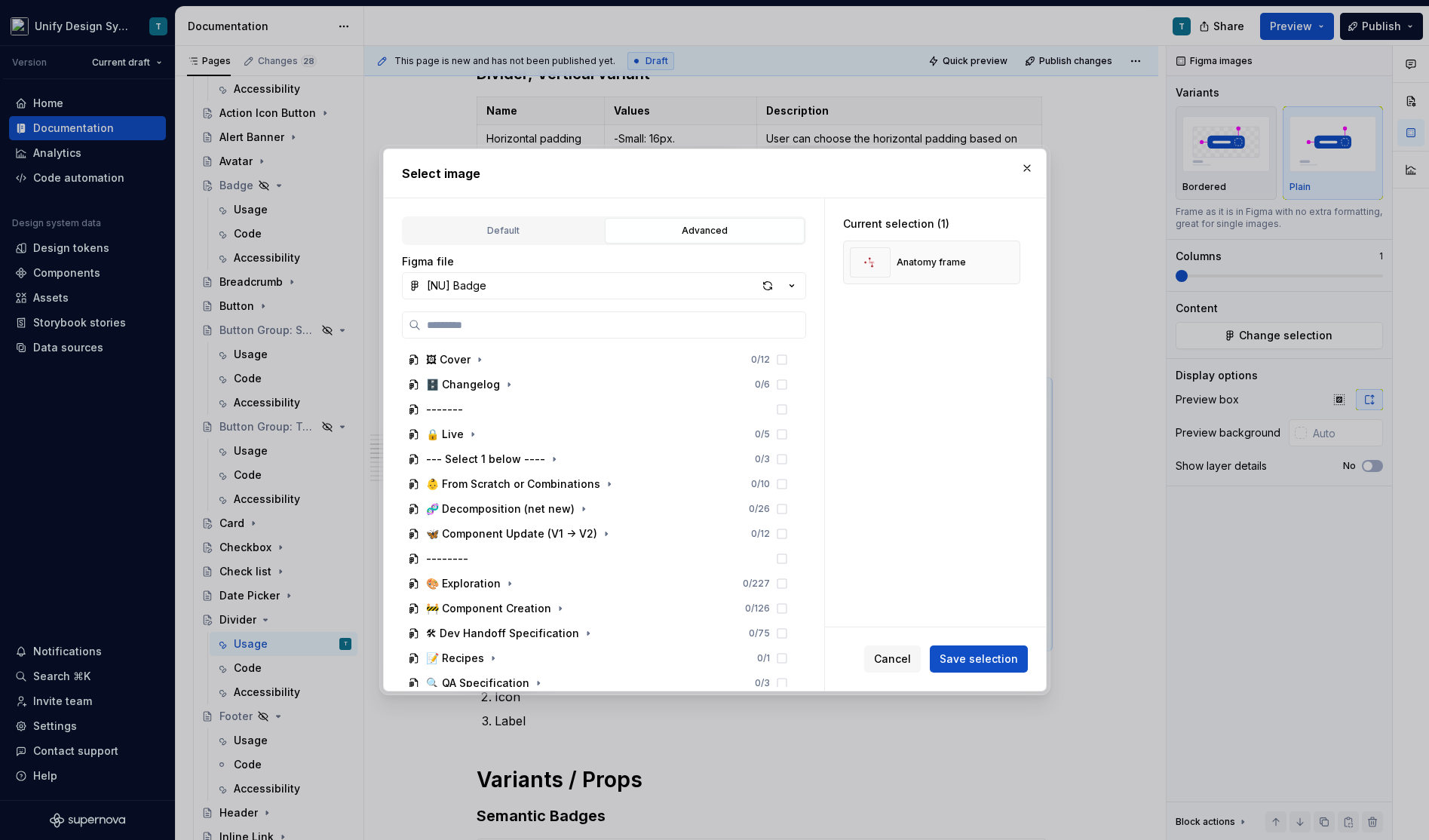
type textarea "*"
click at [791, 283] on icon "button" at bounding box center [792, 286] width 15 height 15
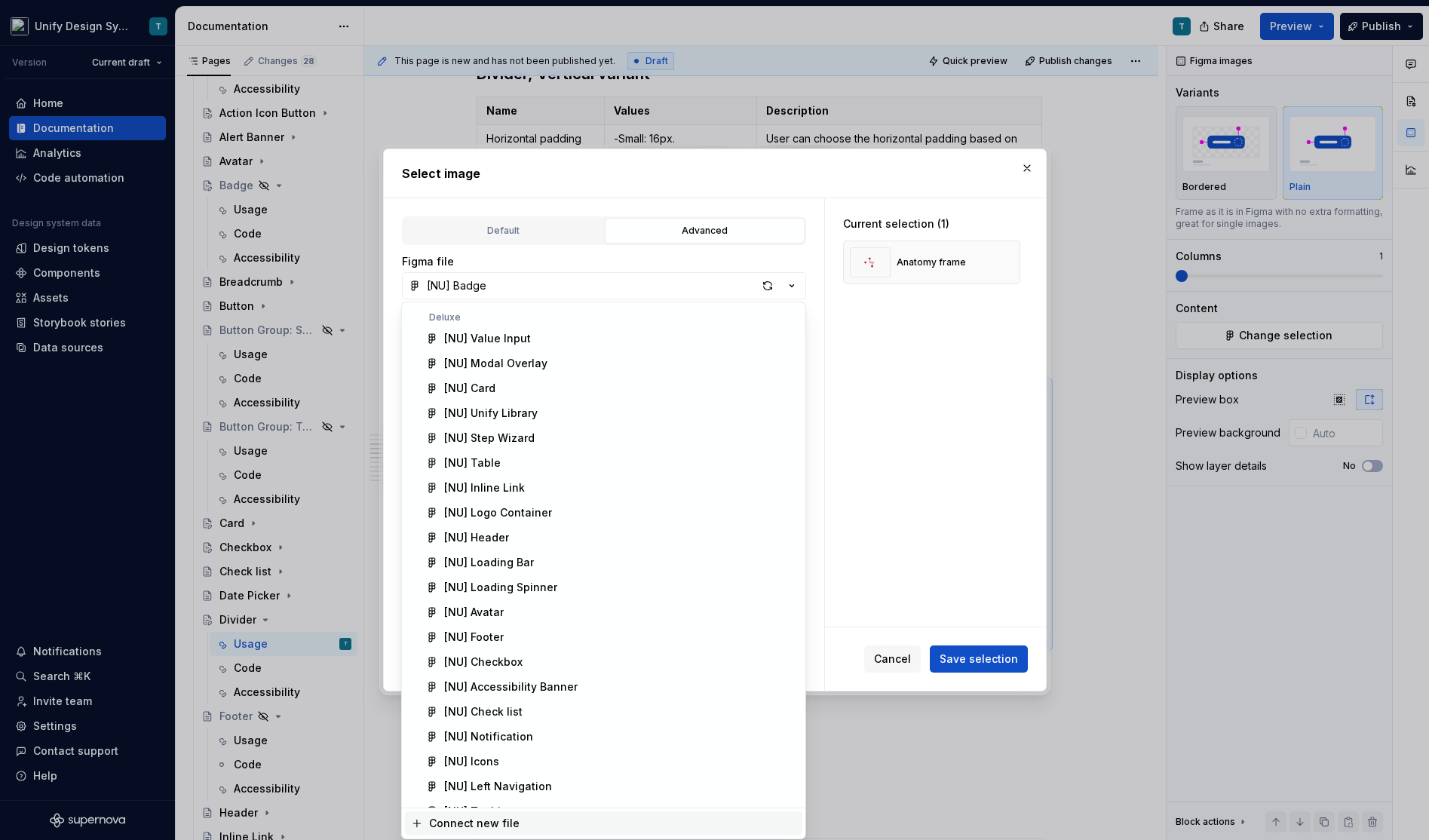
click at [503, 819] on div "Connect new file" at bounding box center [474, 824] width 91 height 15
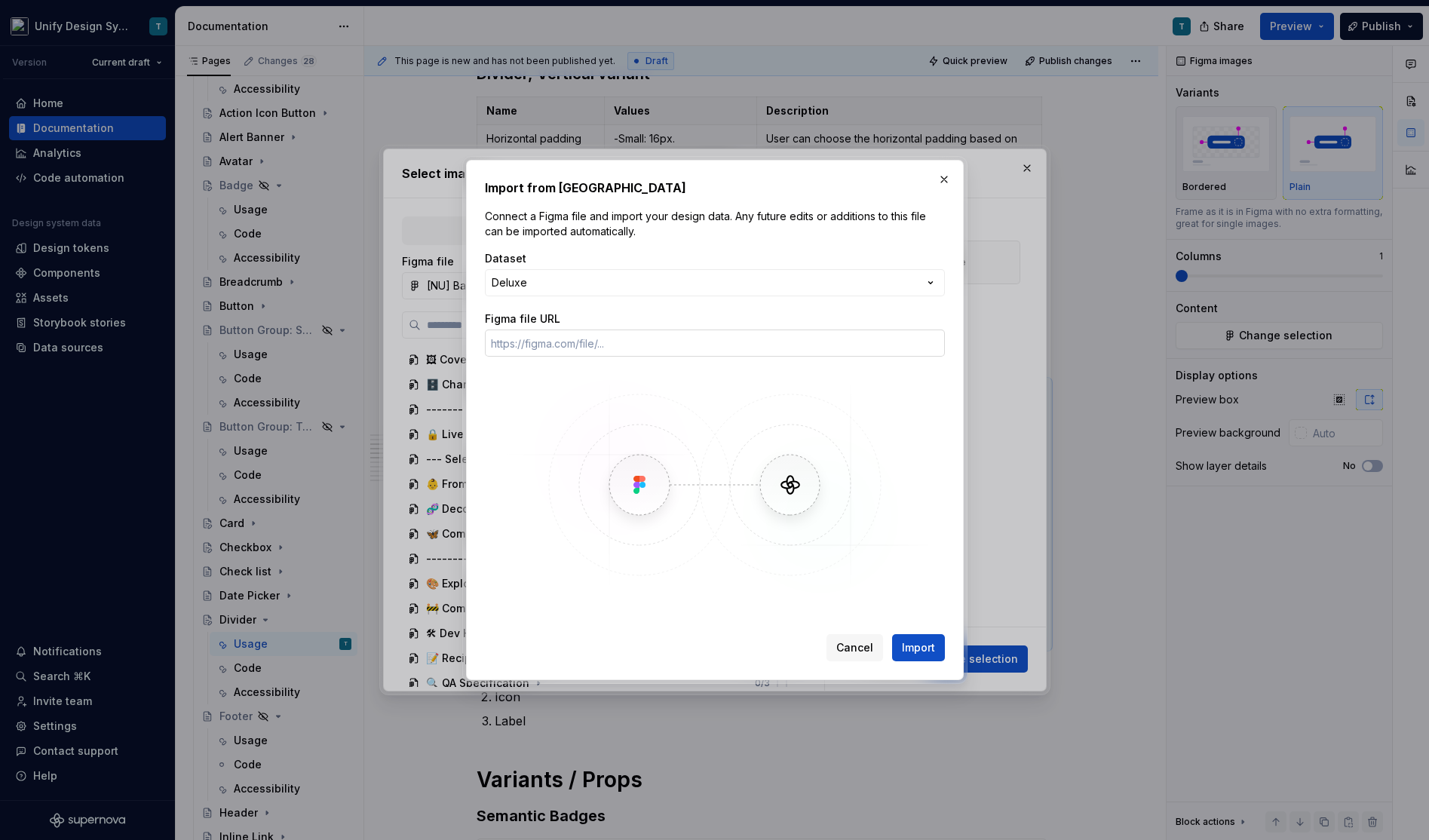
click at [582, 343] on input "Figma file URL" at bounding box center [714, 343] width 460 height 27
paste input "https://www.figma.com/design/gdrY5N6t8pPUXYggaBxFtt/-NU--Divider?node-id=72-131…"
type input "https://www.figma.com/design/gdrY5N6t8pPUXYggaBxFtt/-NU--Divider?node-id=72-131…"
click at [907, 641] on span "Import" at bounding box center [918, 648] width 33 height 15
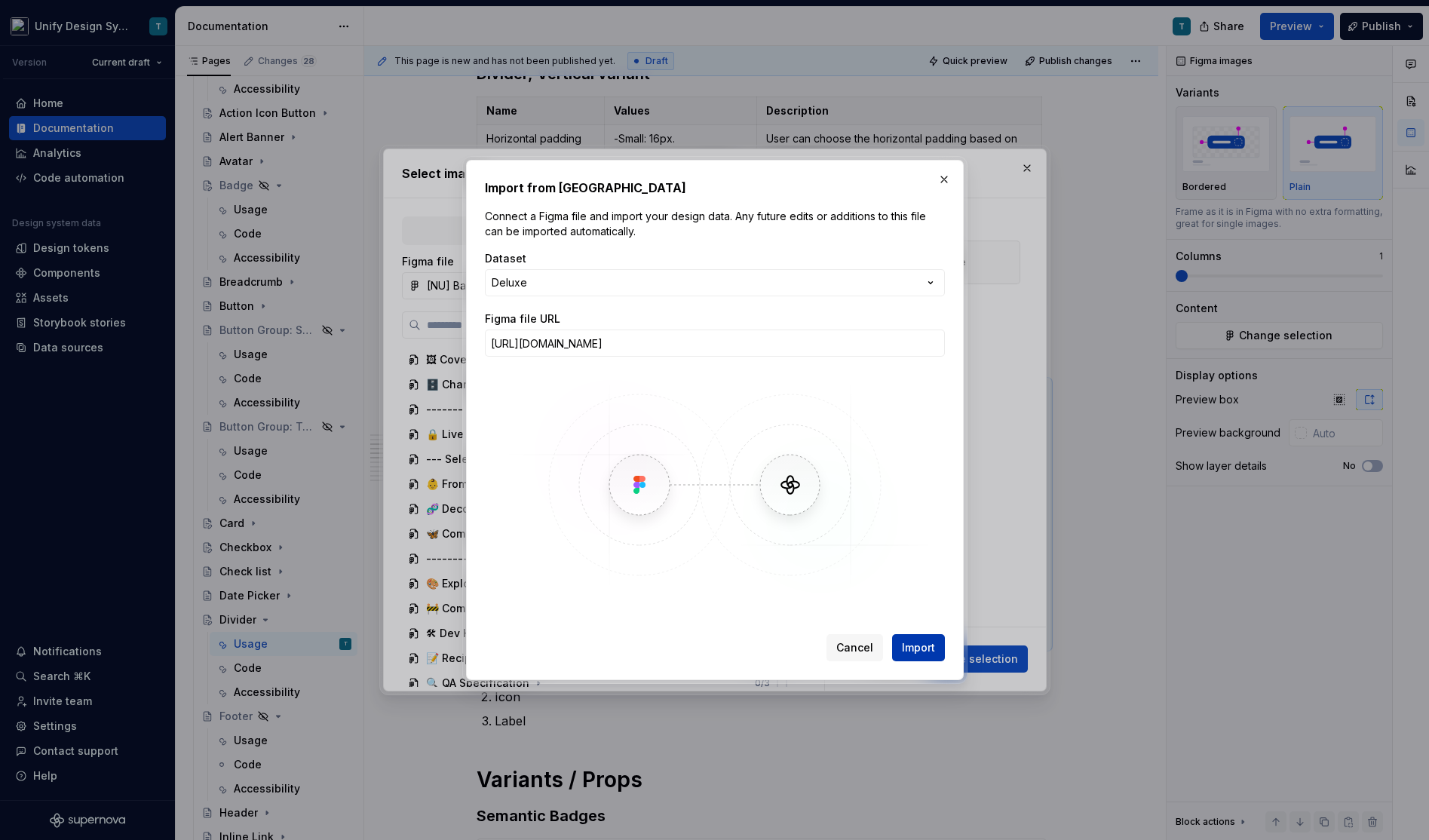
scroll to position [0, 0]
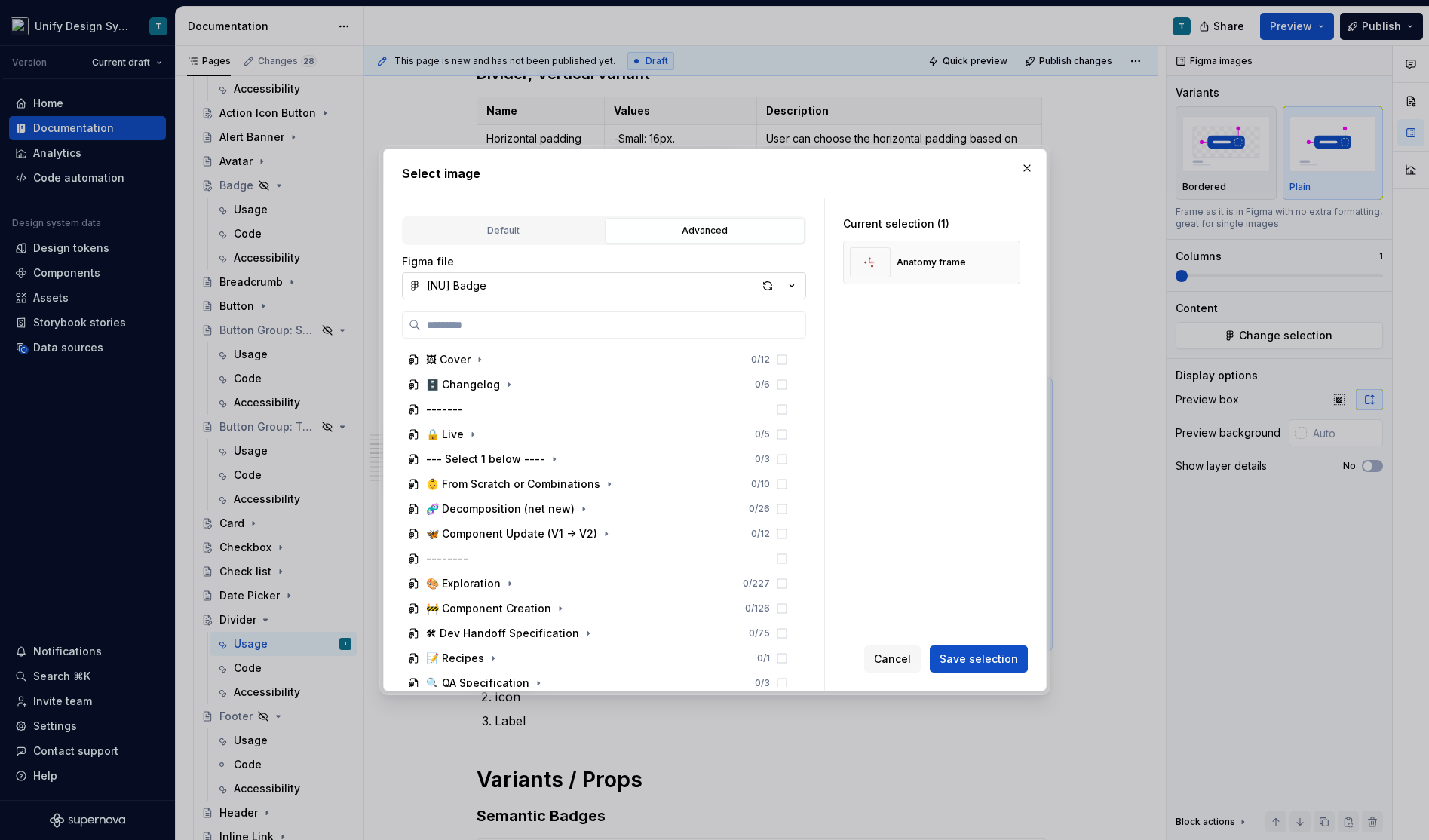
click at [789, 287] on icon "button" at bounding box center [792, 286] width 15 height 15
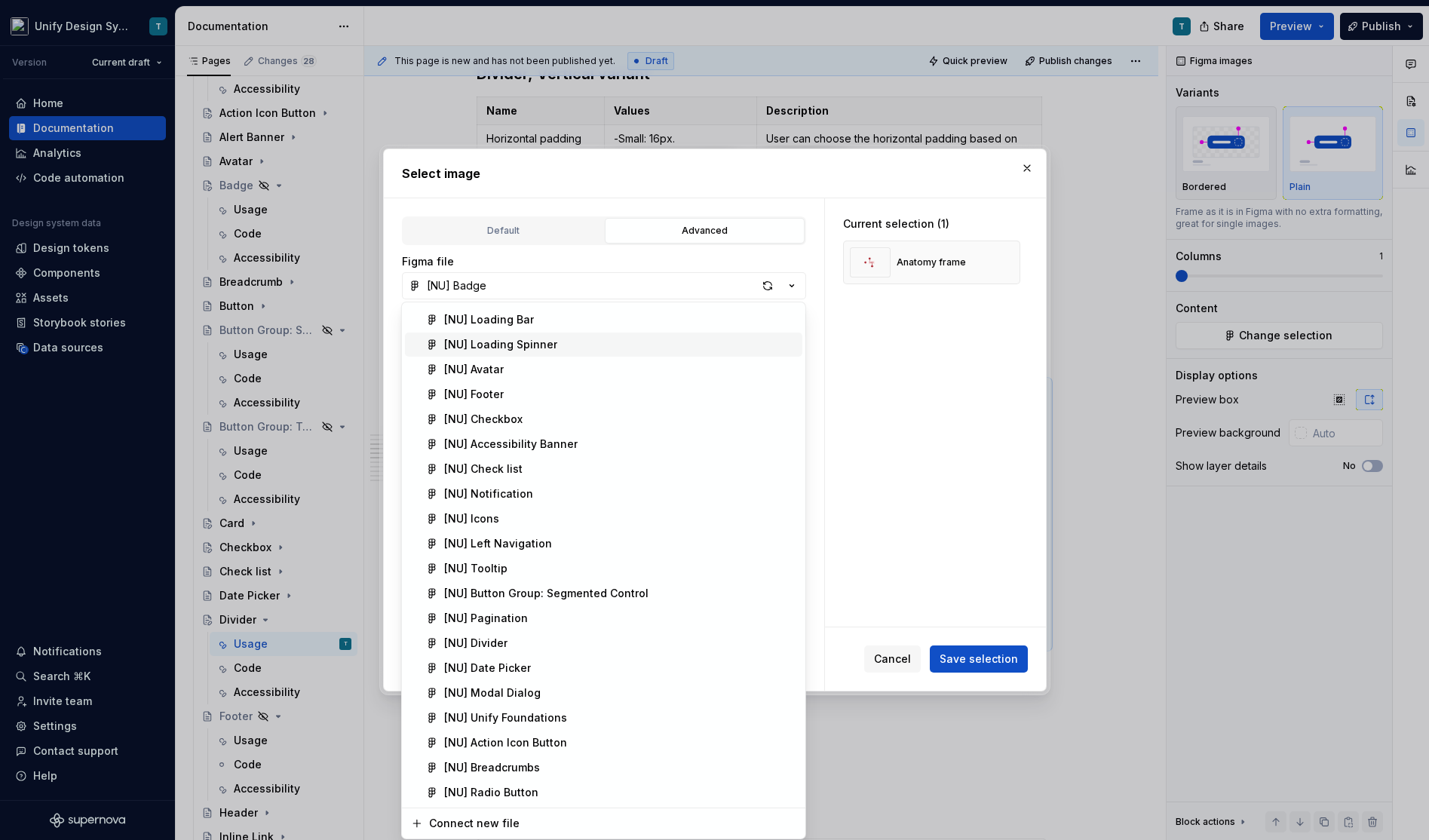
scroll to position [254, 0]
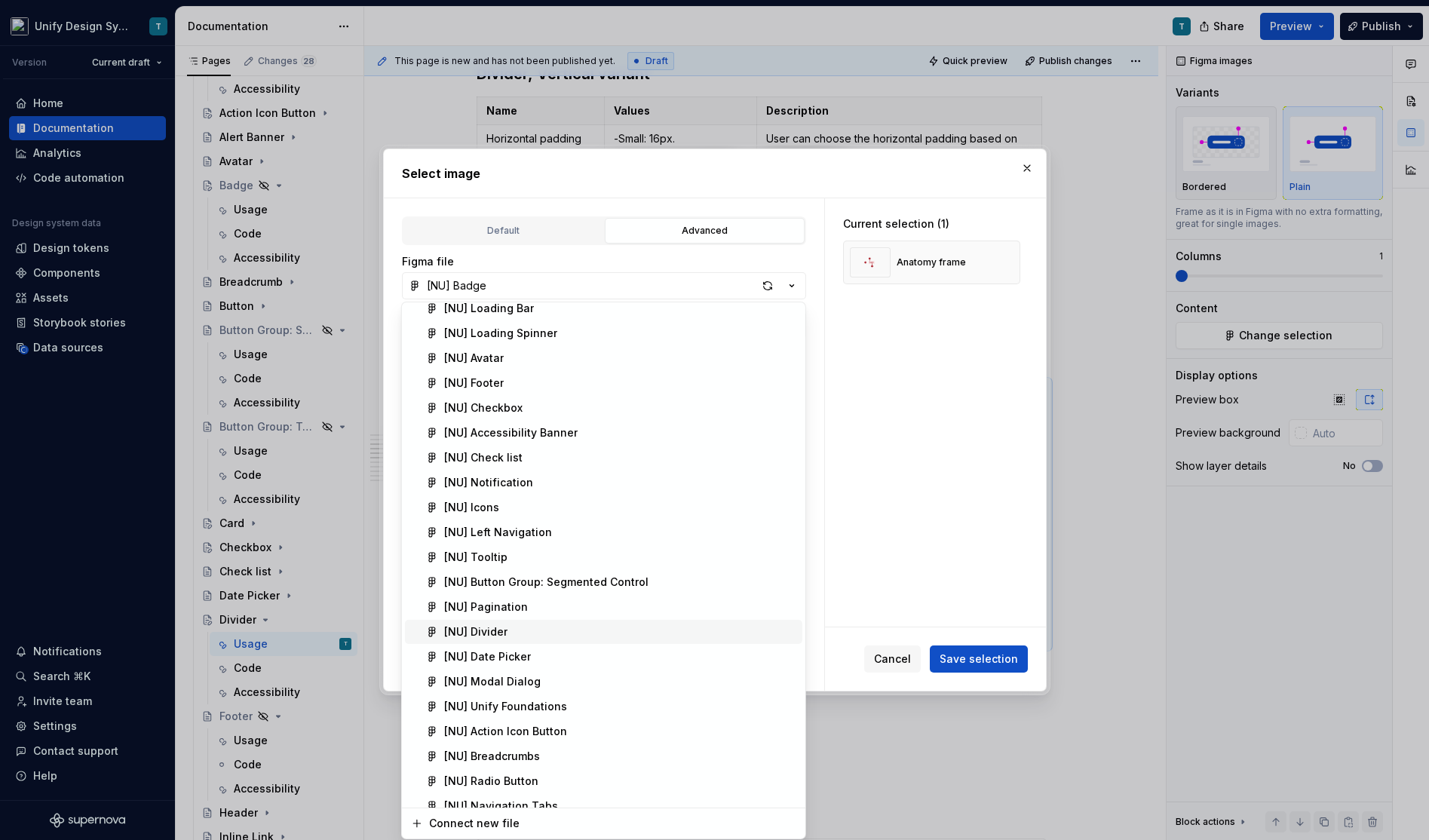
click at [513, 632] on div "[NU] Divider" at bounding box center [620, 632] width 352 height 15
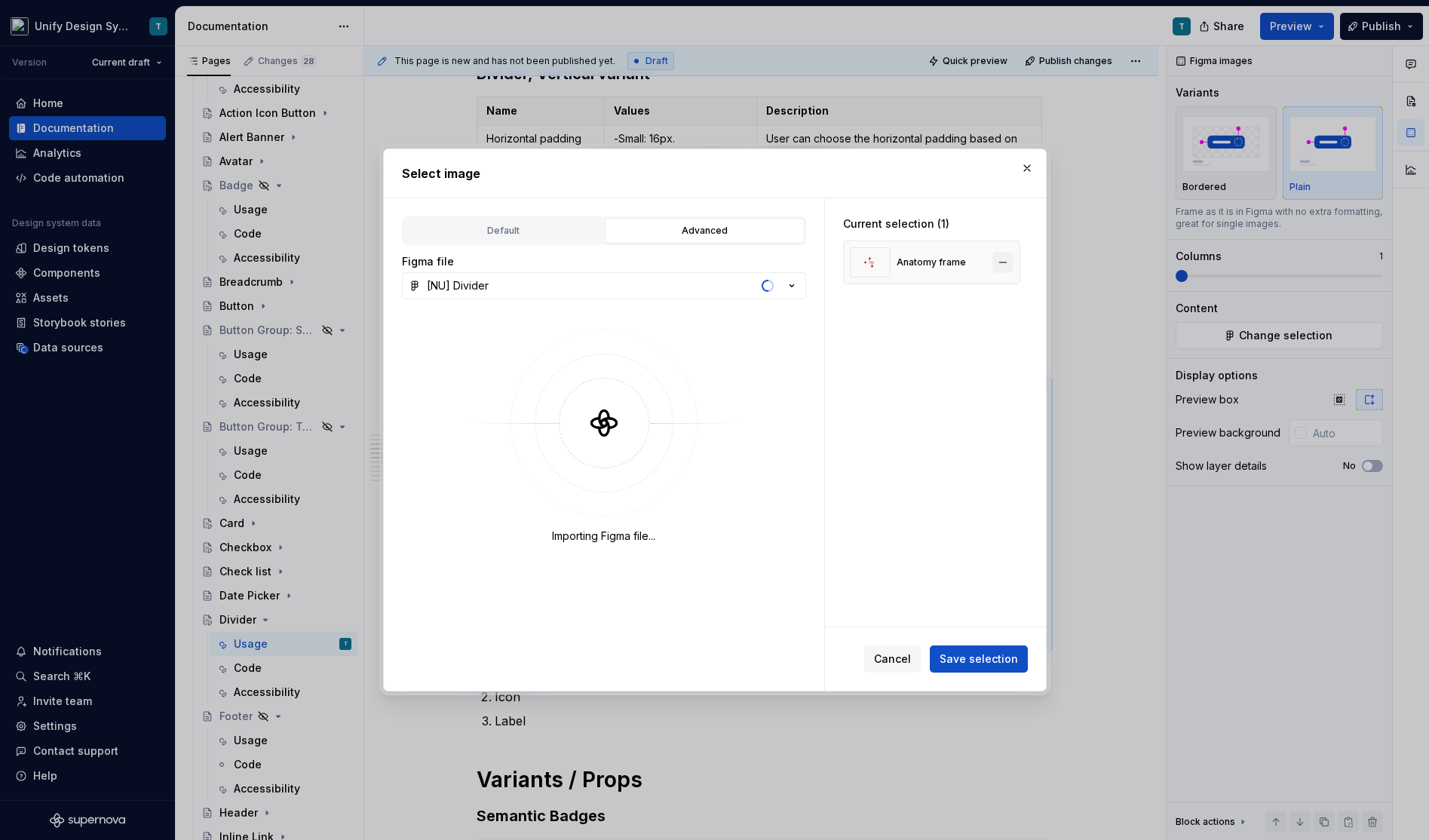
click at [1008, 262] on button "button" at bounding box center [1003, 262] width 21 height 21
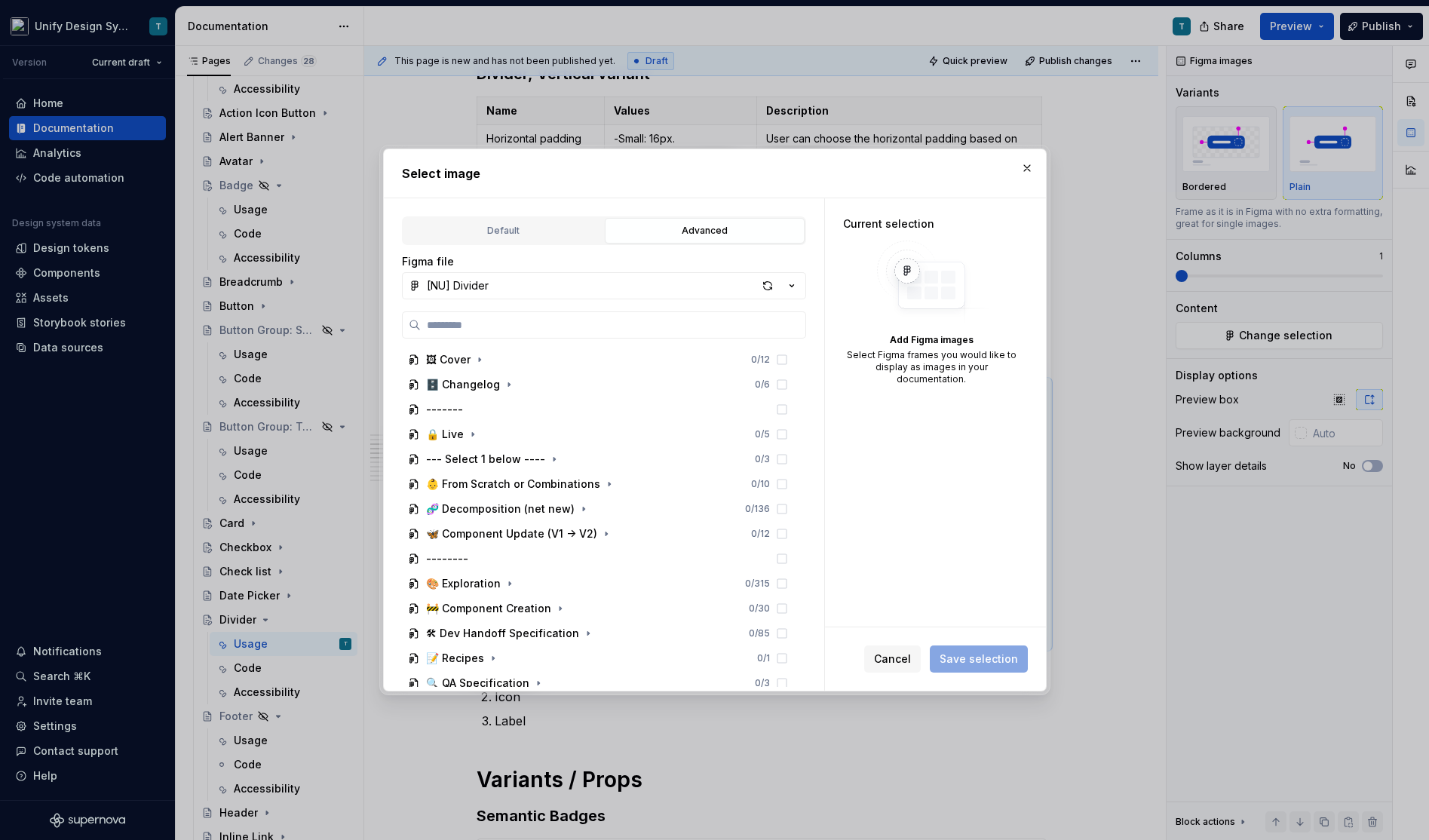
type textarea "*"
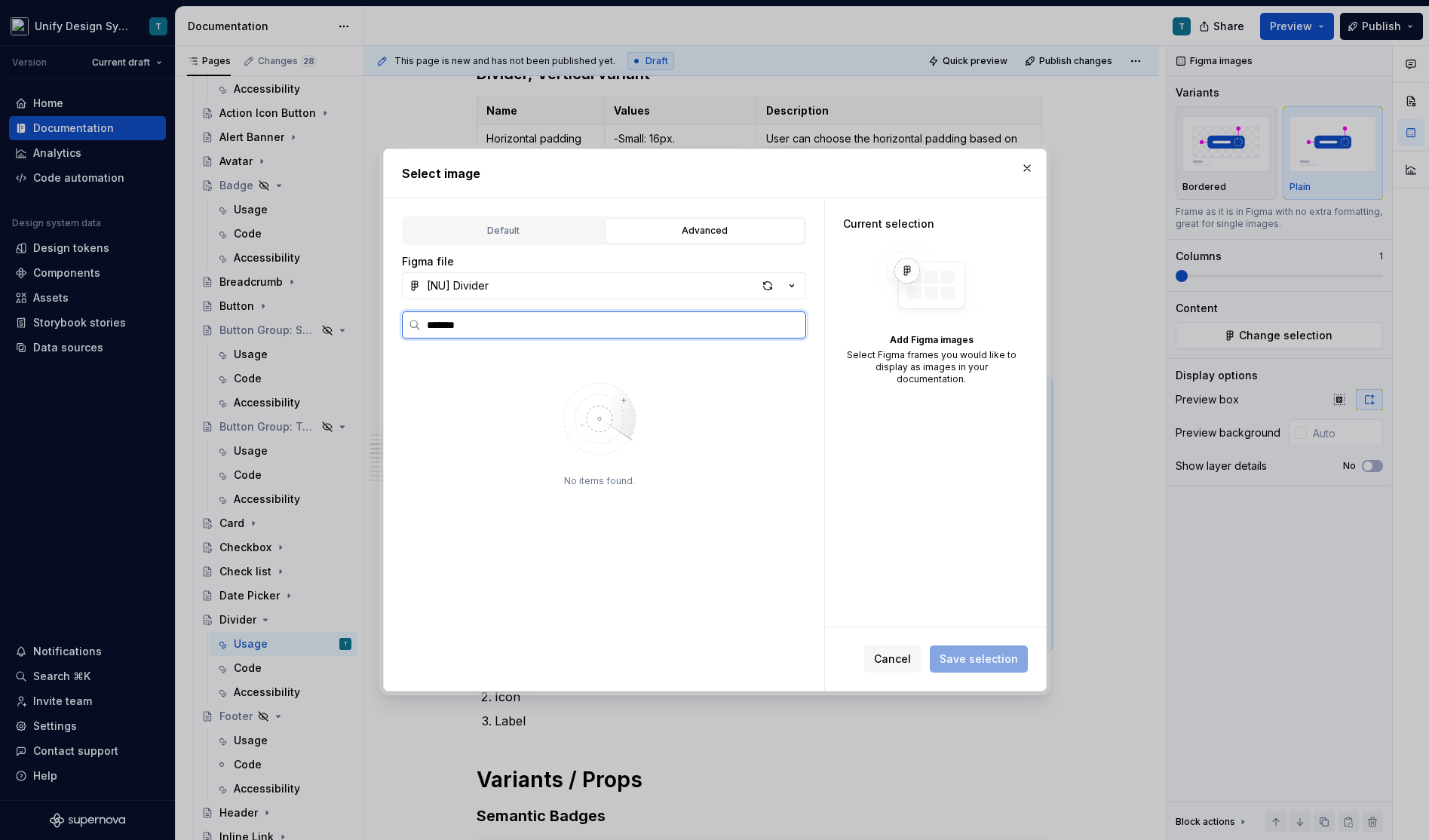
type input "*******"
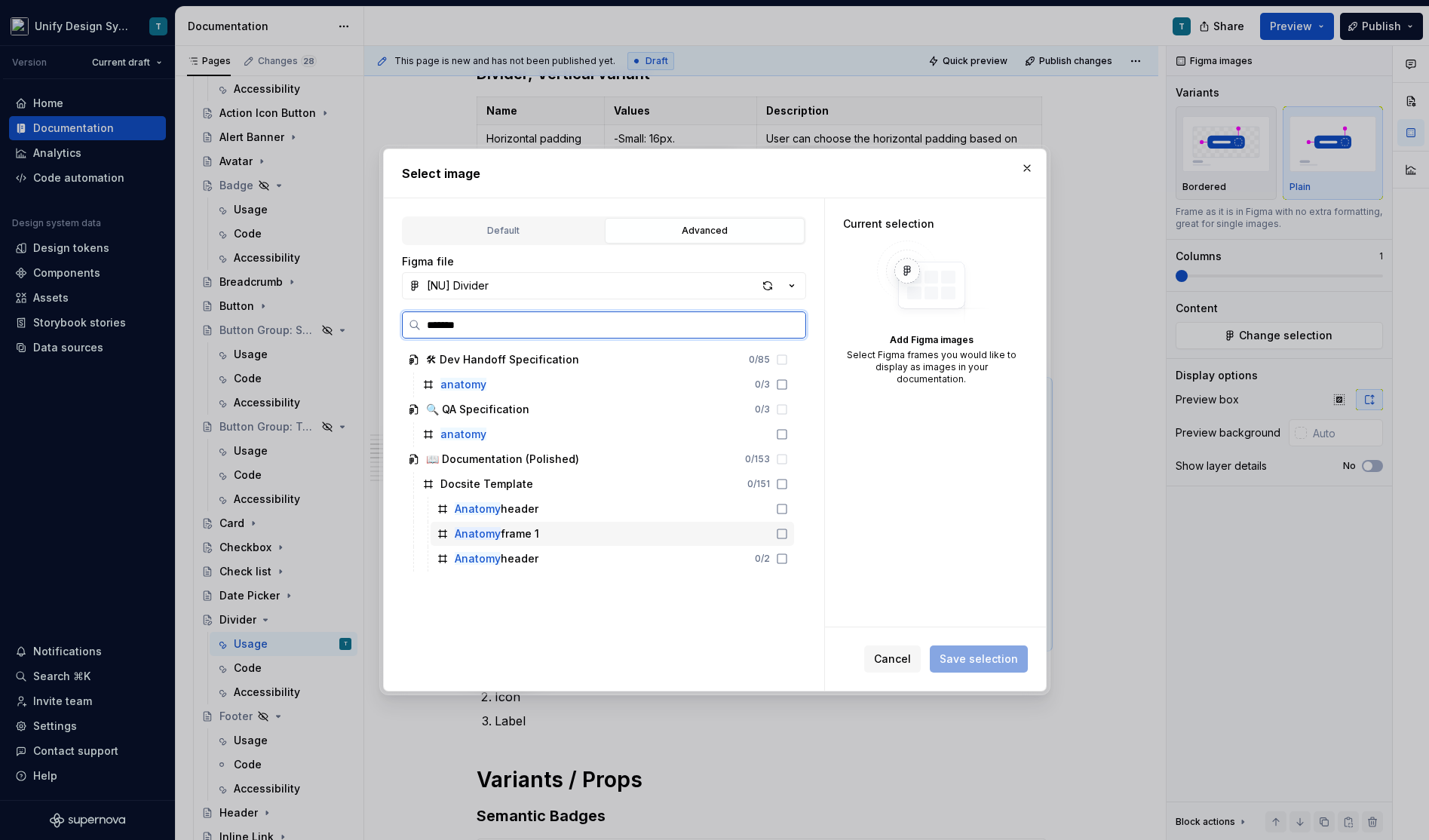
click at [529, 529] on div "Anatomy frame 1" at bounding box center [497, 534] width 85 height 15
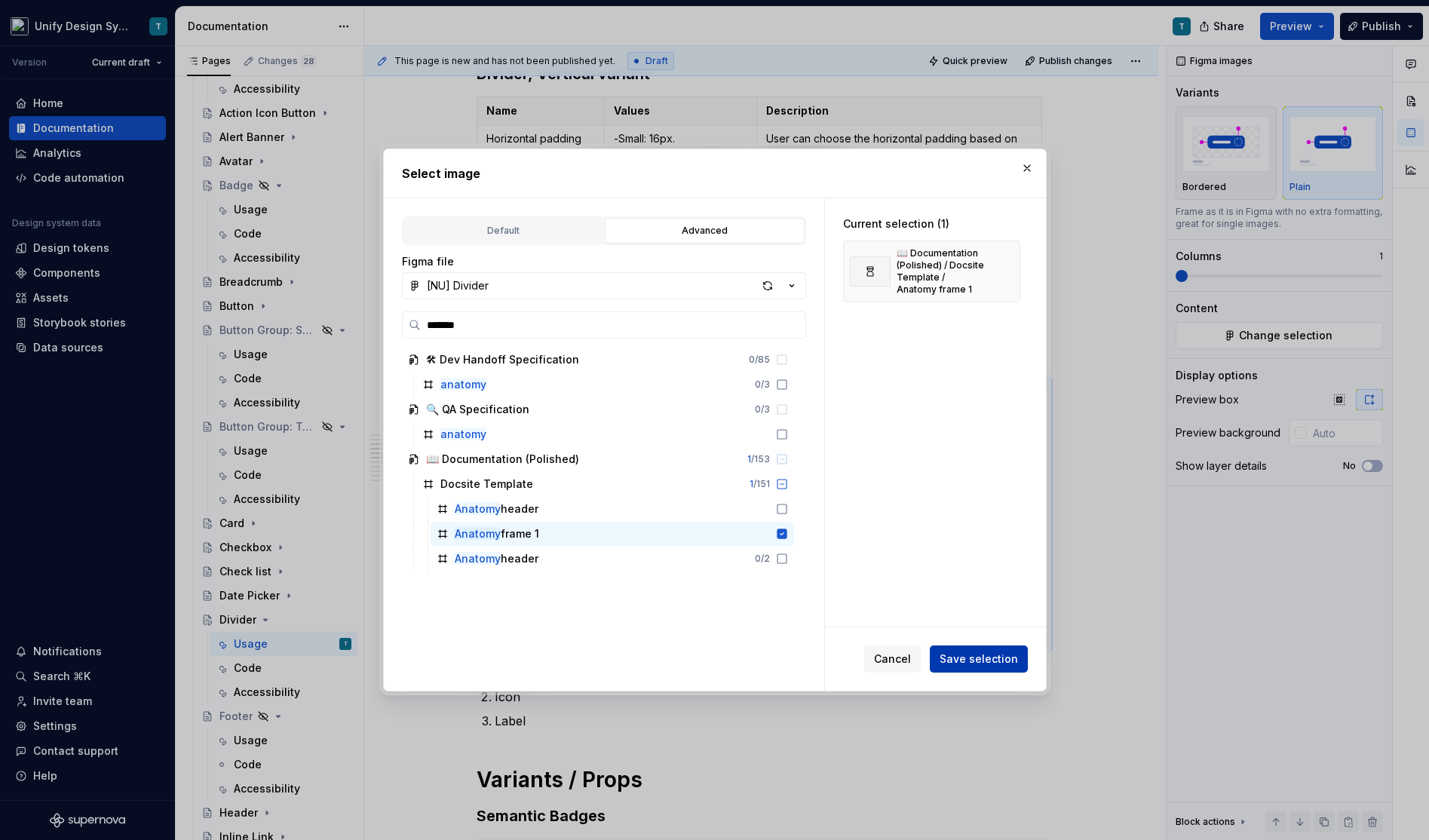
click at [975, 660] on span "Save selection" at bounding box center [979, 659] width 79 height 15
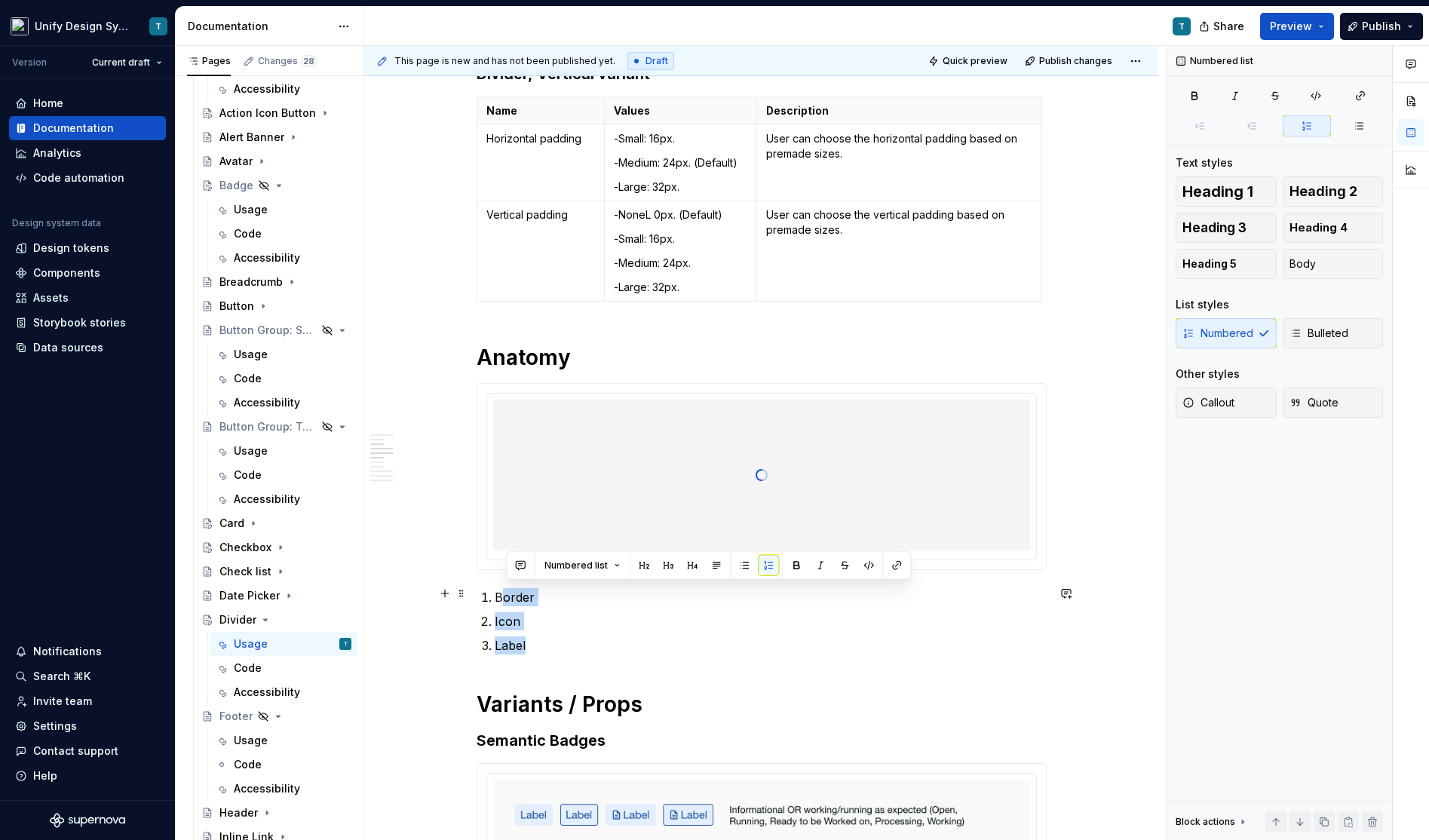
drag, startPoint x: 539, startPoint y: 637, endPoint x: 503, endPoint y: 599, distance: 52.3
click at [503, 599] on ol "Border Icon Label" at bounding box center [771, 621] width 552 height 66
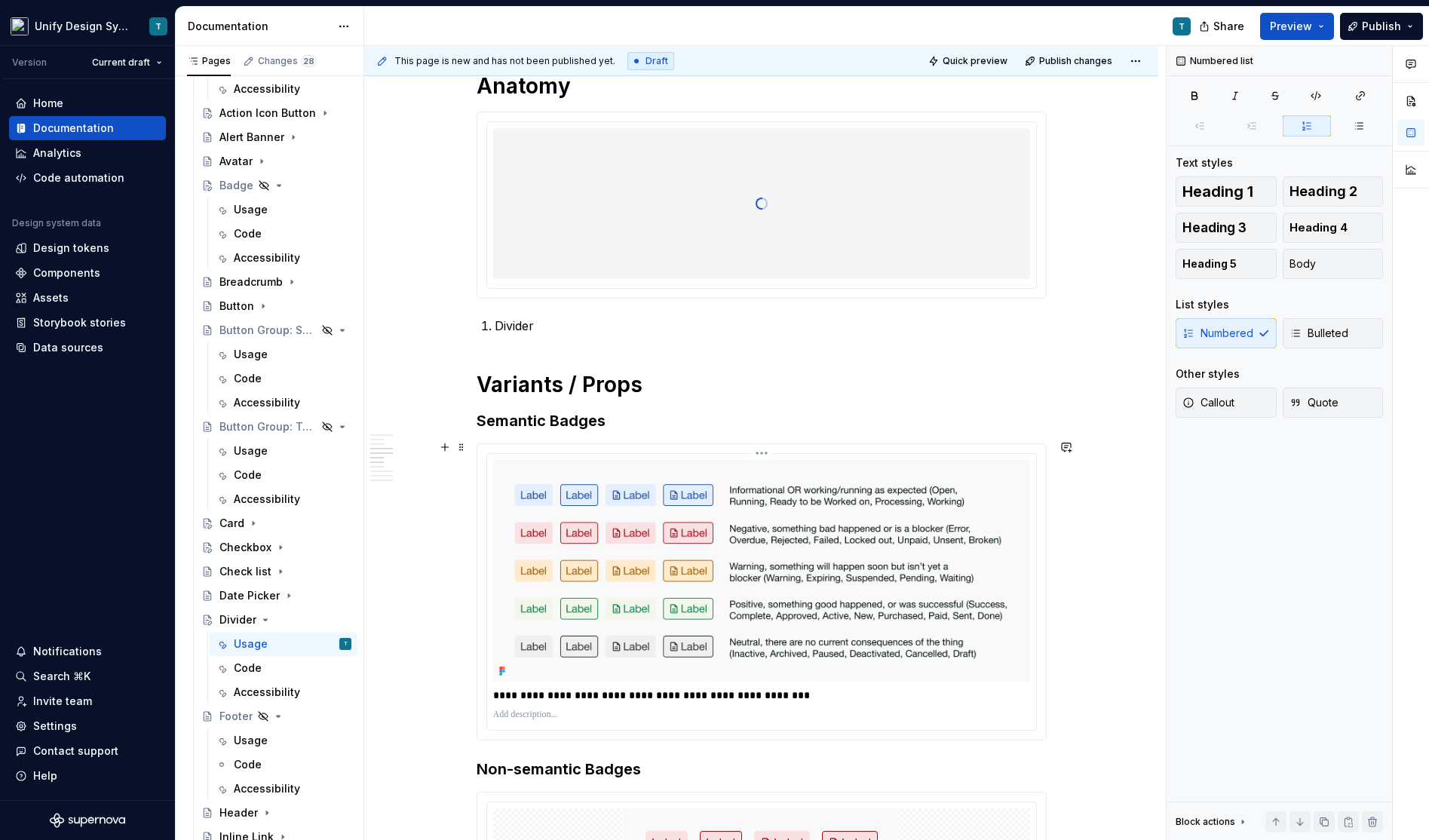
scroll to position [853, 0]
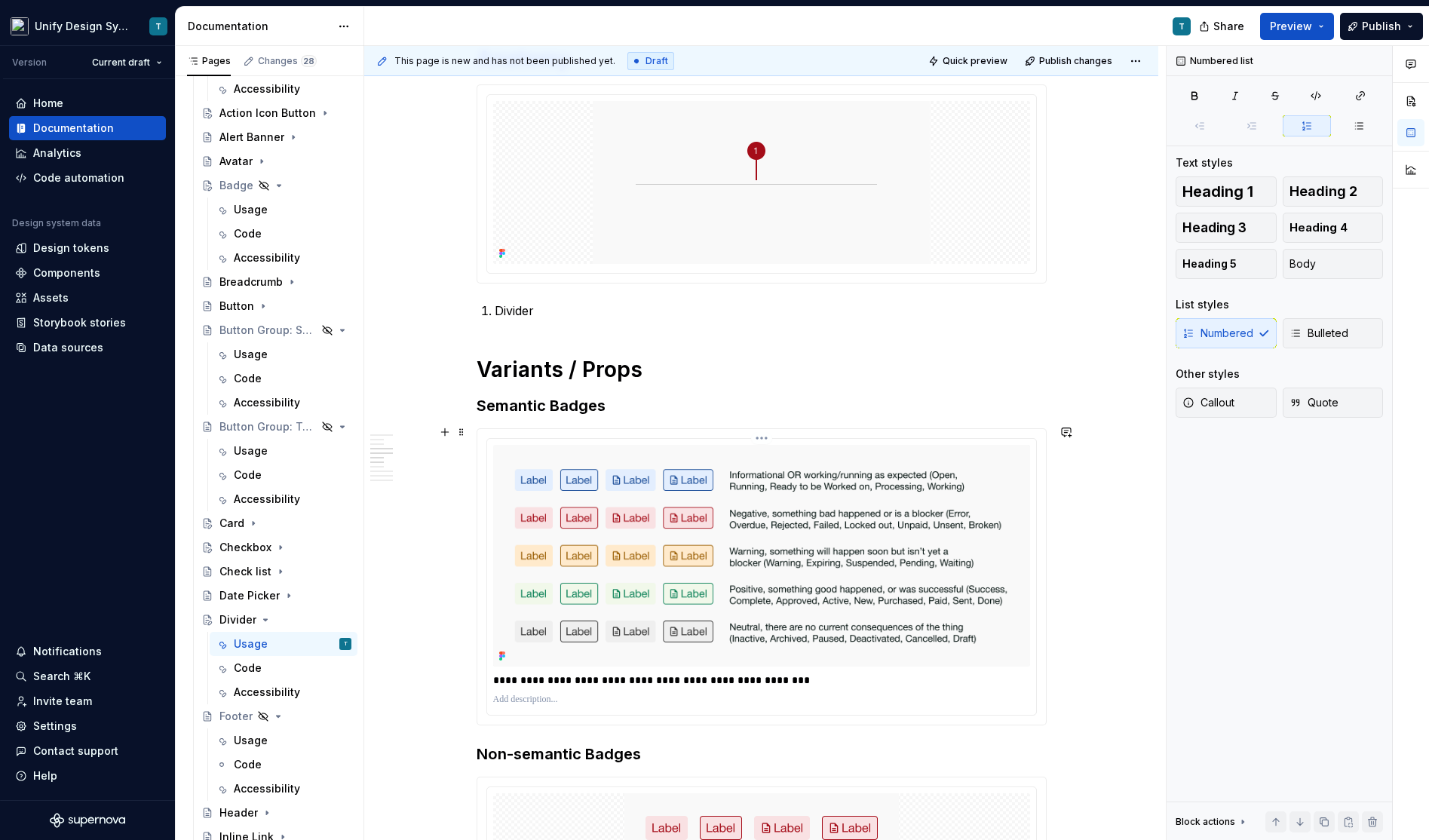
click at [759, 521] on img at bounding box center [761, 556] width 537 height 222
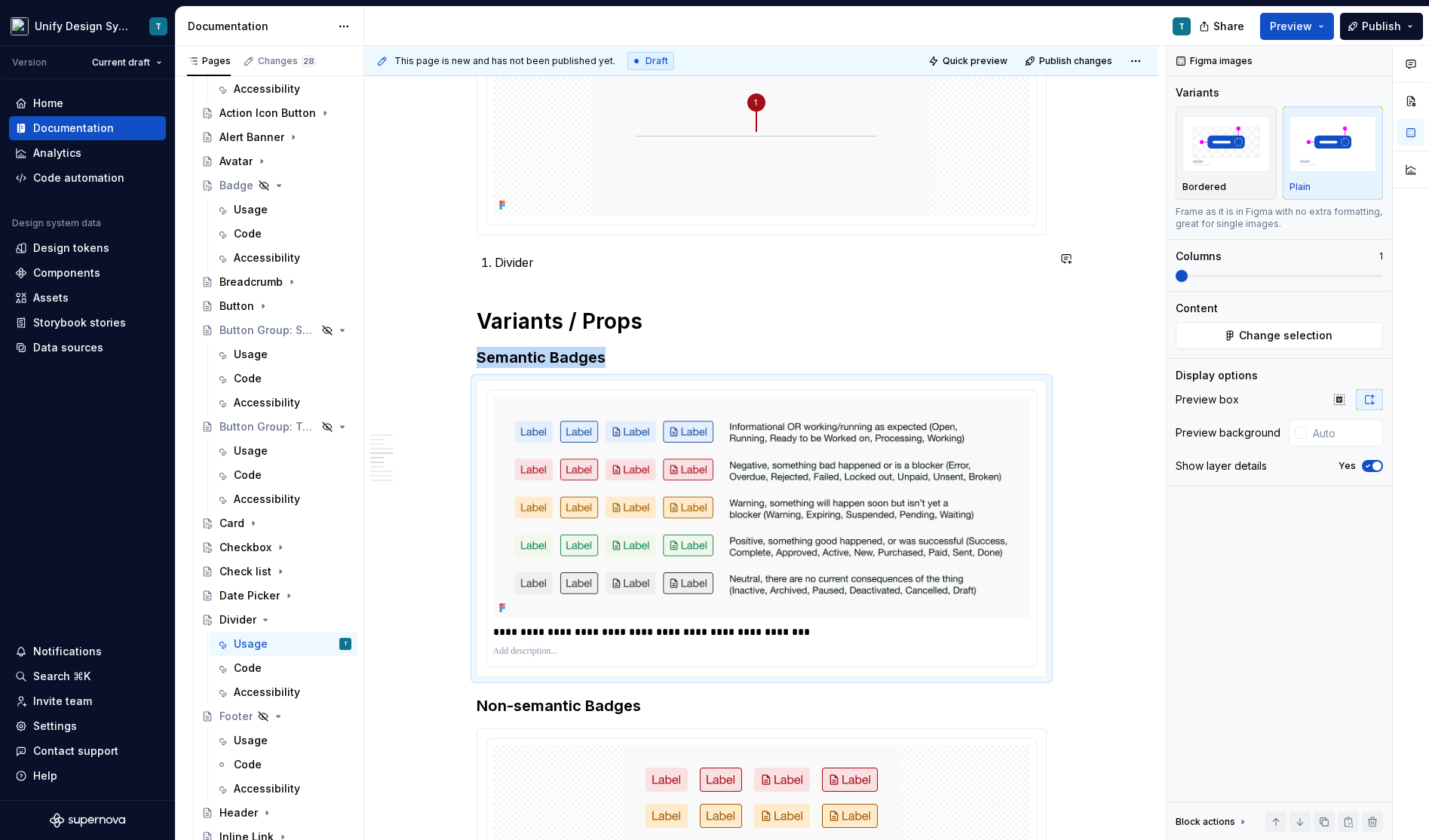
scroll to position [941, 0]
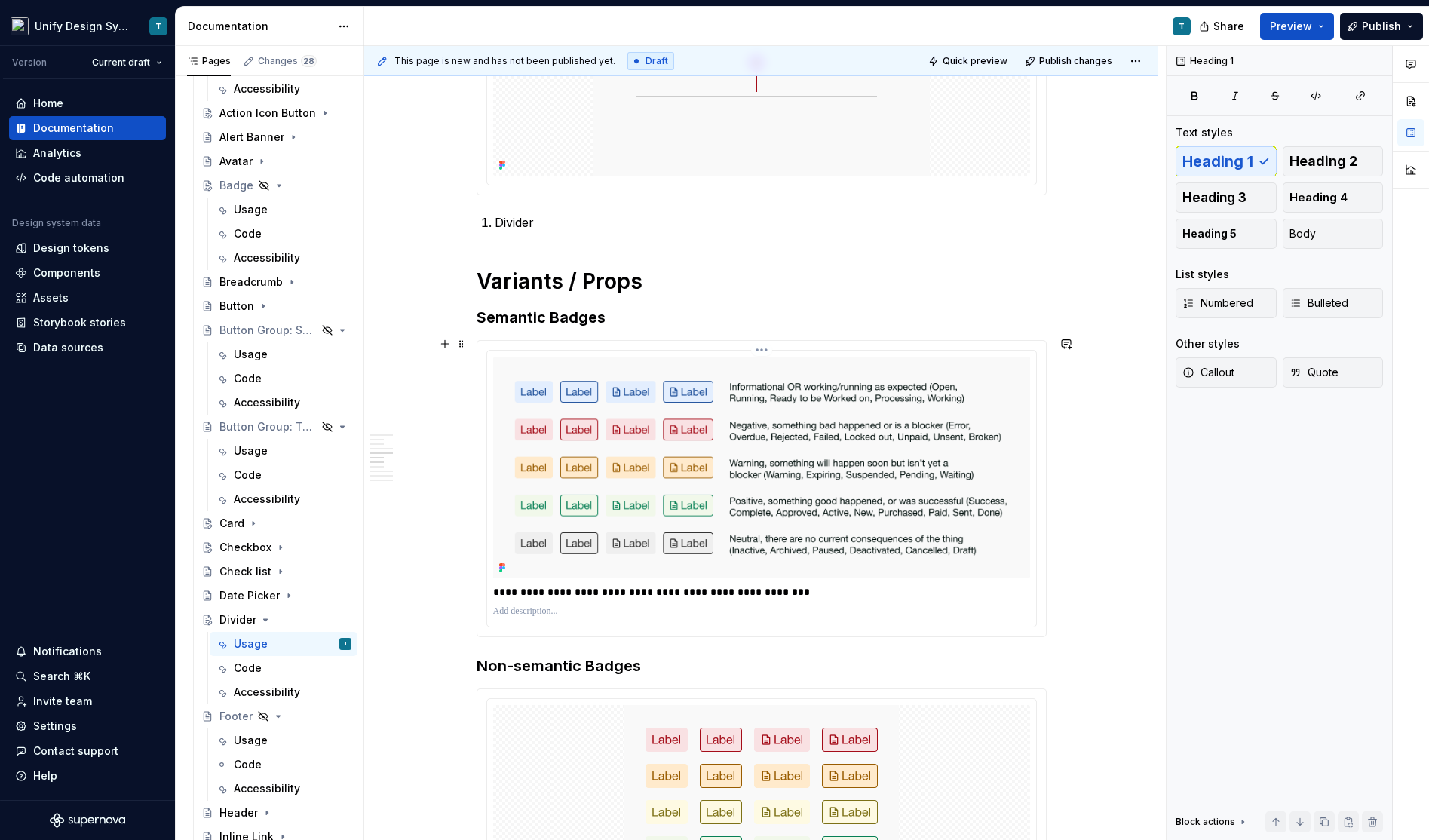
click at [901, 396] on img at bounding box center [761, 468] width 537 height 222
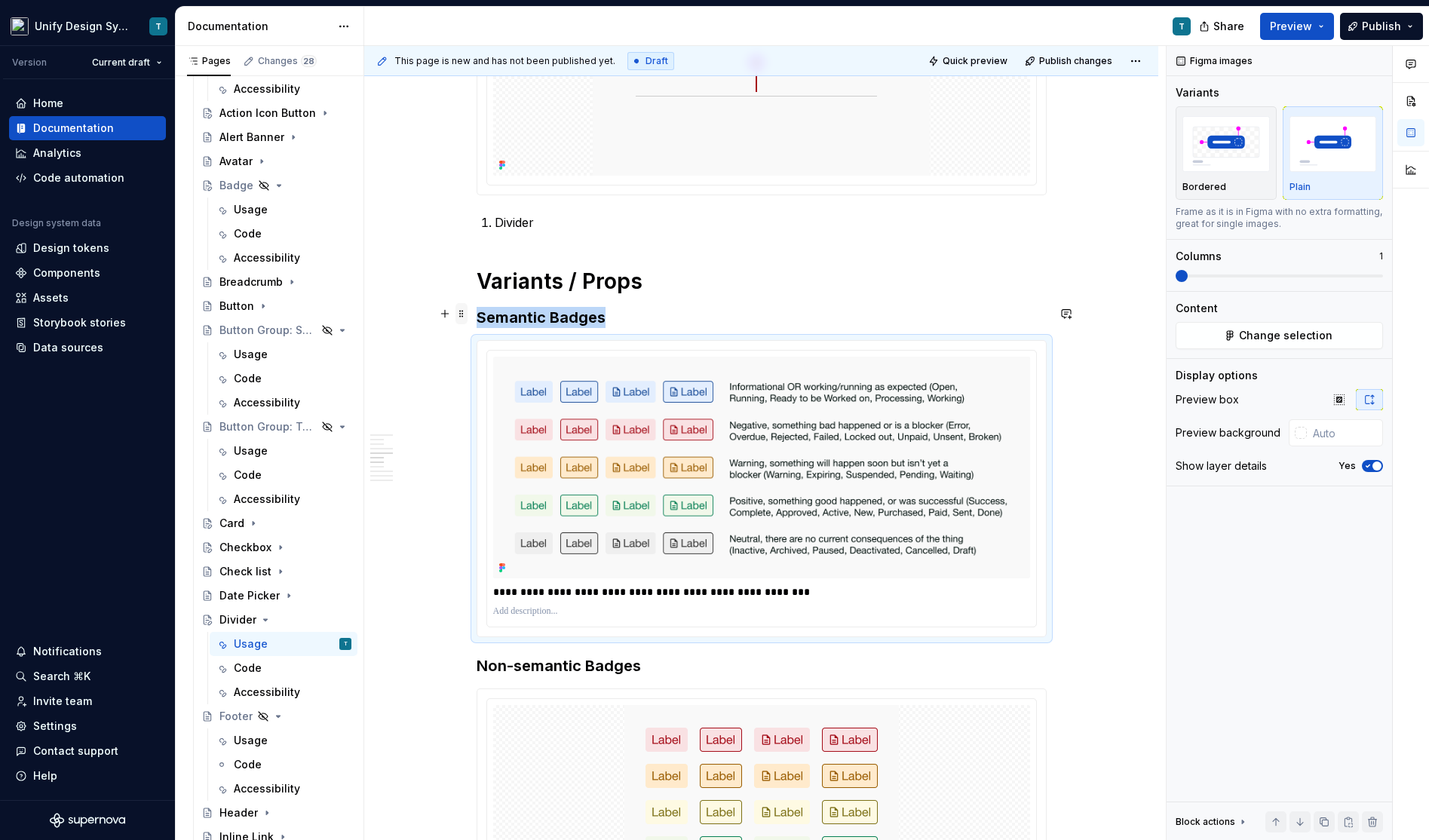
click at [467, 316] on span at bounding box center [461, 313] width 12 height 21
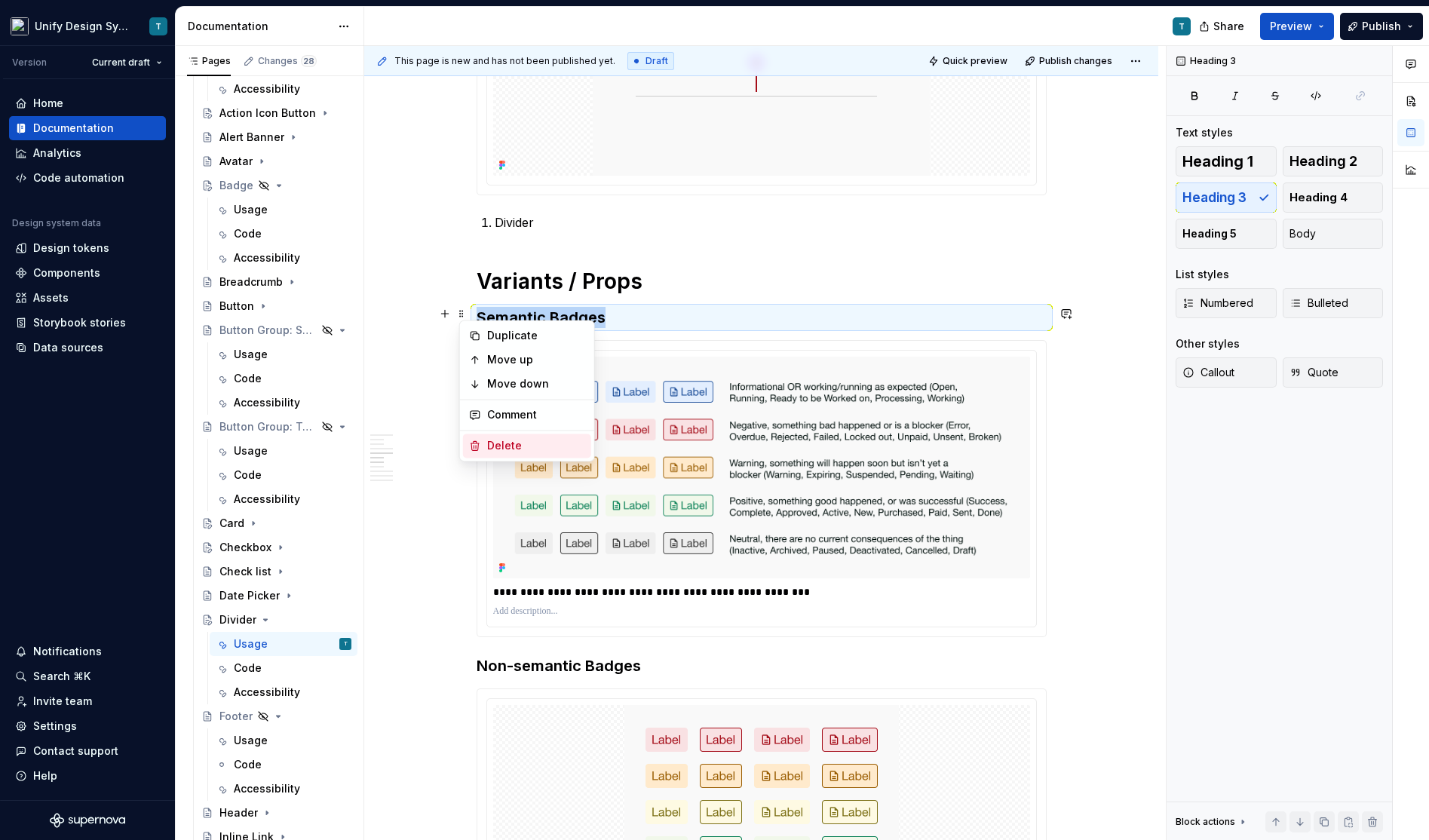
click at [503, 449] on div "Delete" at bounding box center [536, 446] width 98 height 15
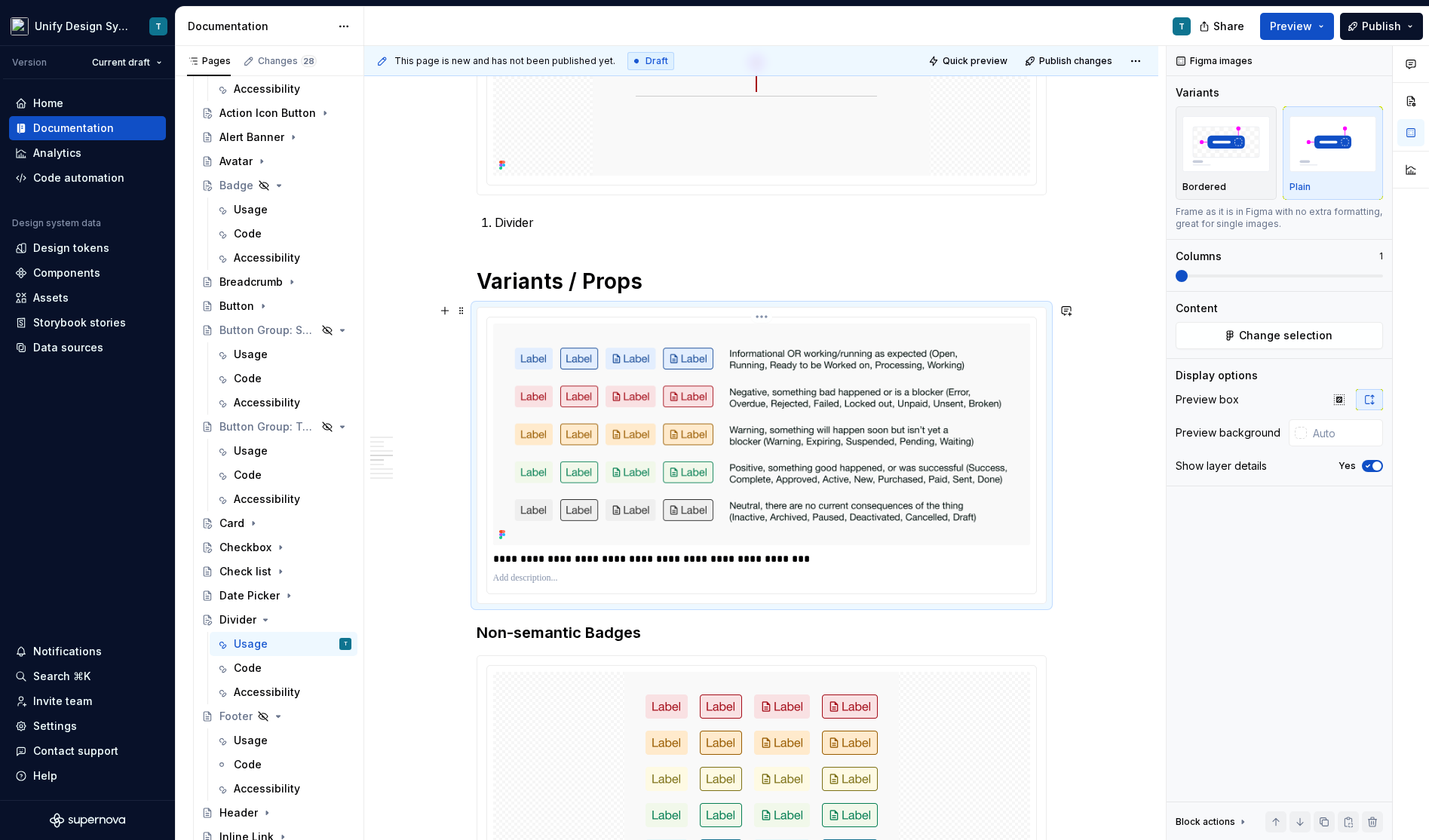
click at [532, 335] on img at bounding box center [761, 434] width 537 height 222
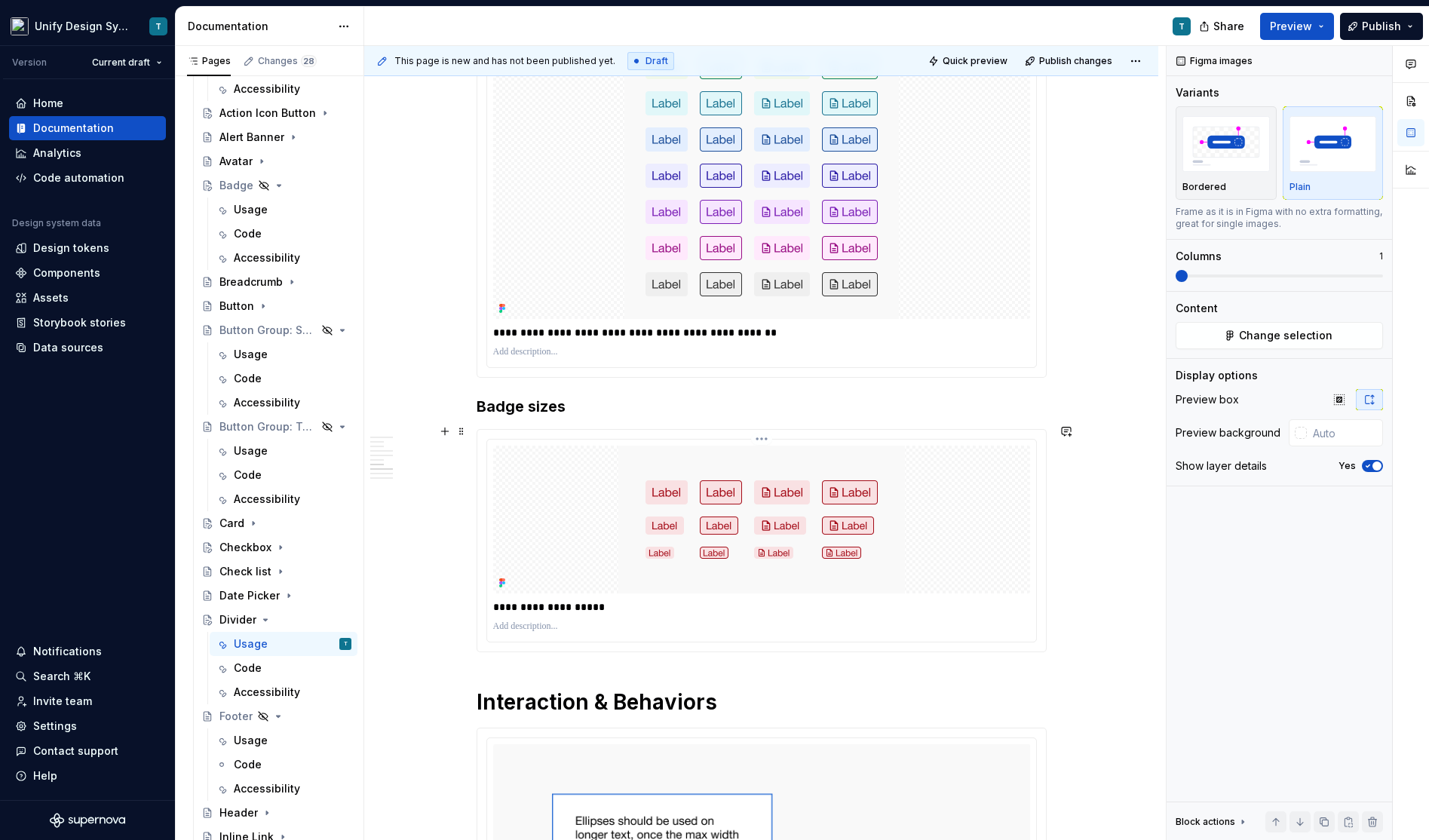
scroll to position [1765, 0]
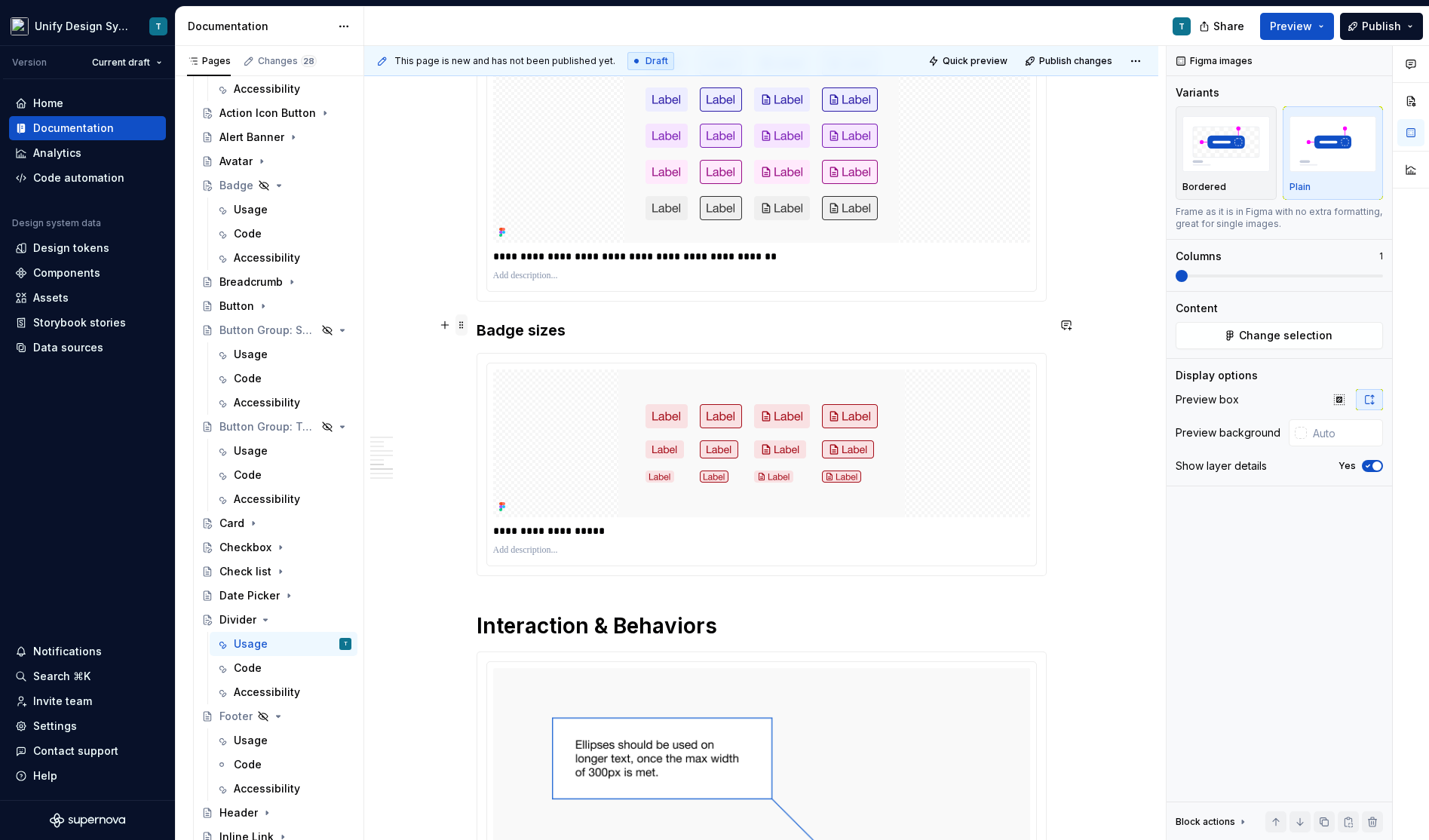
click at [464, 320] on span at bounding box center [461, 325] width 12 height 21
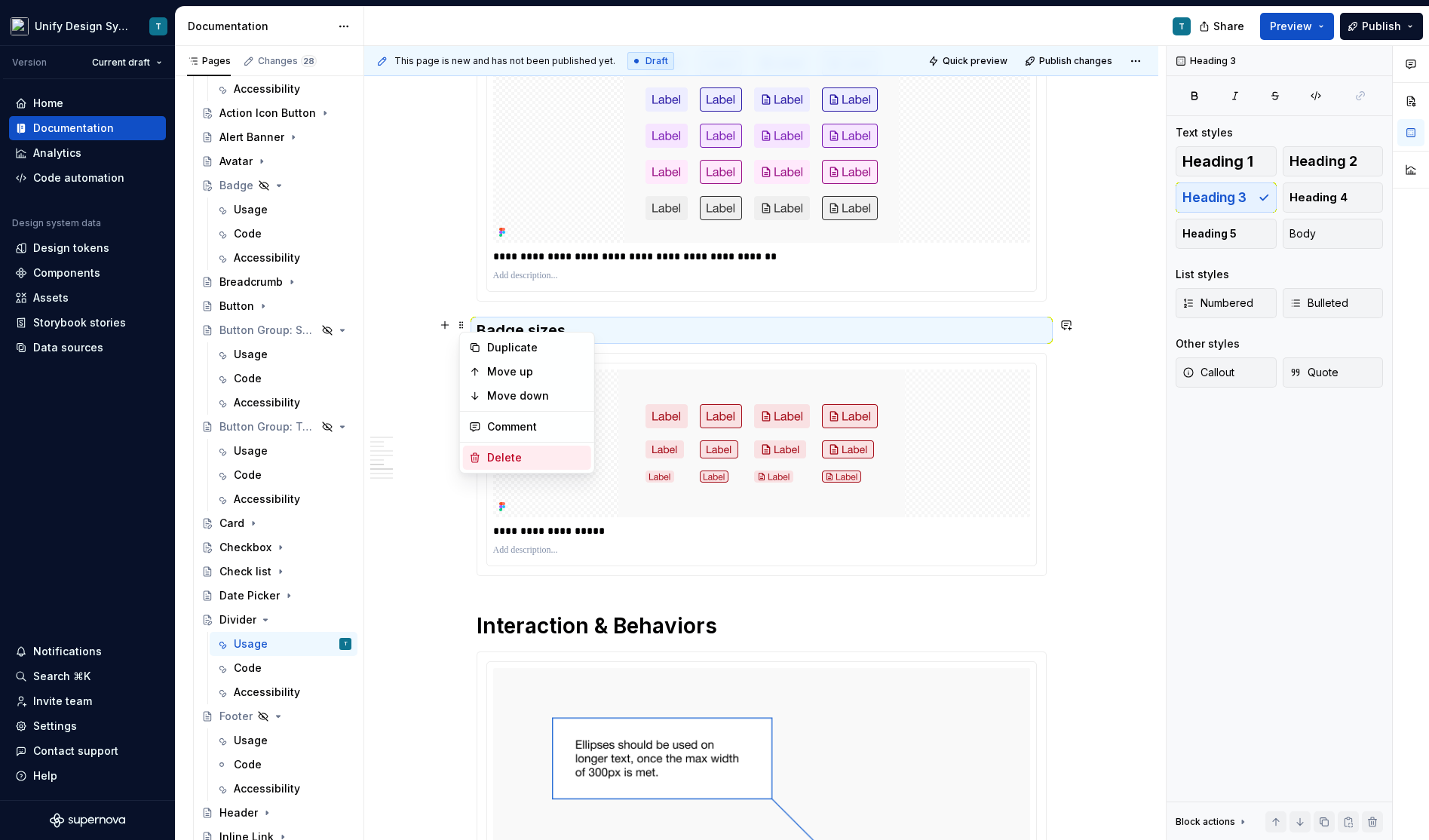
click at [521, 455] on div "Delete" at bounding box center [536, 458] width 98 height 15
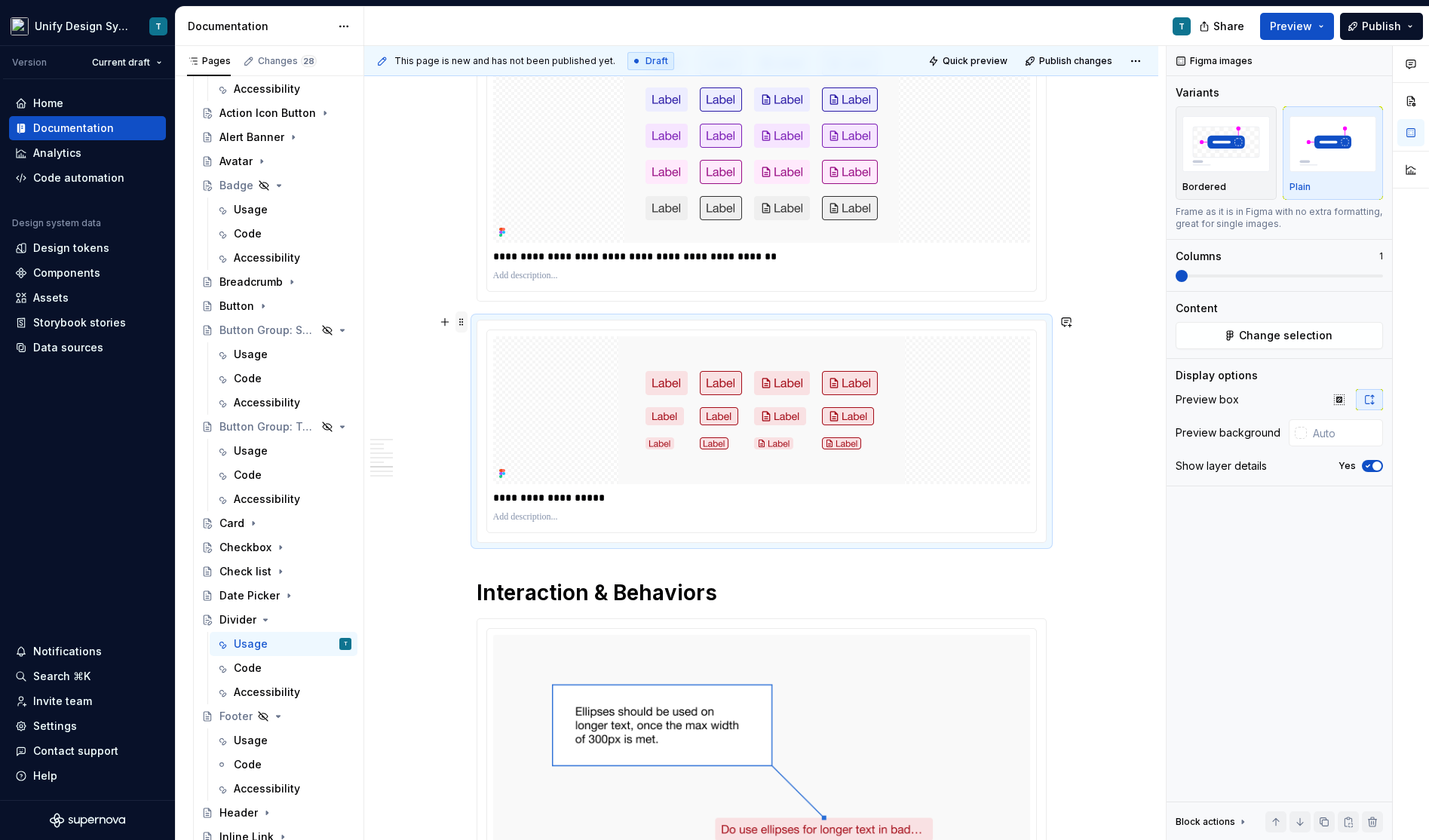
click at [466, 321] on span at bounding box center [461, 322] width 12 height 21
click at [498, 459] on div "Delete" at bounding box center [536, 455] width 98 height 15
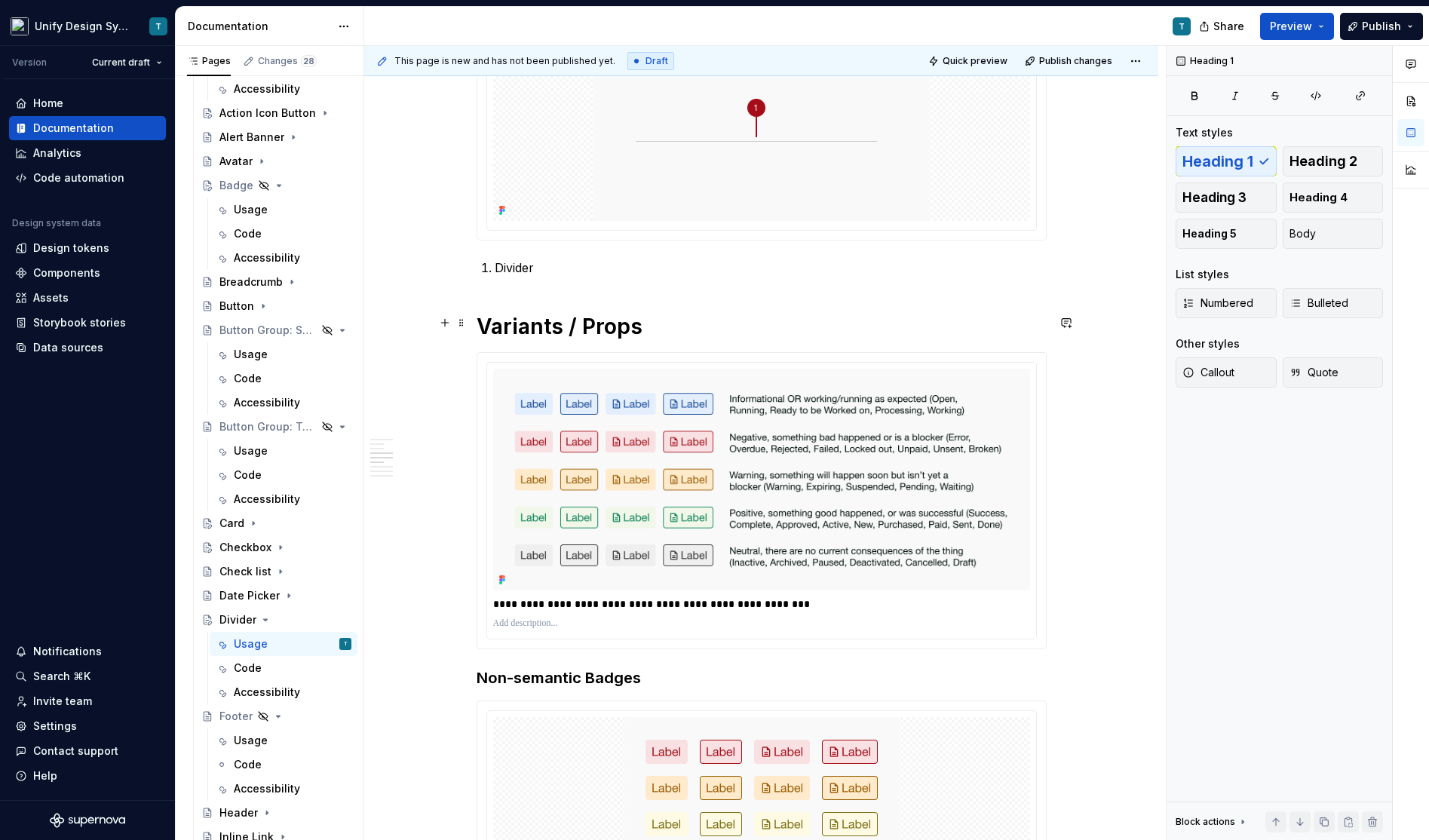
scroll to position [905, 0]
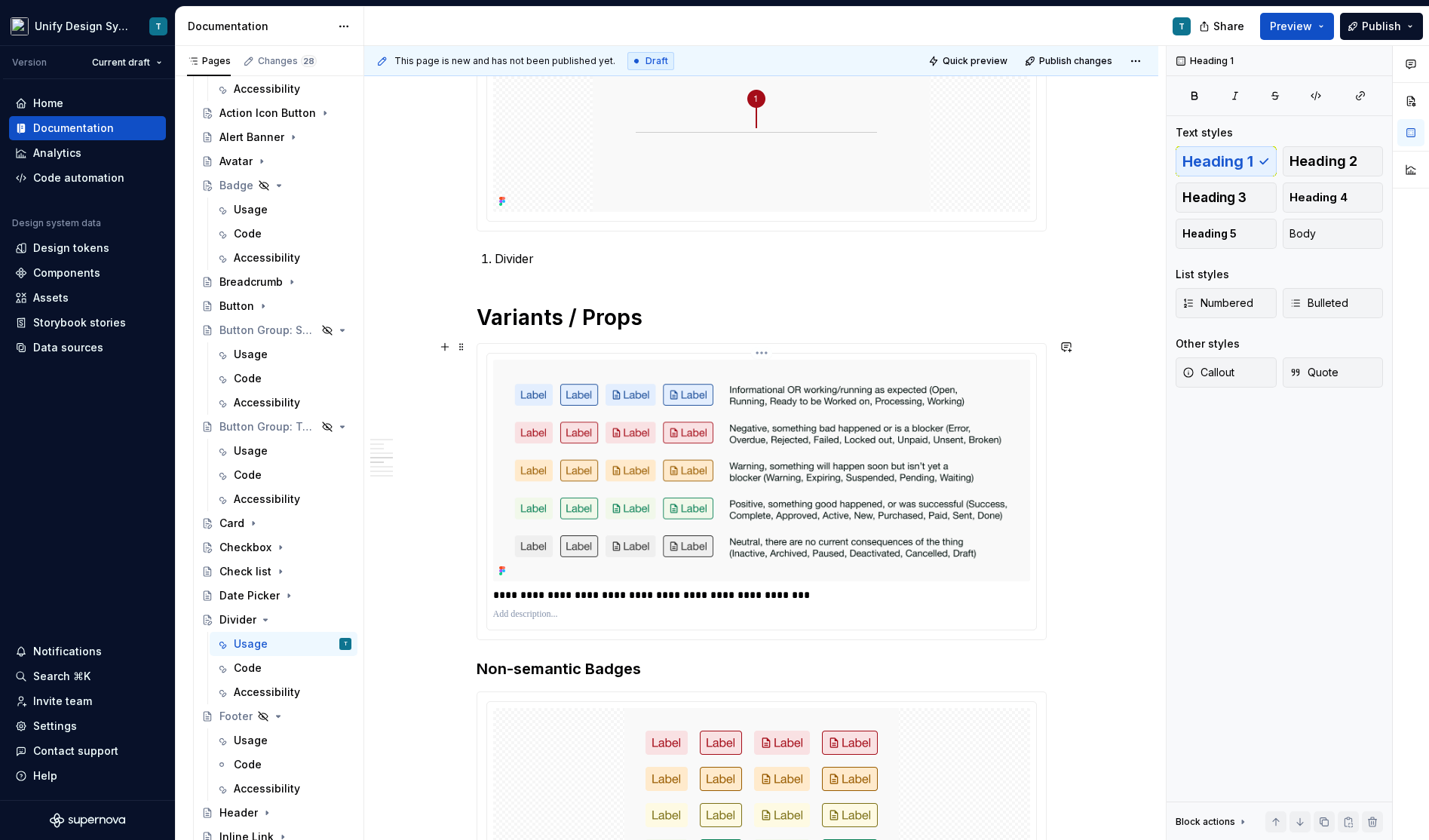
click at [586, 430] on img at bounding box center [761, 470] width 537 height 222
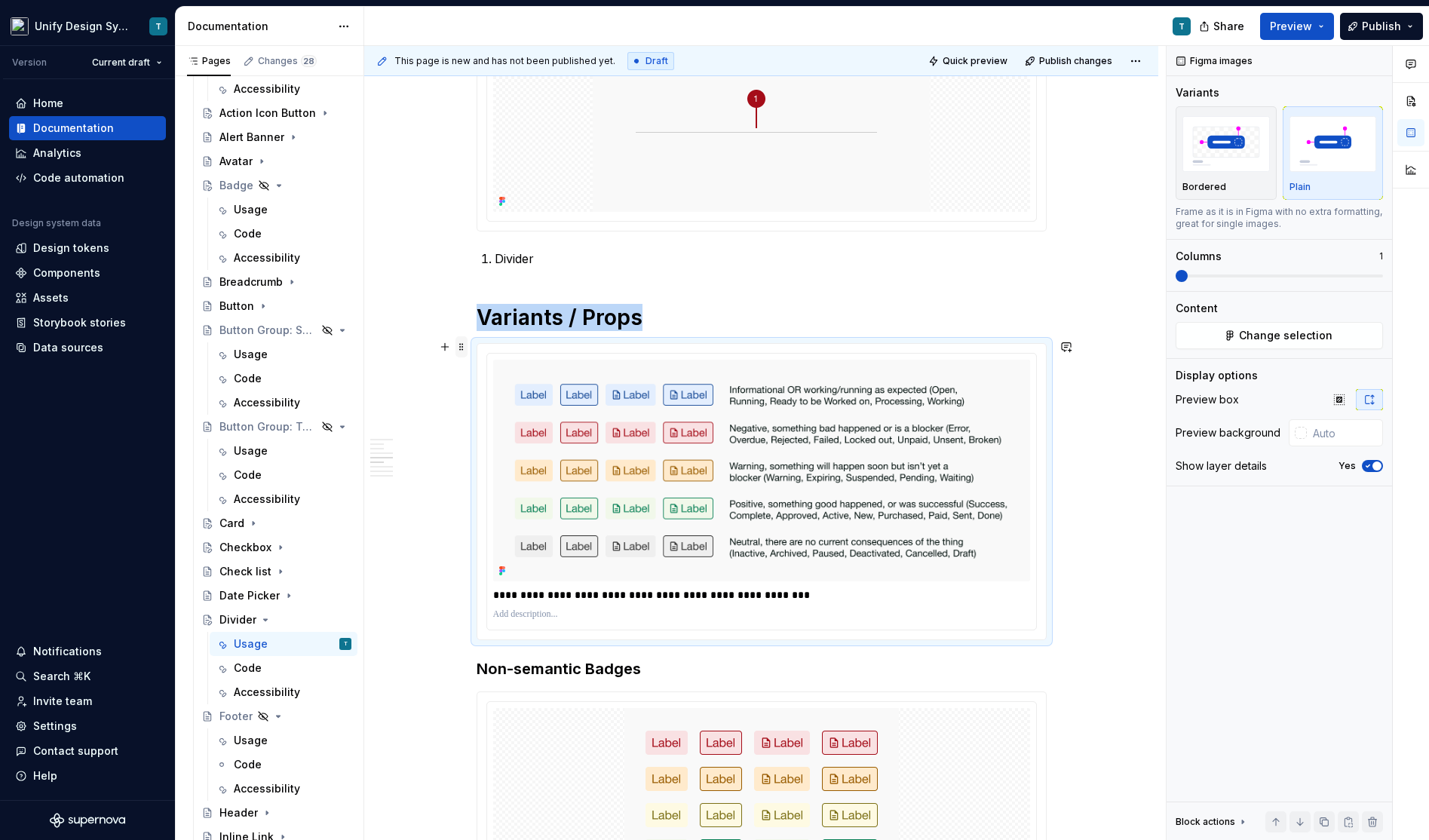
click at [462, 343] on span at bounding box center [461, 347] width 12 height 21
click at [448, 343] on button "button" at bounding box center [444, 347] width 21 height 21
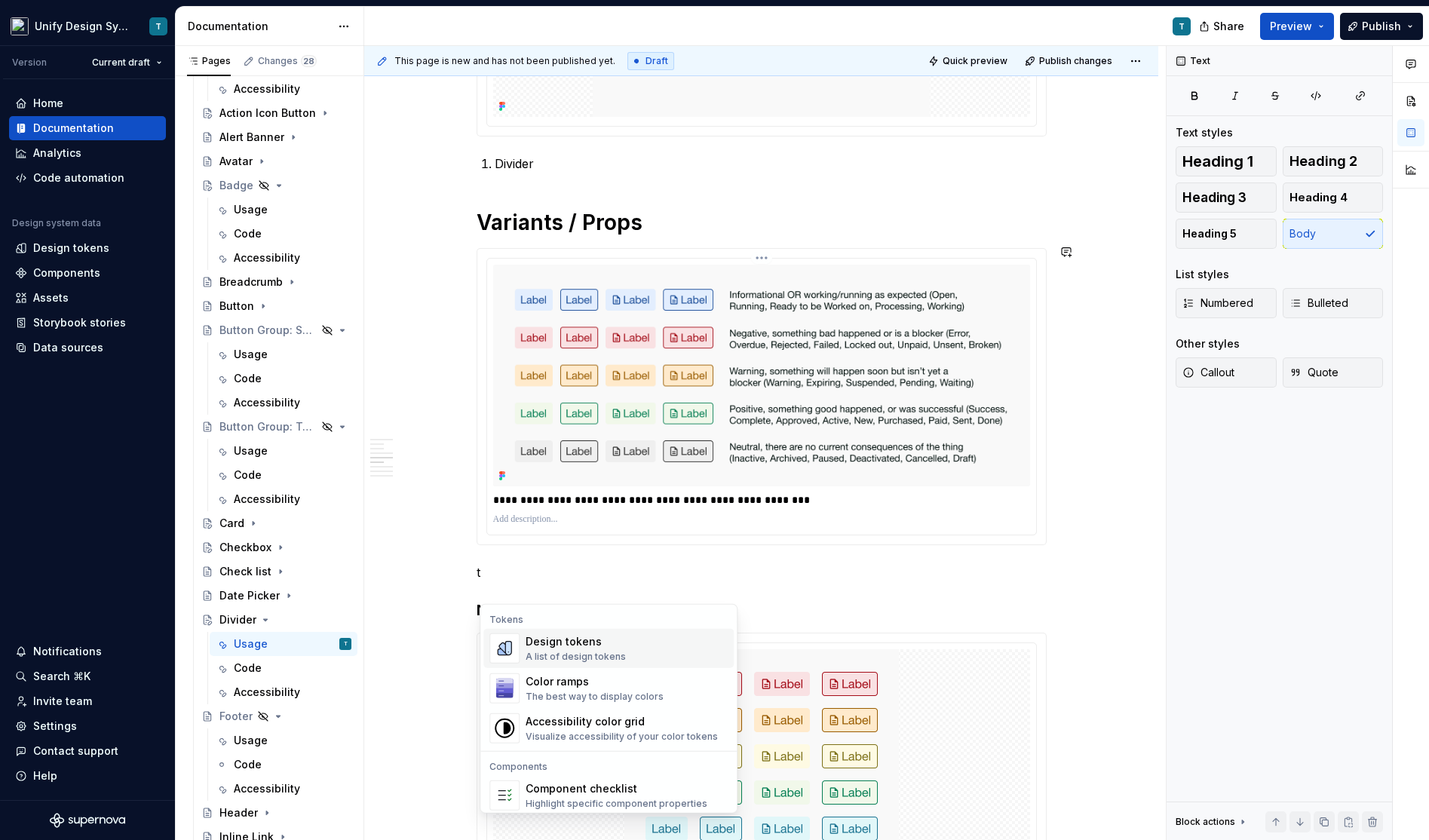
scroll to position [1014, 0]
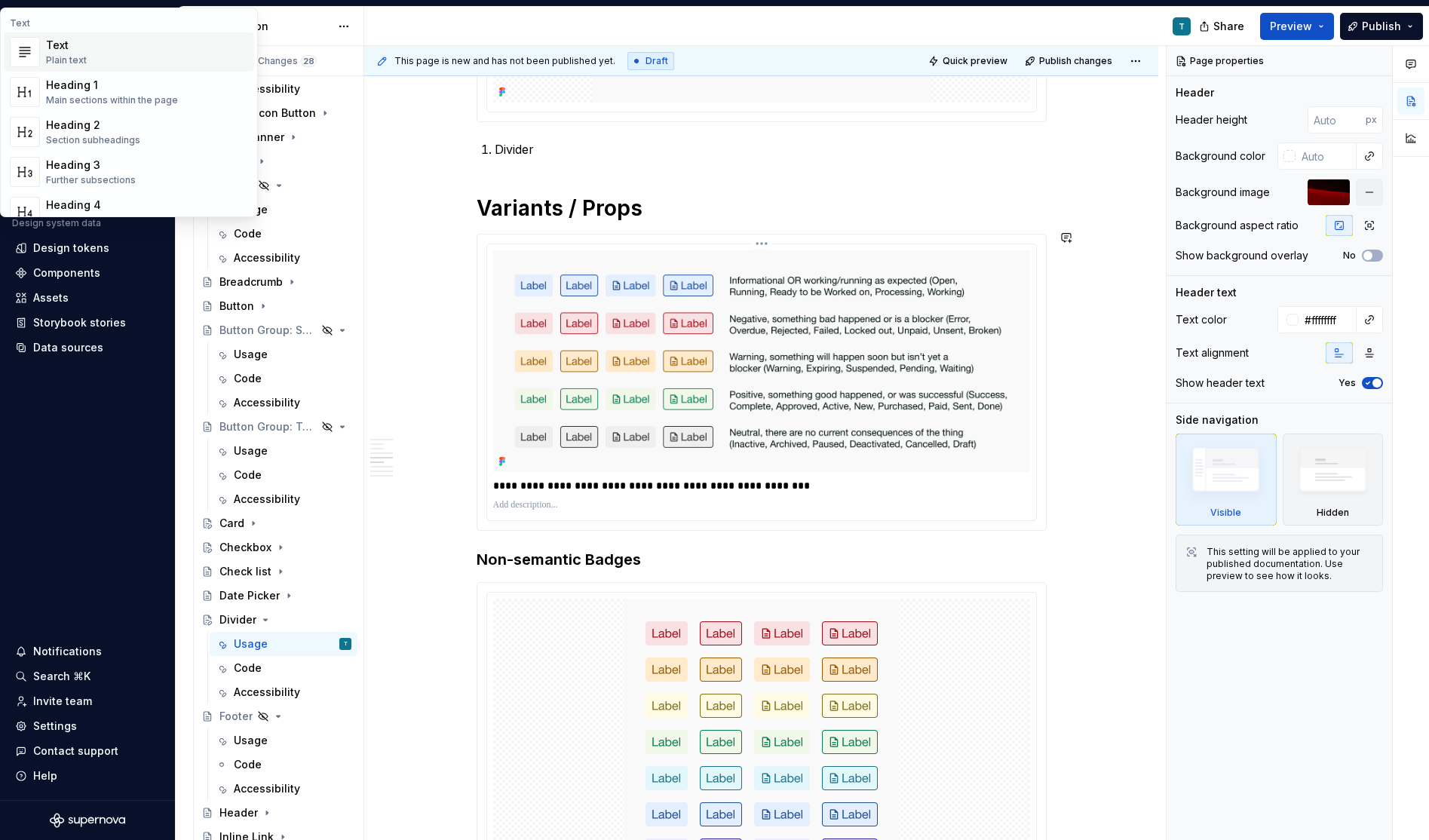
type textarea "*"
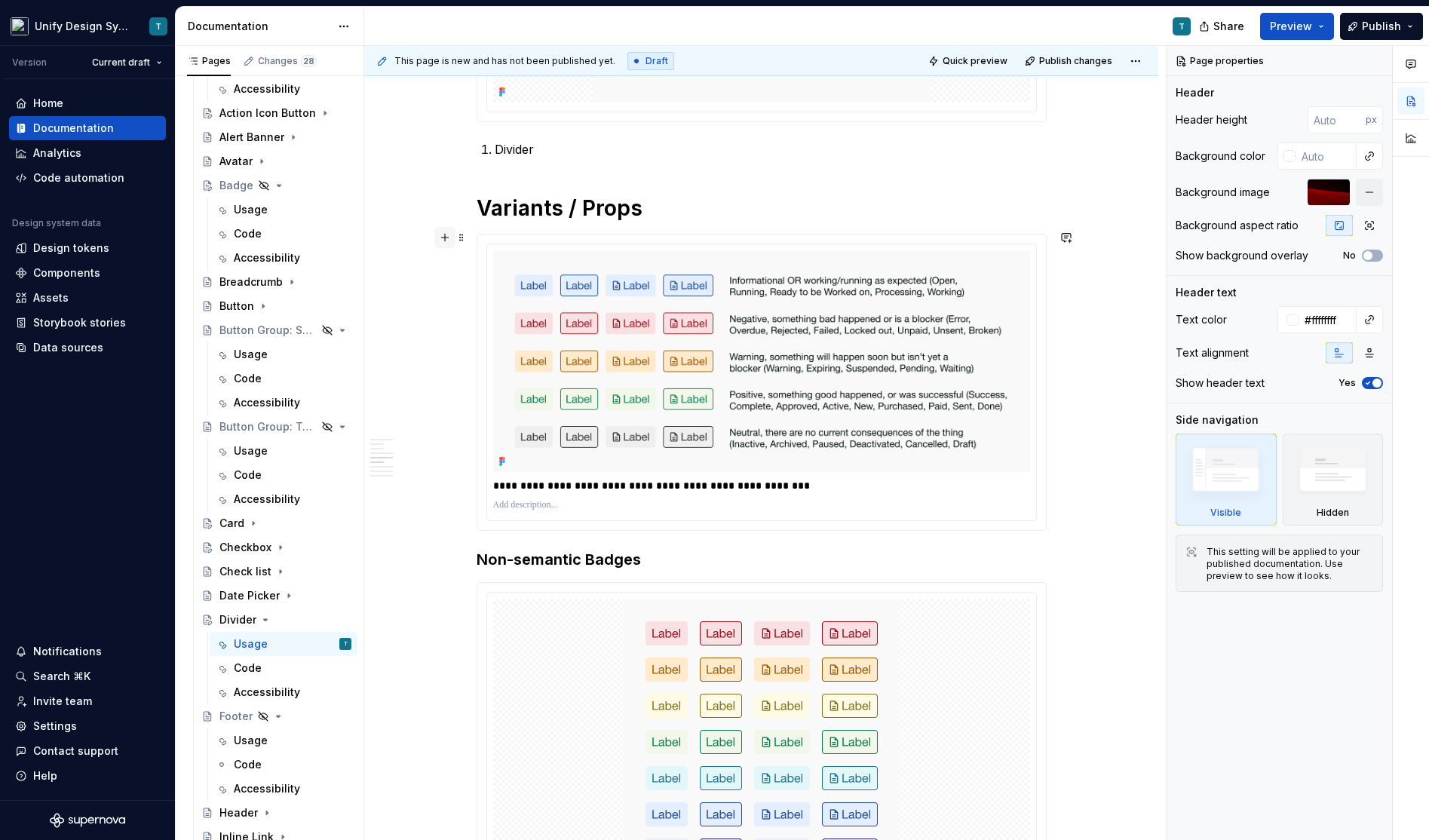
click at [455, 235] on button "button" at bounding box center [444, 237] width 21 height 21
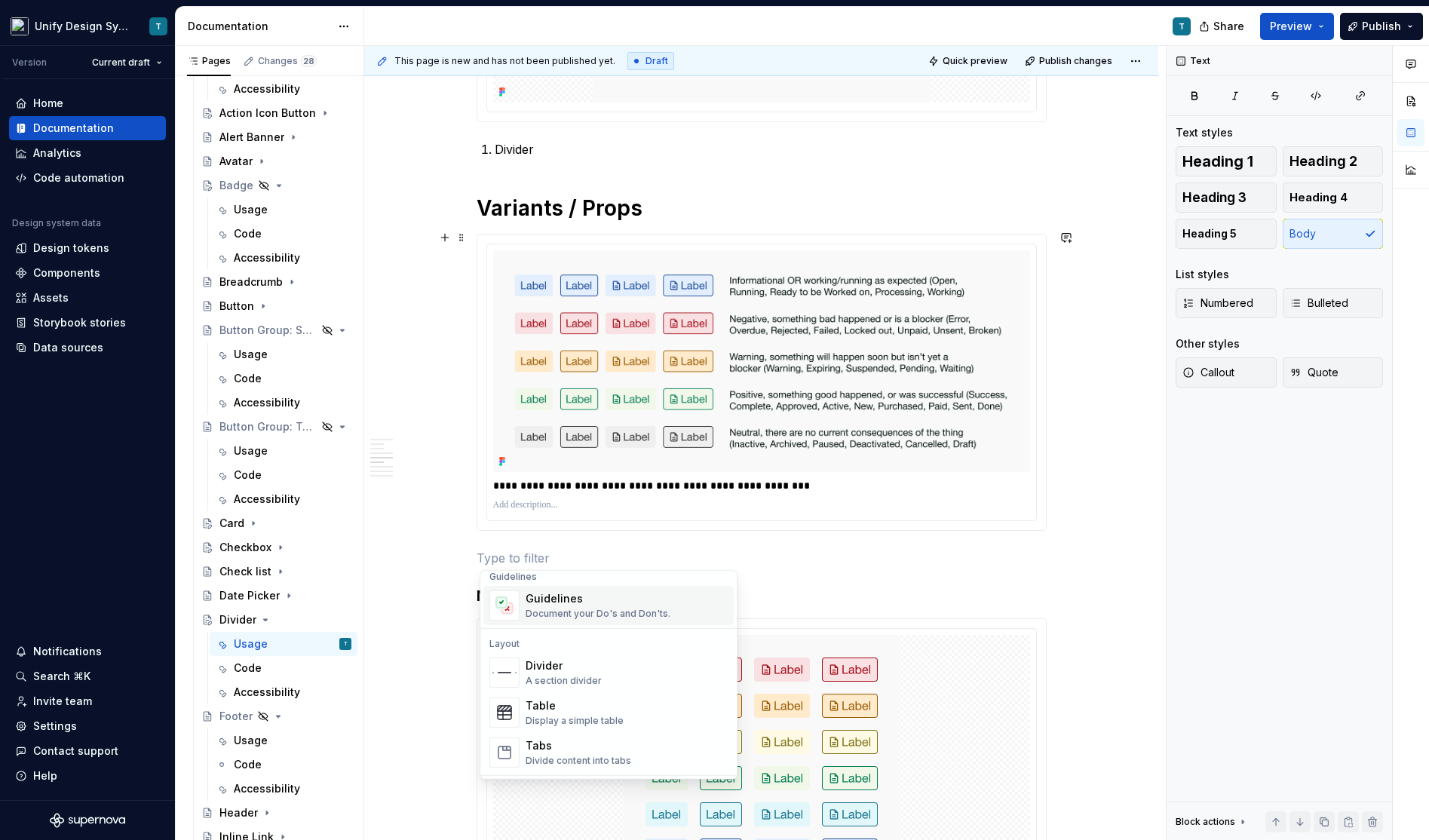
scroll to position [340, 0]
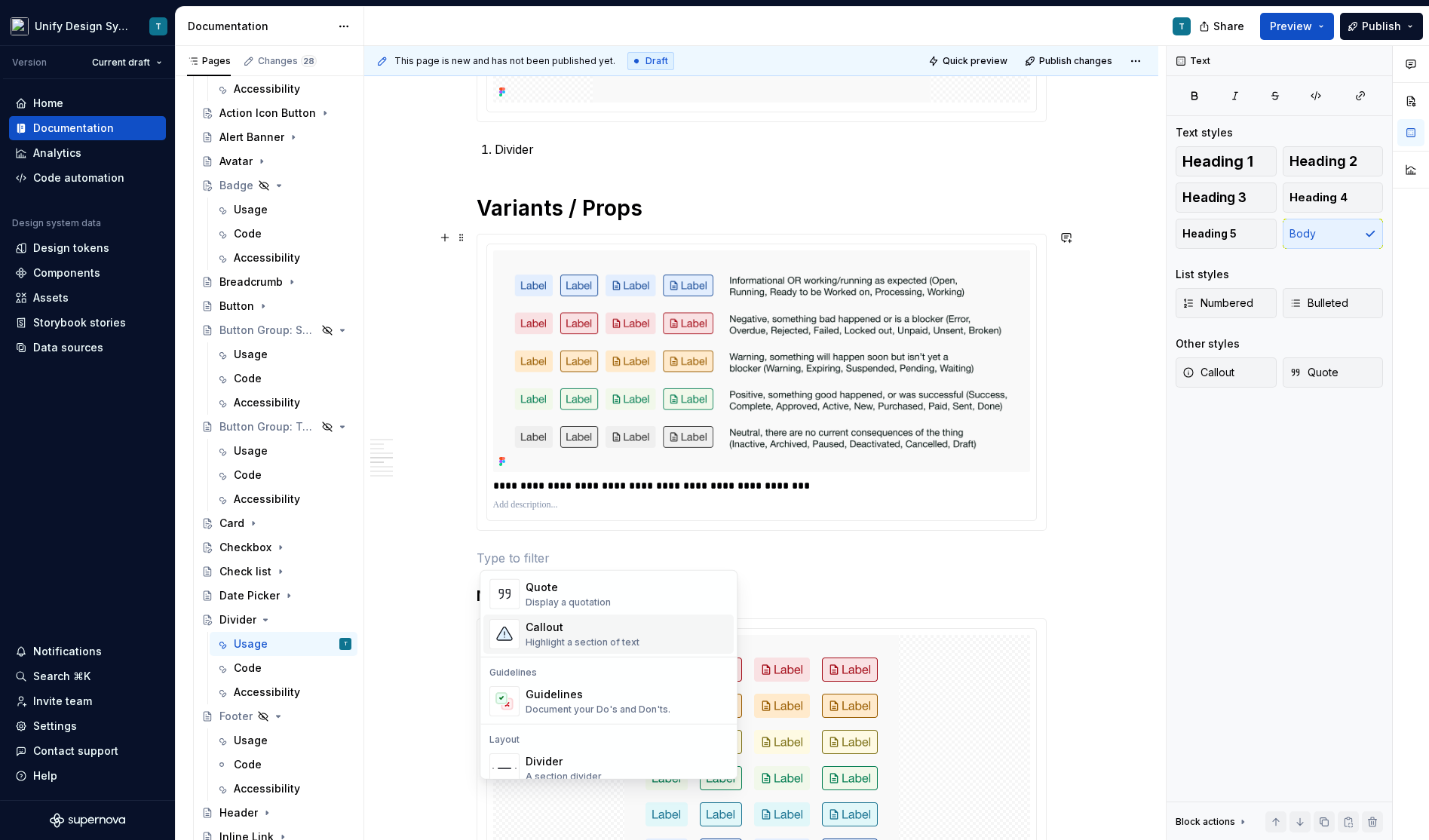
click at [581, 641] on div "Highlight a section of text" at bounding box center [582, 642] width 114 height 12
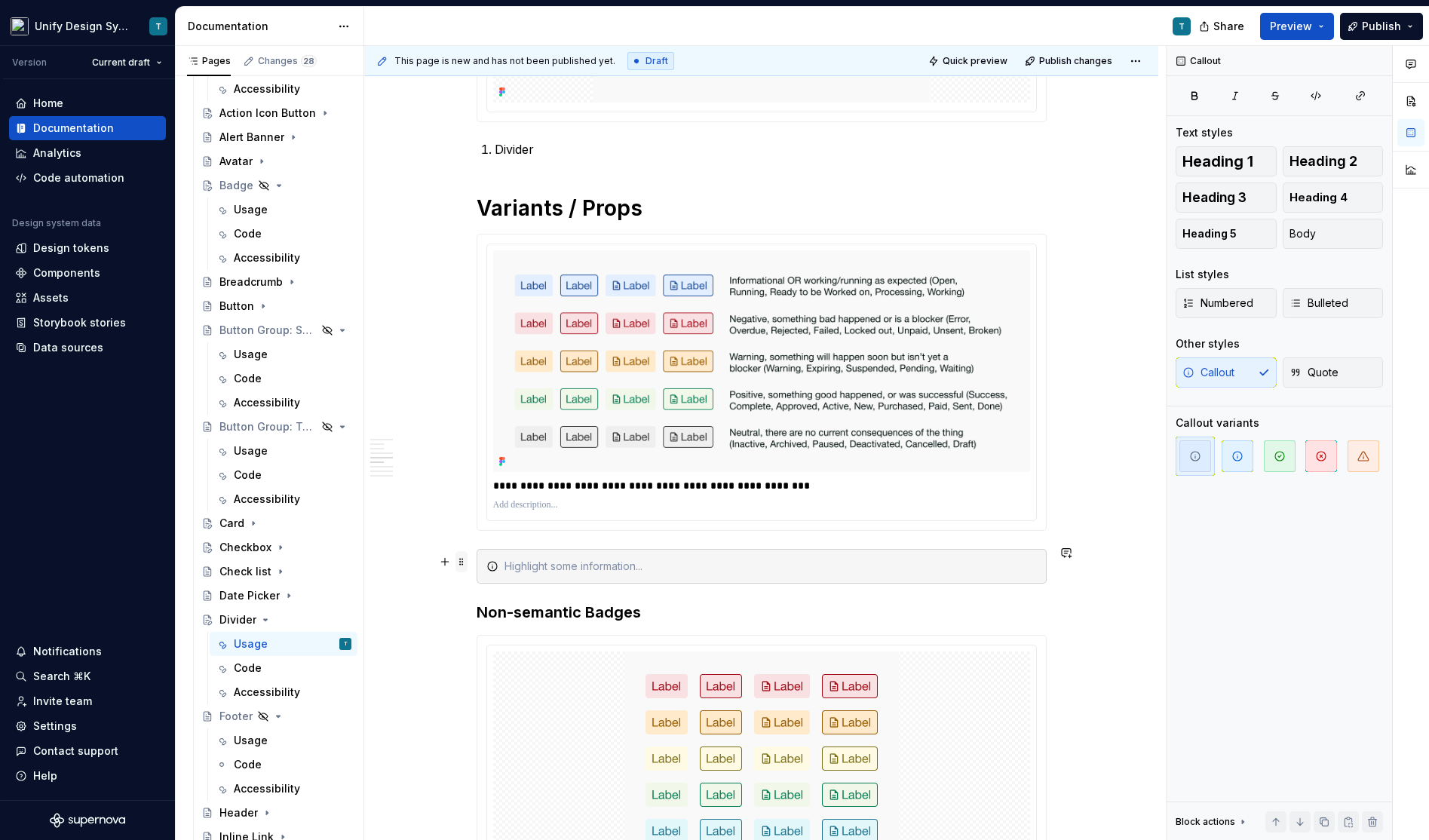
click at [463, 560] on span at bounding box center [461, 562] width 12 height 21
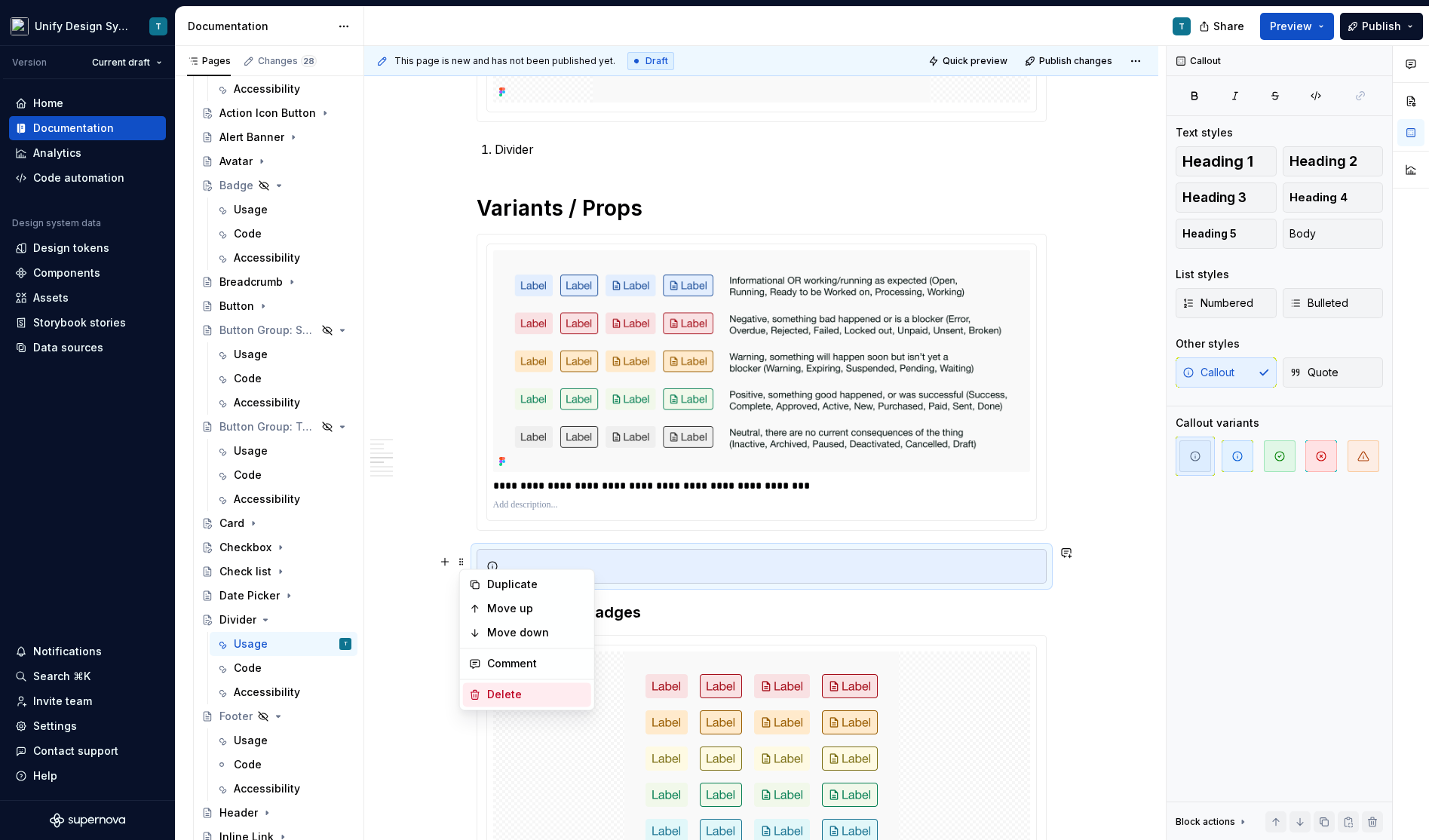
click at [521, 688] on div "Delete" at bounding box center [536, 694] width 98 height 15
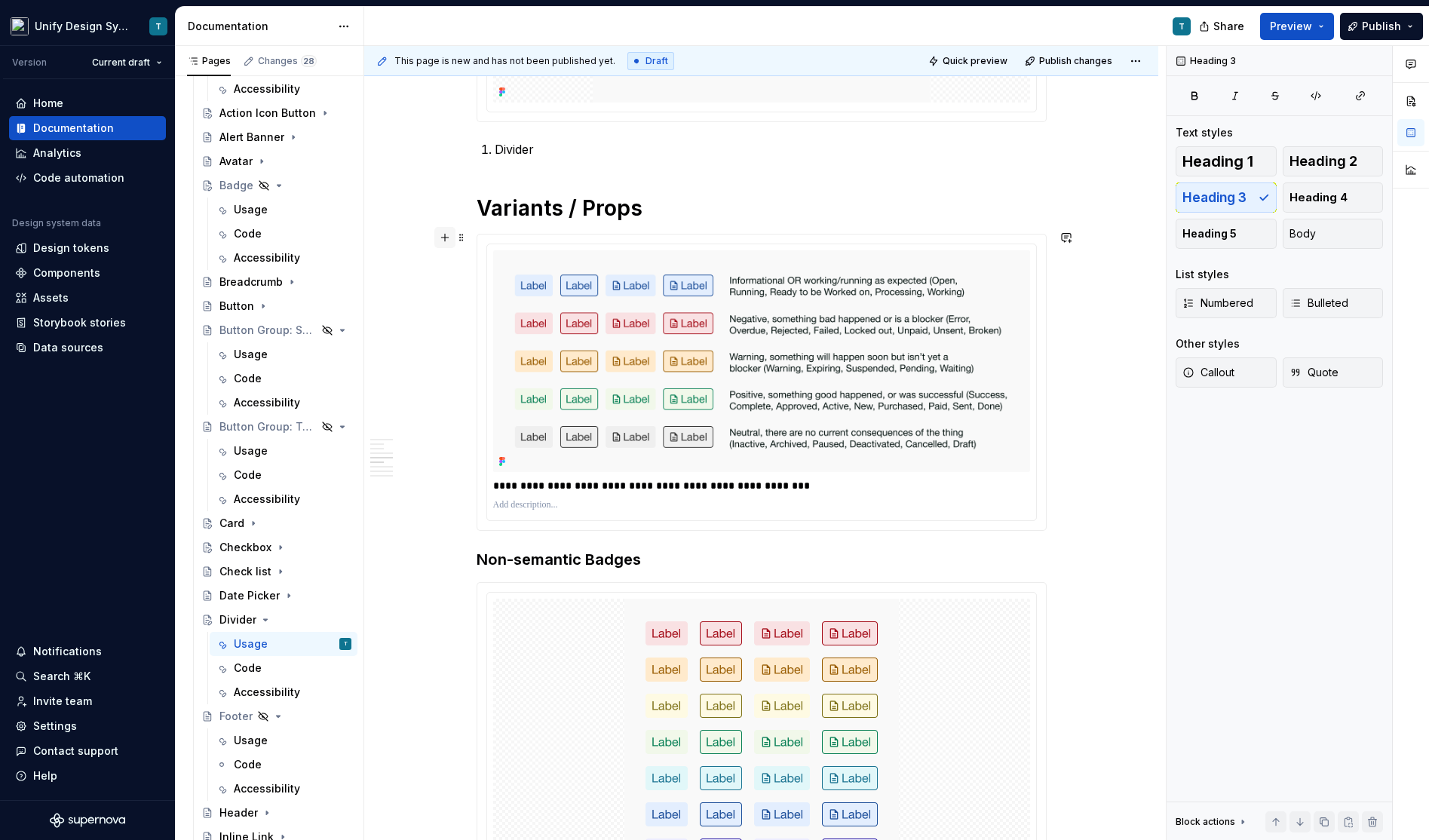
click at [455, 235] on button "button" at bounding box center [444, 237] width 21 height 21
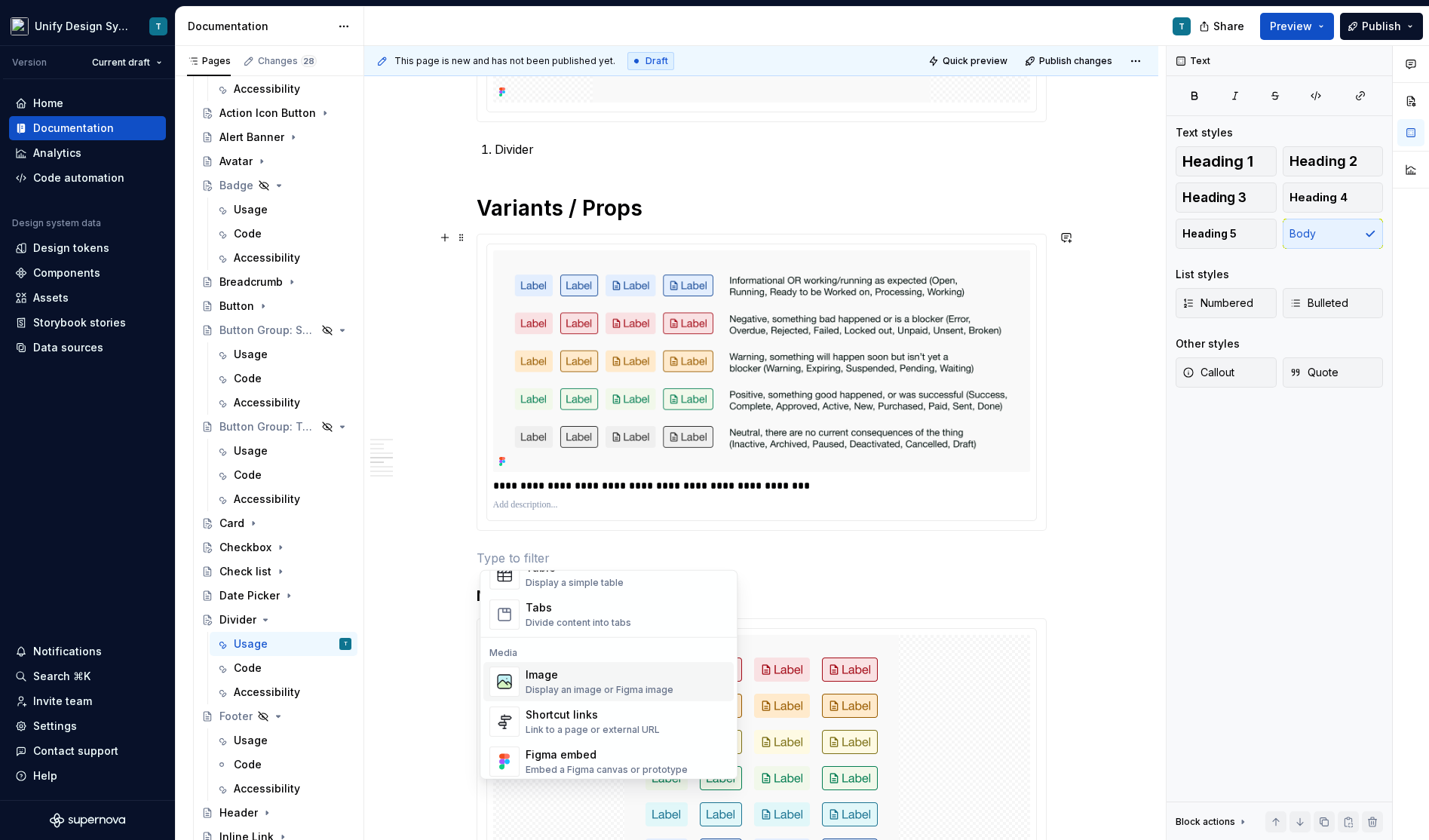
scroll to position [593, 0]
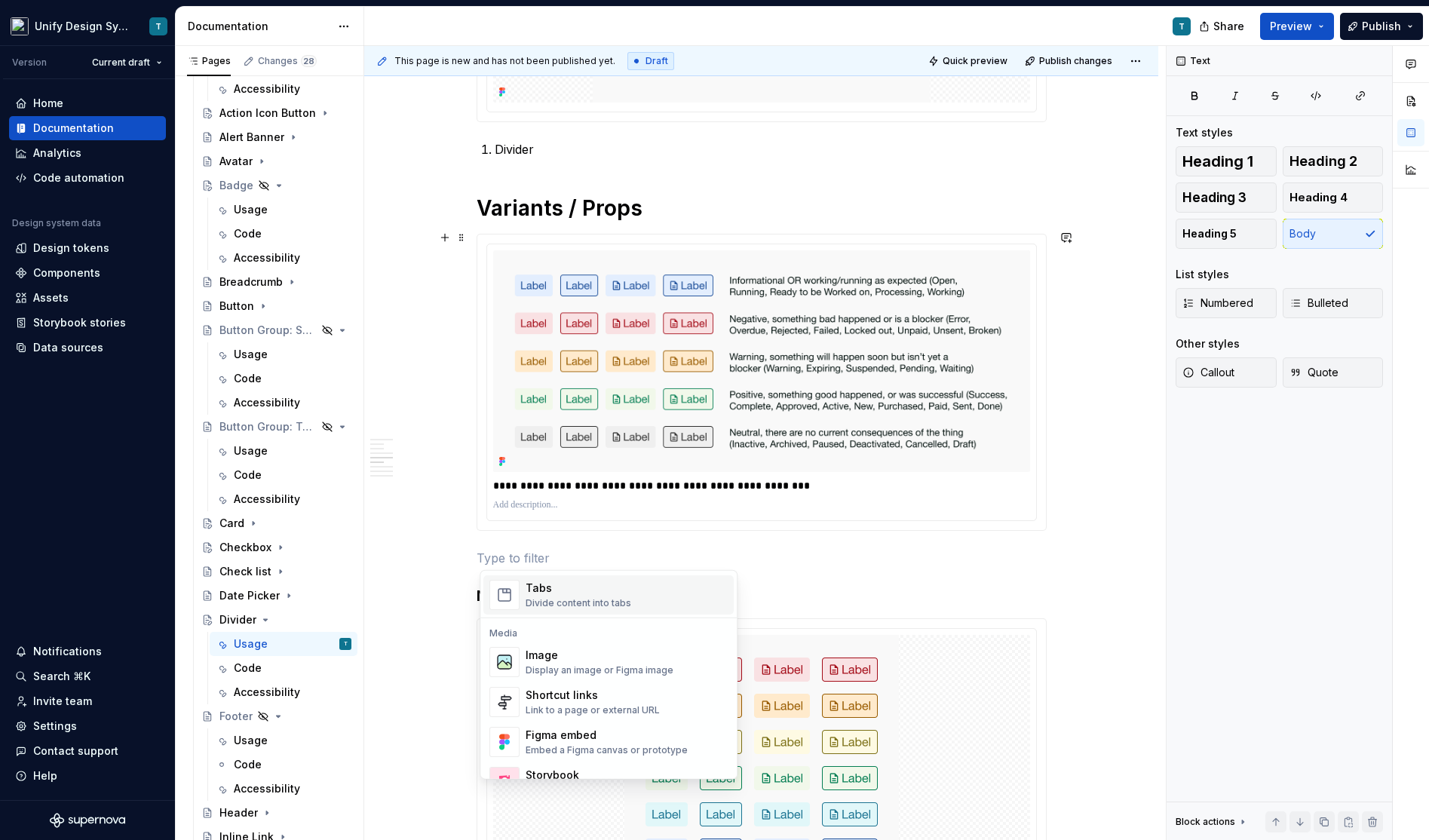
click at [576, 598] on div "Divide content into tabs" at bounding box center [578, 603] width 105 height 12
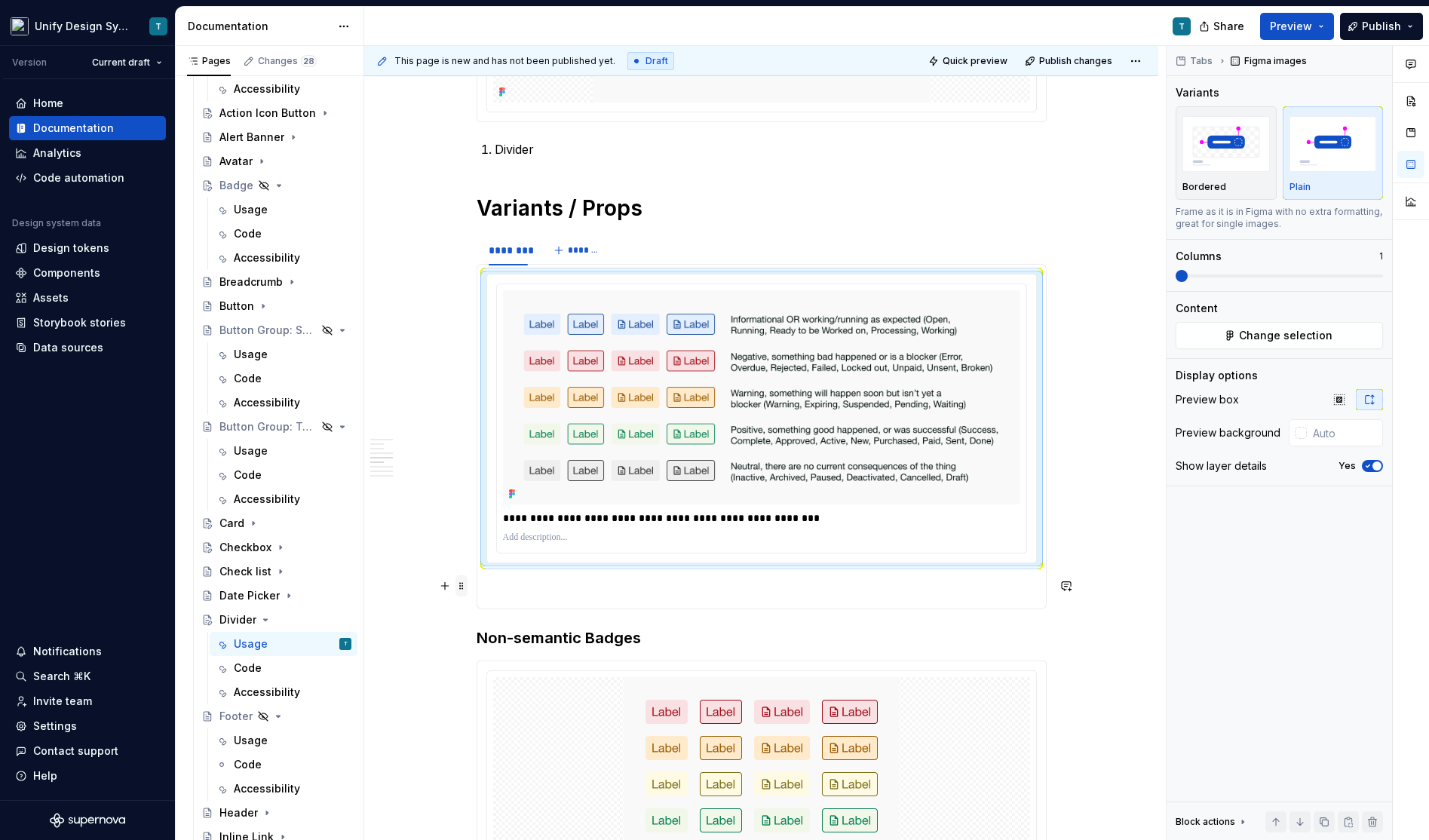
click at [466, 583] on span at bounding box center [461, 586] width 12 height 21
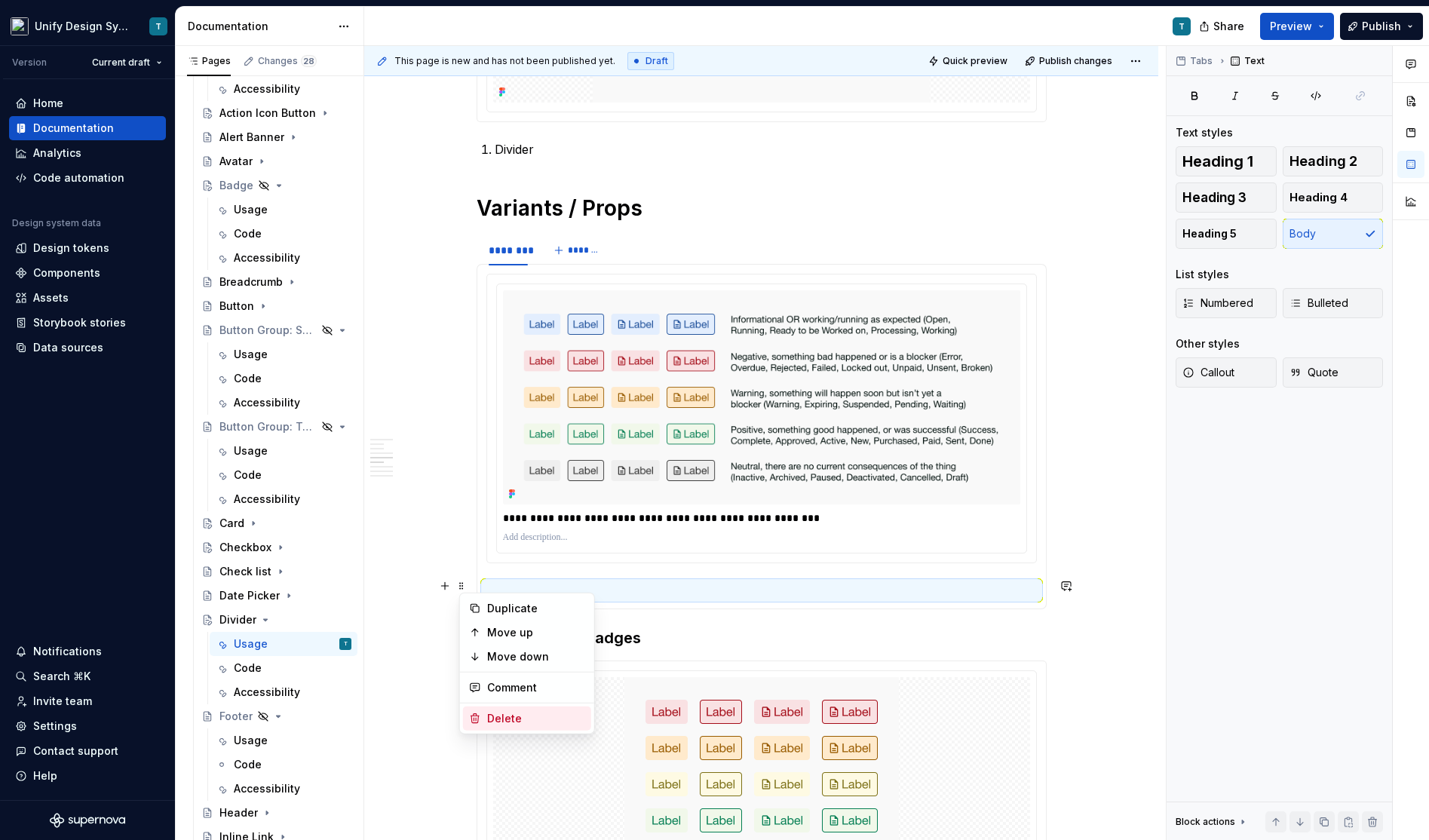
click at [503, 716] on div "Delete" at bounding box center [536, 718] width 98 height 15
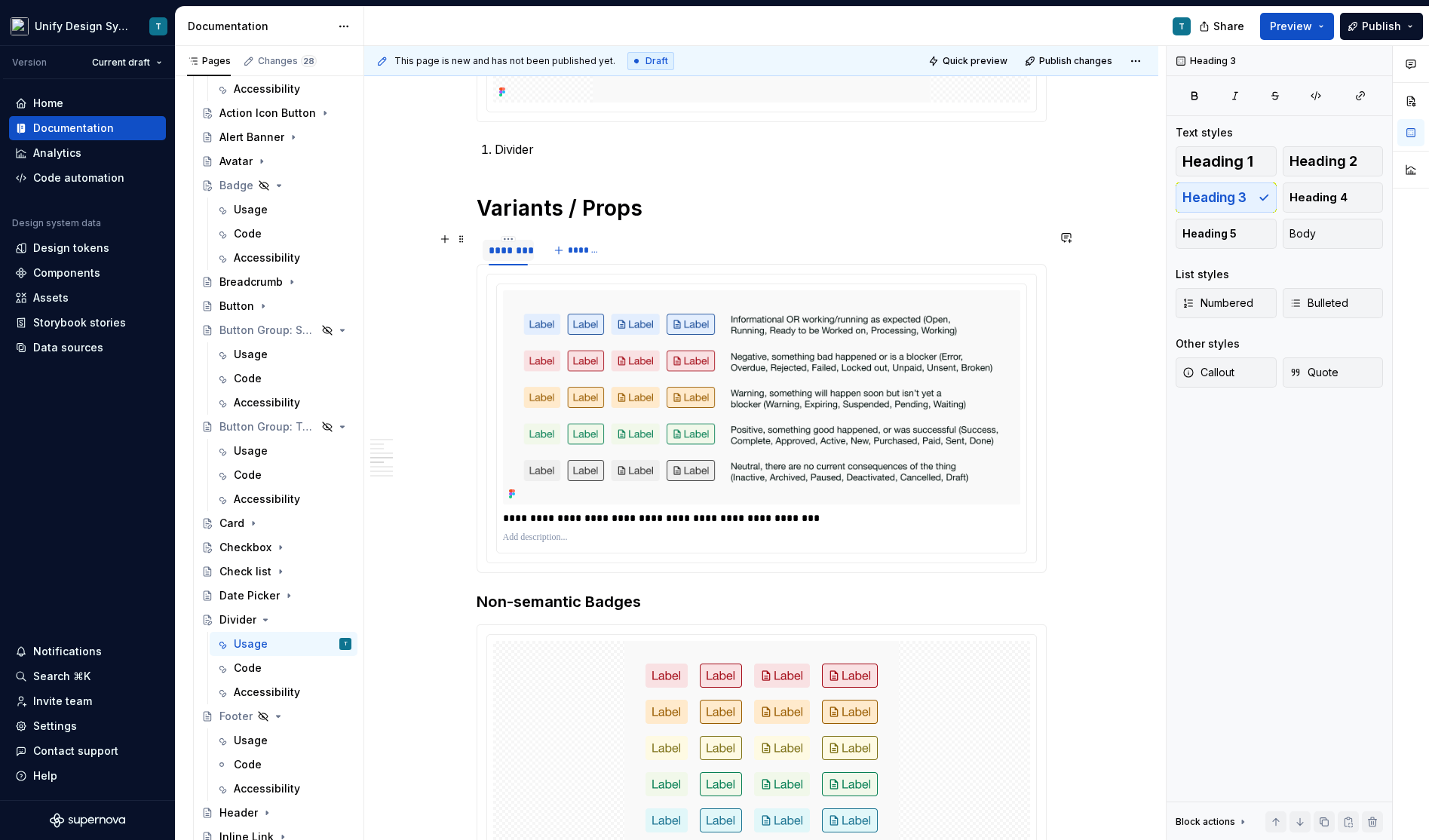
click at [503, 248] on div "********" at bounding box center [509, 251] width 39 height 15
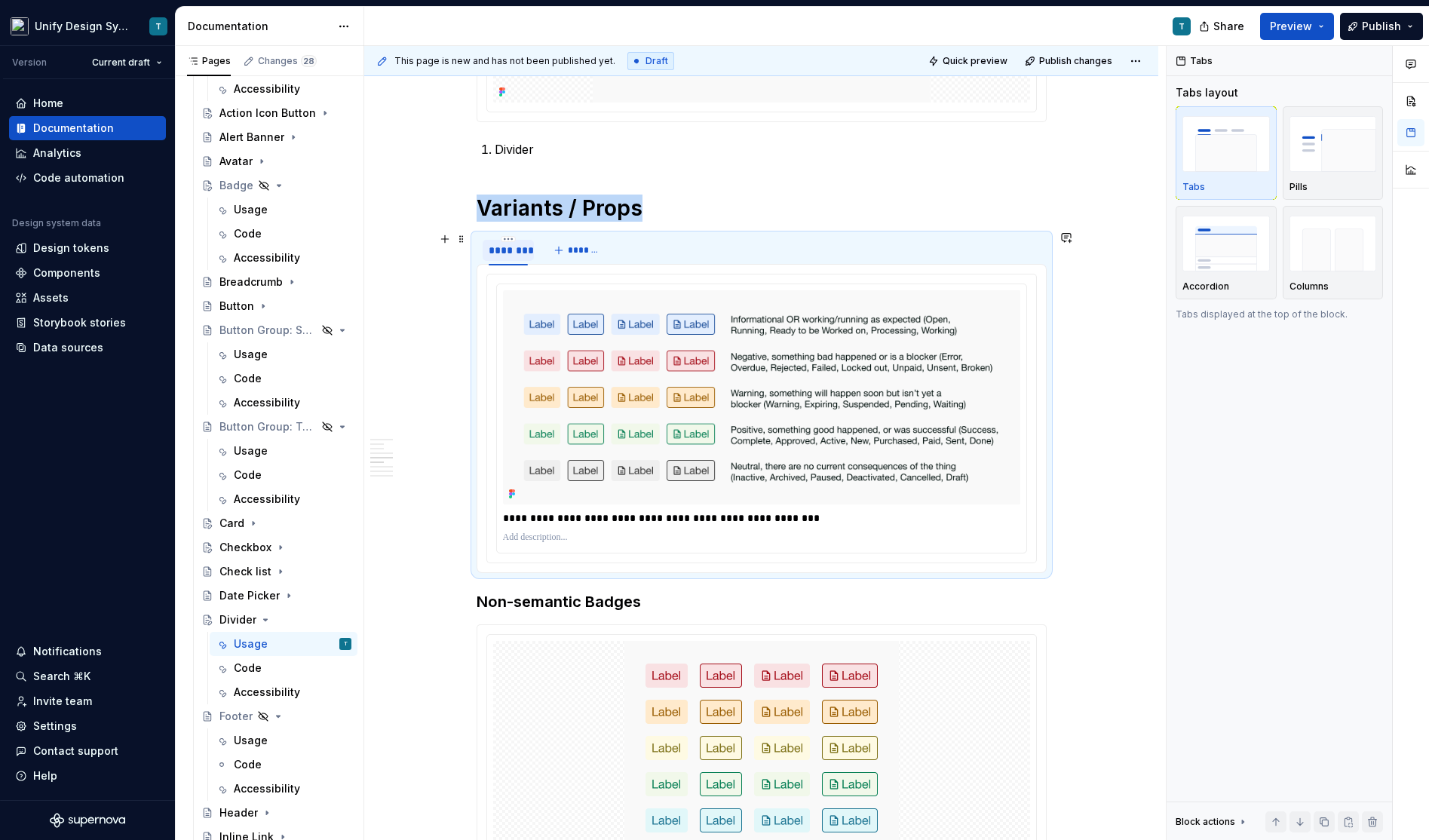
click at [503, 248] on div "********" at bounding box center [509, 251] width 39 height 15
type input "**********"
click at [605, 244] on span "*******" at bounding box center [597, 250] width 34 height 12
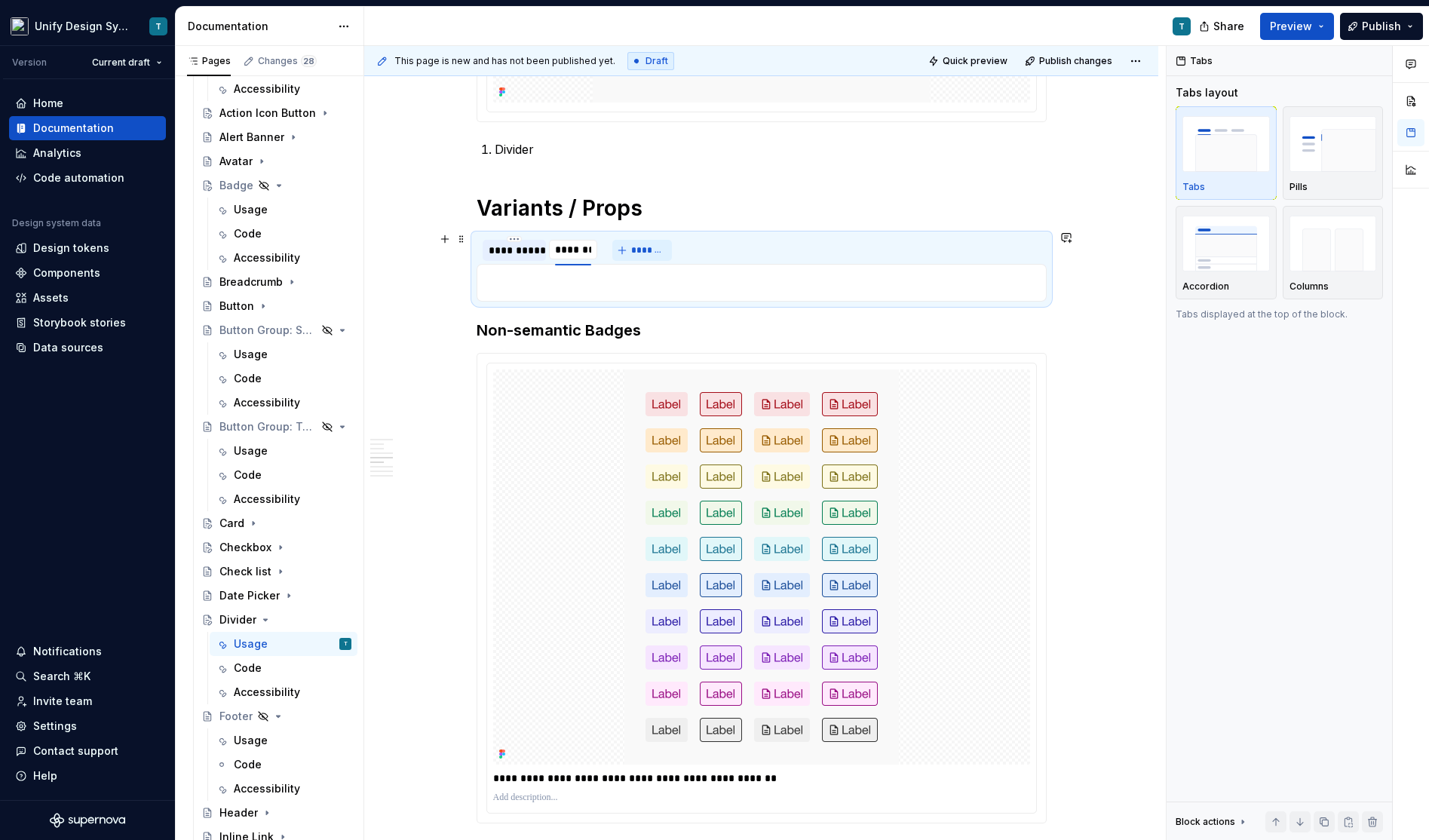
type input "********"
click at [527, 244] on div "**********" at bounding box center [515, 251] width 52 height 15
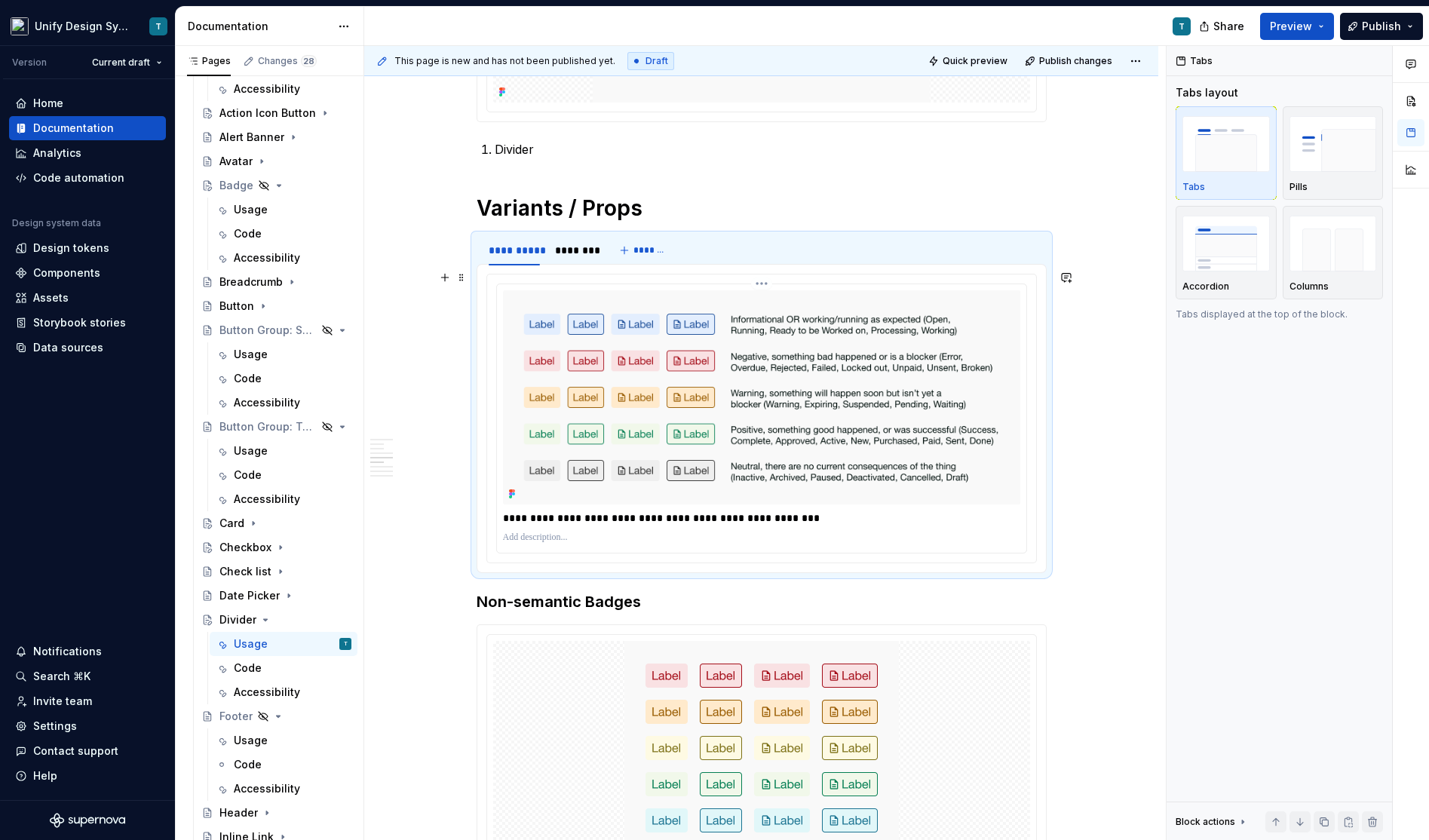
click at [570, 363] on img at bounding box center [761, 397] width 517 height 214
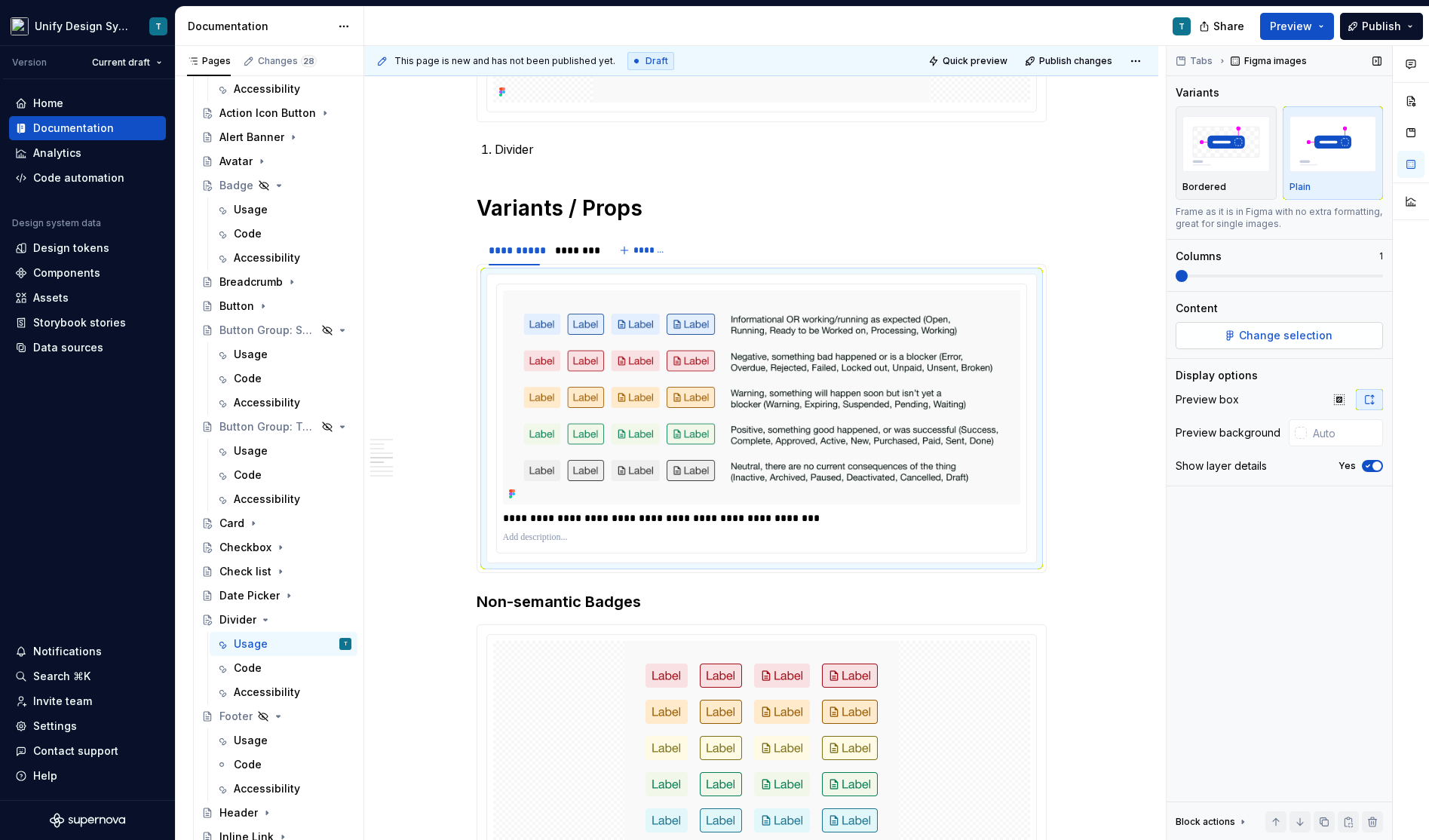
click at [1235, 331] on button "Change selection" at bounding box center [1279, 336] width 207 height 27
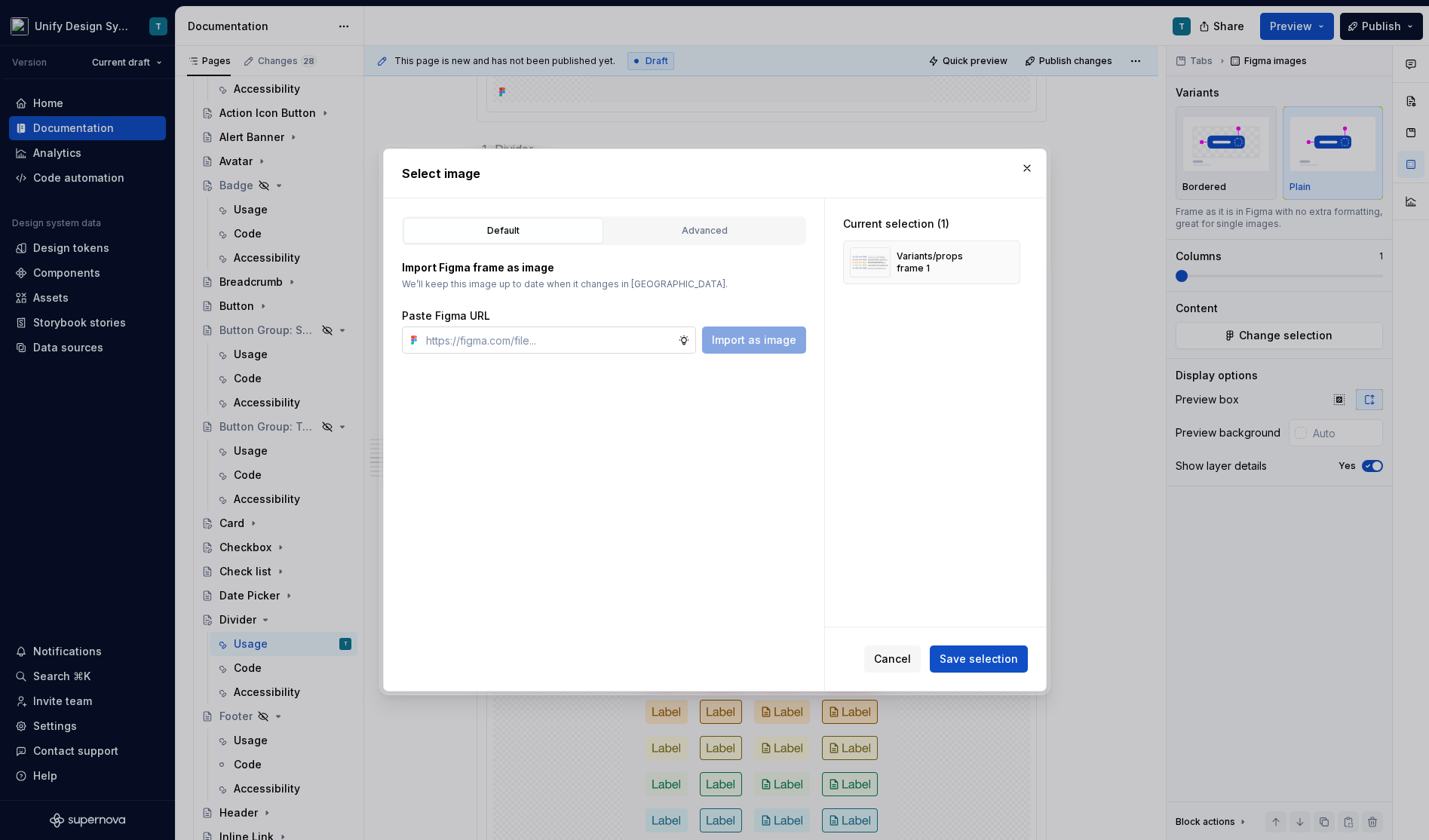
type textarea "*"
click at [706, 223] on div "Advanced" at bounding box center [704, 231] width 189 height 15
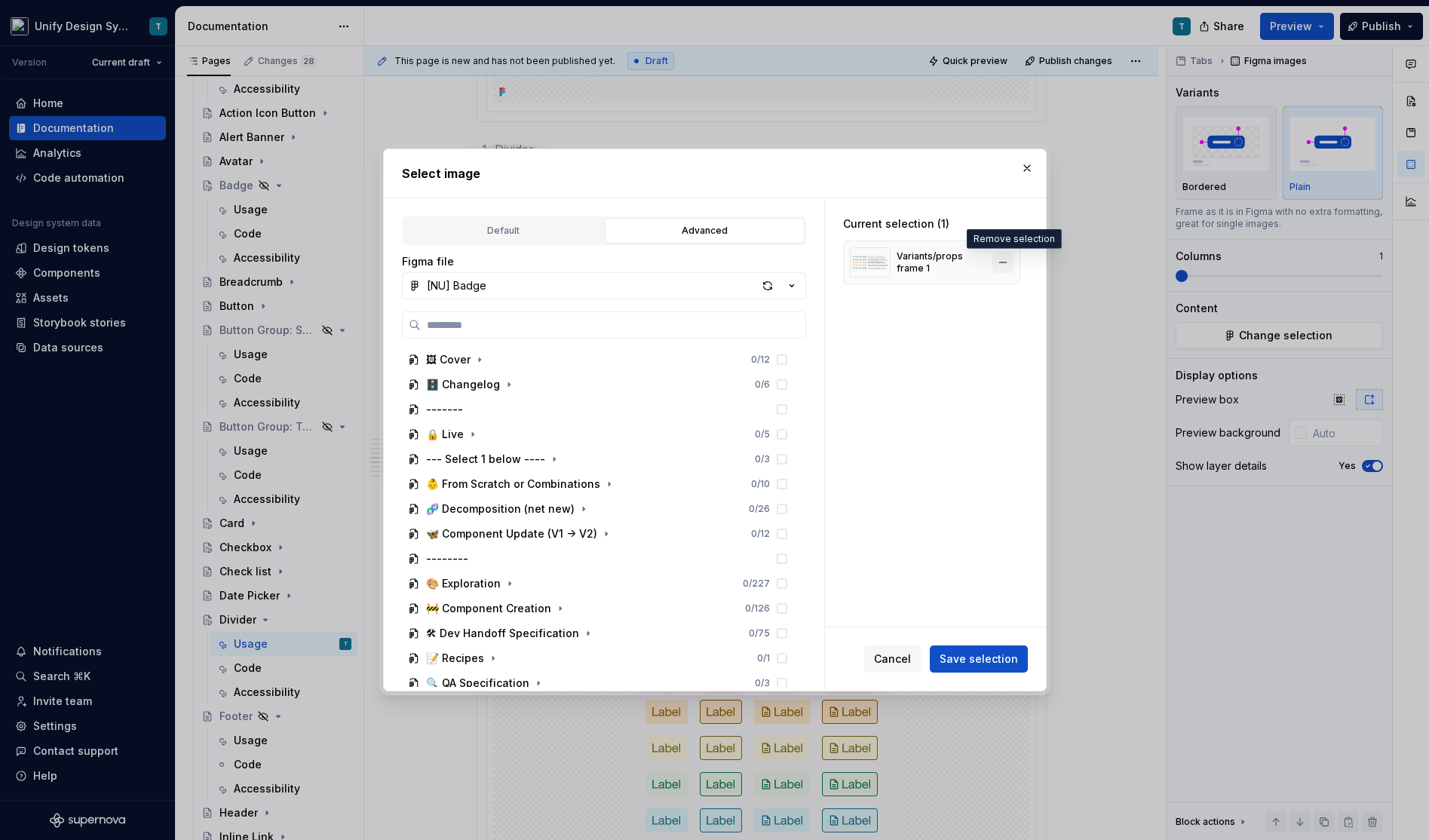
click at [1007, 261] on button "button" at bounding box center [1003, 262] width 21 height 21
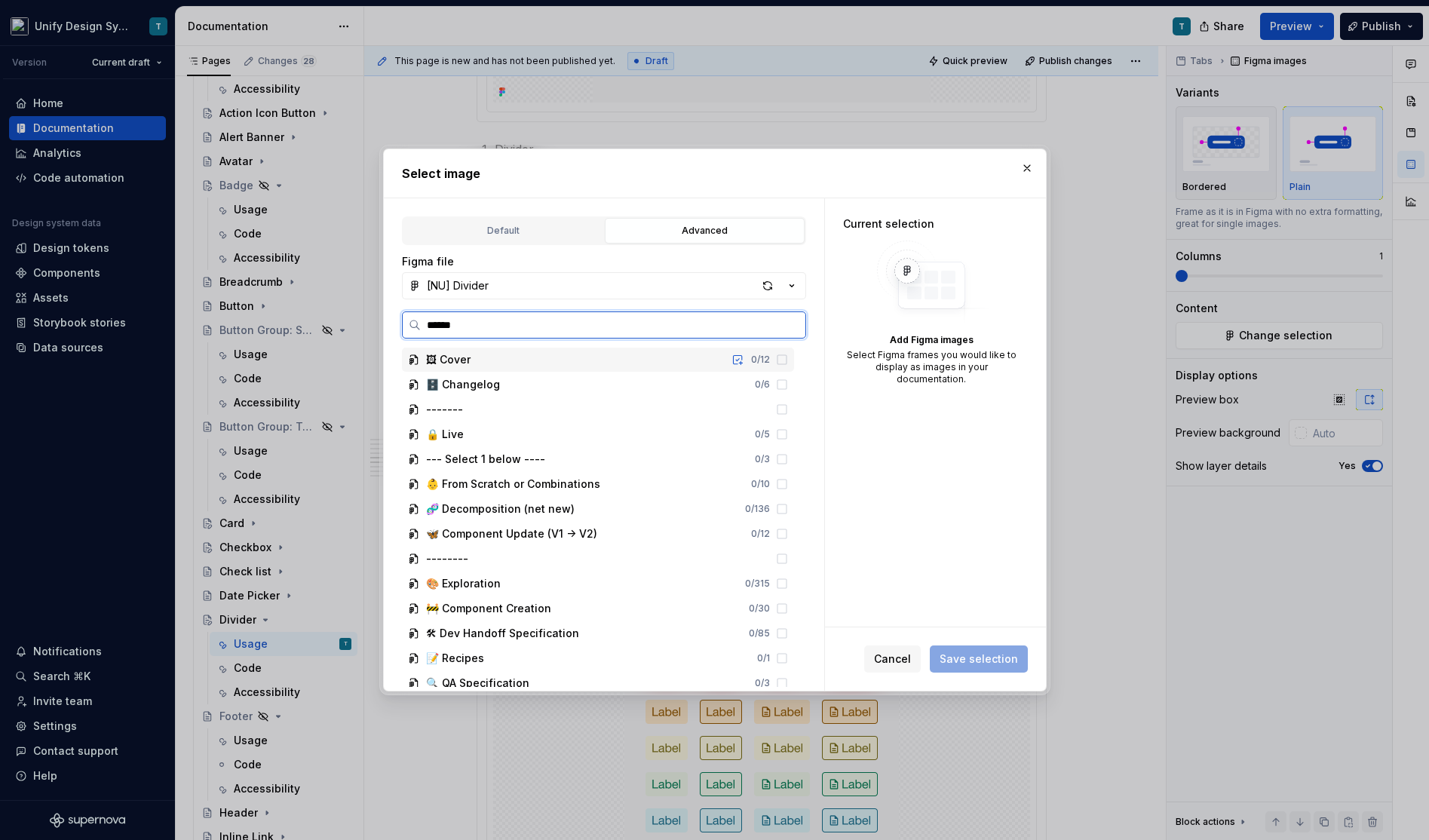
type input "*******"
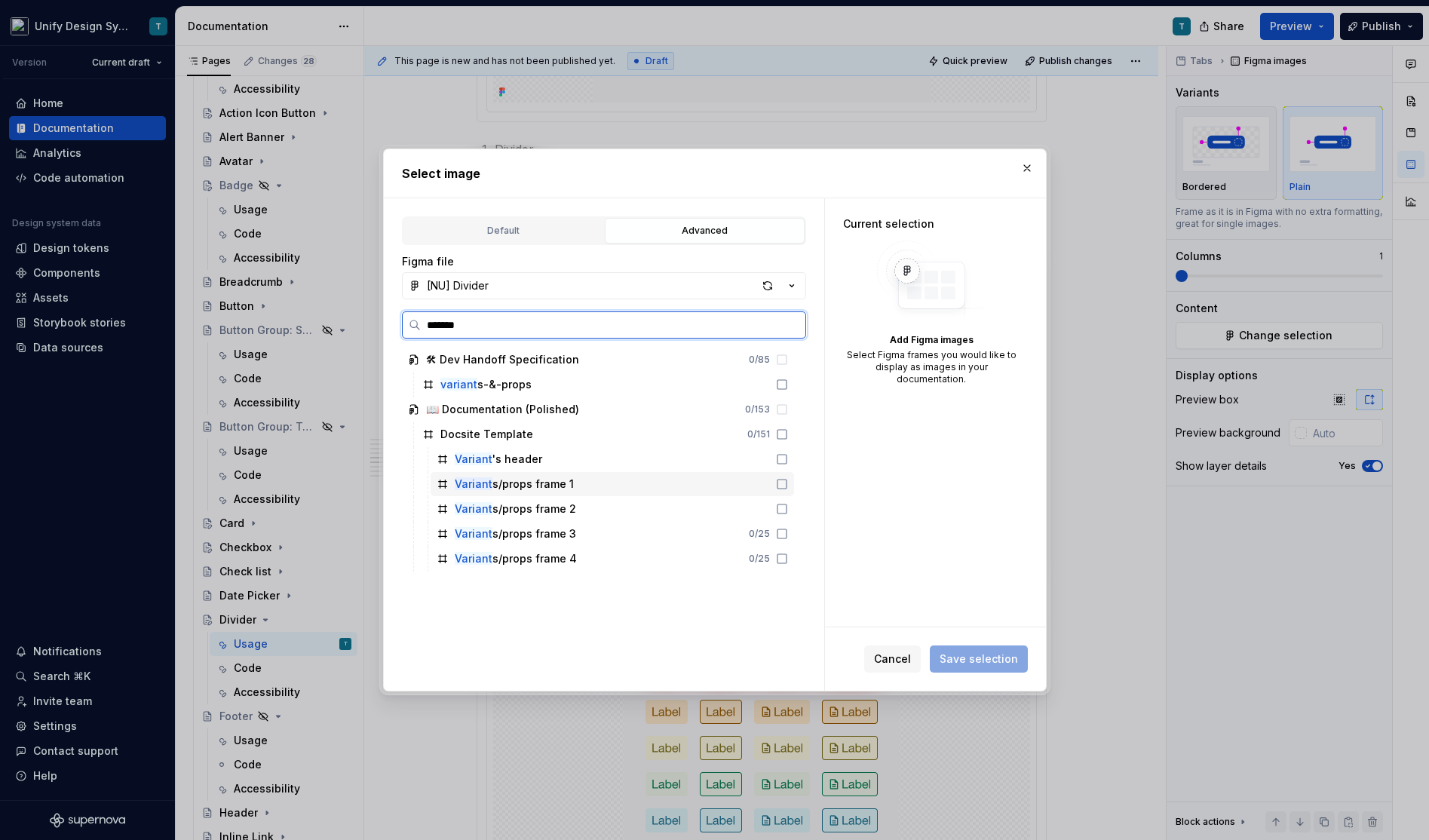
click at [585, 487] on div "Variant s/props frame 1" at bounding box center [612, 484] width 363 height 24
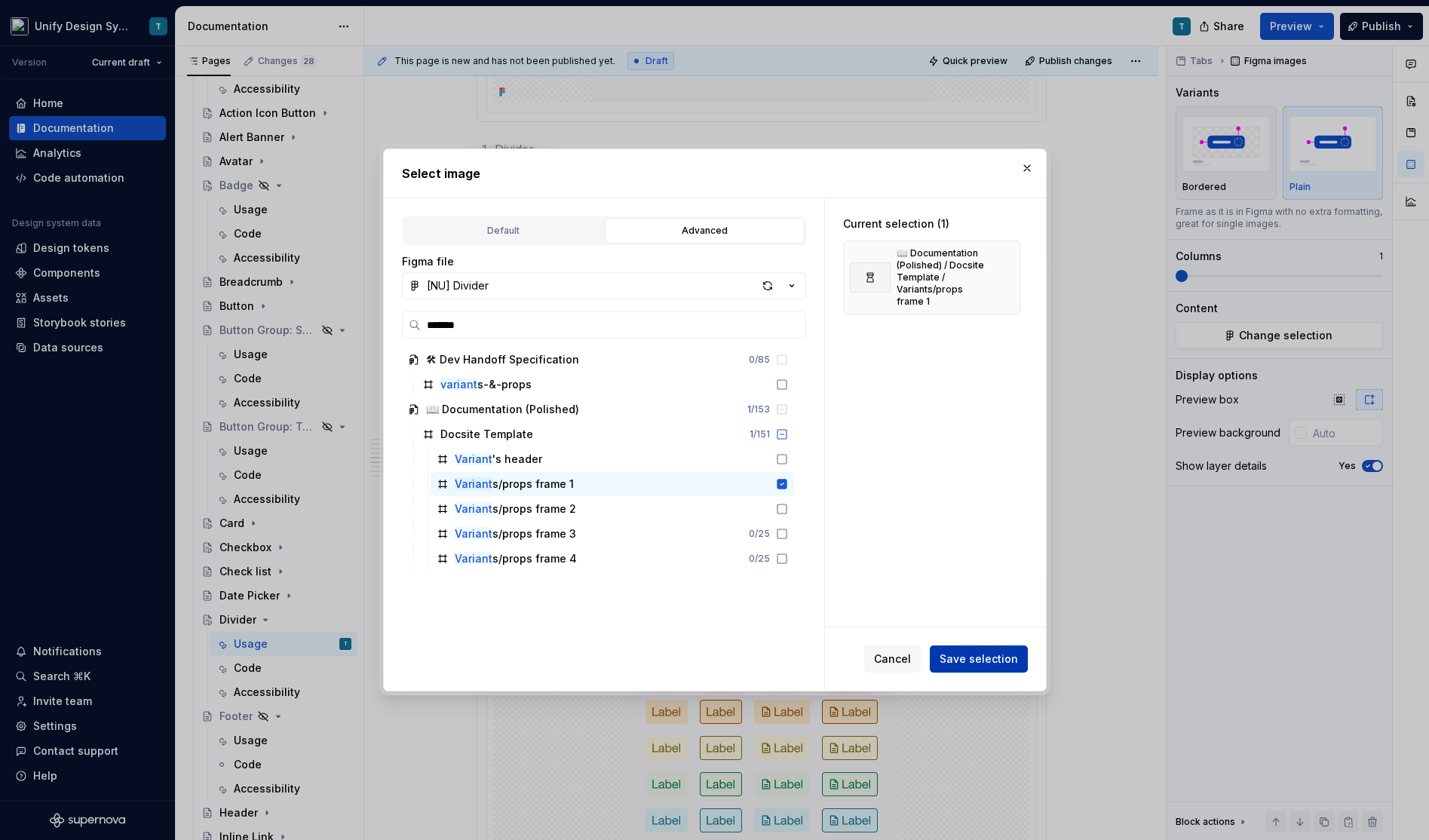
click at [968, 652] on span "Save selection" at bounding box center [979, 659] width 79 height 15
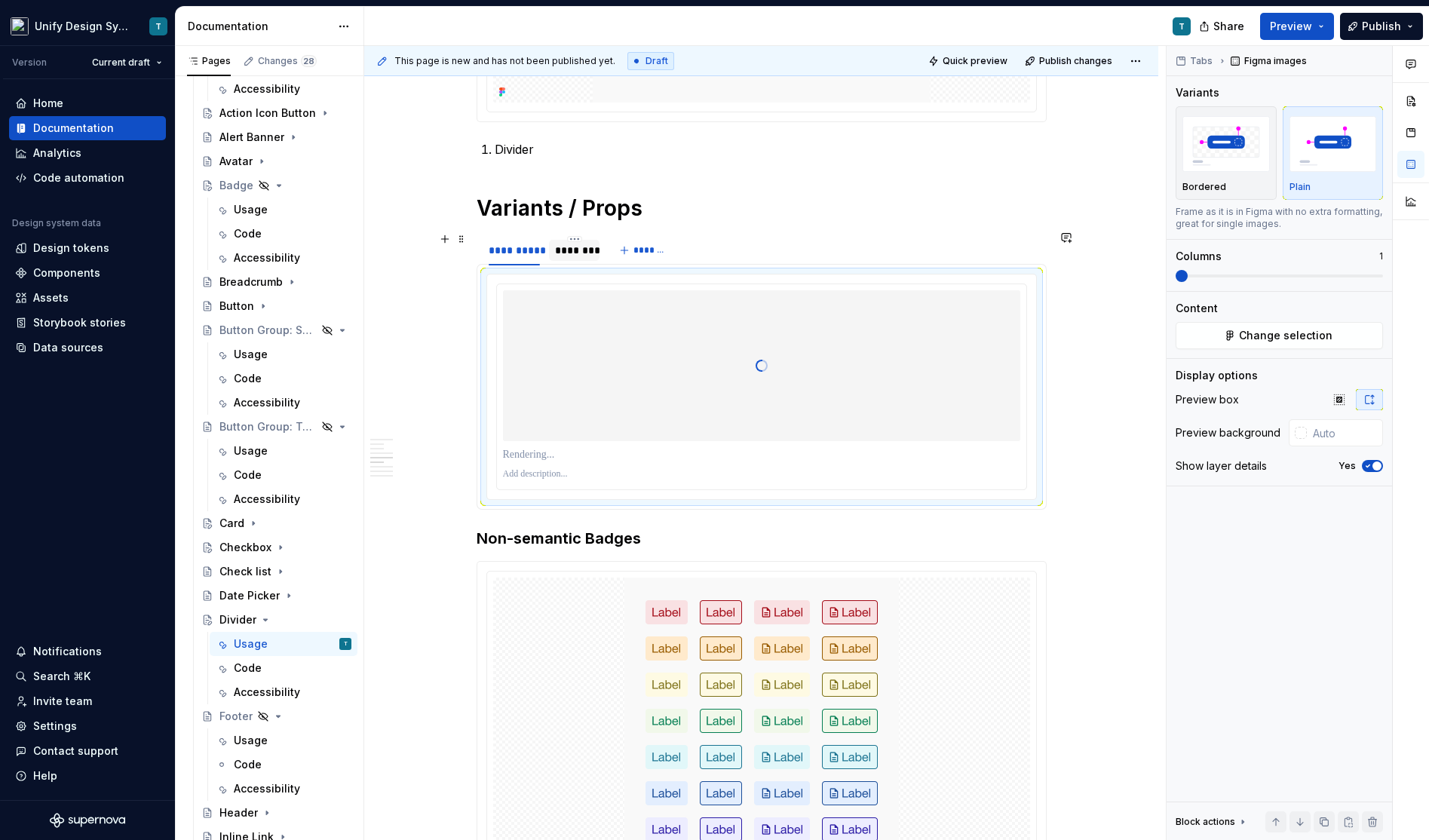
click at [578, 246] on div "********" at bounding box center [574, 251] width 39 height 15
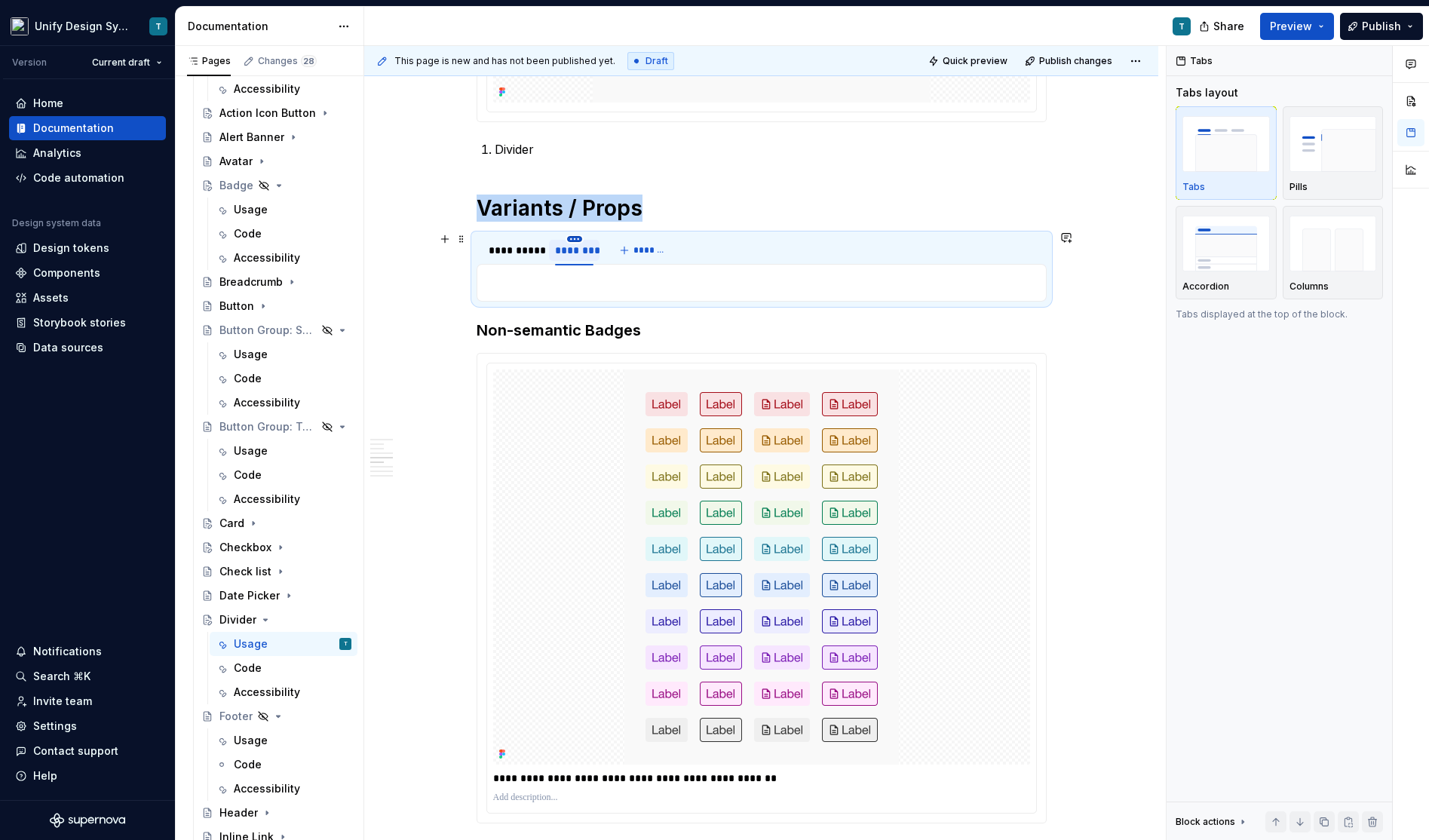
click at [576, 235] on html "Unify Design System T Version Current draft Home Documentation Analytics Code a…" at bounding box center [714, 420] width 1429 height 840
click at [610, 359] on div "Delete tab" at bounding box center [647, 360] width 98 height 15
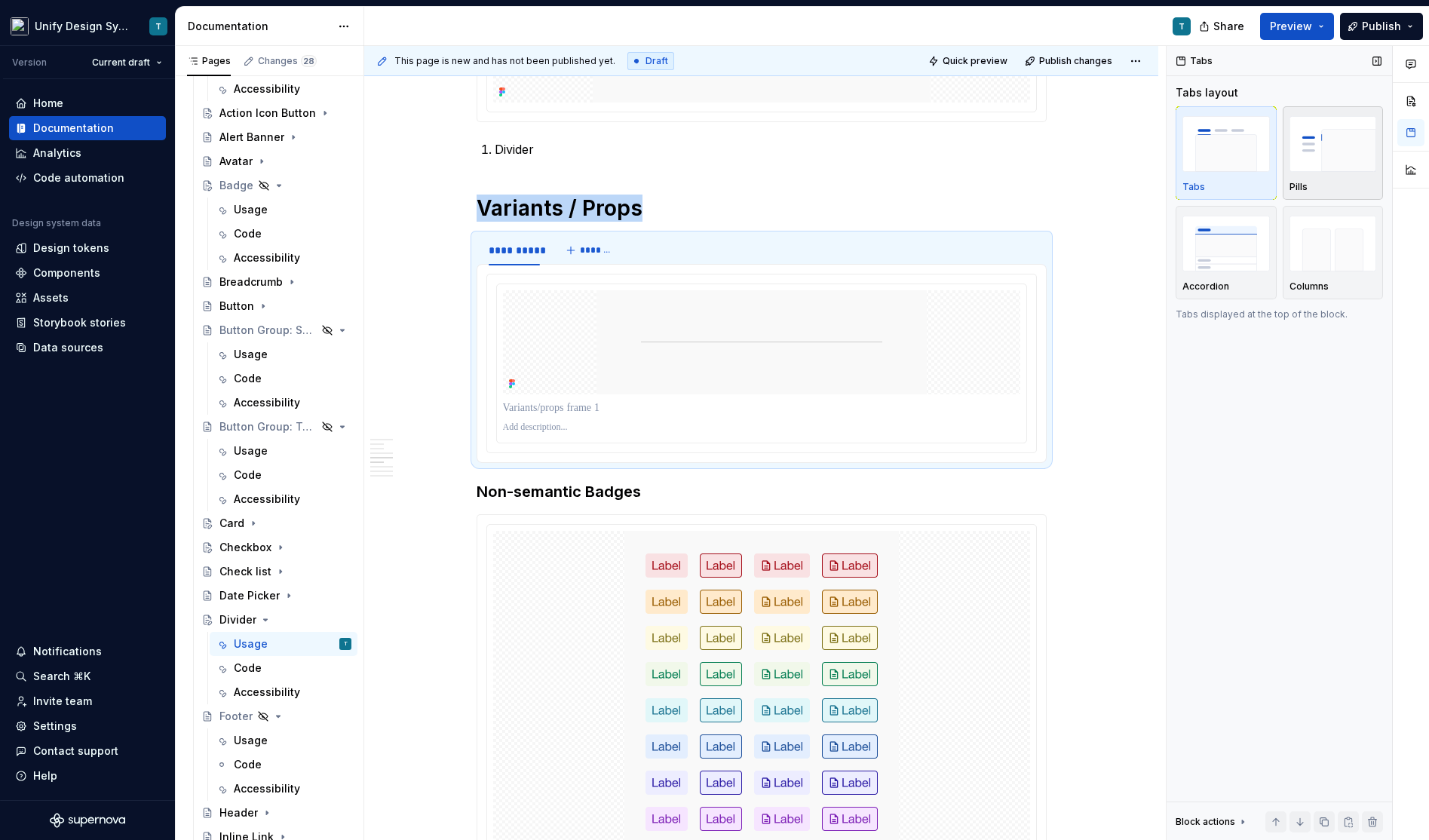
click at [1325, 158] on img "button" at bounding box center [1333, 144] width 87 height 55
click at [658, 357] on img at bounding box center [762, 343] width 330 height 104
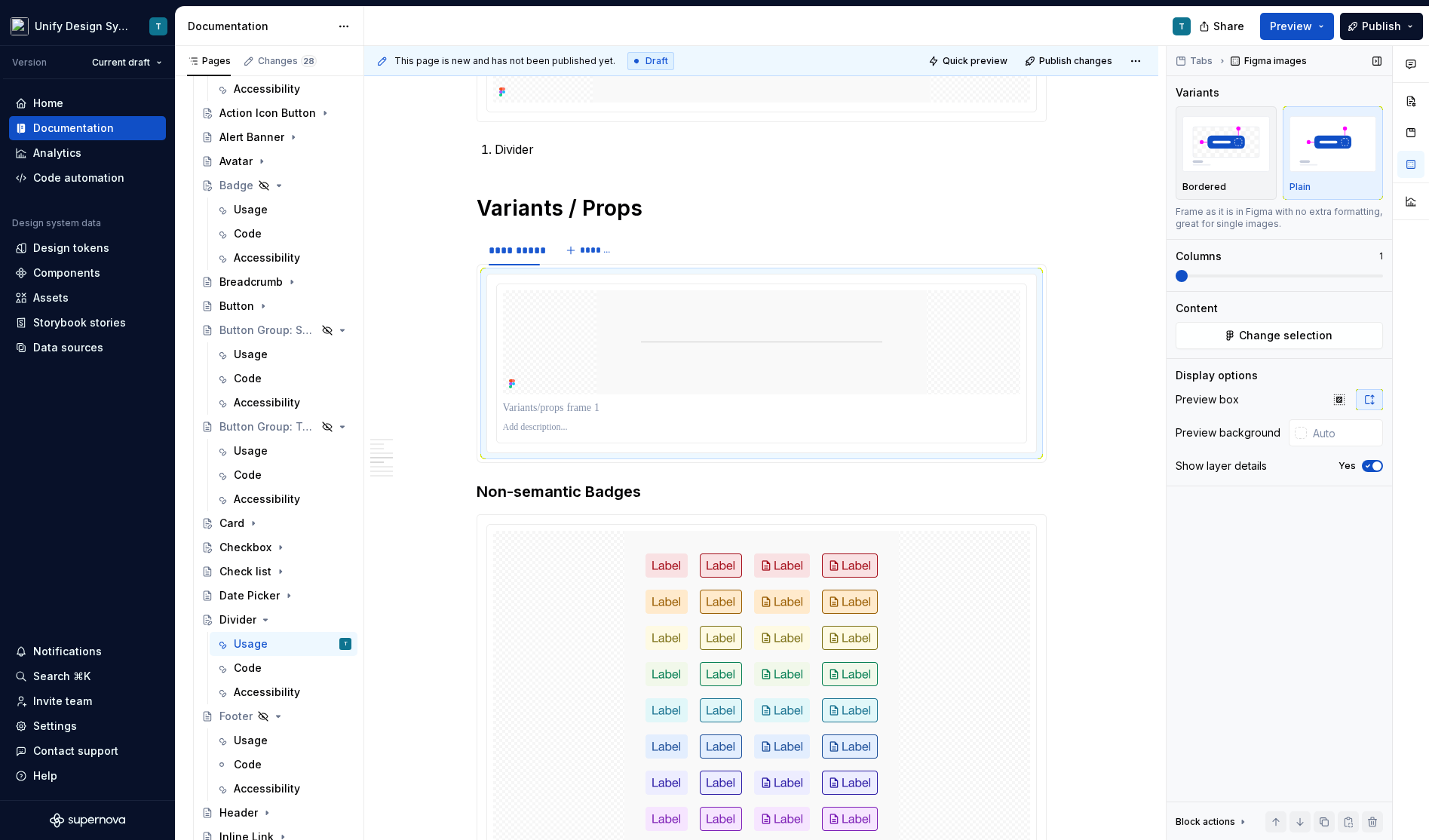
click at [1372, 465] on span "button" at bounding box center [1377, 466] width 9 height 9
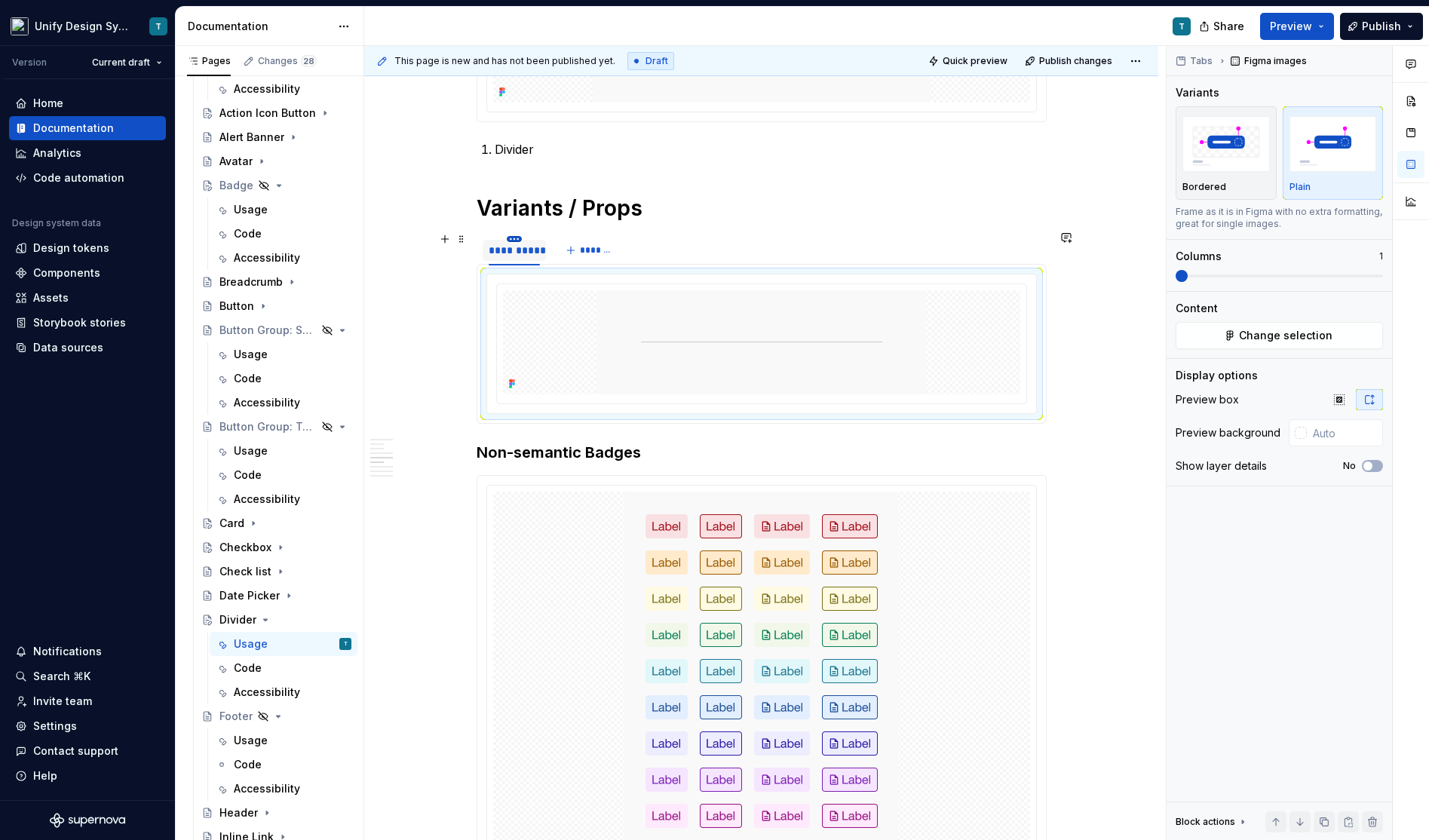
click at [516, 233] on html "Unify Design System T Version Current draft Home Documentation Analytics Code a…" at bounding box center [714, 420] width 1429 height 840
click at [555, 279] on div "Duplicate tab" at bounding box center [587, 281] width 98 height 15
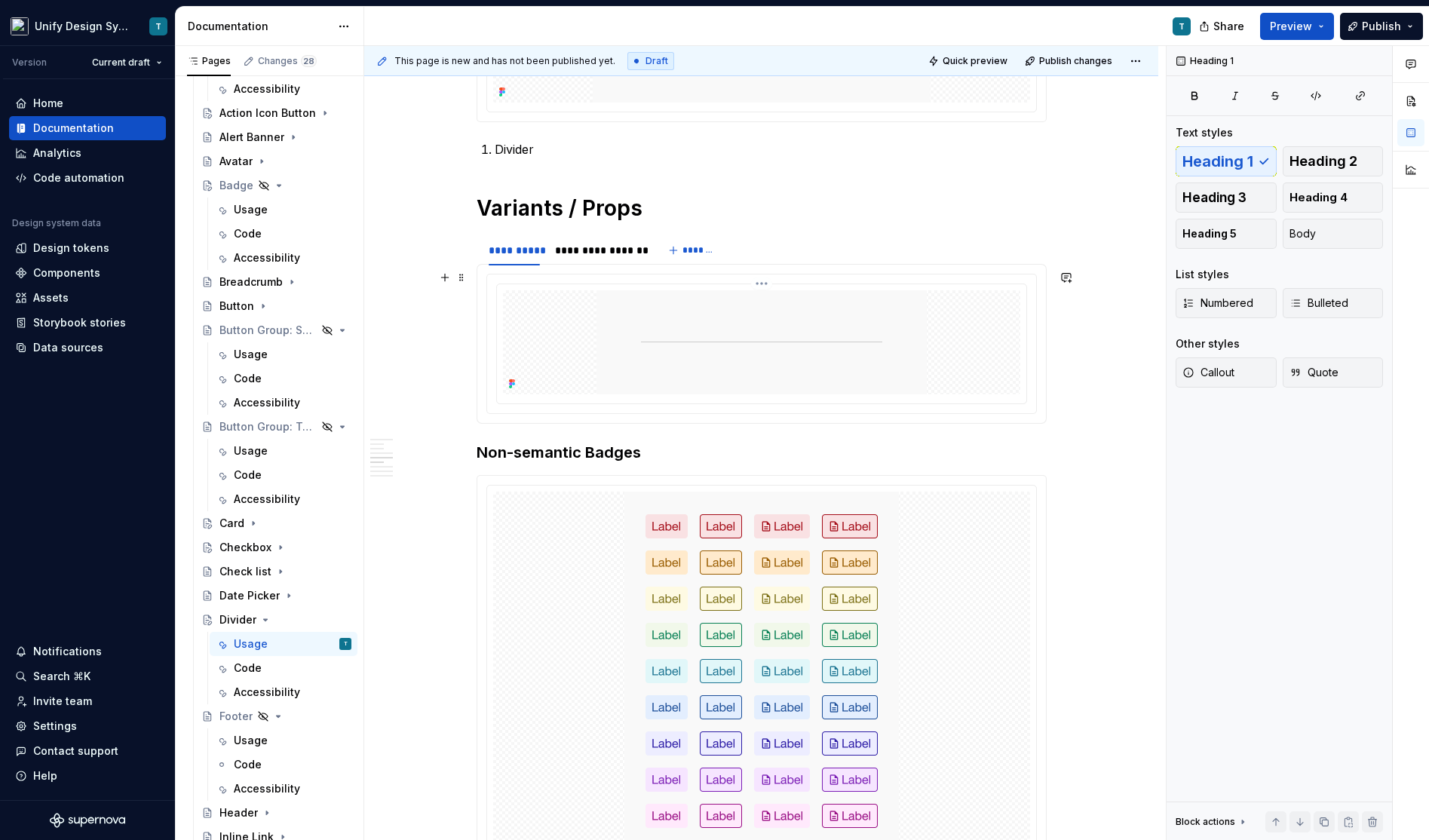
click at [639, 328] on img at bounding box center [762, 343] width 330 height 104
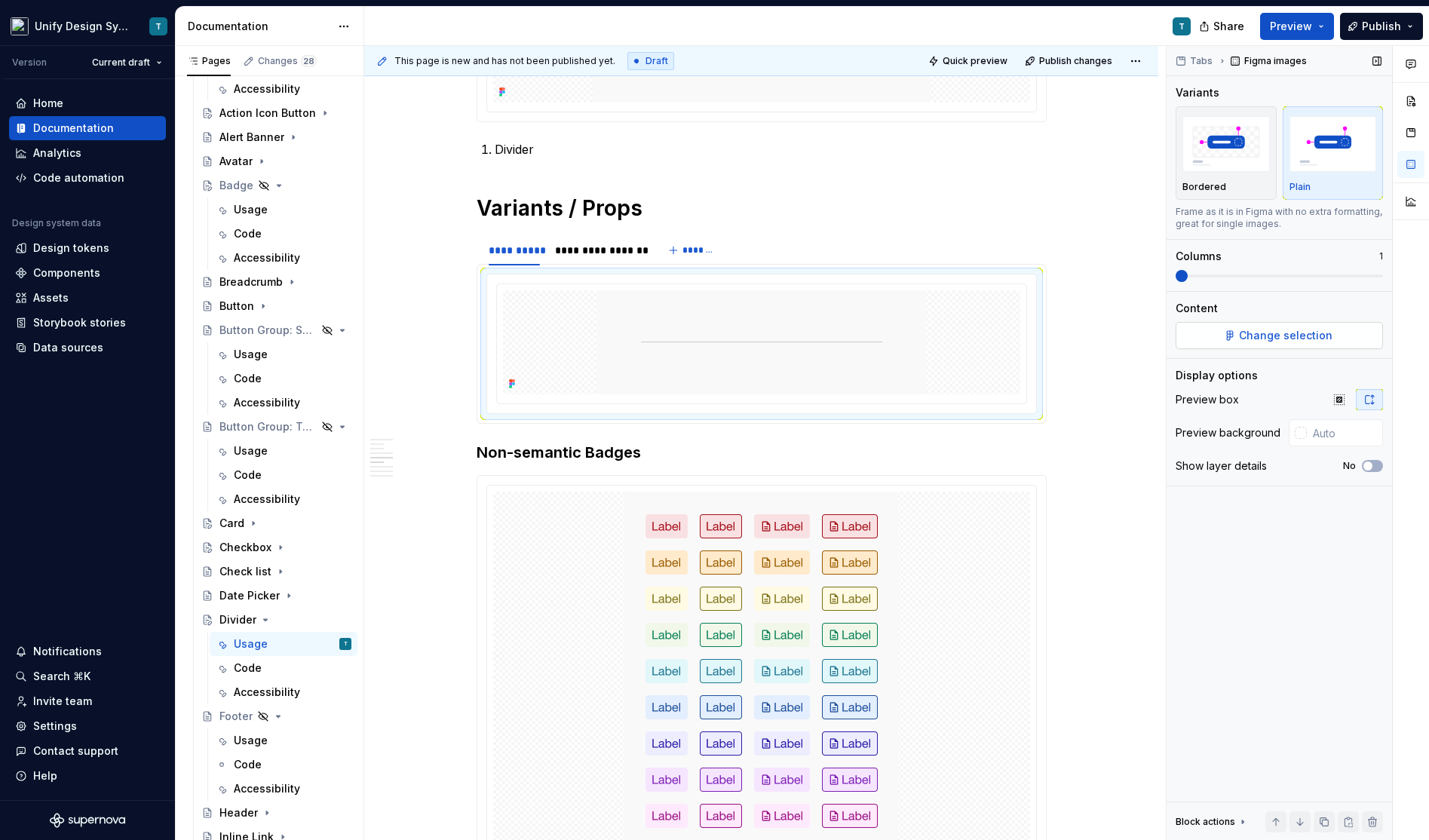
click at [1287, 332] on span "Change selection" at bounding box center [1285, 336] width 93 height 15
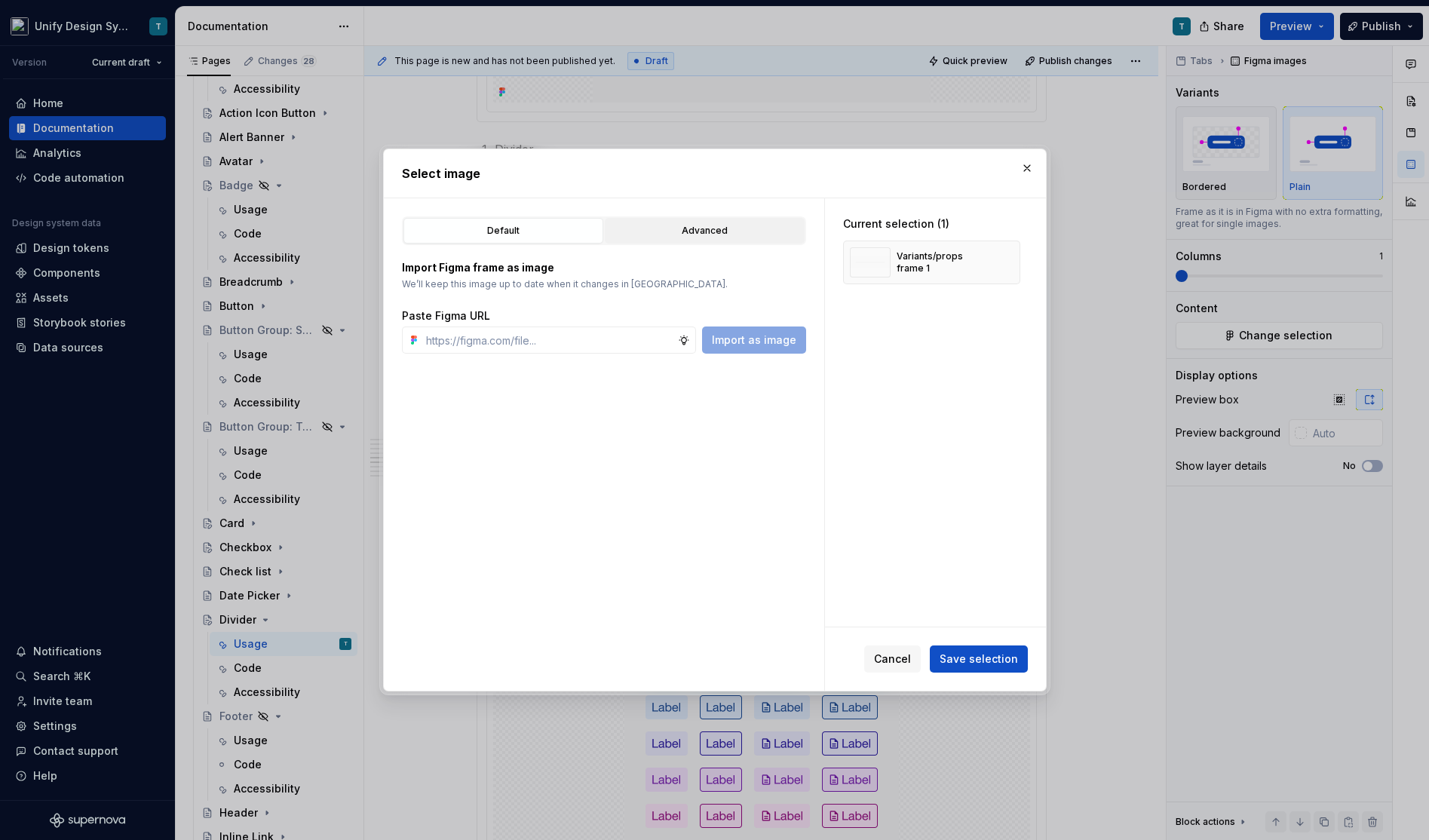
click at [673, 231] on div "Advanced" at bounding box center [704, 231] width 189 height 15
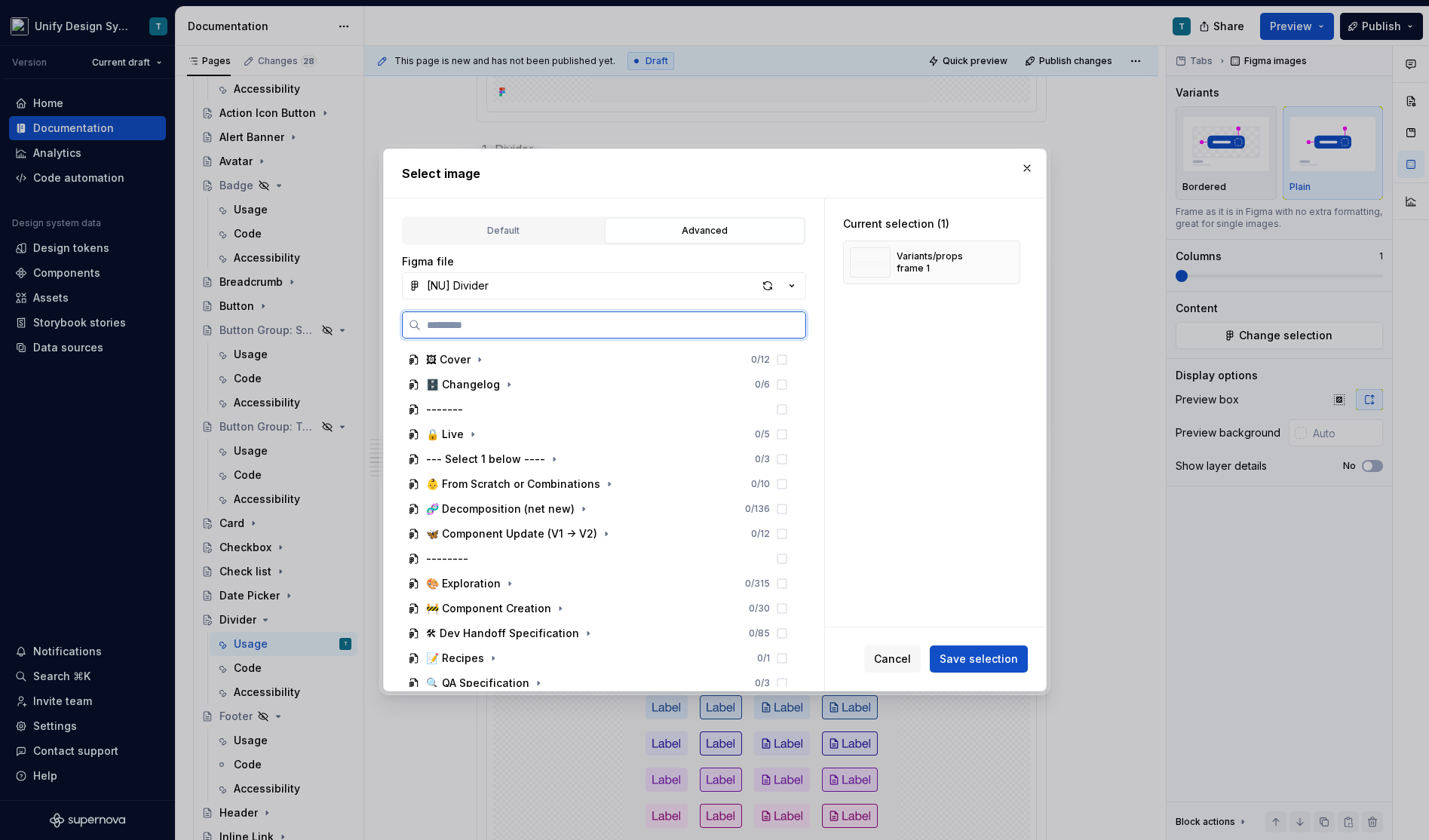
click at [610, 319] on input "search" at bounding box center [612, 325] width 384 height 15
type input "*******"
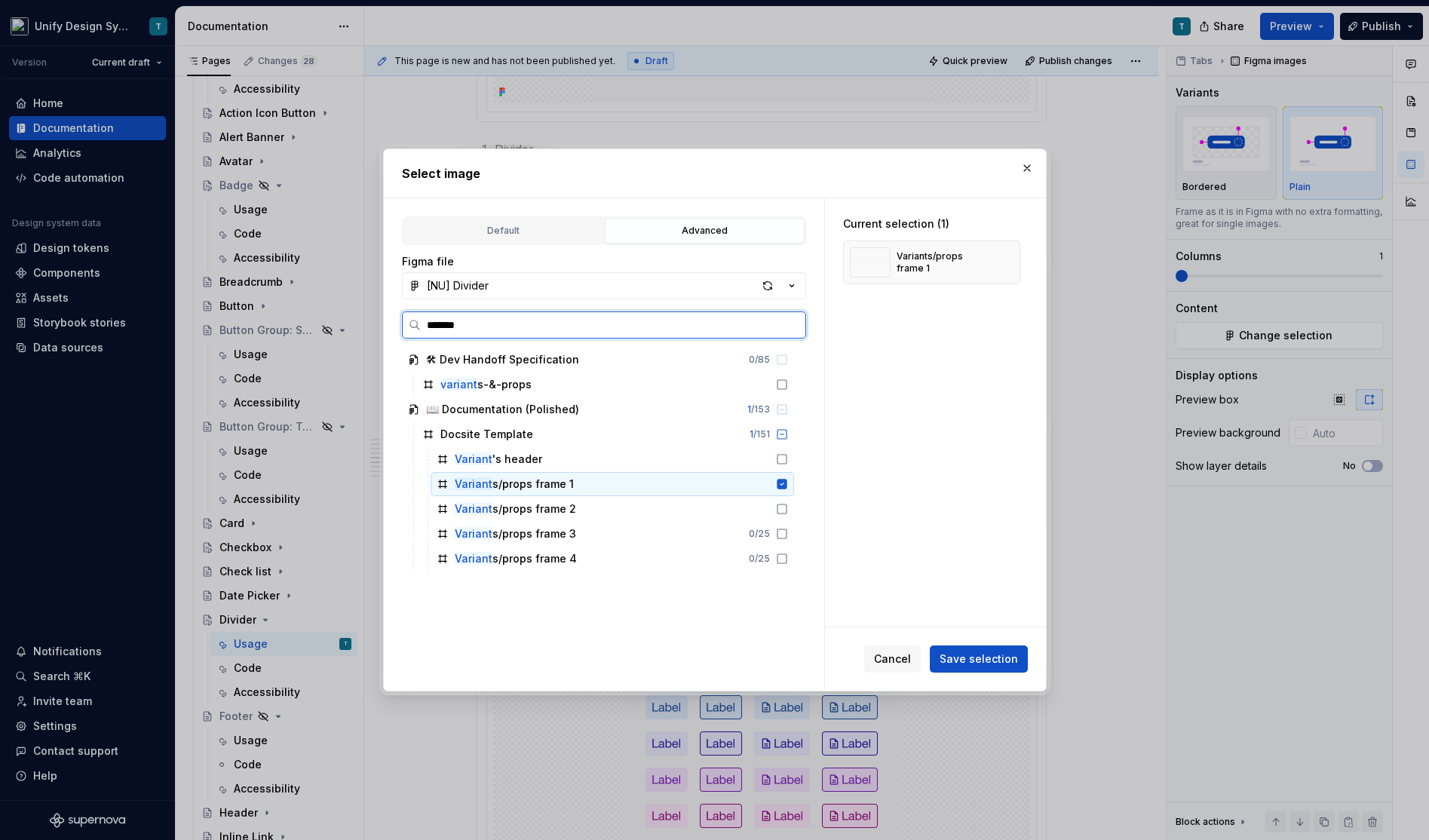
click at [621, 478] on div "Variant s/props frame 1" at bounding box center [612, 484] width 363 height 24
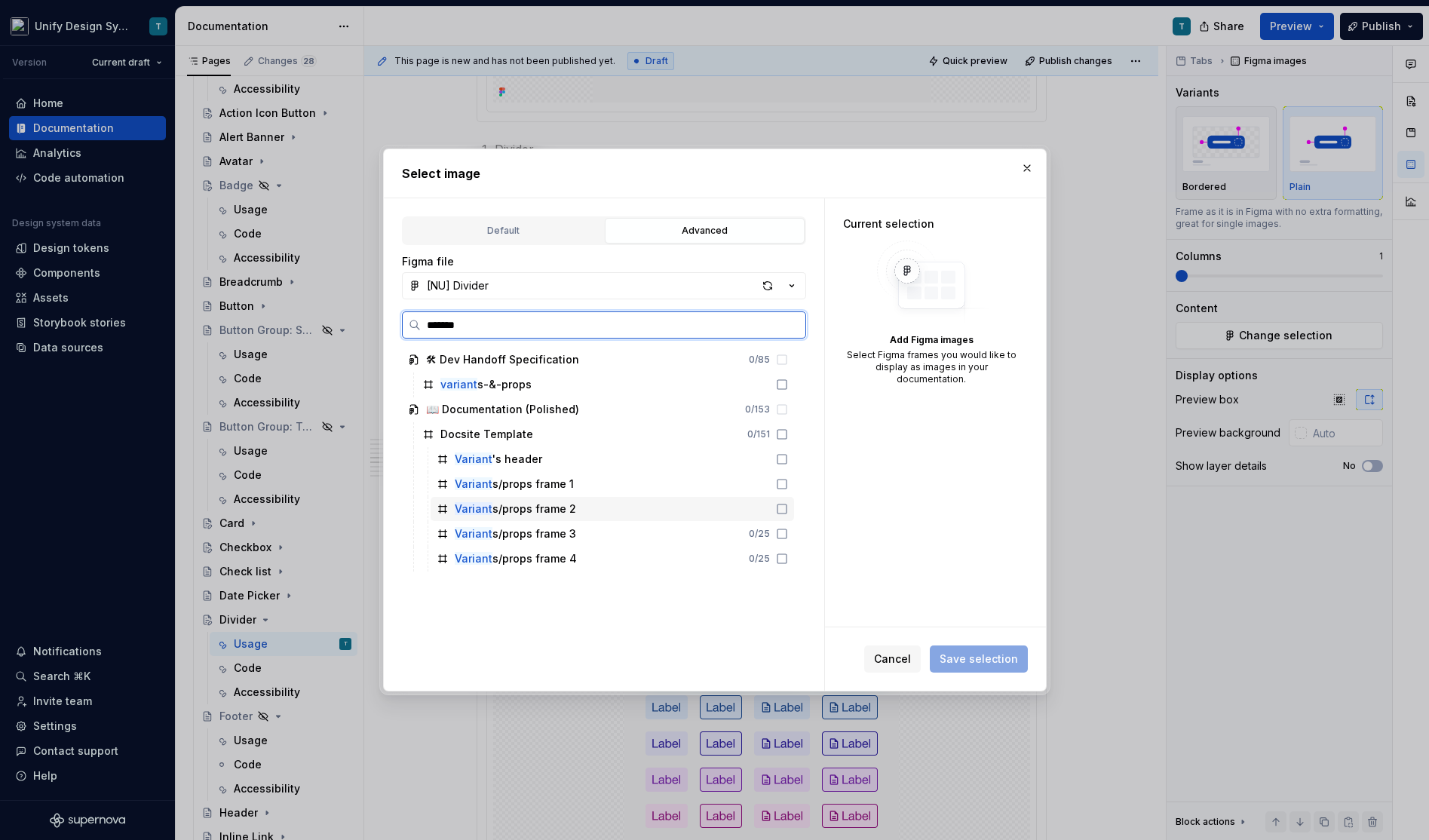
click at [606, 500] on div "Variant s/props frame 2" at bounding box center [612, 509] width 363 height 24
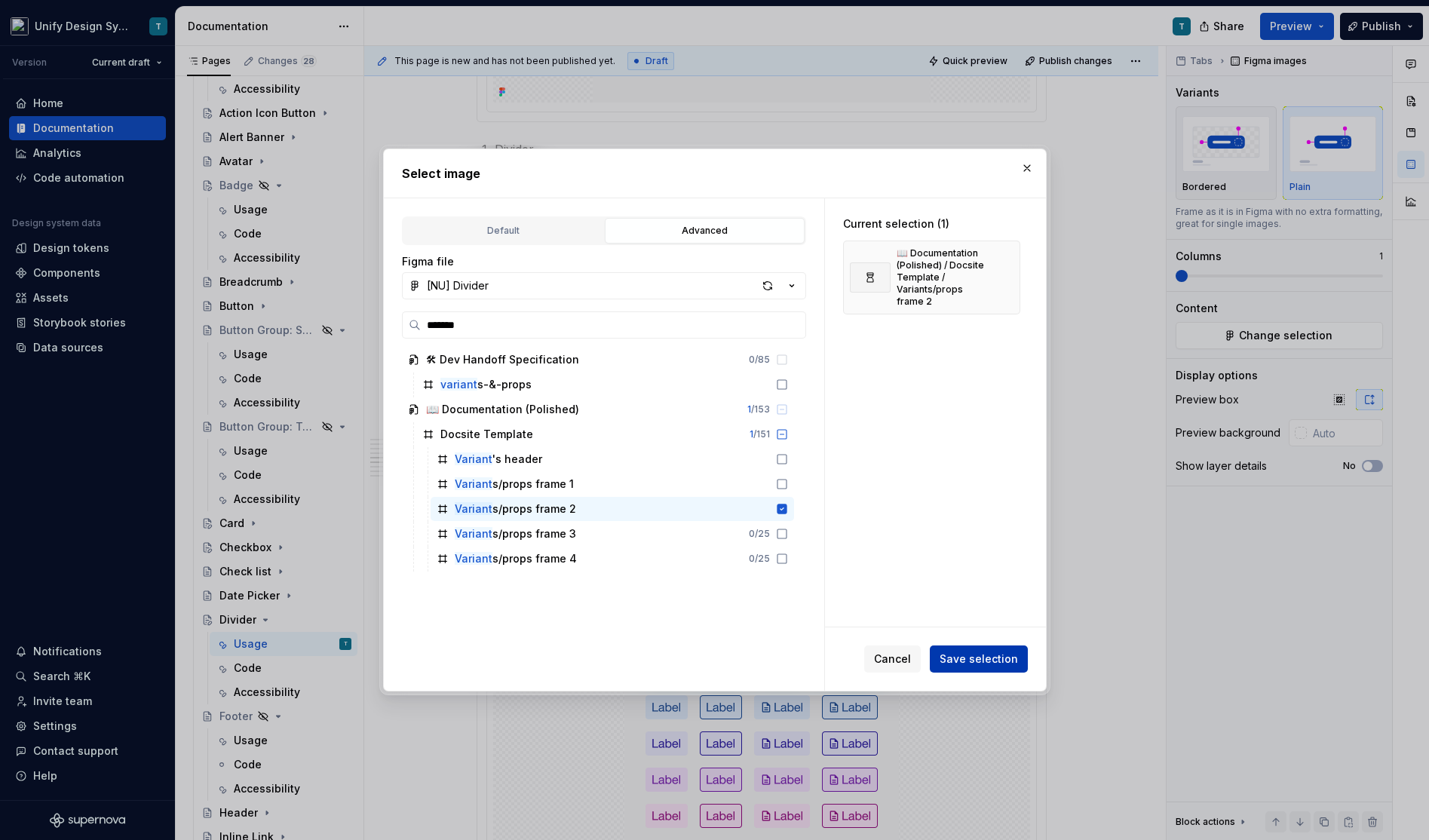
click at [958, 652] on span "Save selection" at bounding box center [979, 659] width 79 height 15
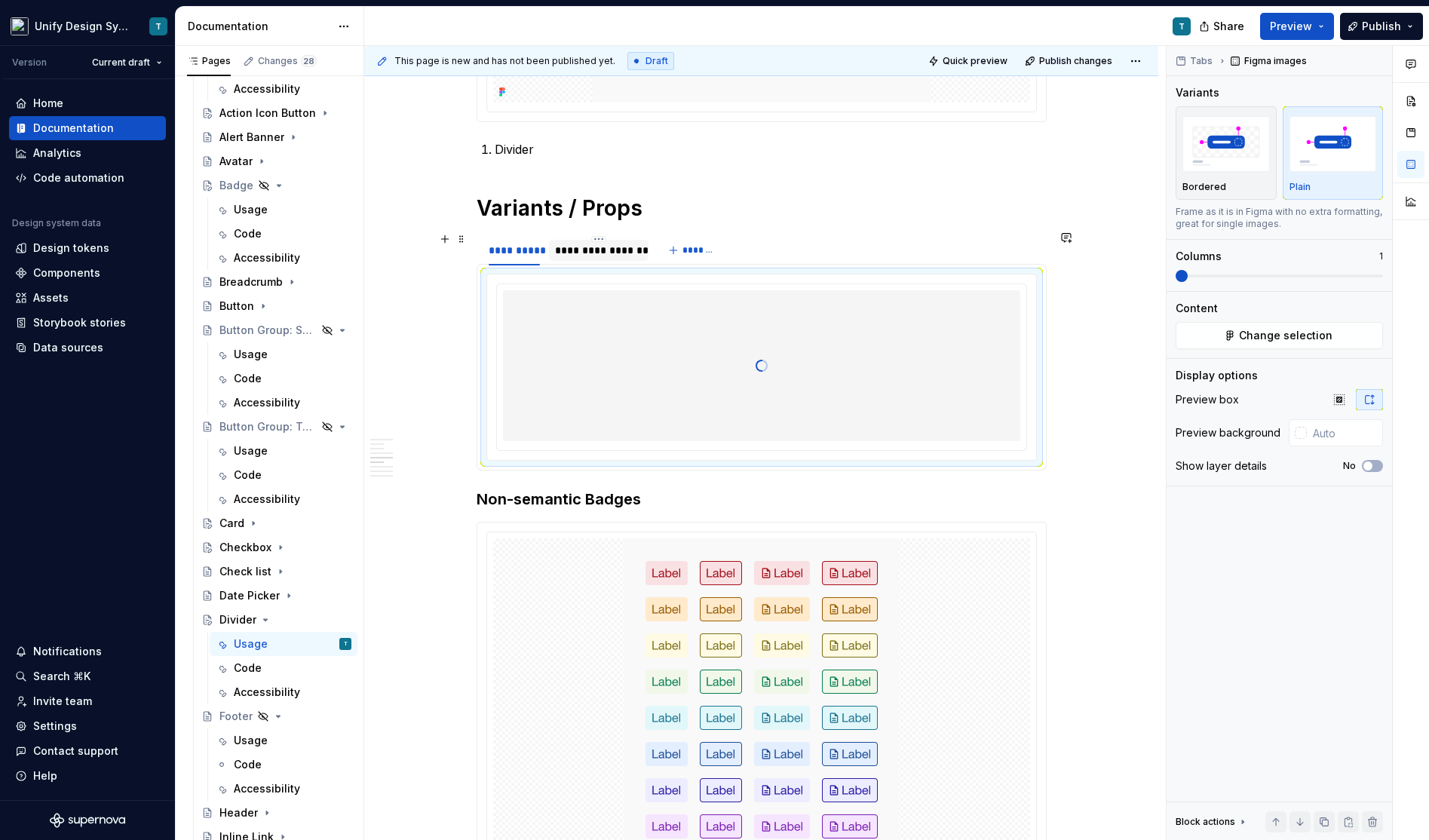
click at [596, 243] on div "**********" at bounding box center [598, 251] width 87 height 15
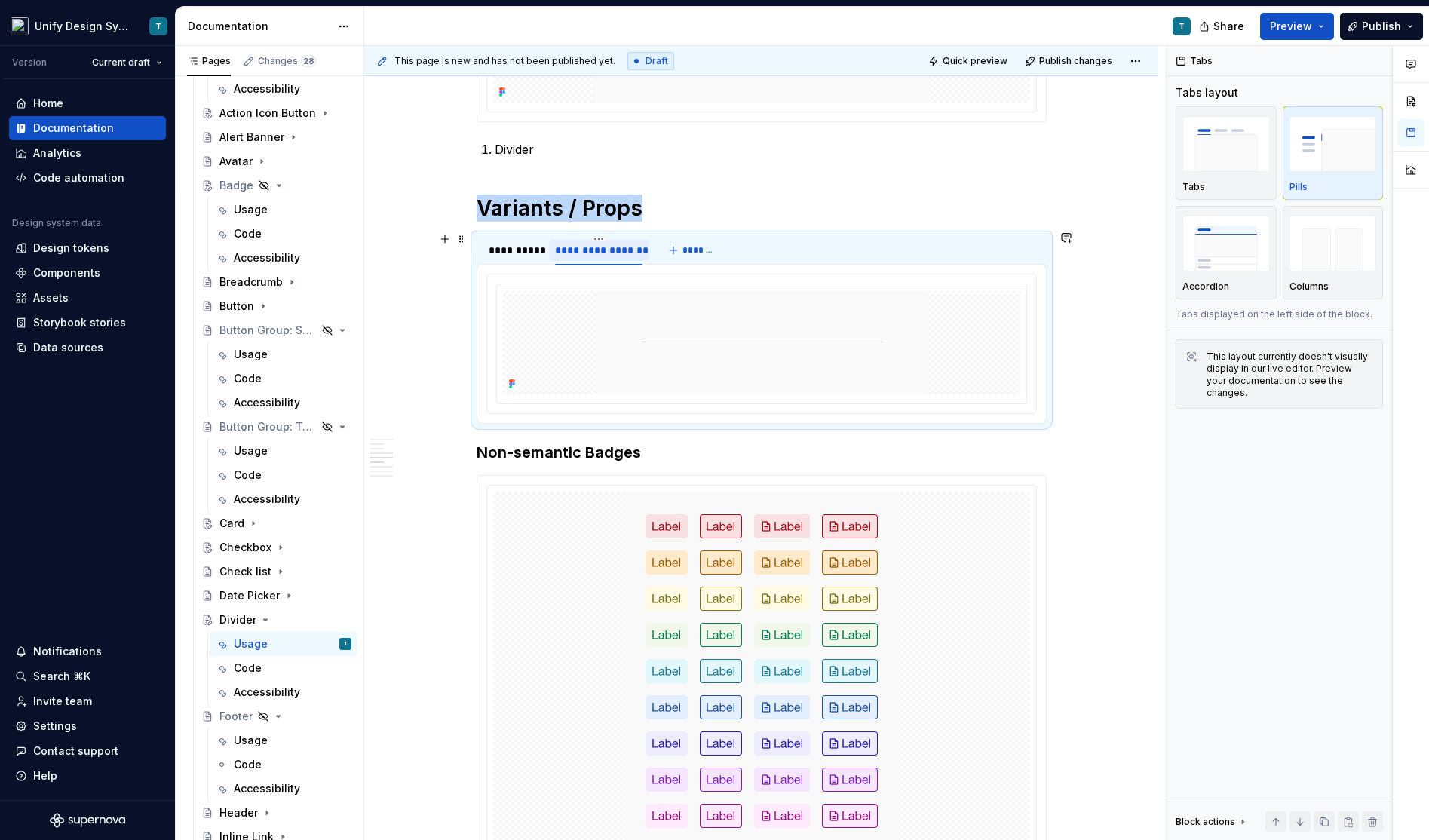
click at [592, 244] on div "**********" at bounding box center [598, 251] width 87 height 15
type input "********"
click at [503, 243] on div "**********" at bounding box center [515, 251] width 52 height 15
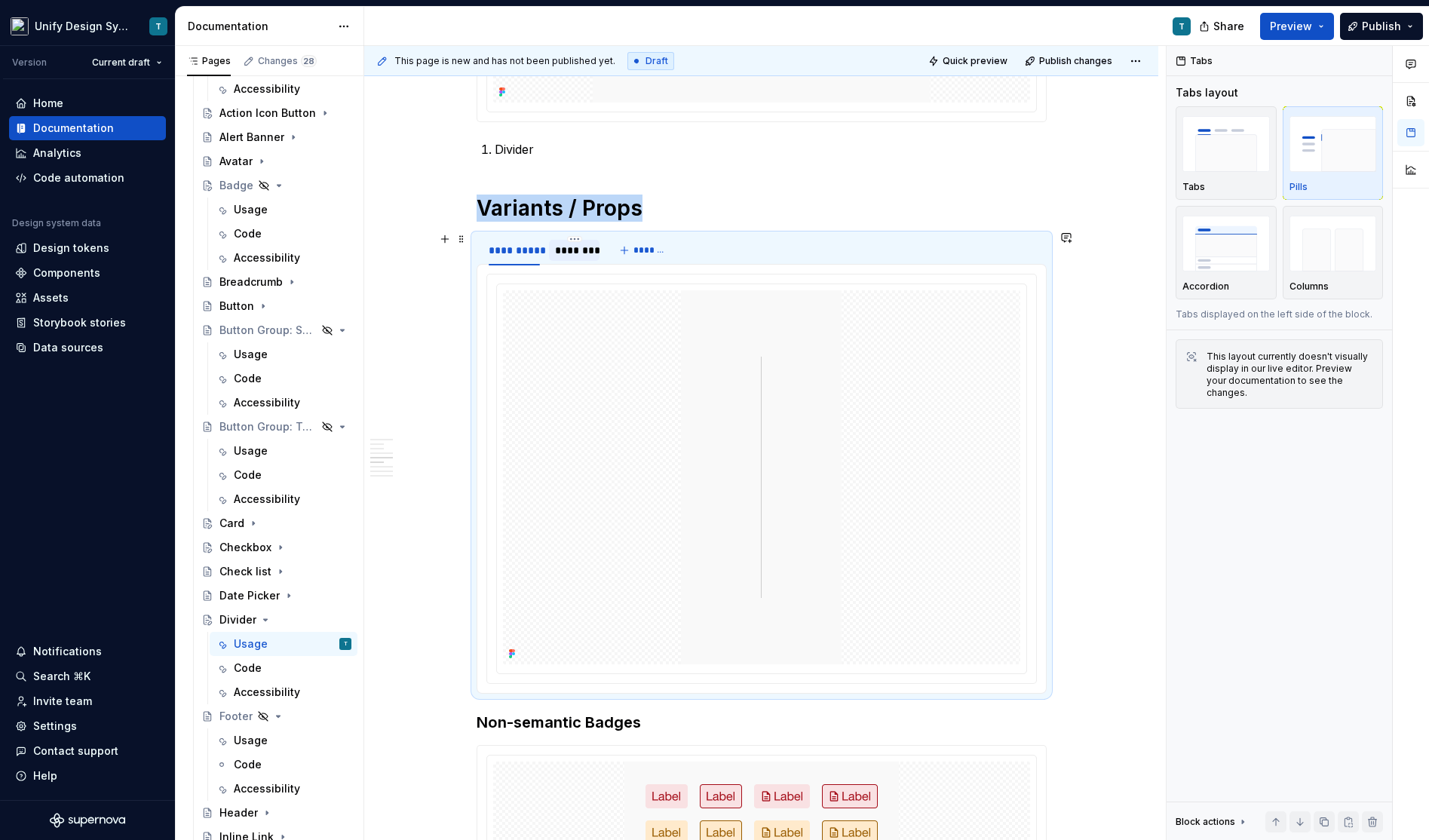
click at [578, 252] on div "********" at bounding box center [574, 251] width 39 height 15
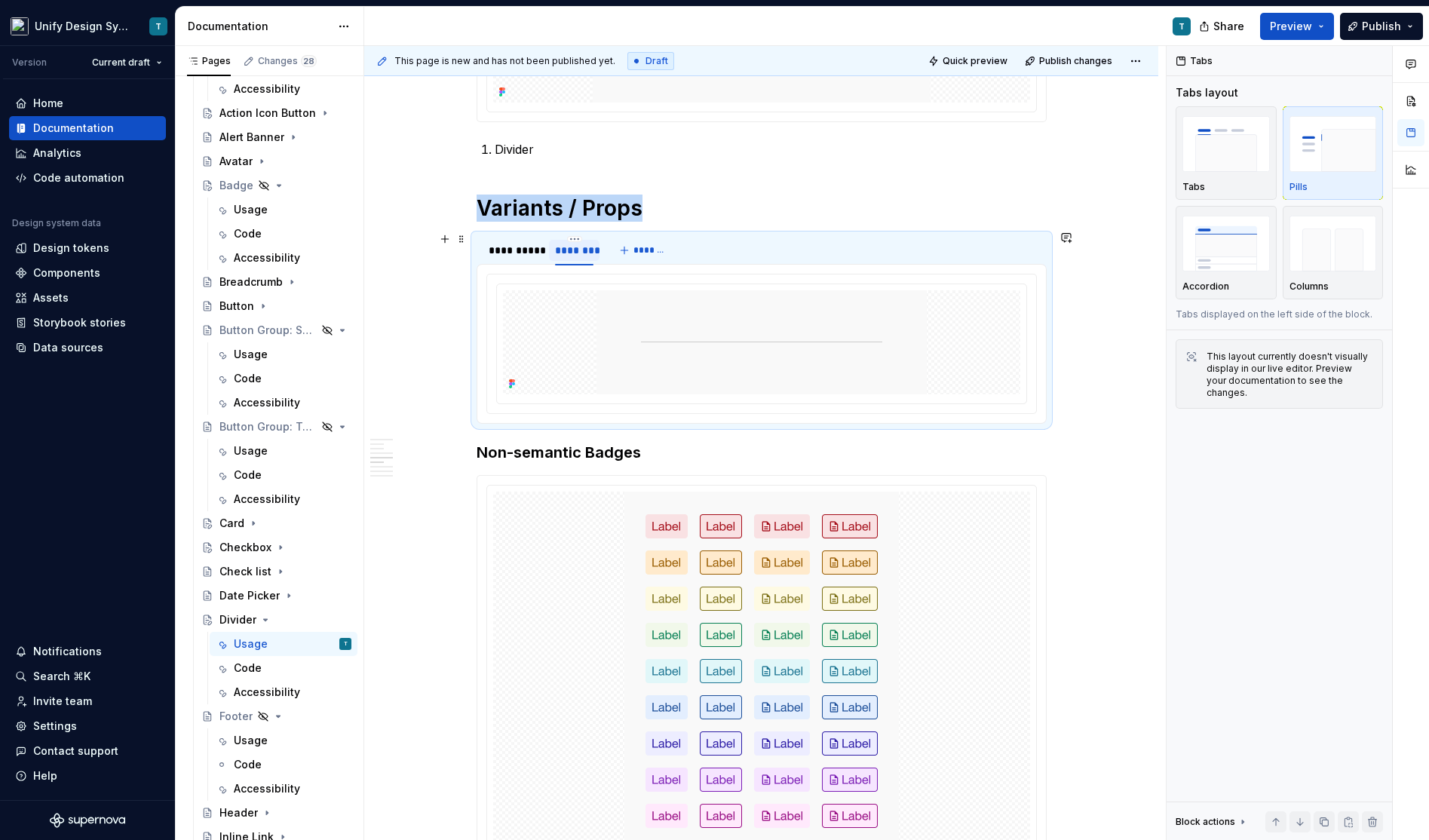
click at [581, 243] on div "********" at bounding box center [574, 251] width 39 height 15
type input "**********"
click at [511, 245] on div "**********" at bounding box center [515, 251] width 52 height 15
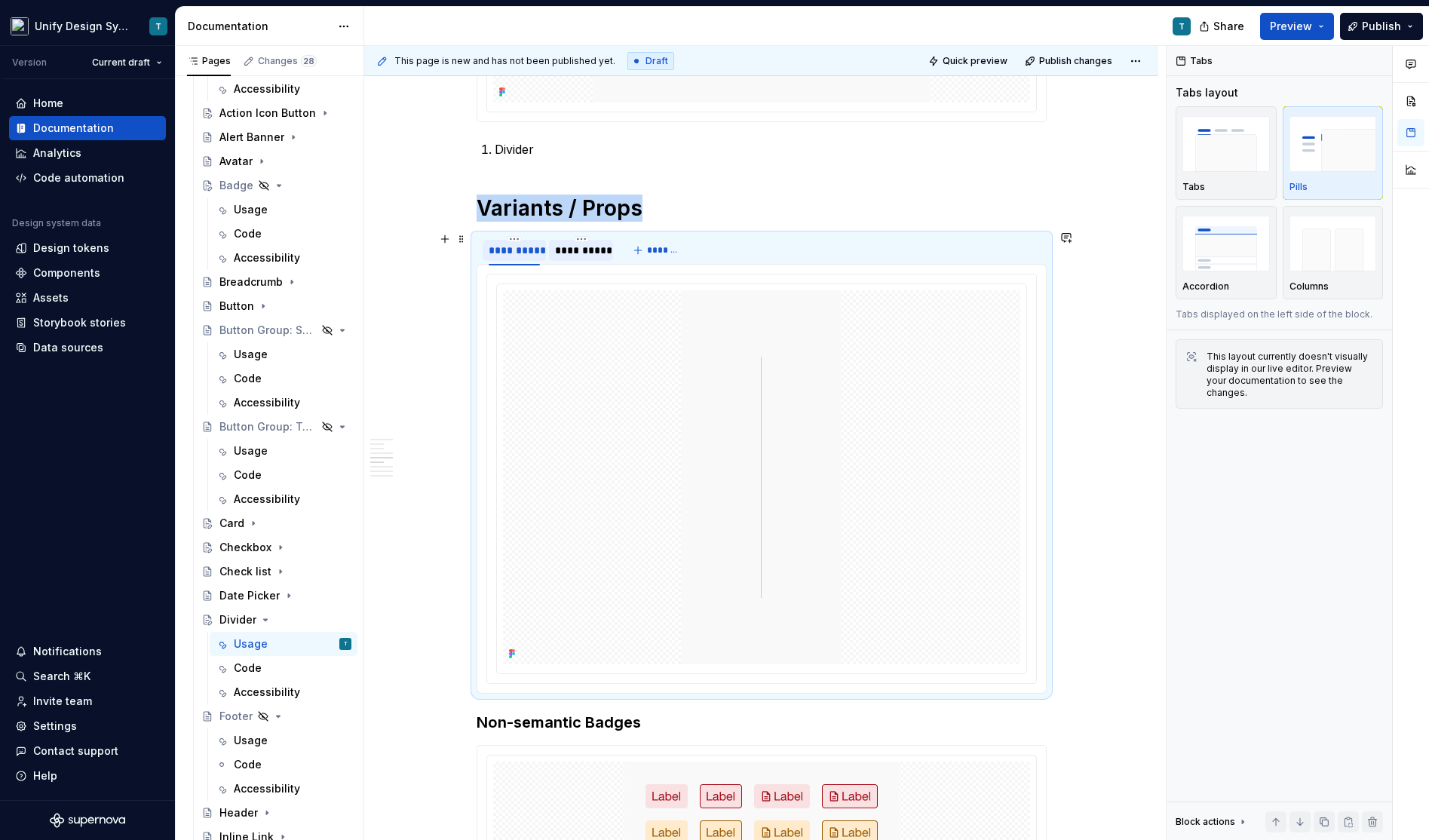
click at [511, 245] on div "**********" at bounding box center [515, 251] width 52 height 15
type input "********"
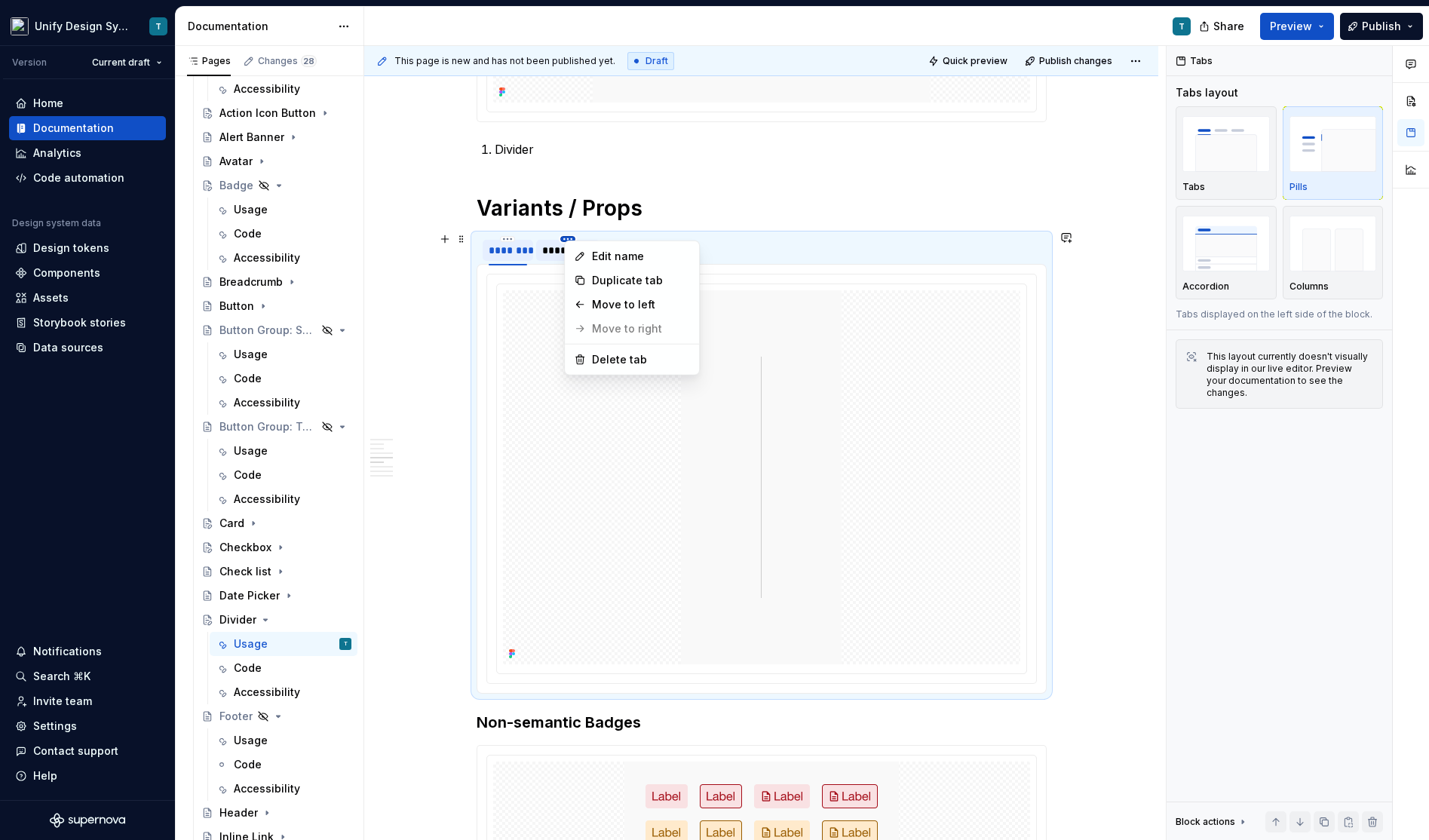
click at [503, 235] on html "Unify Design System T Version Current draft Home Documentation Analytics Code a…" at bounding box center [714, 420] width 1429 height 840
click at [516, 249] on html "Unify Design System T Version Current draft Home Documentation Analytics Code a…" at bounding box center [714, 420] width 1429 height 840
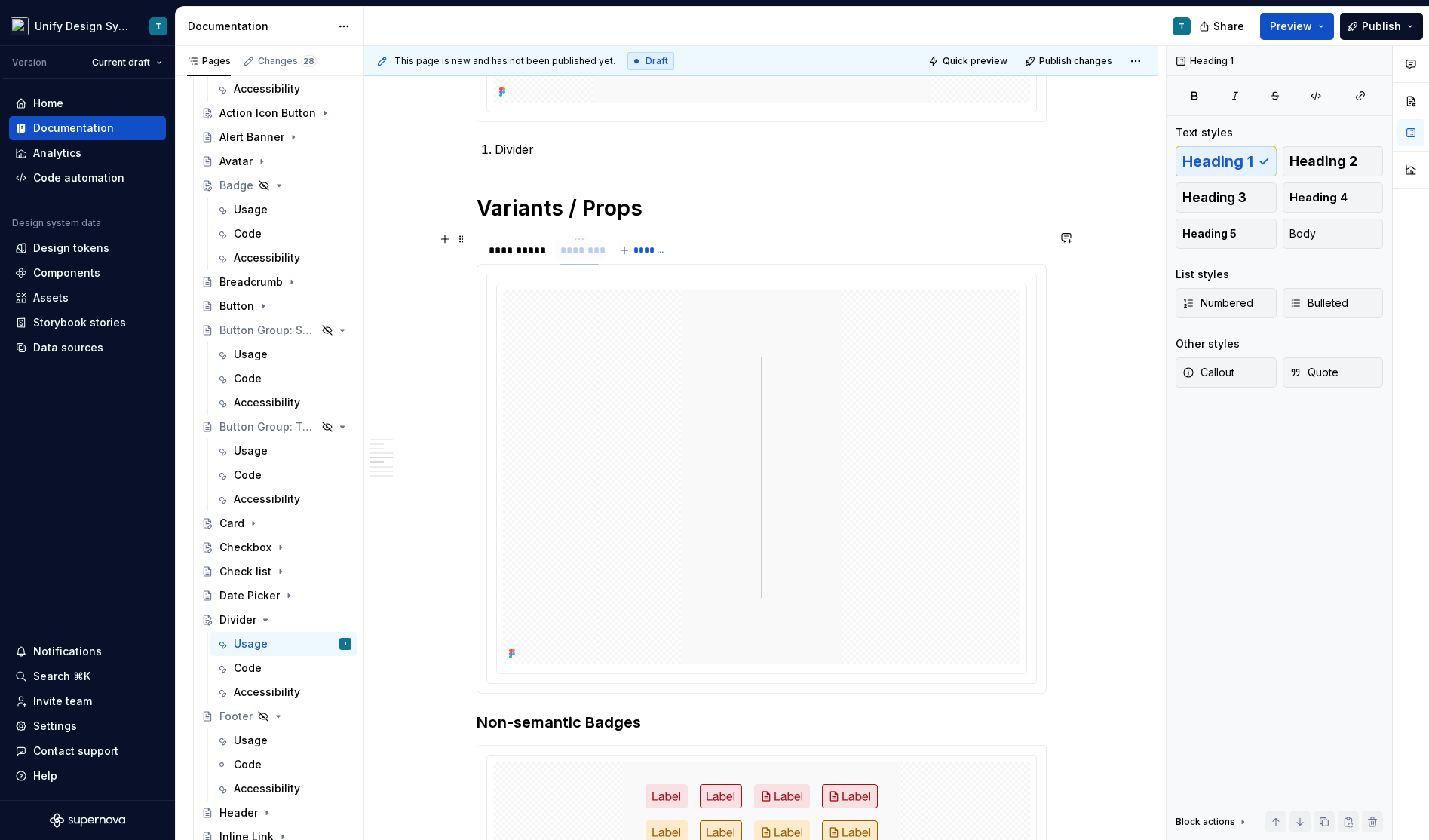
drag, startPoint x: 500, startPoint y: 249, endPoint x: 571, endPoint y: 249, distance: 71.0
click at [531, 247] on div "**********" at bounding box center [515, 251] width 52 height 15
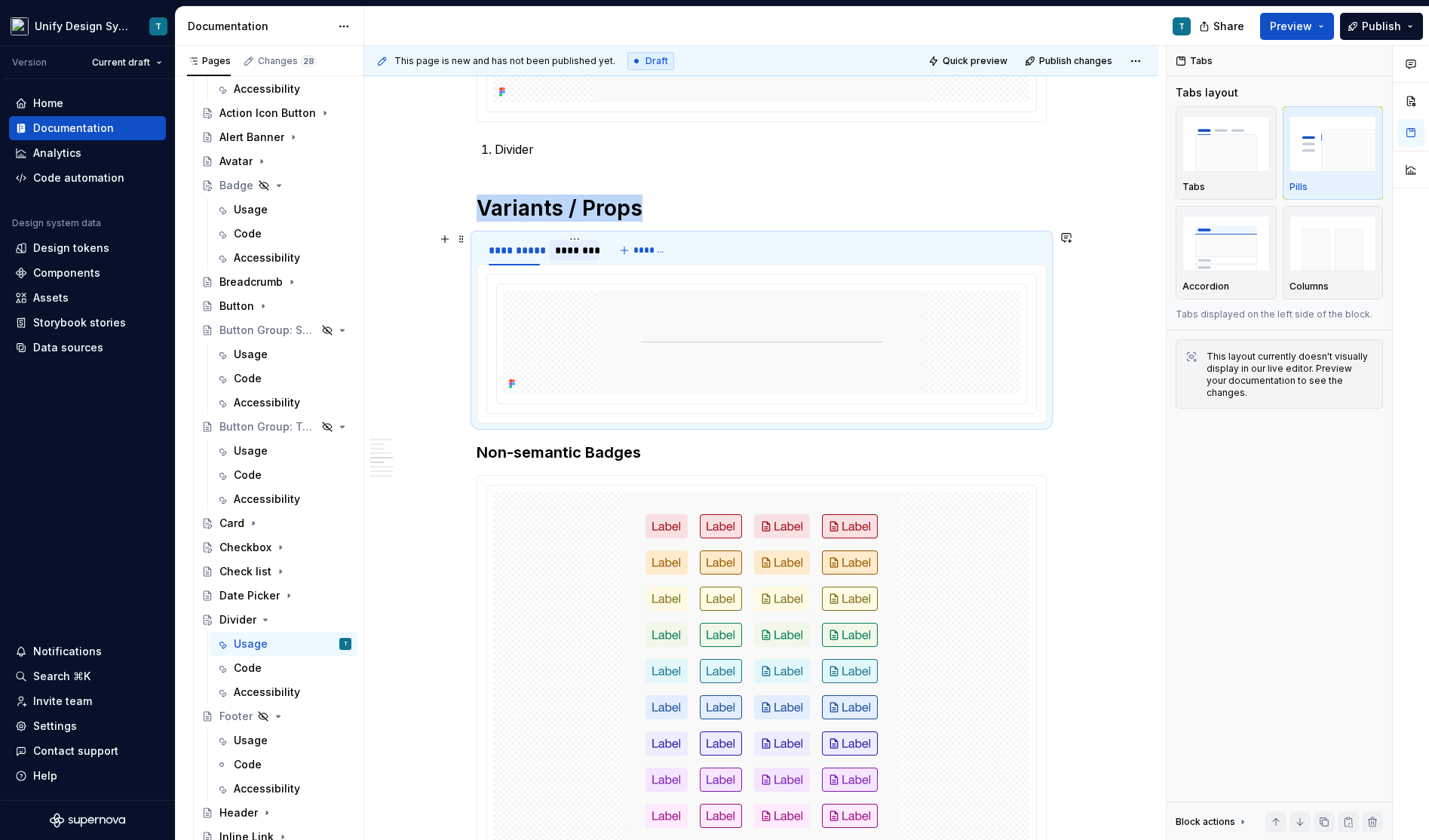
click at [563, 251] on div "********" at bounding box center [574, 251] width 39 height 15
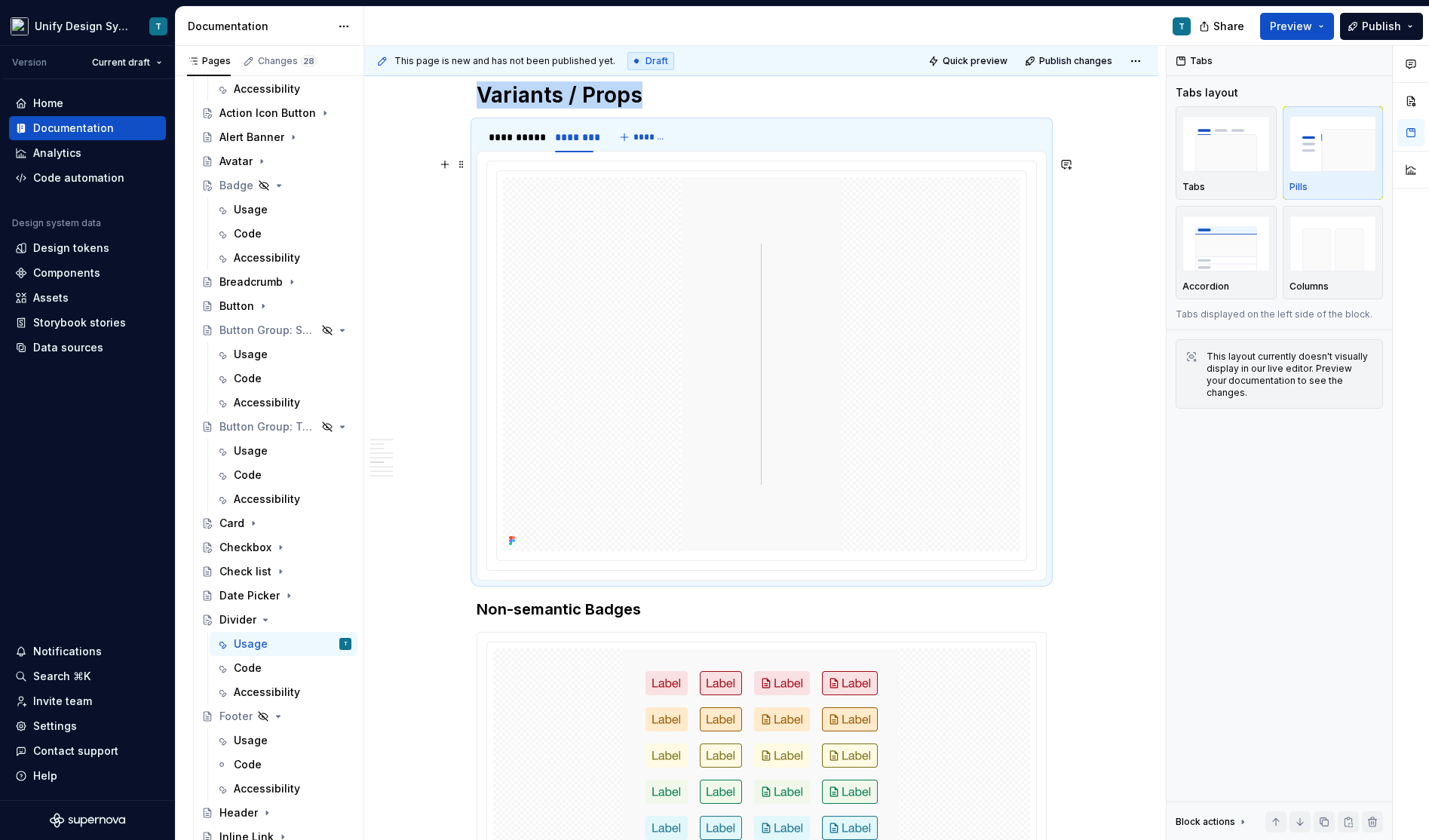
scroll to position [1064, 0]
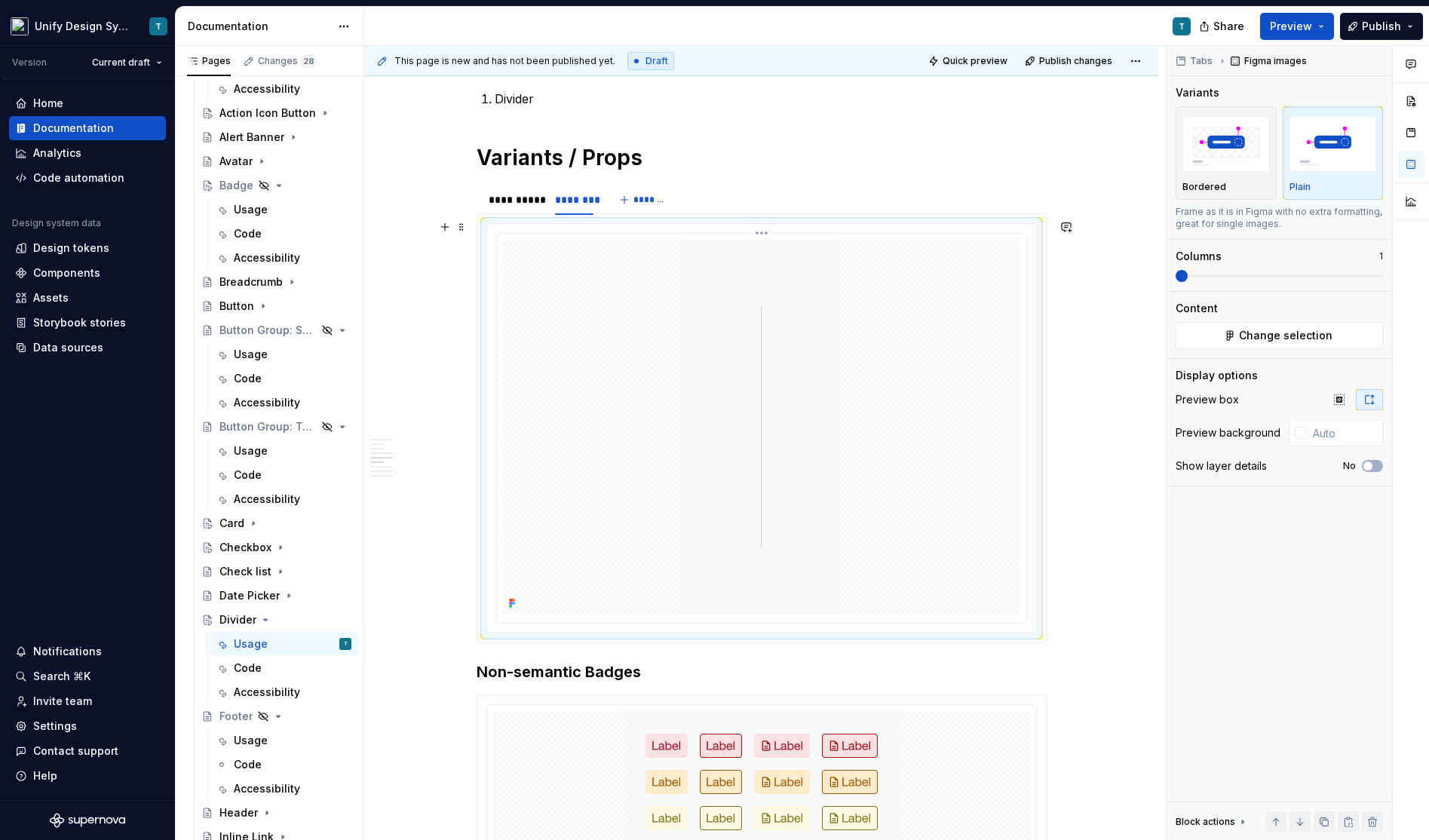
click at [606, 341] on div at bounding box center [761, 426] width 517 height 374
click at [504, 197] on div "**********" at bounding box center [515, 200] width 52 height 15
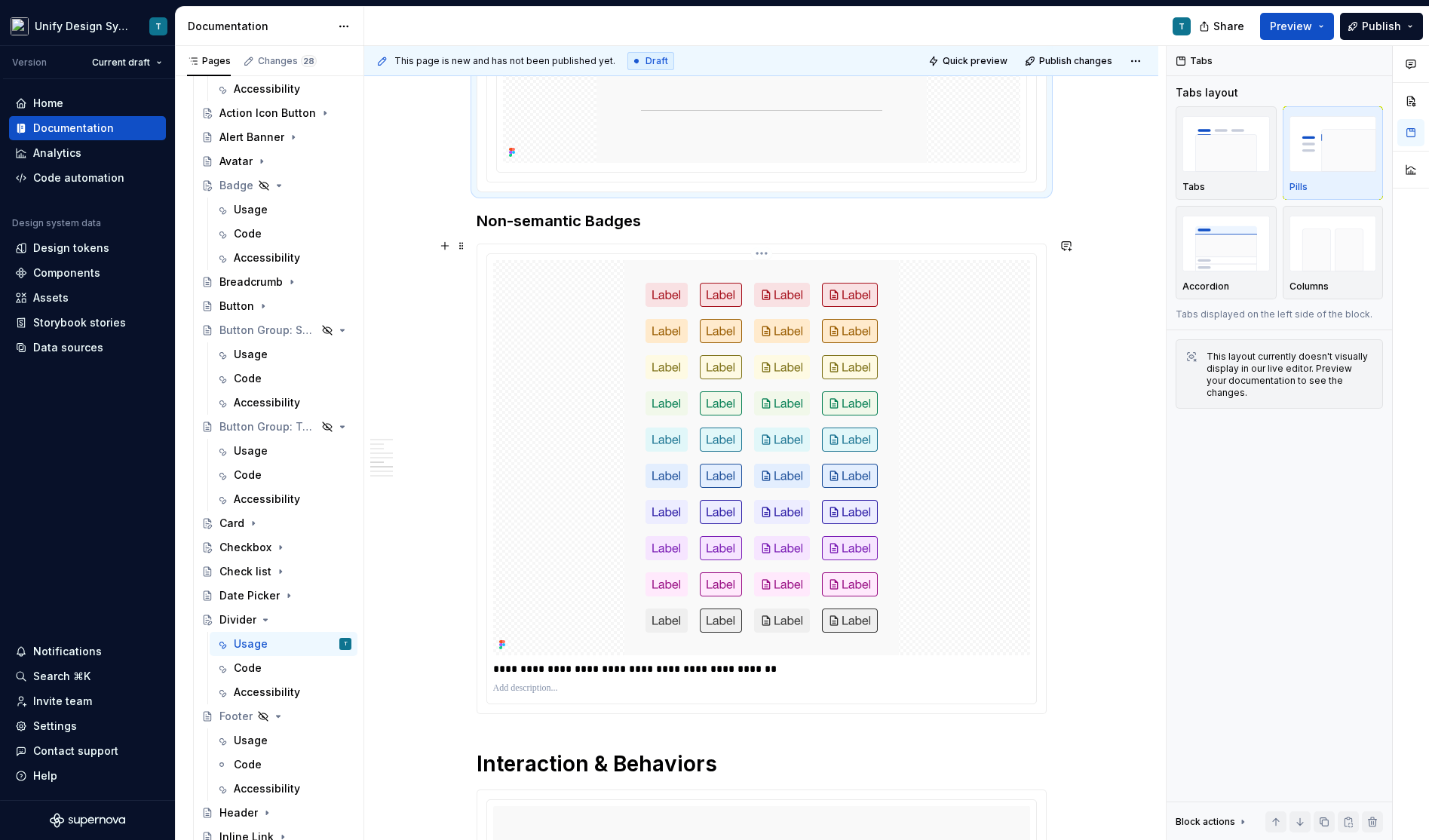
scroll to position [1245, 0]
click at [551, 283] on div at bounding box center [761, 458] width 537 height 395
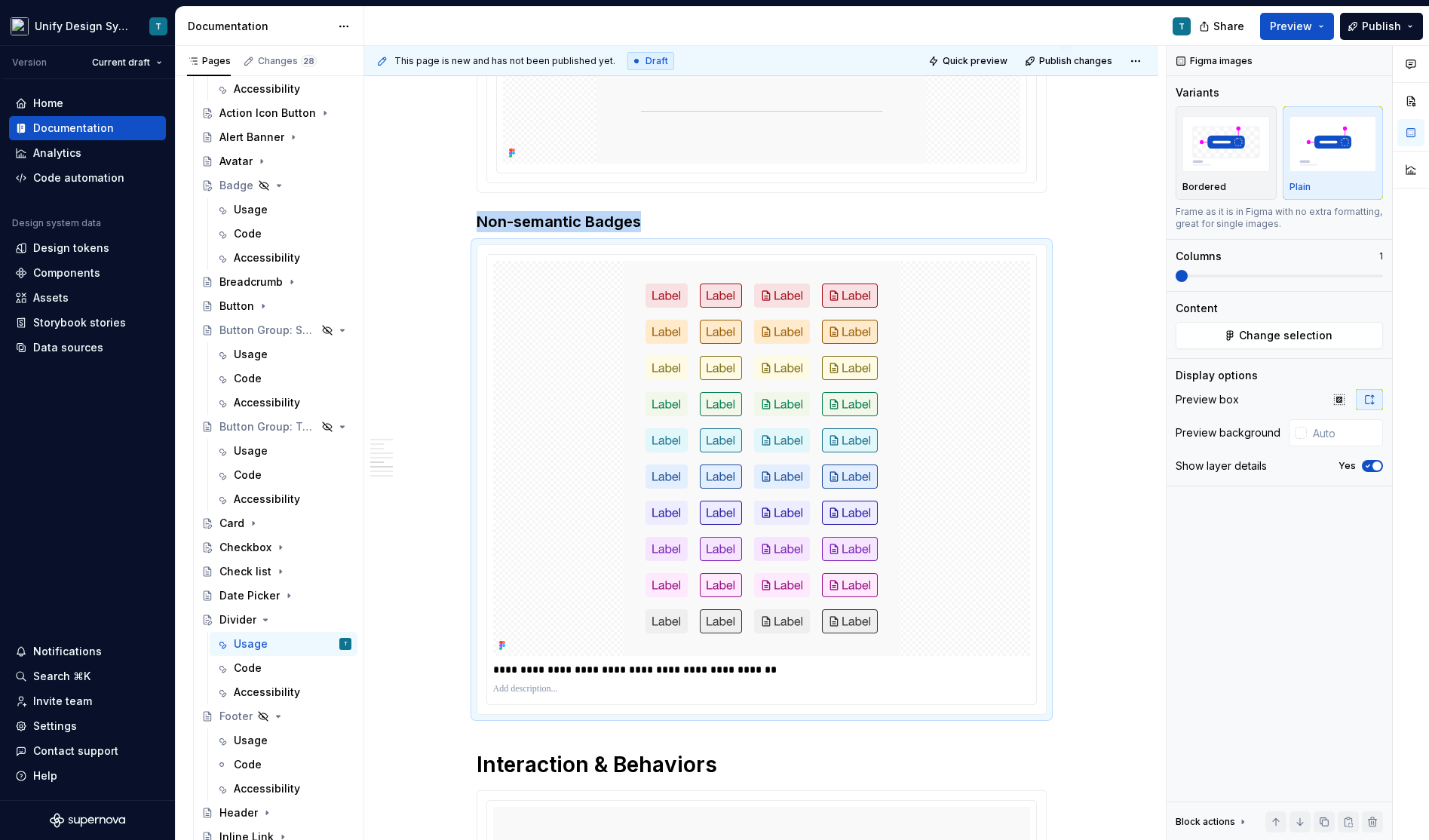
type textarea "*"
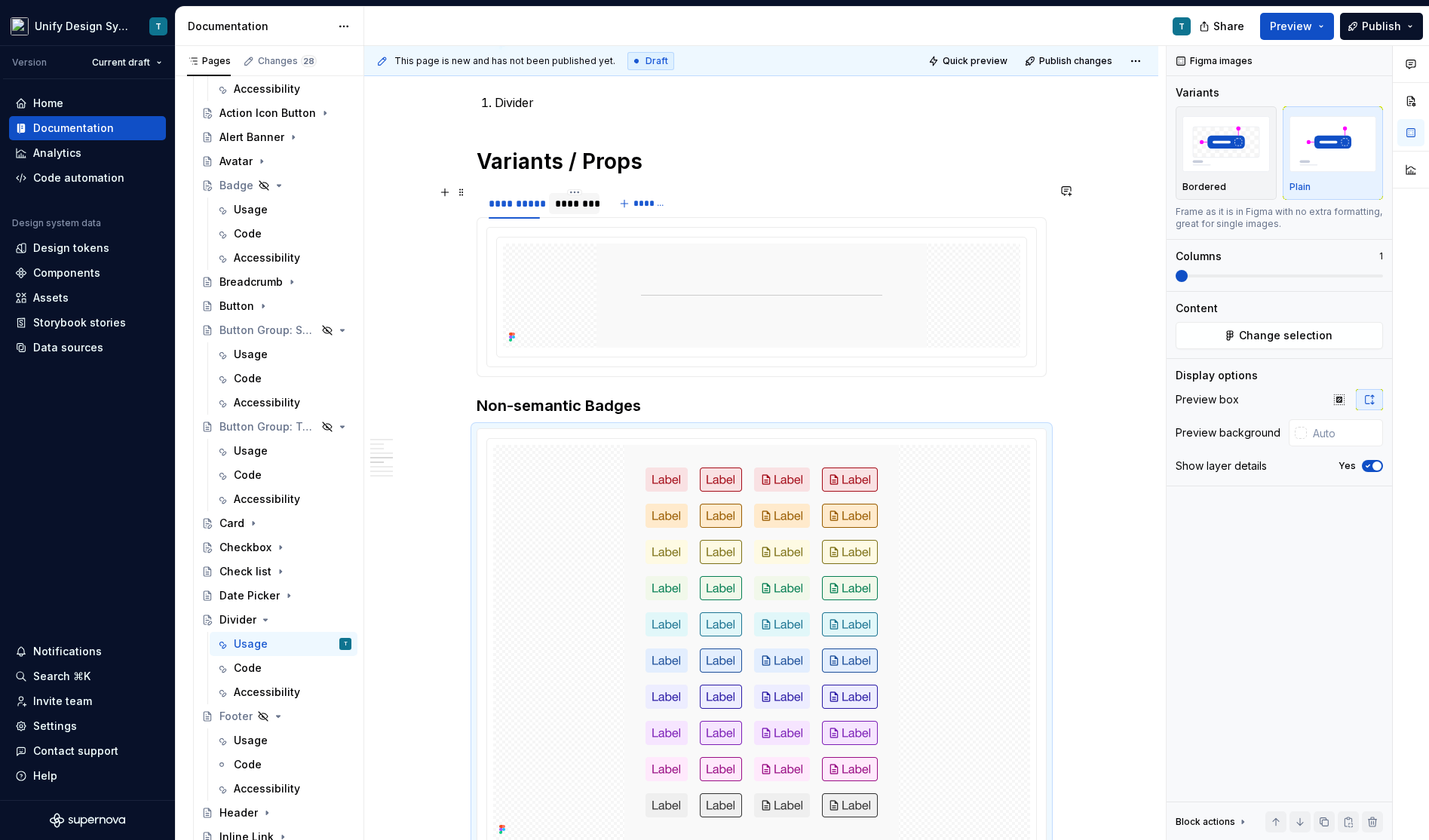
click at [579, 197] on div "********" at bounding box center [574, 204] width 39 height 15
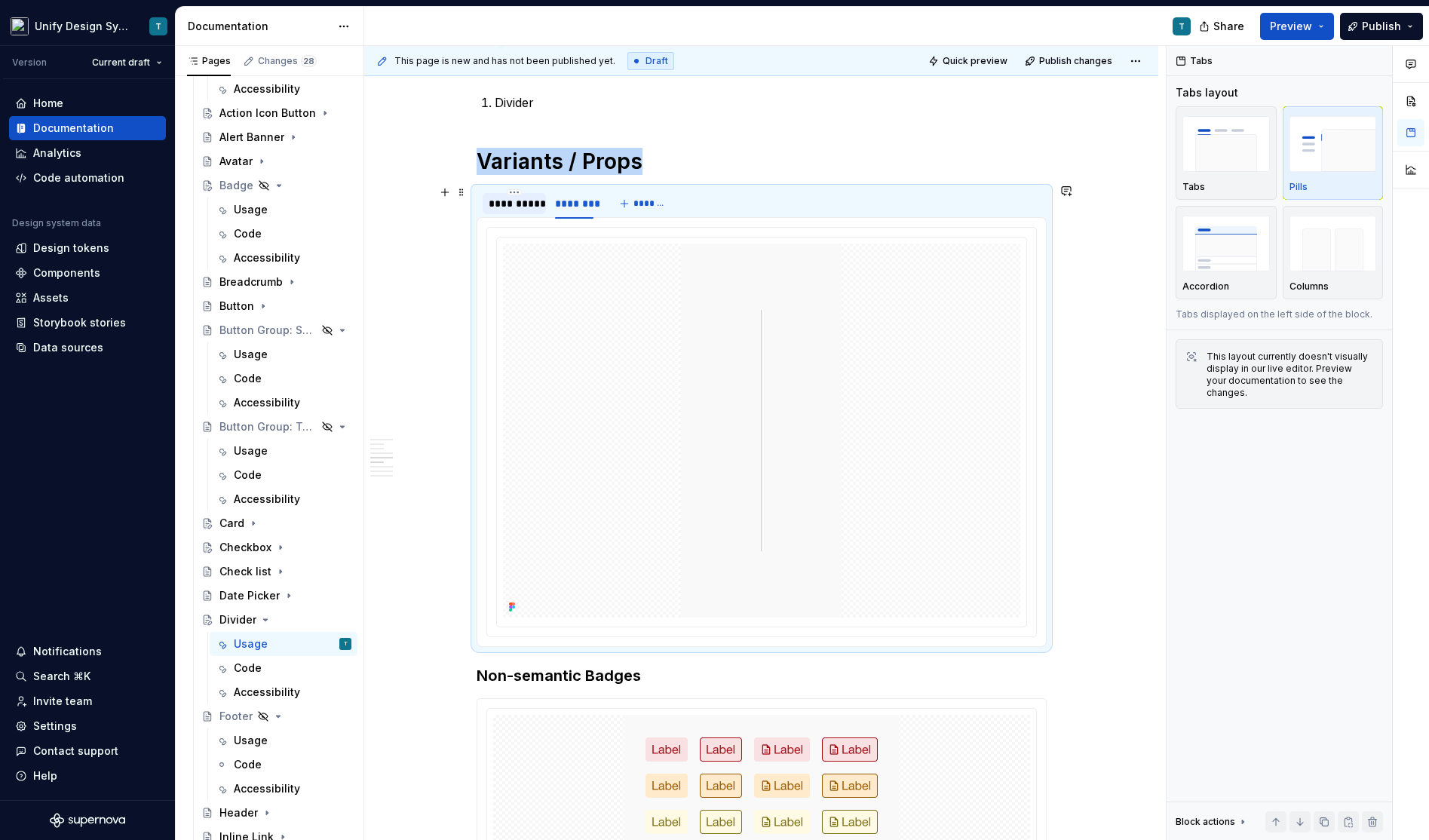
click at [533, 199] on div "**********" at bounding box center [515, 204] width 52 height 15
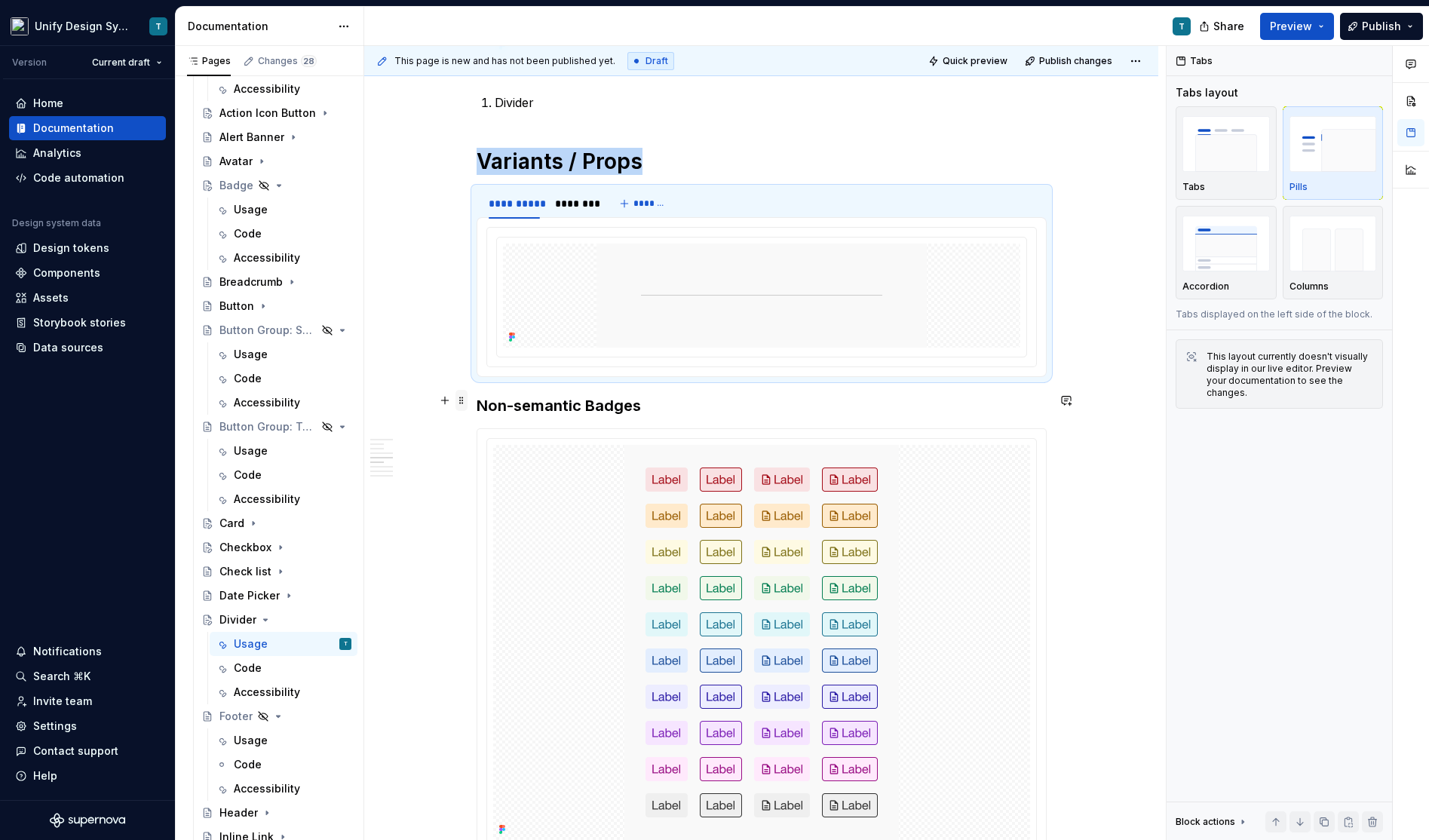
click at [467, 400] on span at bounding box center [461, 400] width 12 height 21
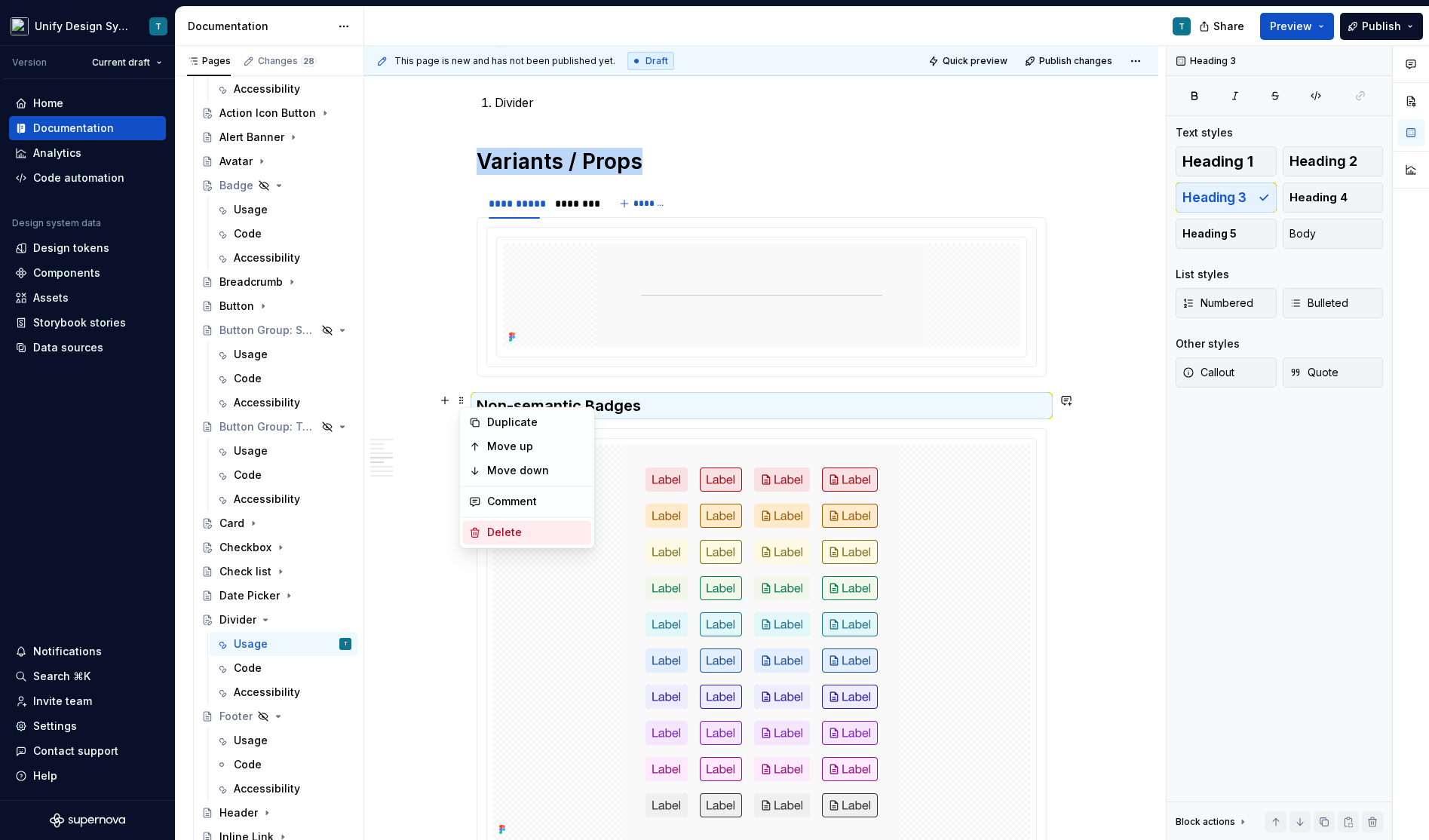
click at [491, 533] on div "Delete" at bounding box center [536, 533] width 98 height 15
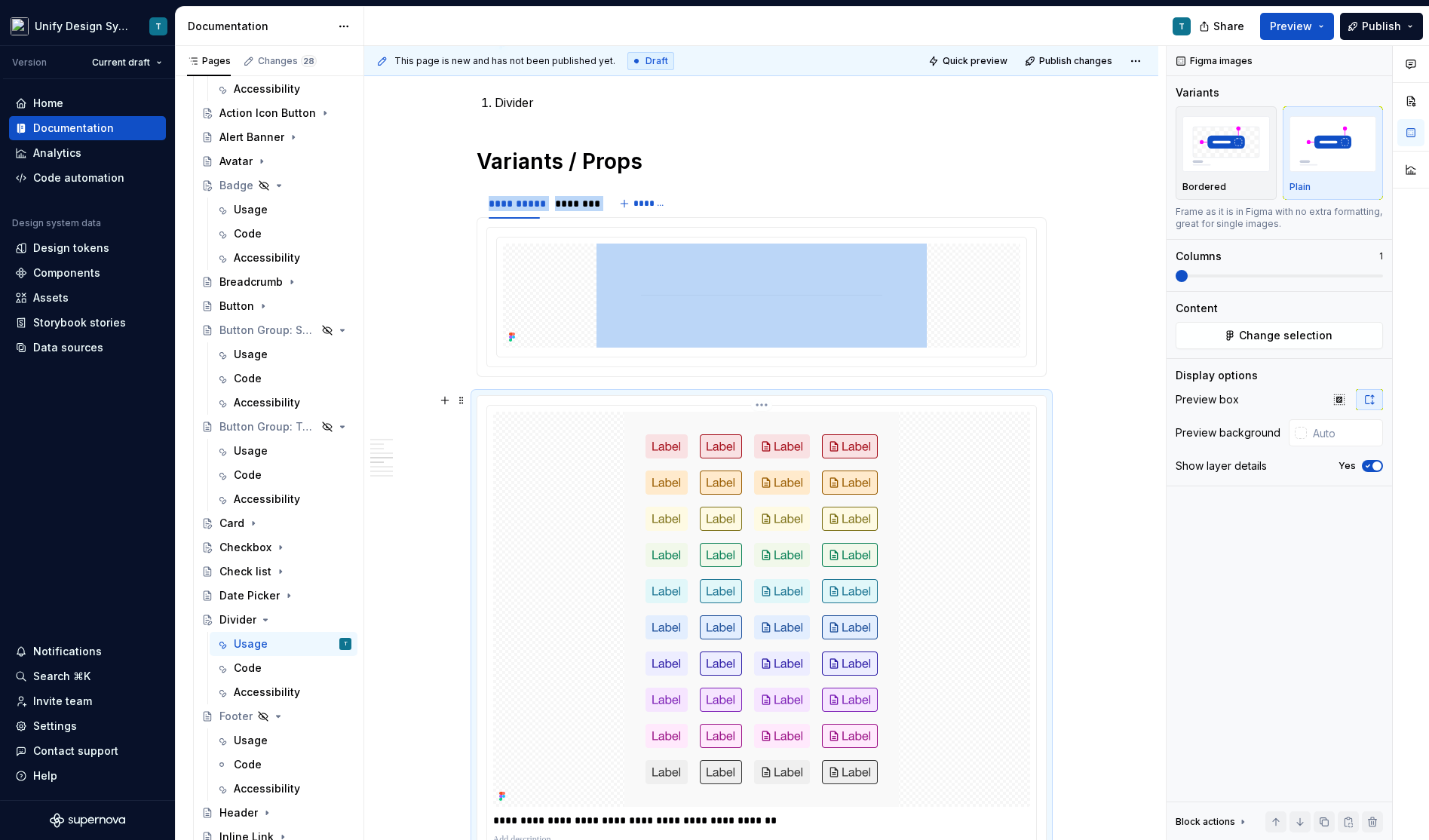
scroll to position [1078, 0]
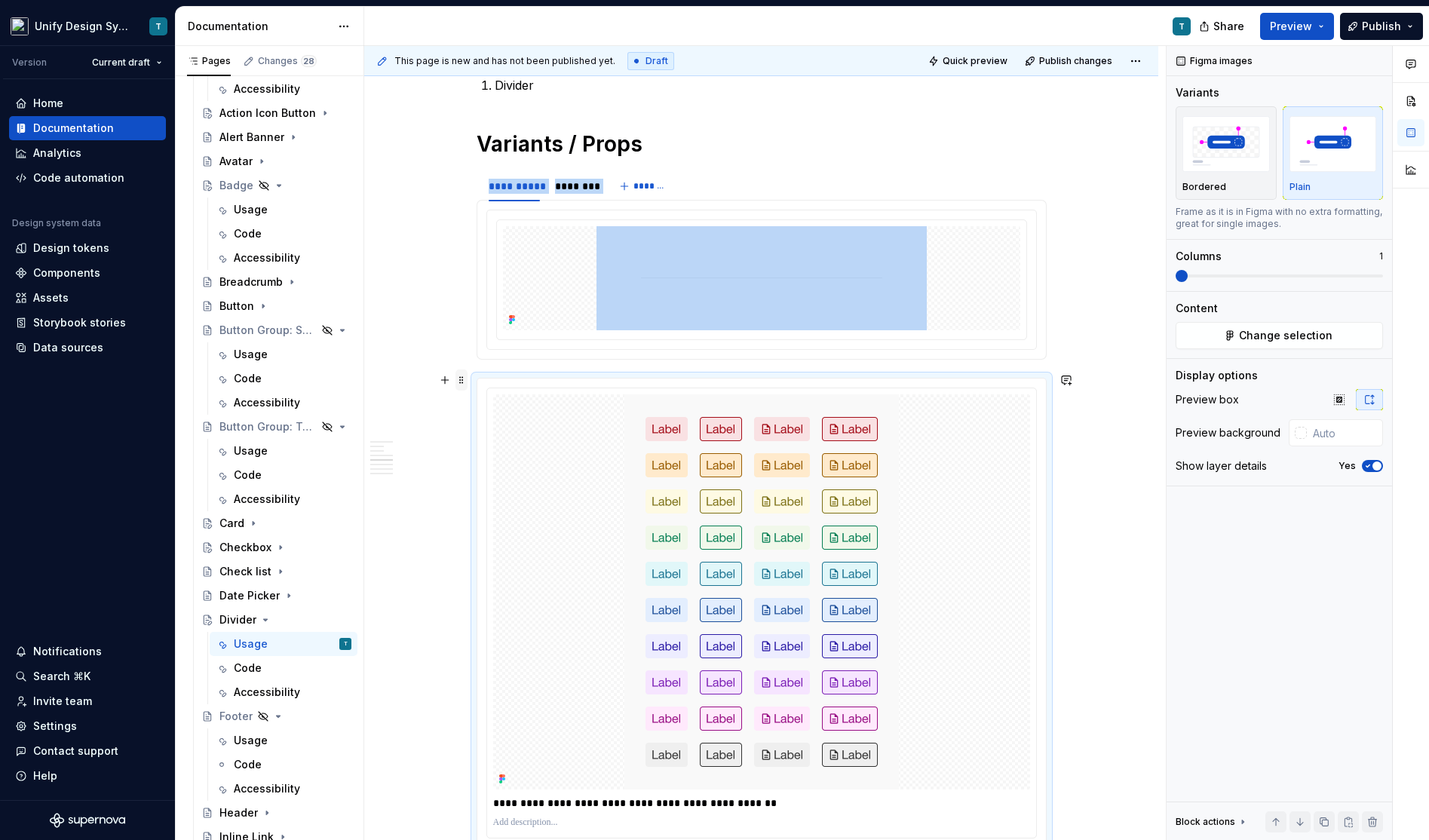
click at [464, 375] on span at bounding box center [461, 379] width 12 height 21
click at [503, 504] on div "Delete" at bounding box center [536, 512] width 98 height 15
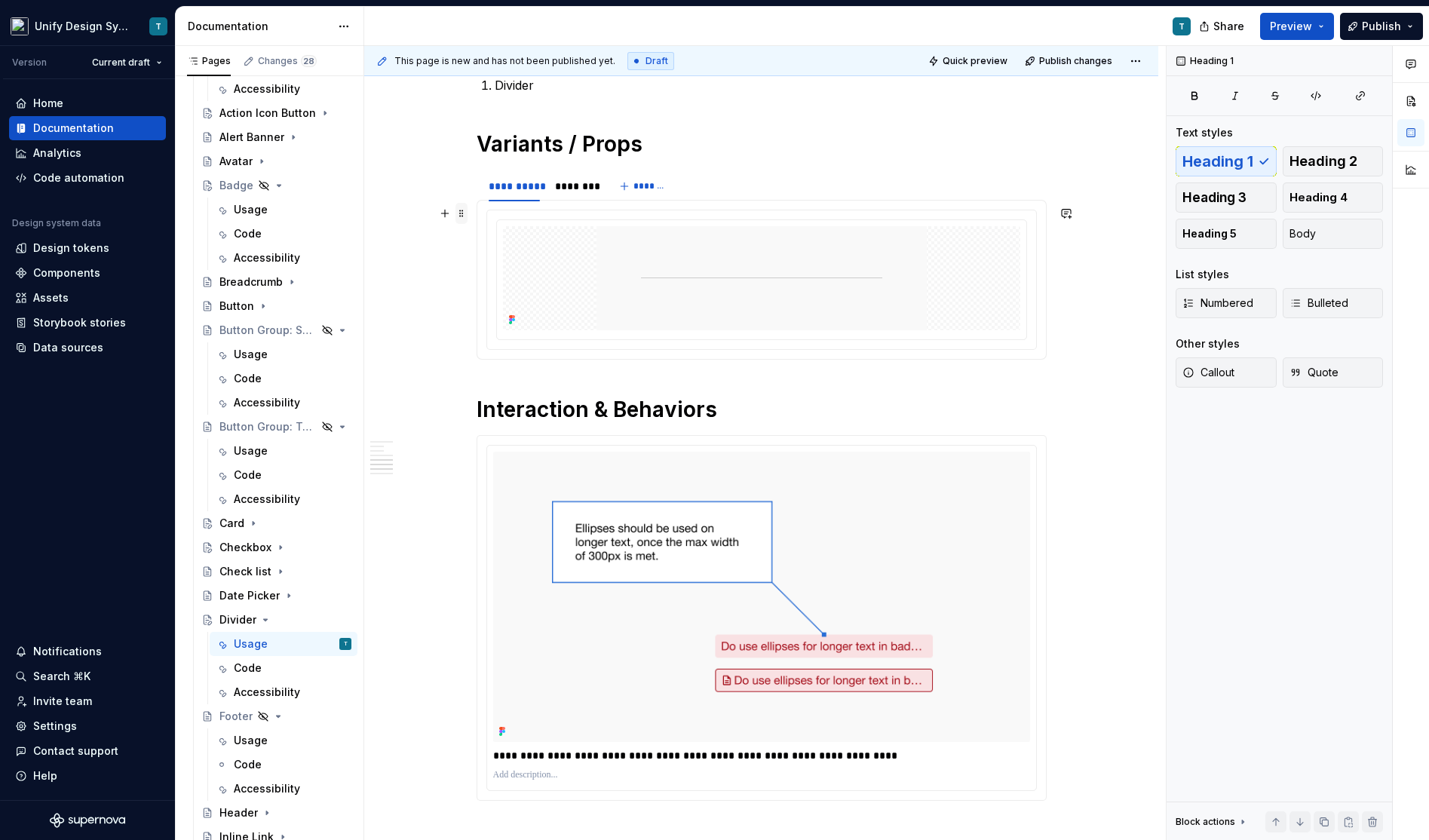
click at [466, 211] on span at bounding box center [461, 213] width 12 height 21
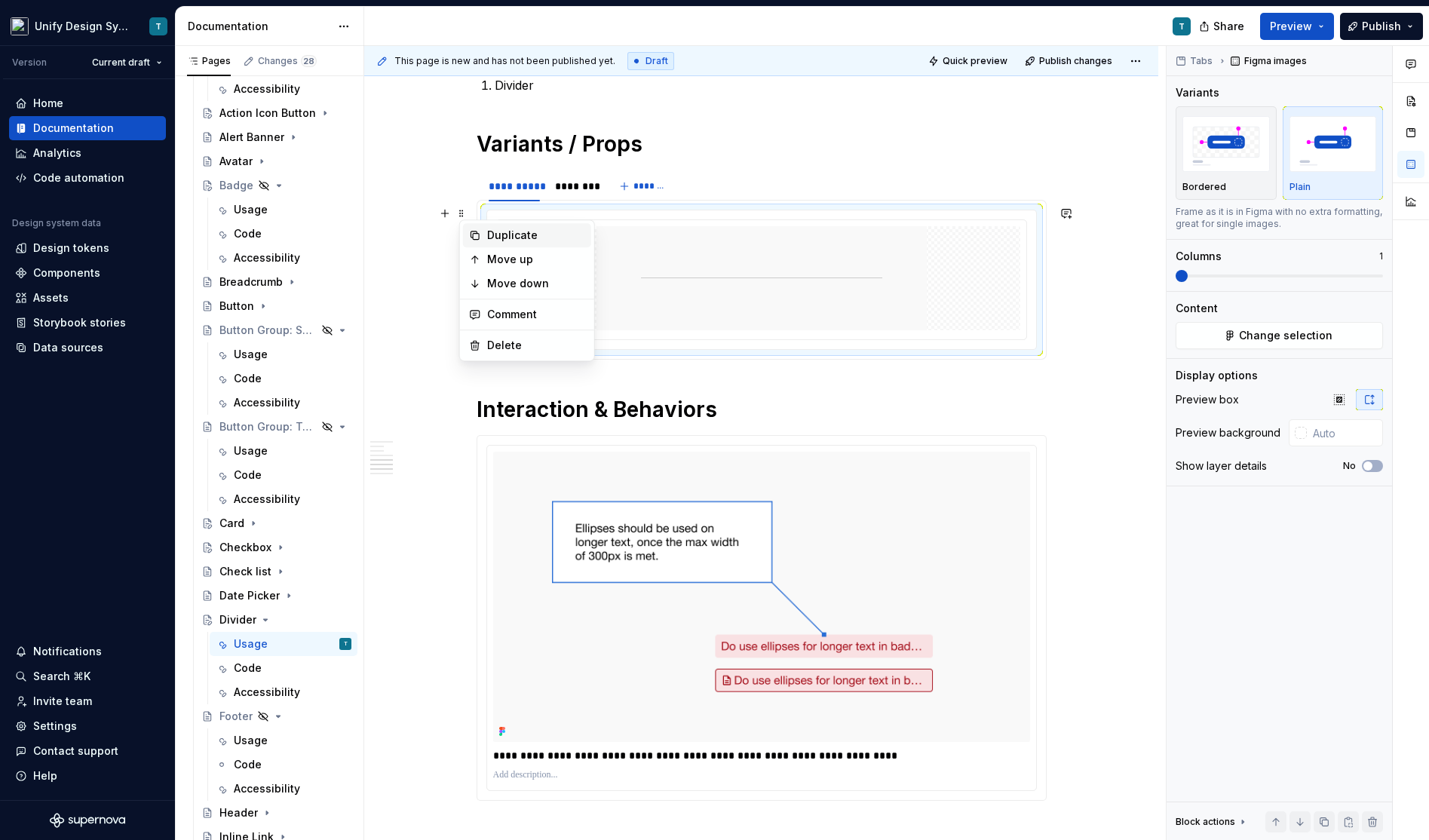
click at [526, 228] on div "Duplicate" at bounding box center [536, 235] width 98 height 15
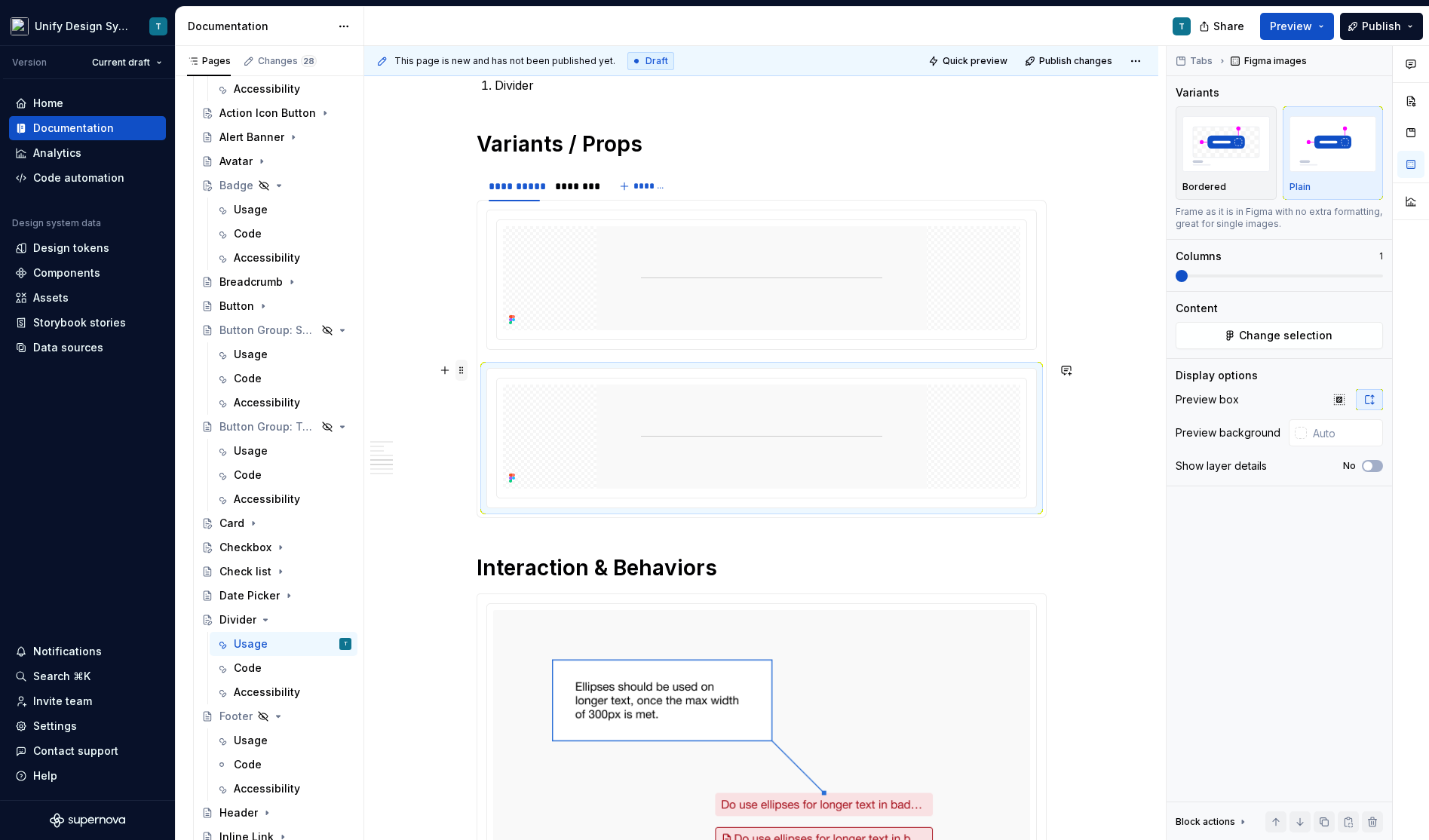
click at [463, 365] on span at bounding box center [461, 370] width 12 height 21
click at [497, 499] on div "Delete" at bounding box center [536, 503] width 98 height 15
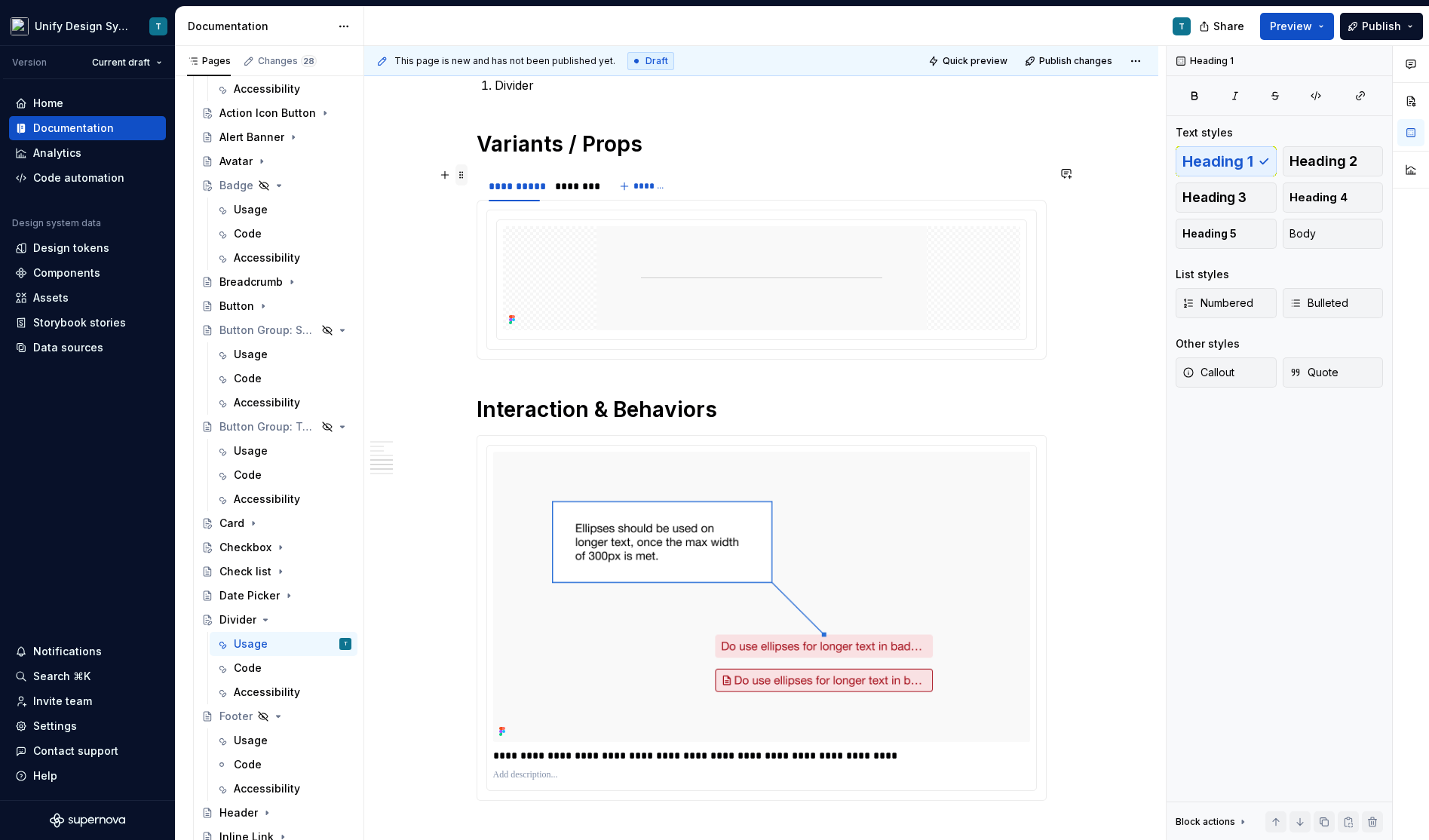
click at [467, 170] on span at bounding box center [461, 175] width 12 height 21
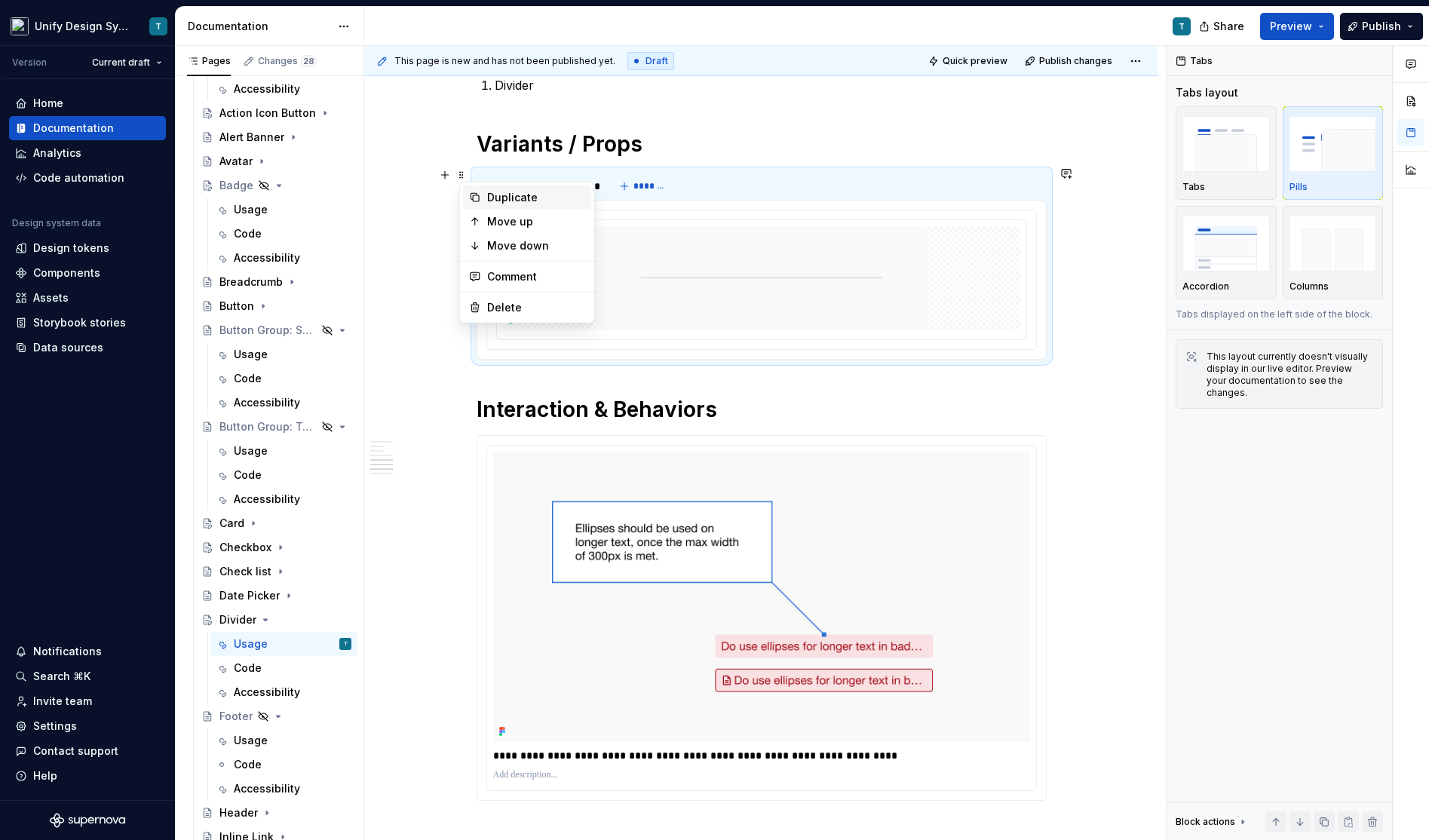
click at [493, 198] on div "Duplicate" at bounding box center [536, 198] width 98 height 15
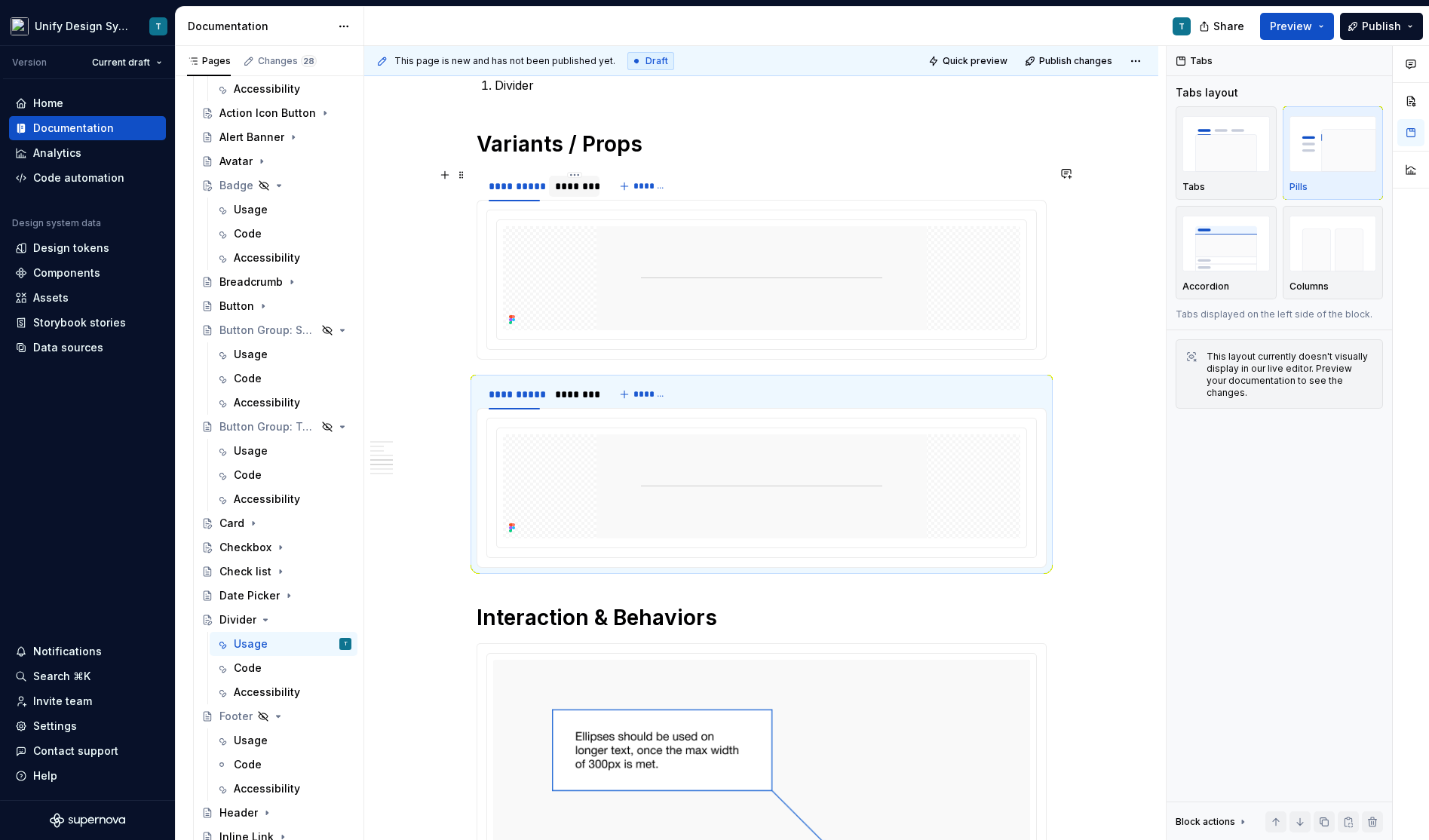
click at [571, 184] on div "********" at bounding box center [574, 187] width 39 height 15
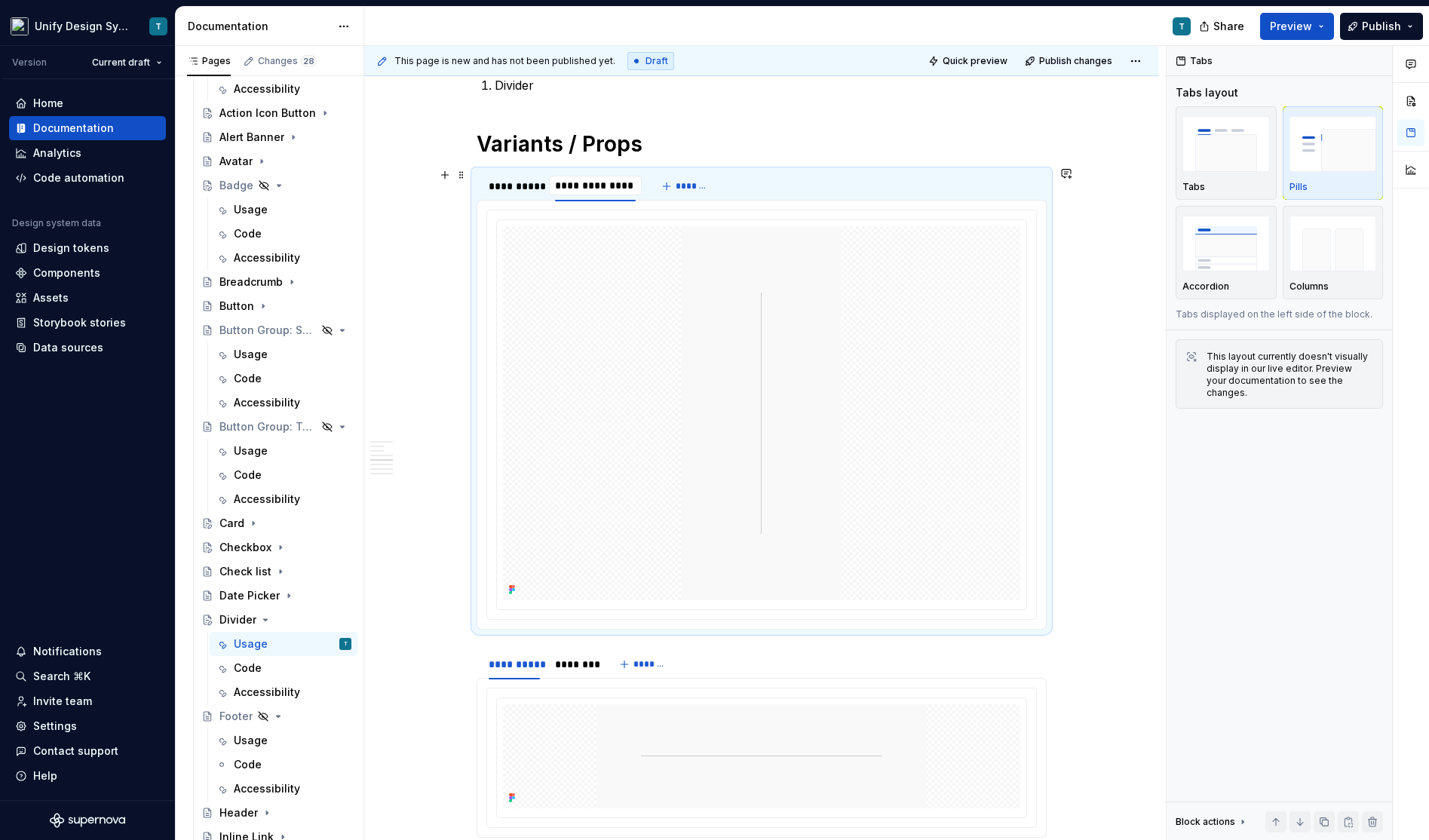
type input "**********"
click at [611, 187] on div "**********" at bounding box center [603, 187] width 96 height 15
click at [580, 179] on div "**********" at bounding box center [603, 187] width 96 height 15
type input "**********"
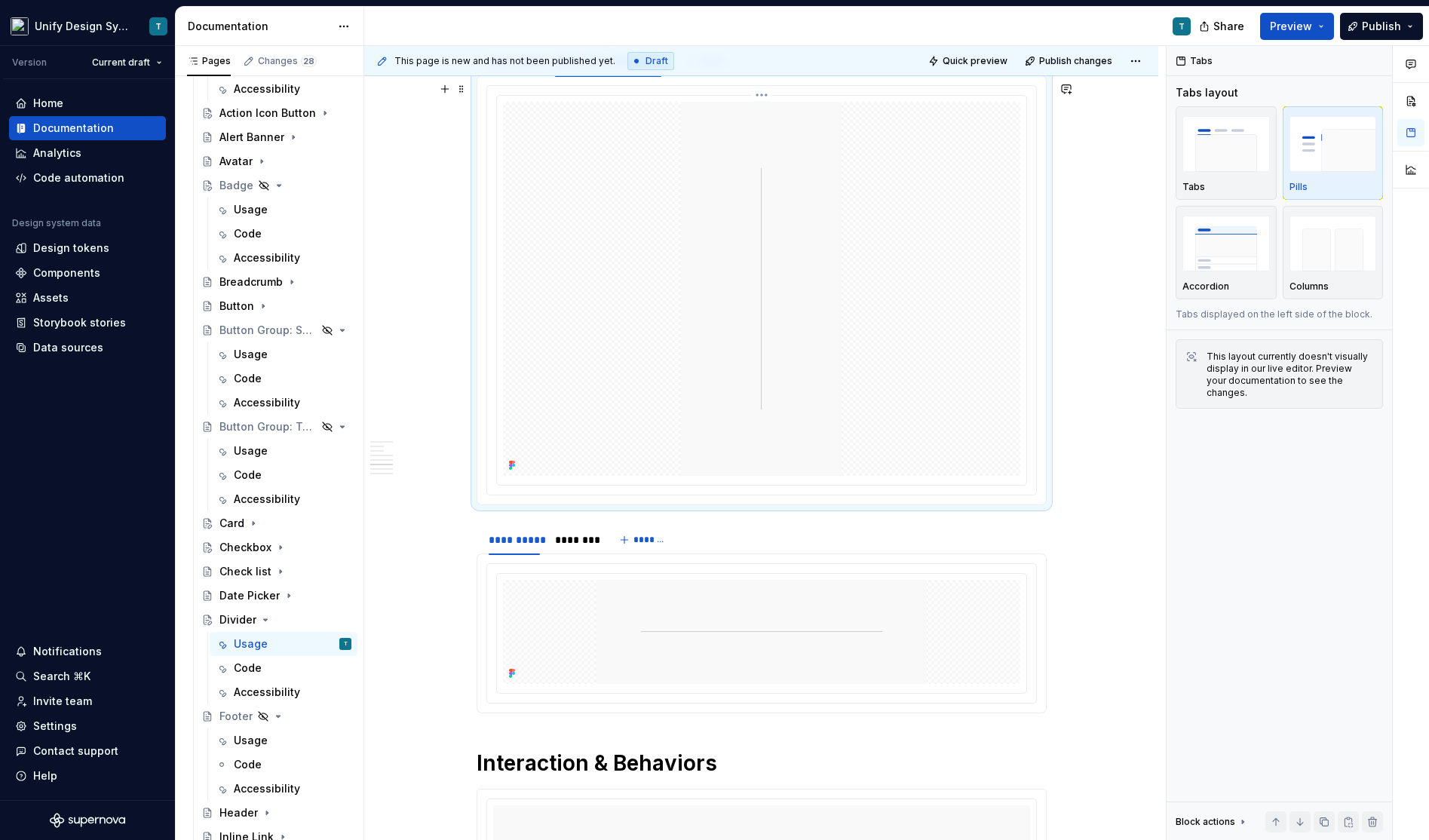
scroll to position [1209, 0]
click at [521, 527] on div "**********" at bounding box center [515, 534] width 52 height 15
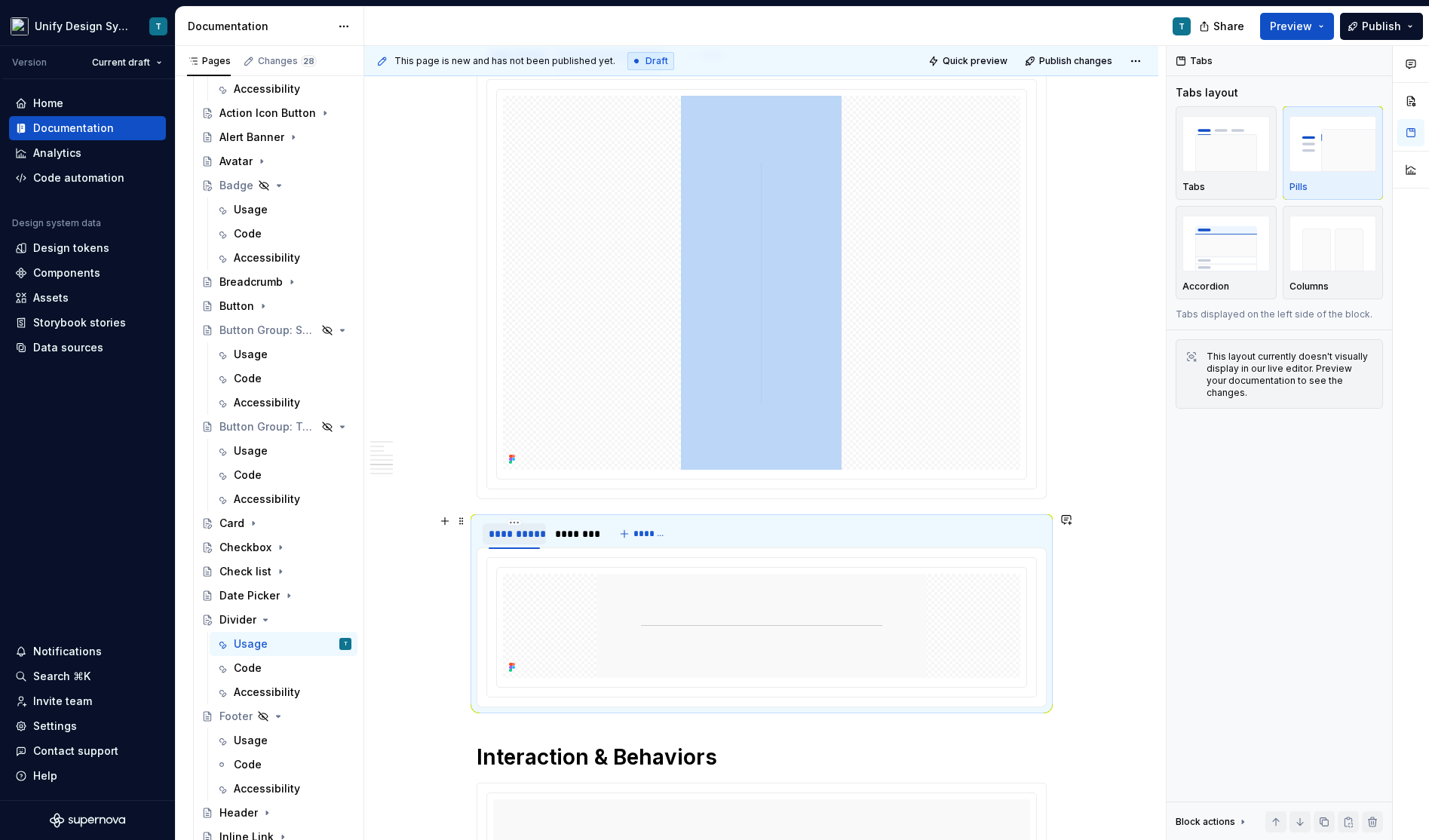
click at [521, 527] on div "**********" at bounding box center [515, 534] width 52 height 15
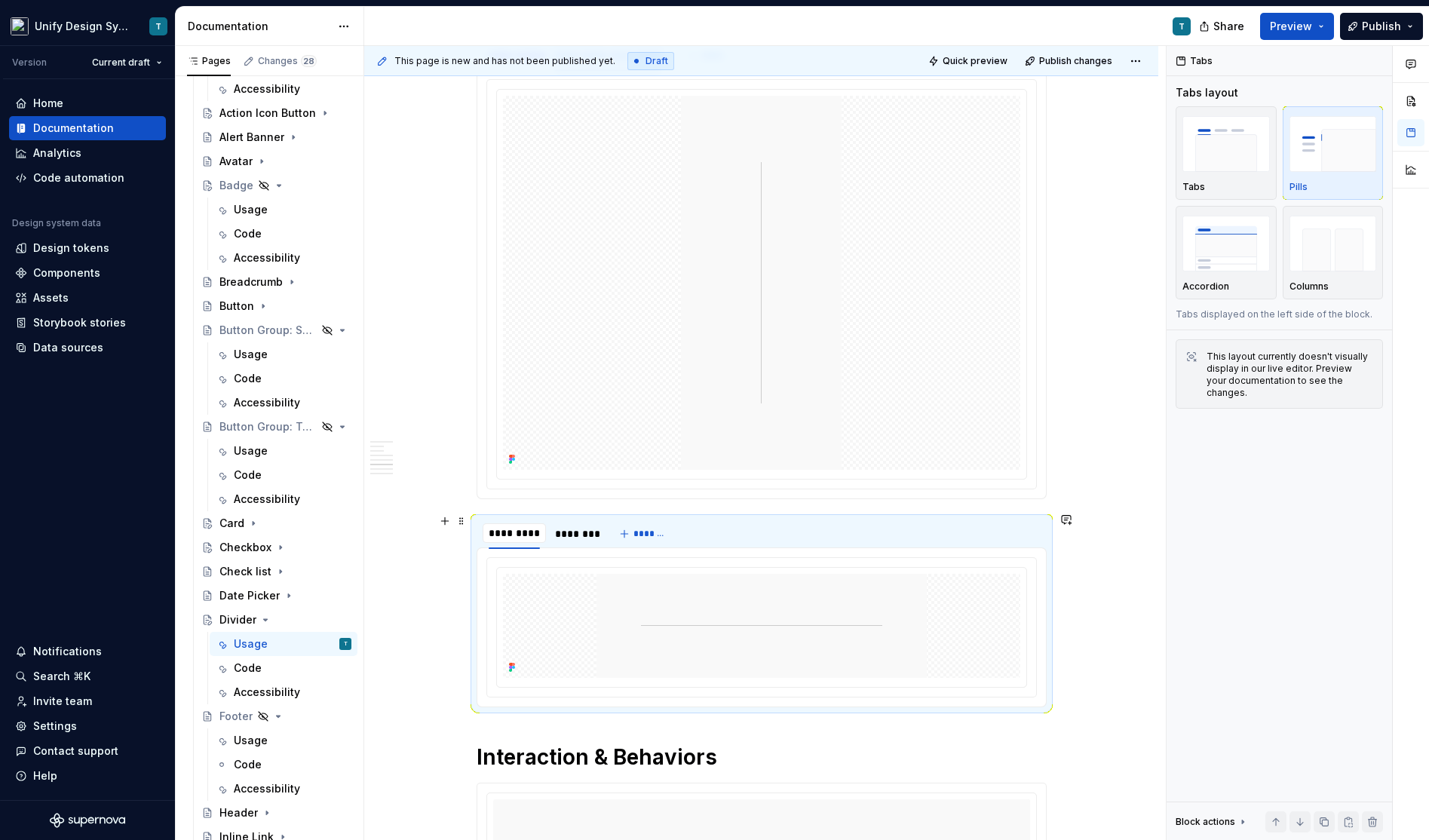
type input "*"
drag, startPoint x: 509, startPoint y: 528, endPoint x: 594, endPoint y: 528, distance: 85.0
click at [564, 529] on div "**********" at bounding box center [568, 534] width 52 height 15
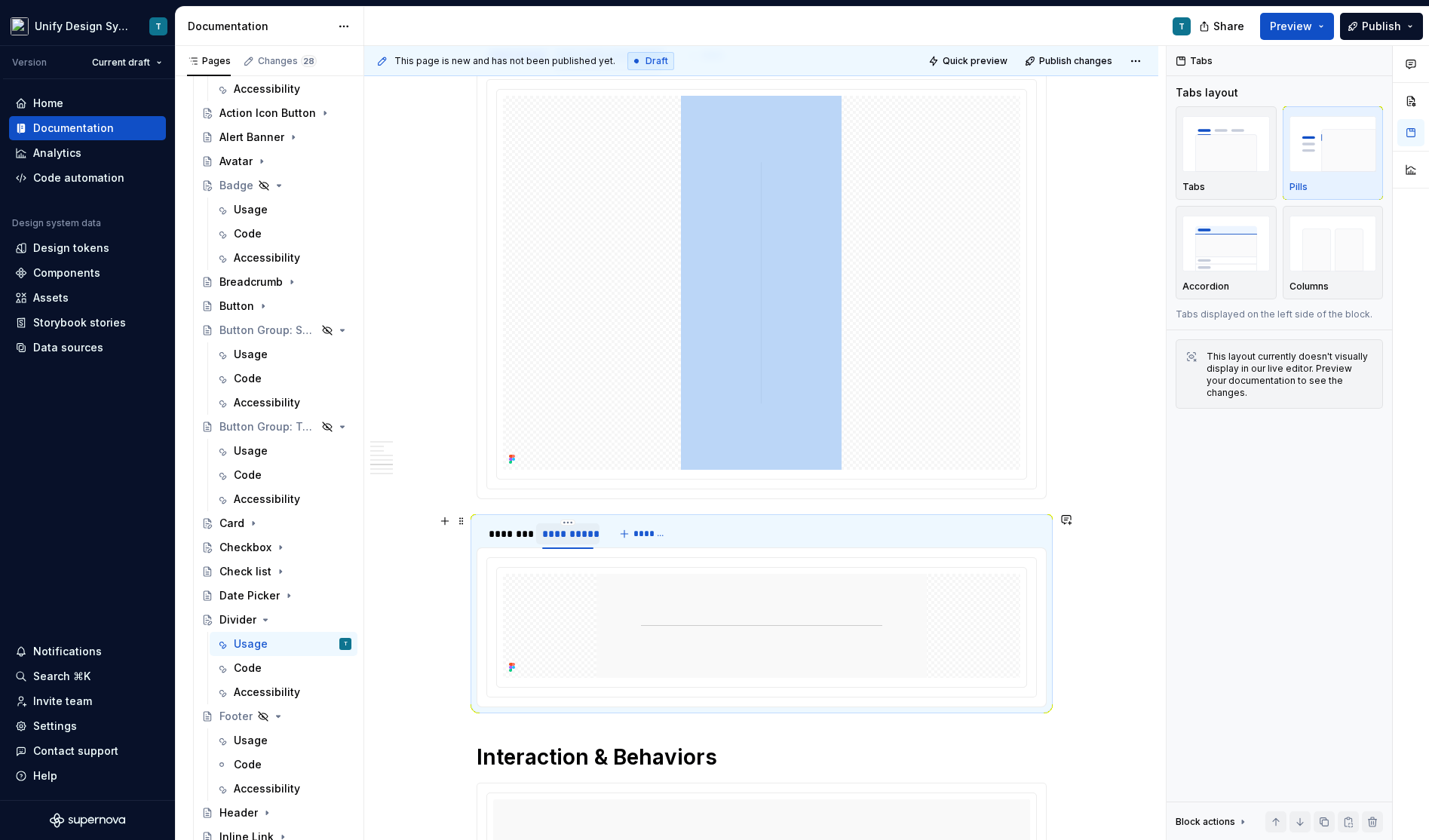
click at [564, 529] on div "**********" at bounding box center [568, 534] width 52 height 15
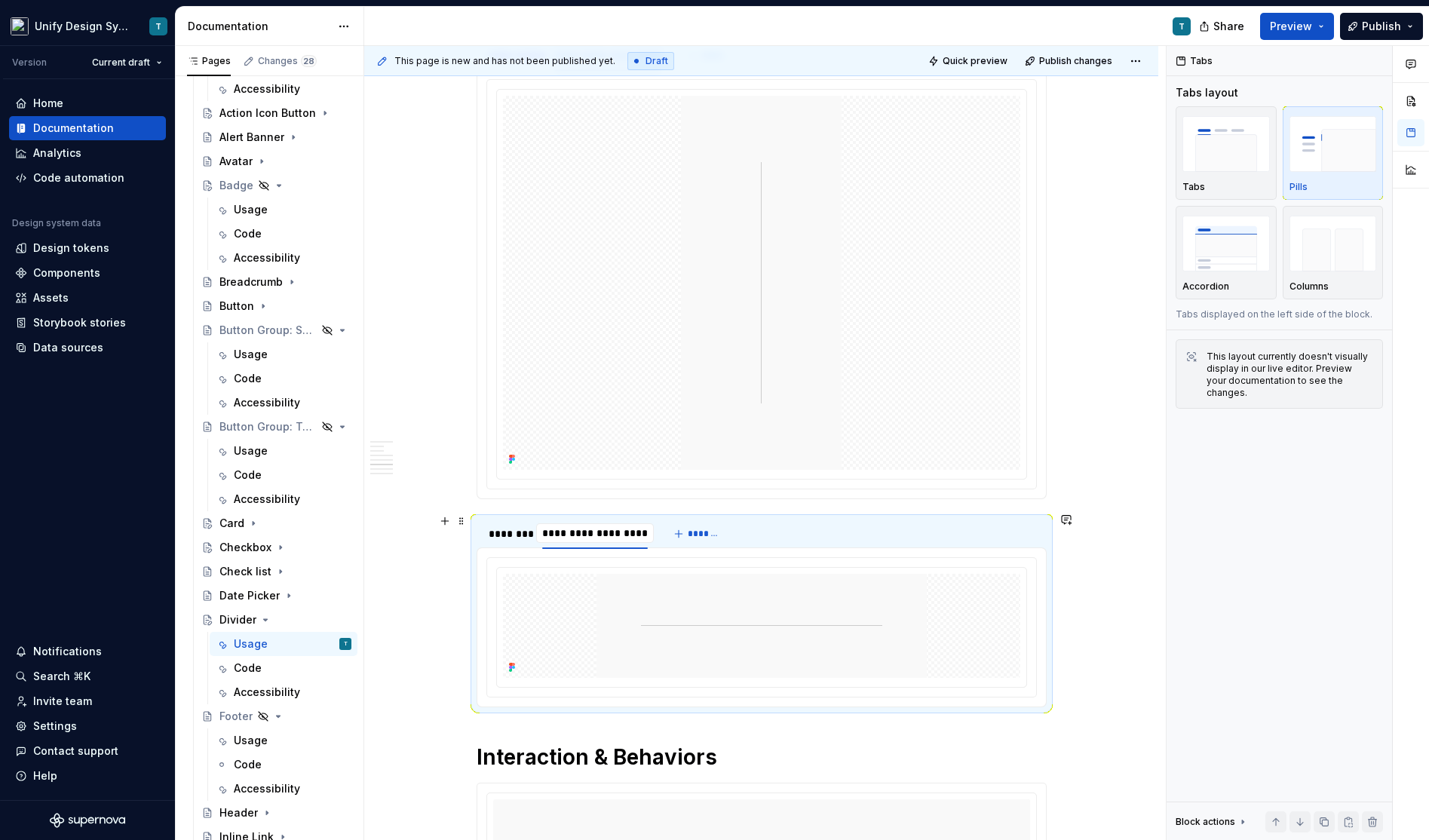
type input "**********"
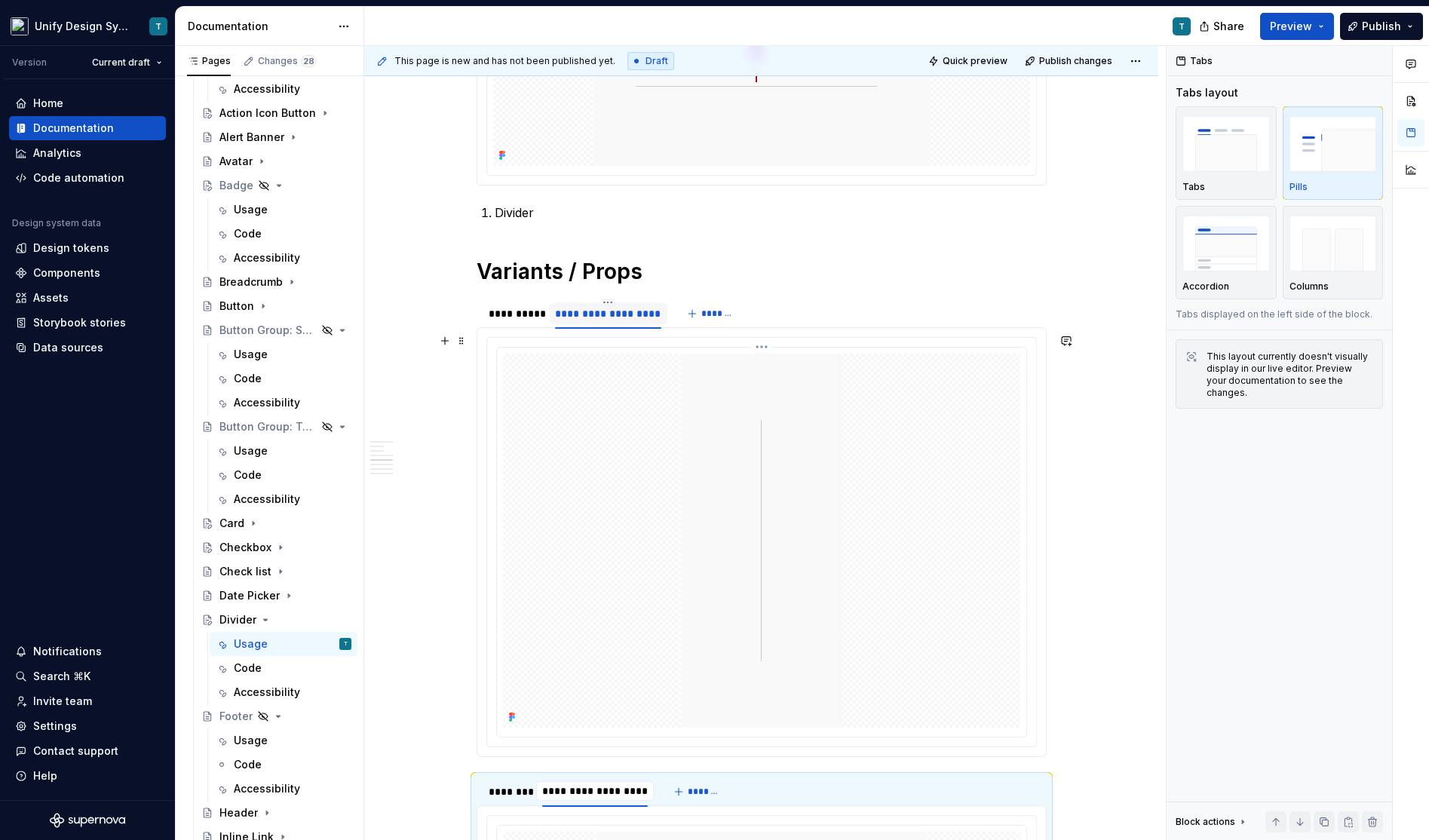
scroll to position [931, 0]
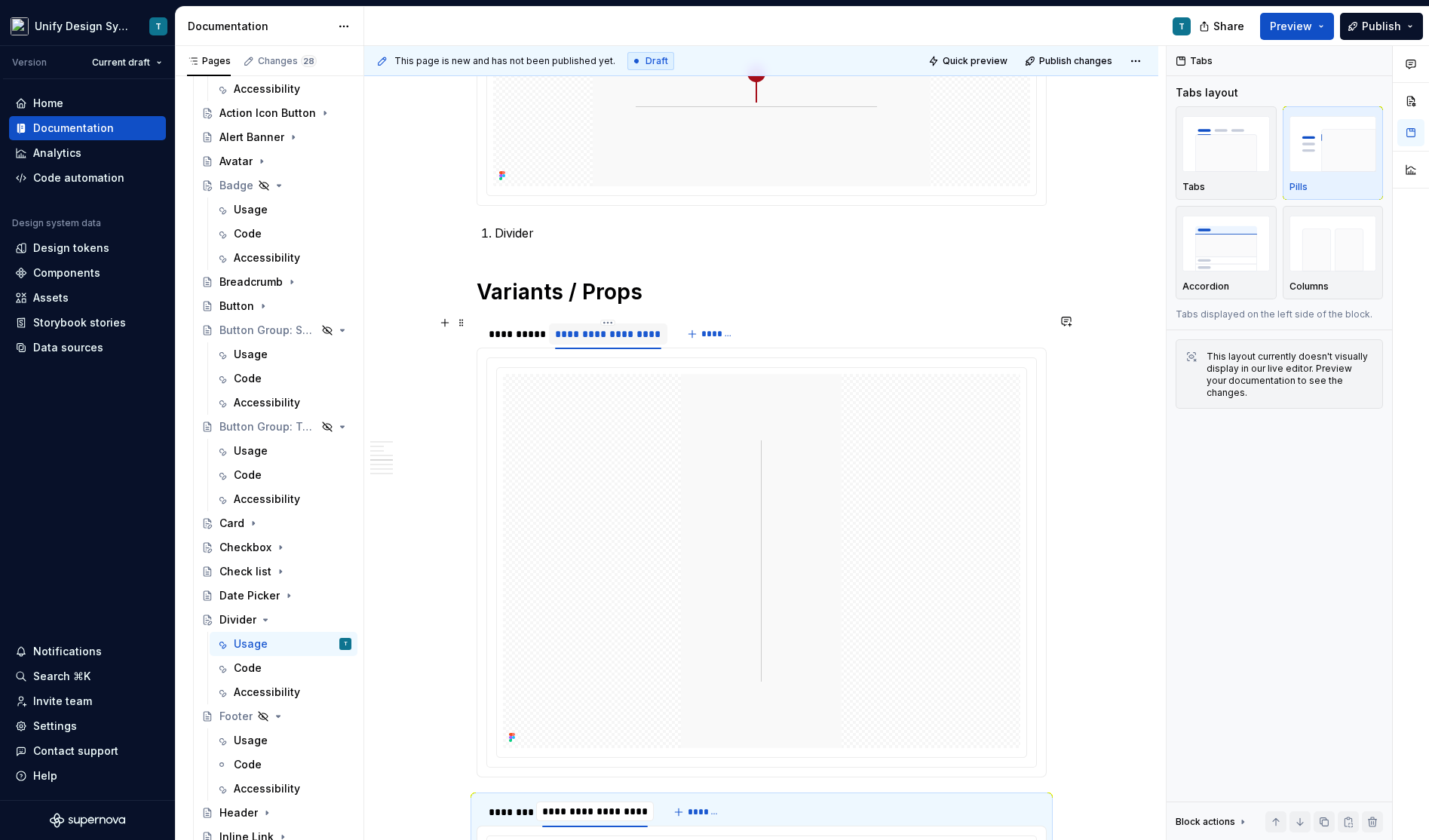
click at [613, 331] on div "**********" at bounding box center [608, 334] width 106 height 15
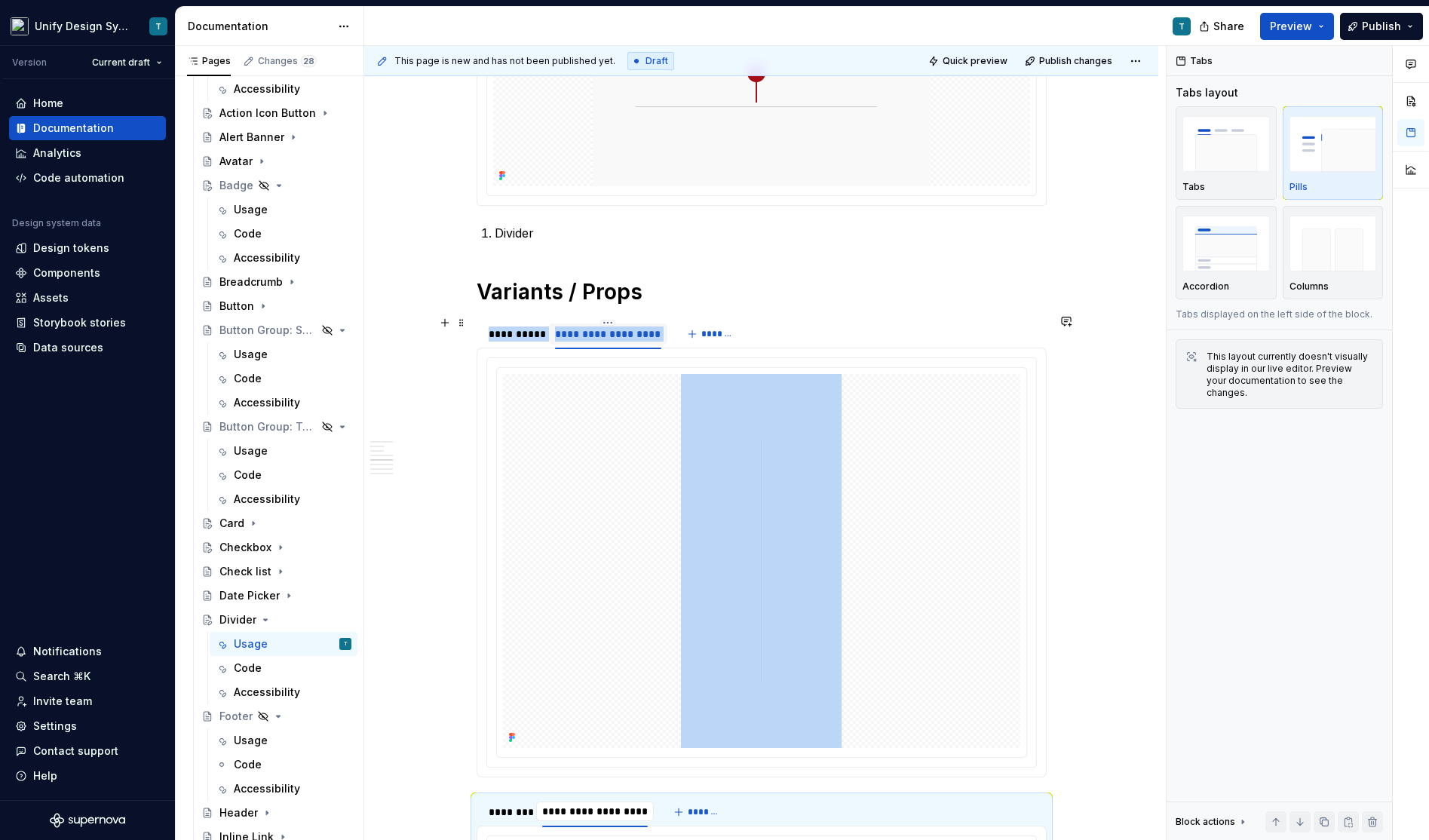
click at [613, 331] on div "**********" at bounding box center [608, 334] width 106 height 15
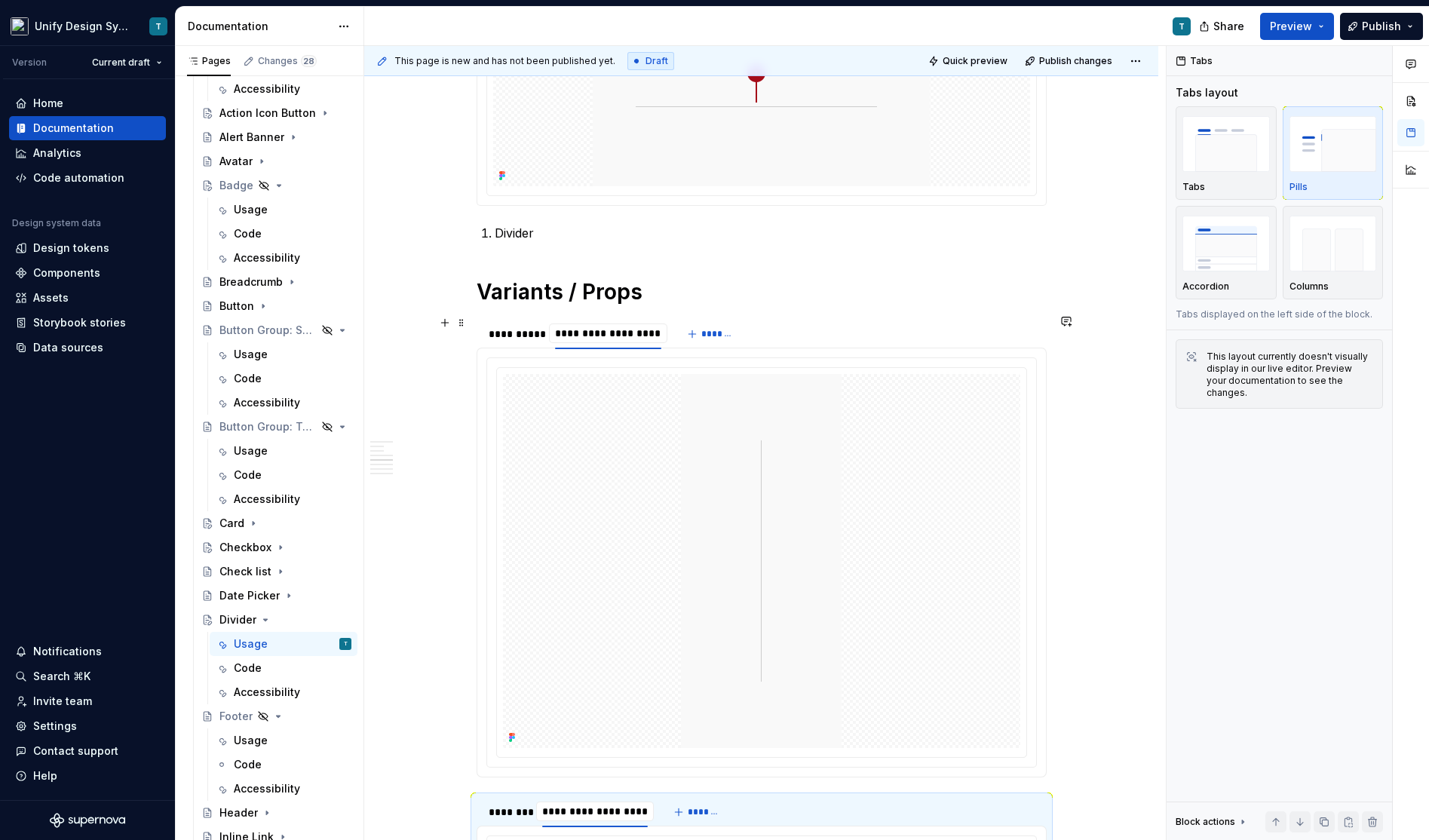
click at [613, 331] on input "**********" at bounding box center [607, 333] width 117 height 27
type input "**********"
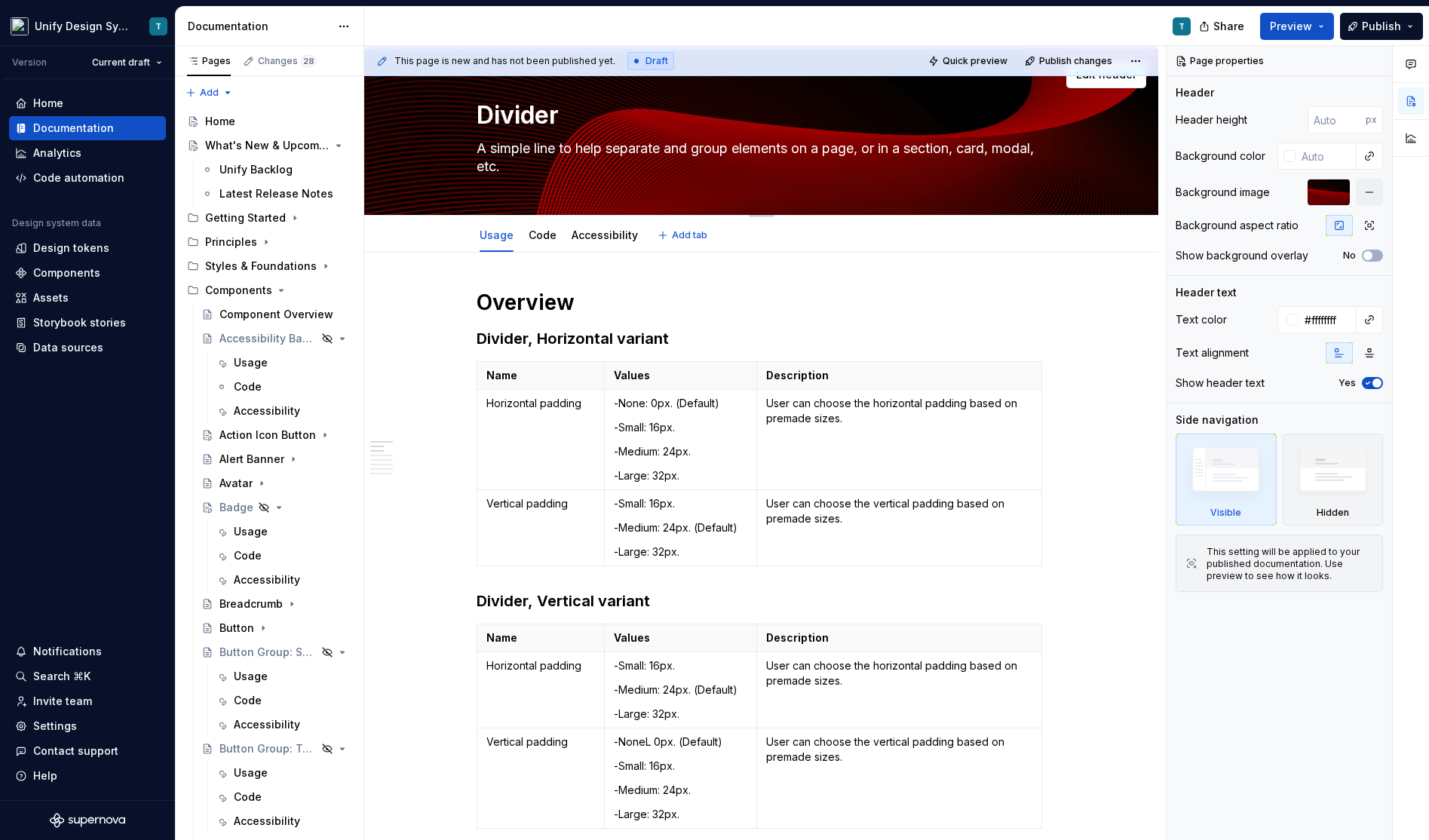
type textarea "*"
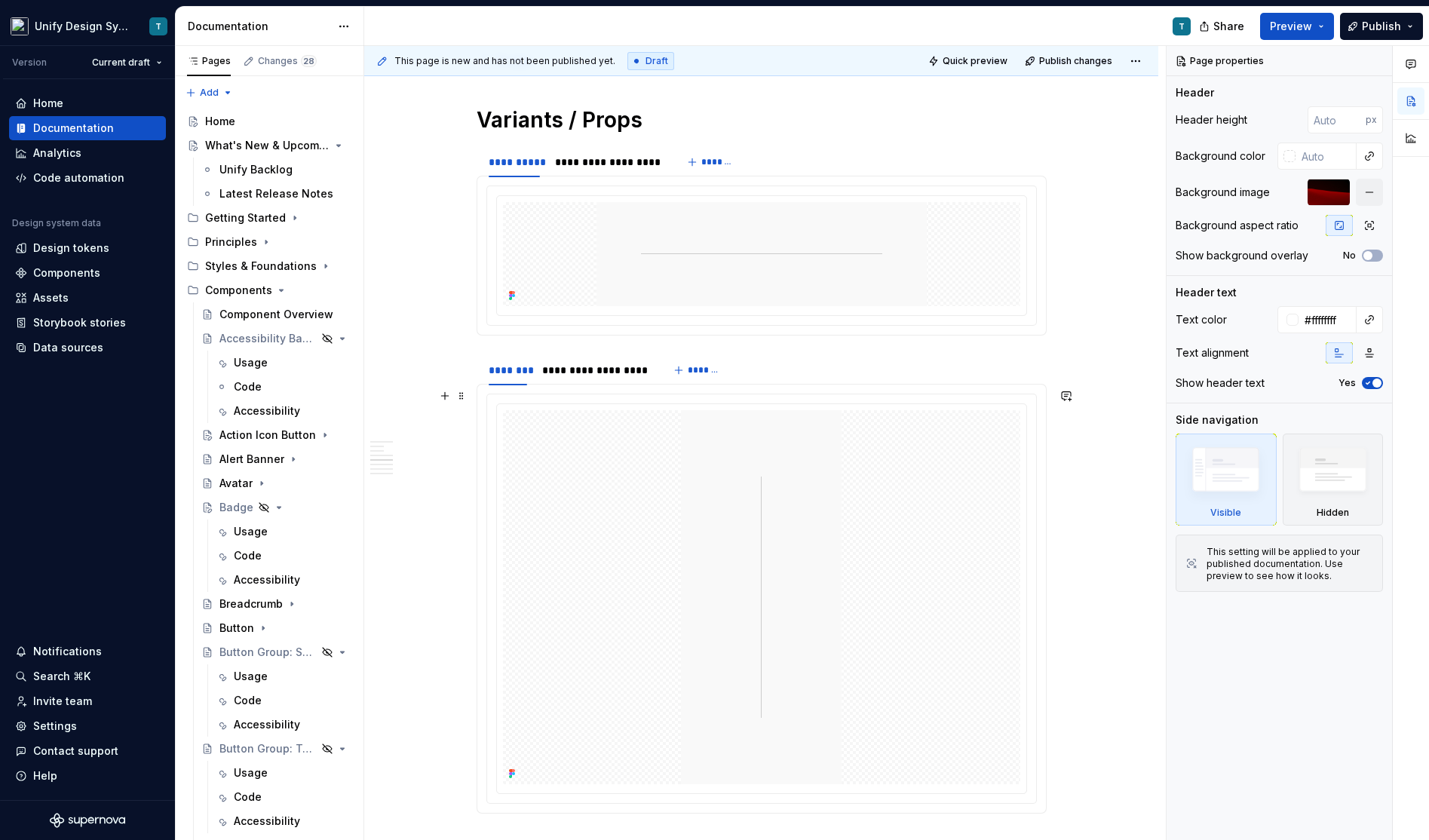
scroll to position [1109, 0]
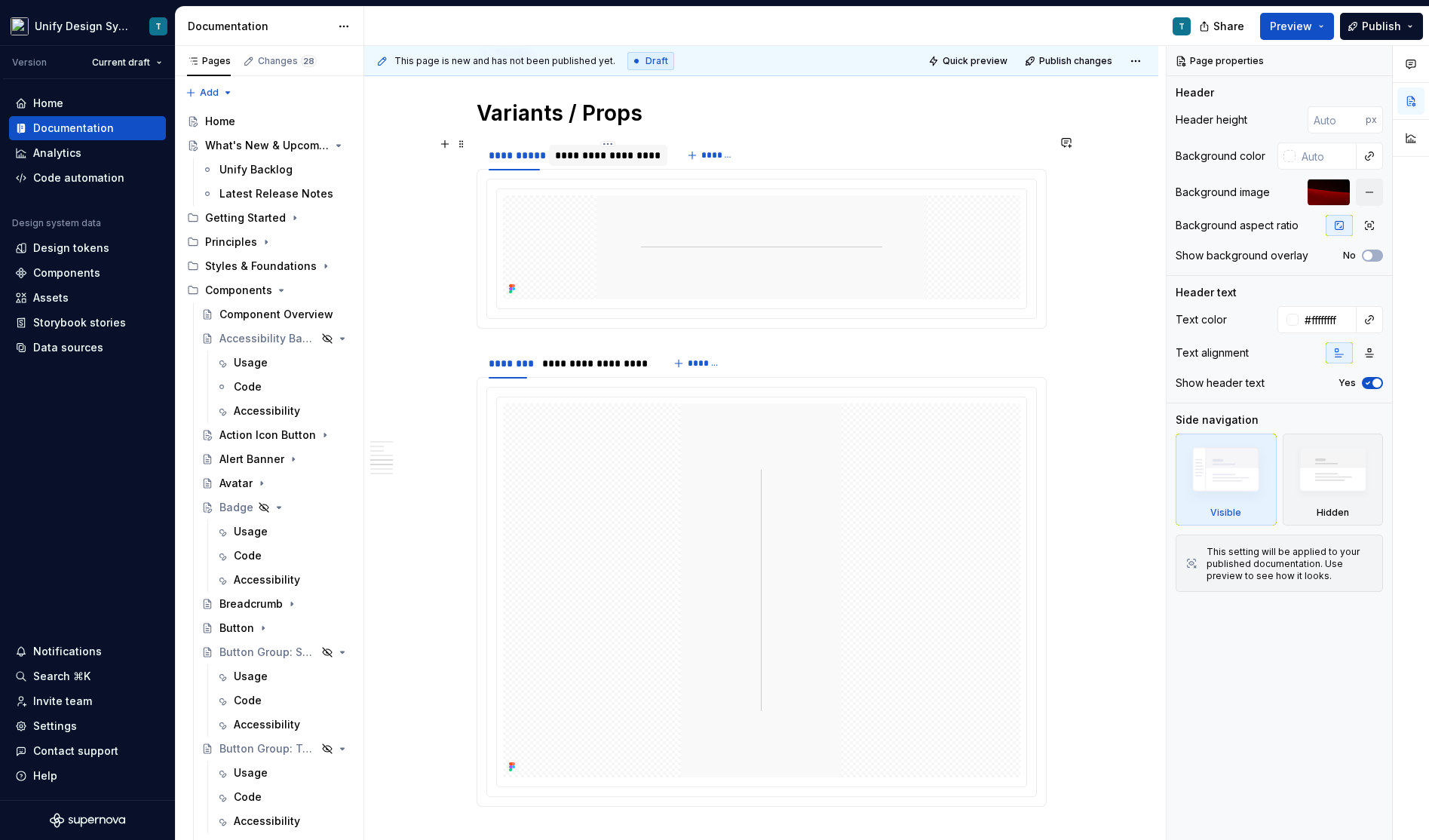
click at [604, 152] on div "**********" at bounding box center [607, 156] width 105 height 15
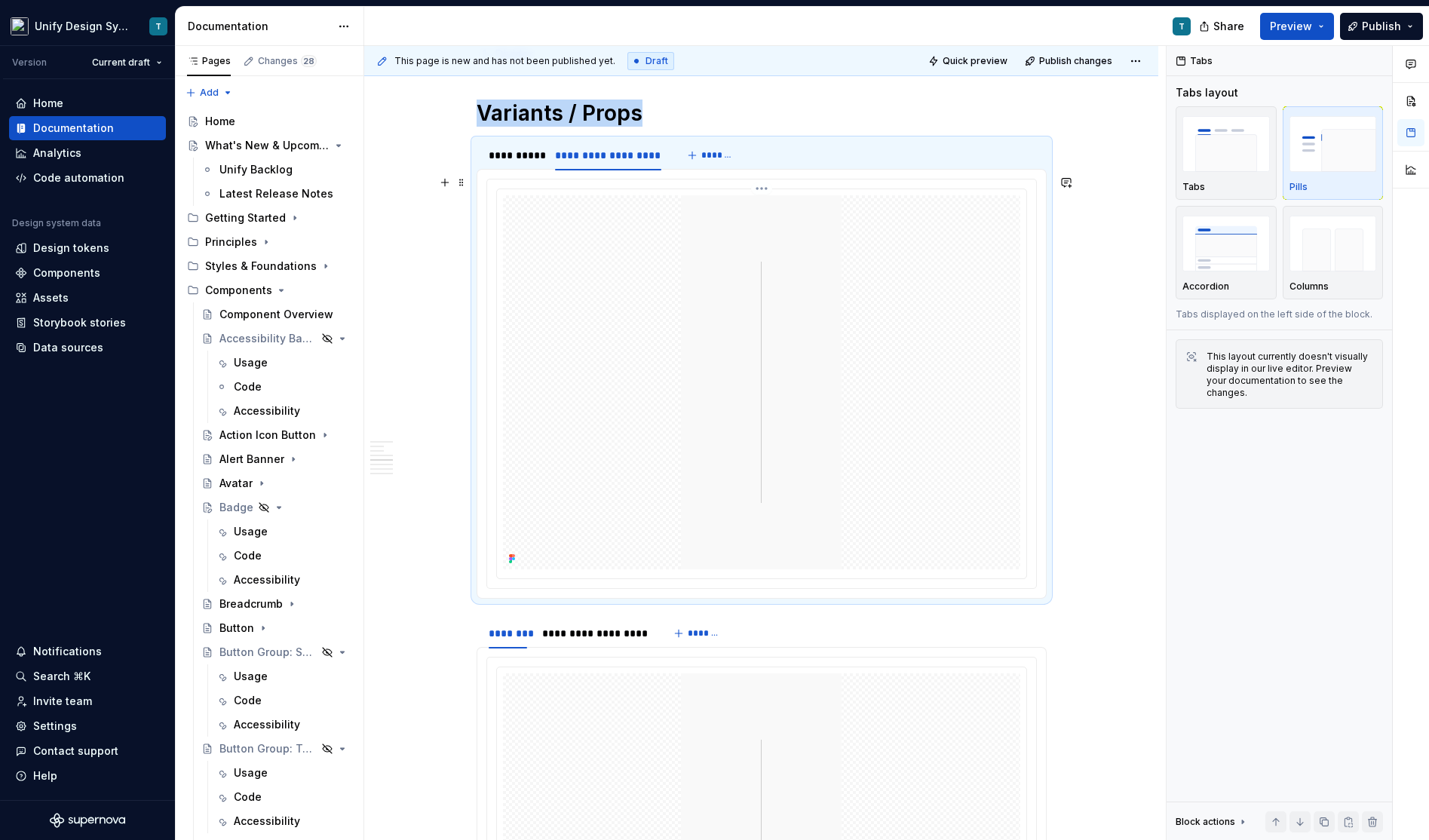
click at [701, 271] on img at bounding box center [761, 382] width 161 height 374
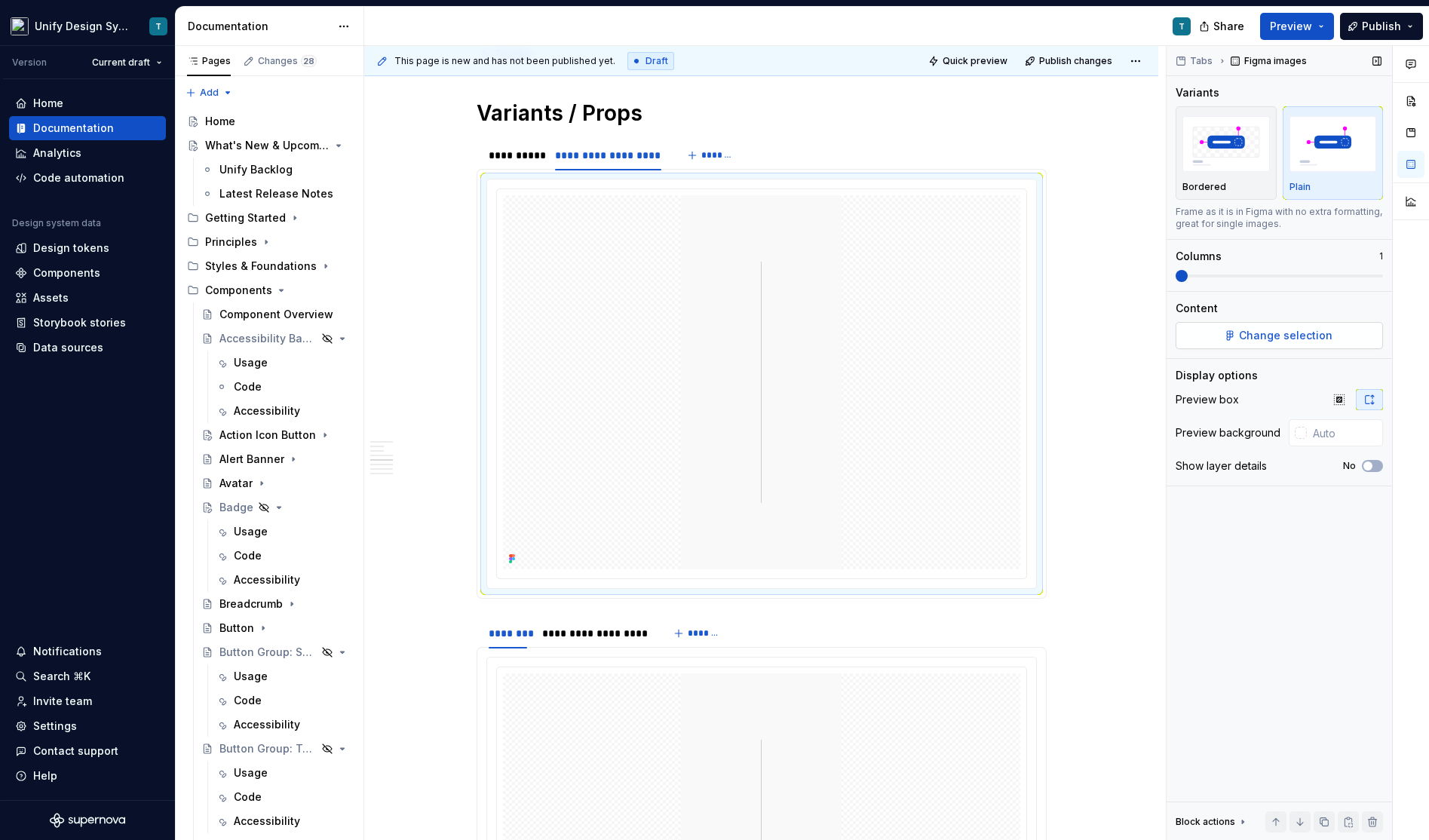
click at [1269, 334] on span "Change selection" at bounding box center [1285, 336] width 93 height 15
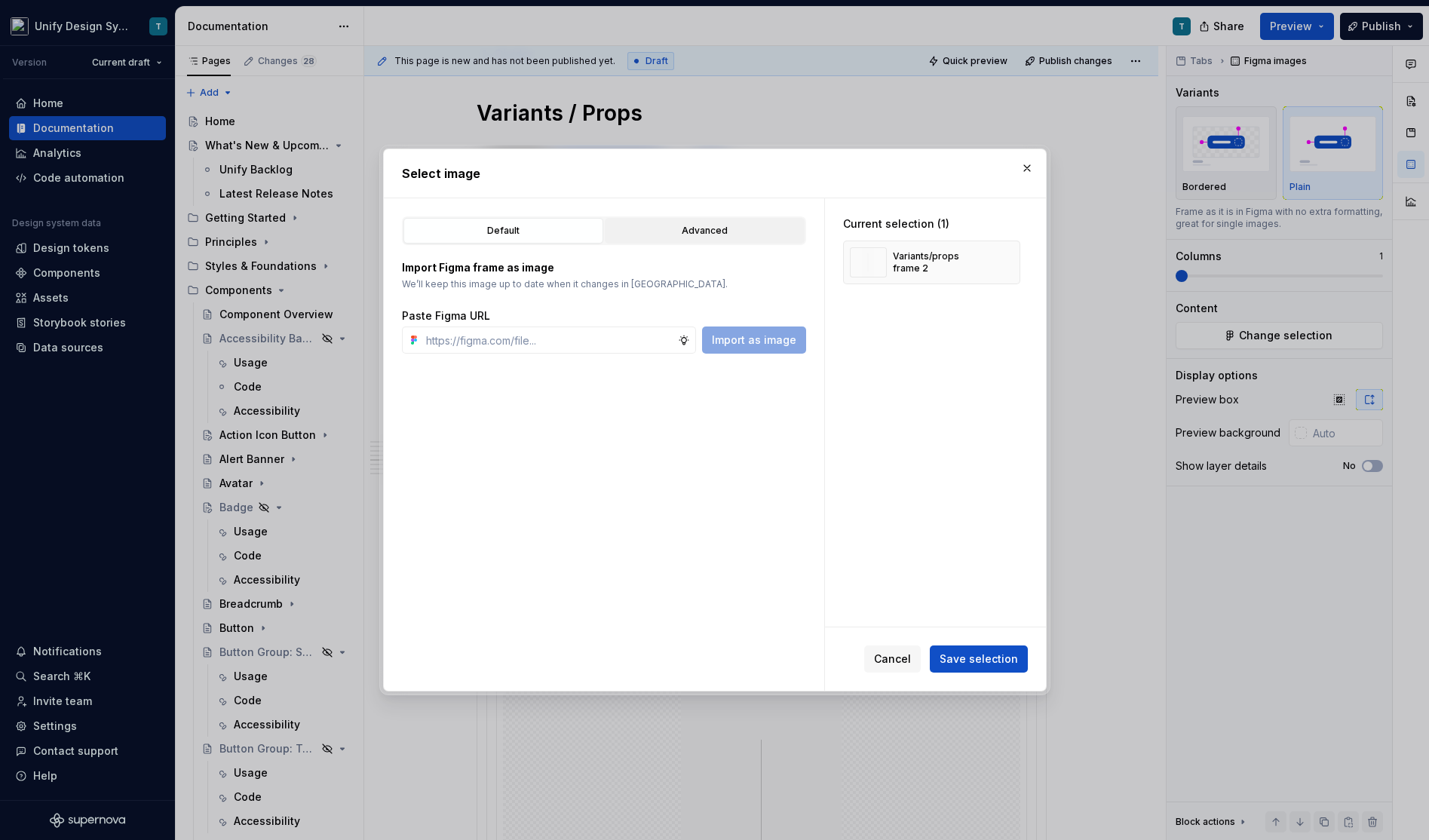
click at [687, 229] on div "Advanced" at bounding box center [704, 231] width 189 height 15
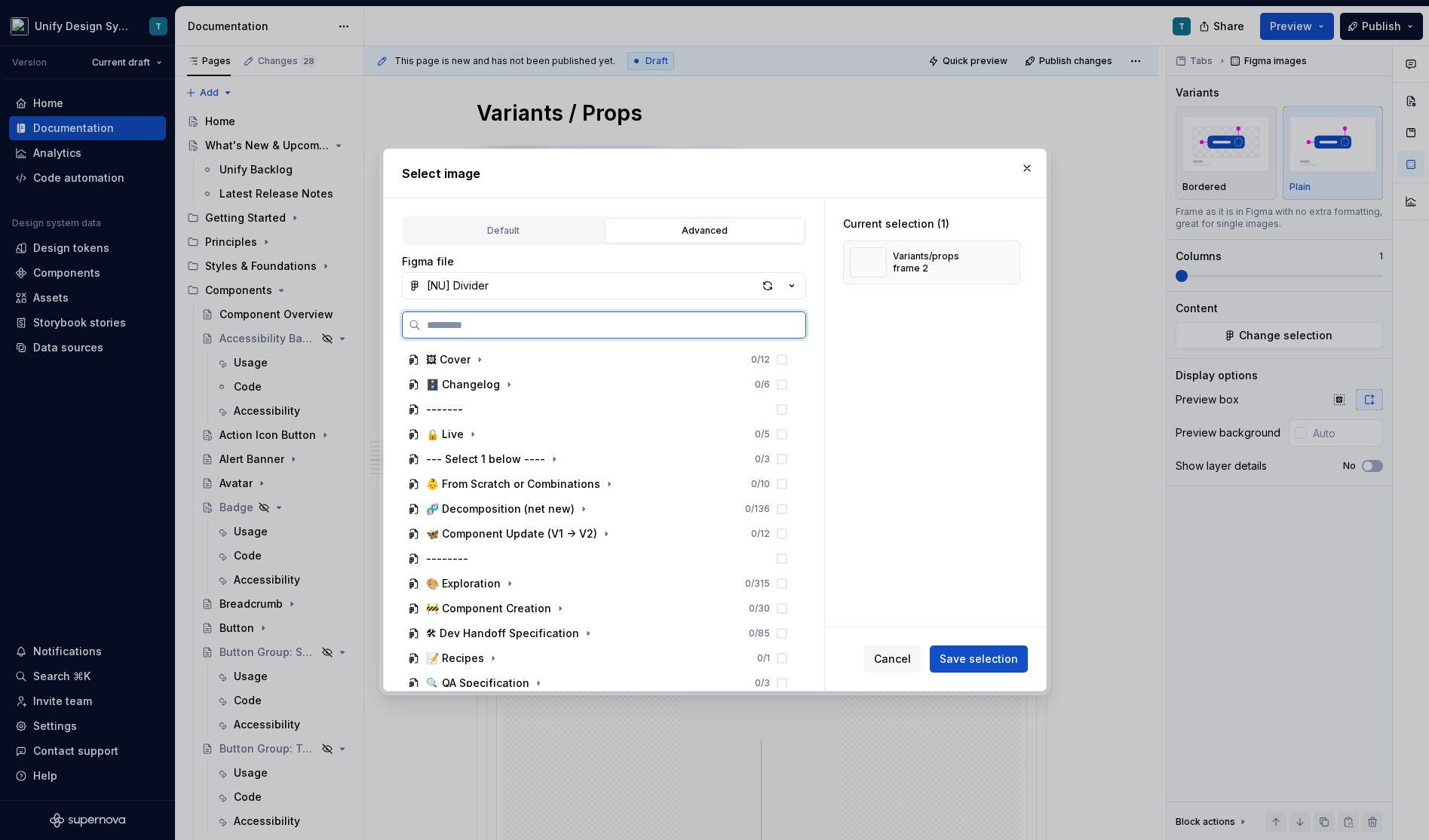
click at [723, 320] on input "search" at bounding box center [612, 325] width 384 height 15
type input "*"
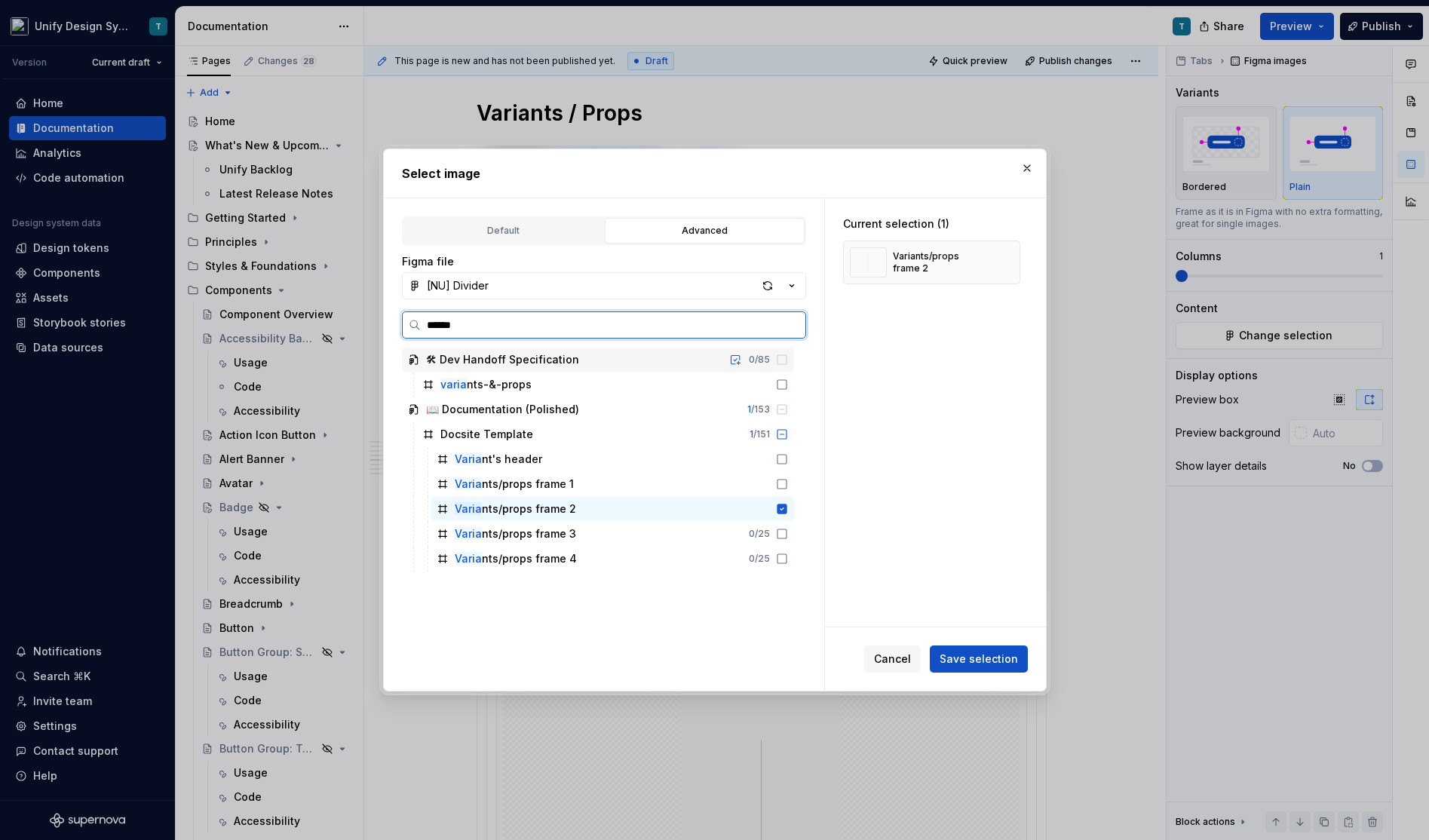
type input "*******"
click at [1013, 265] on button "button" at bounding box center [1003, 262] width 21 height 21
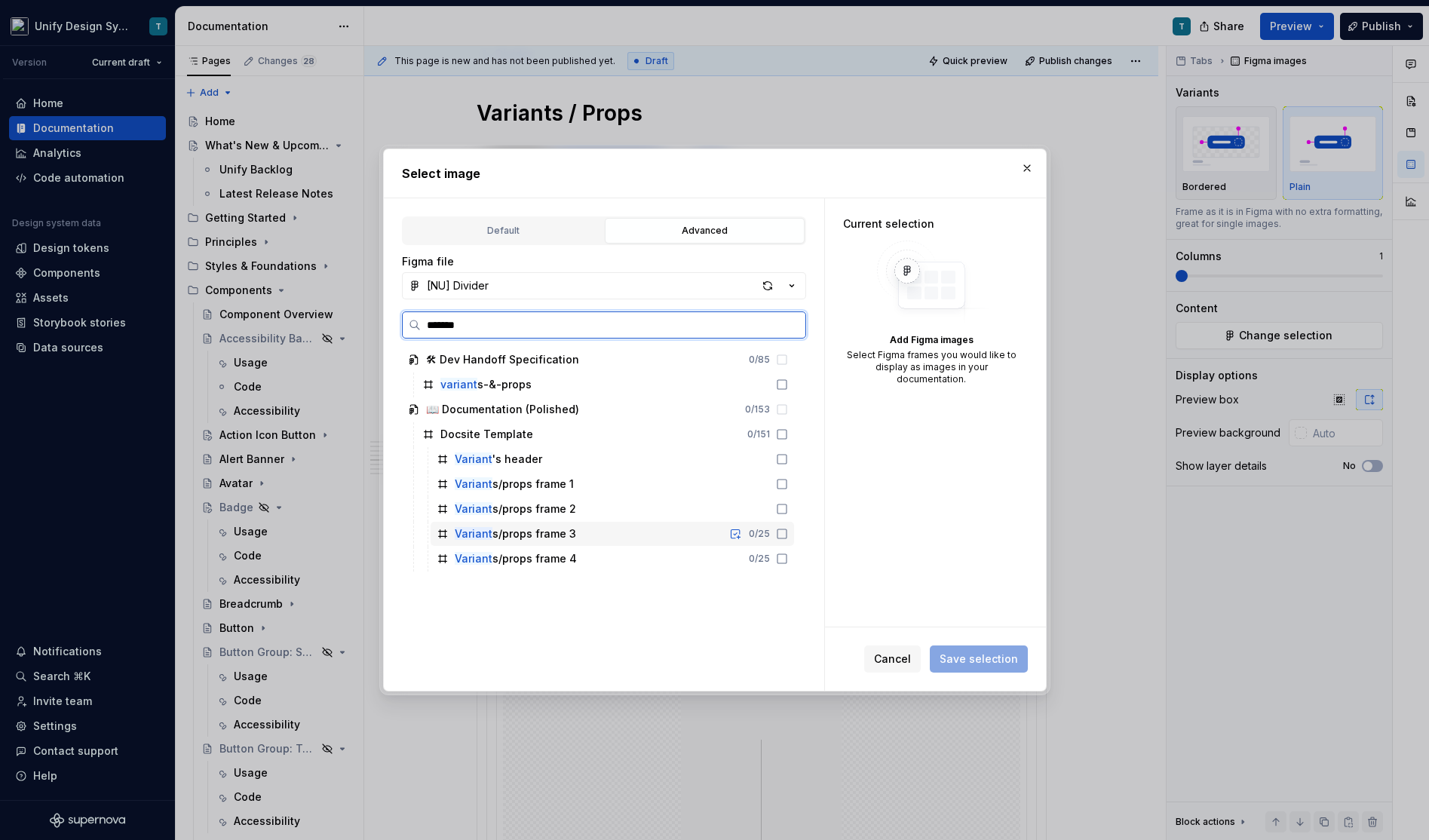
click at [598, 527] on div "Variant s/props frame 3 0 / 25" at bounding box center [612, 533] width 363 height 24
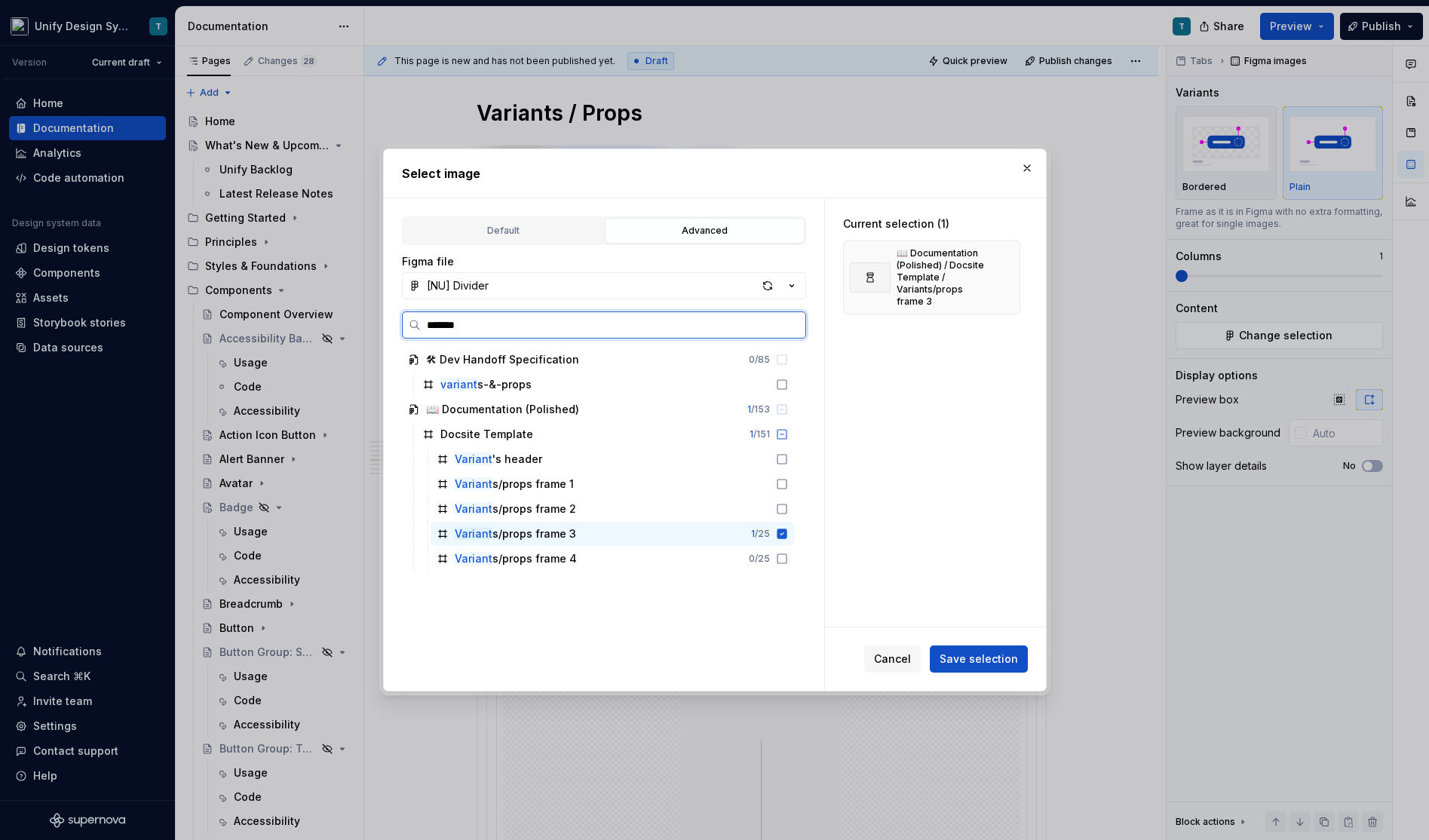
type textarea "*"
click at [991, 658] on span "Save selection" at bounding box center [979, 659] width 79 height 15
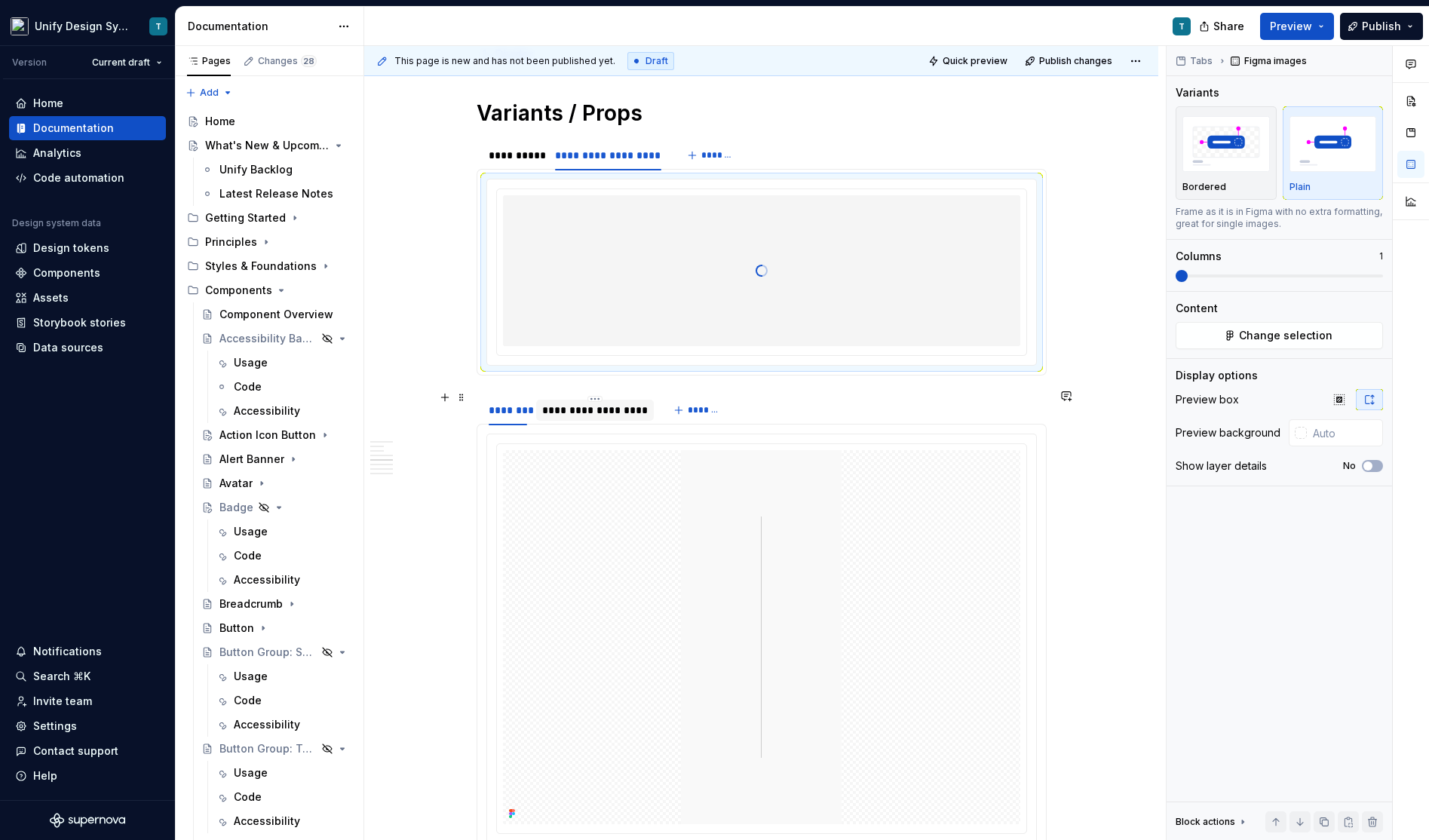
click at [618, 403] on div "**********" at bounding box center [594, 410] width 105 height 15
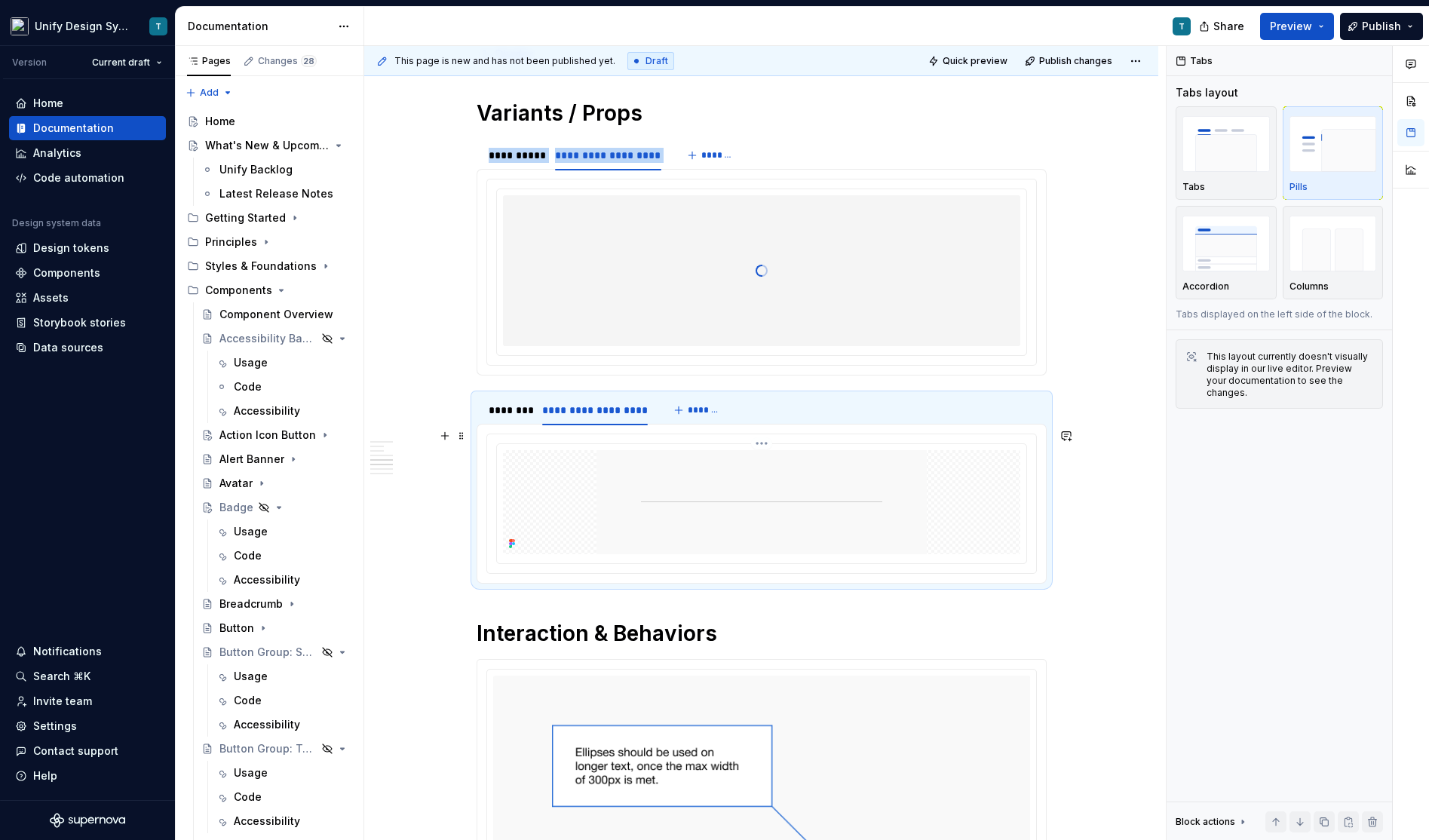
click at [679, 512] on img at bounding box center [762, 503] width 330 height 104
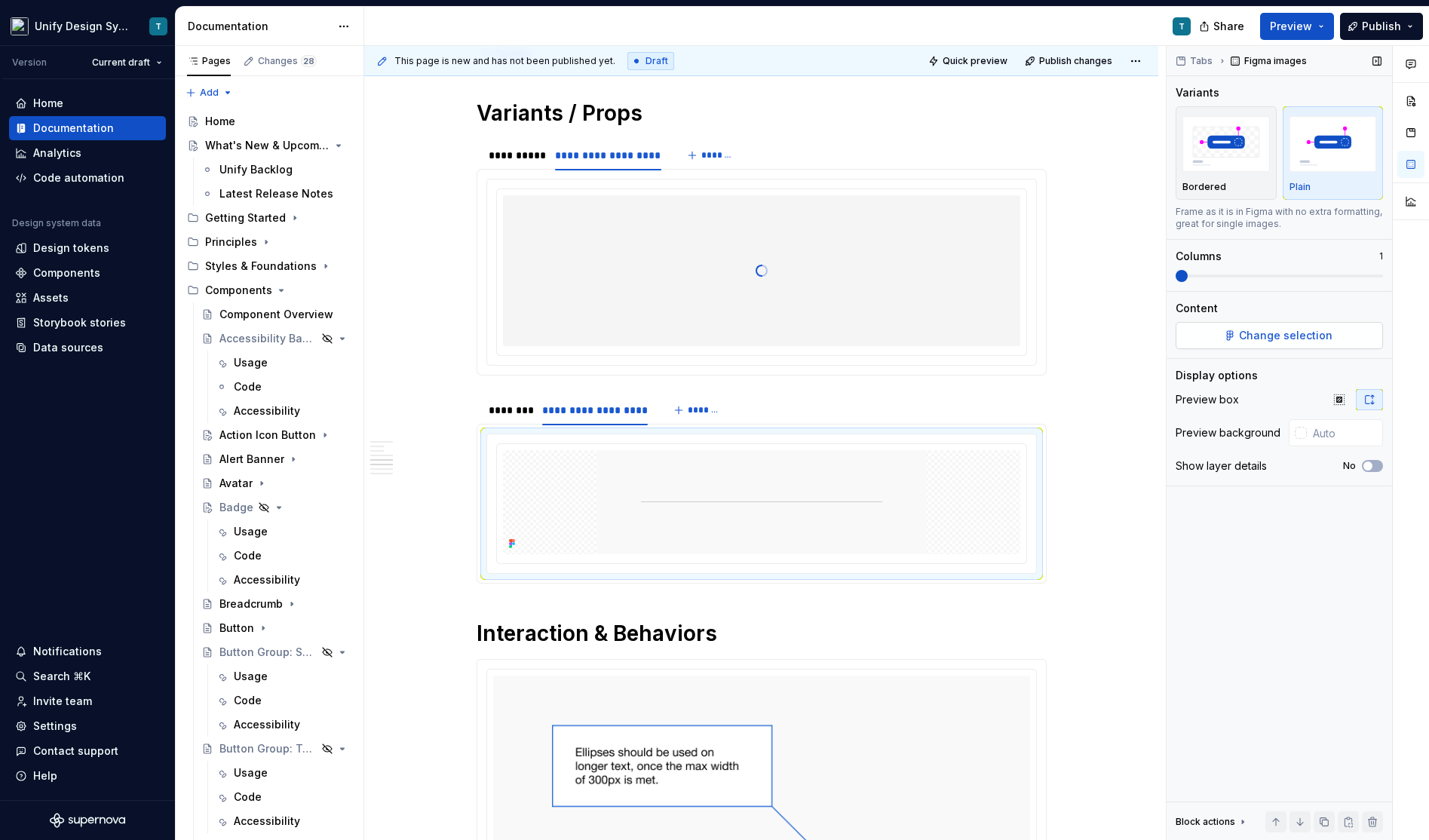
click at [1251, 340] on span "Change selection" at bounding box center [1285, 336] width 93 height 15
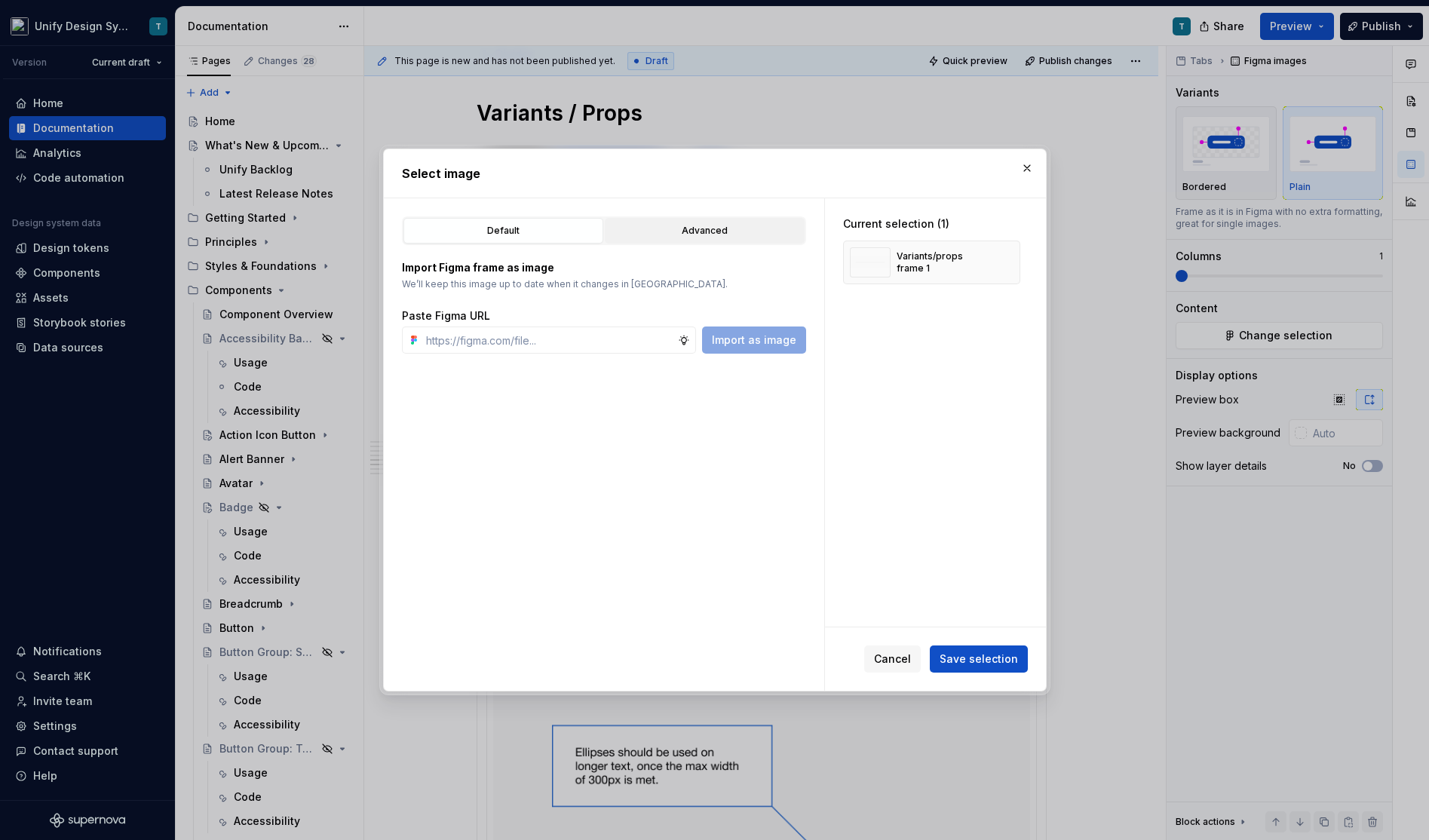
click at [700, 241] on button "Advanced" at bounding box center [704, 230] width 199 height 26
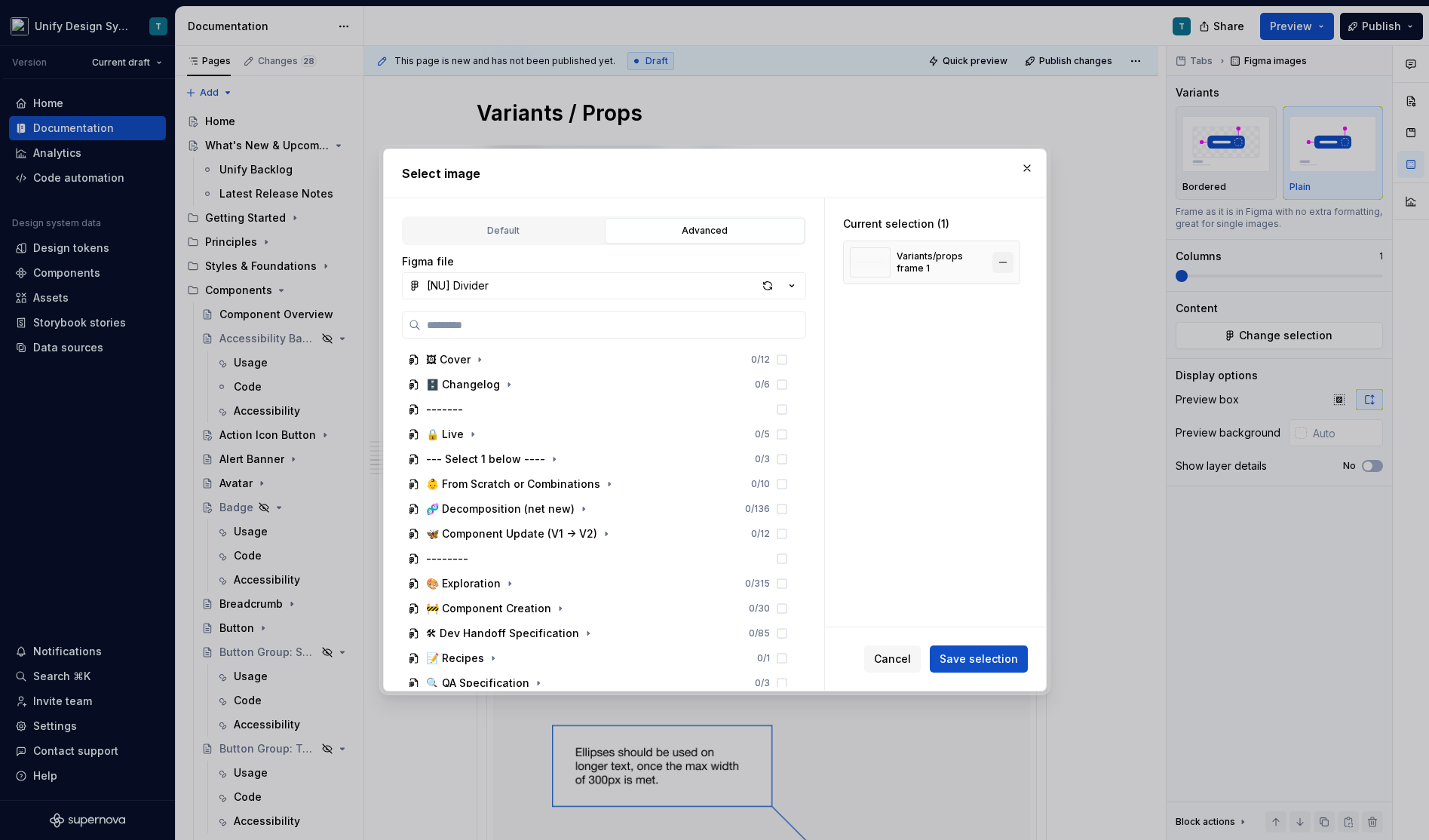
click at [1006, 258] on button "button" at bounding box center [1003, 262] width 21 height 21
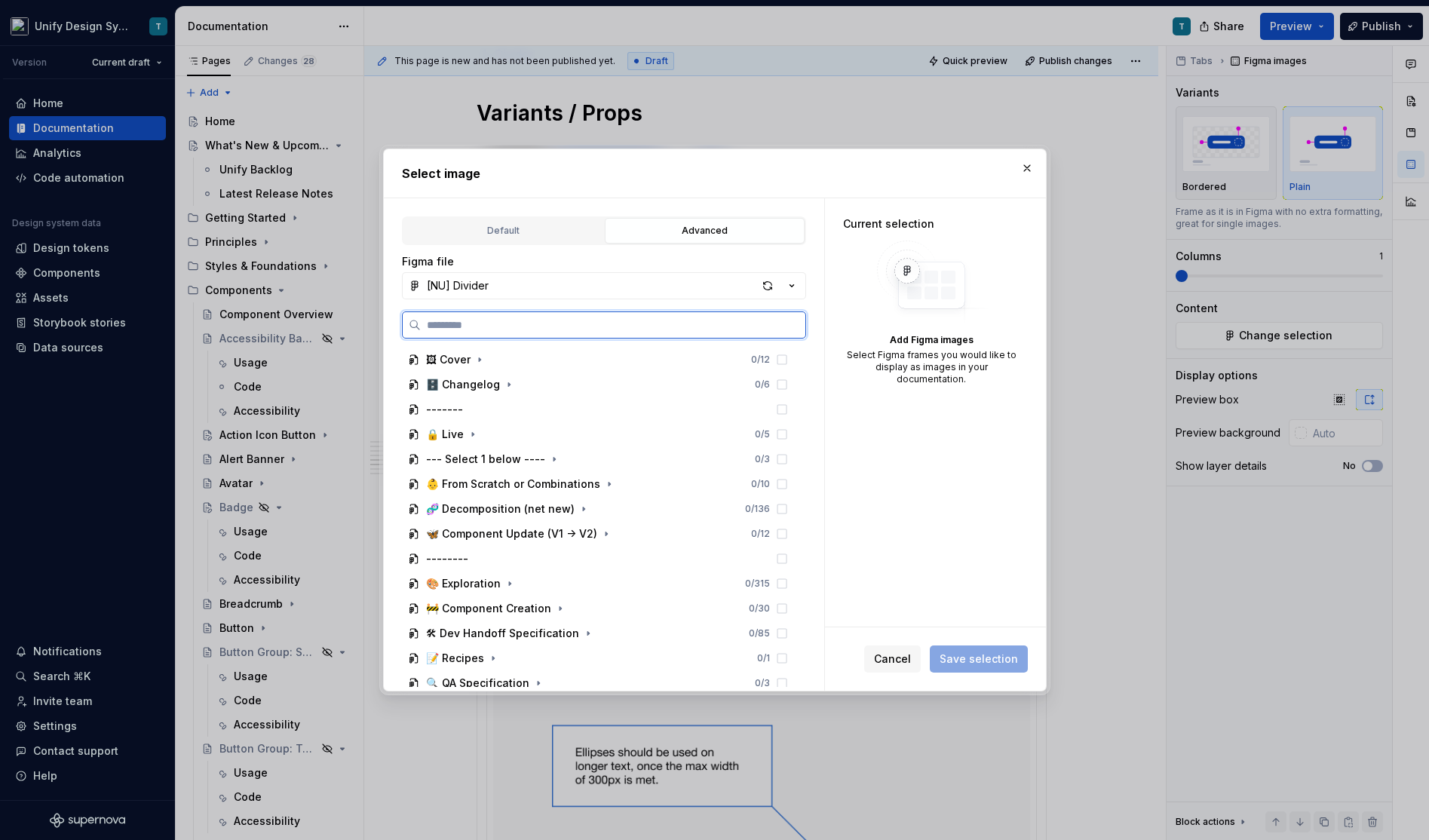
click at [562, 321] on input "search" at bounding box center [612, 325] width 384 height 15
type input "*******"
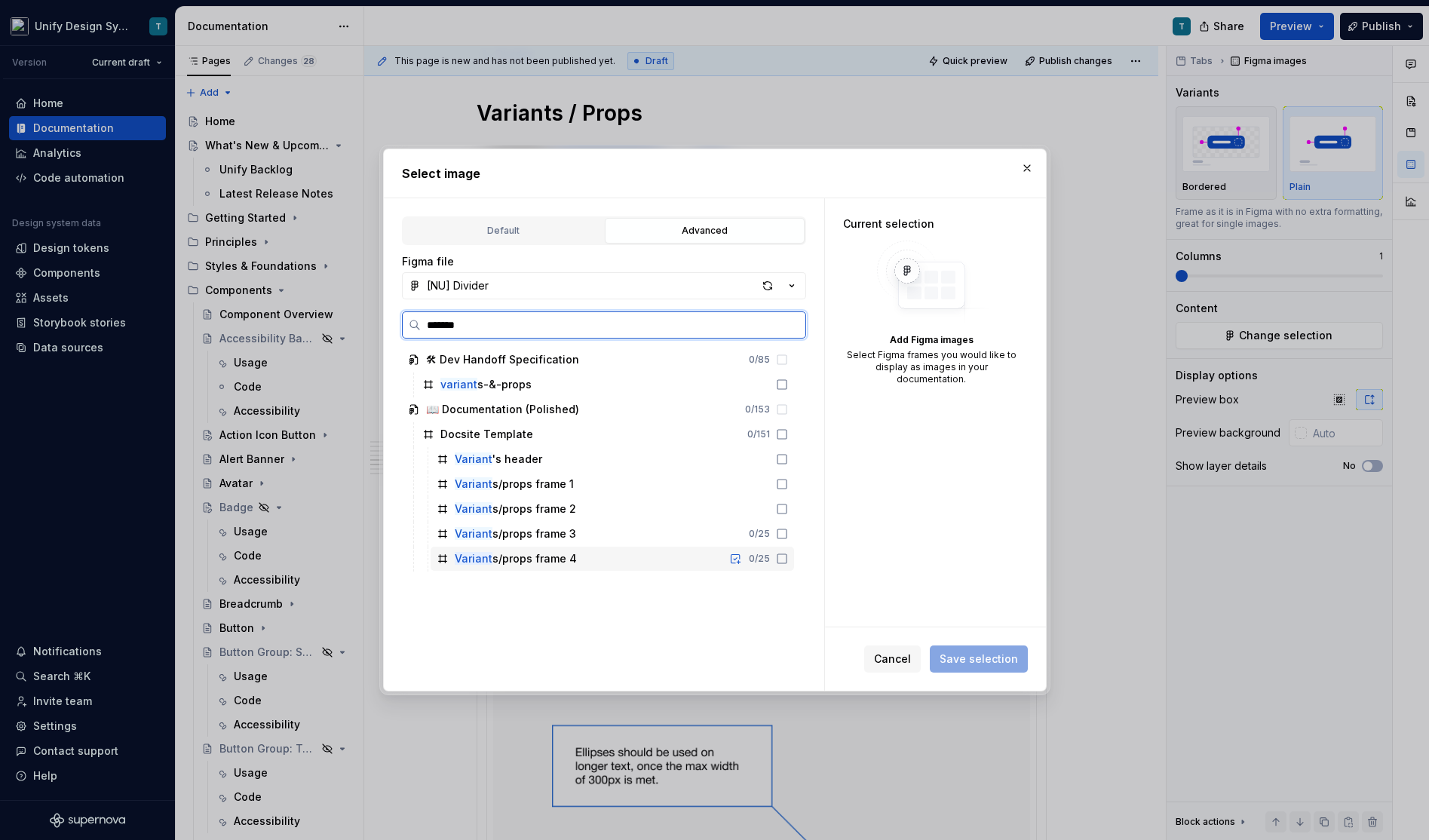
click at [551, 557] on div "Variant s/props frame 4" at bounding box center [515, 559] width 122 height 15
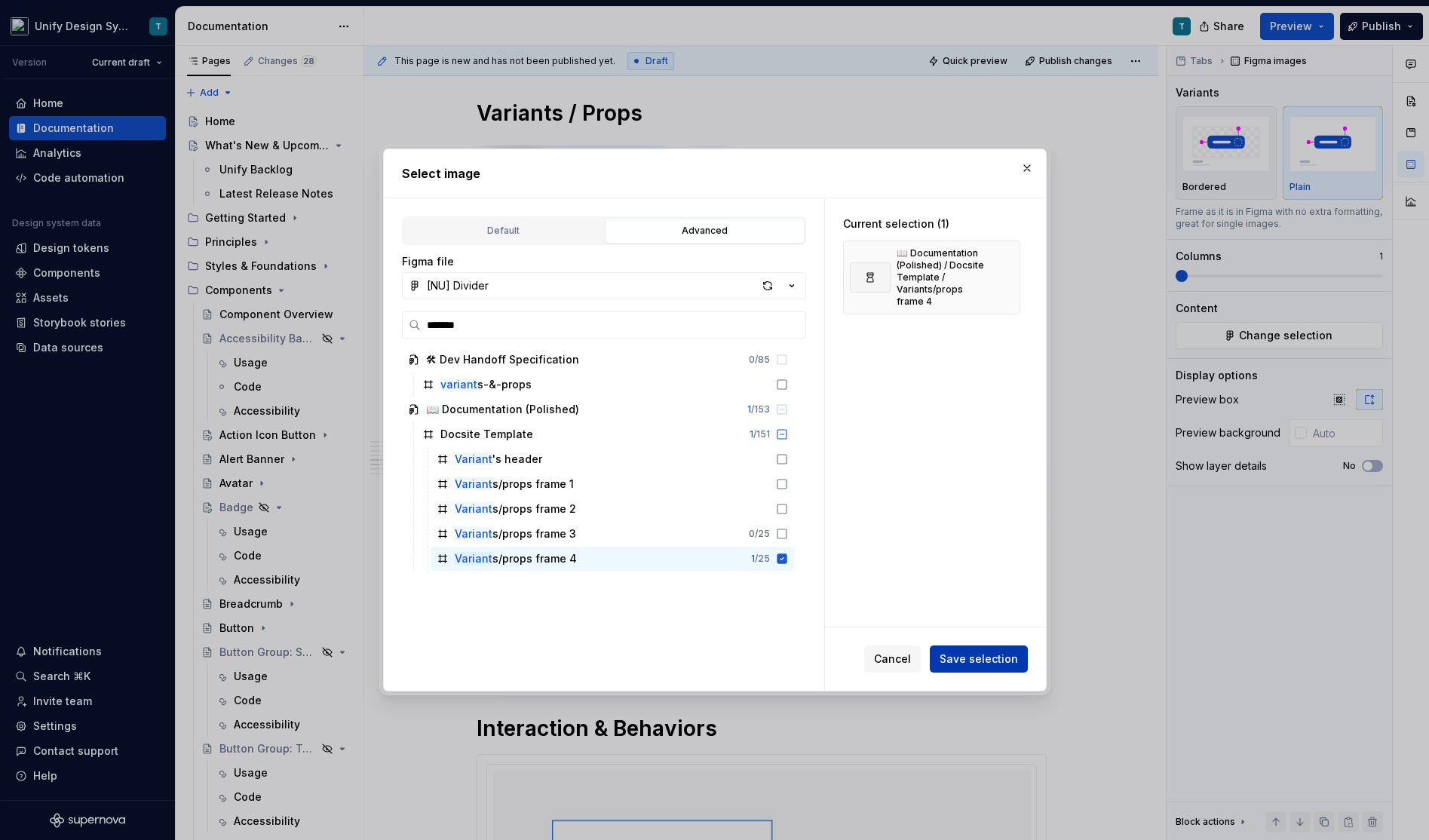
click at [995, 647] on button "Save selection" at bounding box center [979, 659] width 98 height 27
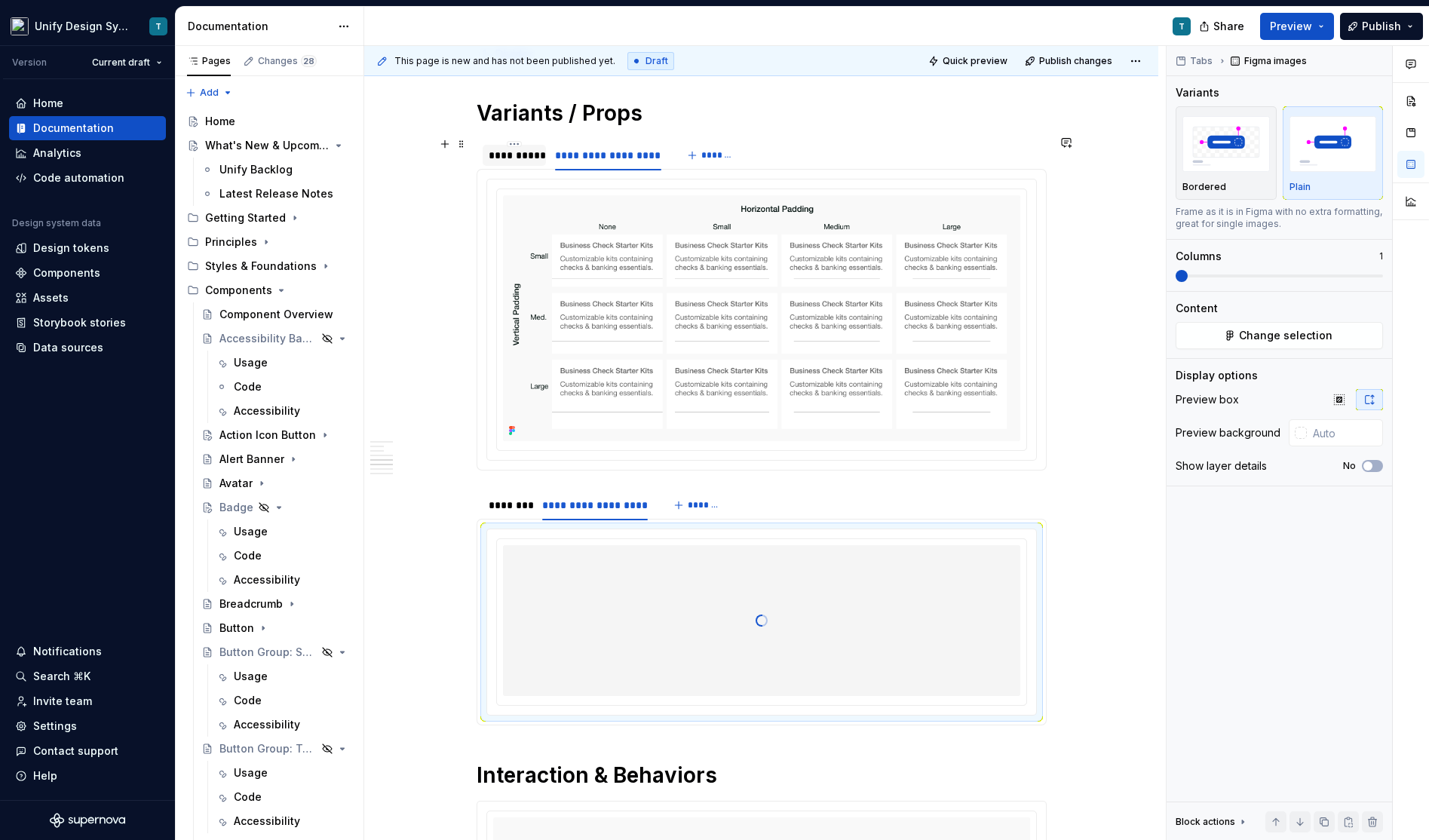
click at [521, 158] on div "**********" at bounding box center [515, 156] width 52 height 15
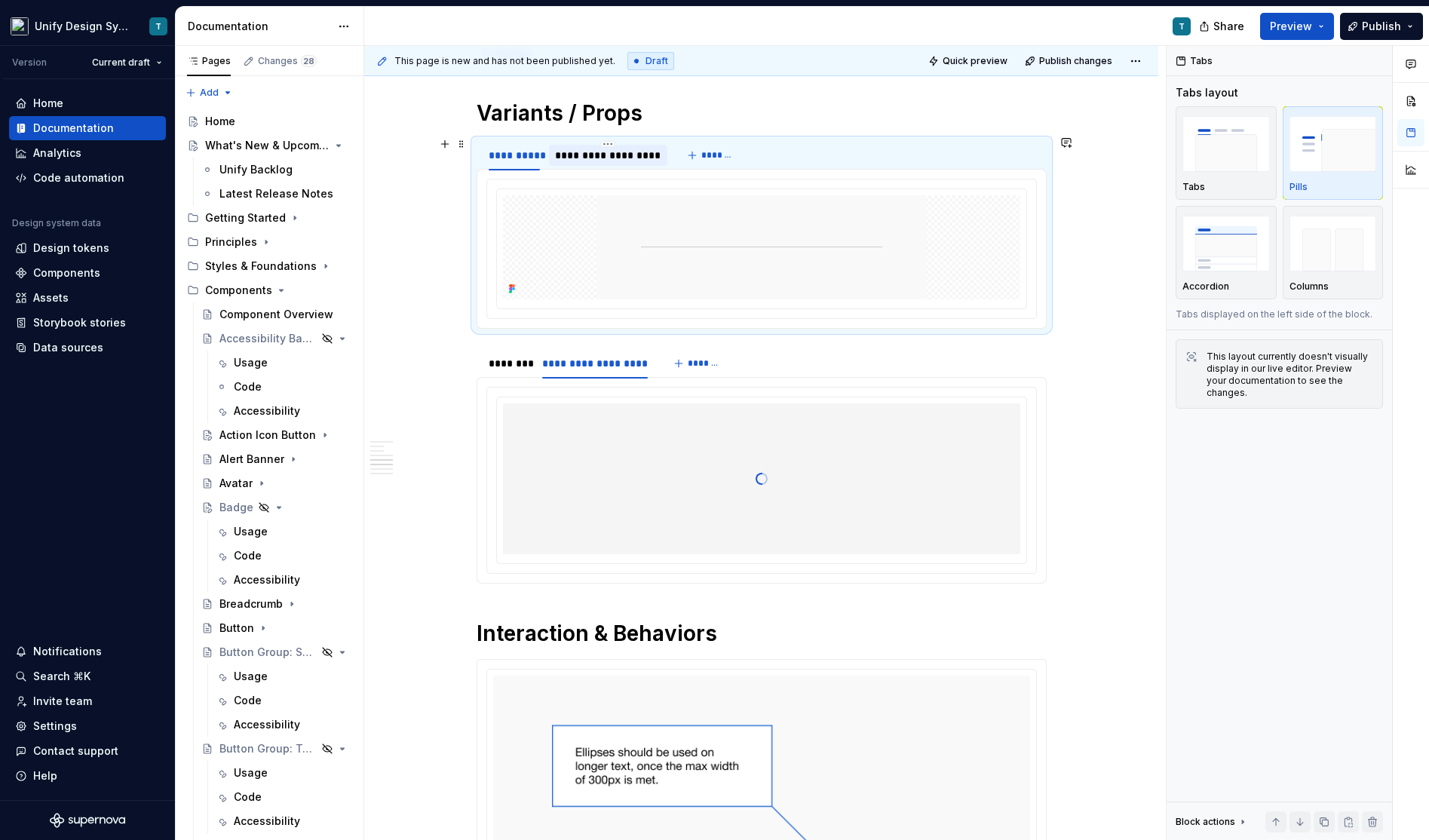
click at [609, 158] on div "**********" at bounding box center [607, 156] width 105 height 15
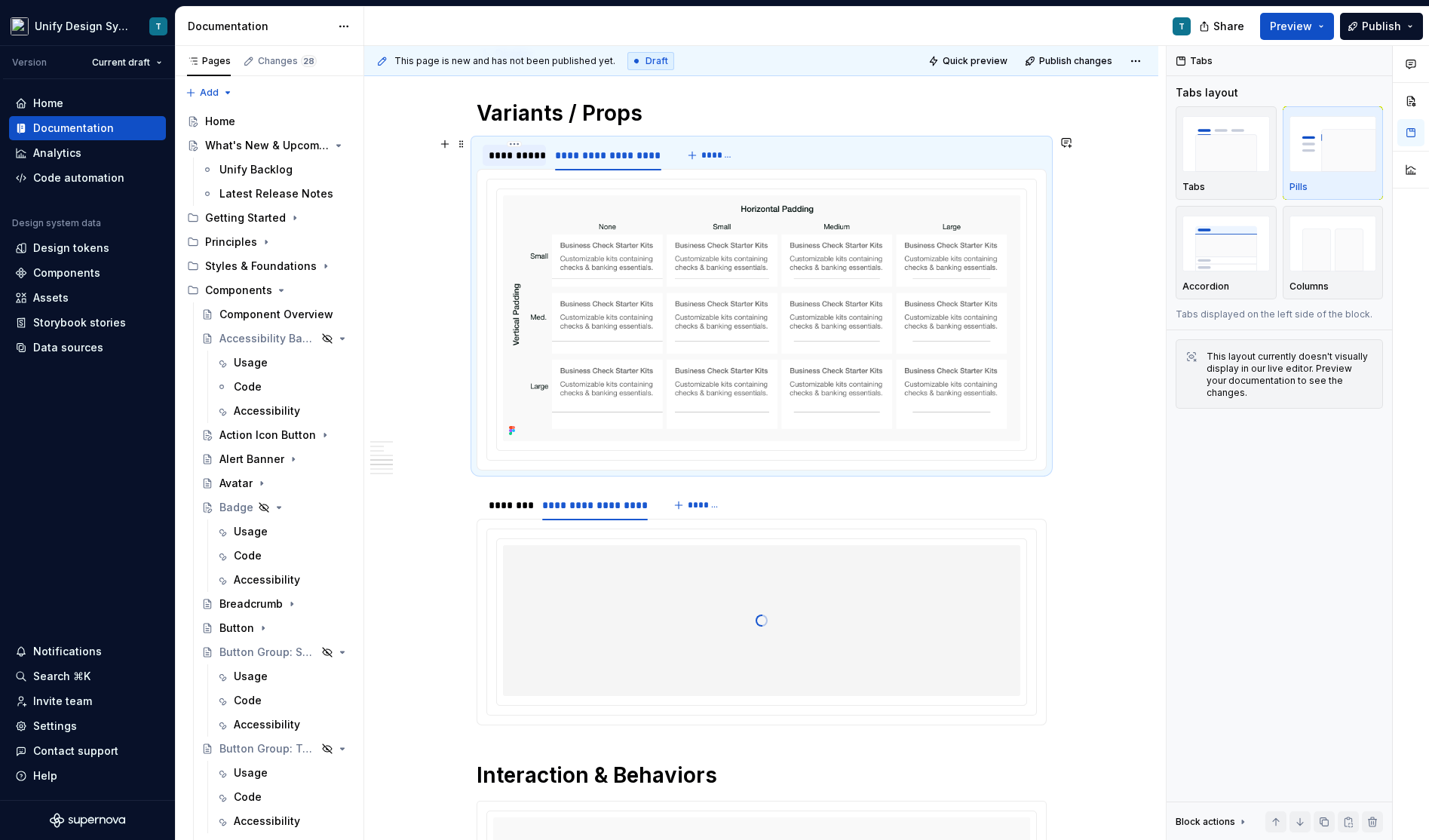
click at [532, 154] on div "**********" at bounding box center [515, 156] width 52 height 15
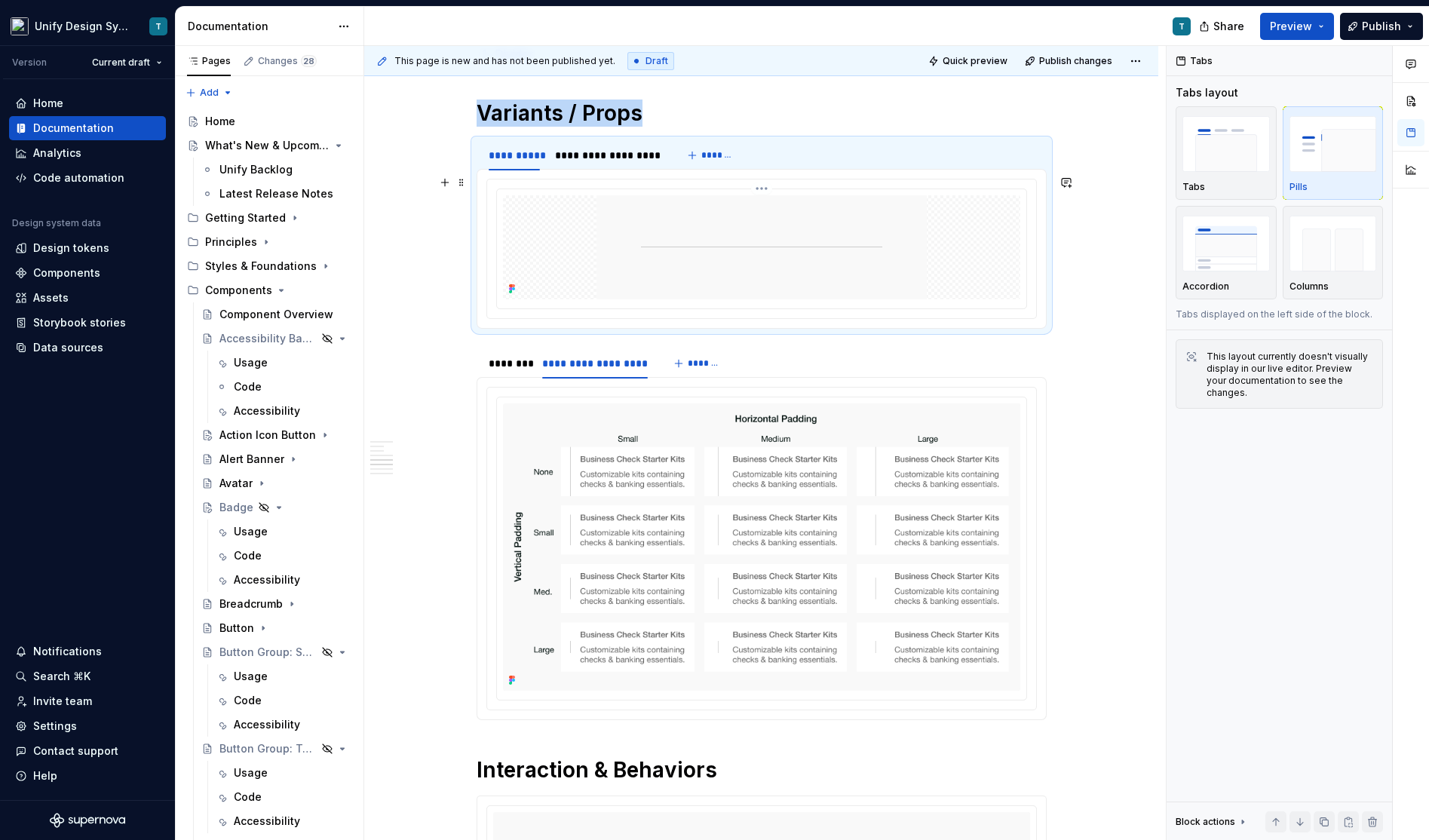
click at [954, 221] on div at bounding box center [761, 247] width 517 height 104
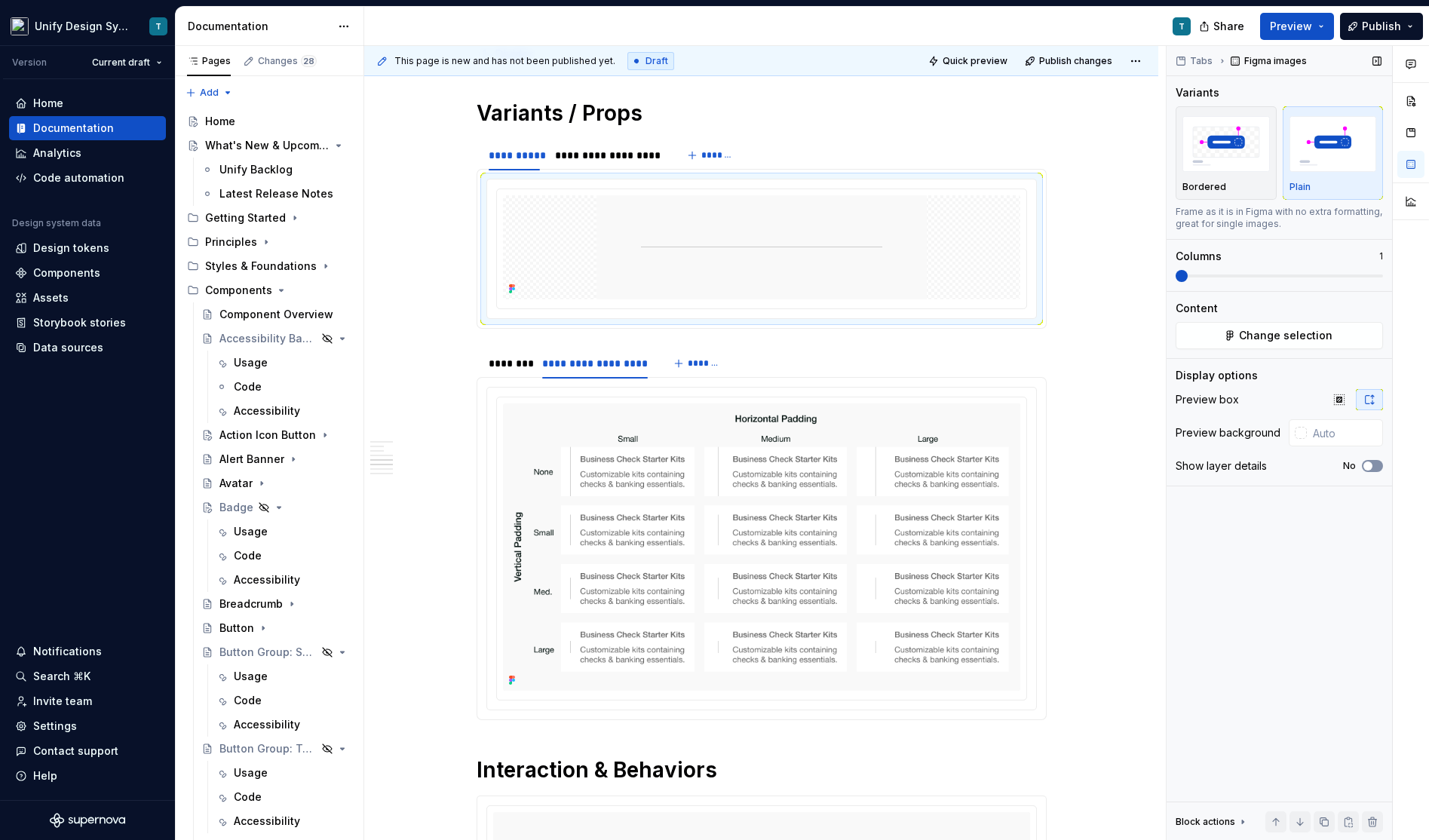
click at [1368, 462] on span "button" at bounding box center [1367, 466] width 9 height 9
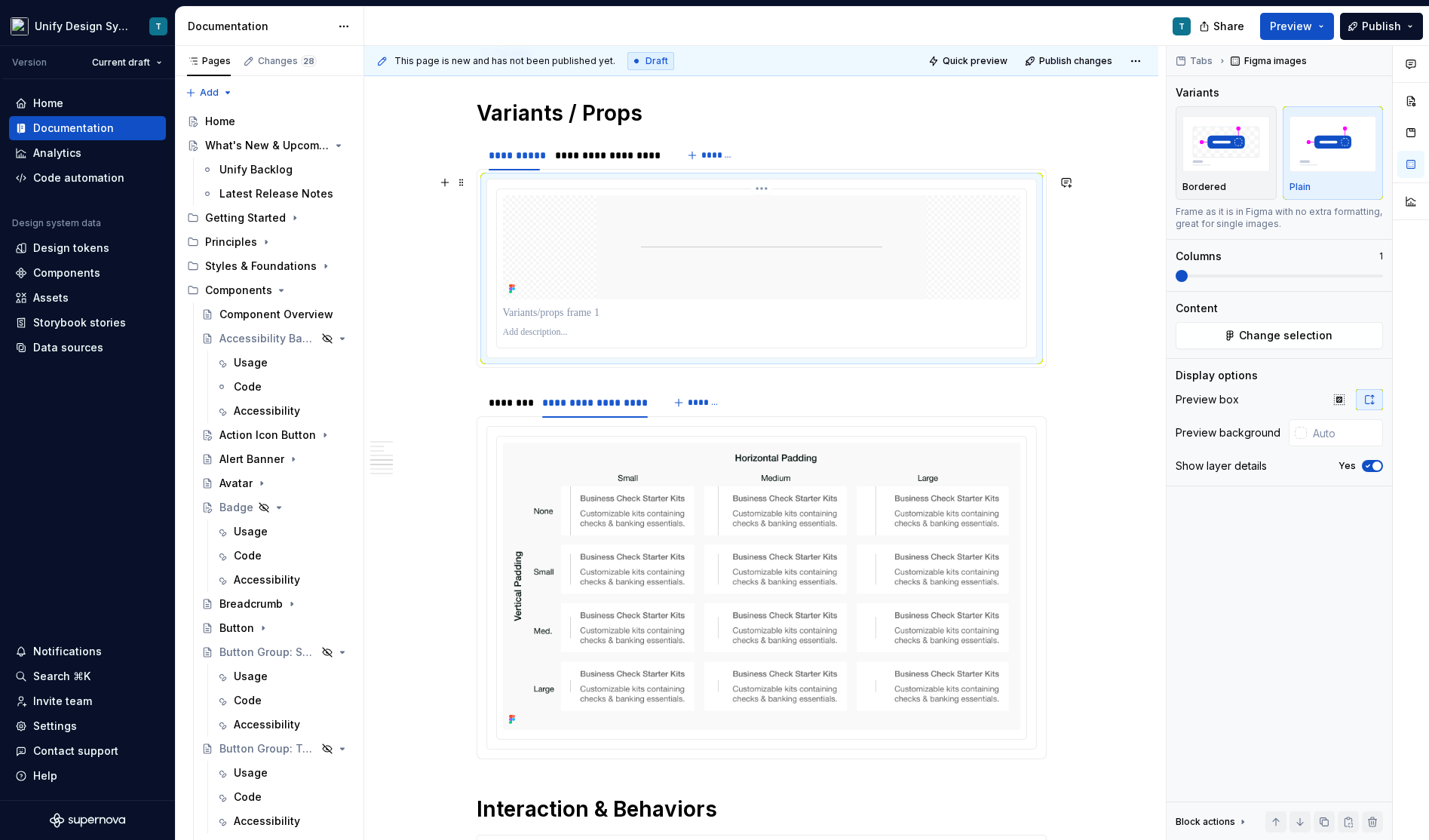
click at [565, 306] on p at bounding box center [761, 313] width 517 height 15
type textarea "*"
click at [603, 148] on div "**********" at bounding box center [607, 156] width 105 height 15
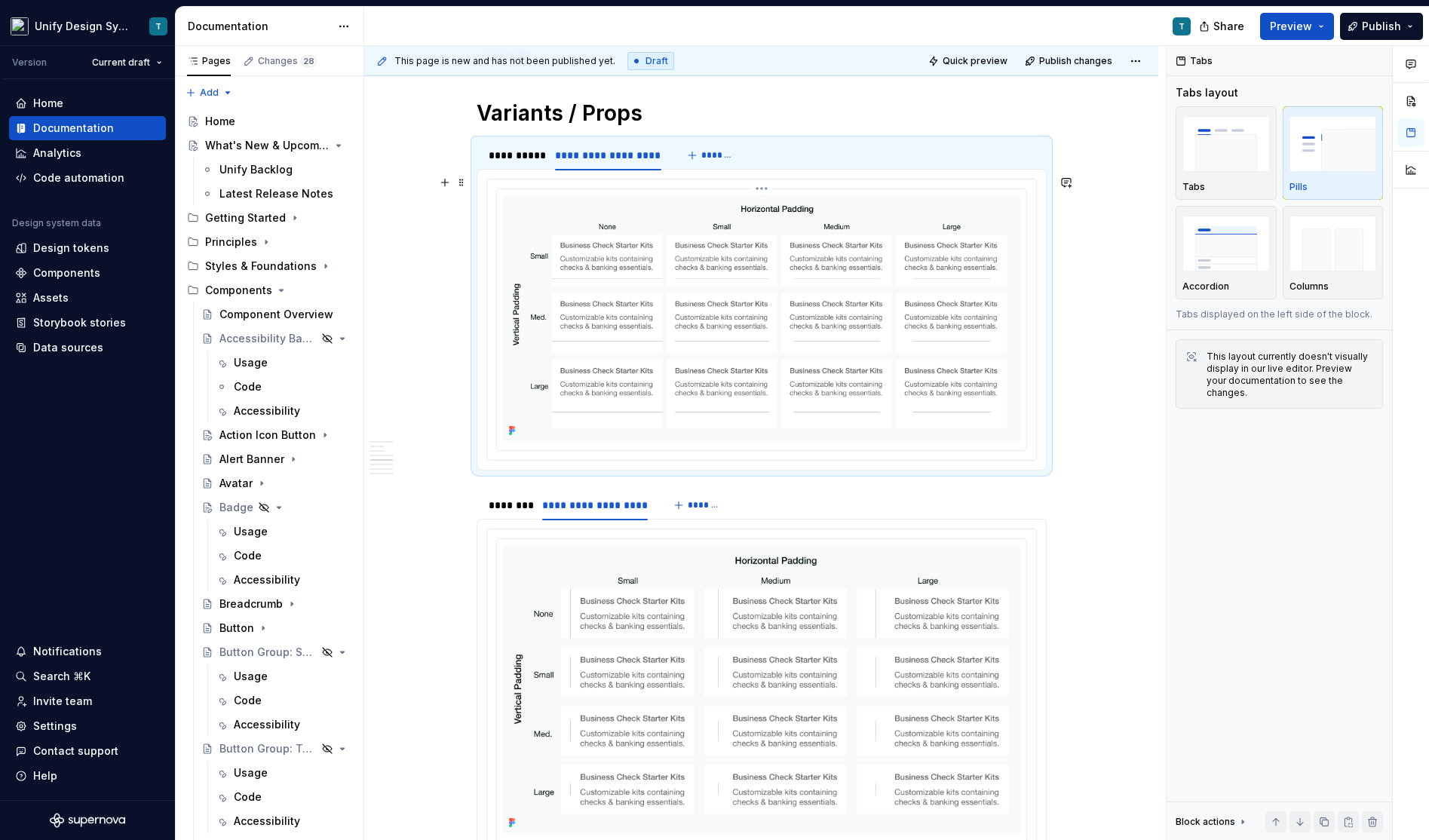
click at [848, 338] on img at bounding box center [761, 318] width 517 height 246
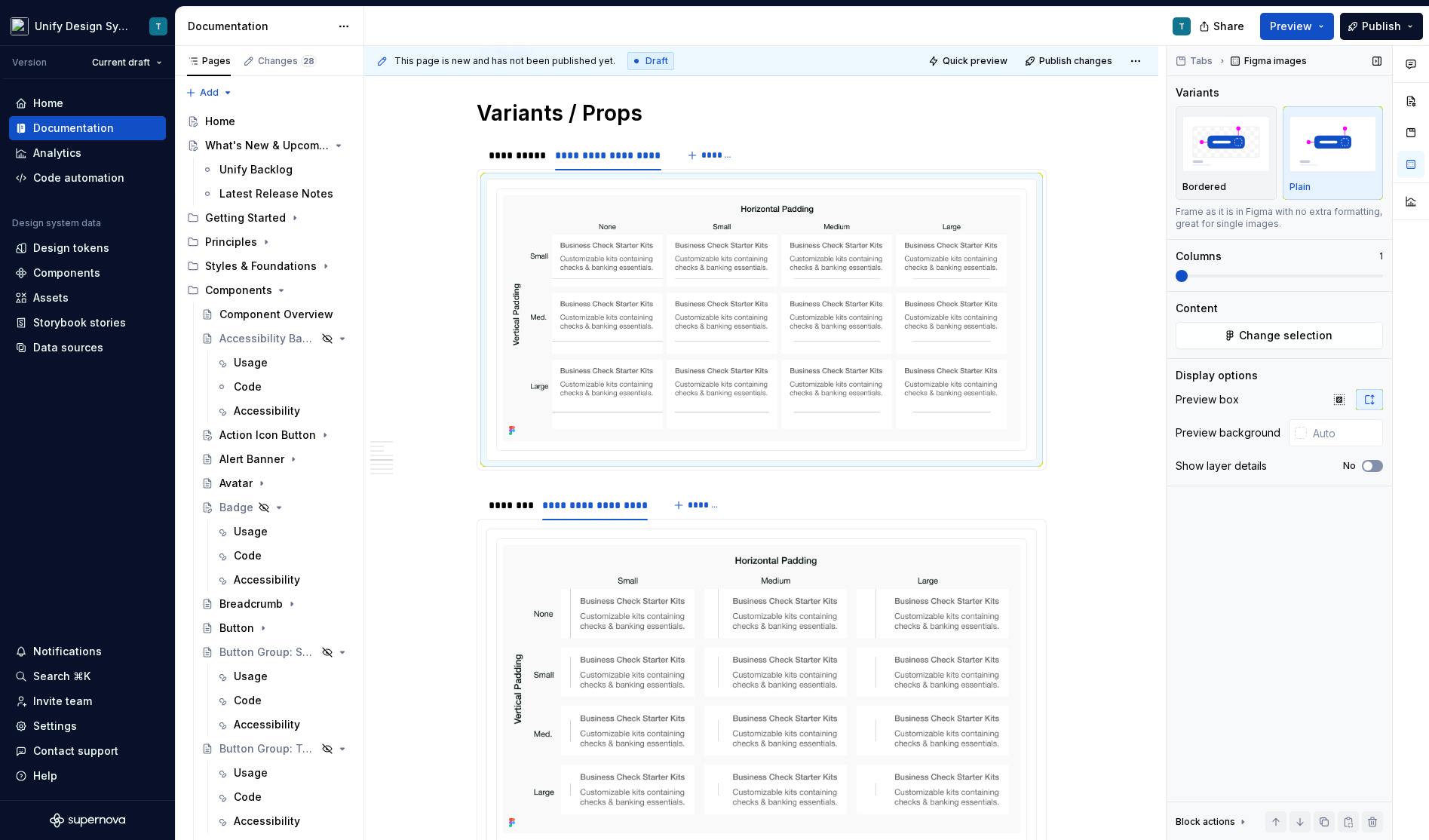
click at [1378, 464] on button "No" at bounding box center [1372, 466] width 21 height 12
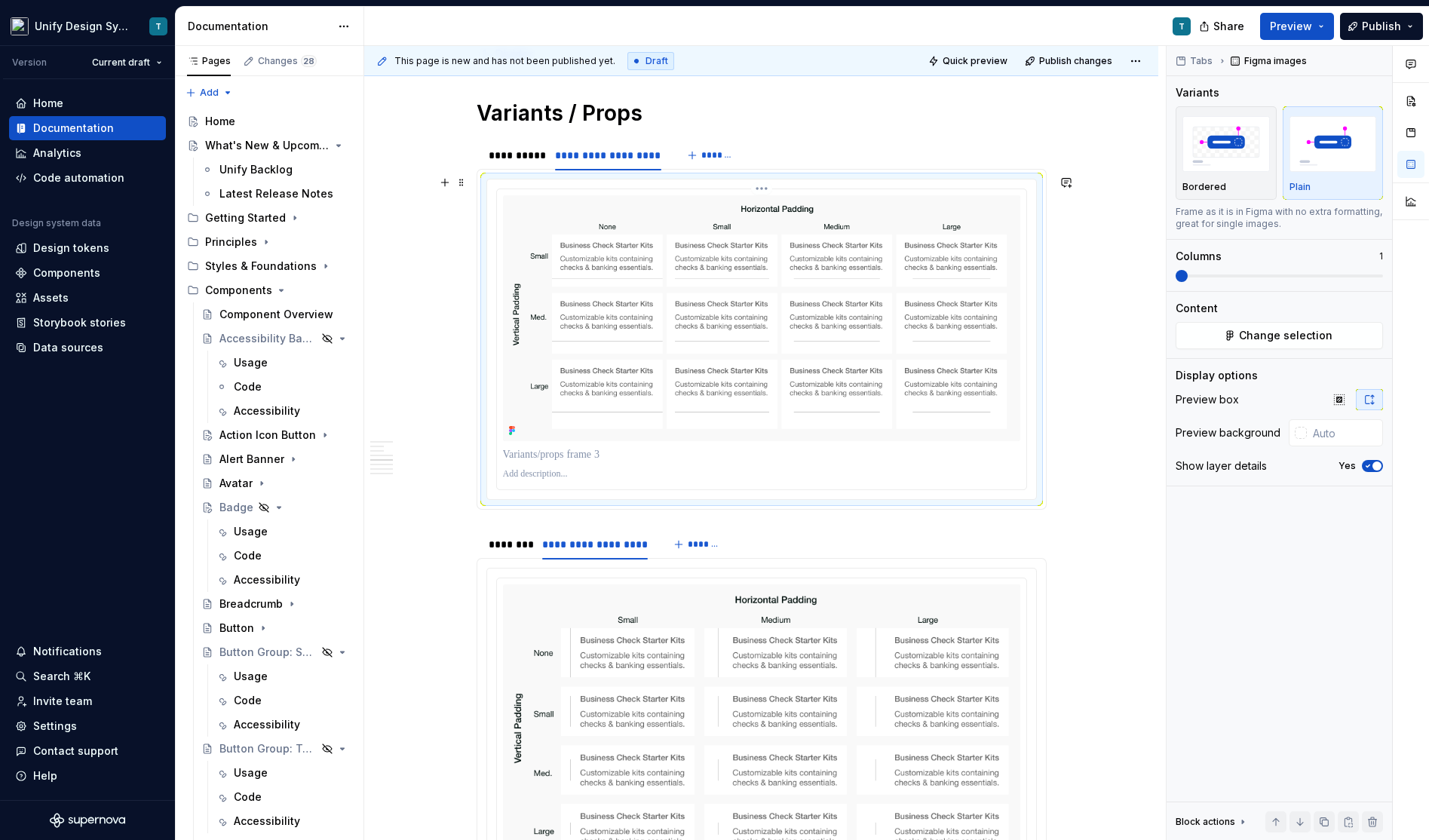
click at [674, 447] on p at bounding box center [761, 455] width 517 height 15
click at [674, 447] on p "**********" at bounding box center [762, 455] width 519 height 15
click at [641, 448] on p "**********" at bounding box center [762, 455] width 519 height 15
click at [876, 527] on section "**********" at bounding box center [762, 714] width 570 height 373
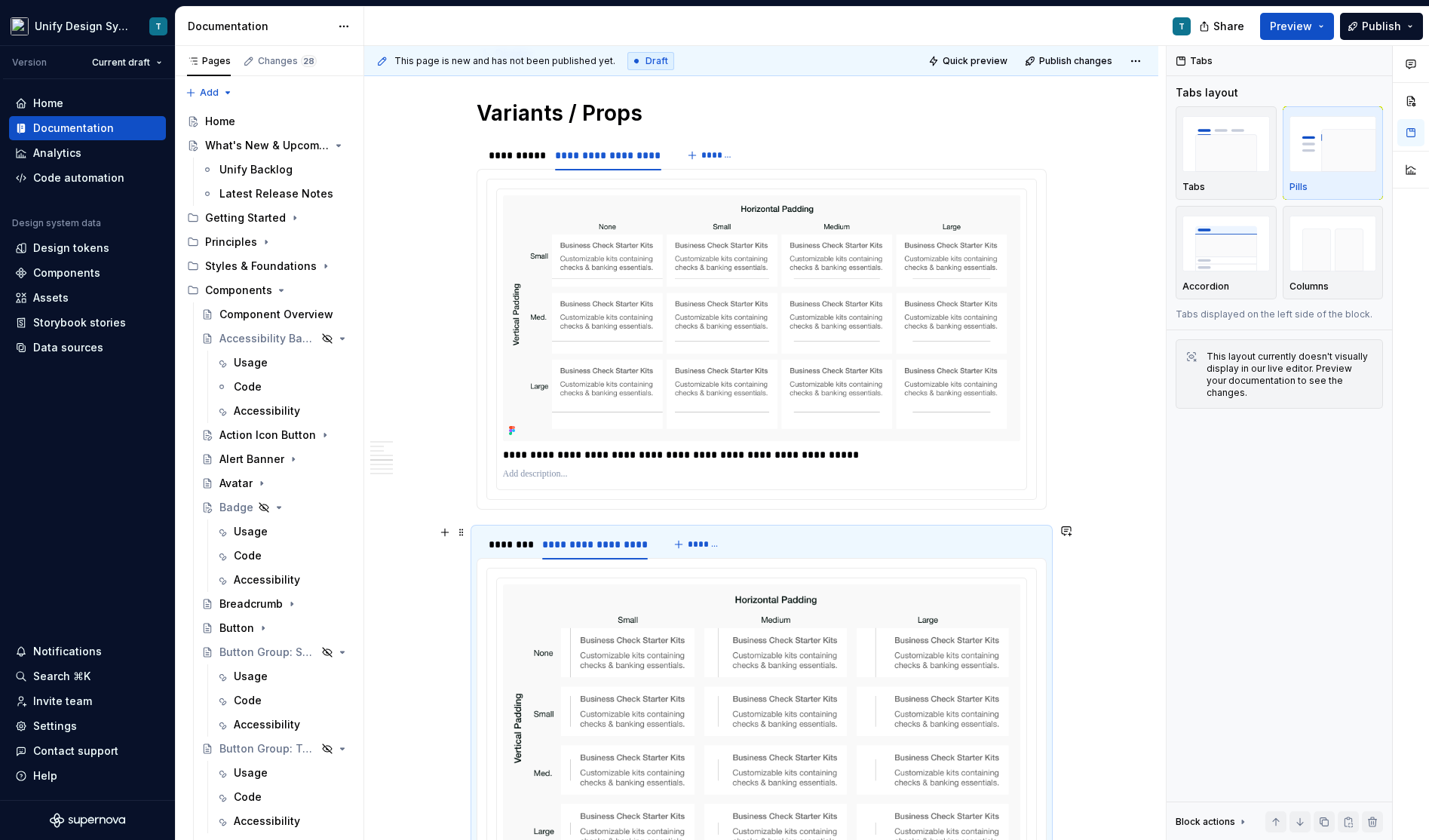
scroll to position [1172, 0]
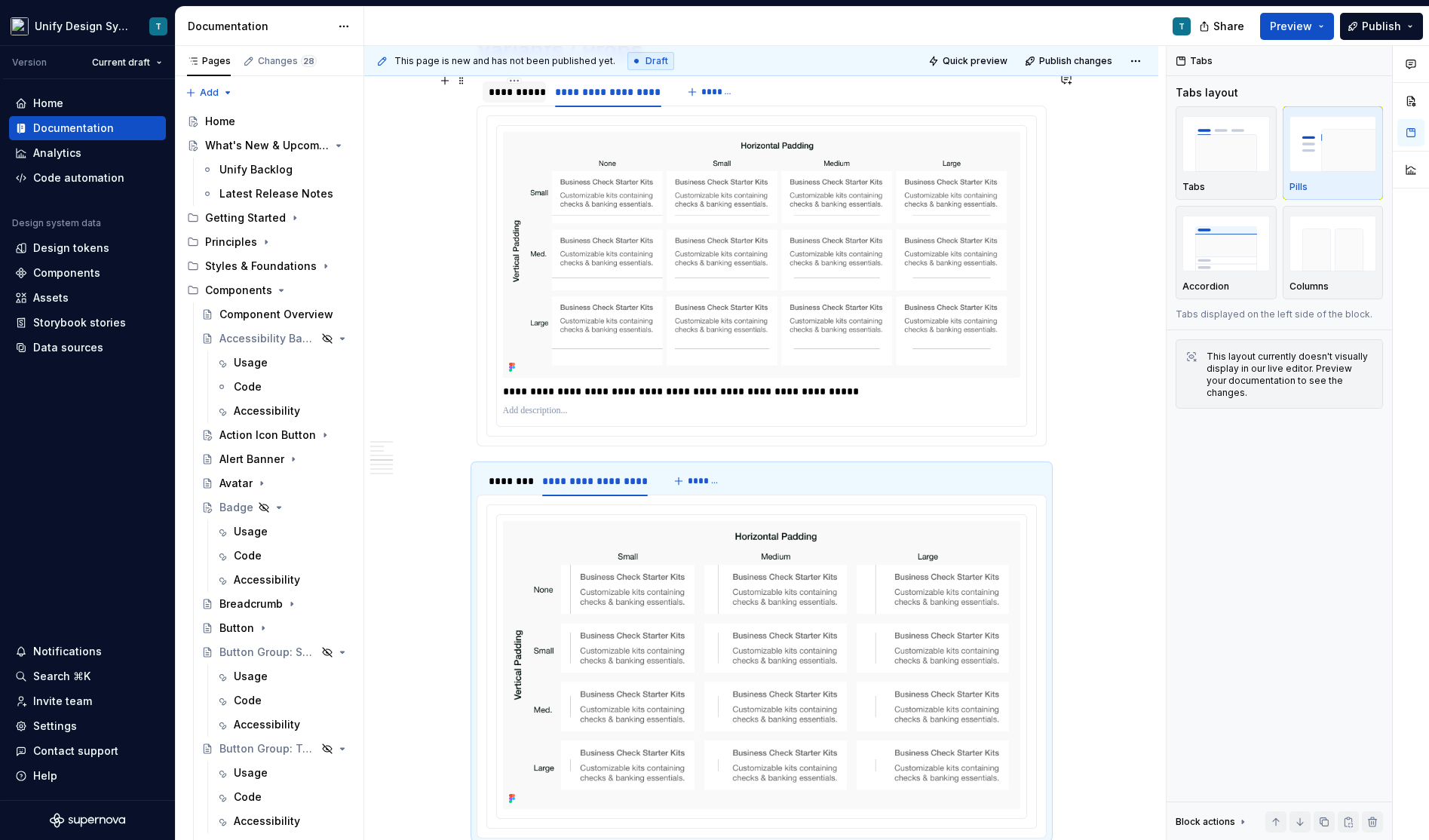
click at [522, 93] on div "**********" at bounding box center [515, 92] width 52 height 15
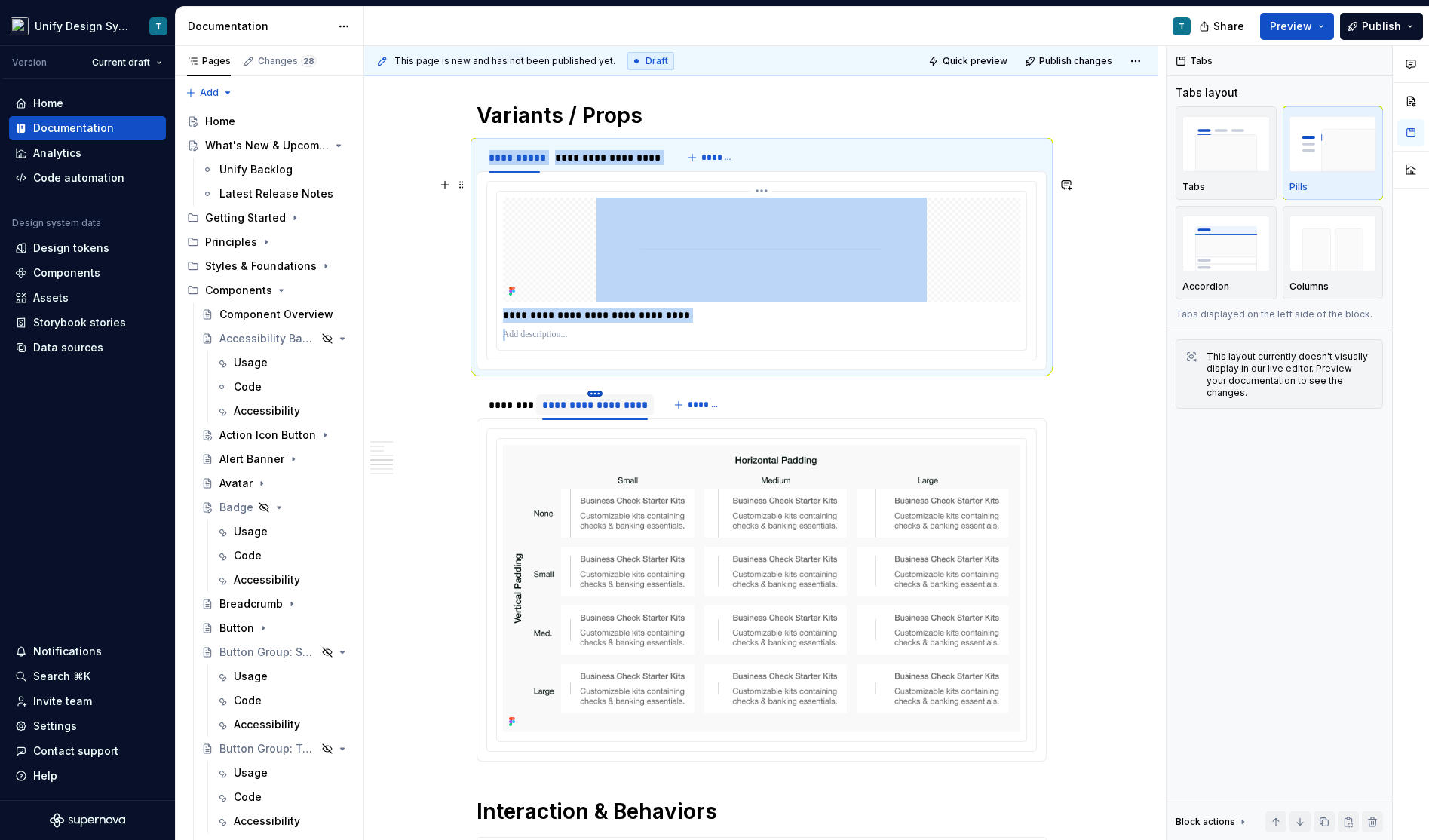
scroll to position [1103, 0]
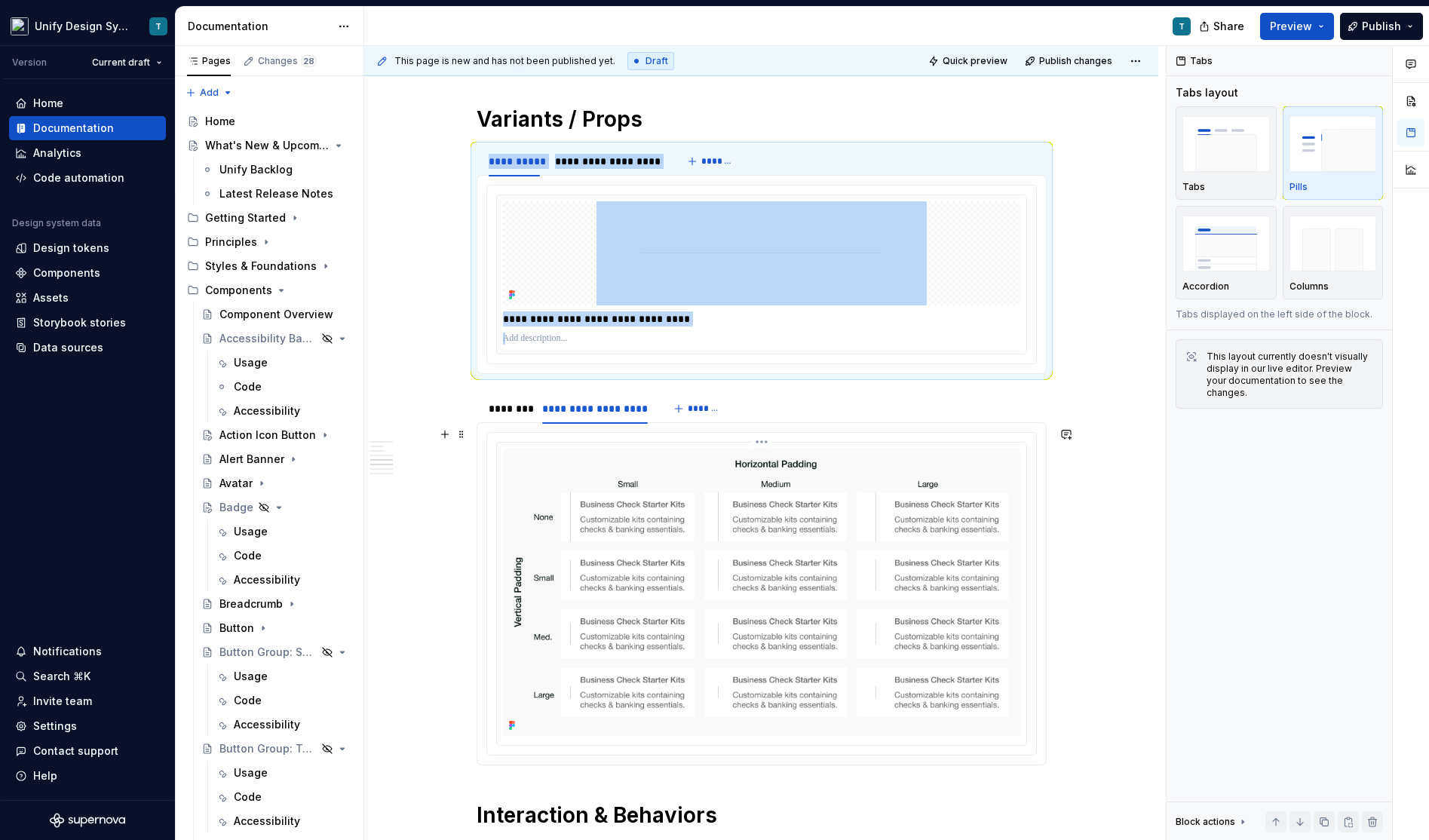
click at [685, 623] on img at bounding box center [761, 593] width 517 height 288
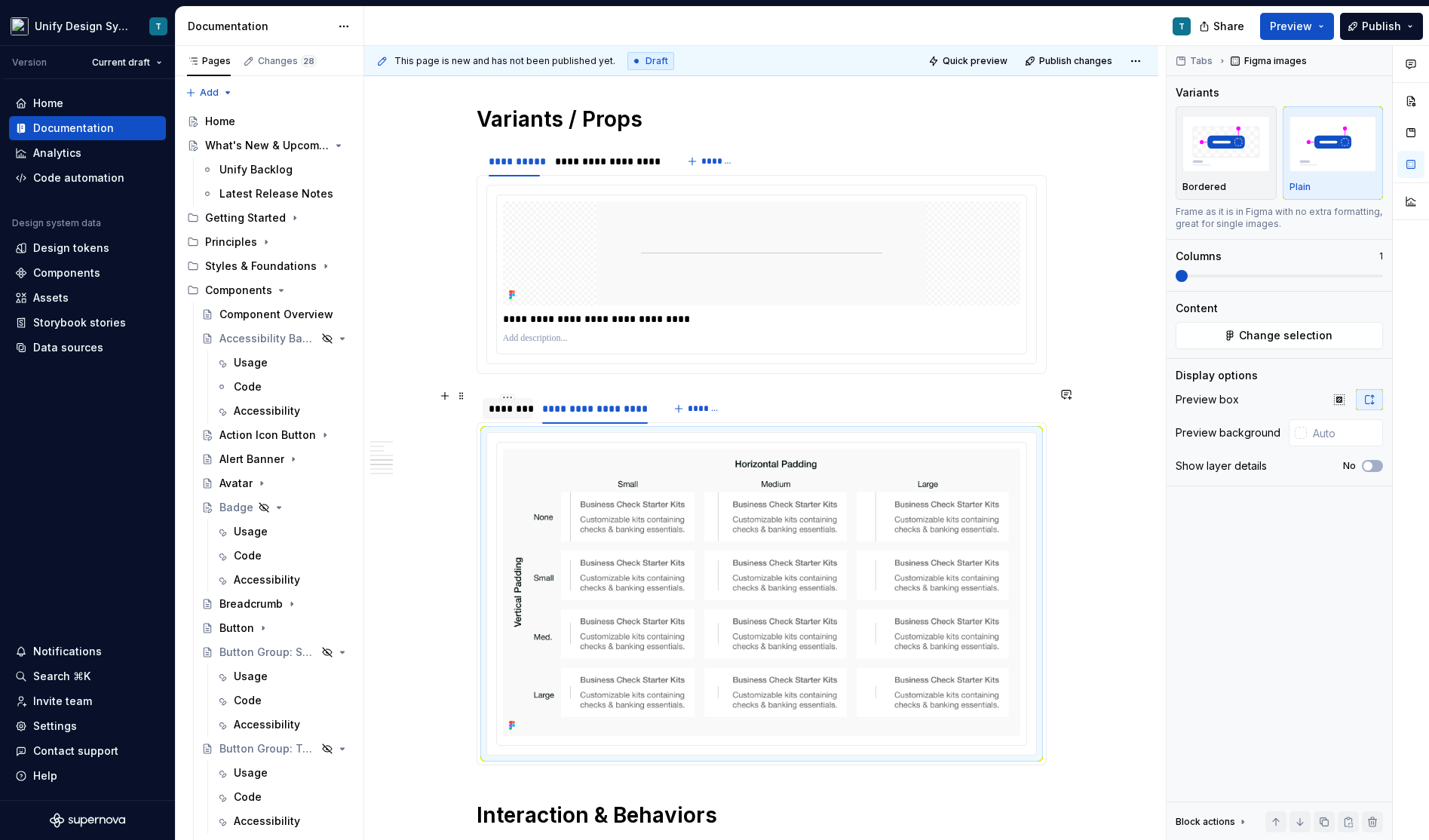
click at [519, 407] on div "********" at bounding box center [508, 408] width 39 height 15
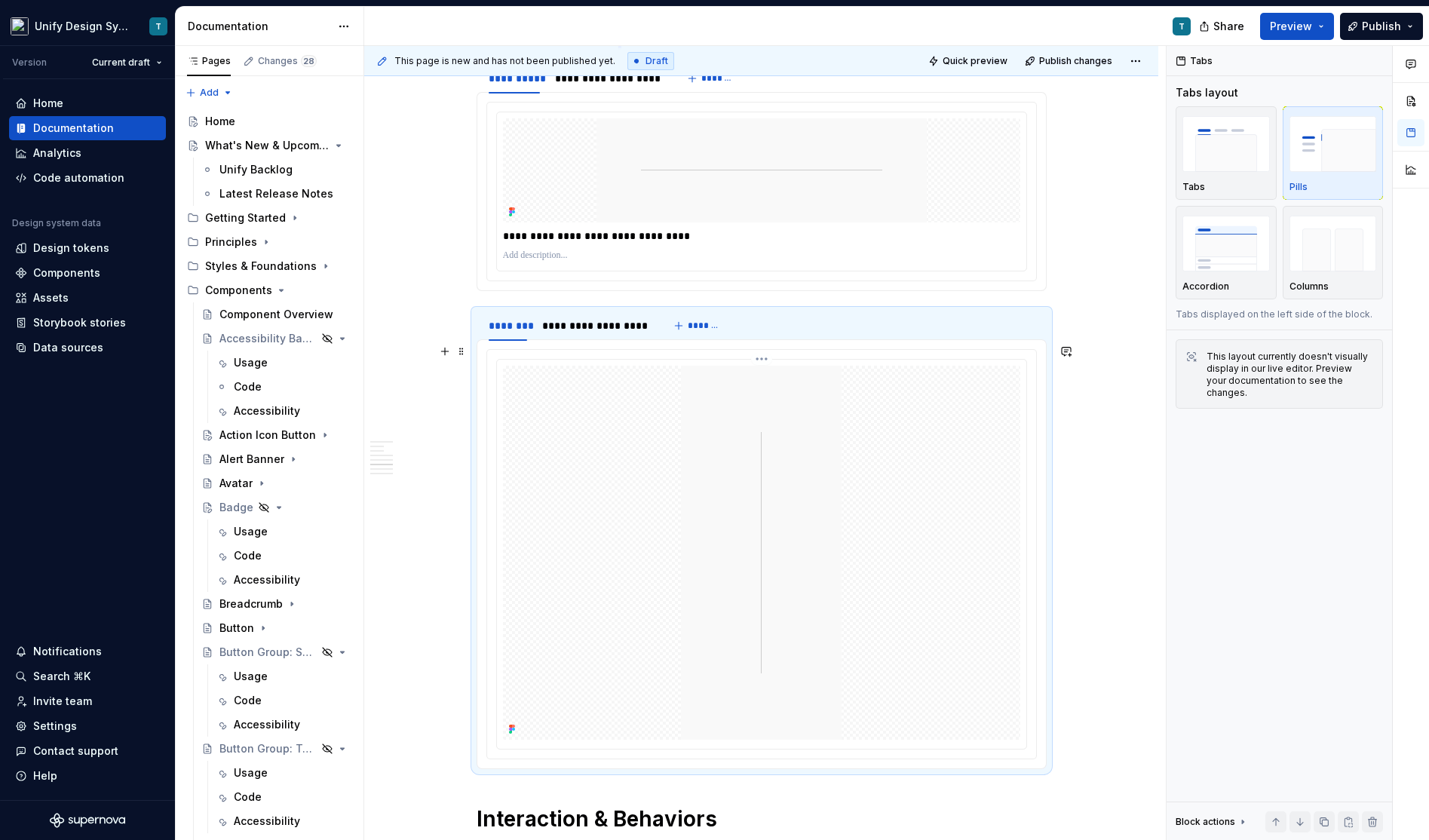
scroll to position [1282, 0]
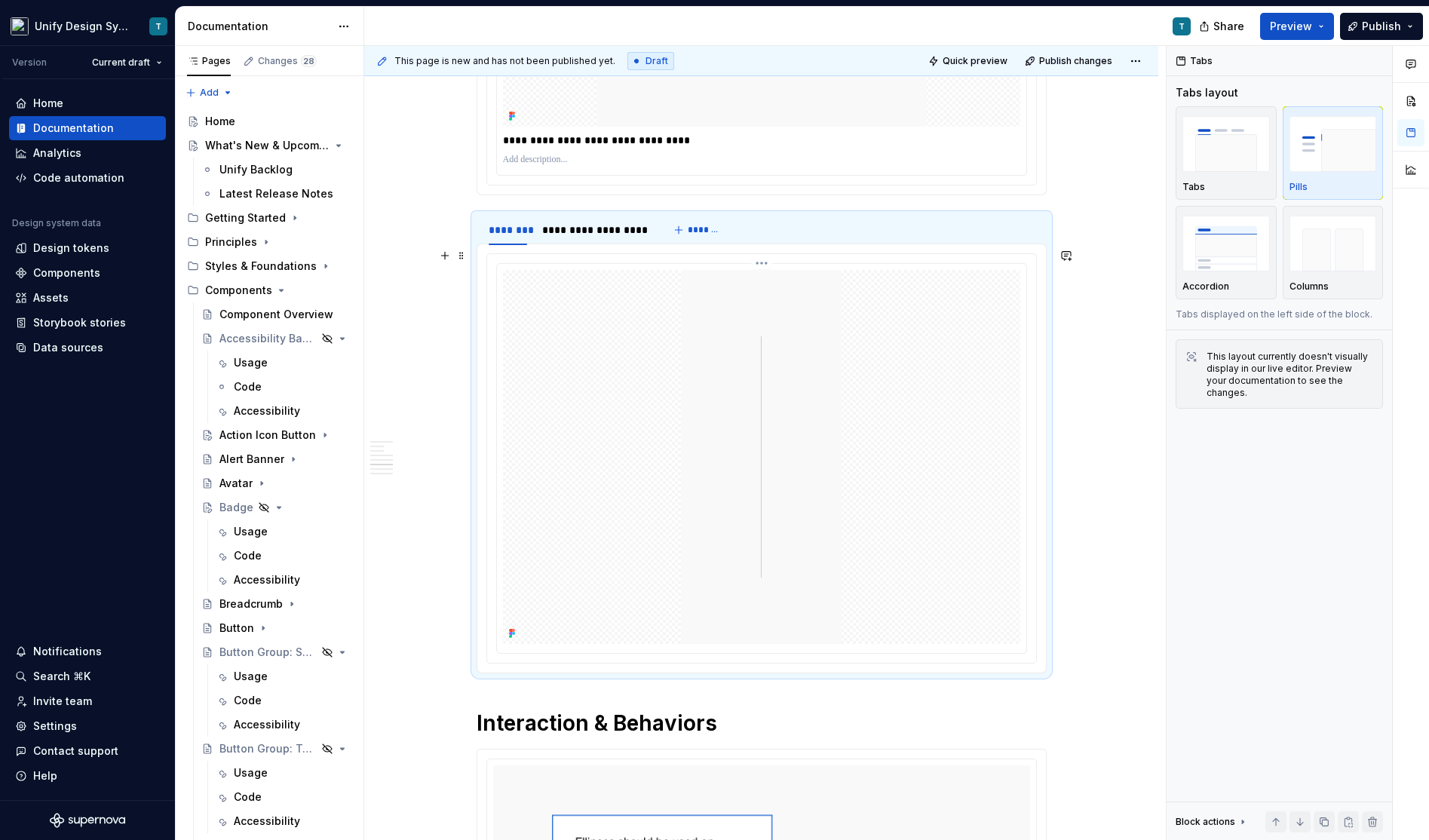
click at [602, 516] on div at bounding box center [761, 456] width 517 height 374
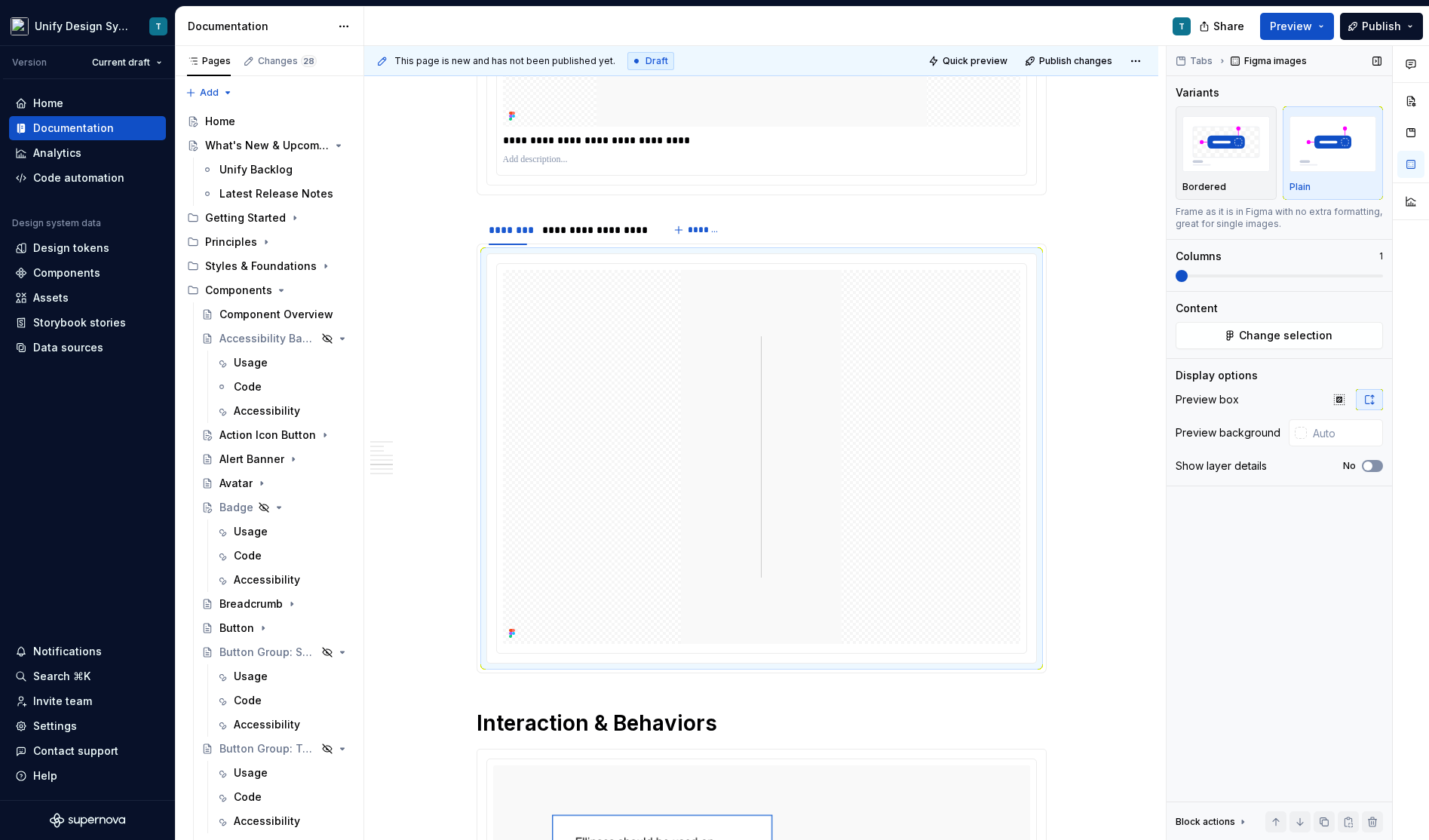
click at [1367, 463] on span "button" at bounding box center [1367, 466] width 9 height 9
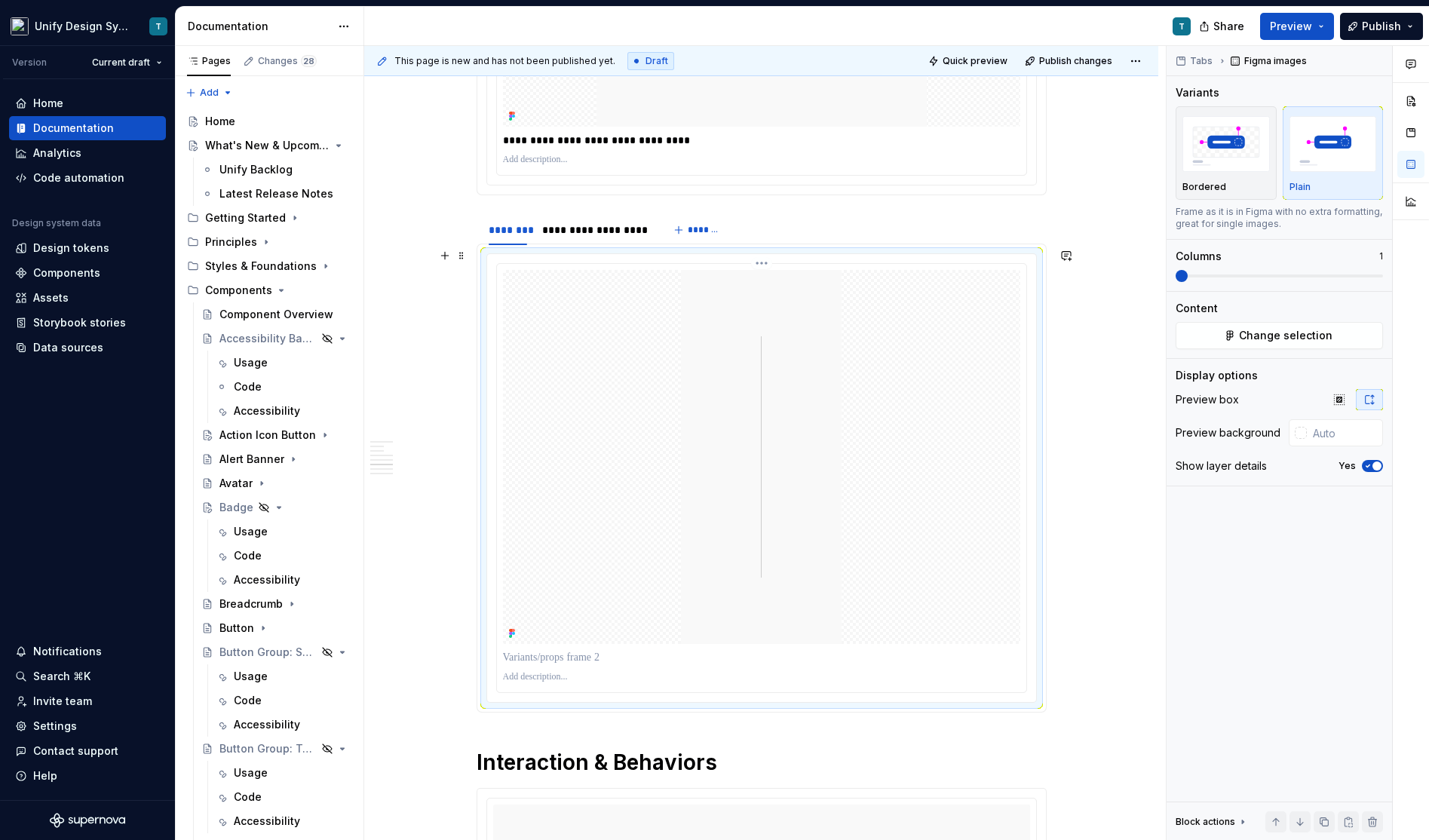
click at [611, 650] on p at bounding box center [761, 658] width 517 height 15
click at [581, 224] on div "**********" at bounding box center [594, 230] width 105 height 15
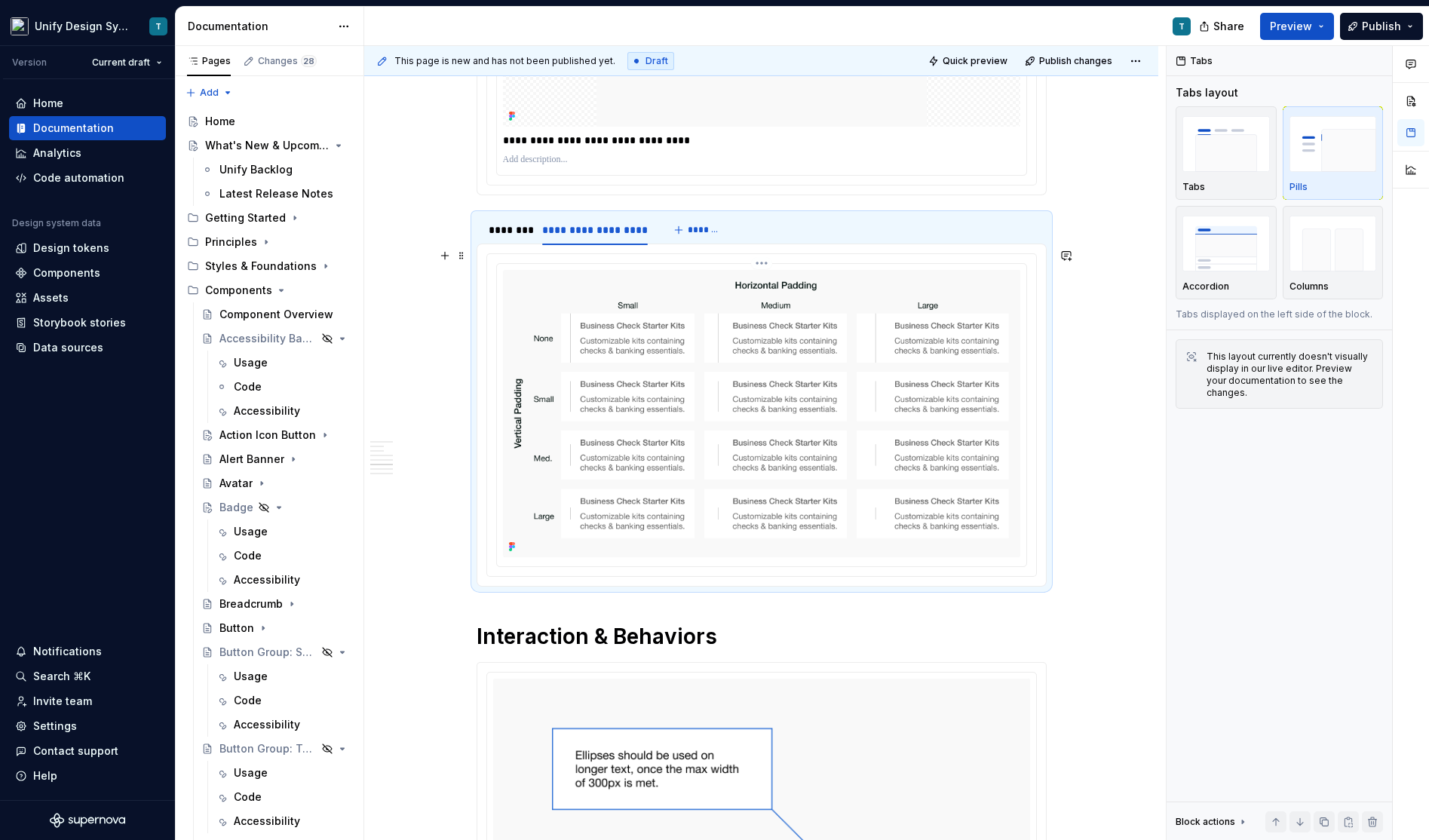
click at [786, 401] on img at bounding box center [761, 414] width 517 height 288
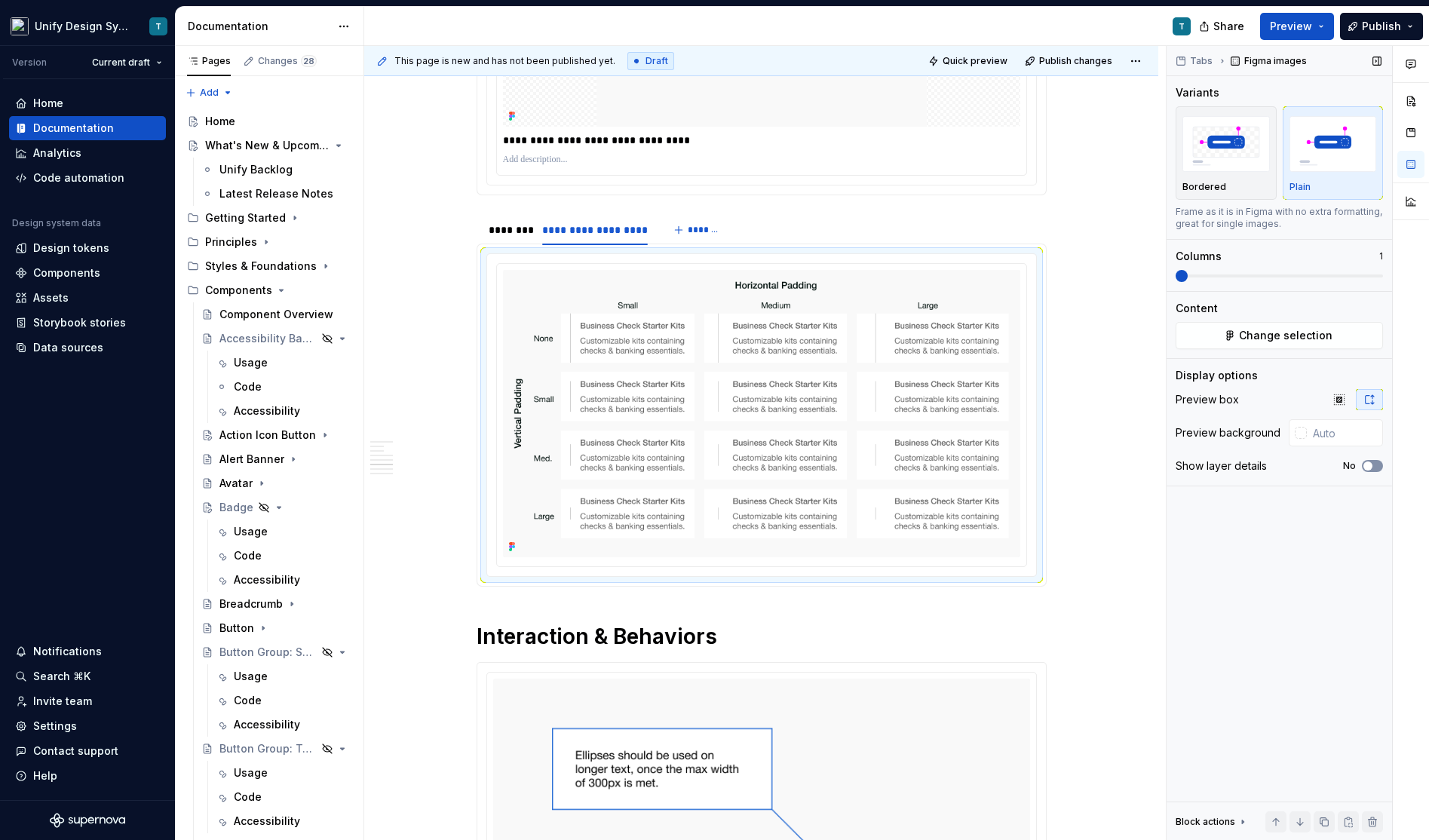
click at [1370, 462] on span "button" at bounding box center [1367, 466] width 9 height 9
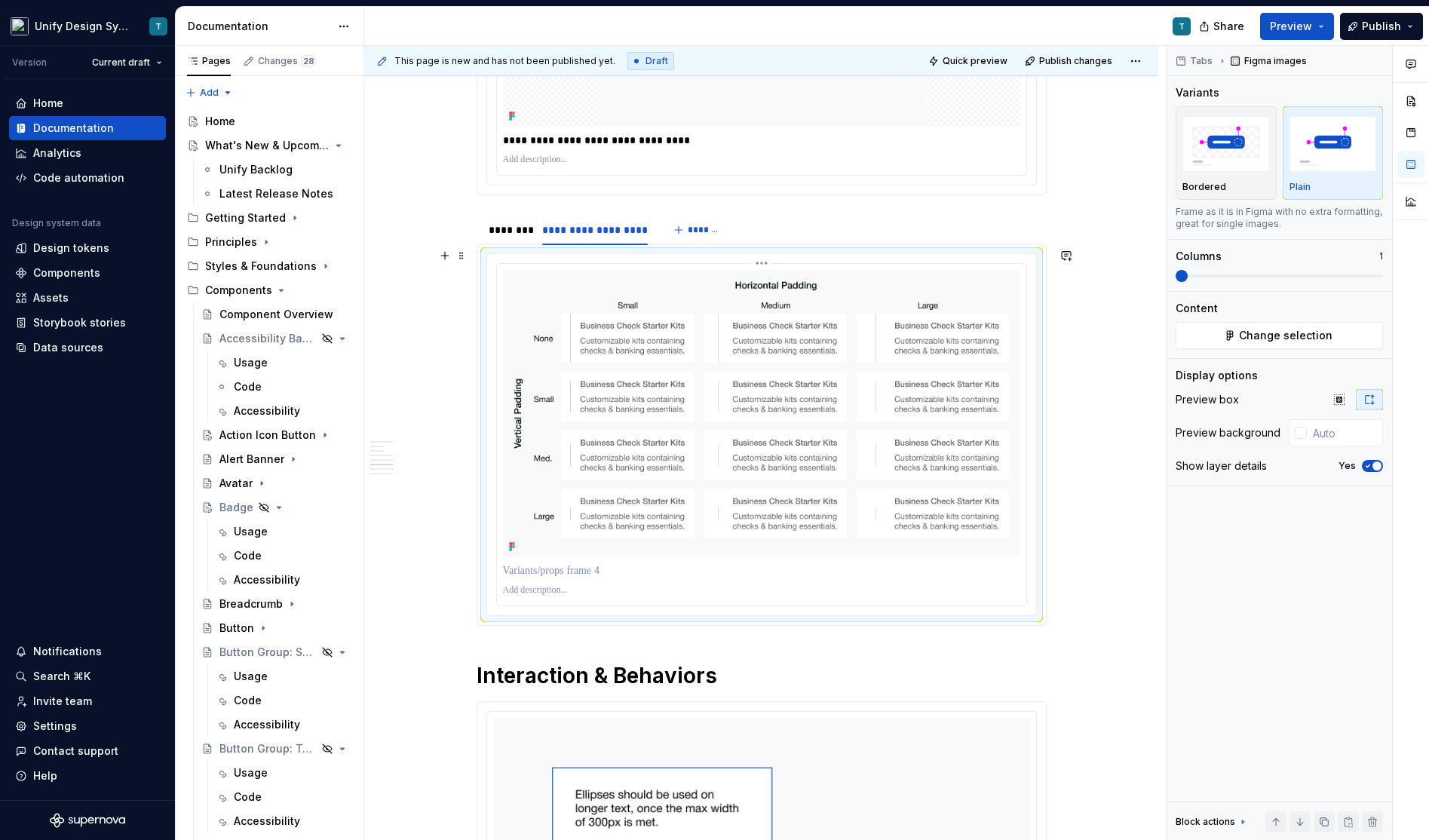
click at [581, 563] on p at bounding box center [761, 571] width 517 height 15
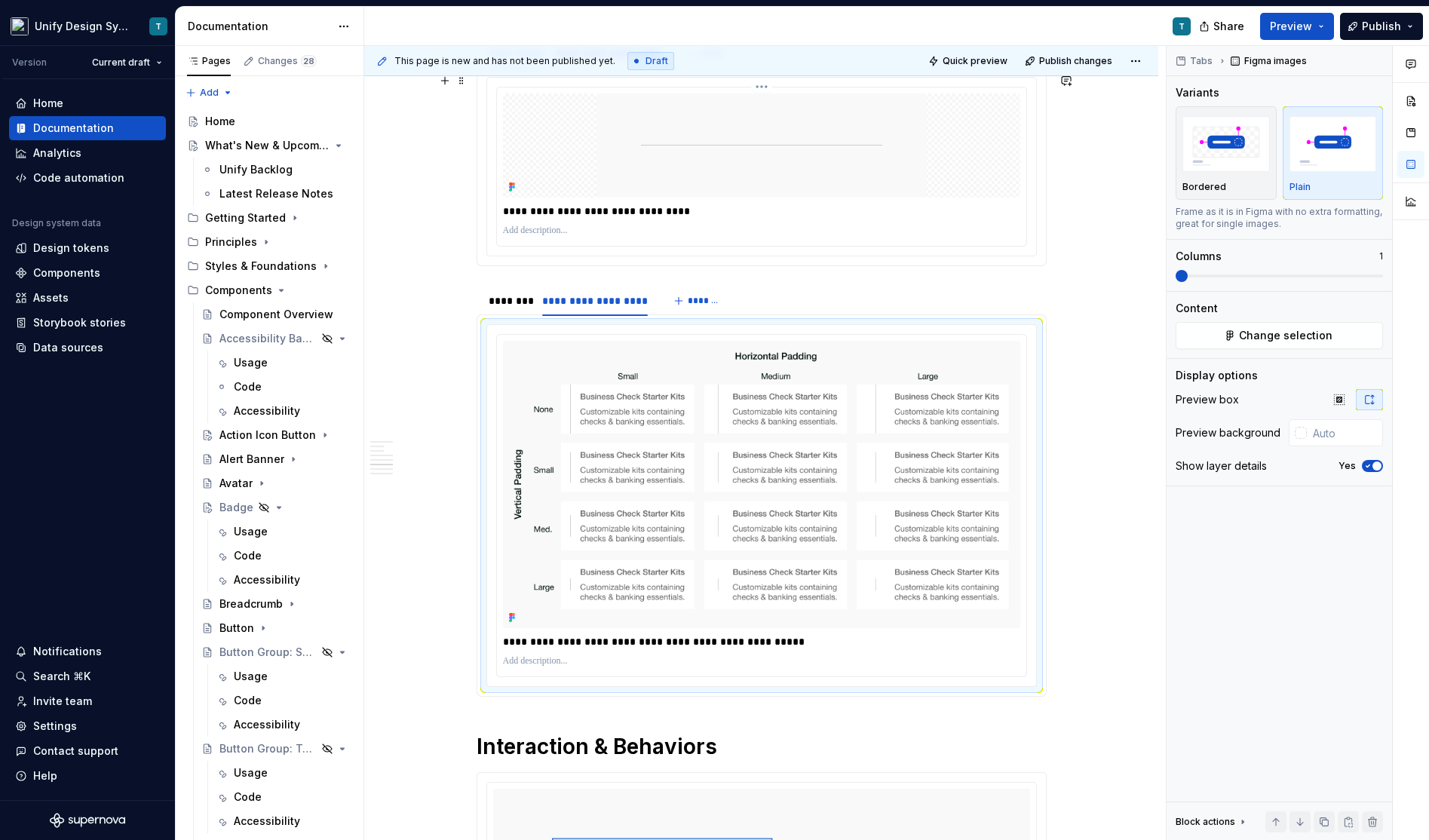
click at [672, 166] on img at bounding box center [762, 146] width 330 height 104
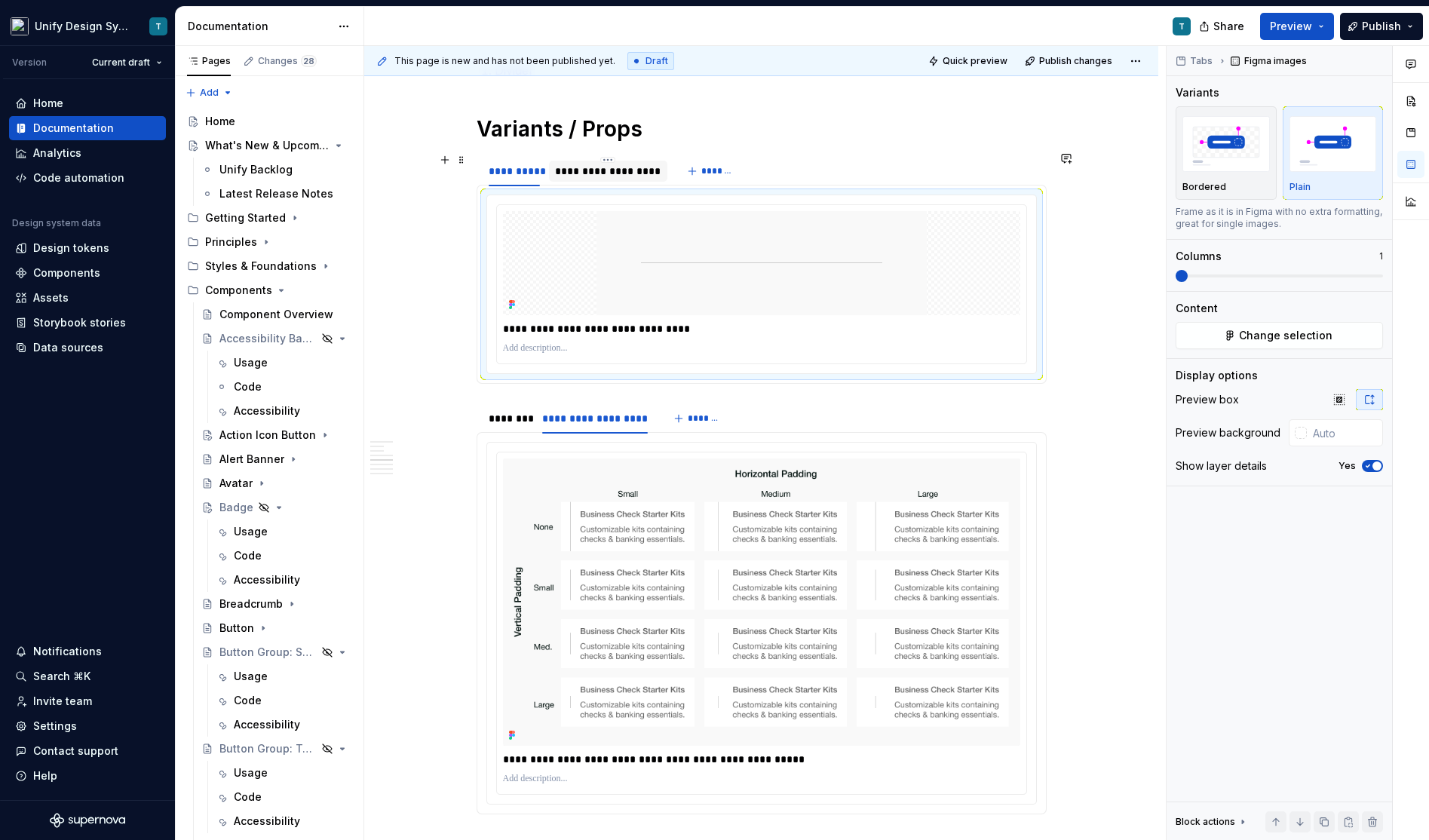
click at [623, 168] on div "**********" at bounding box center [607, 171] width 105 height 15
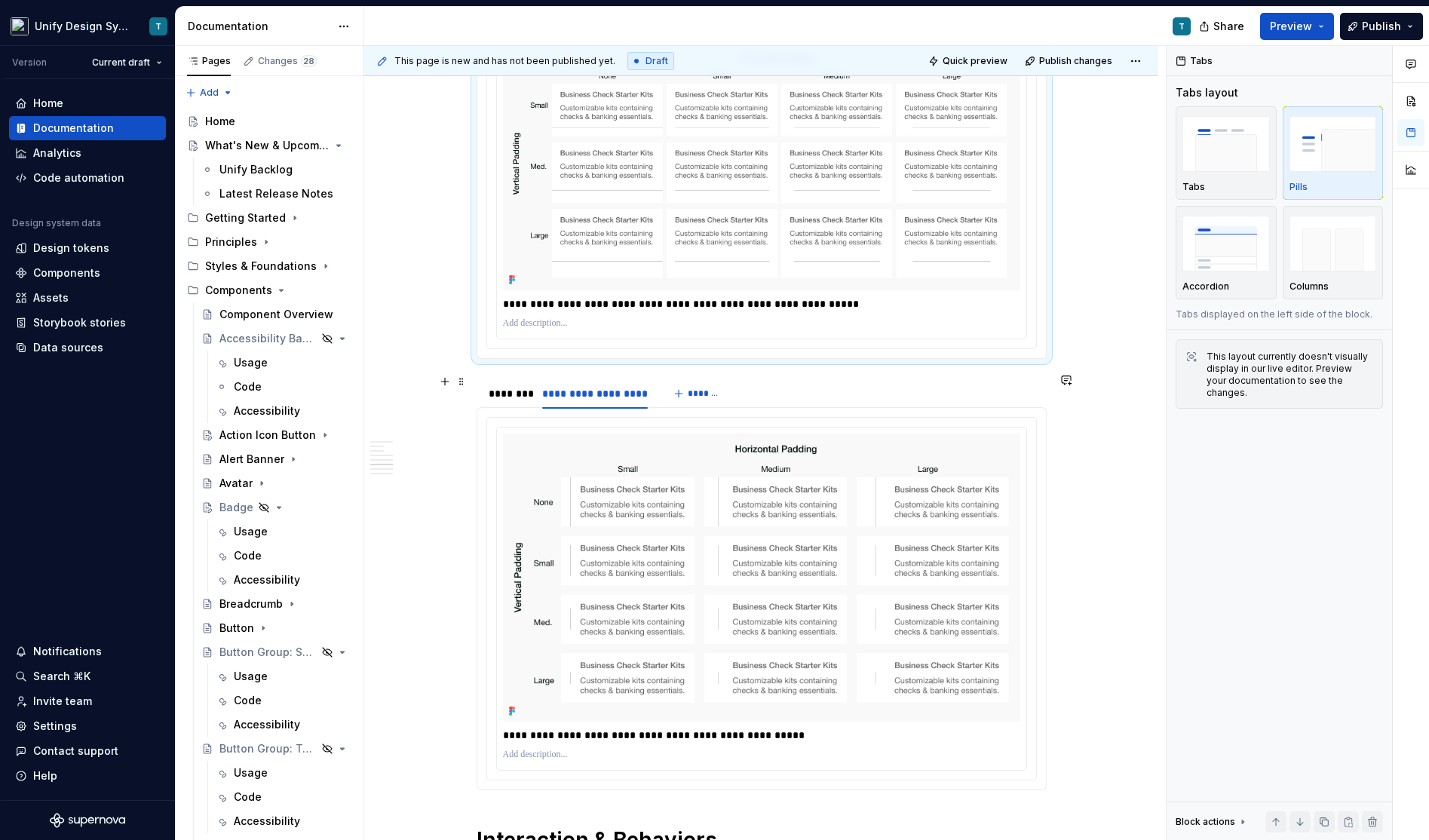
scroll to position [1266, 0]
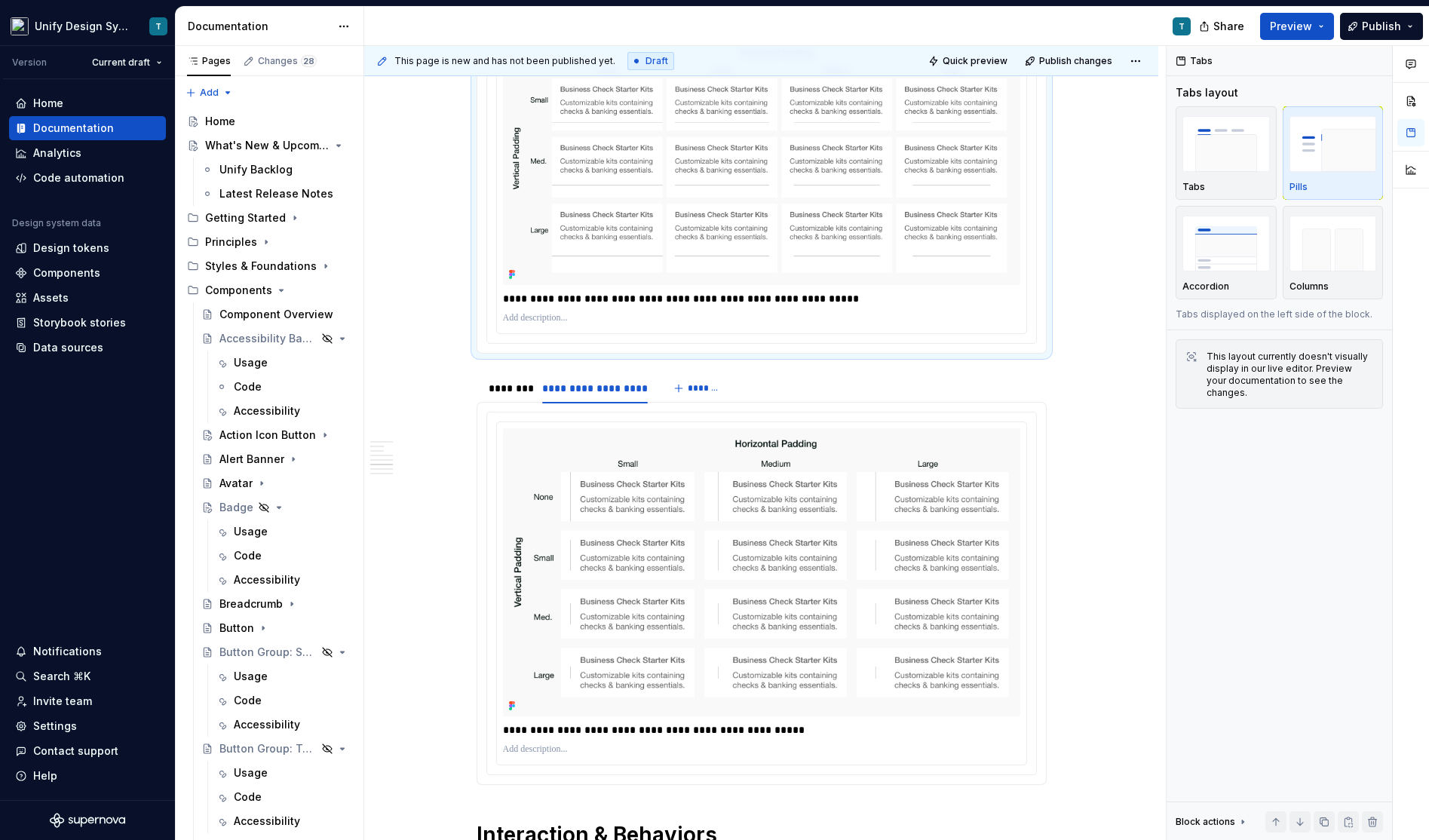
click at [616, 295] on p "**********" at bounding box center [762, 299] width 519 height 15
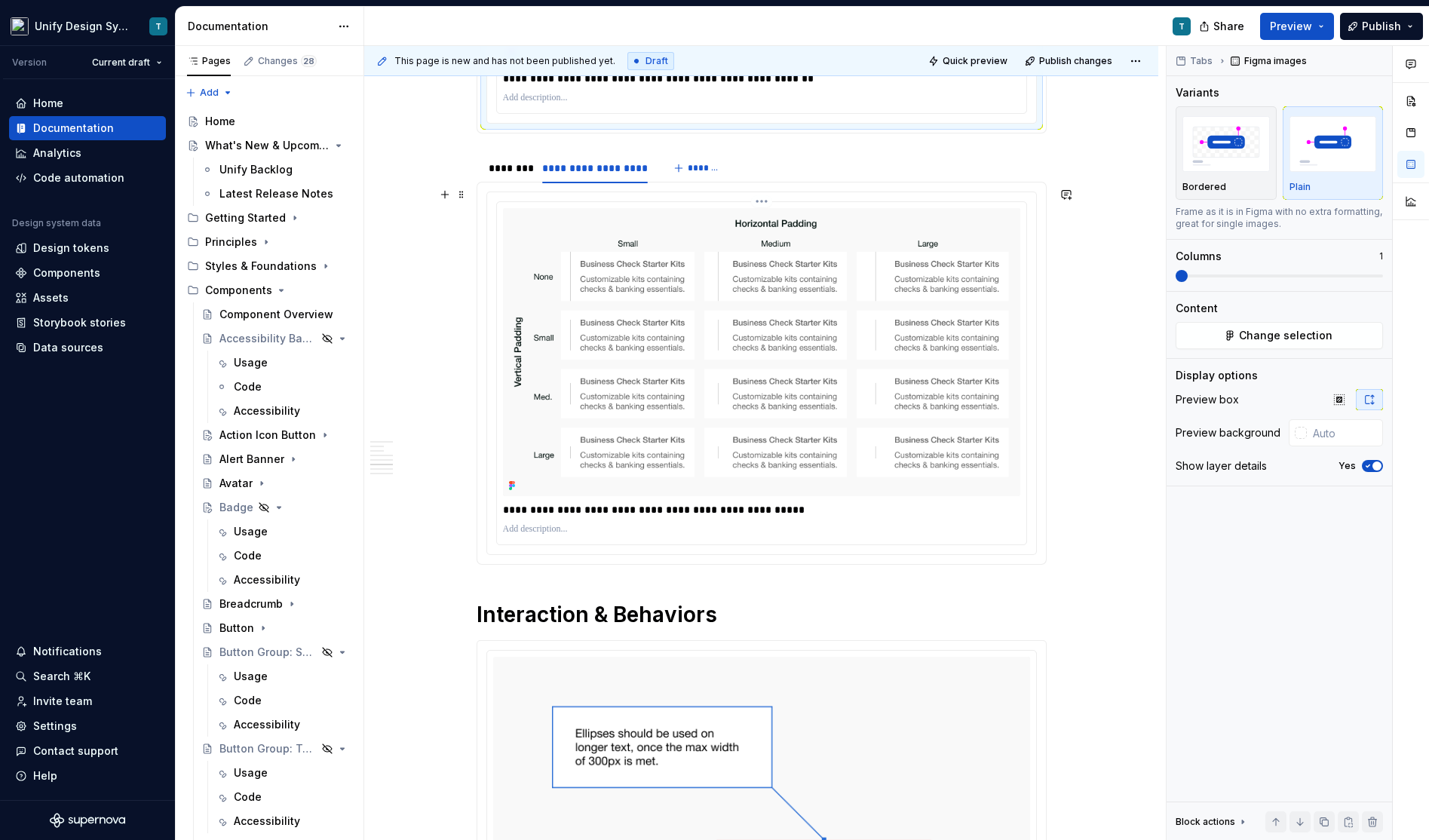
scroll to position [1487, 0]
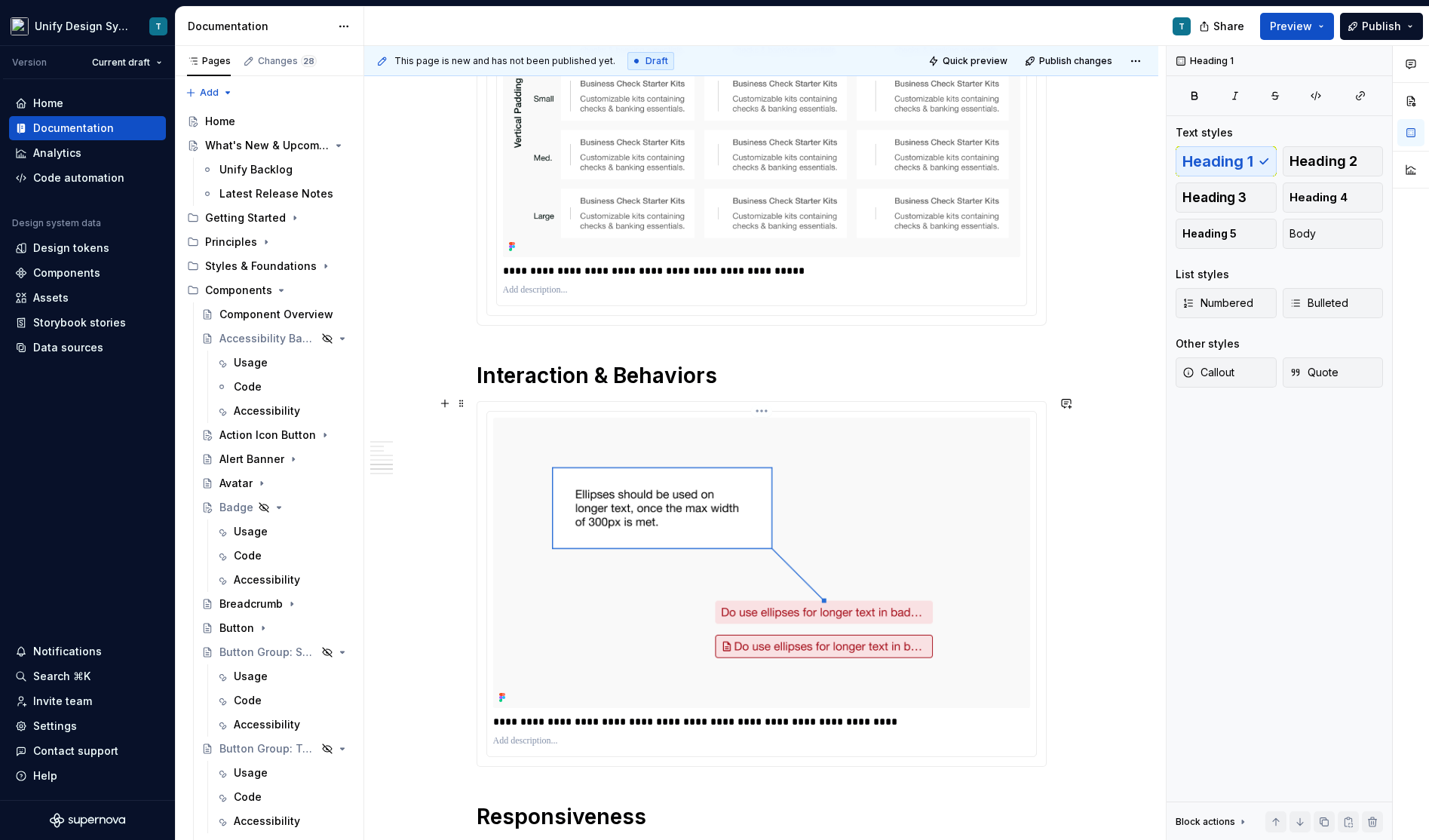
click at [841, 545] on img at bounding box center [761, 563] width 537 height 290
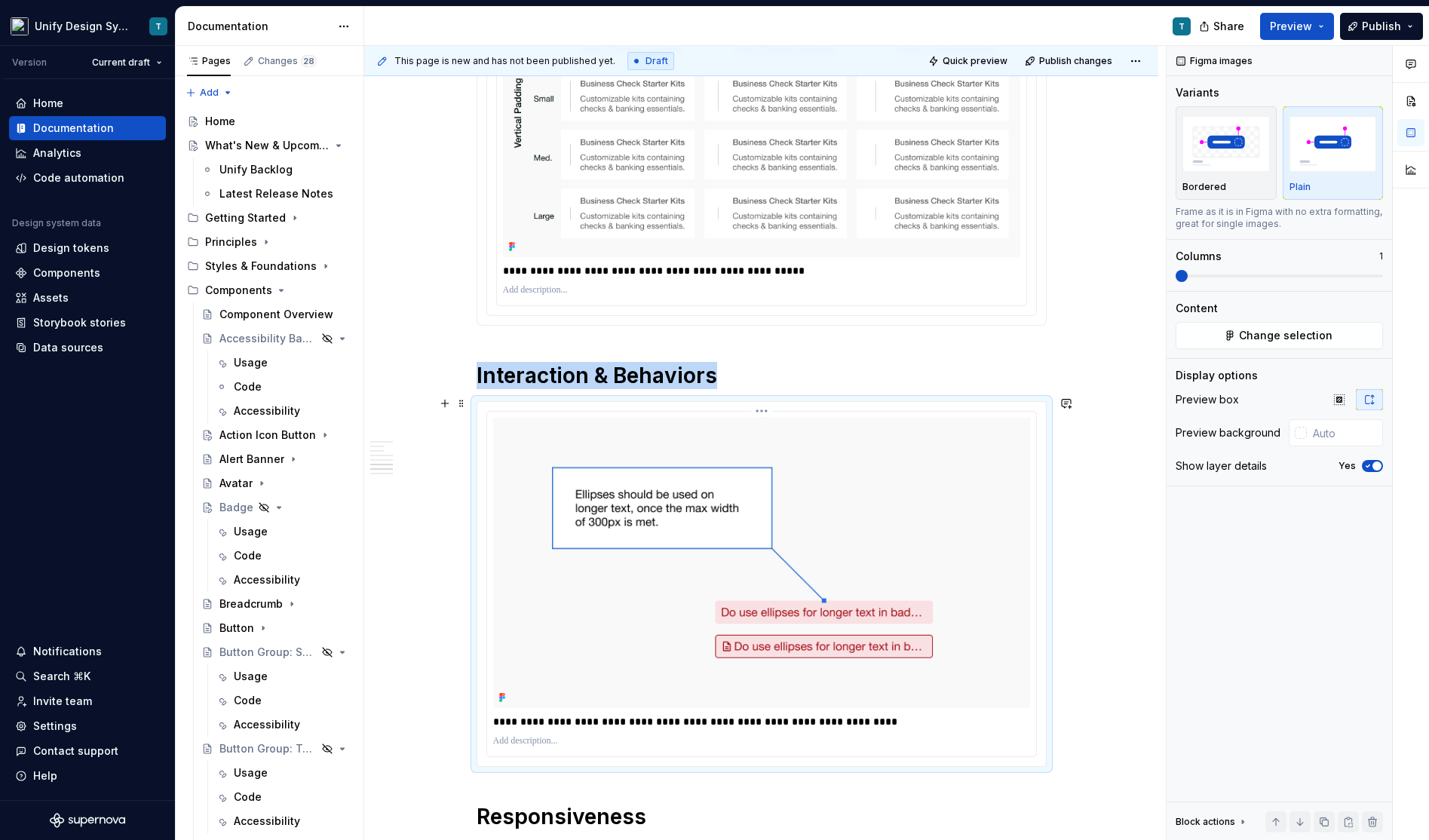
scroll to position [1901, 0]
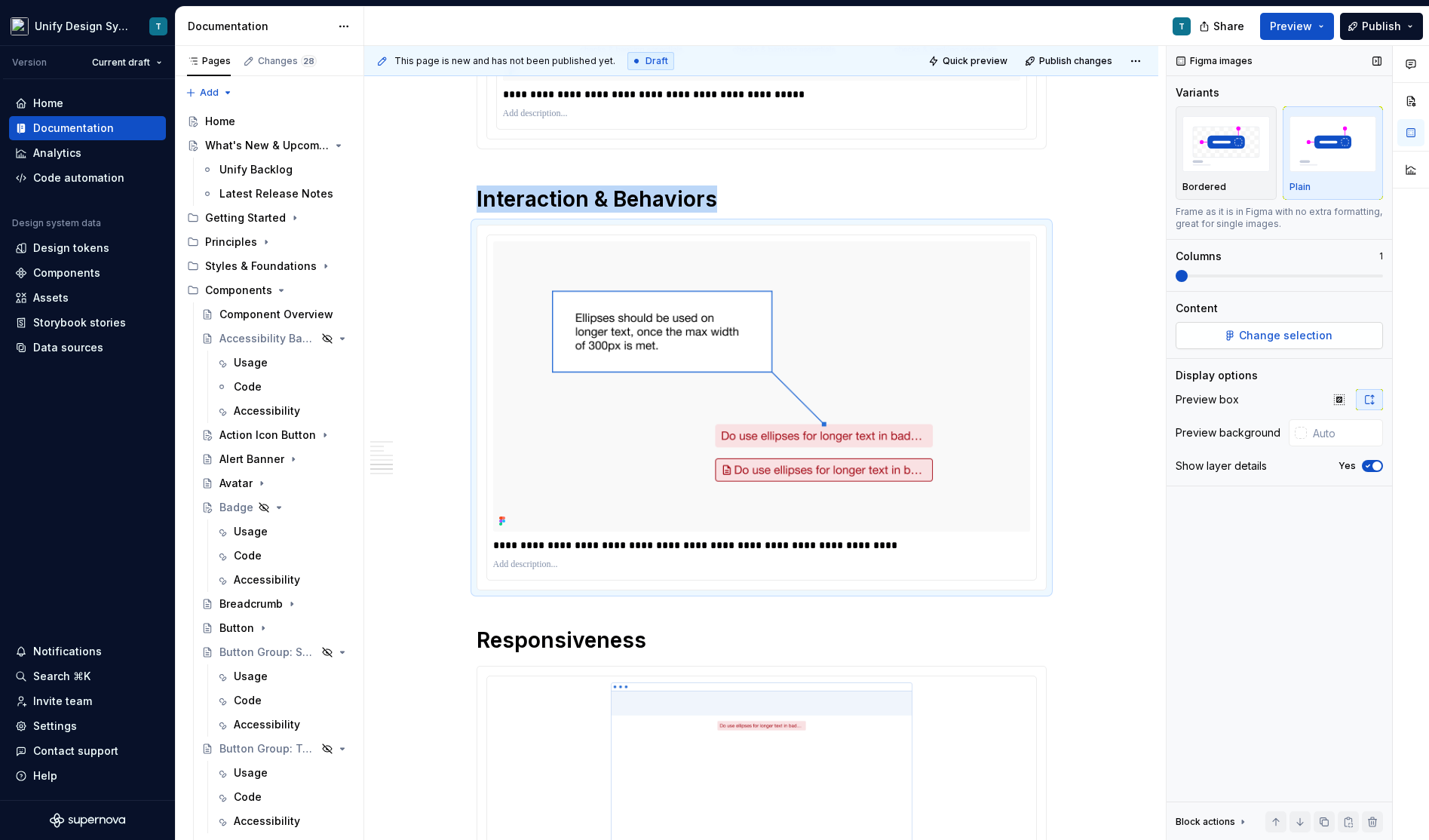
click at [1293, 334] on span "Change selection" at bounding box center [1285, 336] width 93 height 15
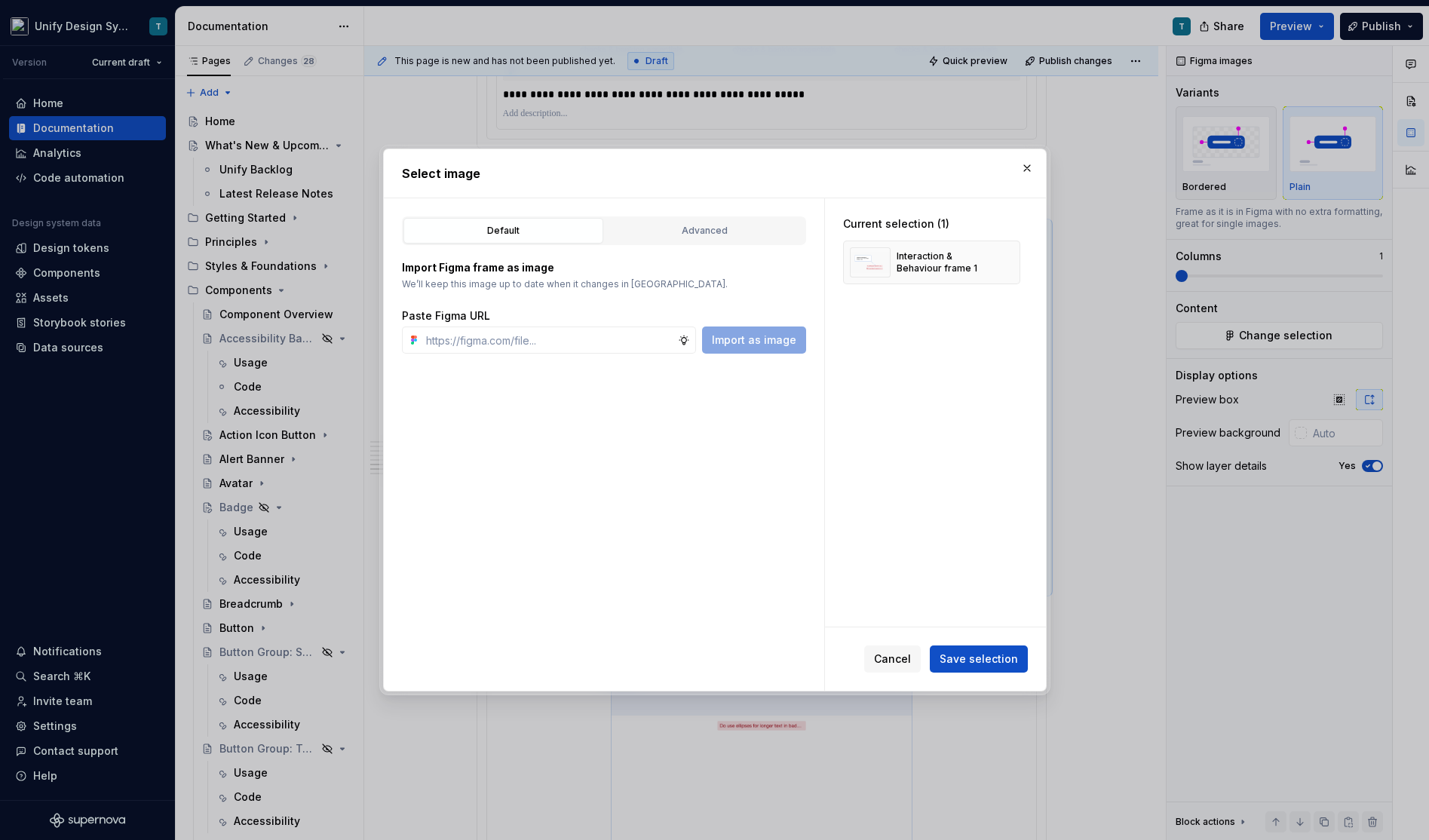
type textarea "*"
click at [699, 228] on div "Advanced" at bounding box center [704, 231] width 189 height 15
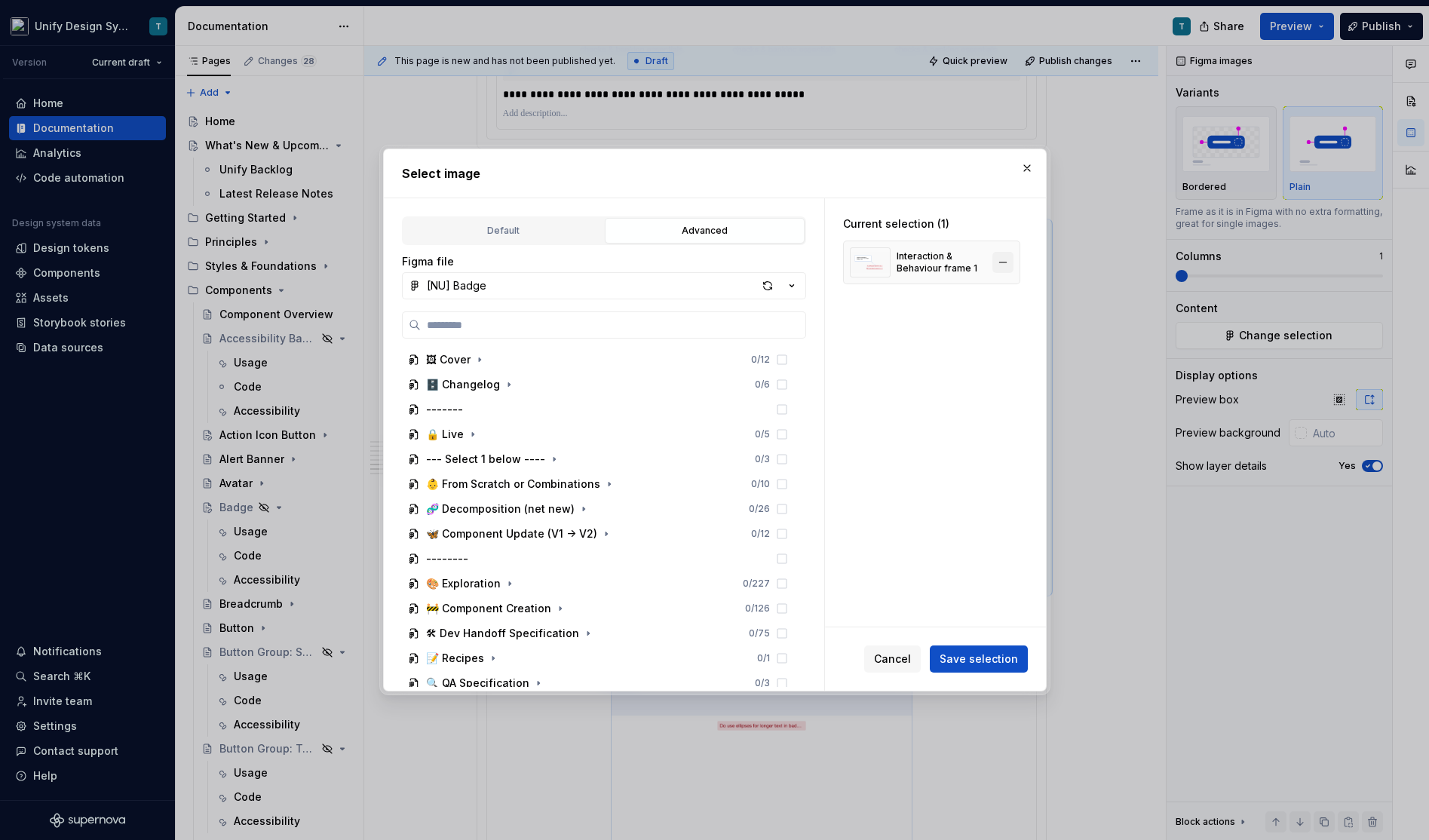
click at [1007, 267] on button "button" at bounding box center [1003, 262] width 21 height 21
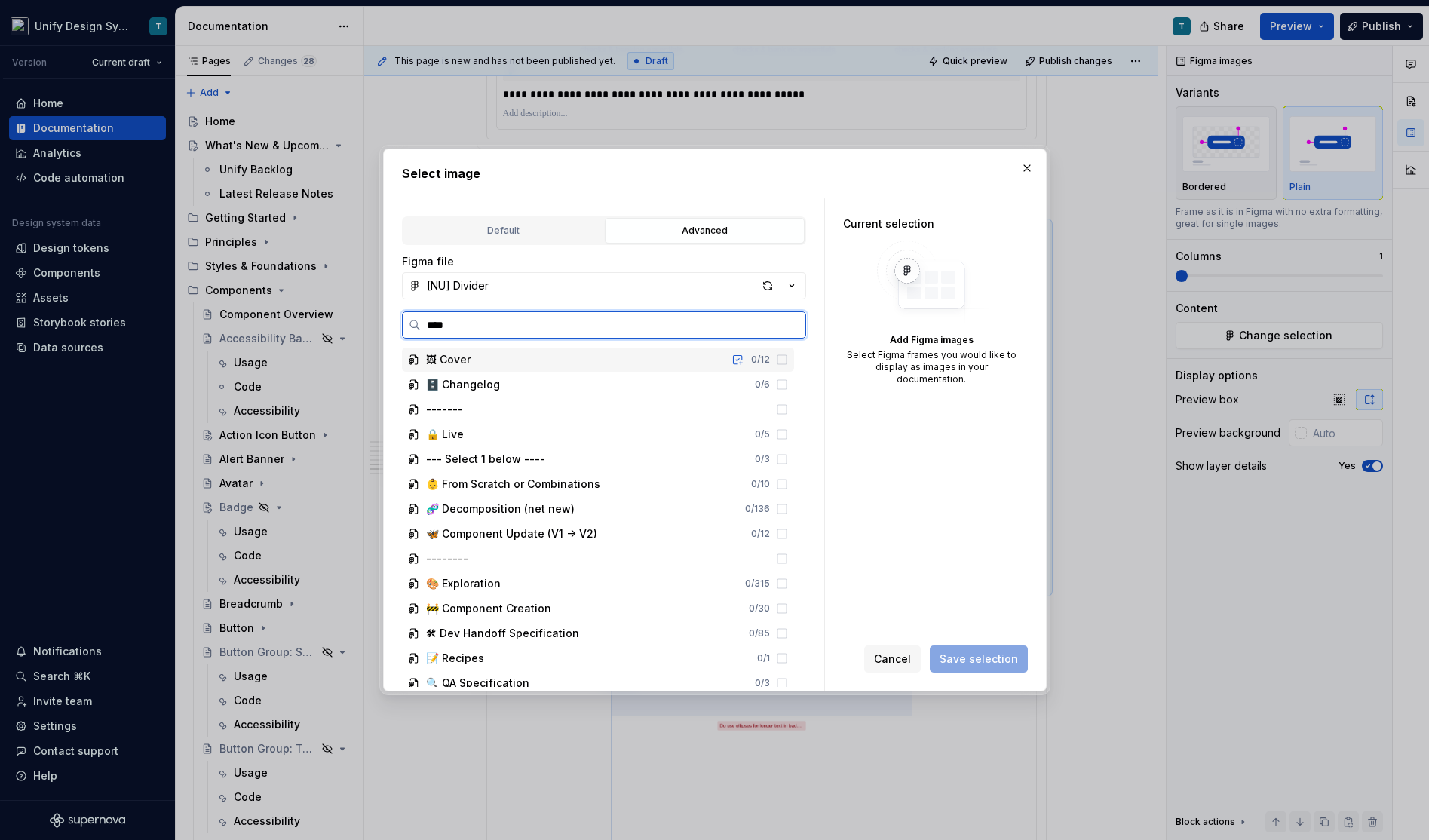
type input "*****"
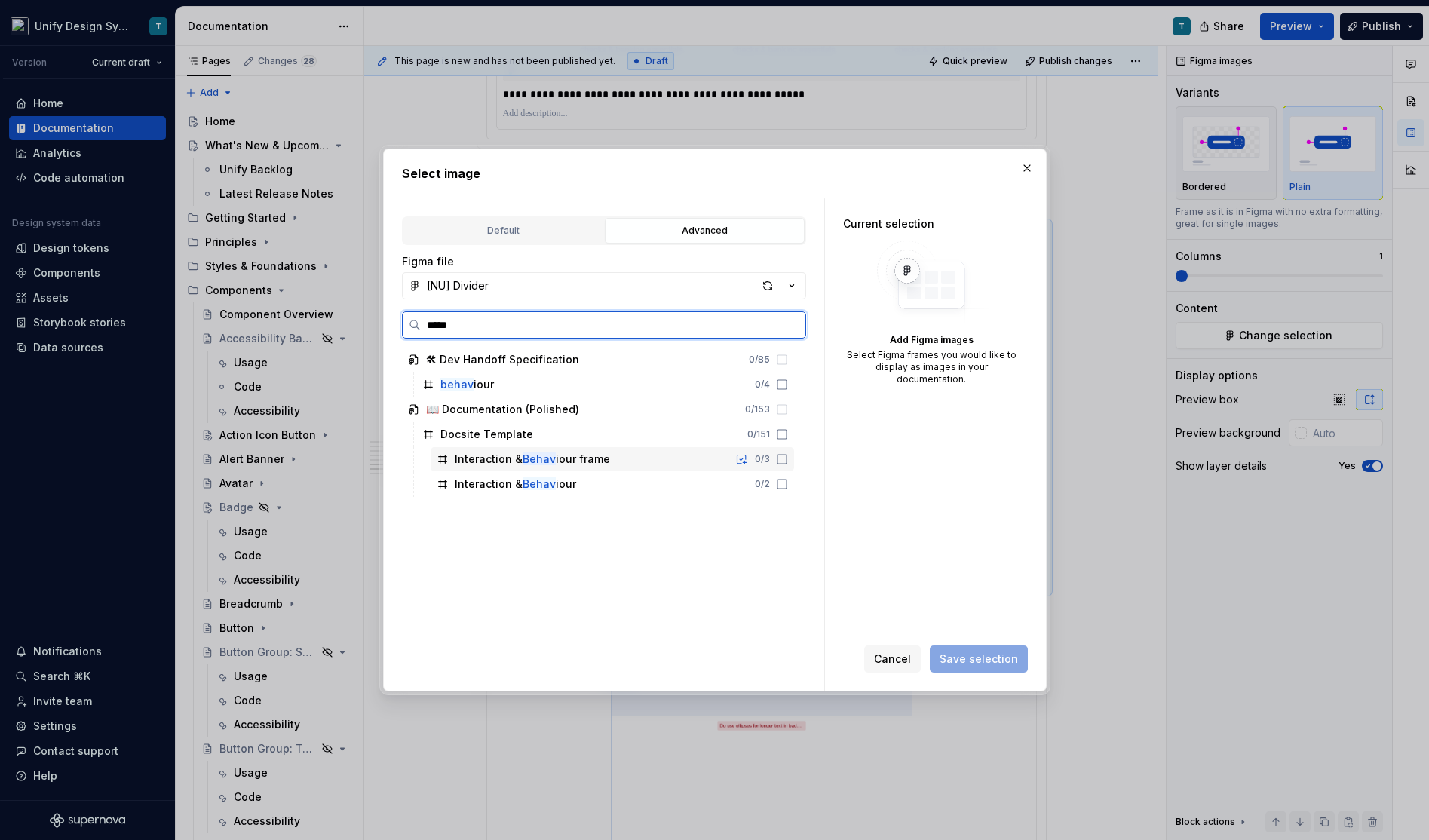
click at [520, 461] on div "Interaction & Behav iour frame" at bounding box center [532, 459] width 155 height 15
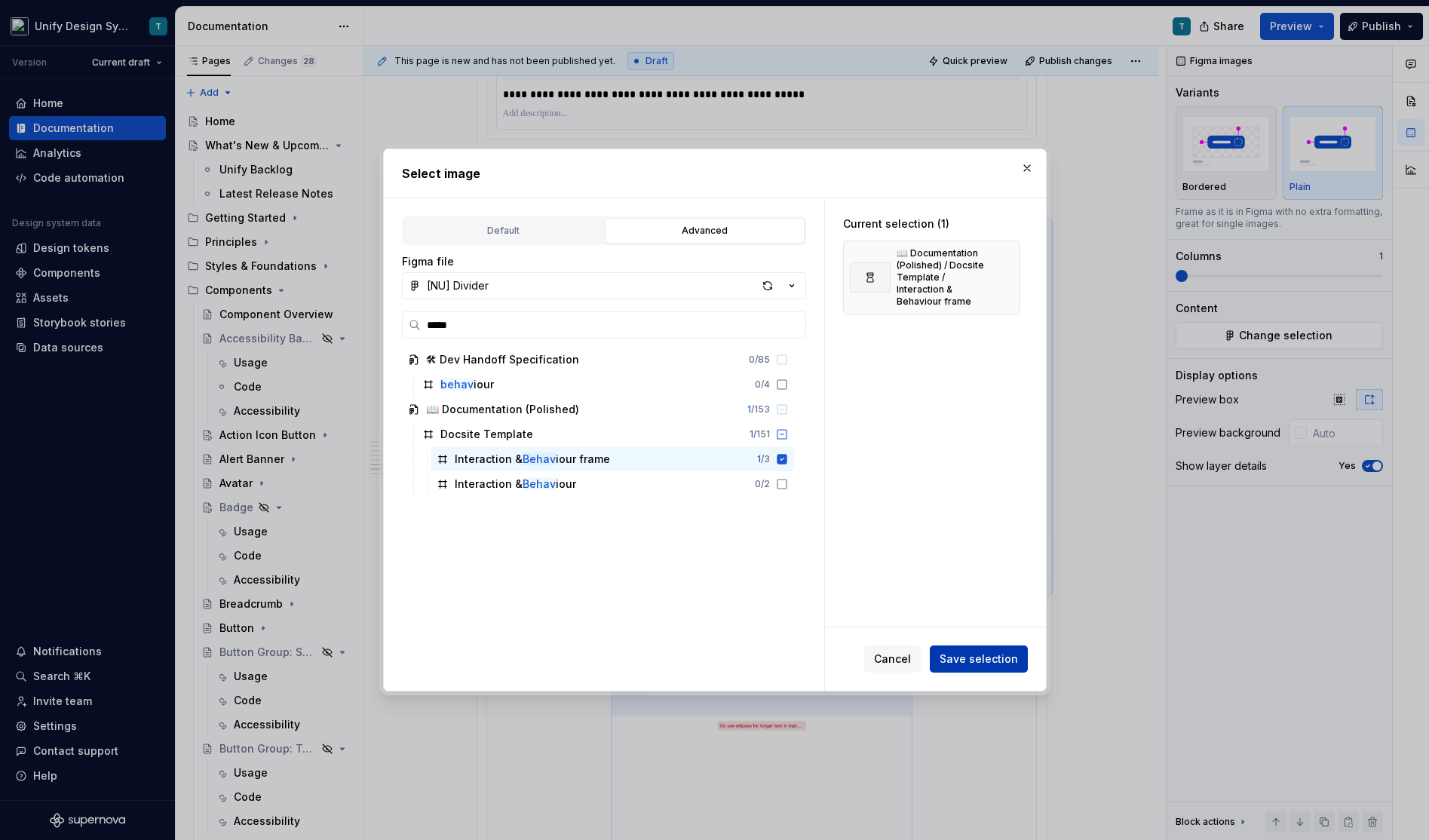
click at [967, 652] on span "Save selection" at bounding box center [979, 659] width 79 height 15
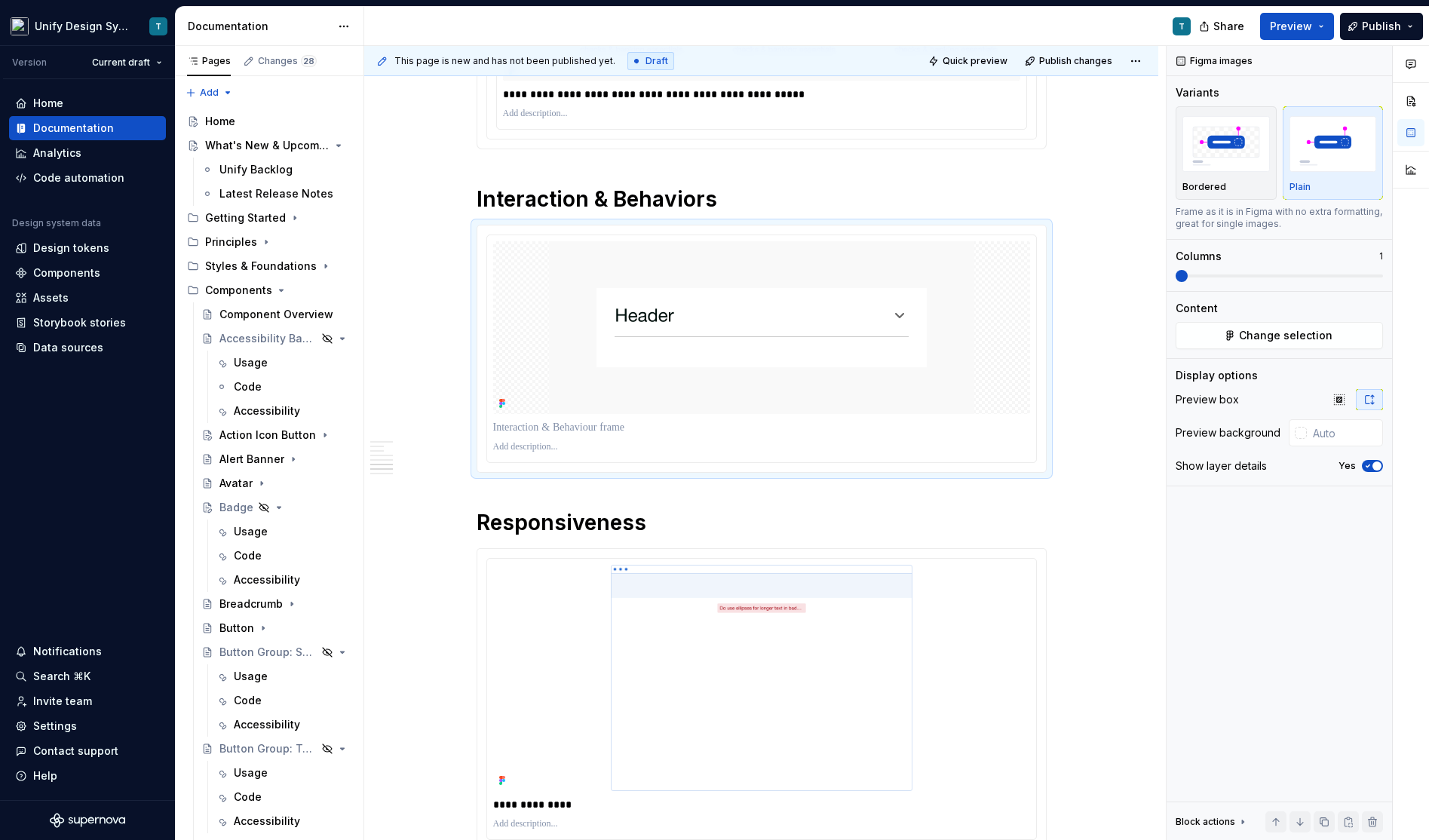
type textarea "*"
click at [605, 426] on p at bounding box center [761, 427] width 537 height 15
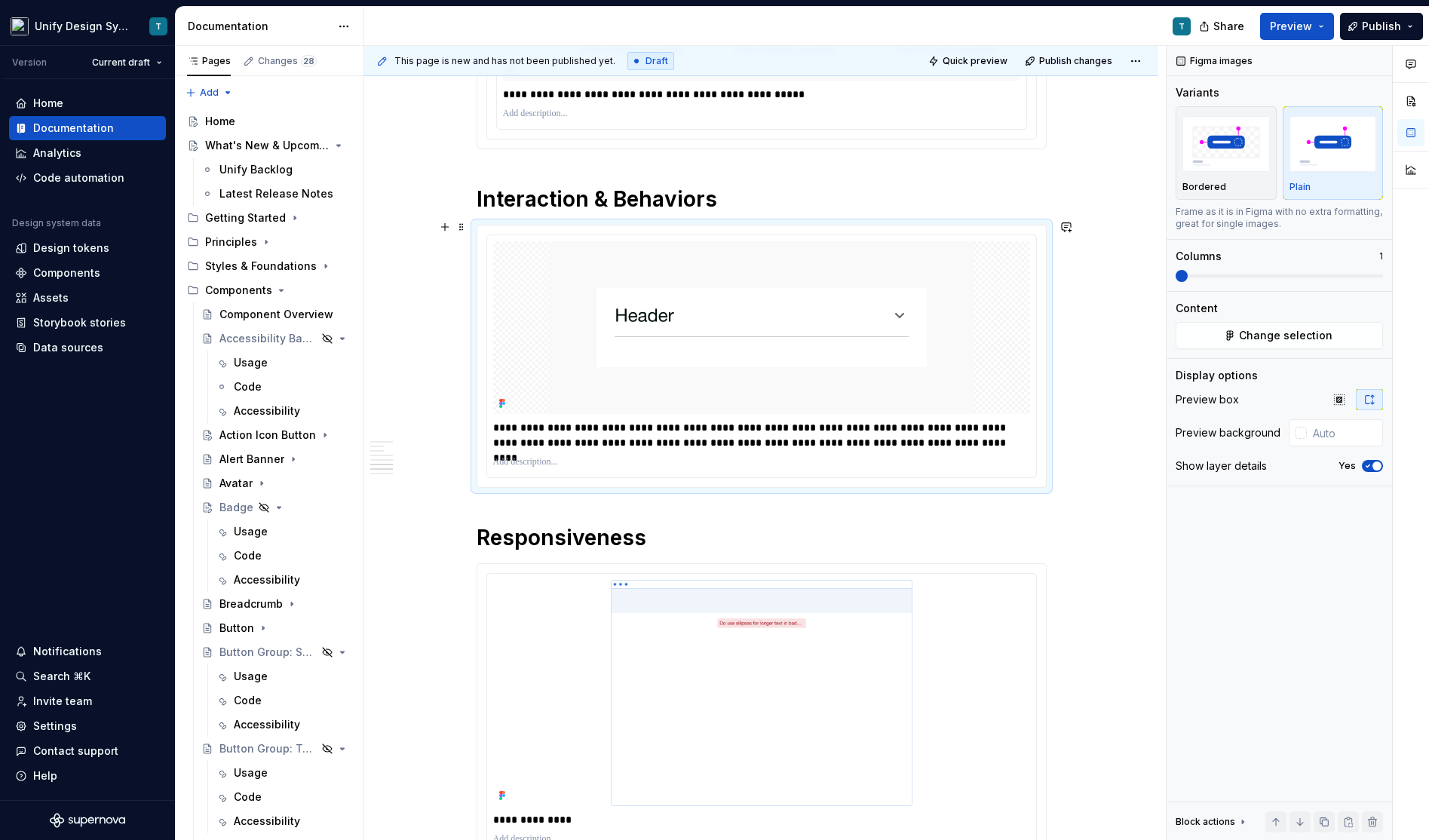
click at [857, 325] on img at bounding box center [761, 328] width 426 height 173
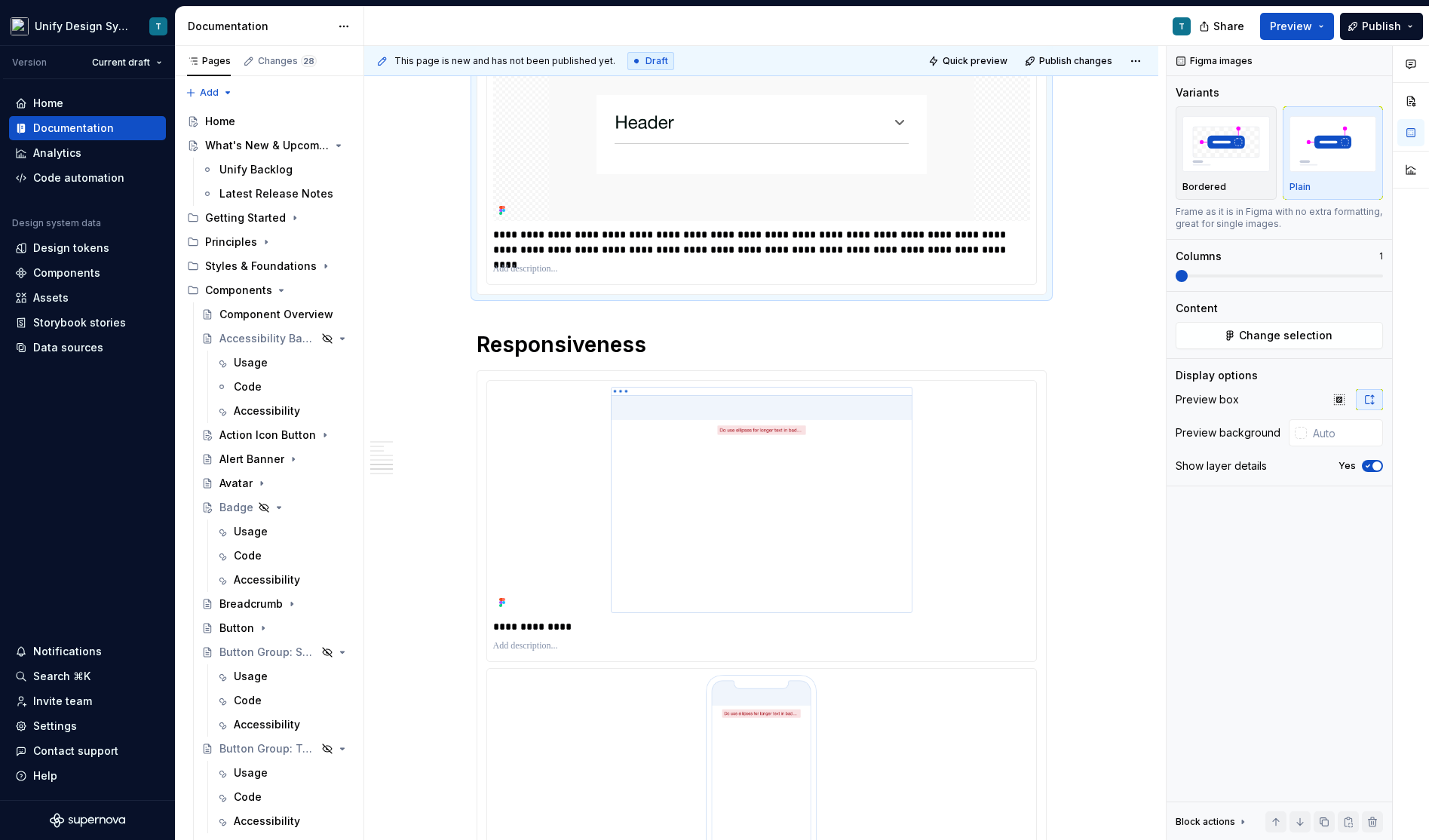
scroll to position [2251, 0]
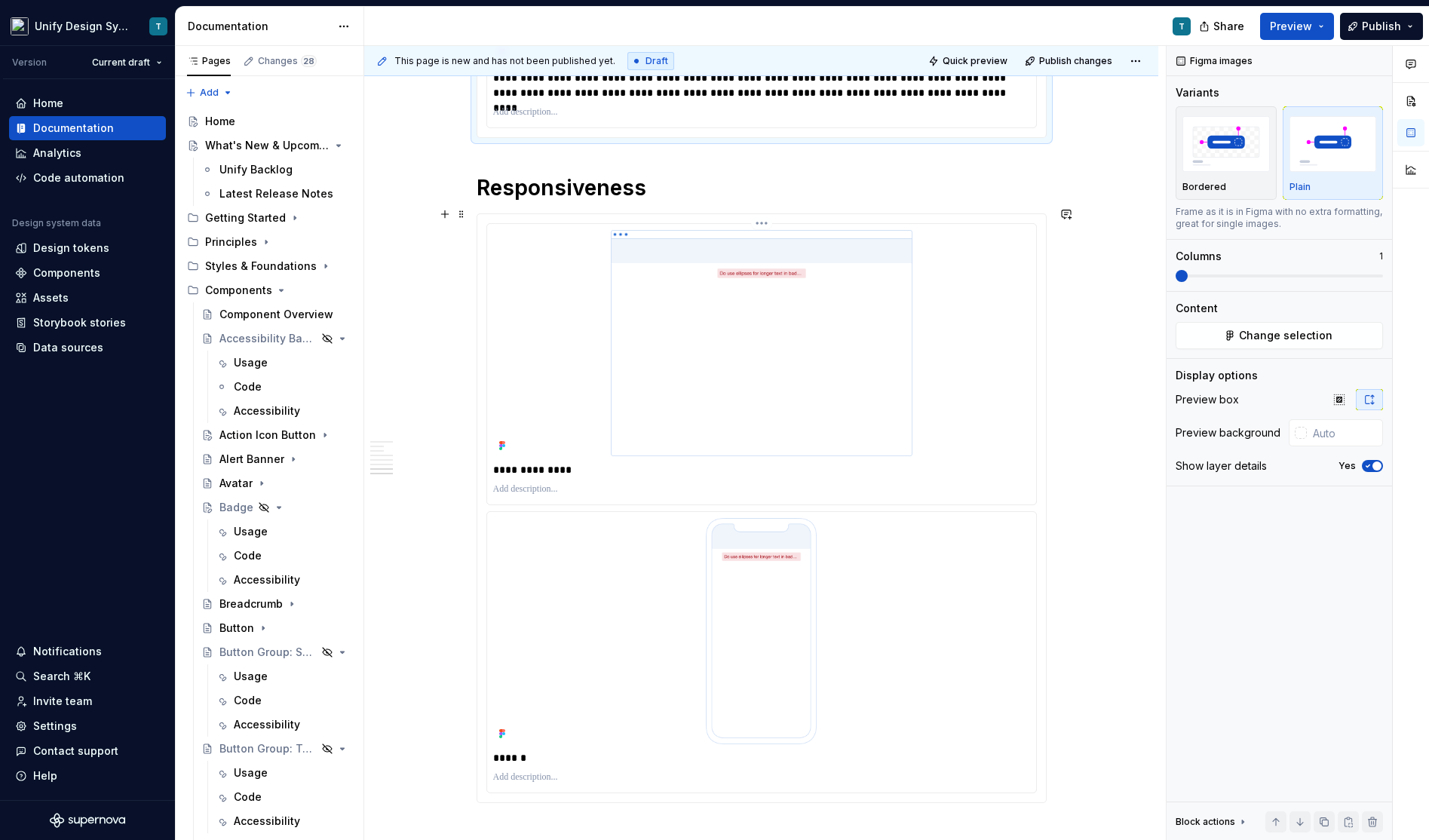
click at [743, 313] on img at bounding box center [761, 343] width 537 height 226
type input "#FFFFFF"
click at [1295, 336] on span "Change selection" at bounding box center [1285, 336] width 93 height 15
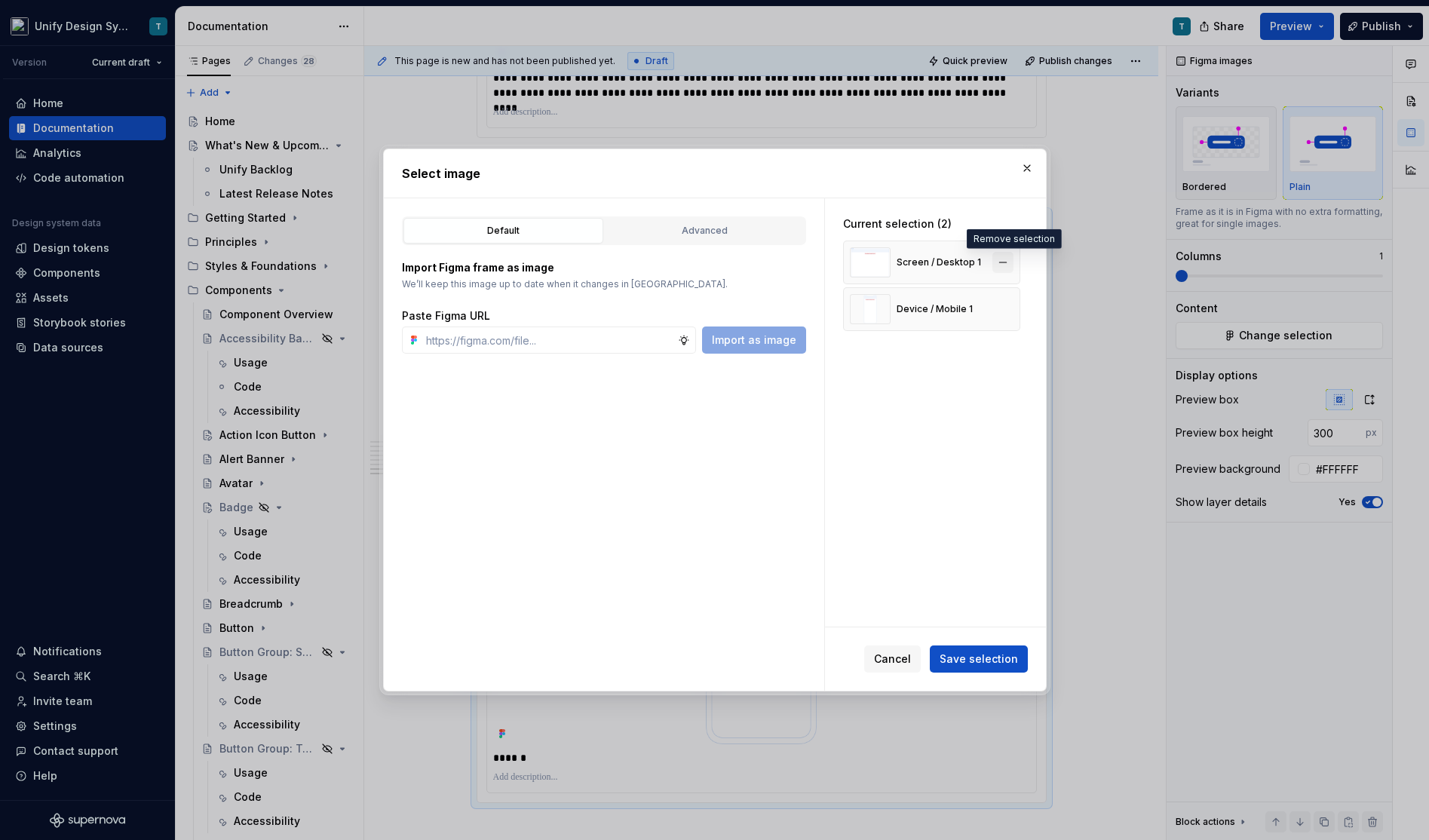
click at [1010, 260] on button "button" at bounding box center [1003, 262] width 21 height 21
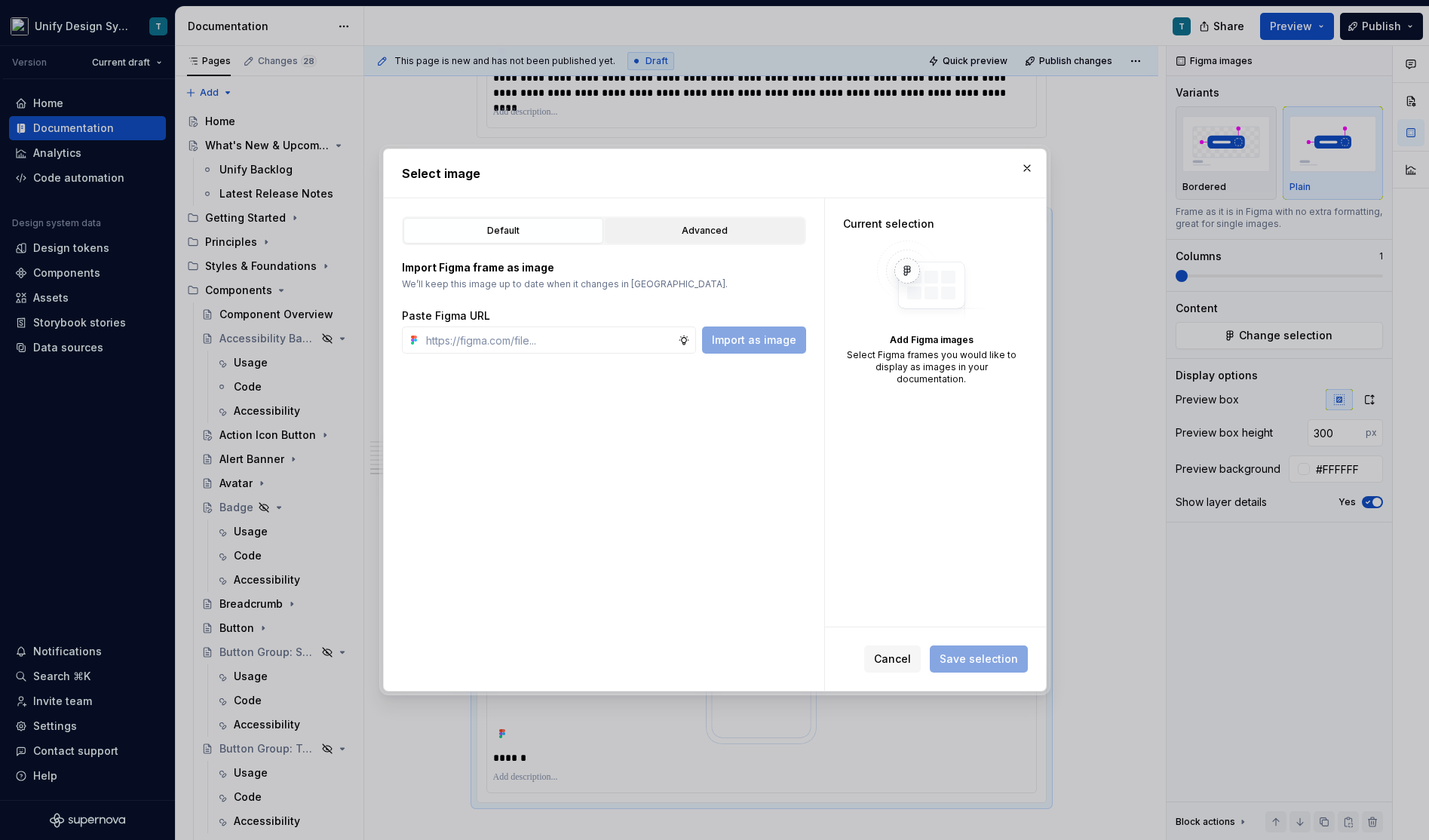
click at [684, 236] on div "Advanced" at bounding box center [704, 231] width 189 height 15
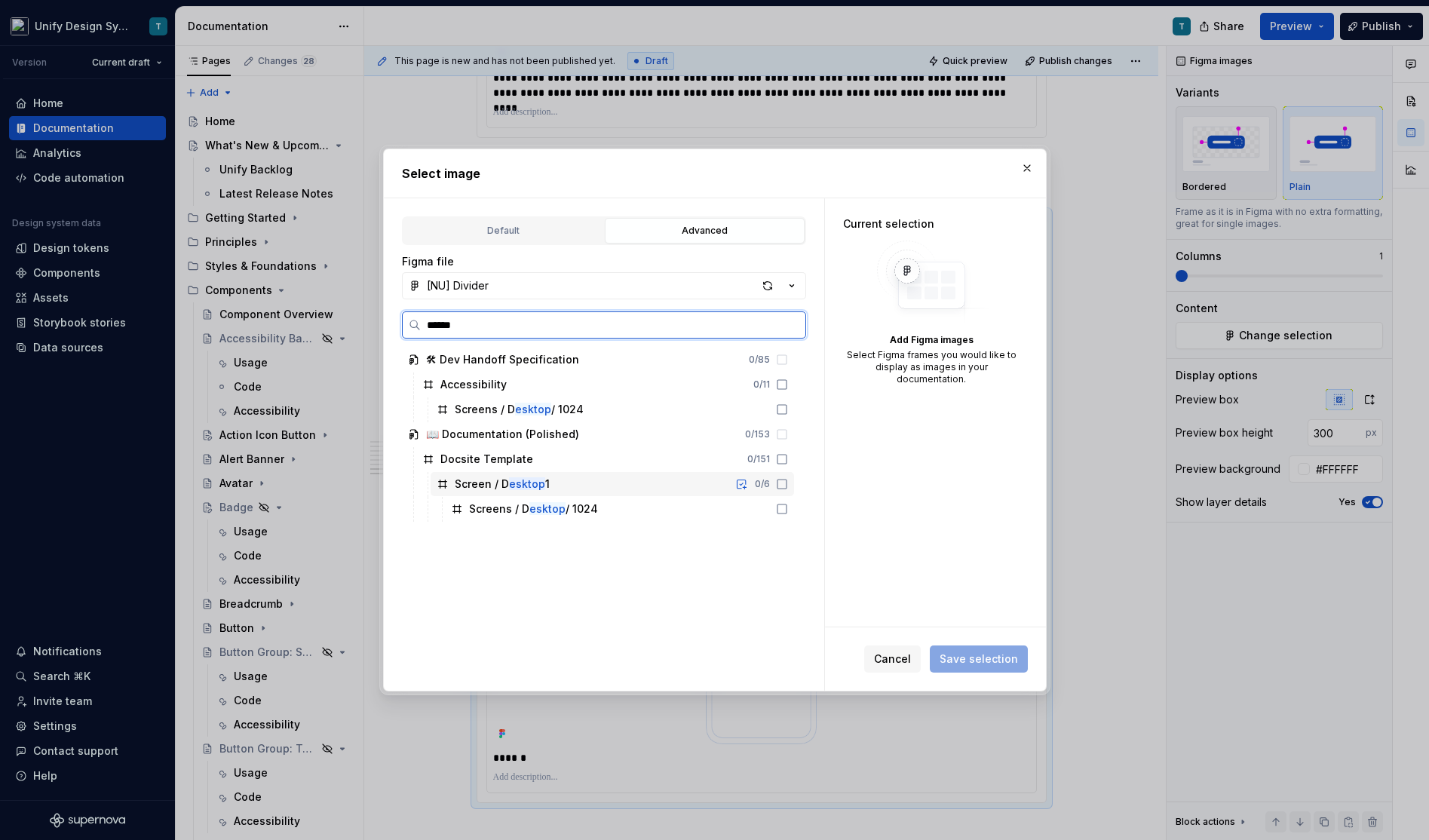
click at [506, 490] on div "Screen / D esktop 1" at bounding box center [502, 485] width 95 height 15
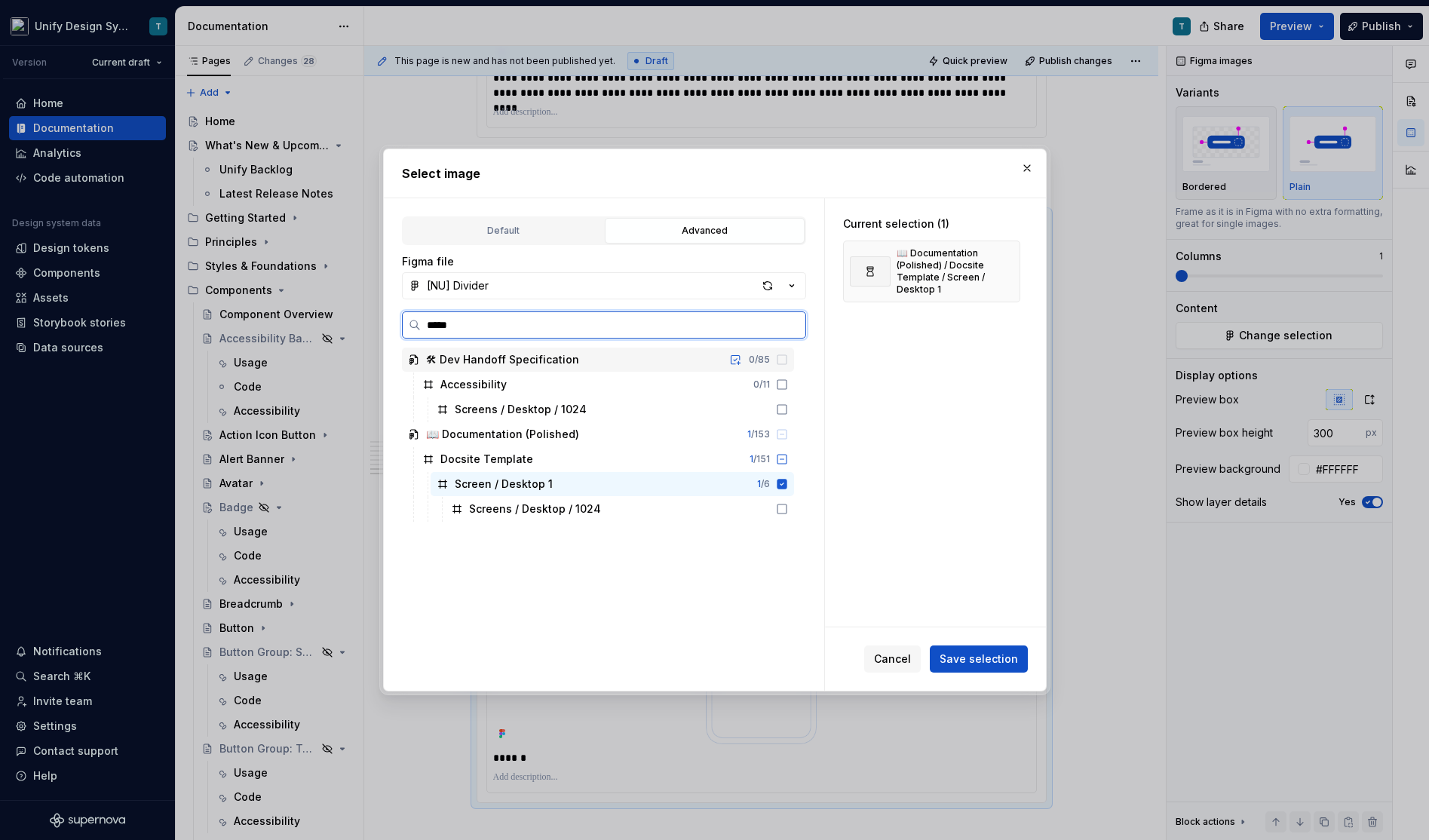
type input "******"
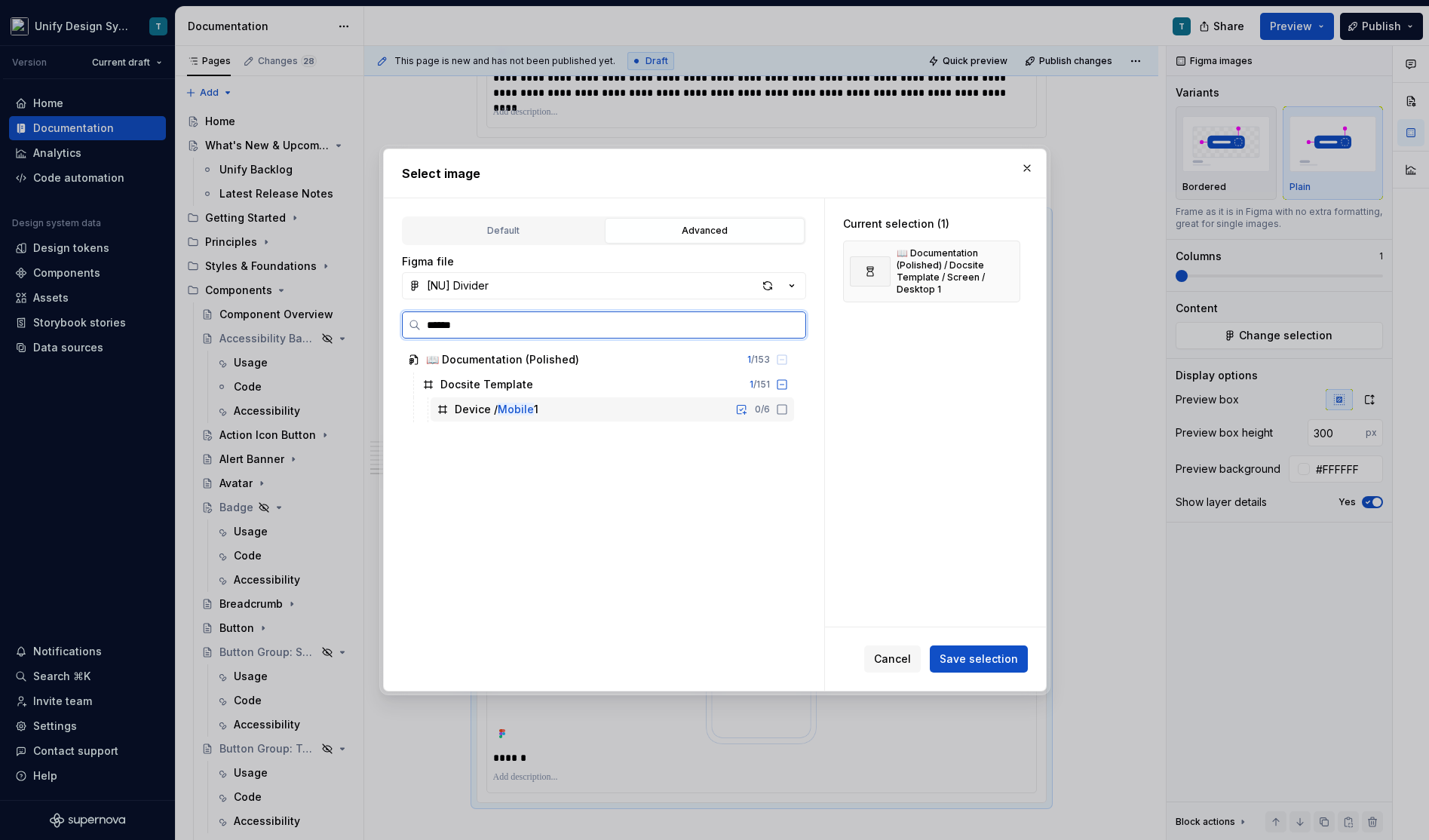
click at [523, 408] on mark "Mobile" at bounding box center [515, 408] width 36 height 13
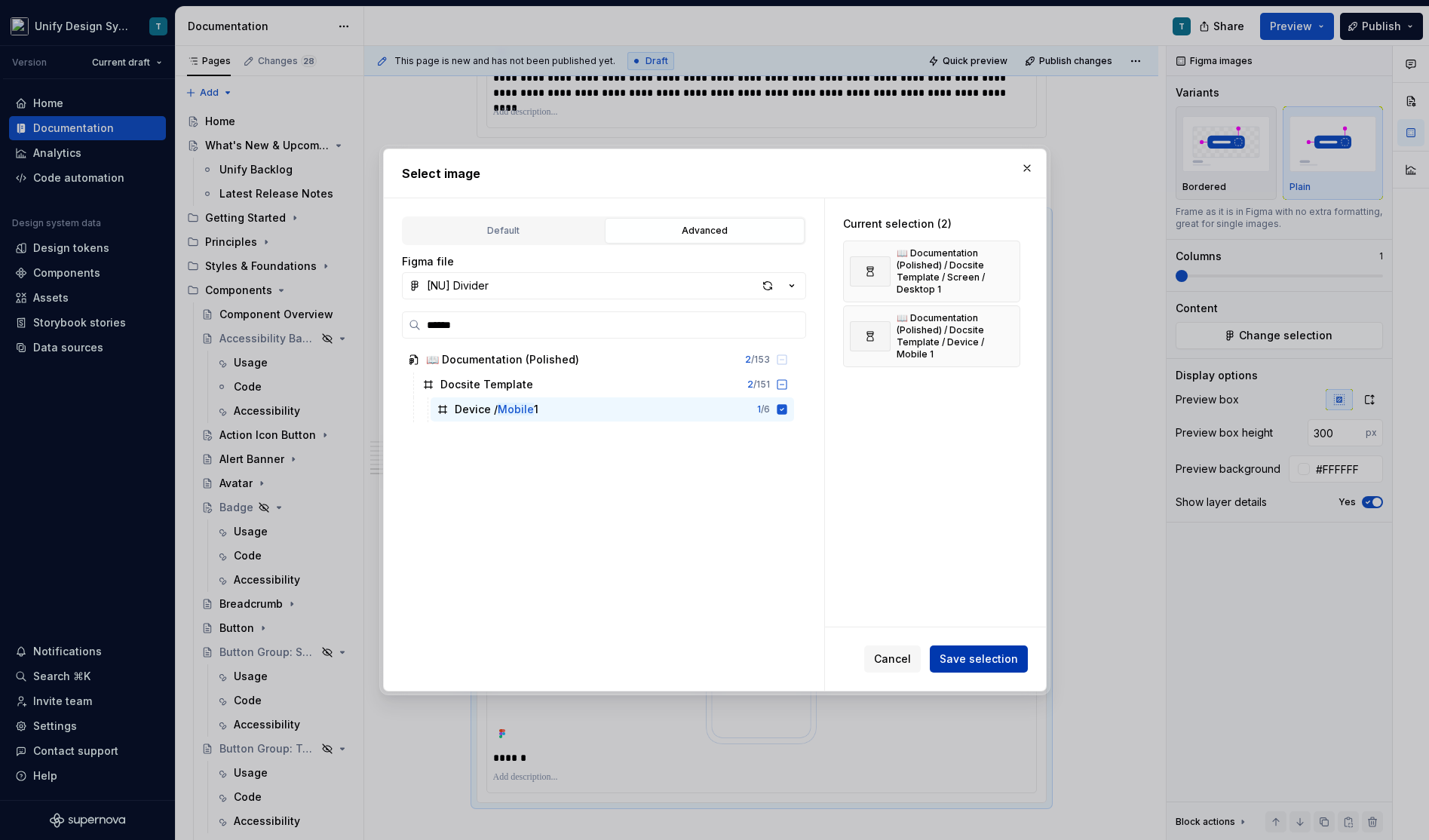
click at [978, 666] on button "Save selection" at bounding box center [979, 659] width 98 height 27
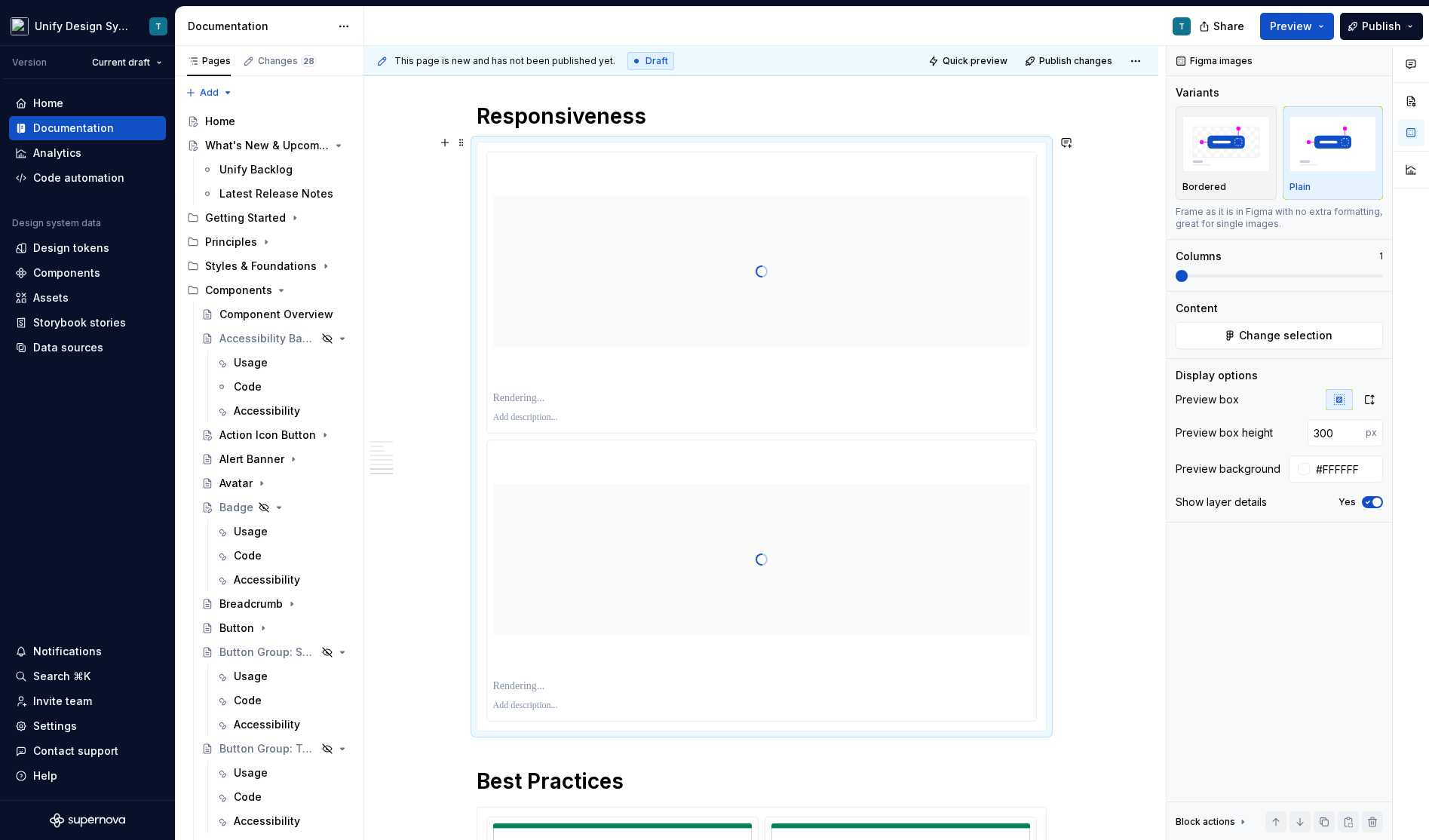
type textarea "*"
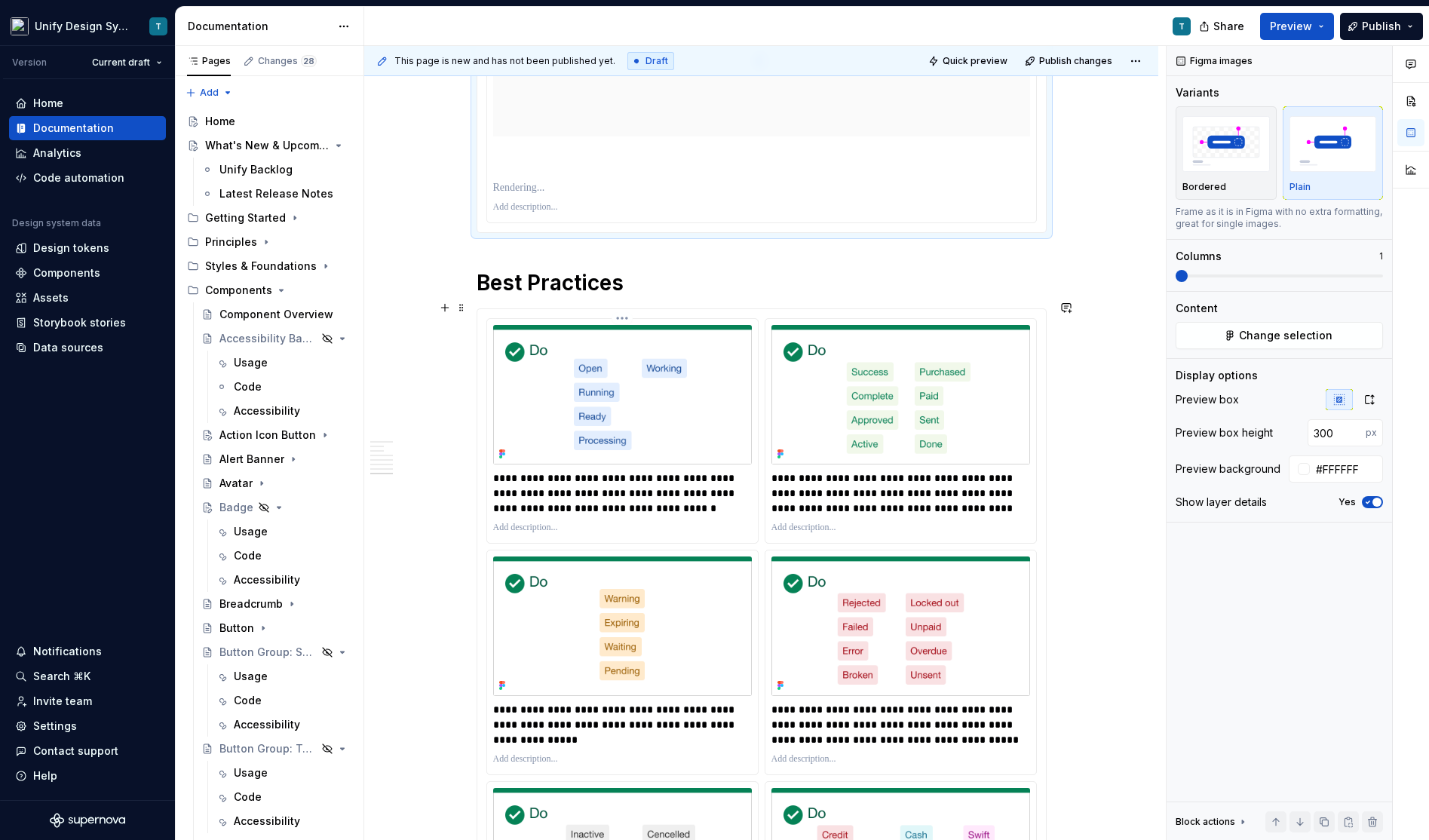
scroll to position [2822, 0]
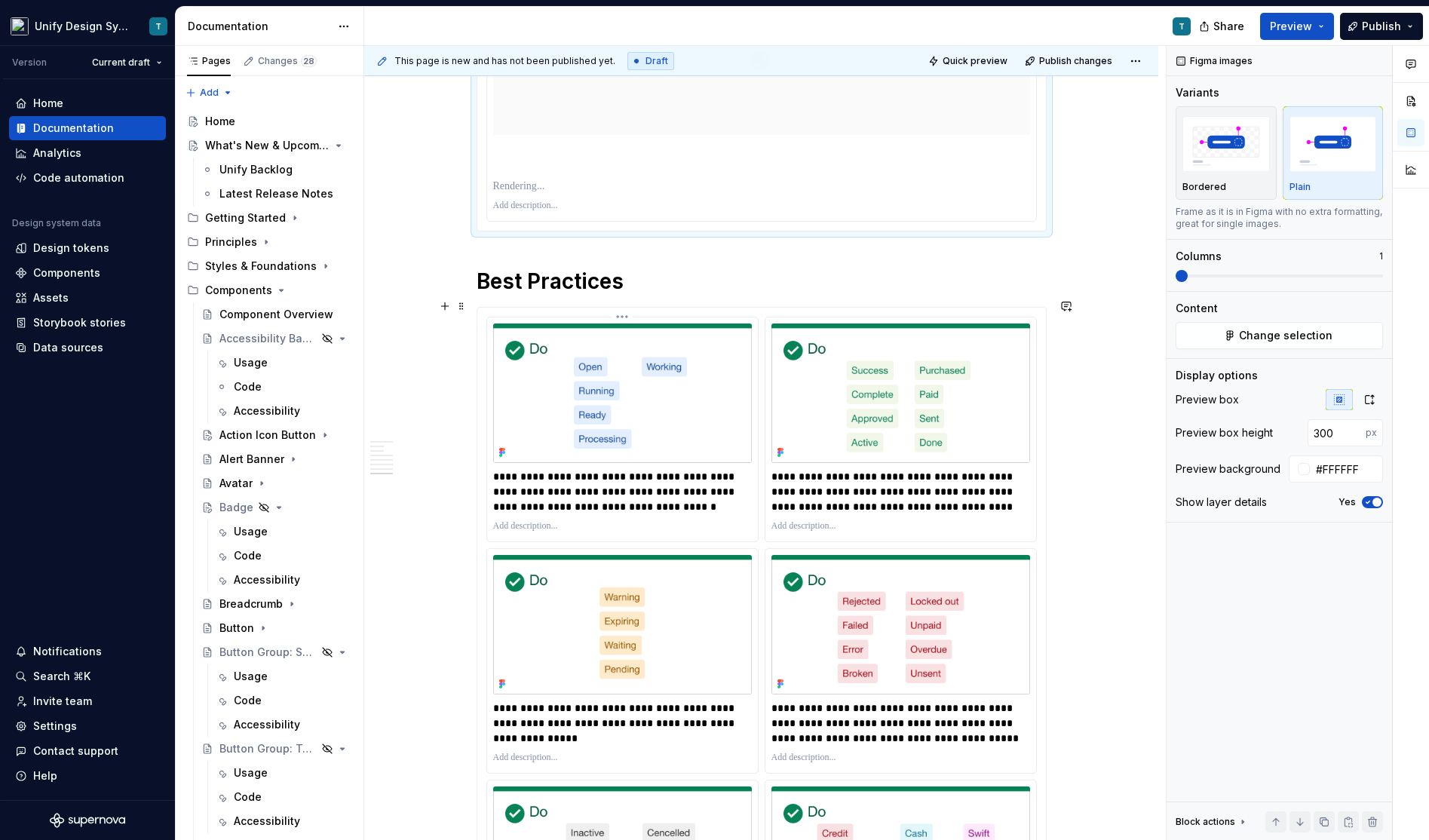
click at [645, 426] on img at bounding box center [622, 393] width 259 height 140
click at [1216, 332] on button "Change selection" at bounding box center [1279, 336] width 207 height 27
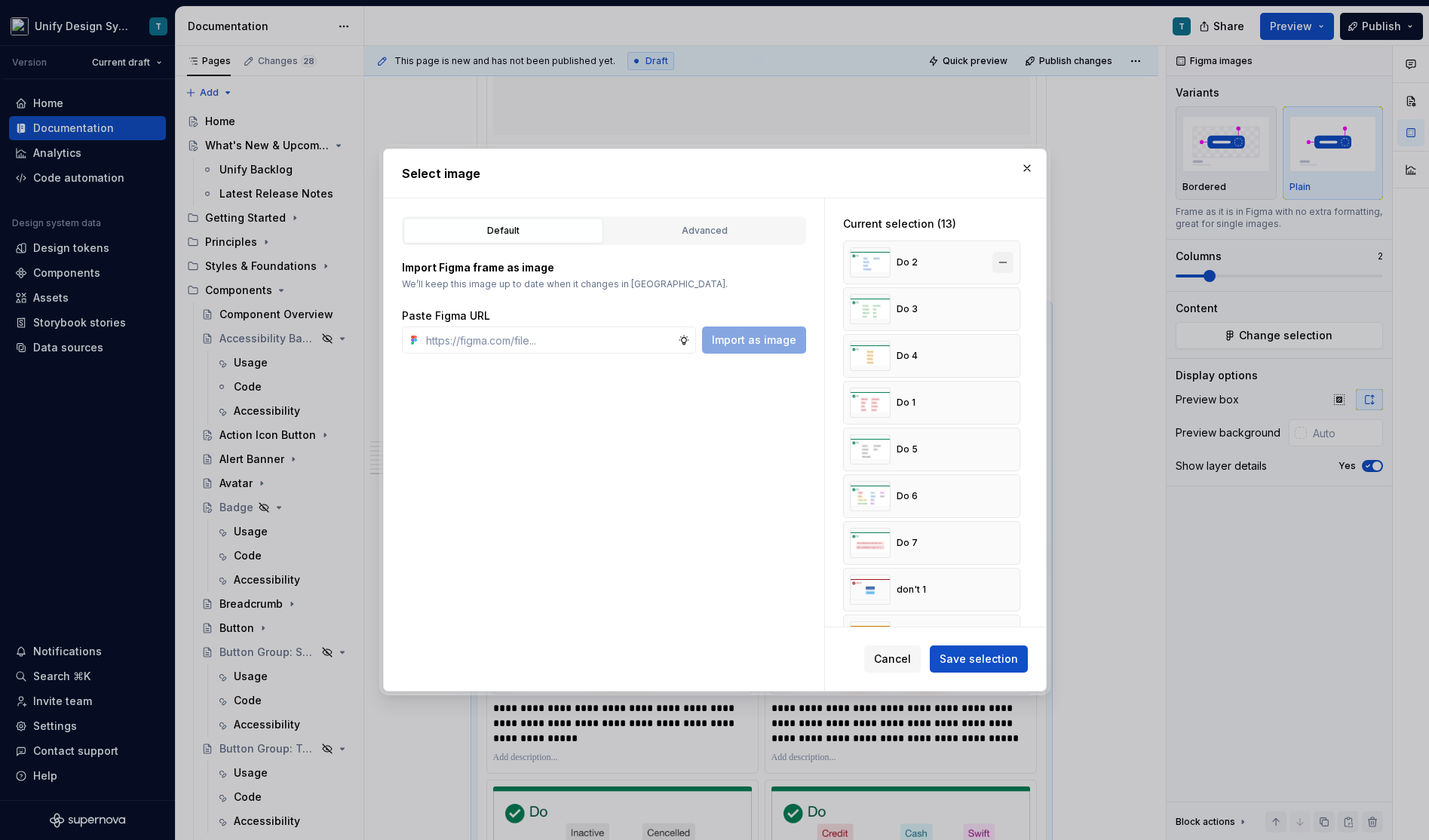
click at [1008, 262] on button "button" at bounding box center [1003, 262] width 21 height 21
type textarea "*"
click at [1008, 262] on button "button" at bounding box center [1003, 262] width 21 height 21
click at [1008, 299] on button "button" at bounding box center [1003, 309] width 21 height 21
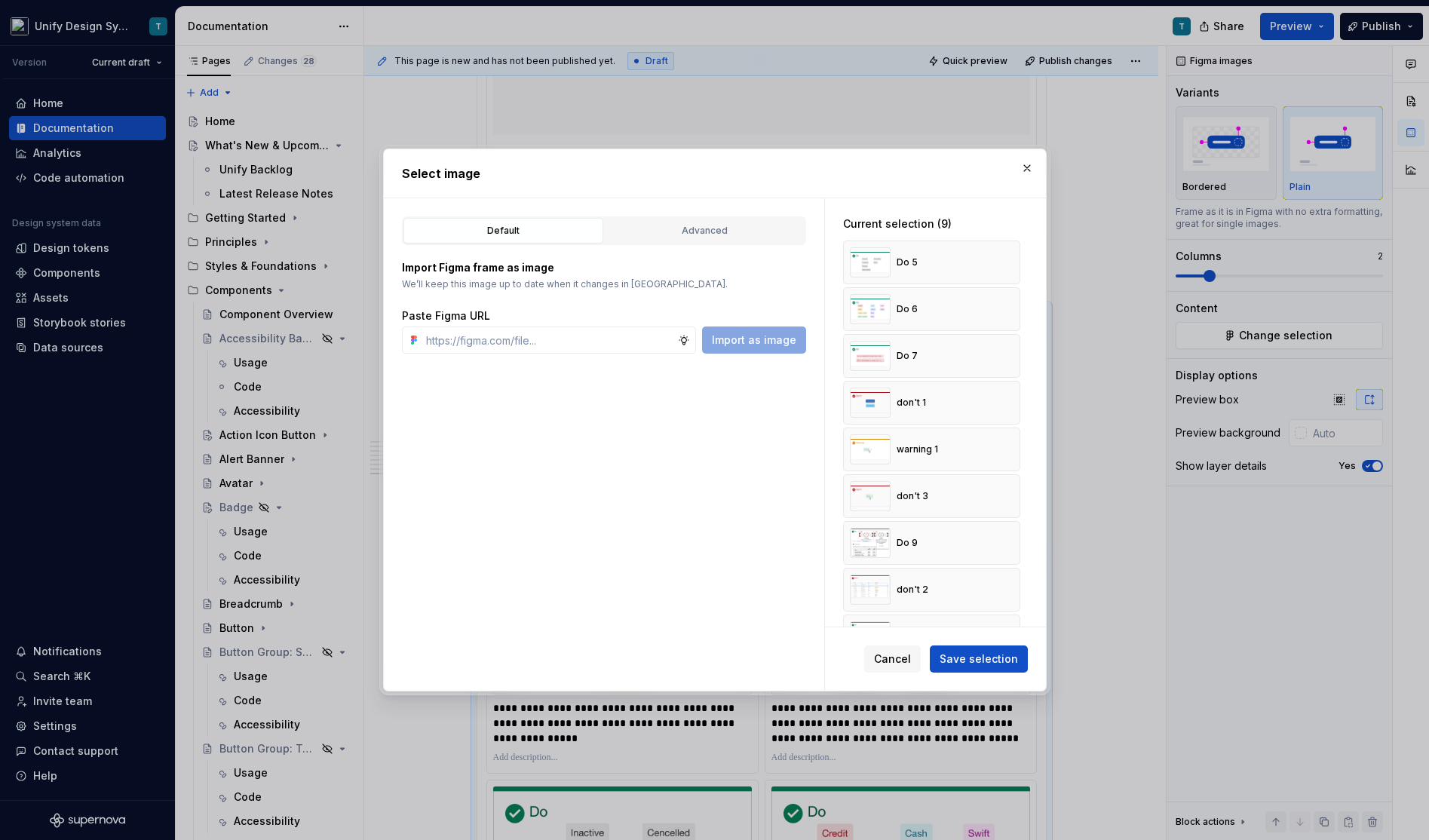
click at [1008, 262] on button "button" at bounding box center [1003, 262] width 21 height 21
click at [1008, 299] on button "button" at bounding box center [1003, 309] width 21 height 21
click at [1008, 262] on button "button" at bounding box center [1003, 262] width 21 height 21
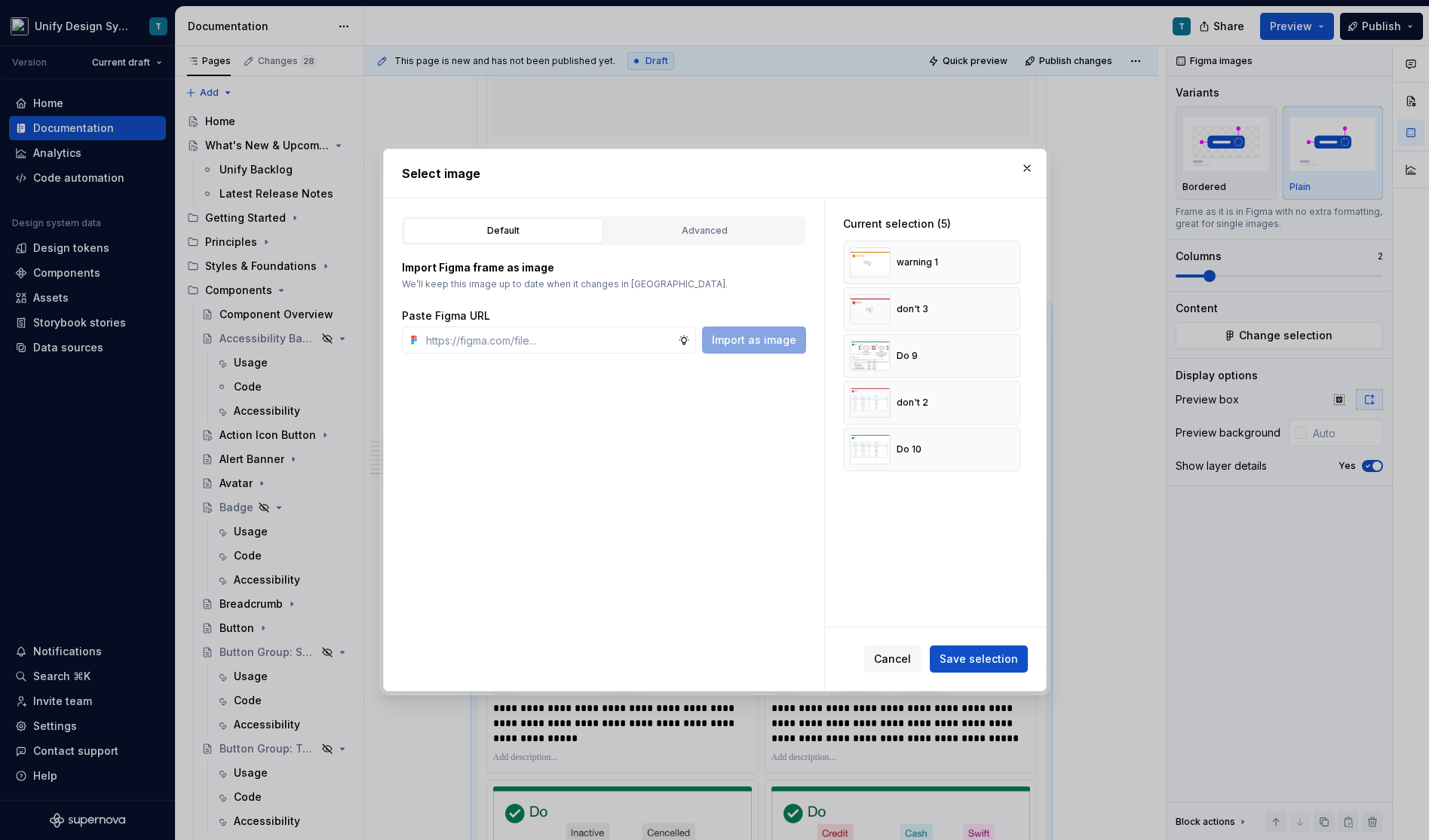
click at [1008, 299] on button "button" at bounding box center [1003, 309] width 21 height 21
click at [1008, 262] on button "button" at bounding box center [1003, 262] width 21 height 21
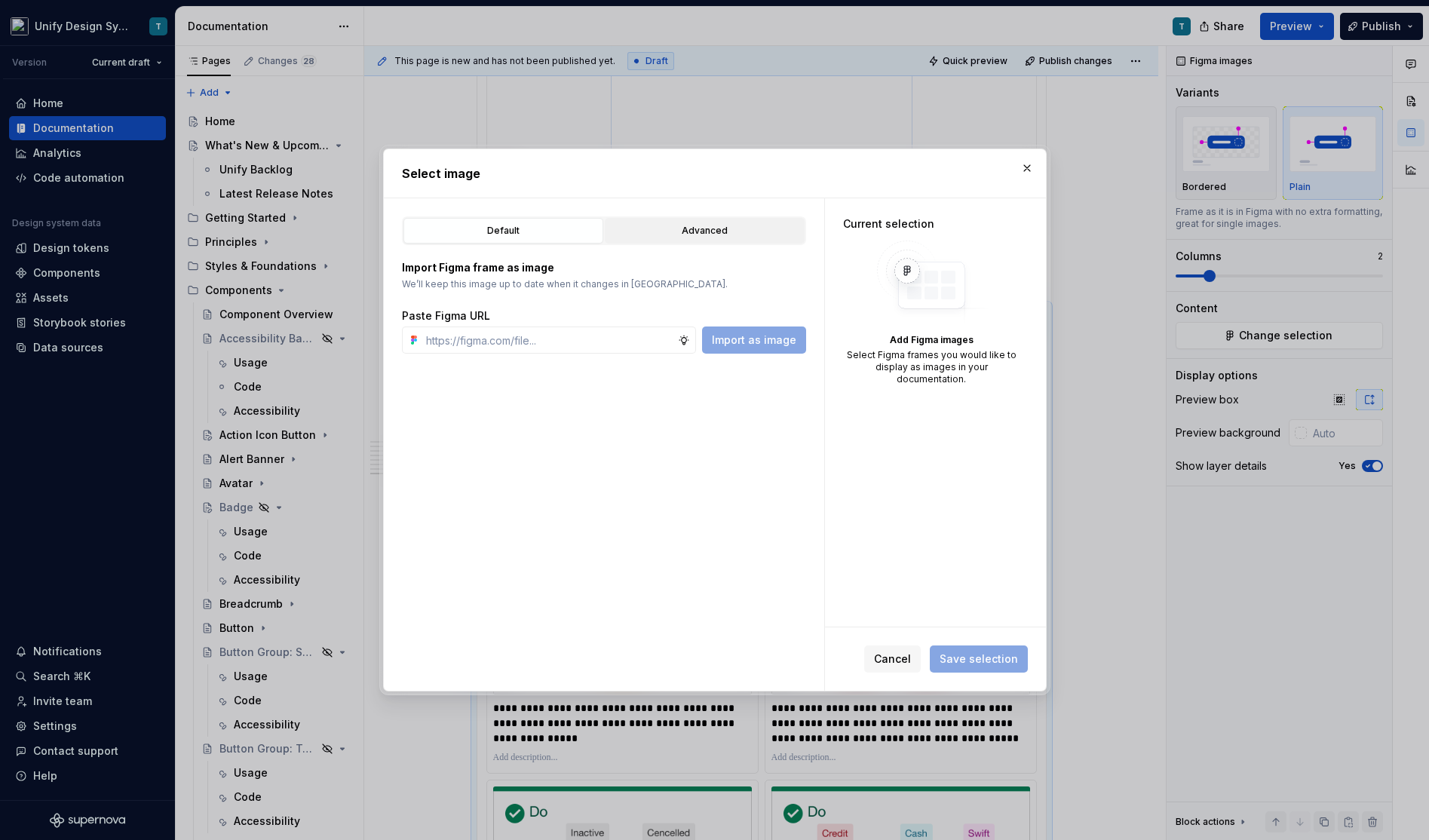
click at [752, 233] on div "Advanced" at bounding box center [704, 231] width 189 height 15
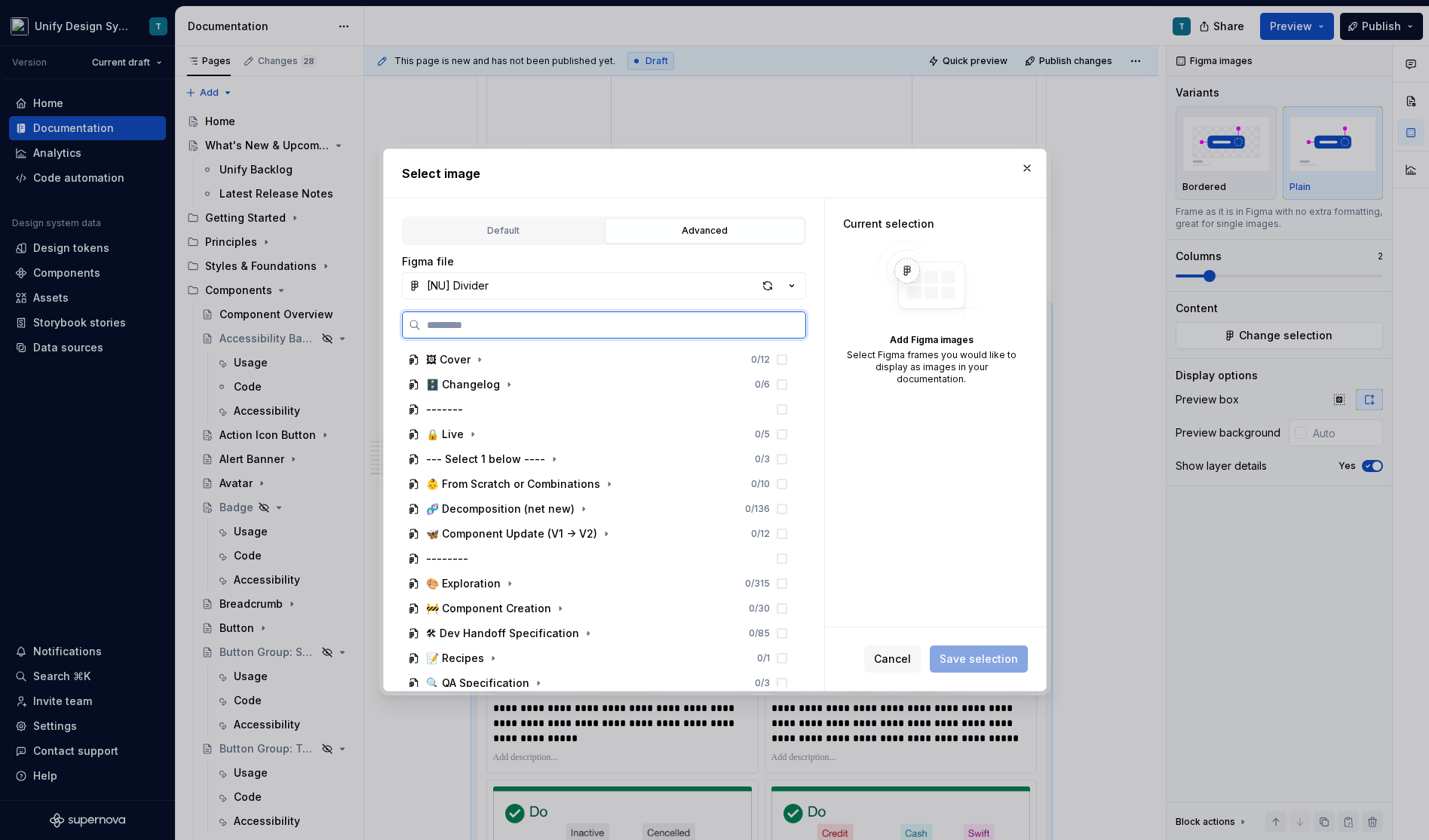
click at [491, 329] on input "search" at bounding box center [612, 325] width 384 height 15
type input "**"
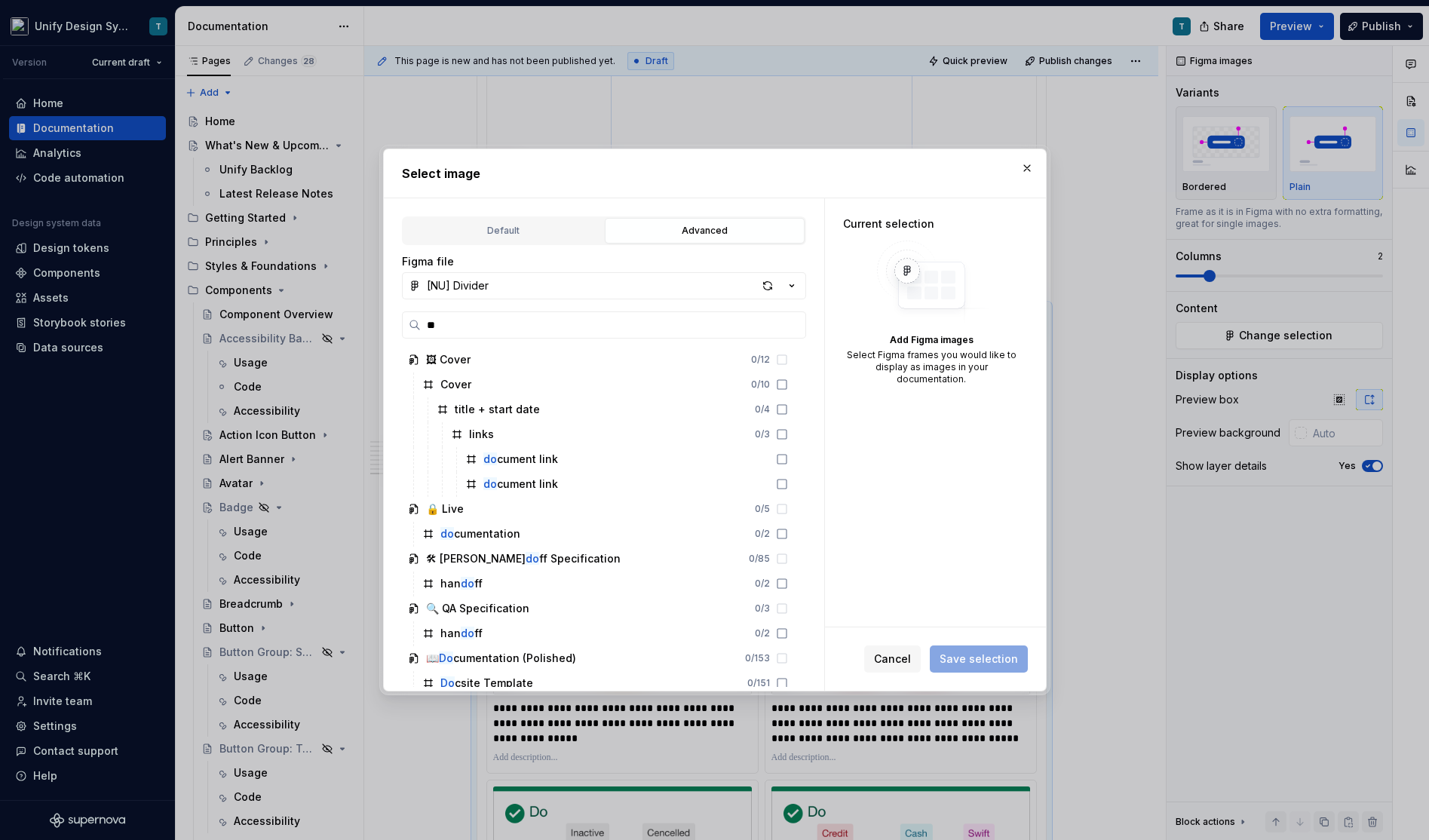
scroll to position [182, 0]
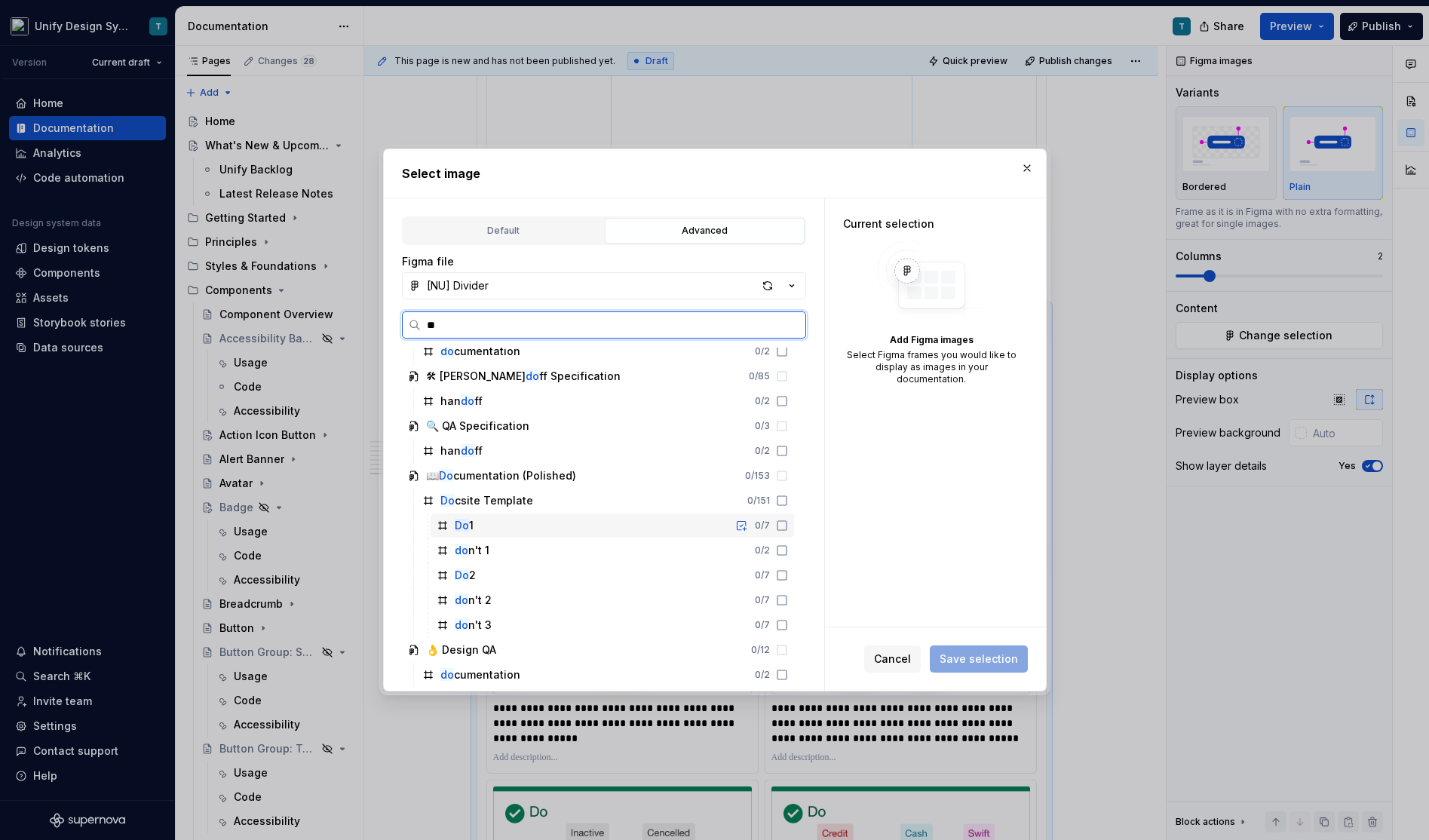
click at [460, 522] on mark "Do" at bounding box center [461, 525] width 15 height 13
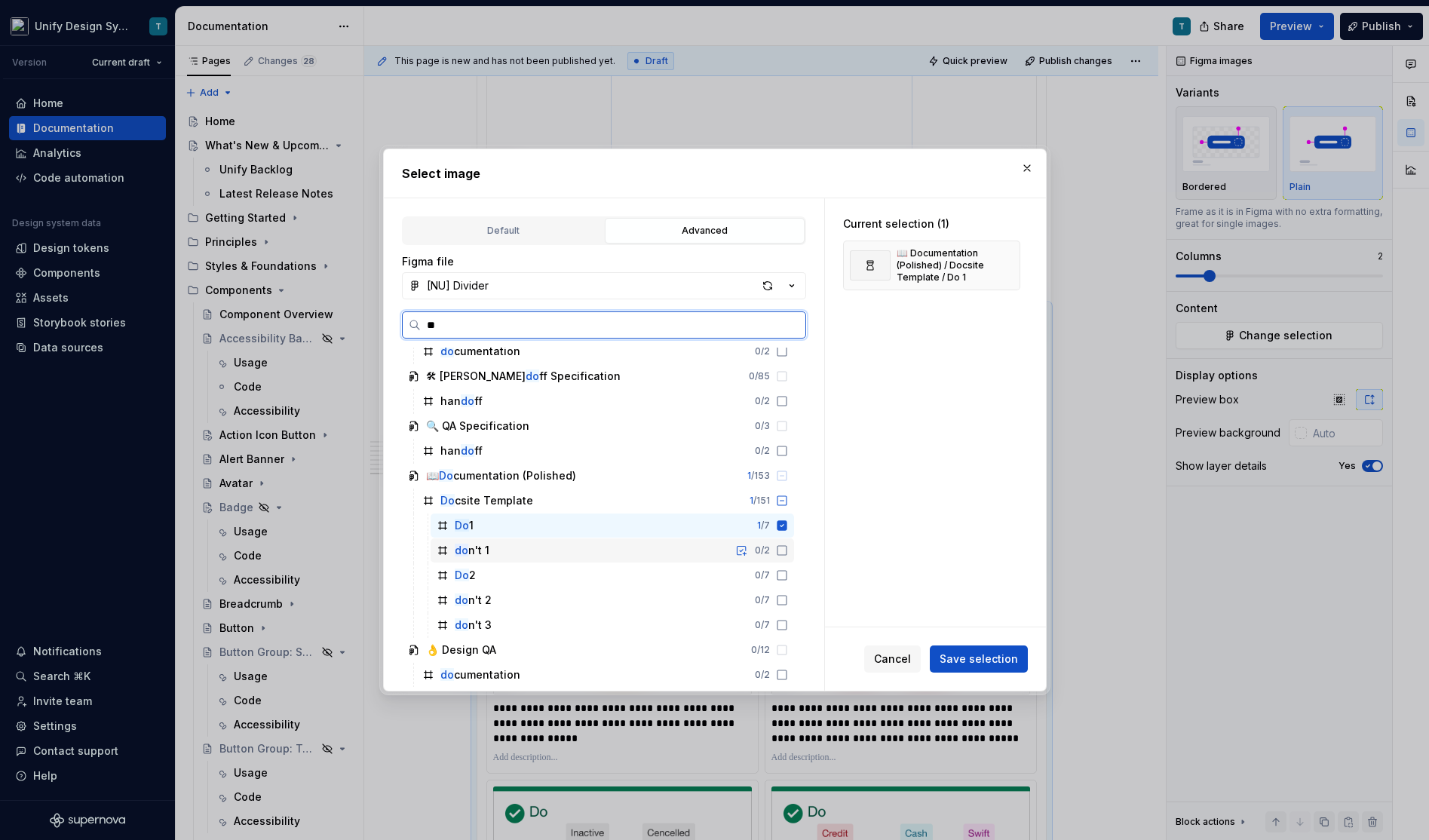
click at [467, 553] on div "do n't 1" at bounding box center [472, 551] width 35 height 15
click at [467, 572] on mark "Do" at bounding box center [461, 575] width 15 height 13
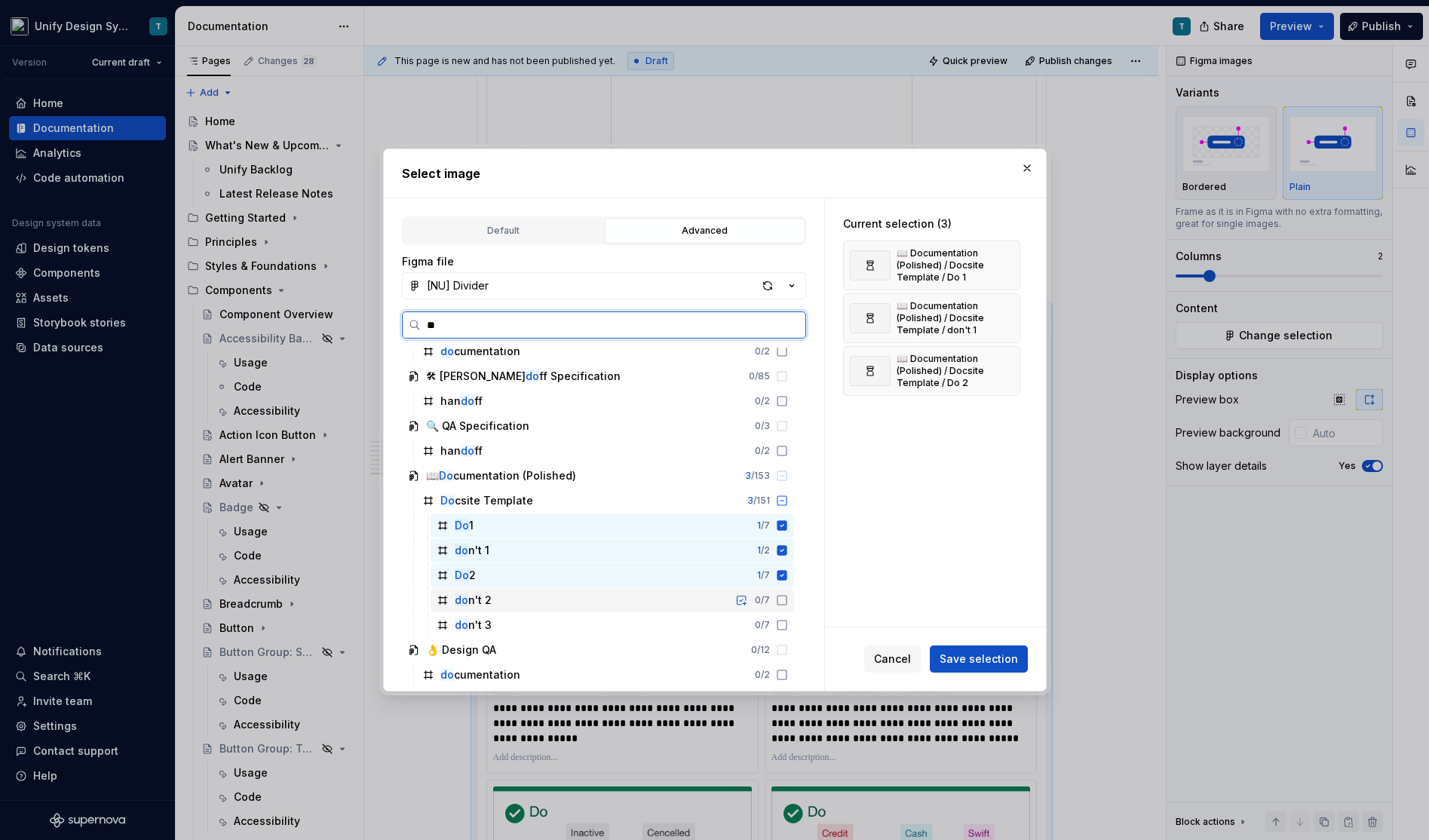
click at [467, 598] on div "do n't 2" at bounding box center [473, 600] width 37 height 15
click at [467, 628] on div "do n't 3" at bounding box center [473, 625] width 37 height 15
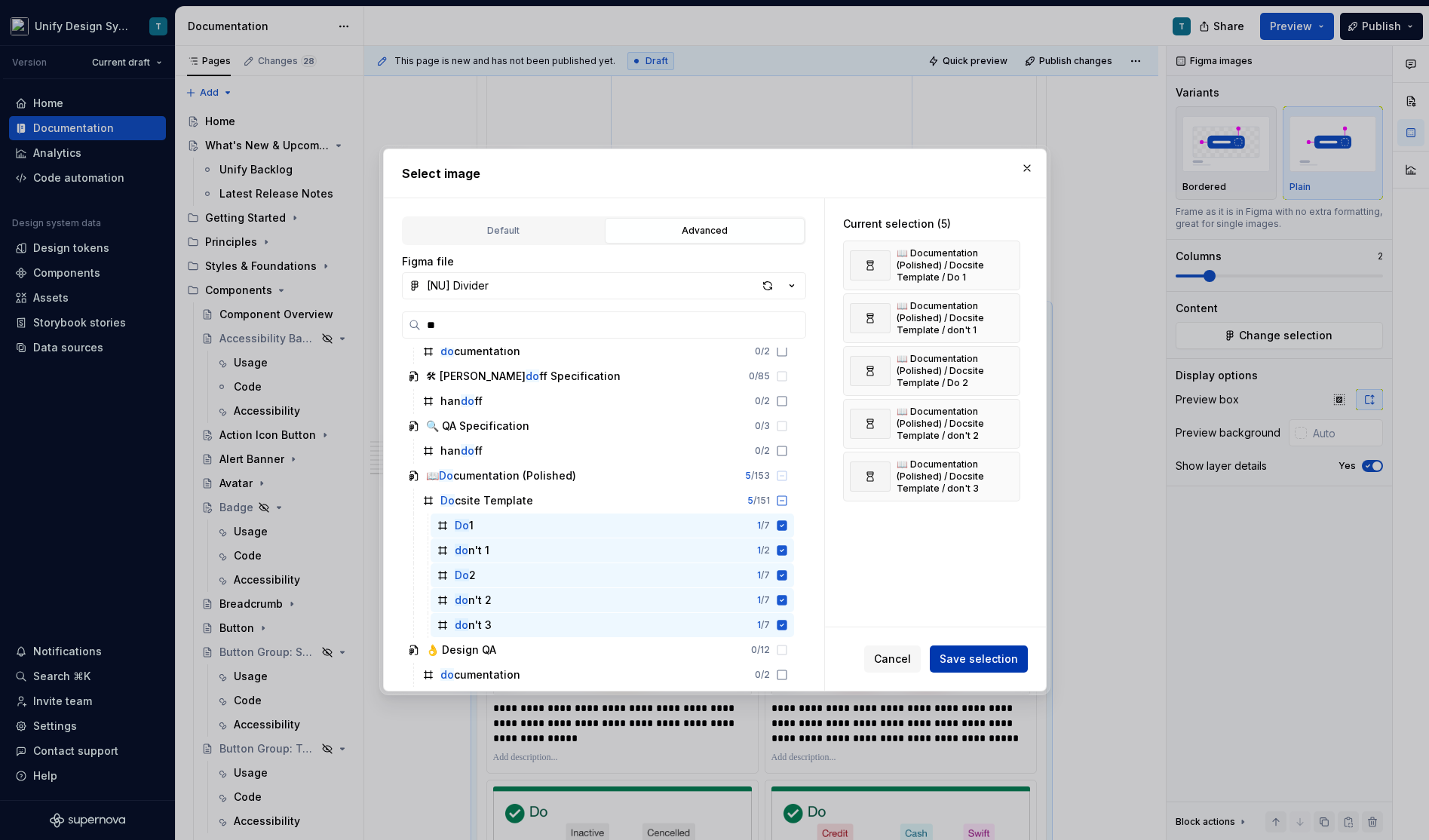
click at [995, 668] on button "Save selection" at bounding box center [979, 659] width 98 height 27
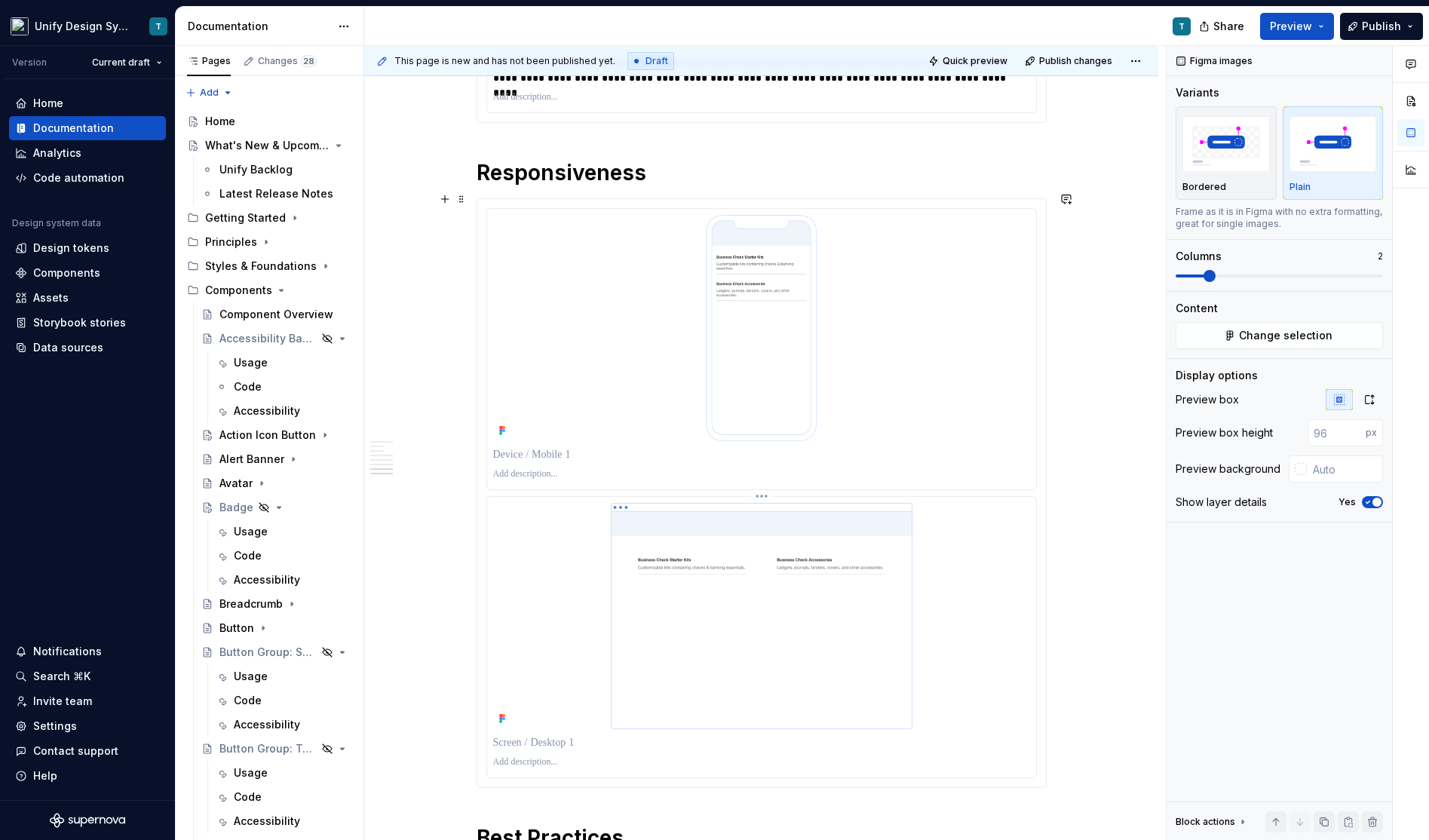
scroll to position [2262, 0]
type input "#FFFFFF"
type input "300"
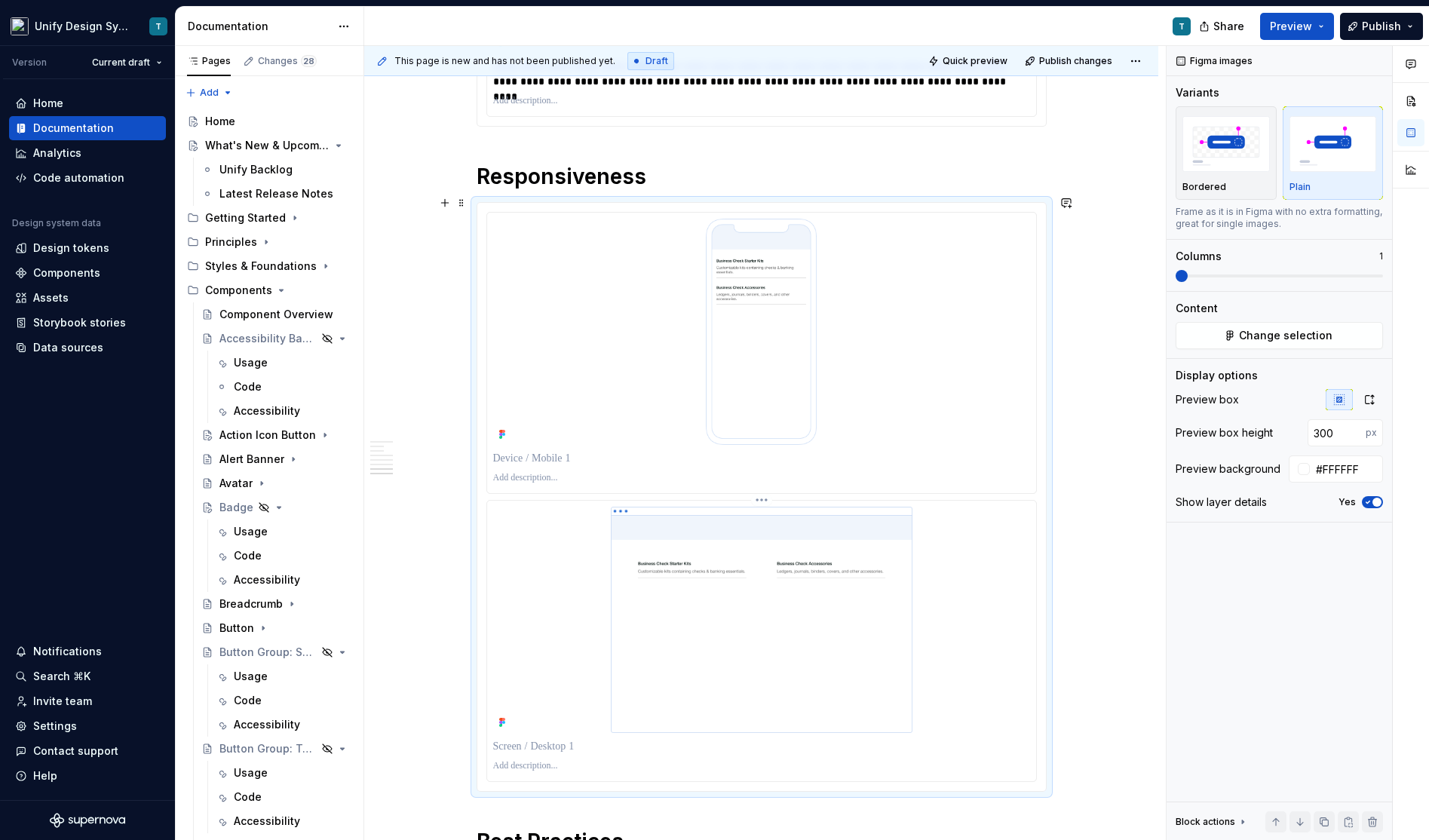
click at [533, 554] on img at bounding box center [761, 620] width 537 height 226
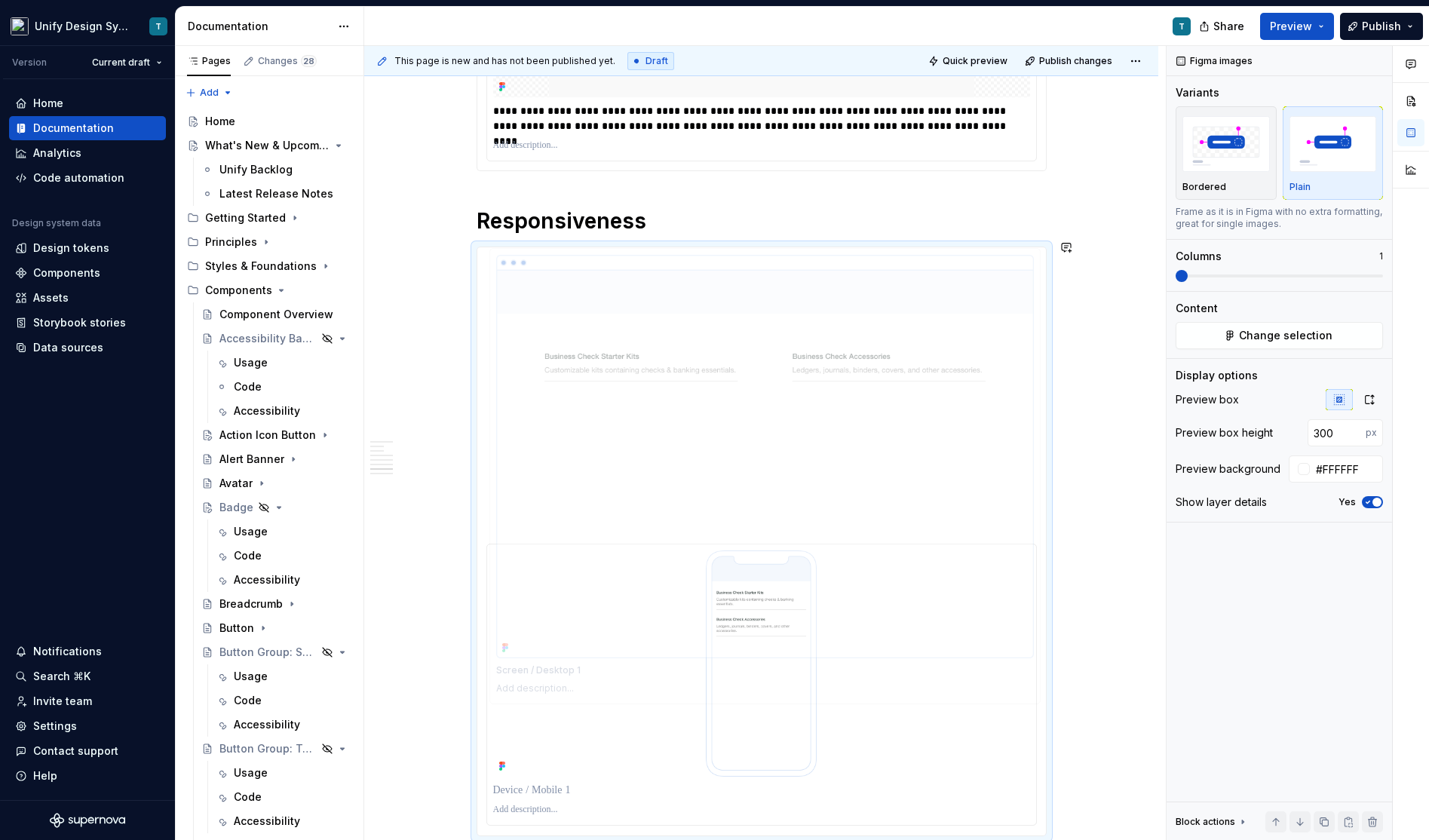
drag, startPoint x: 538, startPoint y: 599, endPoint x: 544, endPoint y: 307, distance: 292.1
click at [544, 307] on body "Unify Design System T Version Current draft Home Documentation Analytics Code a…" at bounding box center [714, 420] width 1429 height 840
click at [531, 496] on p at bounding box center [761, 503] width 537 height 15
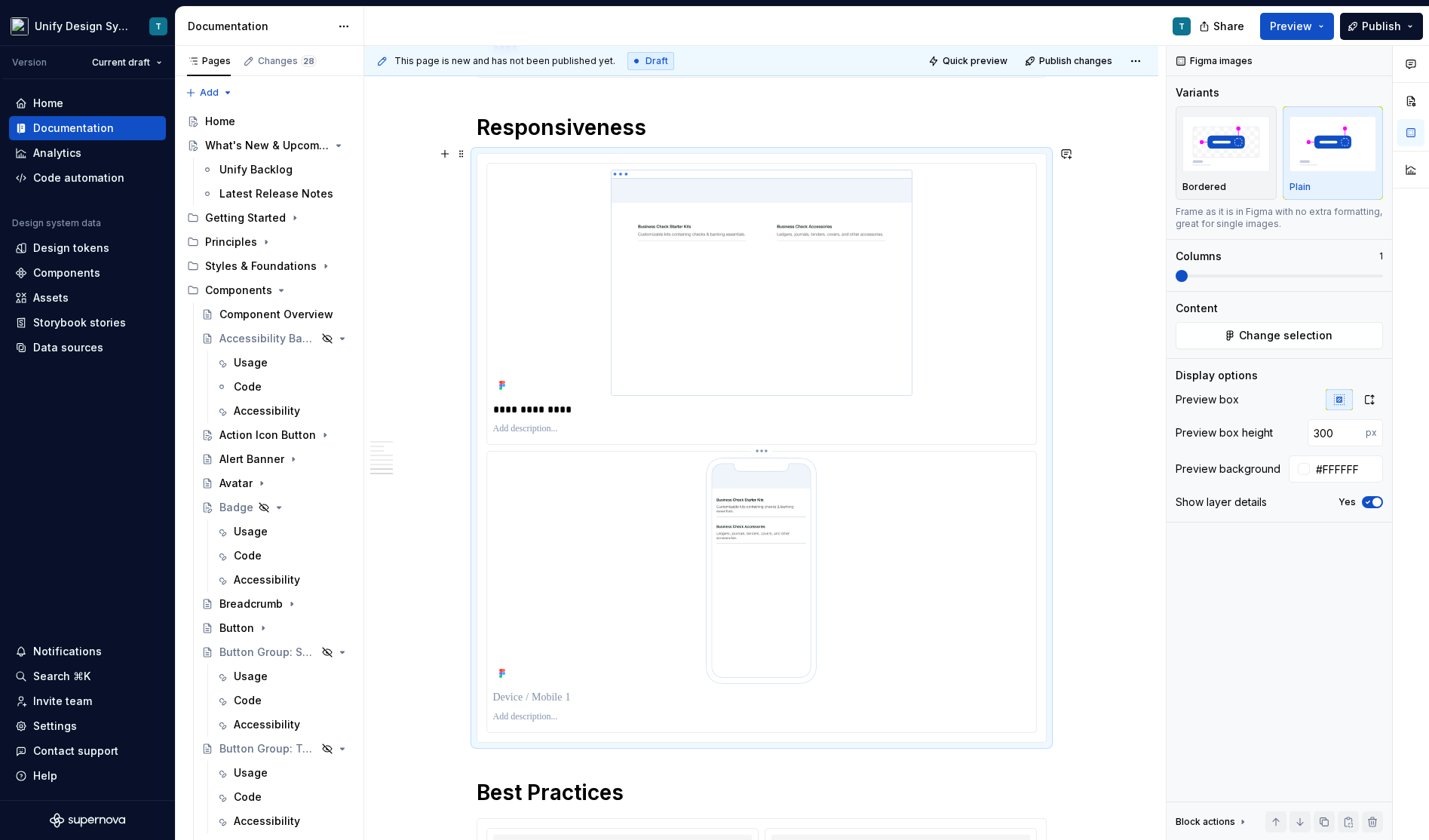
click at [521, 690] on p at bounding box center [761, 698] width 537 height 15
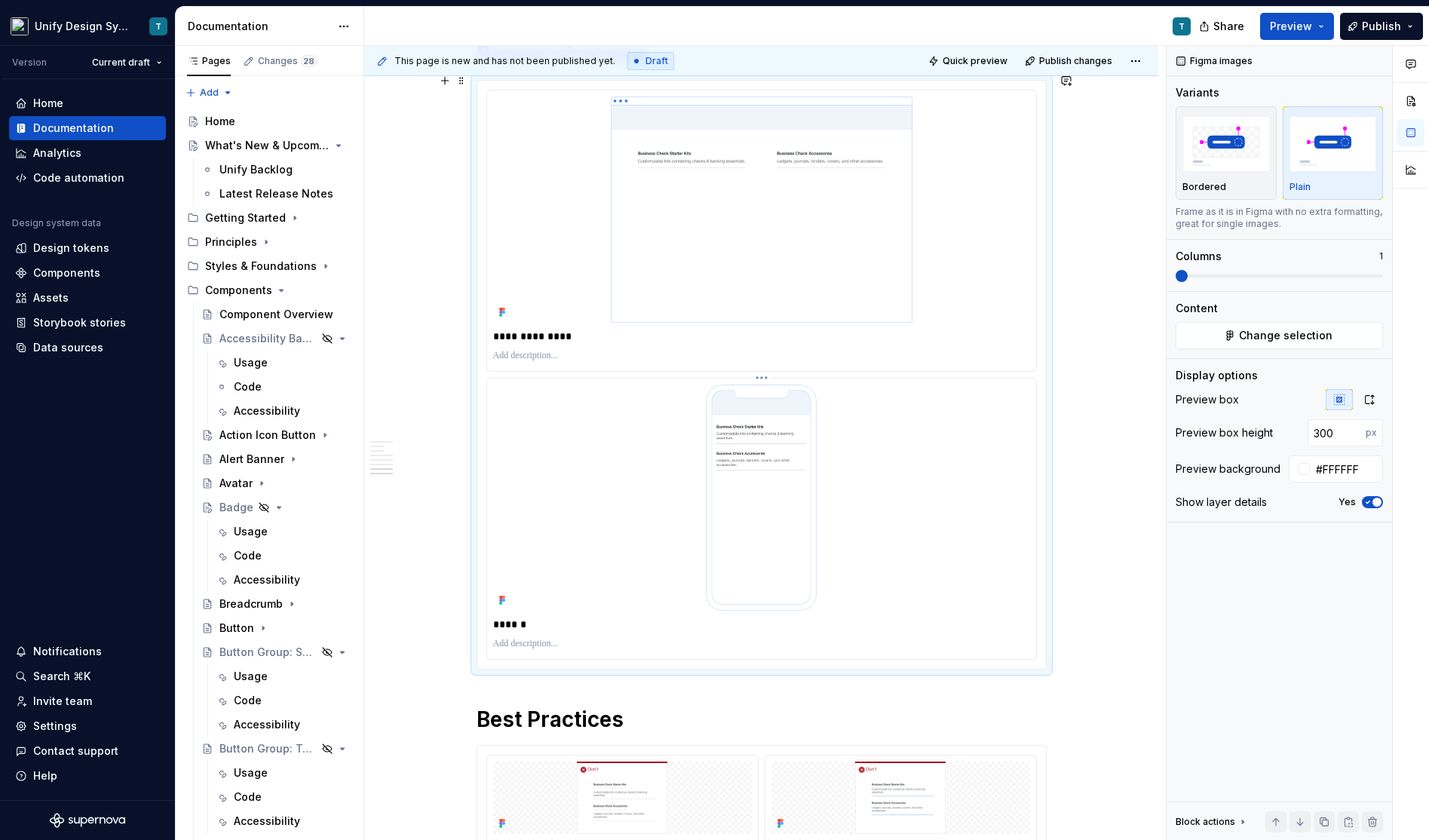
click at [932, 391] on div at bounding box center [761, 497] width 537 height 226
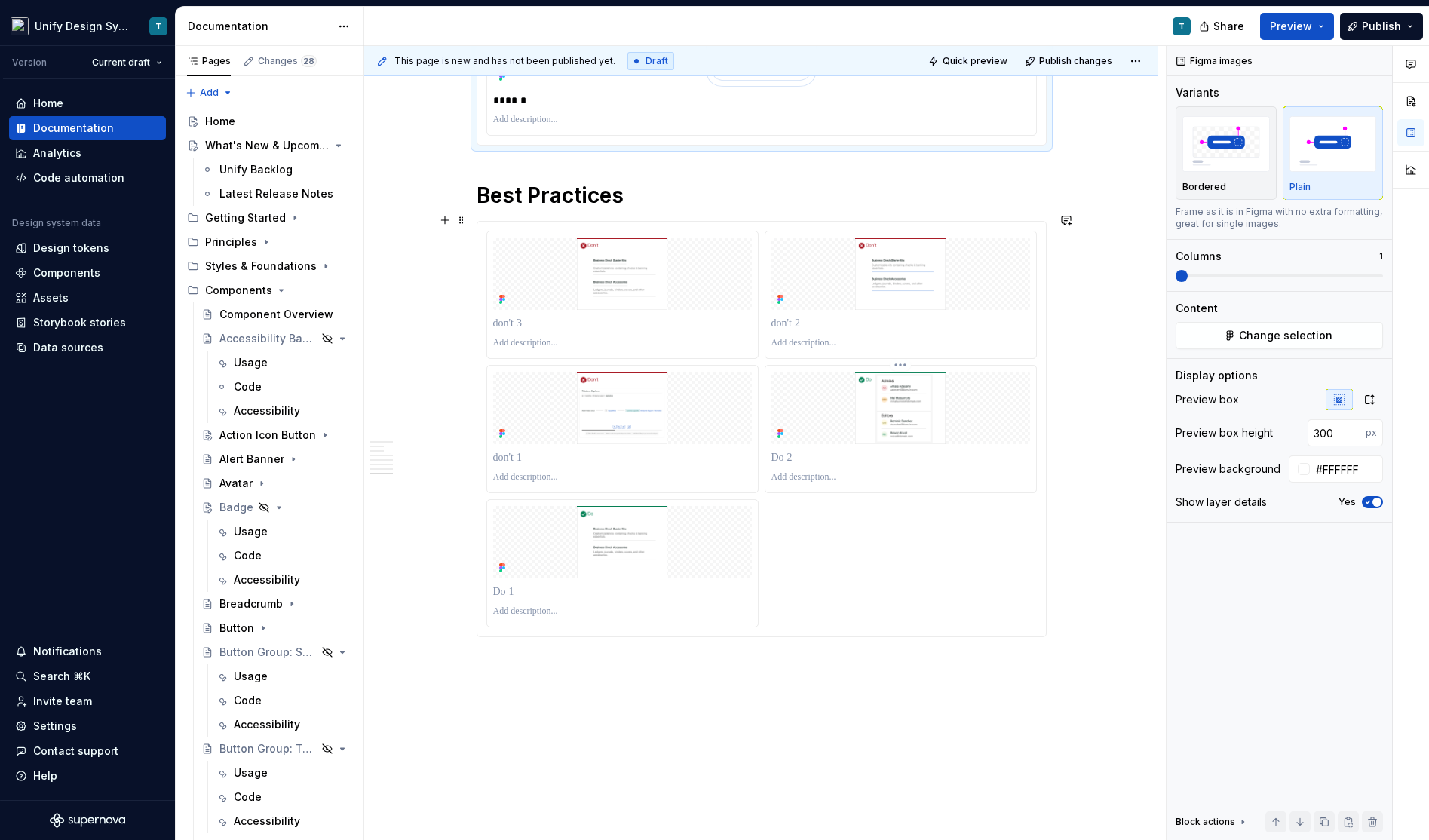
scroll to position [2909, 0]
click at [680, 237] on img at bounding box center [622, 273] width 259 height 73
click at [1373, 402] on icon "button" at bounding box center [1369, 400] width 12 height 12
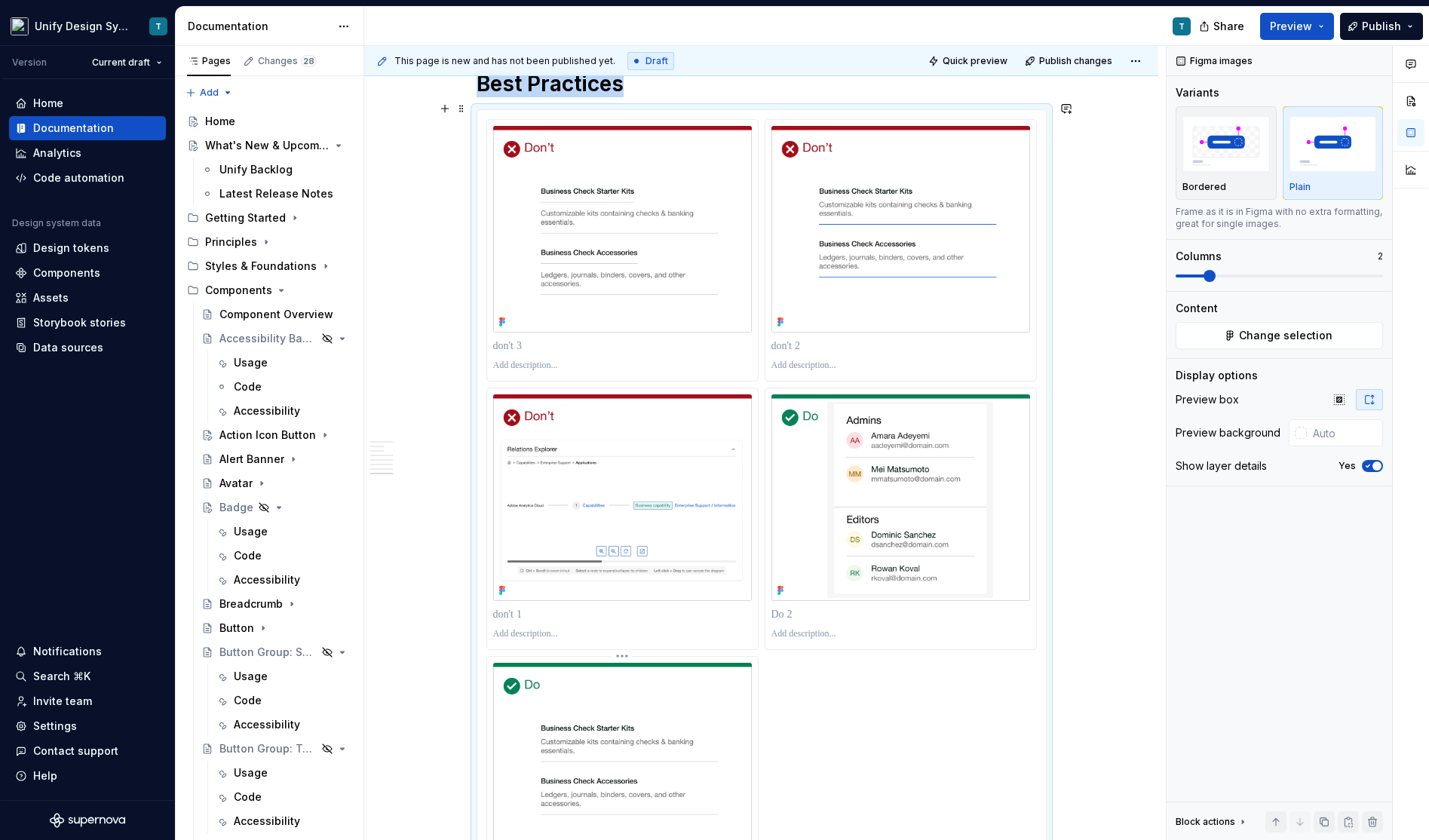
scroll to position [3096, 0]
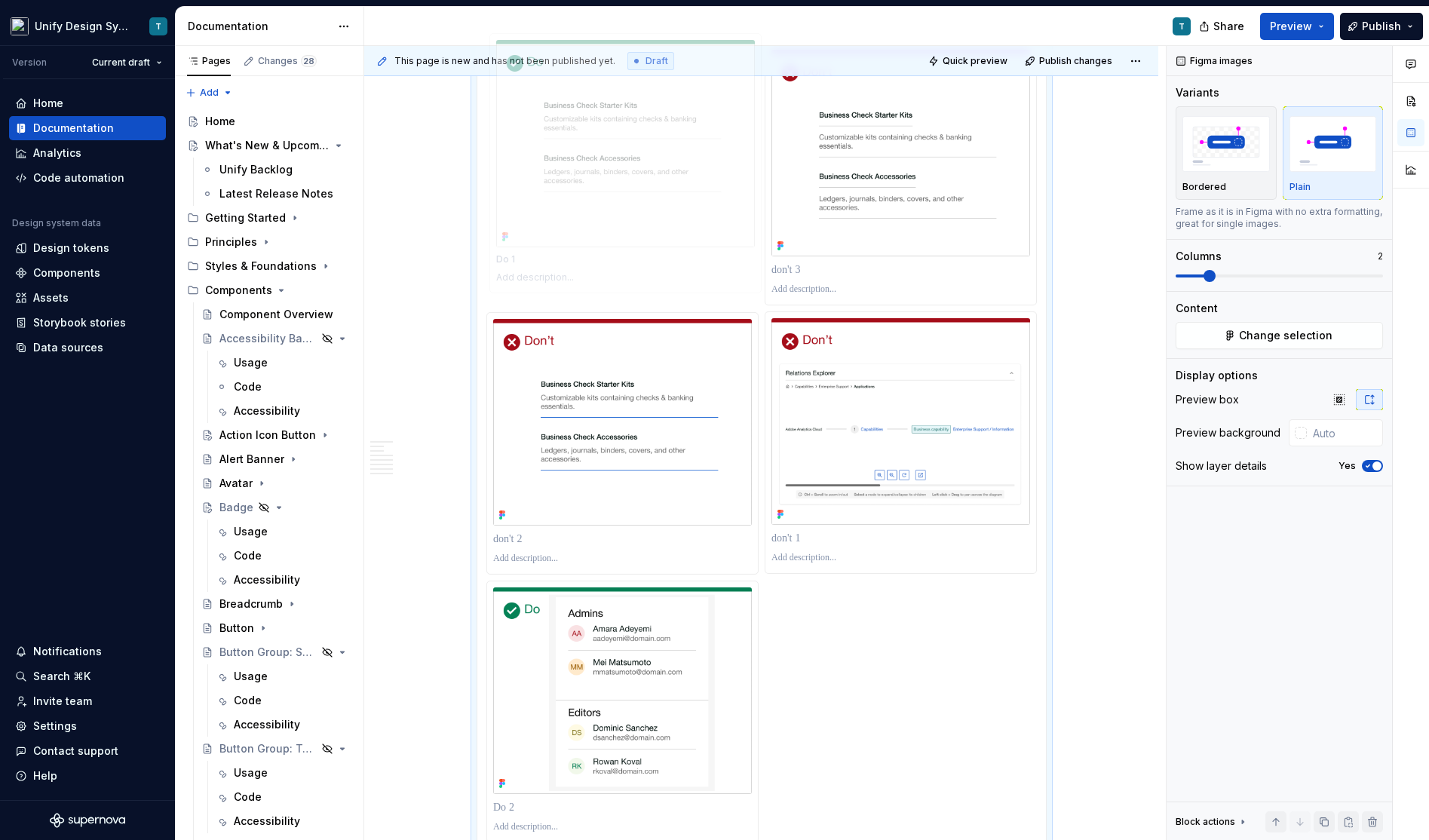
drag, startPoint x: 577, startPoint y: 640, endPoint x: 577, endPoint y: 209, distance: 431.0
click at [577, 209] on body "Unify Design System T Version Current draft Home Documentation Analytics Code a…" at bounding box center [714, 420] width 1429 height 840
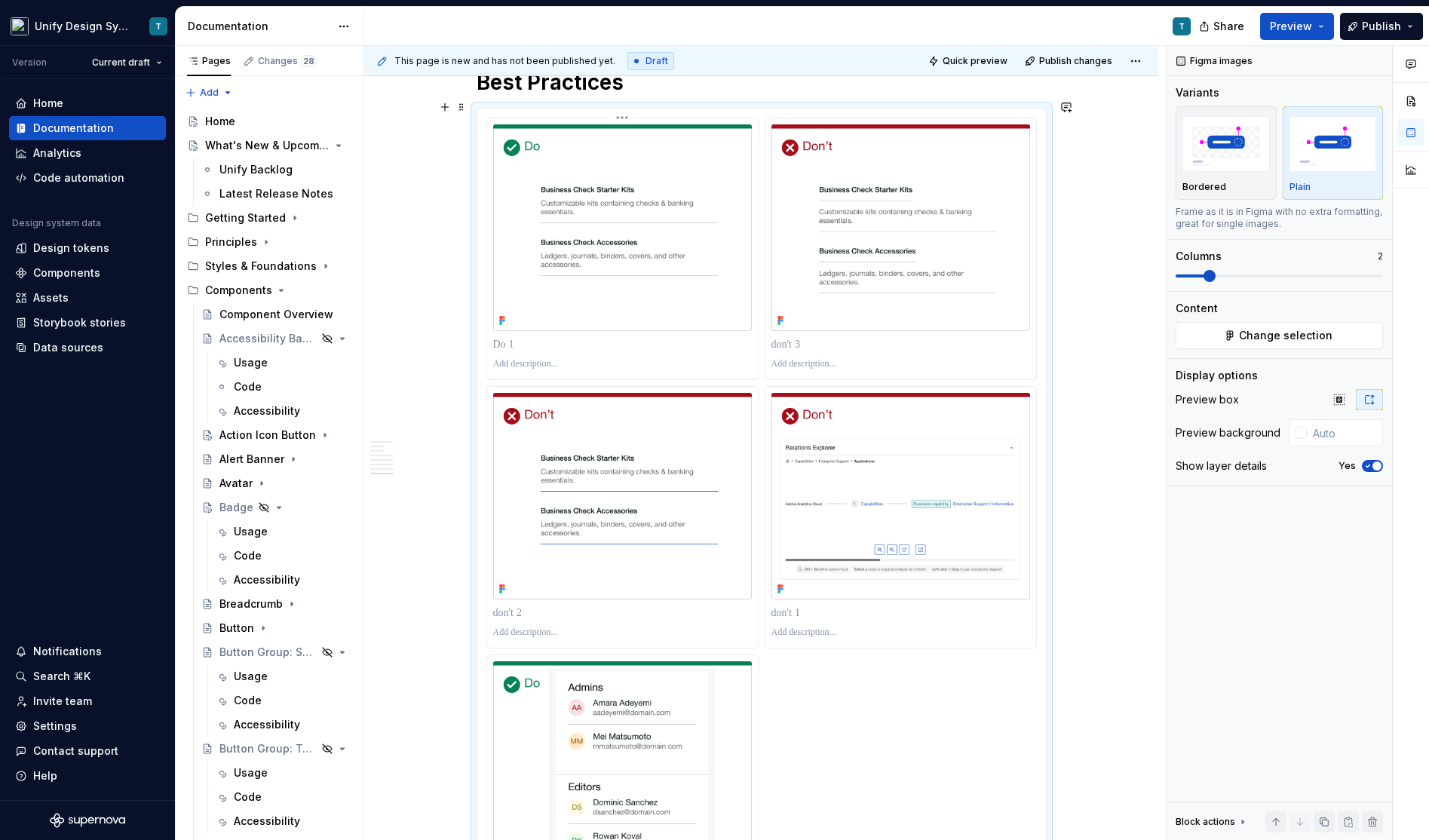
scroll to position [3015, 0]
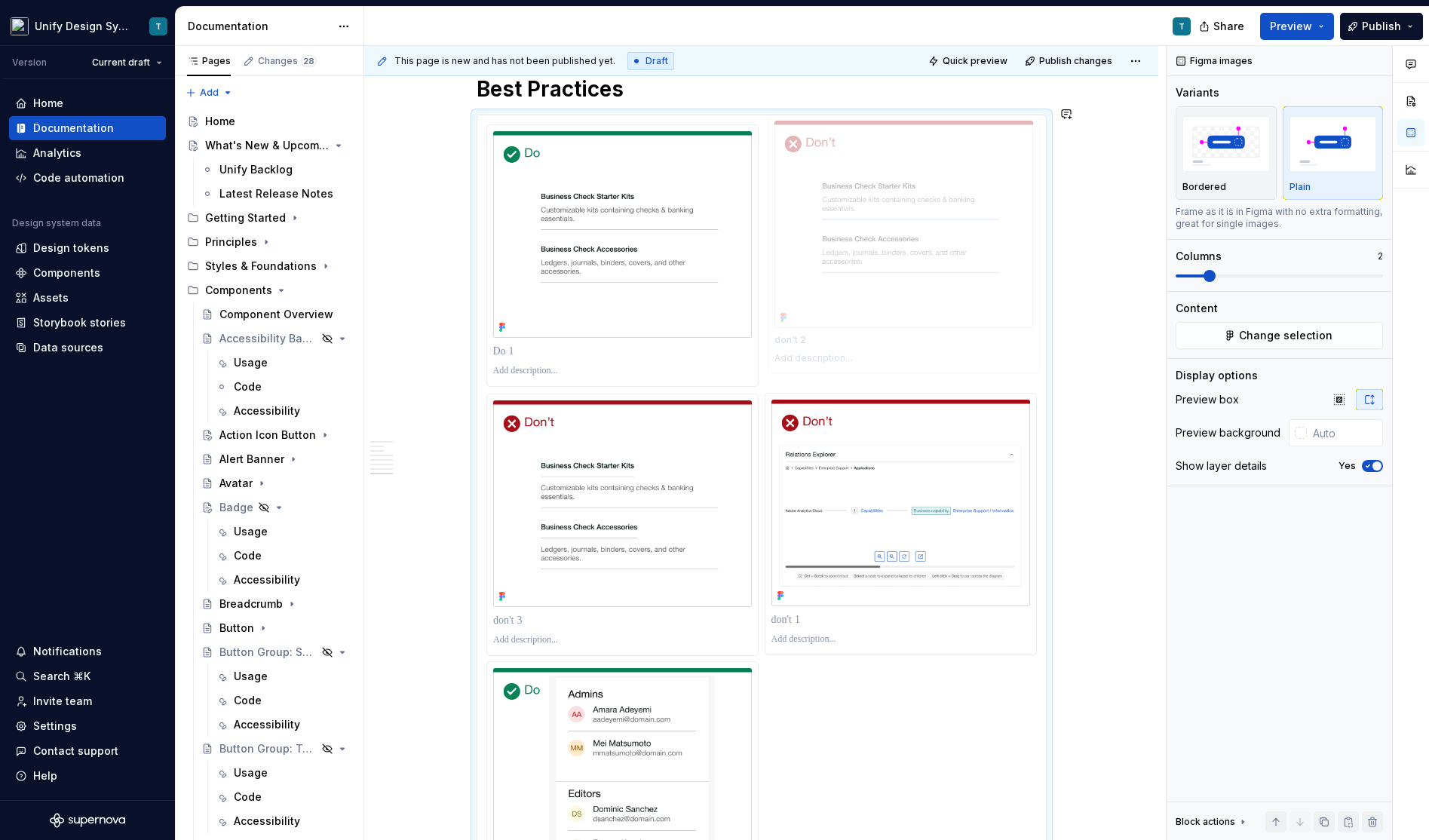
drag, startPoint x: 651, startPoint y: 546, endPoint x: 866, endPoint y: 284, distance: 338.9
click at [866, 284] on body "Unify Design System T Version Current draft Home Documentation Analytics Code a…" at bounding box center [714, 420] width 1429 height 840
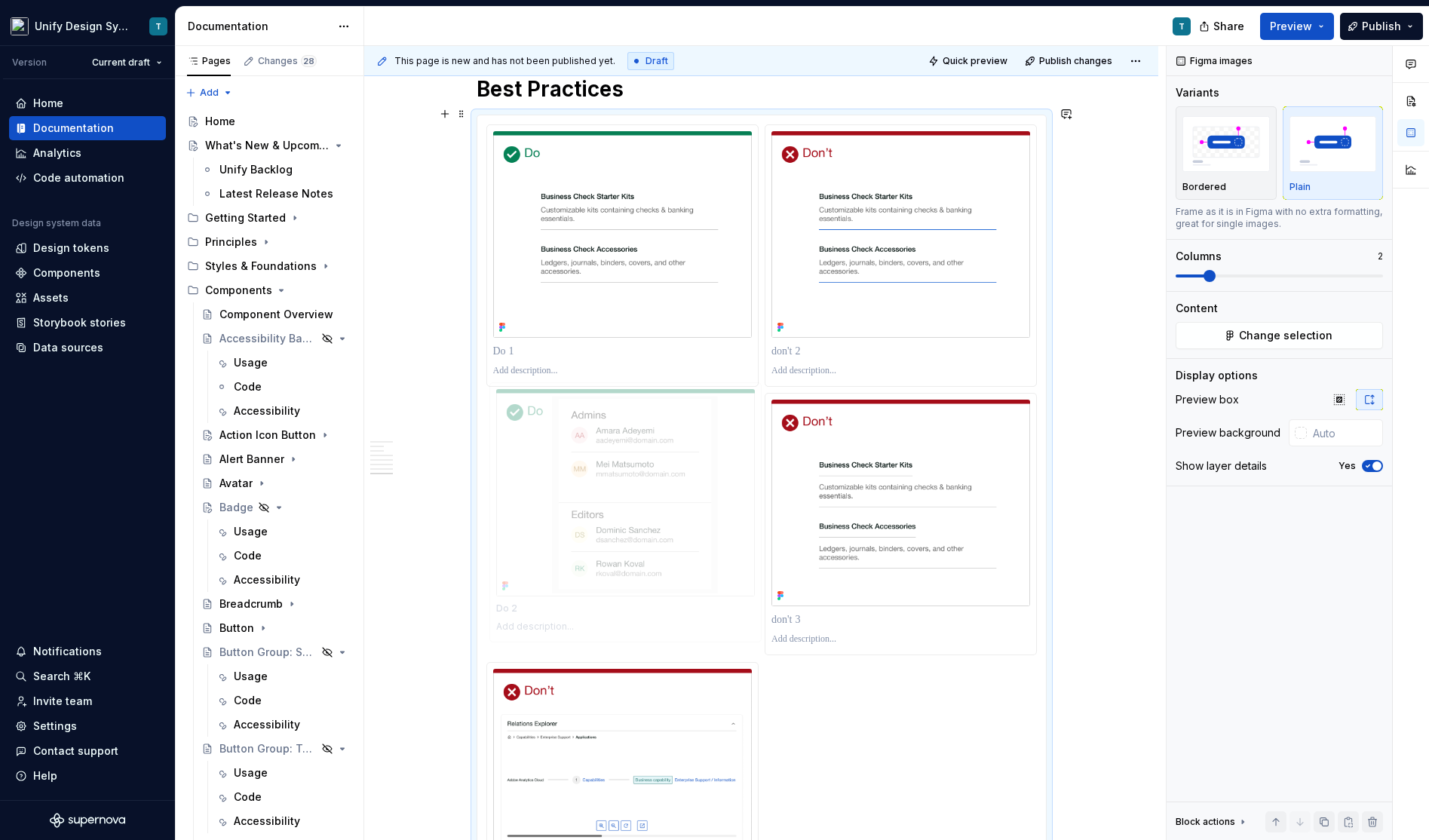
drag, startPoint x: 658, startPoint y: 760, endPoint x: 660, endPoint y: 440, distance: 320.0
click at [660, 440] on body "Unify Design System T Version Current draft Home Documentation Analytics Code a…" at bounding box center [714, 420] width 1429 height 840
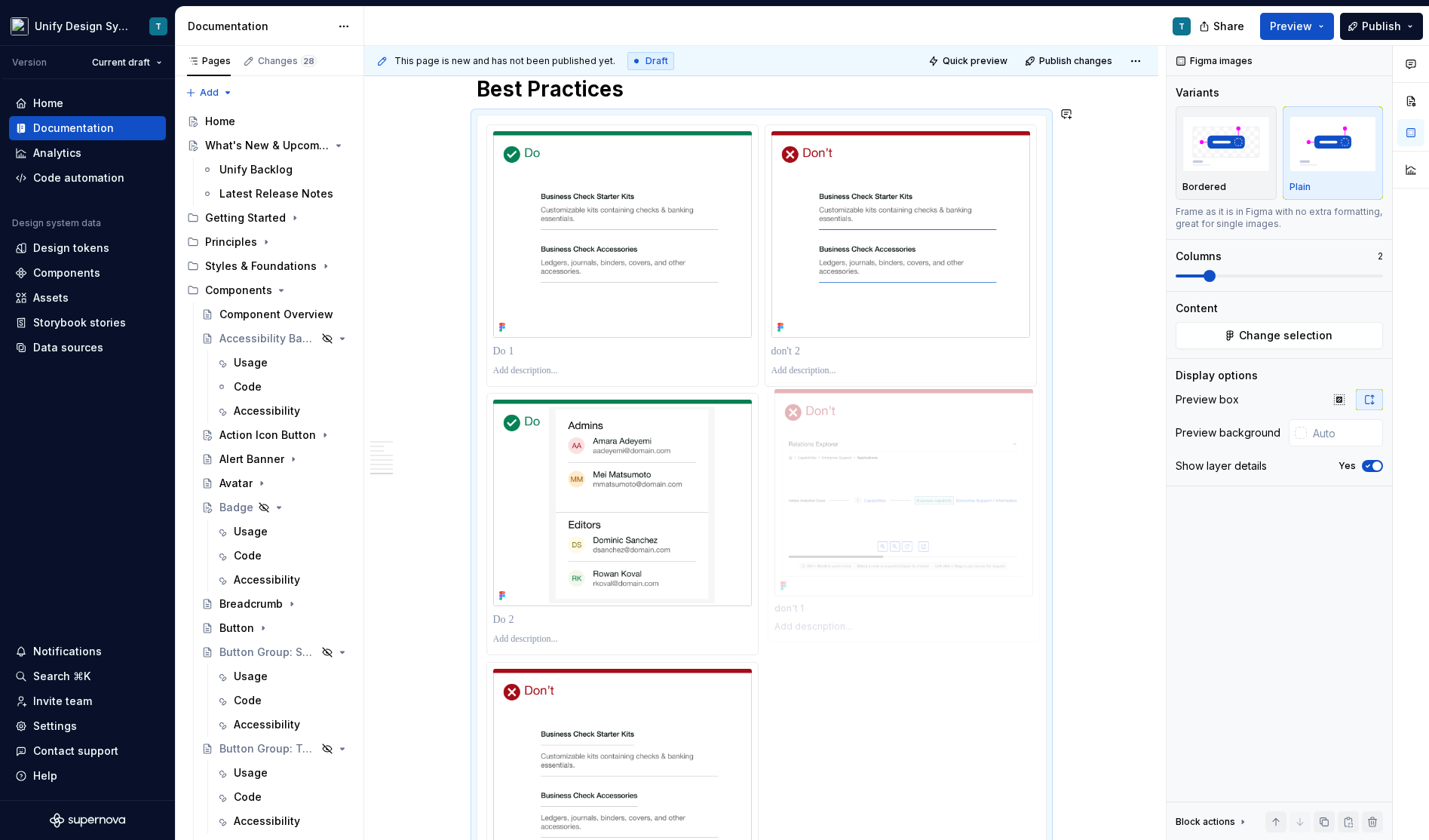
drag, startPoint x: 694, startPoint y: 728, endPoint x: 931, endPoint y: 464, distance: 354.8
click at [931, 464] on body "Unify Design System T Version Current draft Home Documentation Analytics Code a…" at bounding box center [714, 420] width 1429 height 840
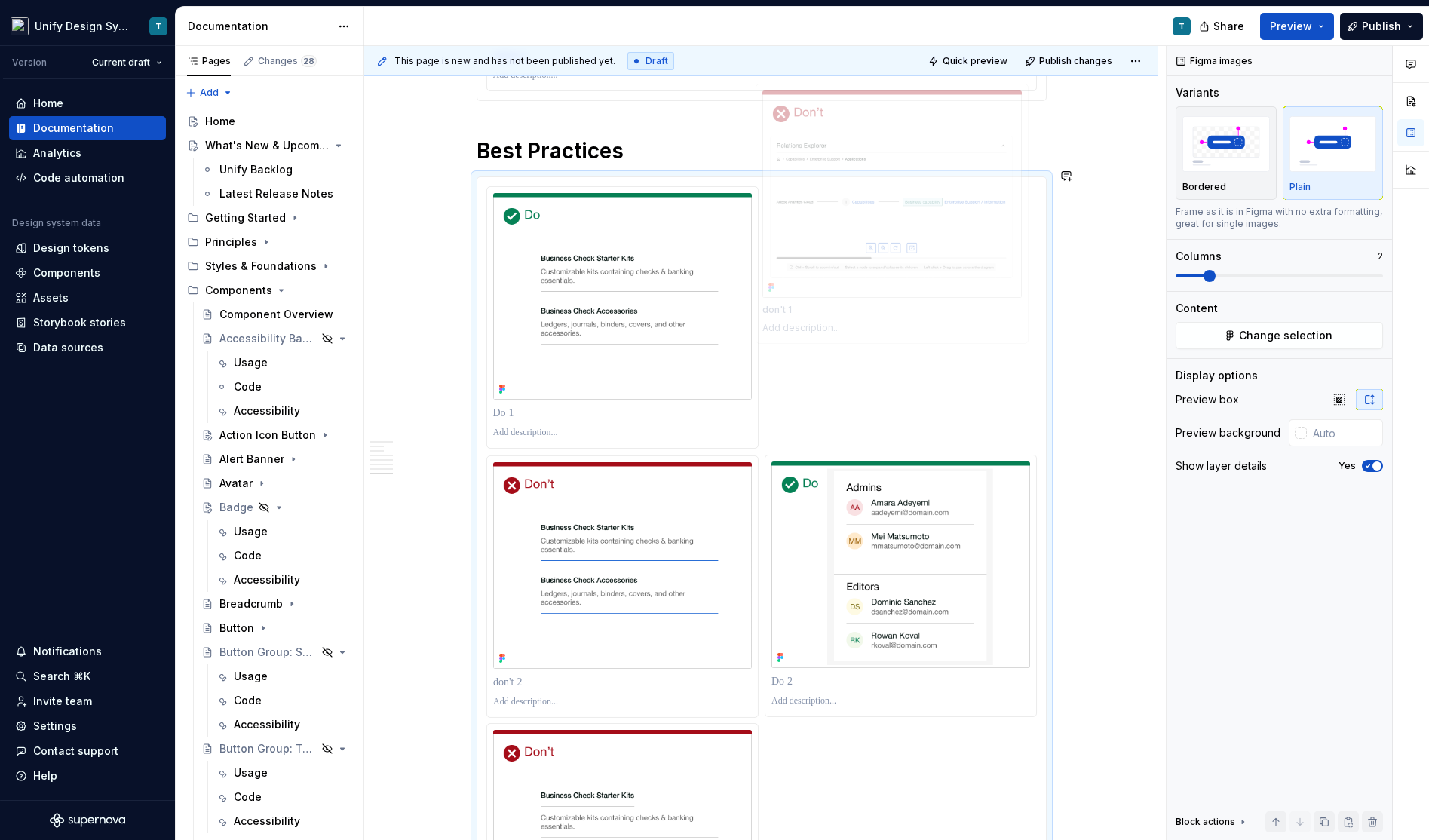
scroll to position [2945, 0]
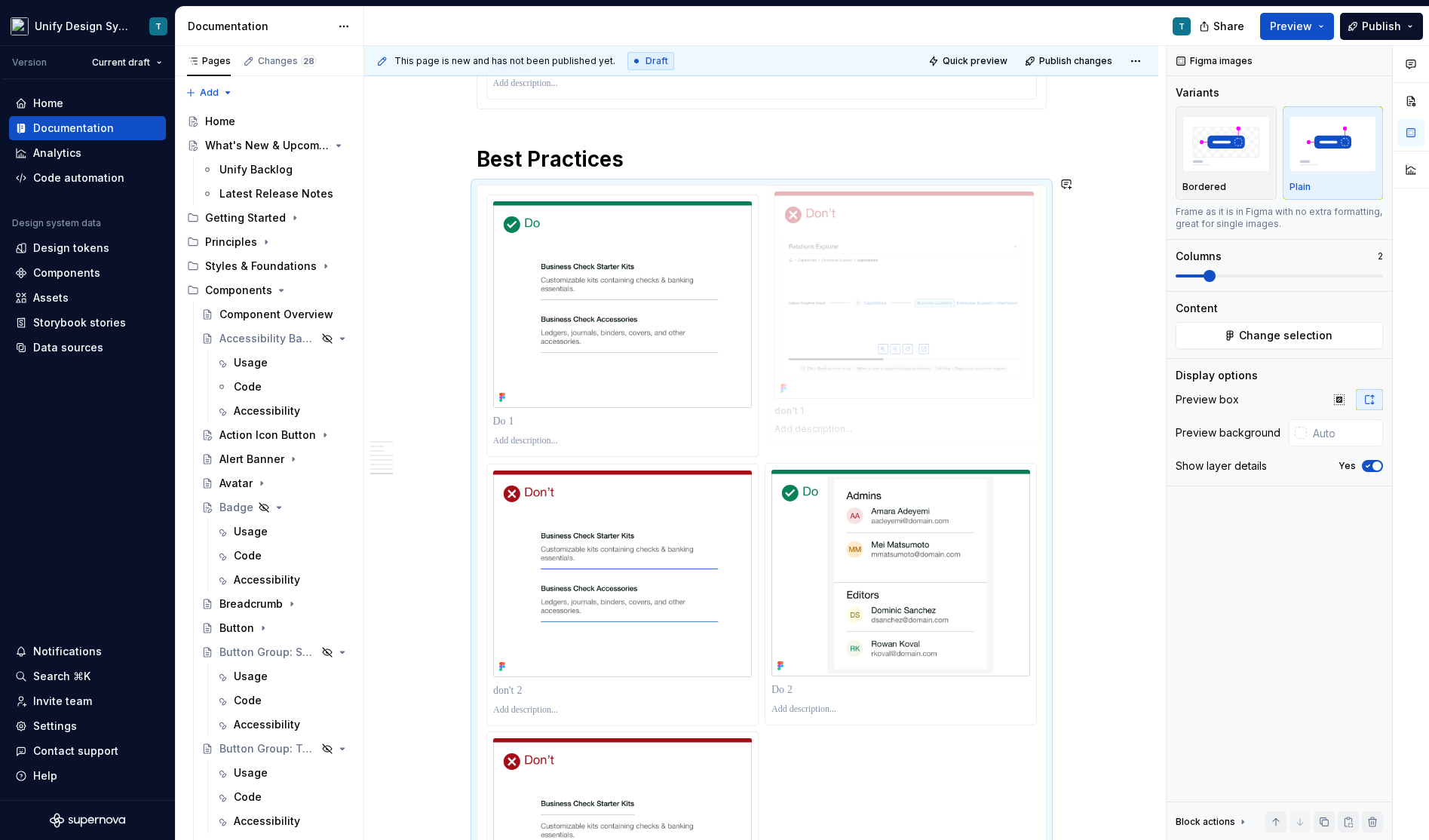
drag, startPoint x: 931, startPoint y: 464, endPoint x: 926, endPoint y: 266, distance: 198.1
click at [926, 266] on body "Unify Design System T Version Current draft Home Documentation Analytics Code a…" at bounding box center [714, 420] width 1429 height 840
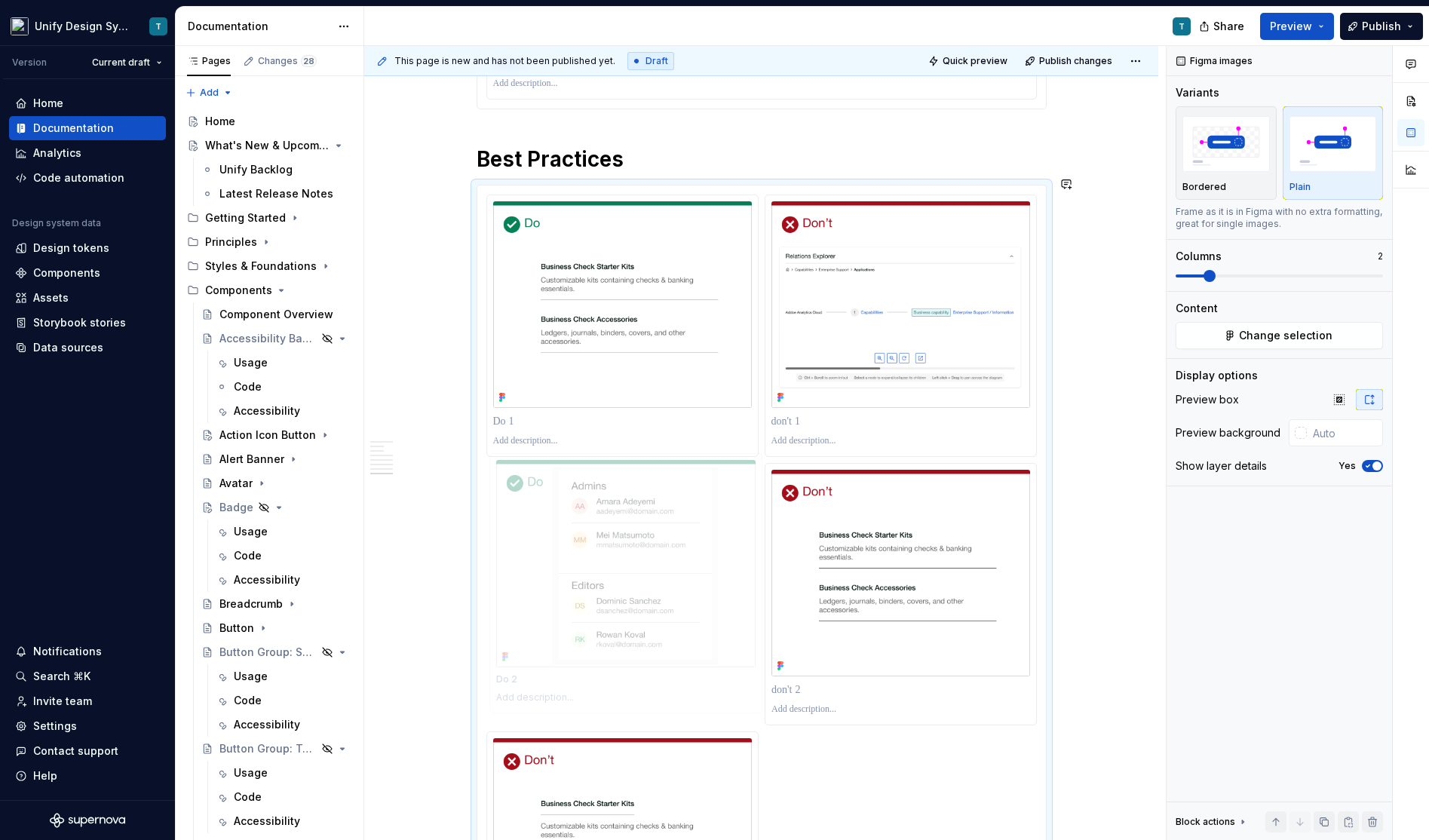
drag, startPoint x: 902, startPoint y: 545, endPoint x: 641, endPoint y: 533, distance: 261.3
click at [641, 533] on body "Unify Design System T Version Current draft Home Documentation Analytics Code a…" at bounding box center [714, 420] width 1429 height 840
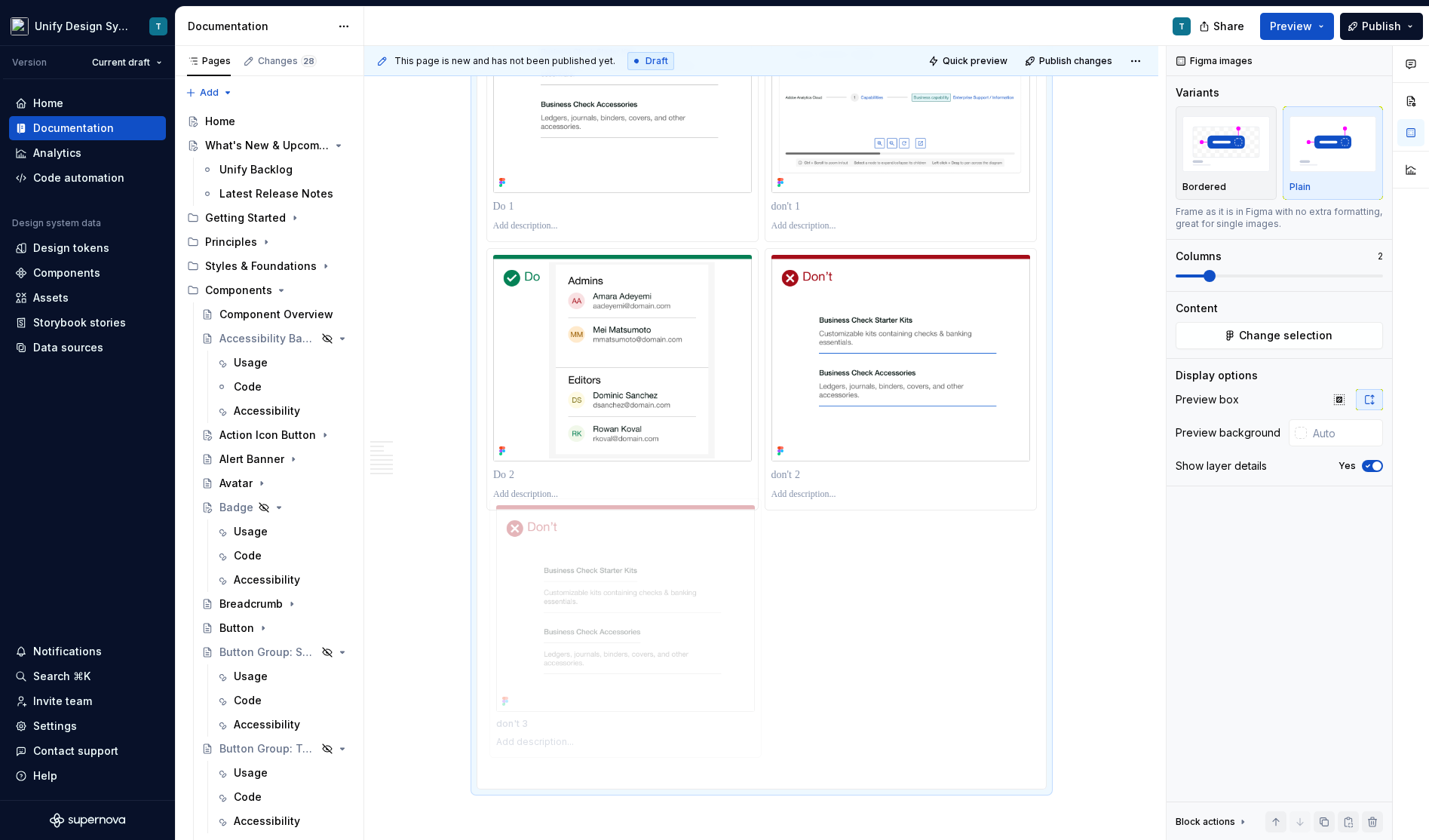
drag, startPoint x: 639, startPoint y: 706, endPoint x: 946, endPoint y: 641, distance: 313.8
click at [946, 641] on body "Unify Design System T Version Current draft Home Documentation Analytics Code a…" at bounding box center [714, 420] width 1429 height 840
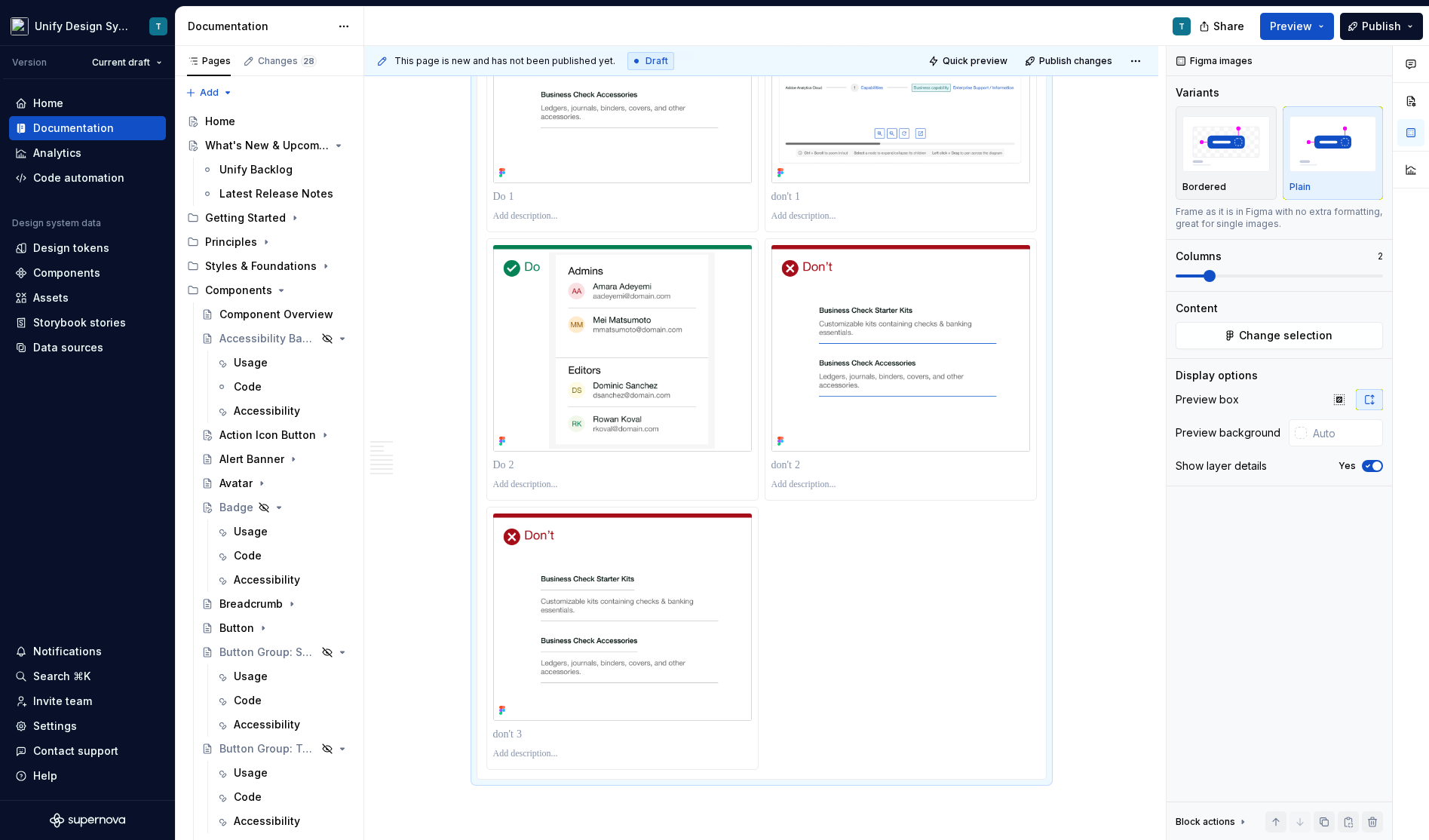
scroll to position [3009, 0]
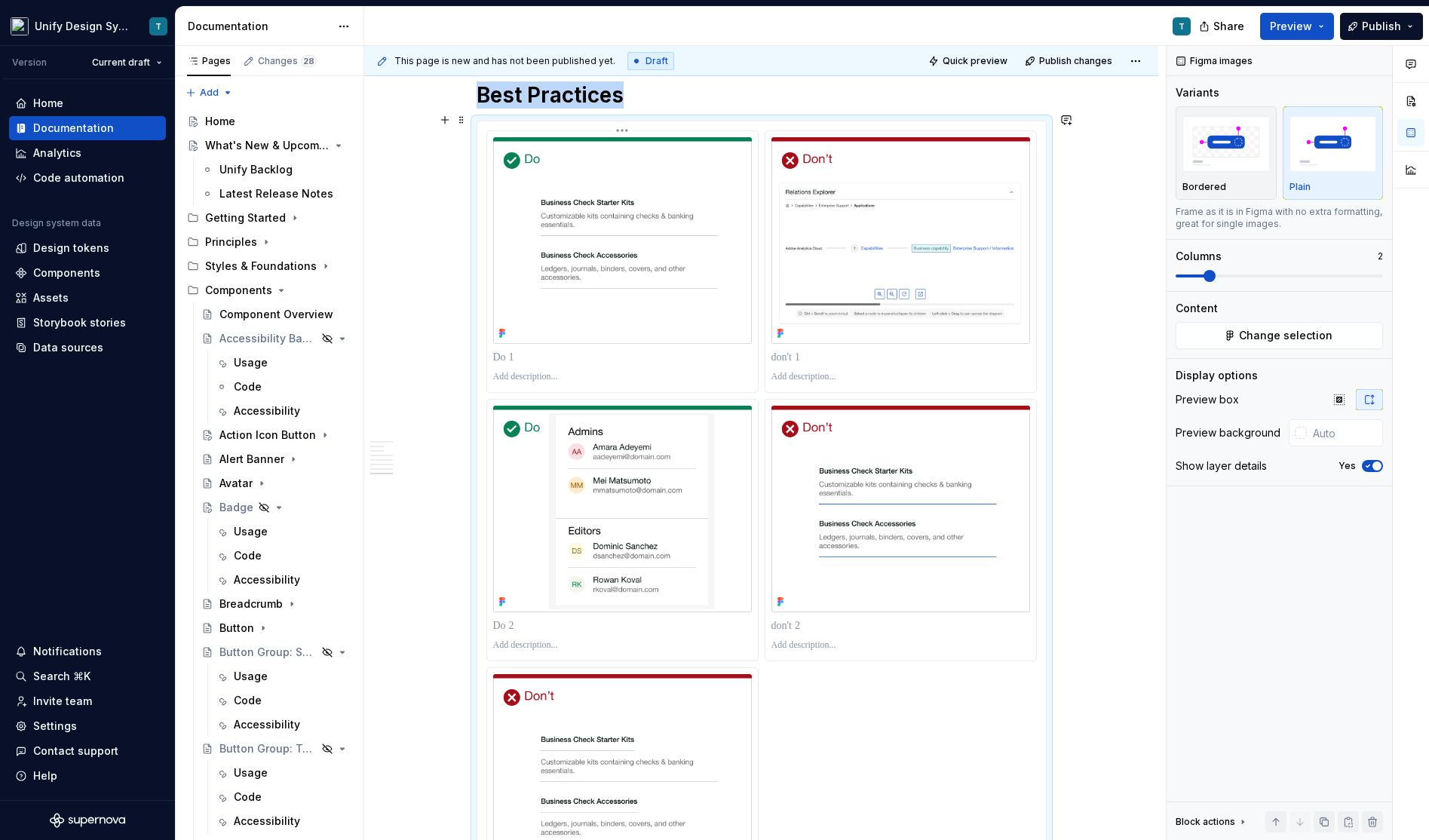
click at [527, 350] on p at bounding box center [622, 358] width 259 height 15
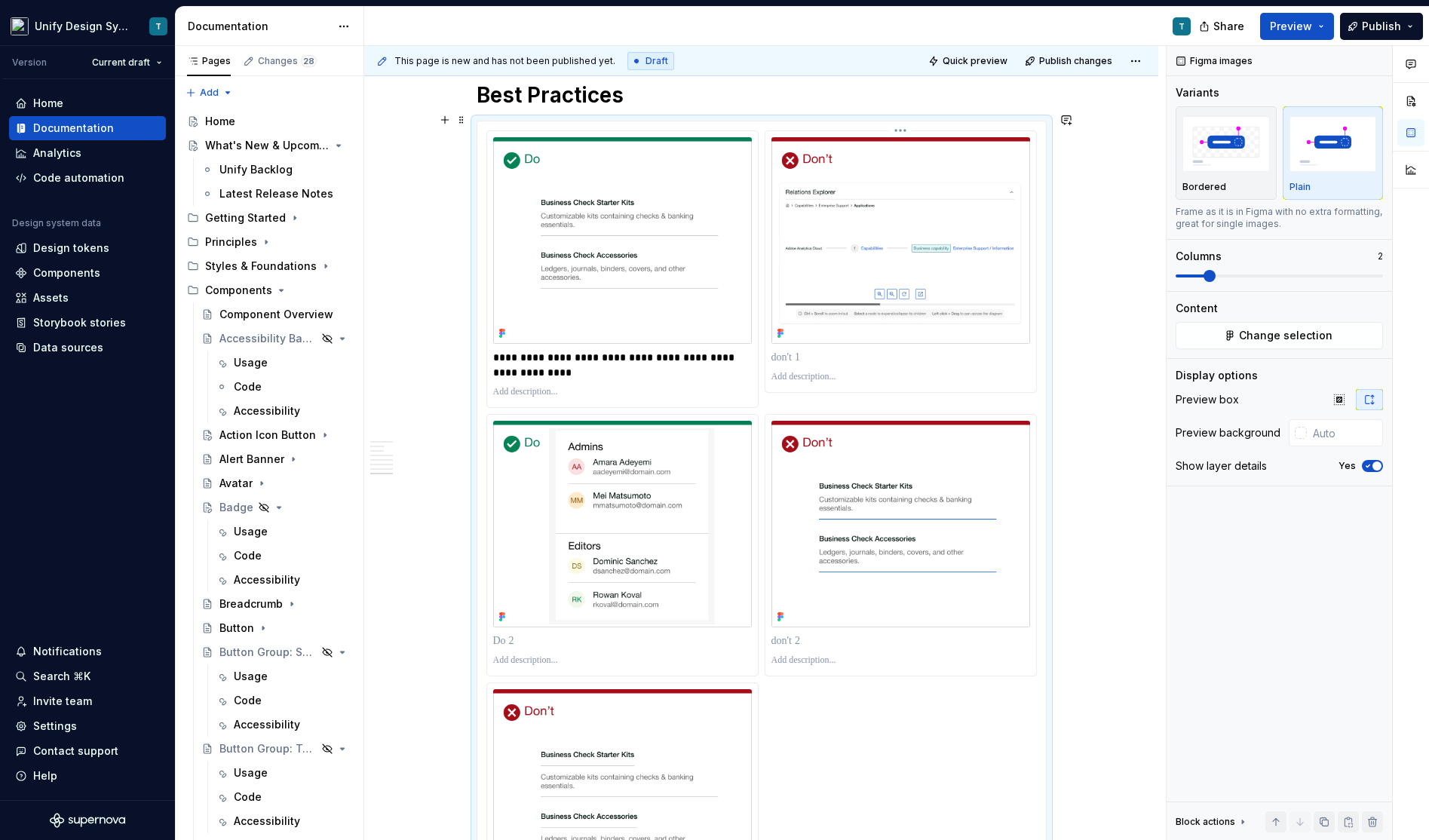
click at [818, 350] on p at bounding box center [901, 358] width 259 height 15
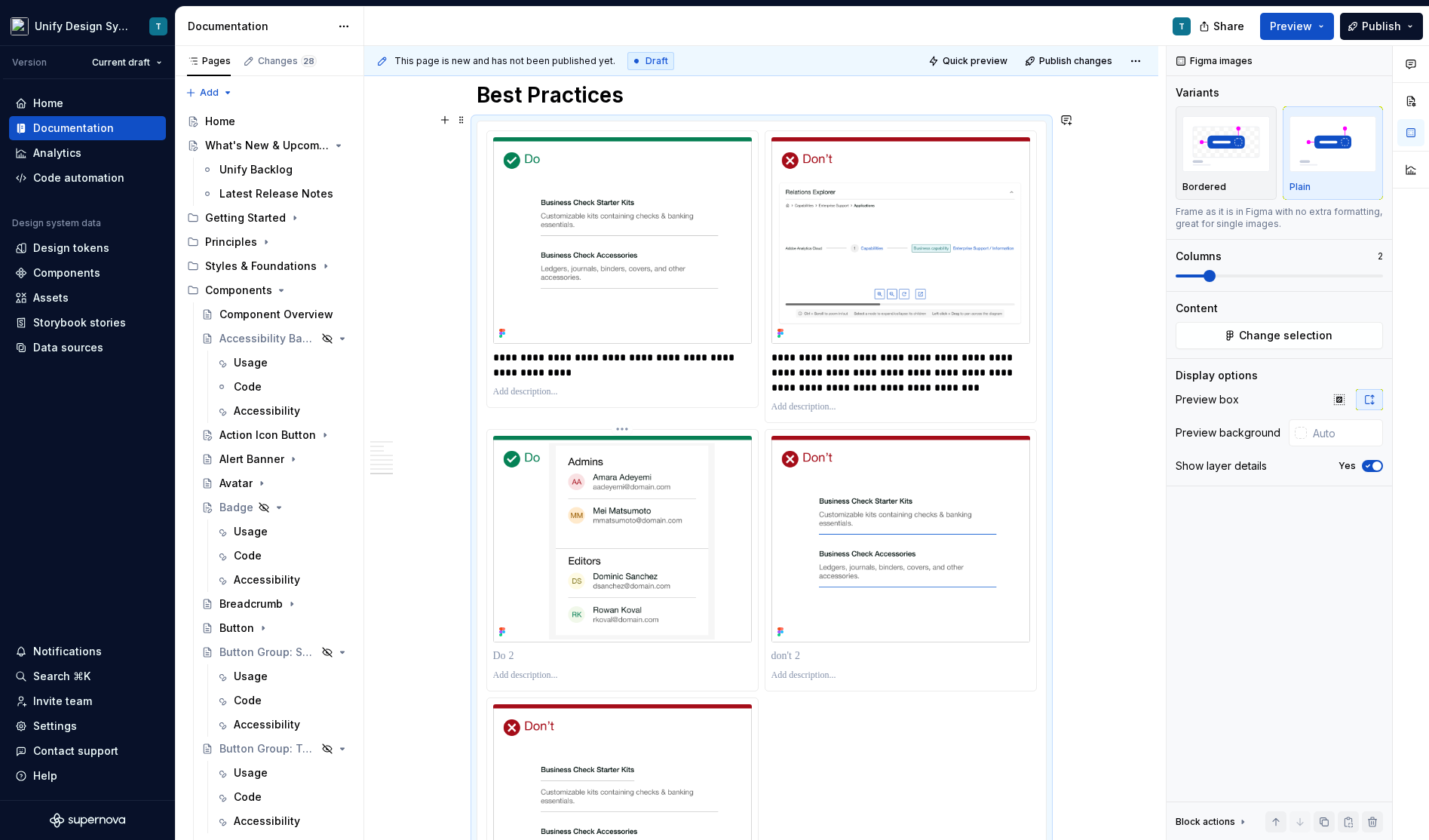
click at [537, 648] on p at bounding box center [622, 656] width 259 height 15
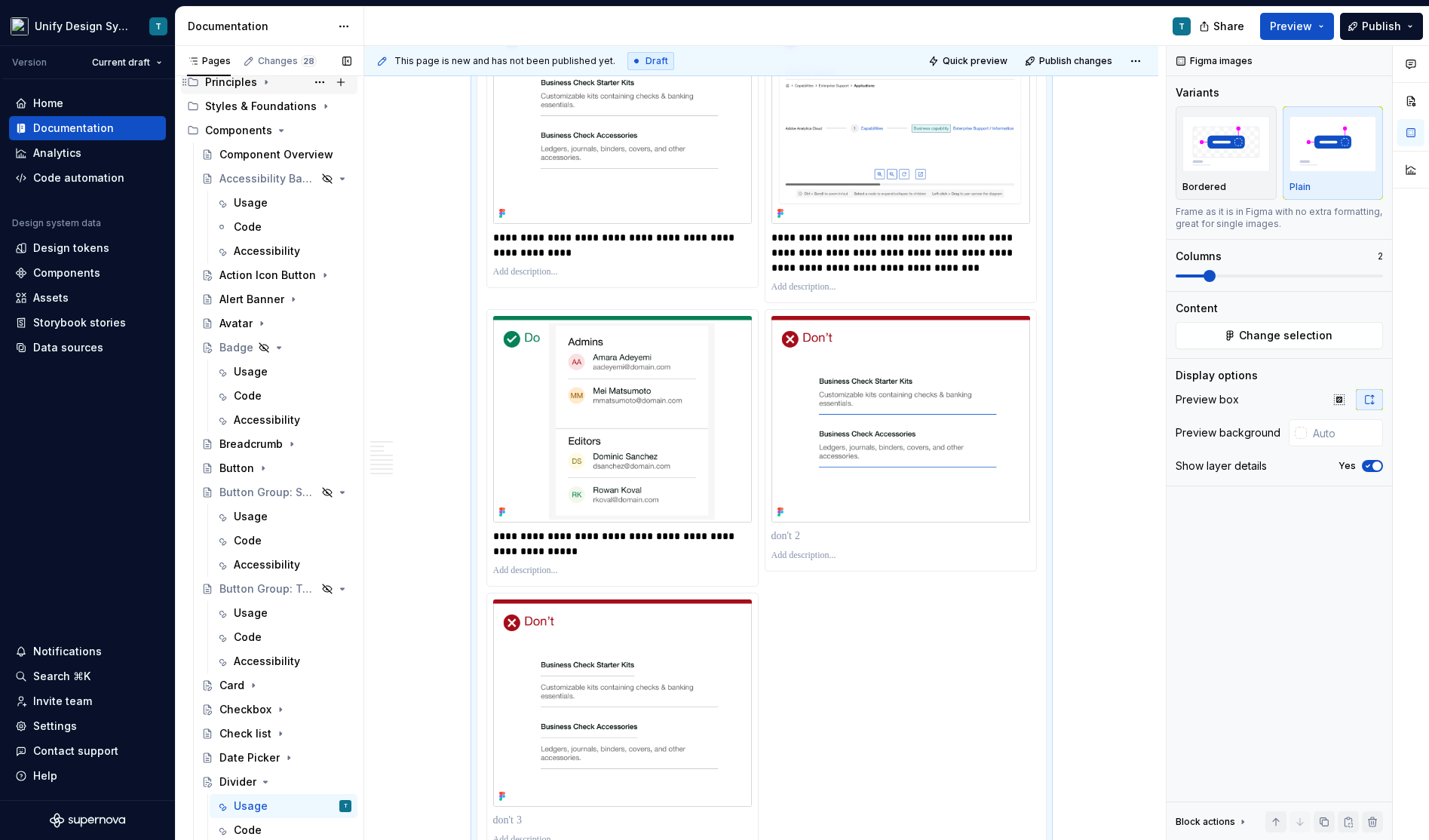
scroll to position [207, 0]
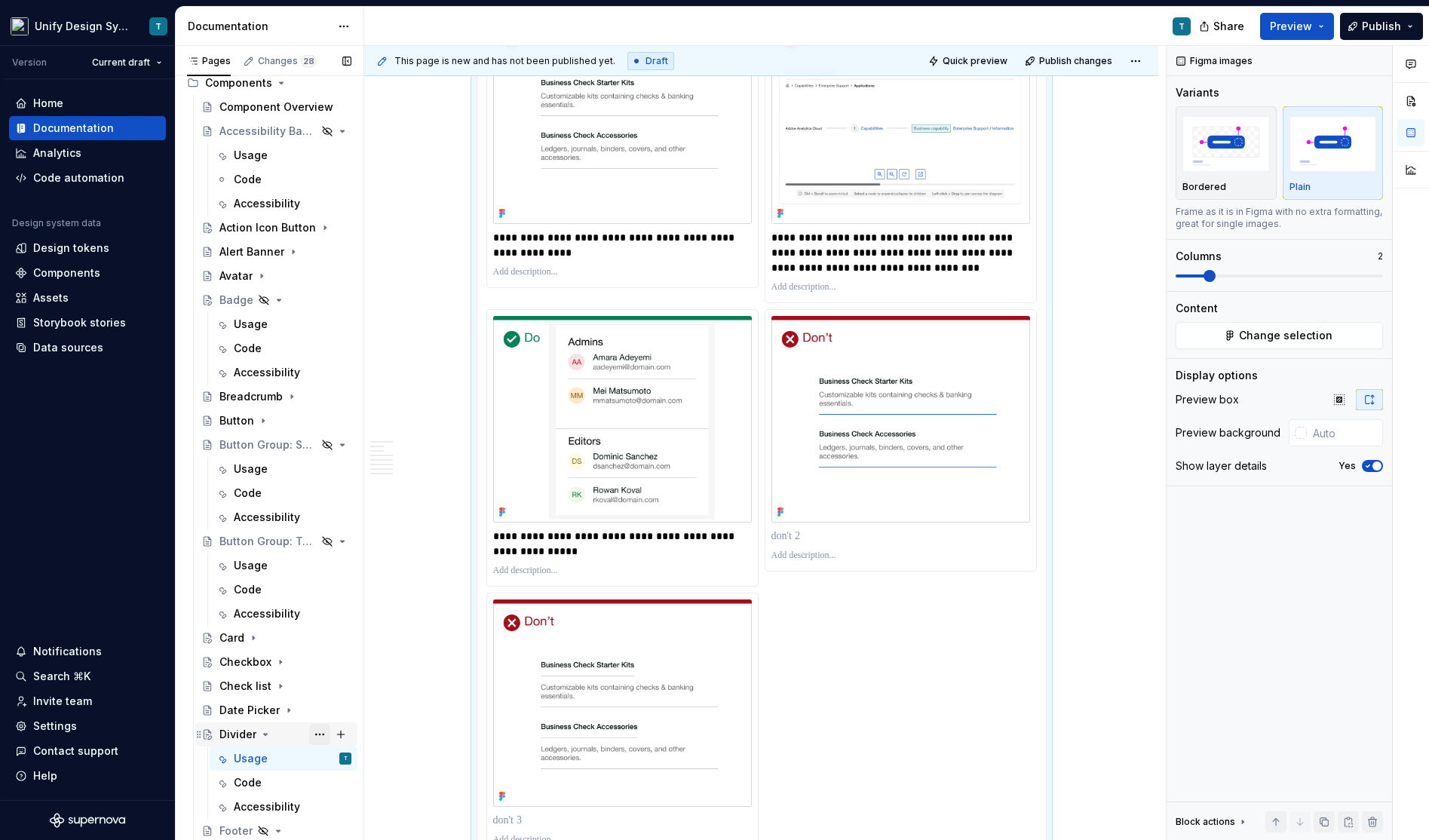
click at [320, 736] on button "Page tree" at bounding box center [319, 734] width 21 height 21
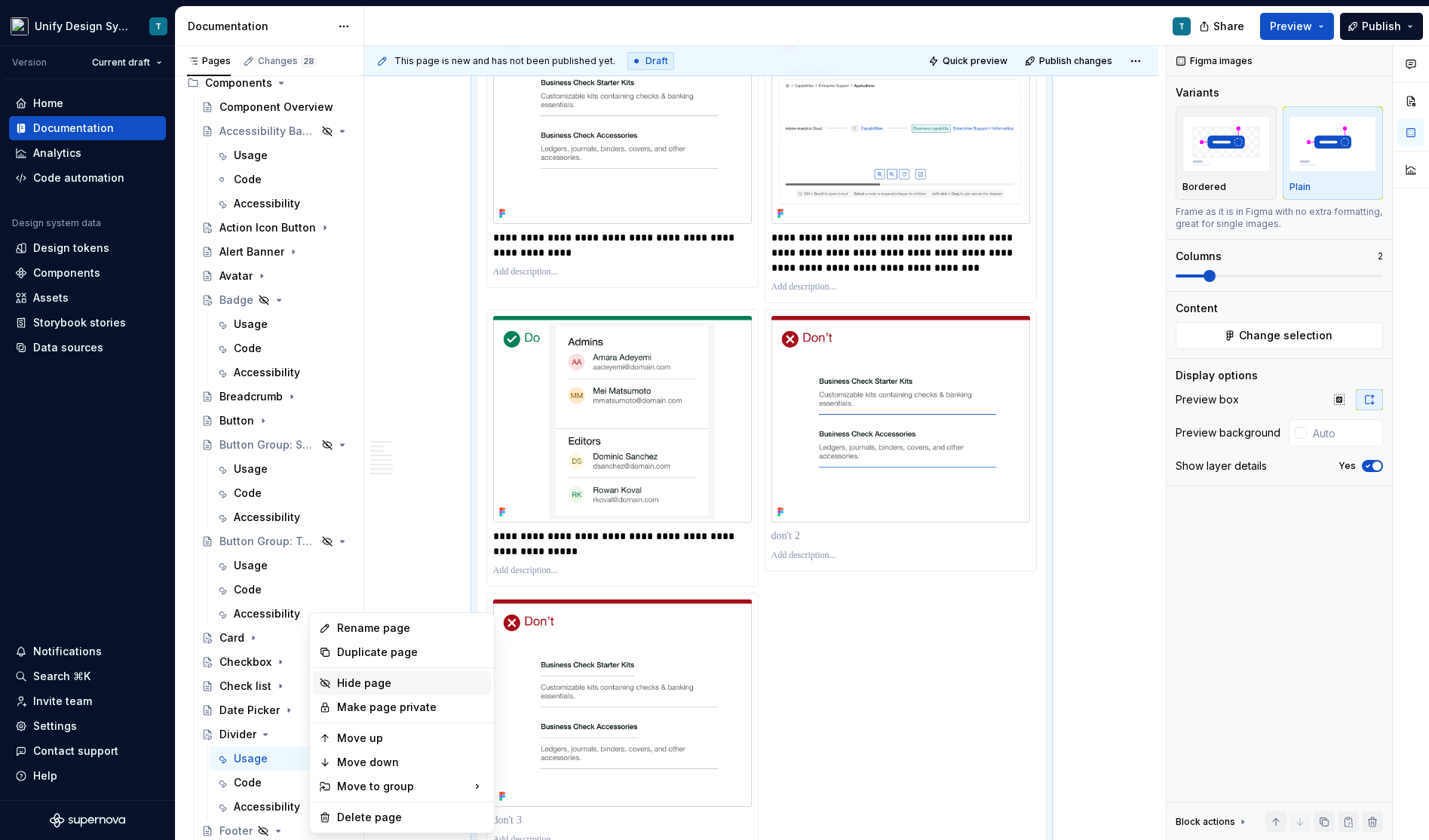
click at [385, 686] on div "Hide page" at bounding box center [411, 683] width 148 height 15
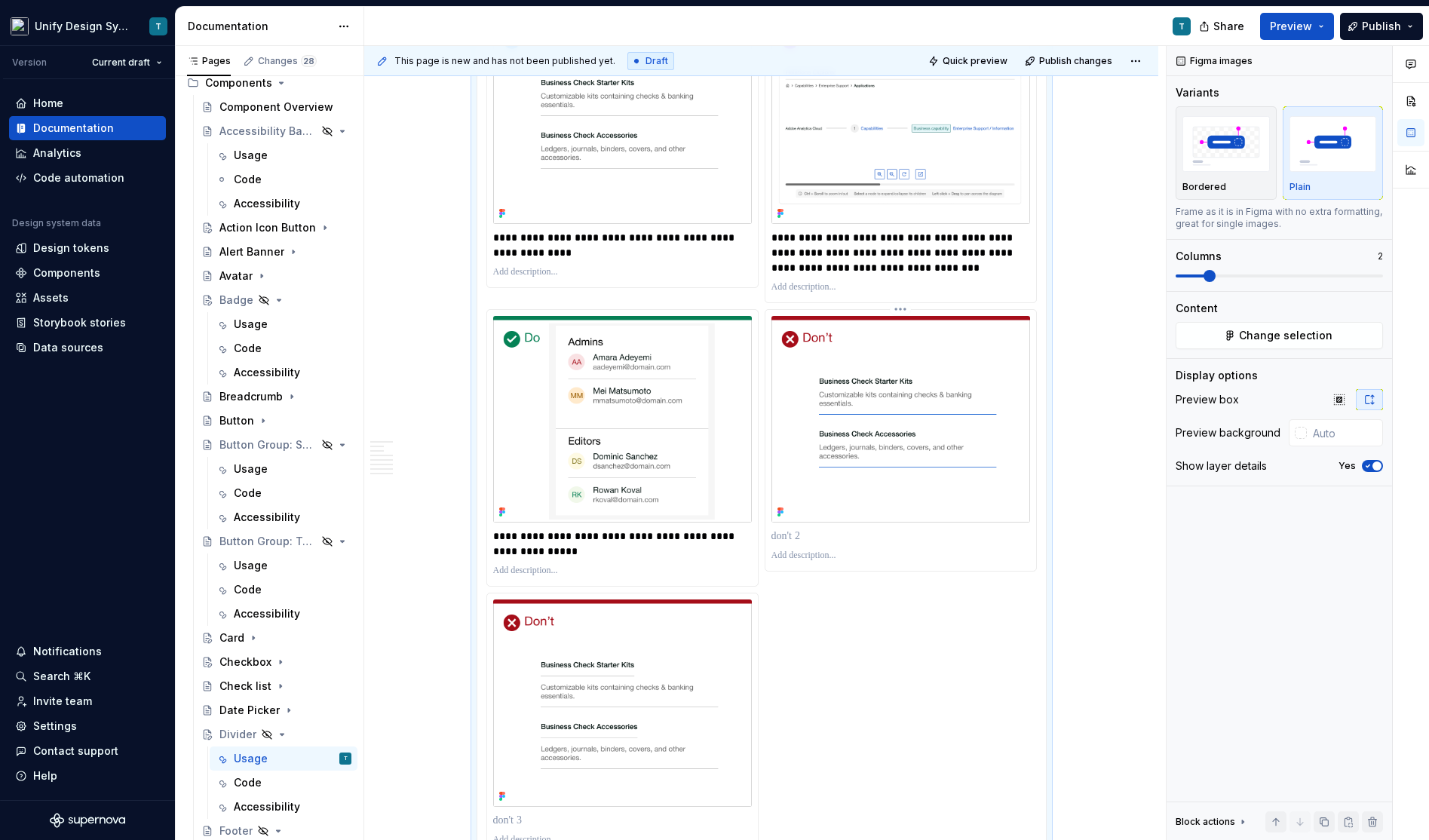
click at [799, 528] on p at bounding box center [901, 536] width 259 height 15
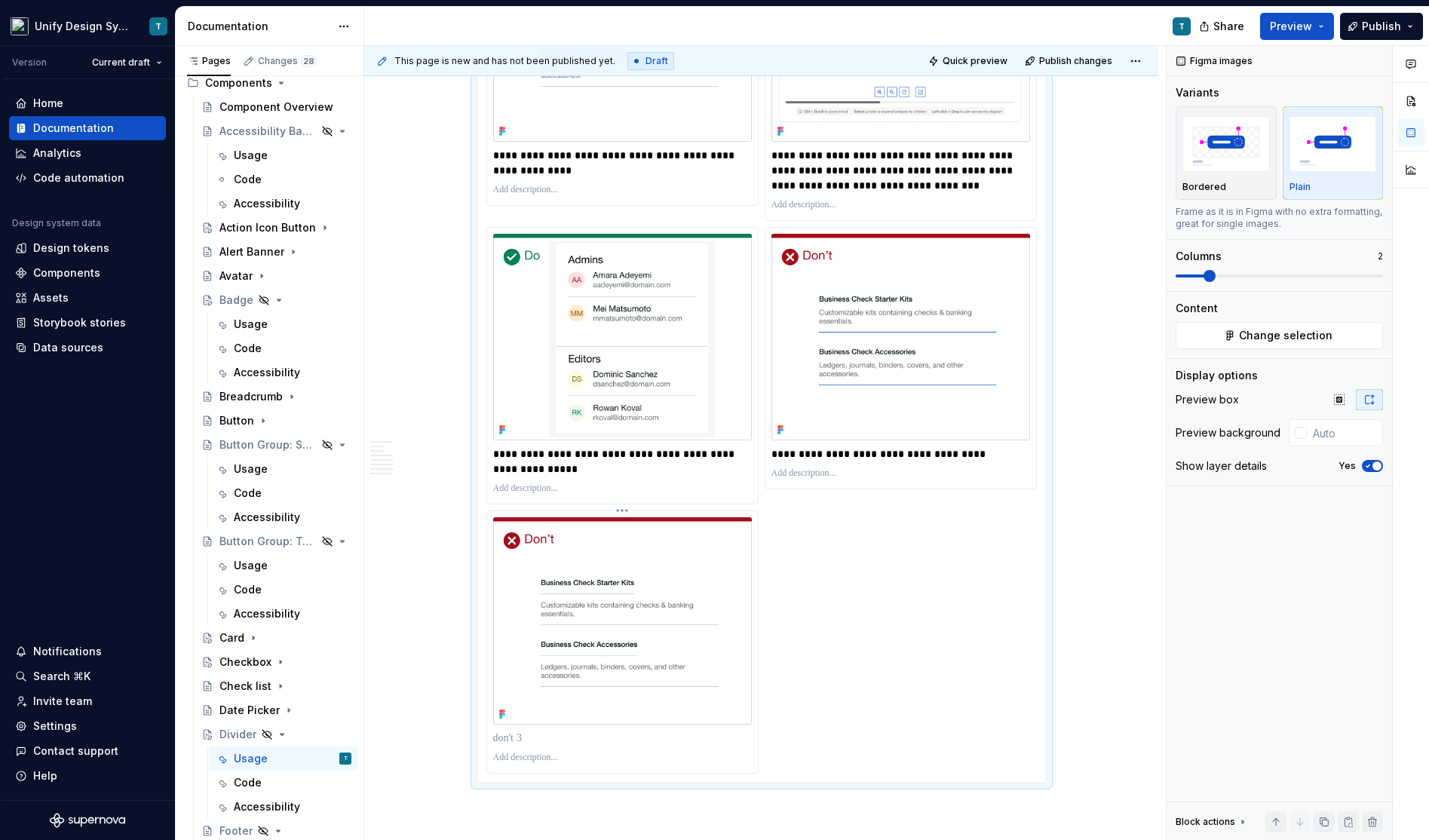
scroll to position [3211, 0]
click at [533, 730] on p at bounding box center [622, 737] width 259 height 15
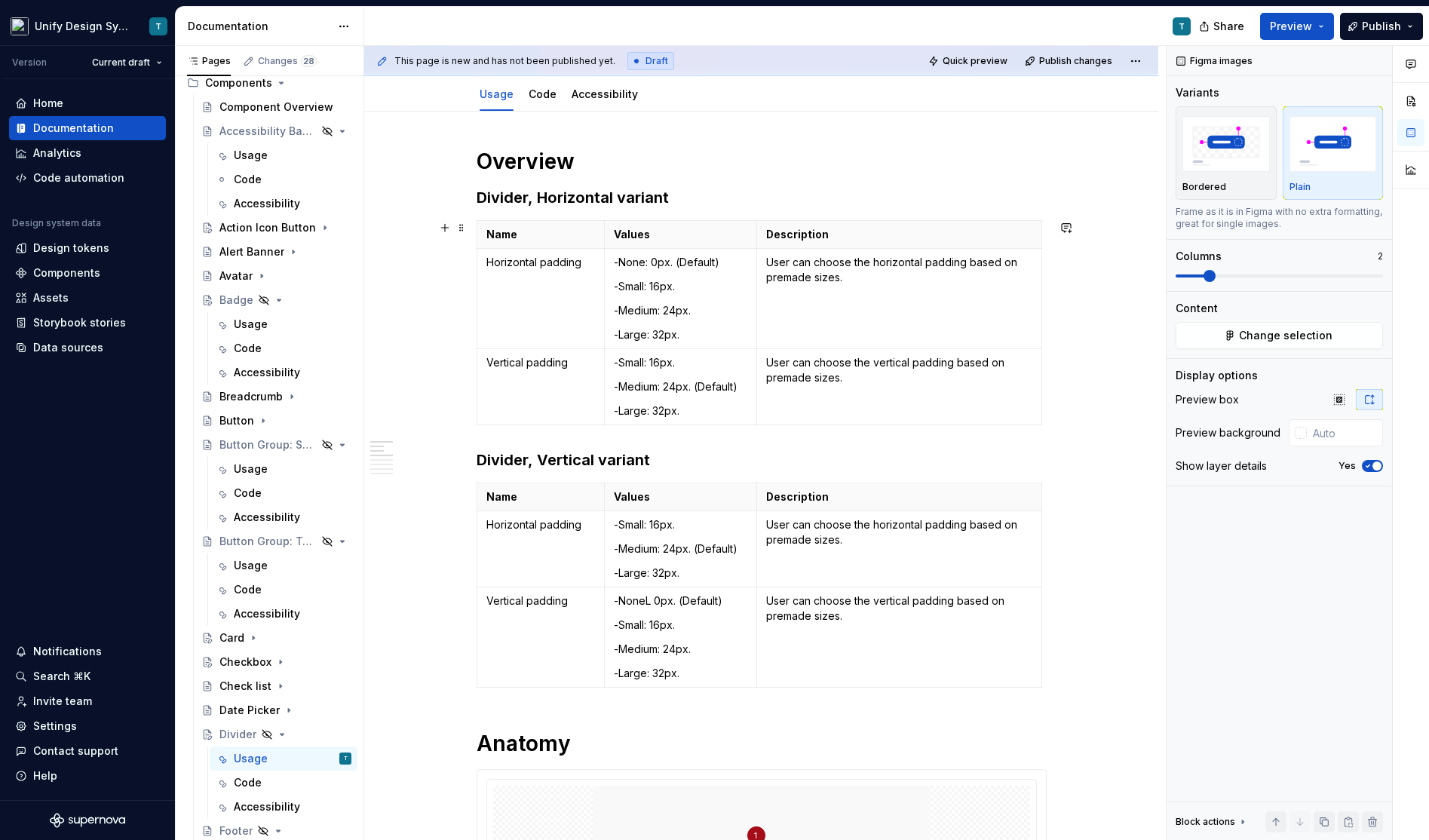
scroll to position [0, 0]
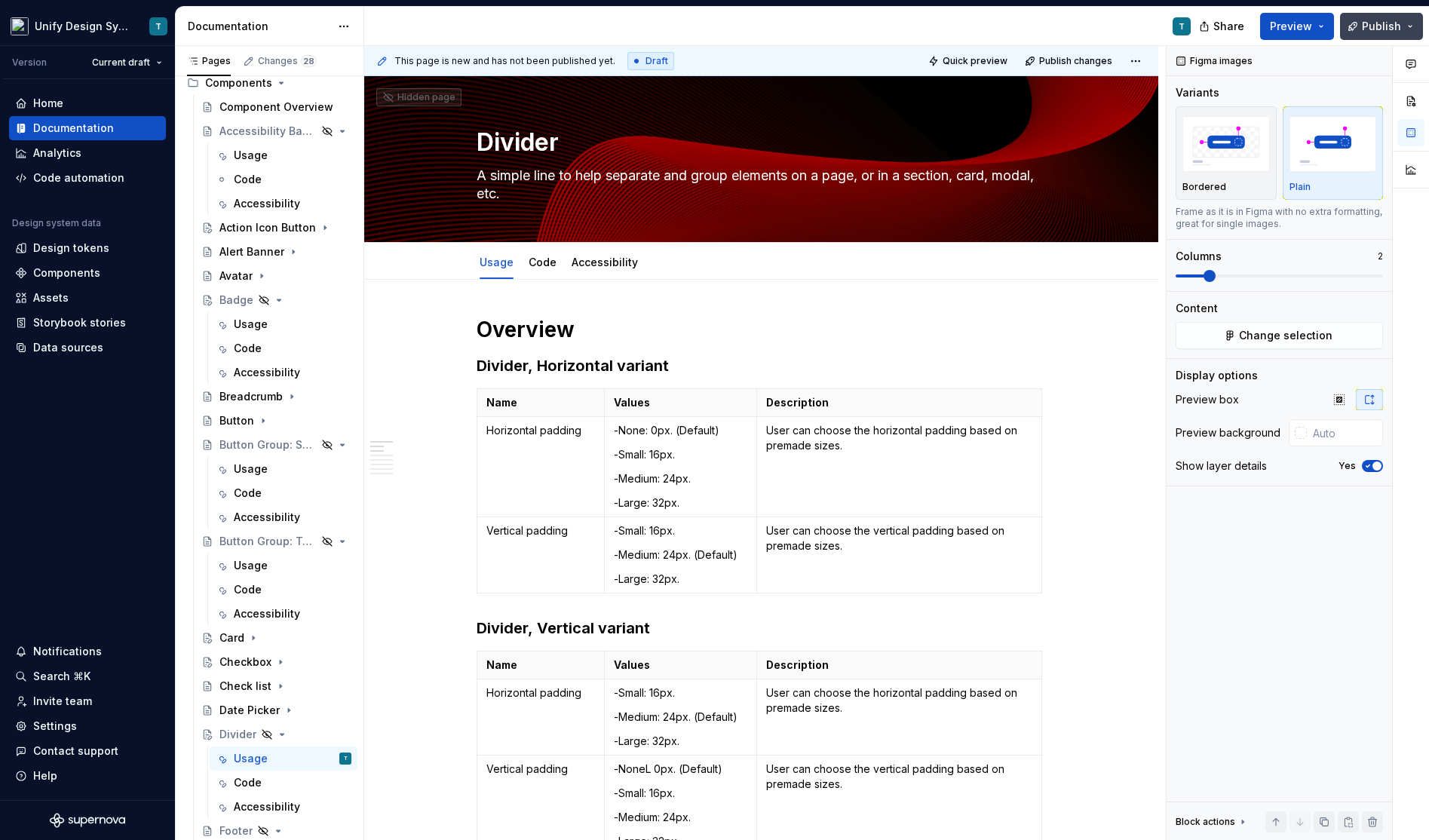
click at [1385, 39] on button "Publish" at bounding box center [1381, 27] width 83 height 27
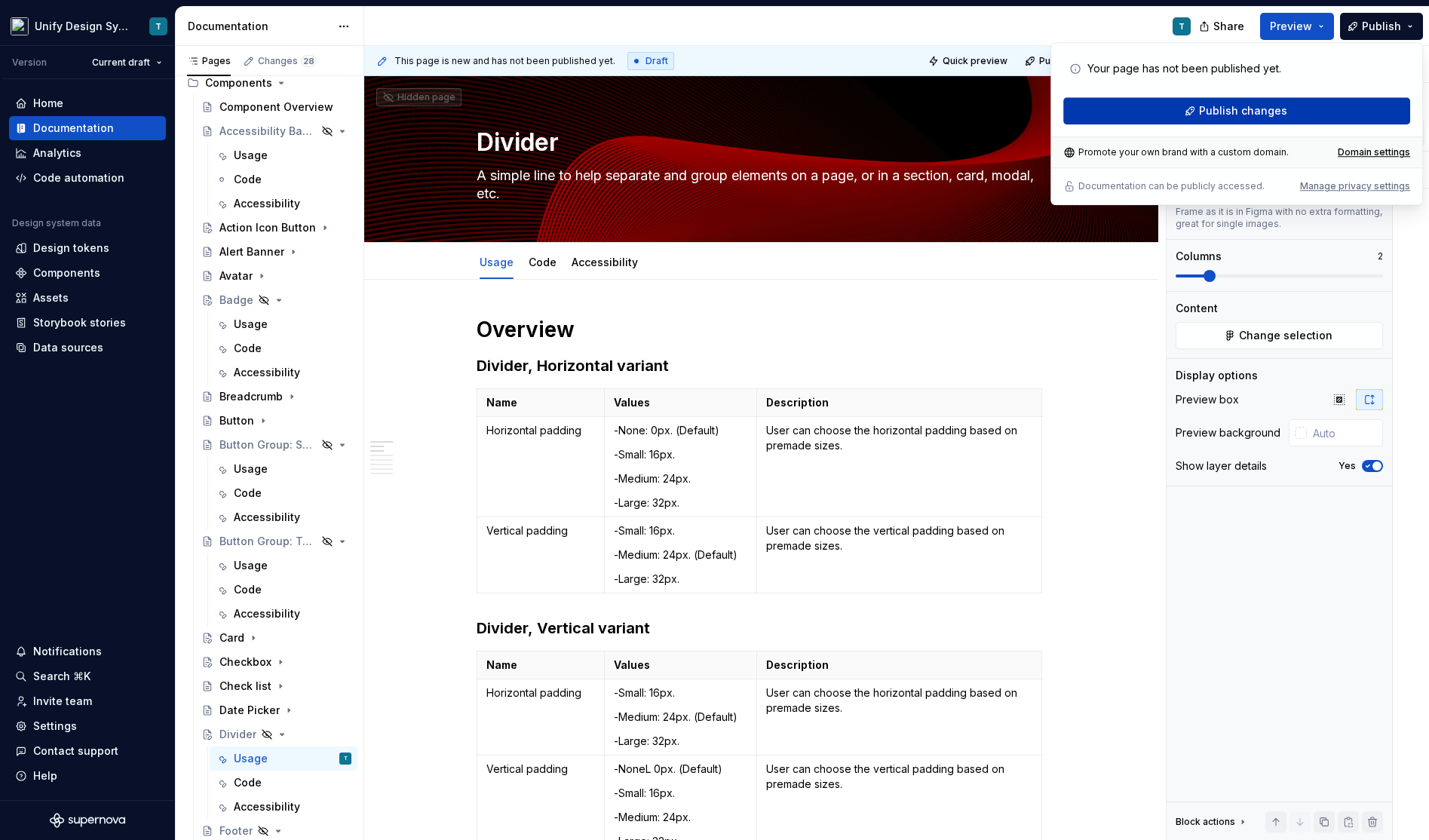
click at [1253, 116] on span "Publish changes" at bounding box center [1242, 111] width 88 height 15
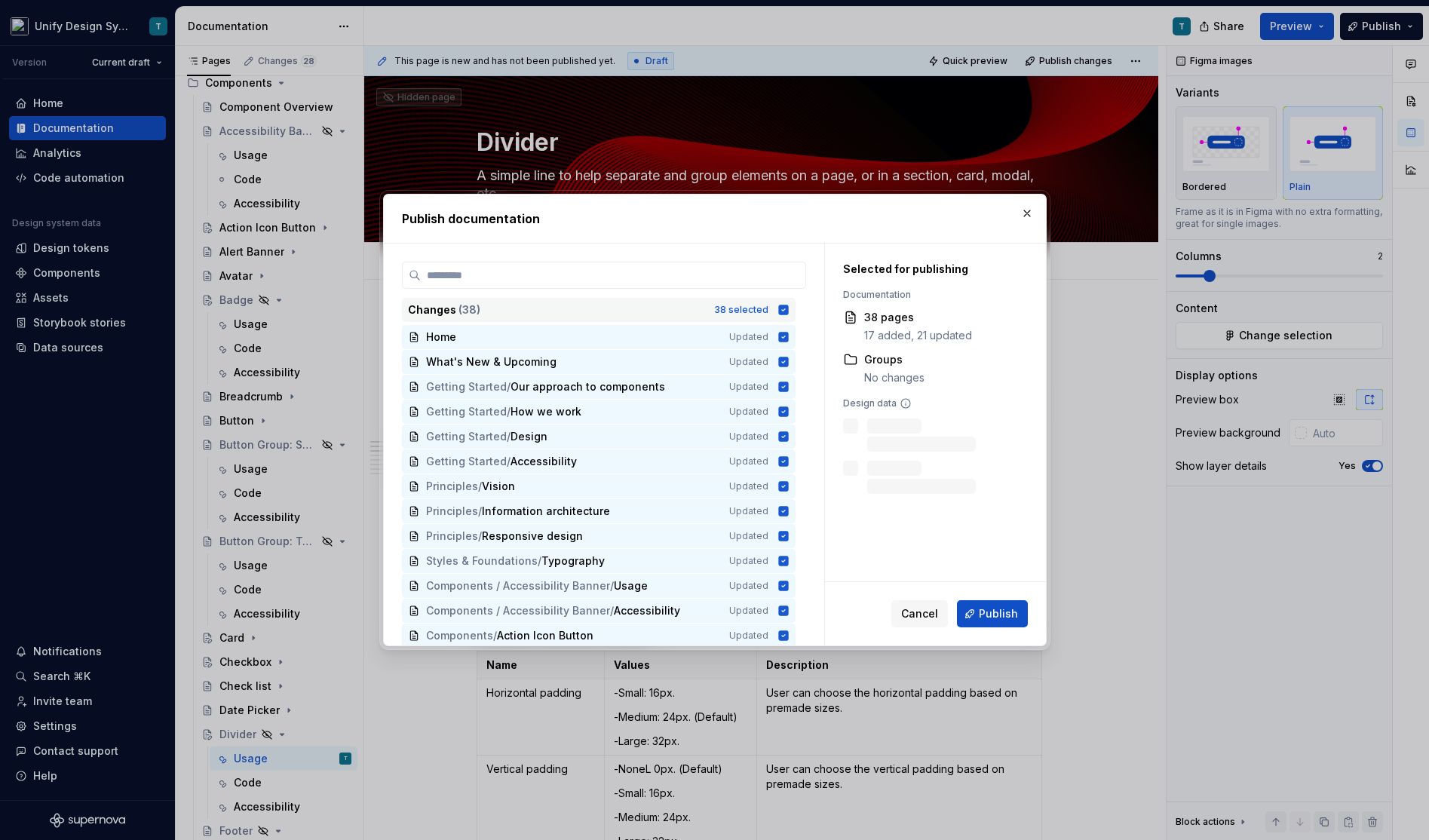
click at [680, 307] on div "Changes ( 38 )" at bounding box center [556, 310] width 297 height 15
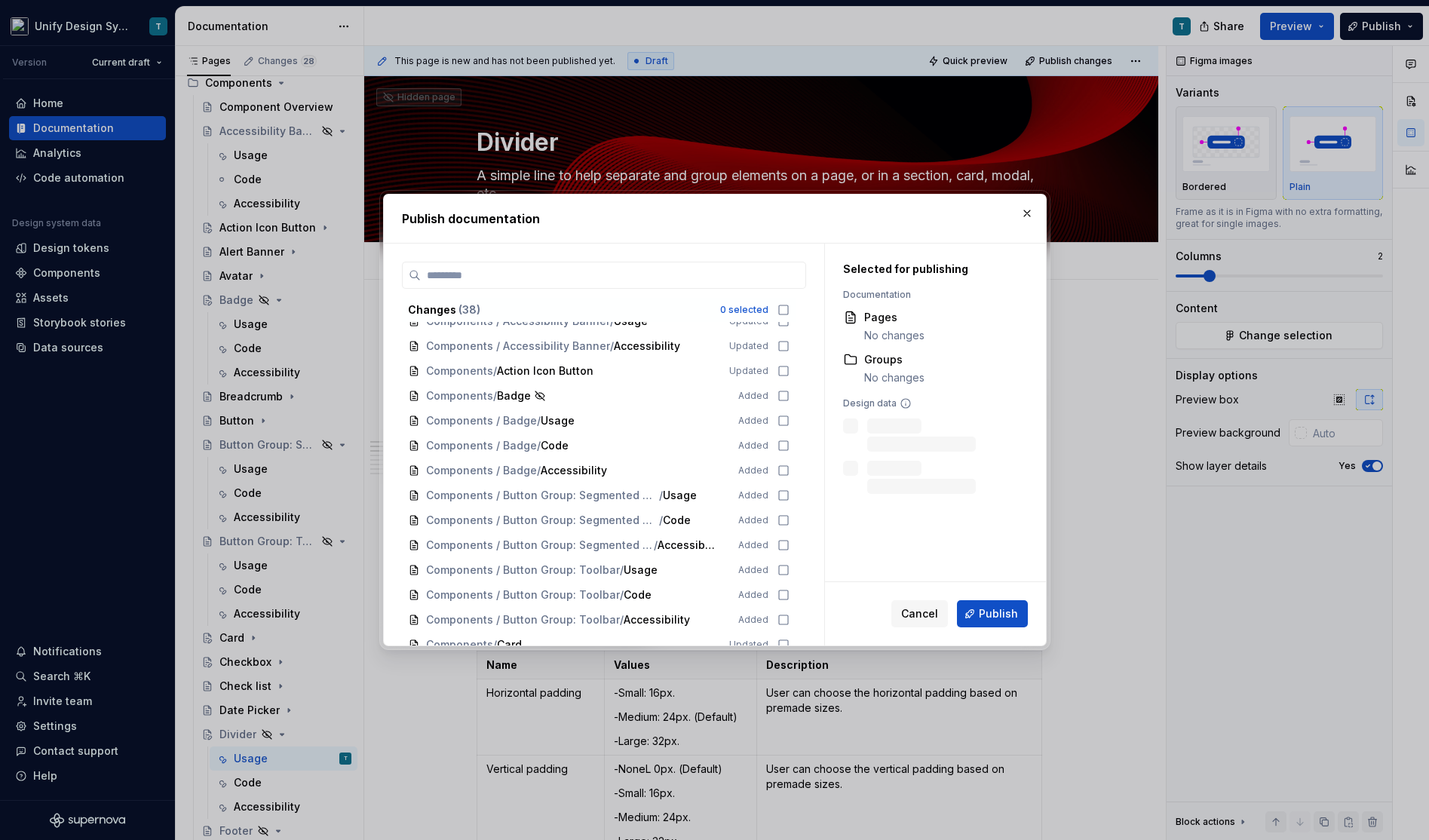
scroll to position [269, 0]
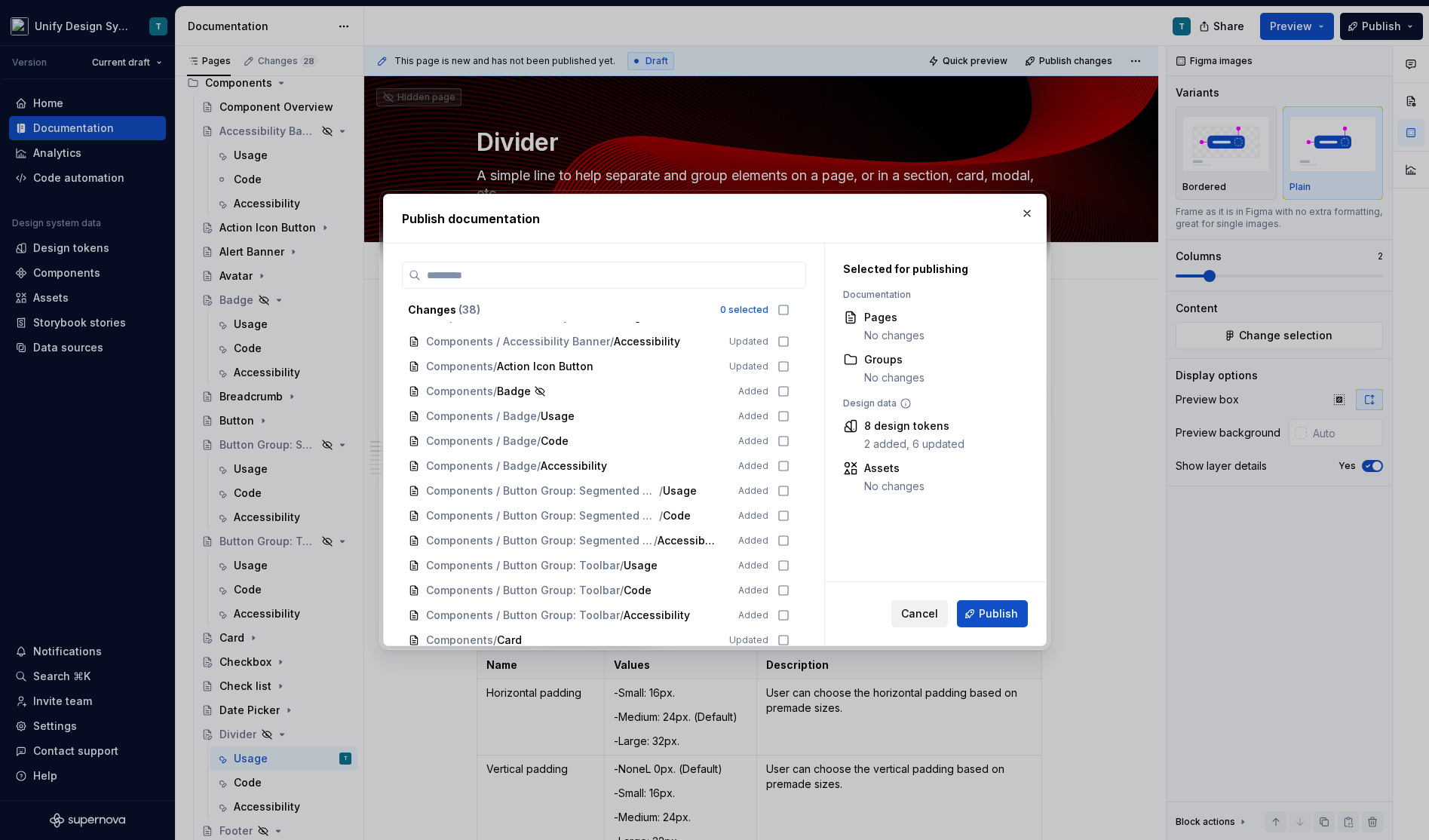
click at [921, 618] on span "Cancel" at bounding box center [919, 614] width 37 height 15
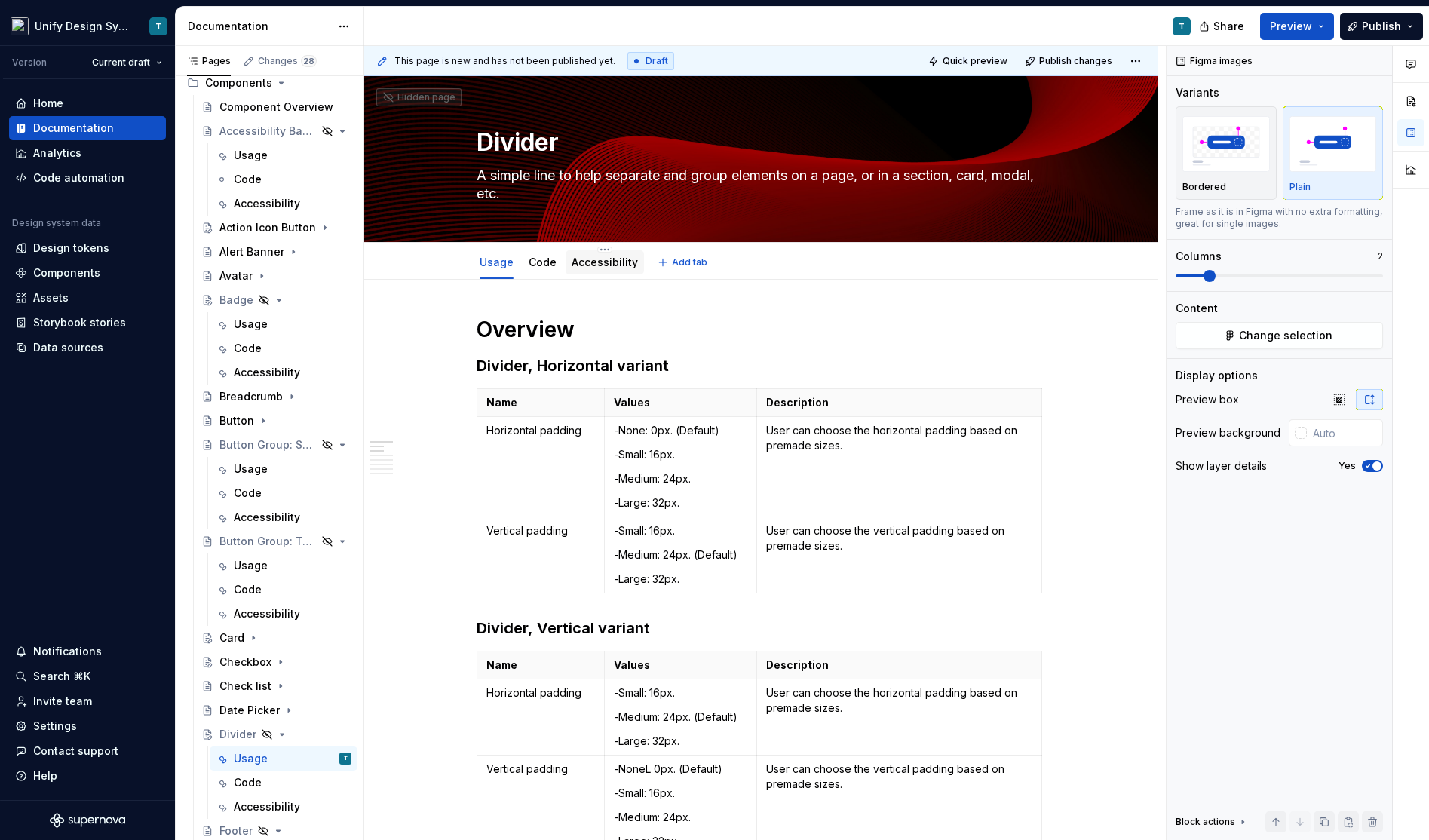
click at [590, 264] on link "Accessibility" at bounding box center [604, 262] width 66 height 13
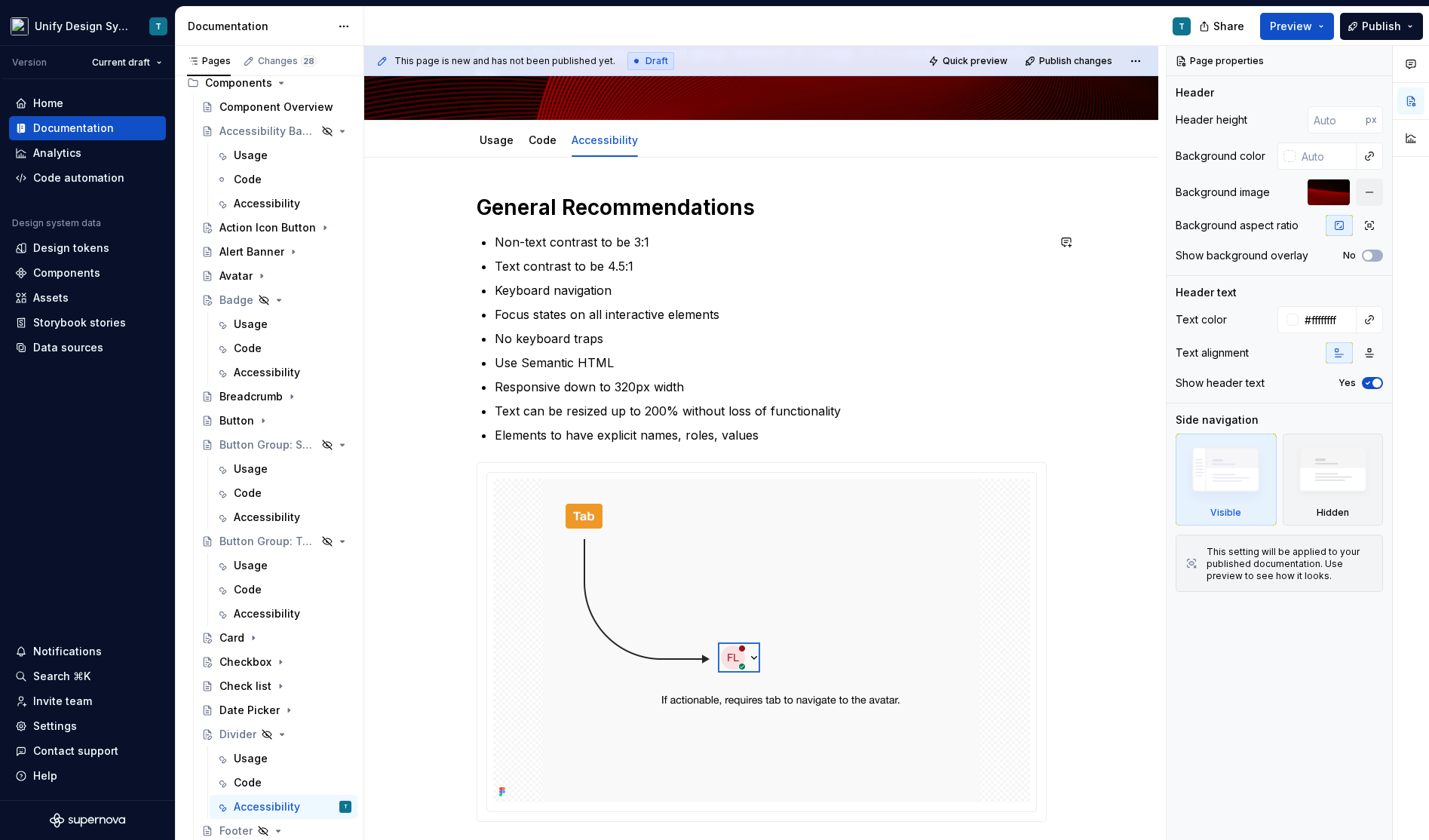
scroll to position [187, 0]
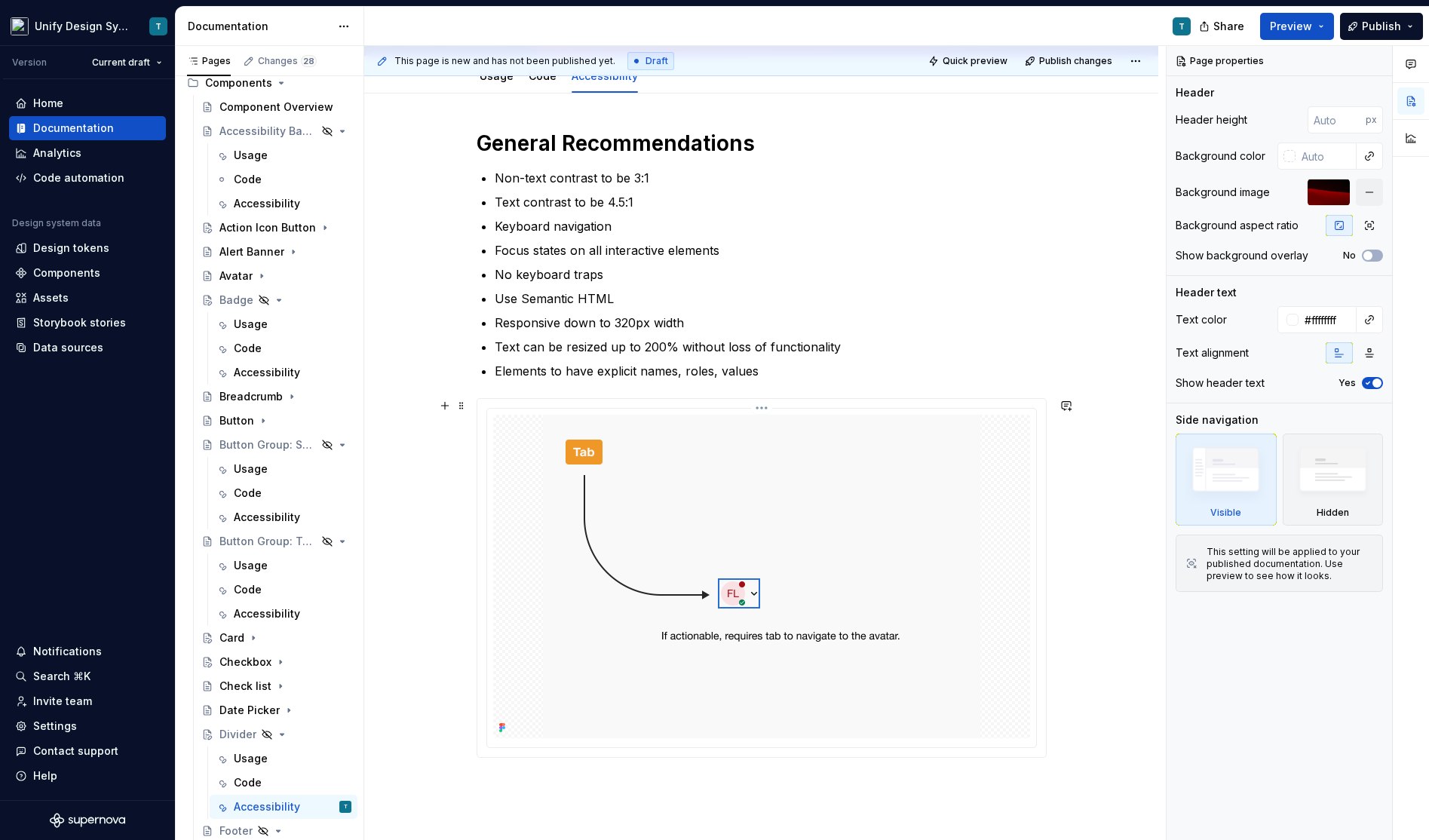
click at [756, 536] on img at bounding box center [761, 576] width 438 height 324
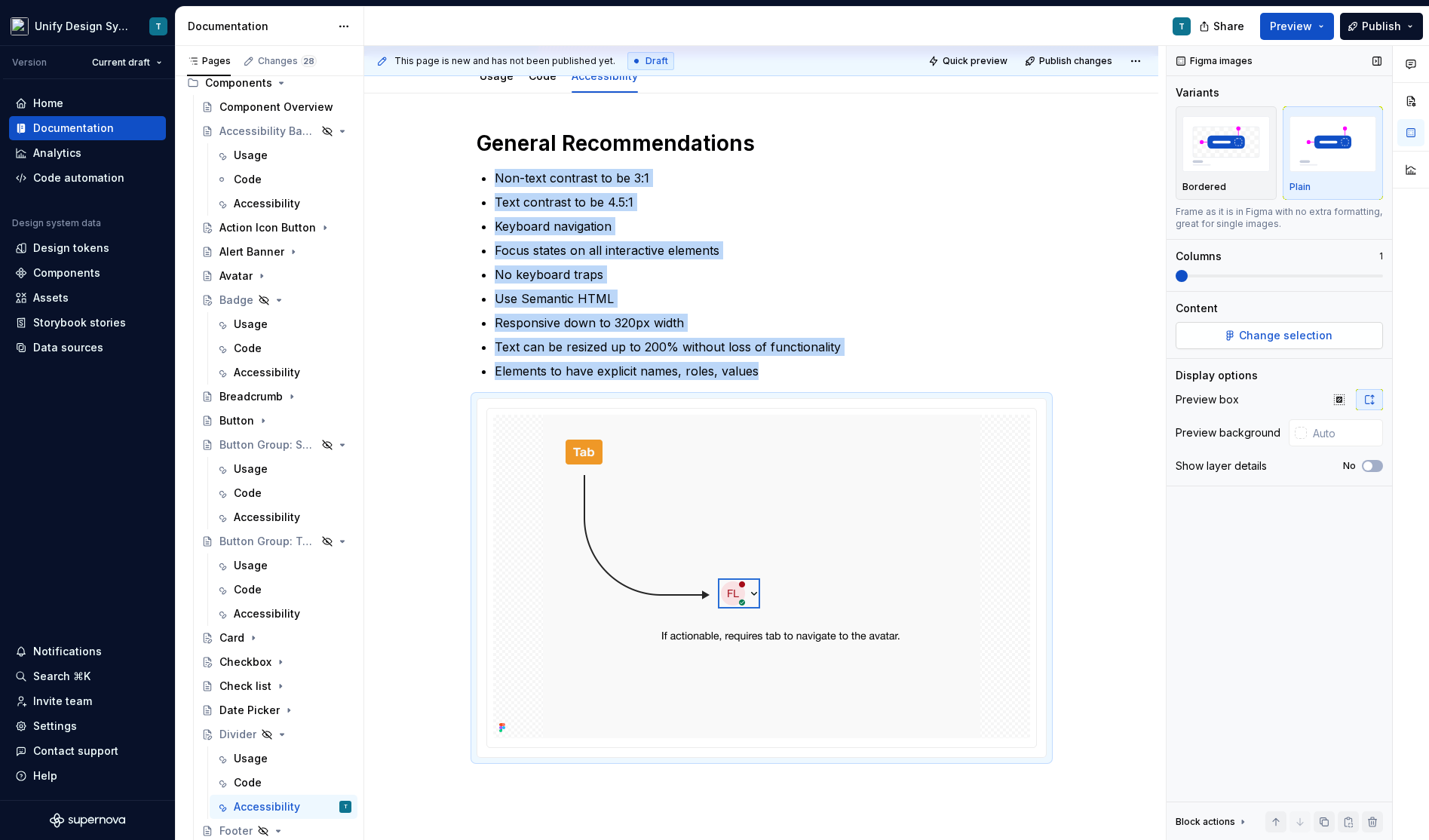
click at [1246, 331] on span "Change selection" at bounding box center [1285, 336] width 93 height 15
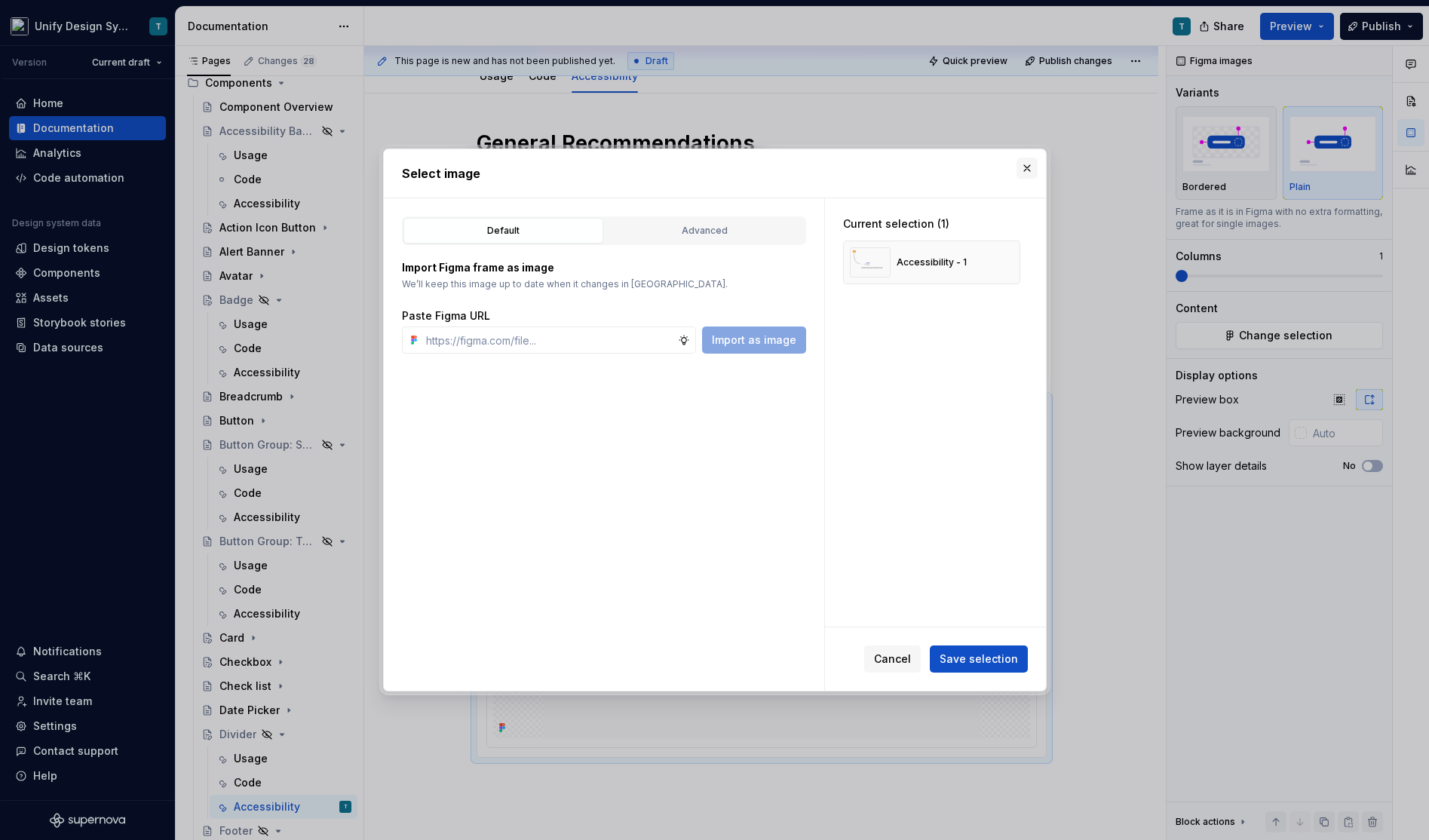
click at [1027, 172] on button "button" at bounding box center [1027, 168] width 21 height 21
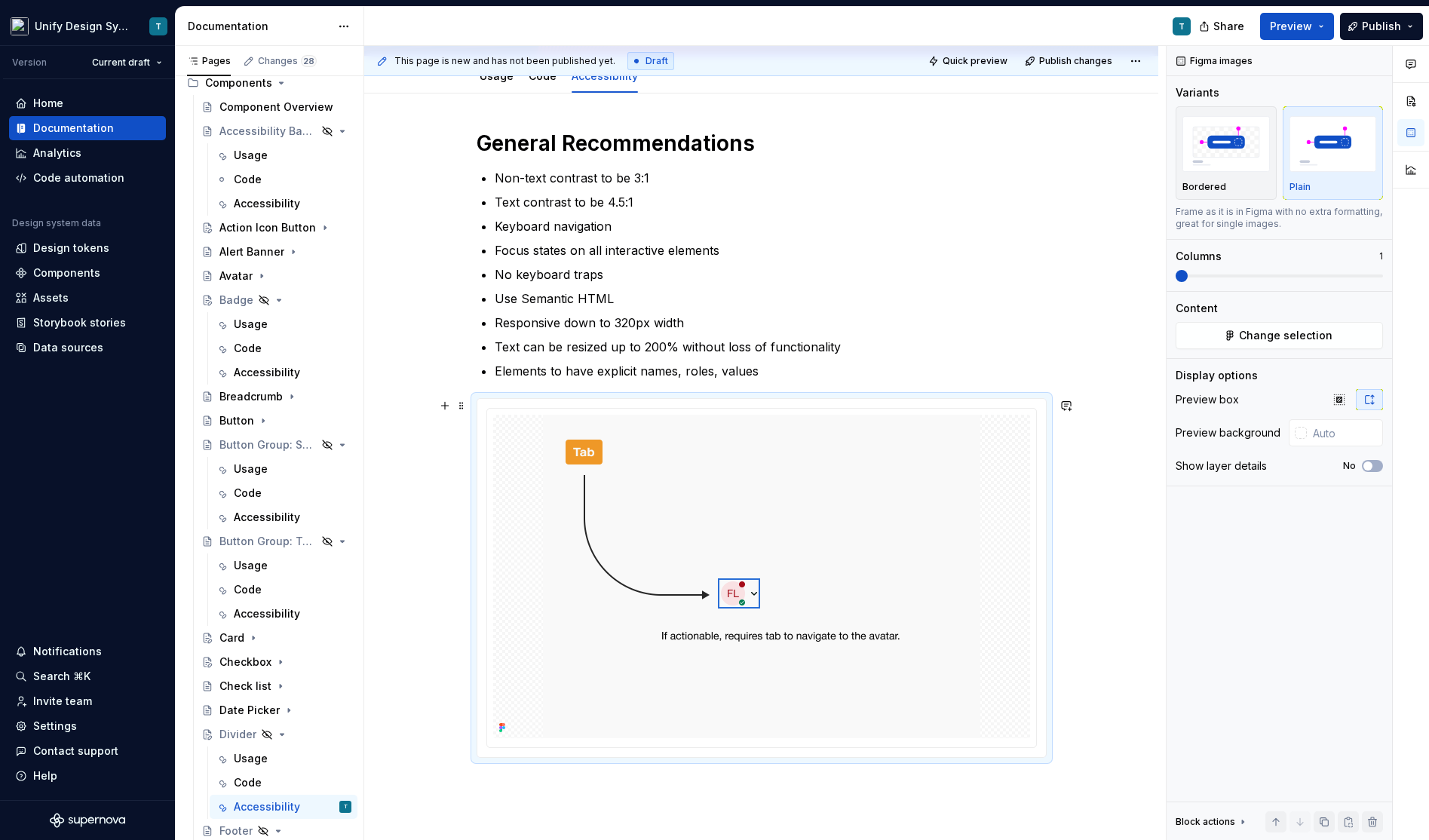
click at [1080, 748] on div "General Recommendations Non-text contrast to be 3:1 Text contrast to be 4.5:1 K…" at bounding box center [760, 560] width 794 height 934
click at [461, 407] on span at bounding box center [461, 405] width 12 height 21
click at [503, 539] on div "Delete" at bounding box center [536, 538] width 98 height 15
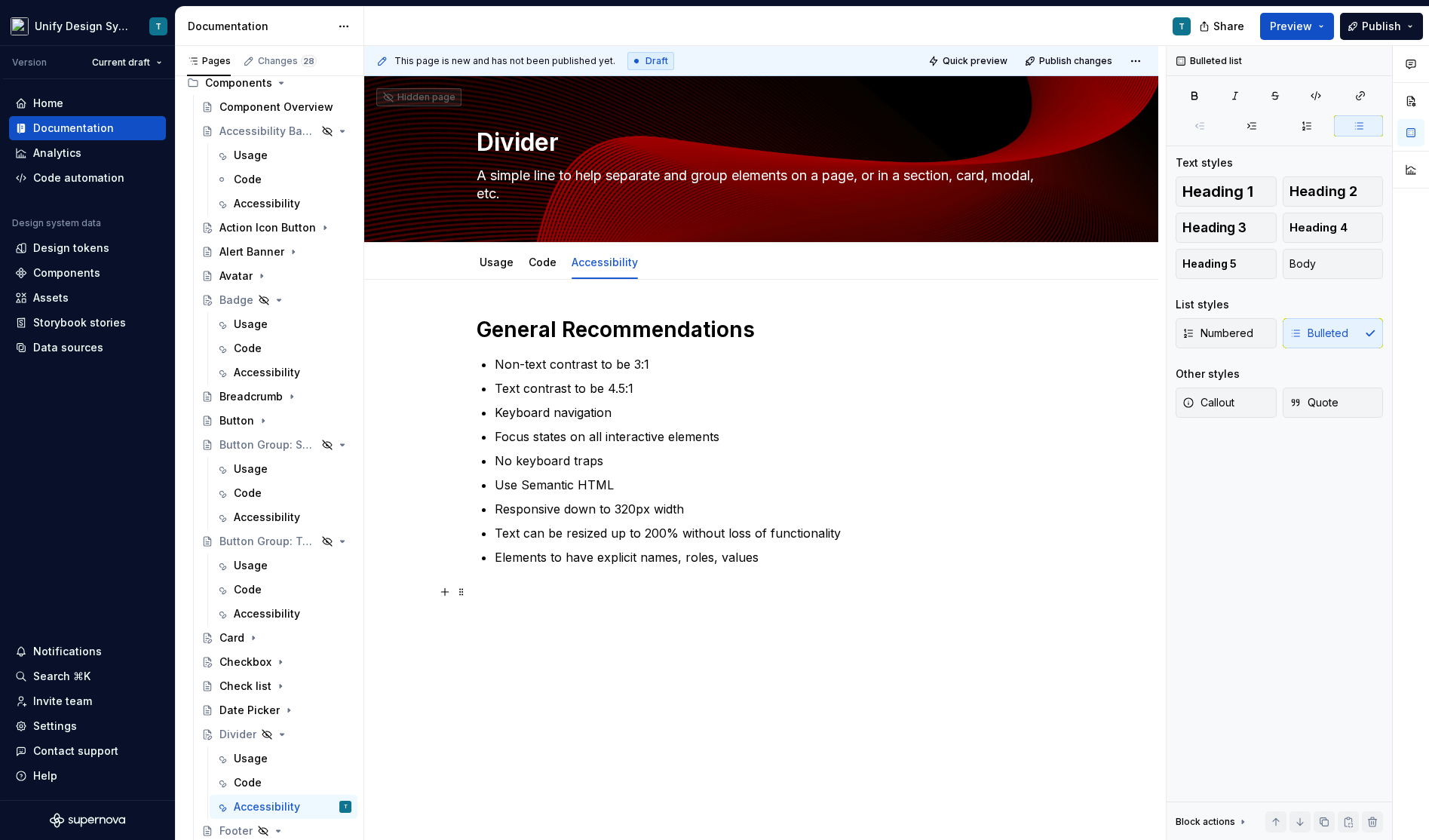
scroll to position [0, 0]
type textarea "*"
click at [575, 428] on p "Focus states on all interactive elements" at bounding box center [771, 436] width 552 height 18
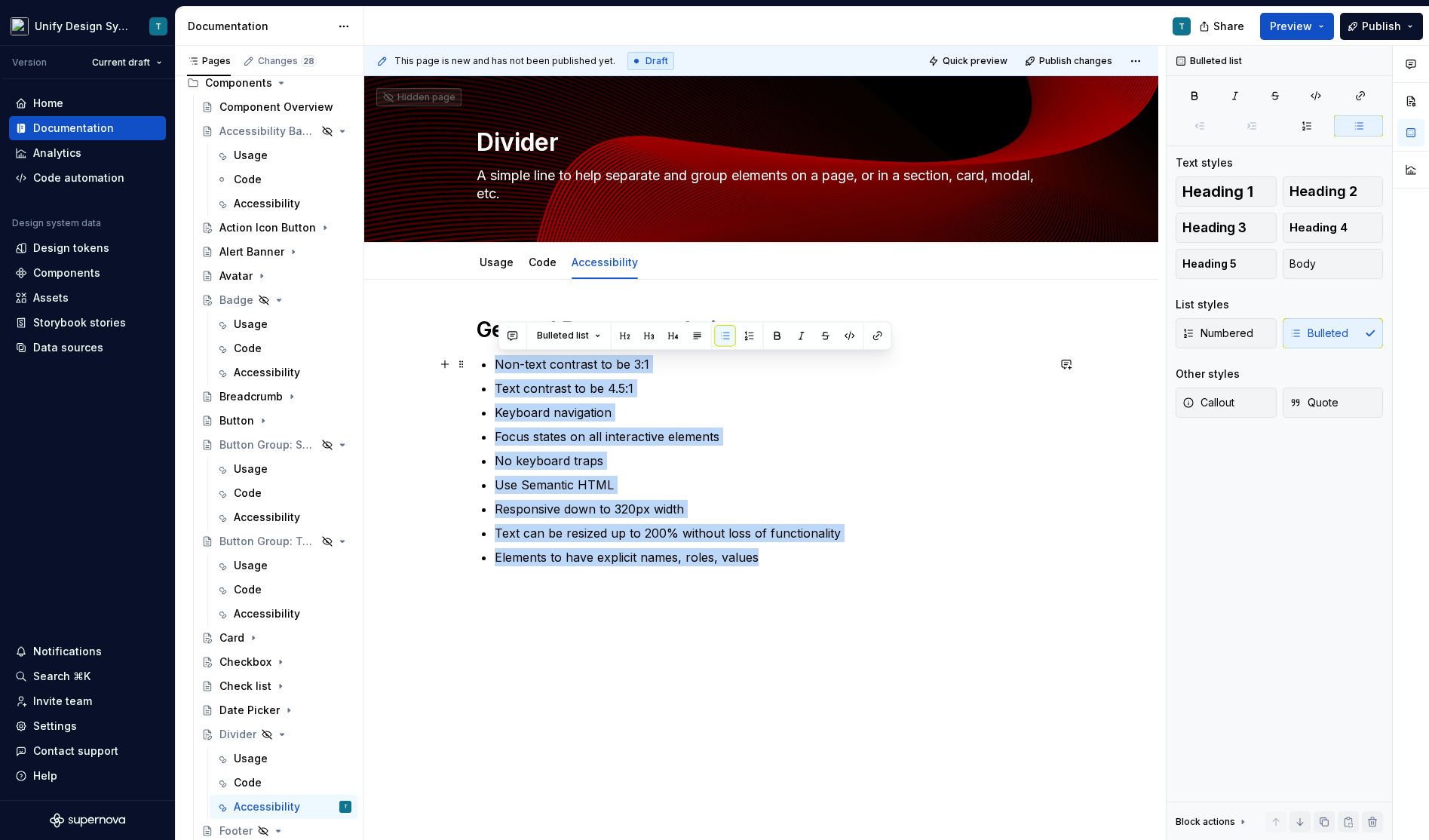
drag, startPoint x: 774, startPoint y: 557, endPoint x: 502, endPoint y: 364, distance: 333.5
click at [502, 364] on ul "Non-text contrast to be 3:1 Text contrast to be 4.5:1 Keyboard navigation Focus…" at bounding box center [771, 461] width 552 height 211
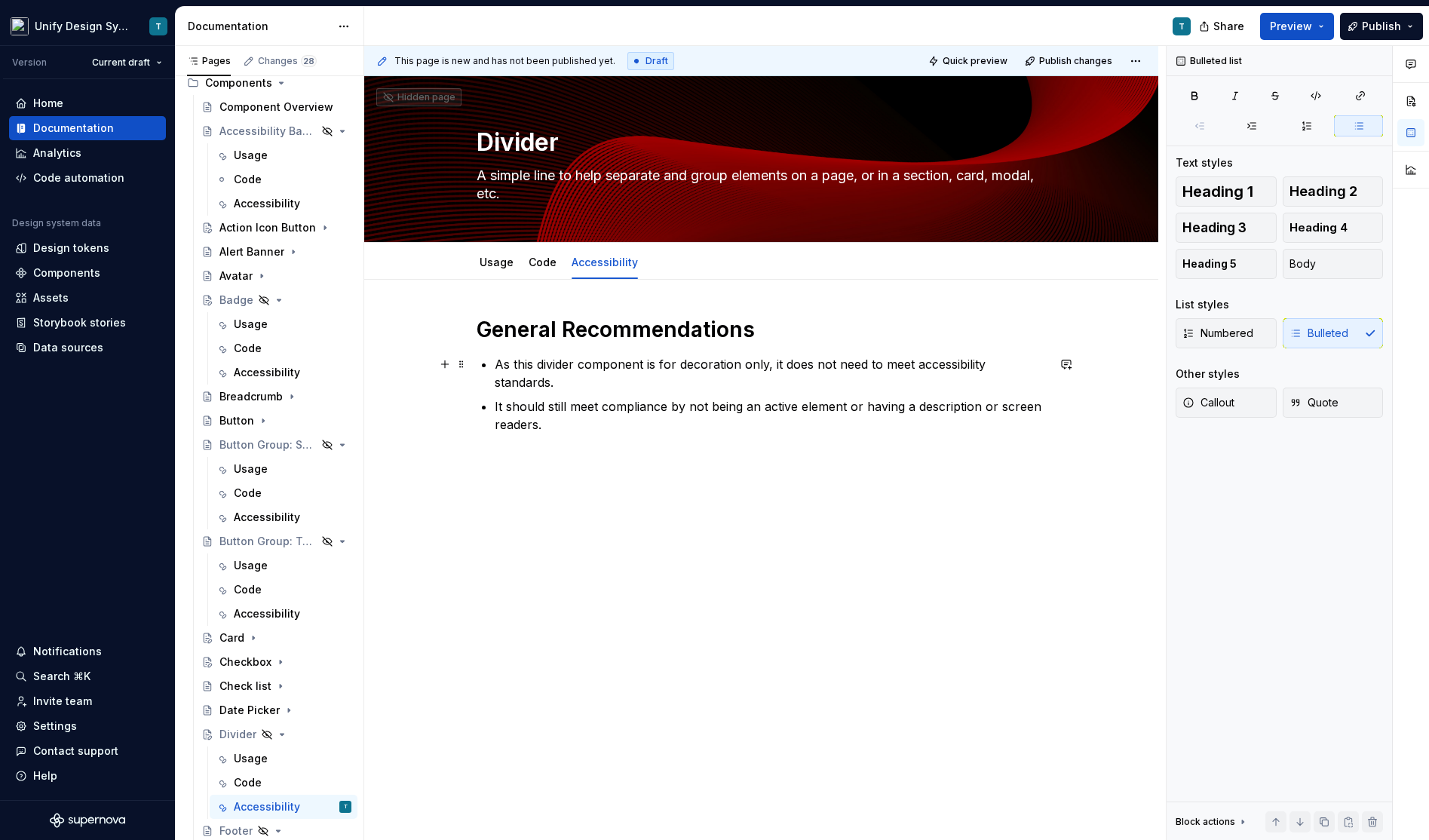
click at [702, 358] on p "As this divider component is for decoration only, it does not need to meet acce…" at bounding box center [771, 373] width 552 height 36
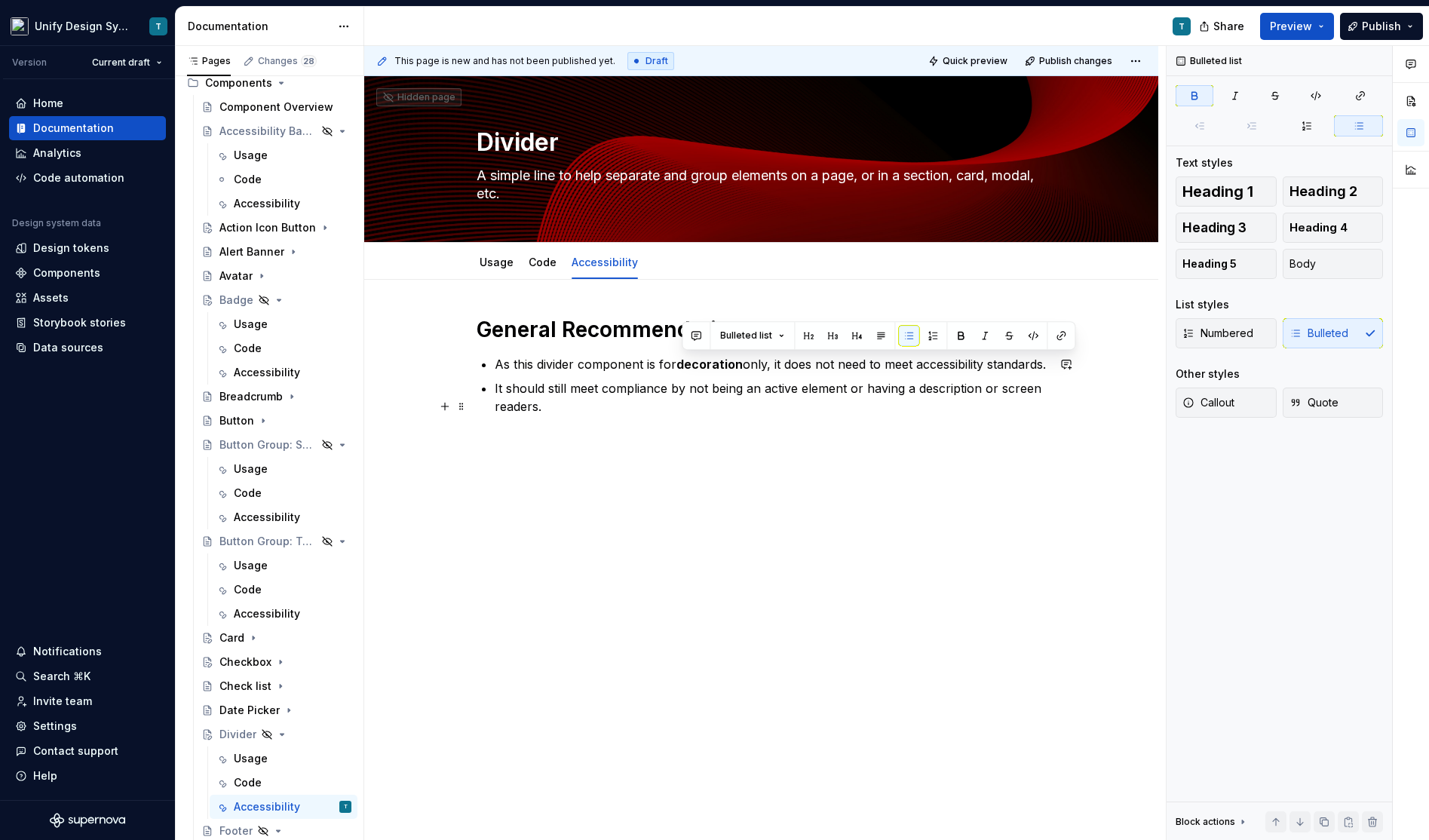
click at [545, 415] on p "It should still meet compliance by not being an active element or having a desc…" at bounding box center [771, 397] width 552 height 36
click at [996, 404] on p "It should still meet compliance by not being an active element or having a desc…" at bounding box center [771, 397] width 552 height 36
click at [518, 415] on p "It should still meet compliance by not being an active element or having a desc…" at bounding box center [771, 397] width 552 height 36
click at [685, 415] on p "It should still meet compliance by not being an active element or having a desc…" at bounding box center [771, 397] width 552 height 36
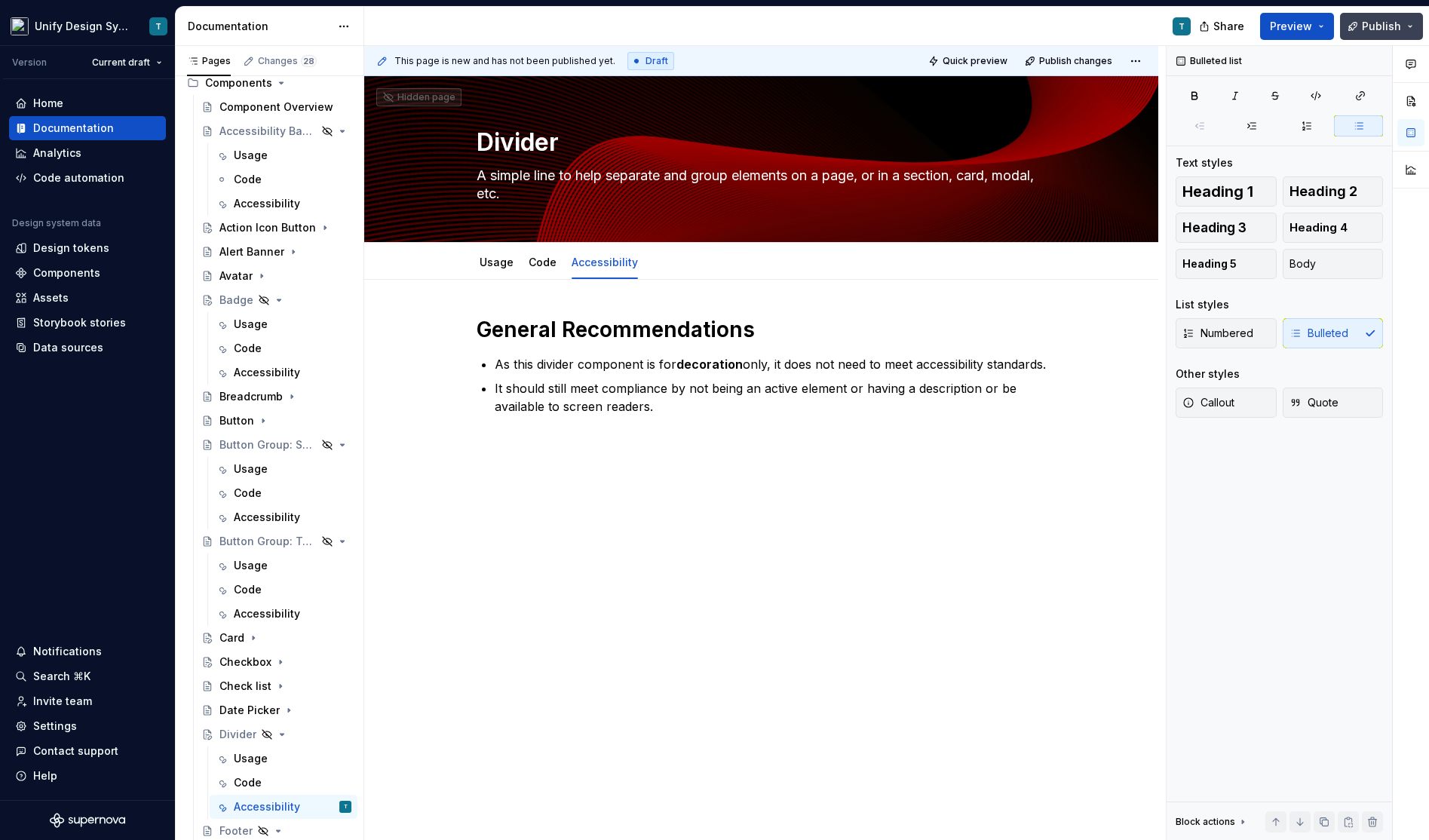
click at [1370, 19] on span "Publish" at bounding box center [1381, 27] width 39 height 15
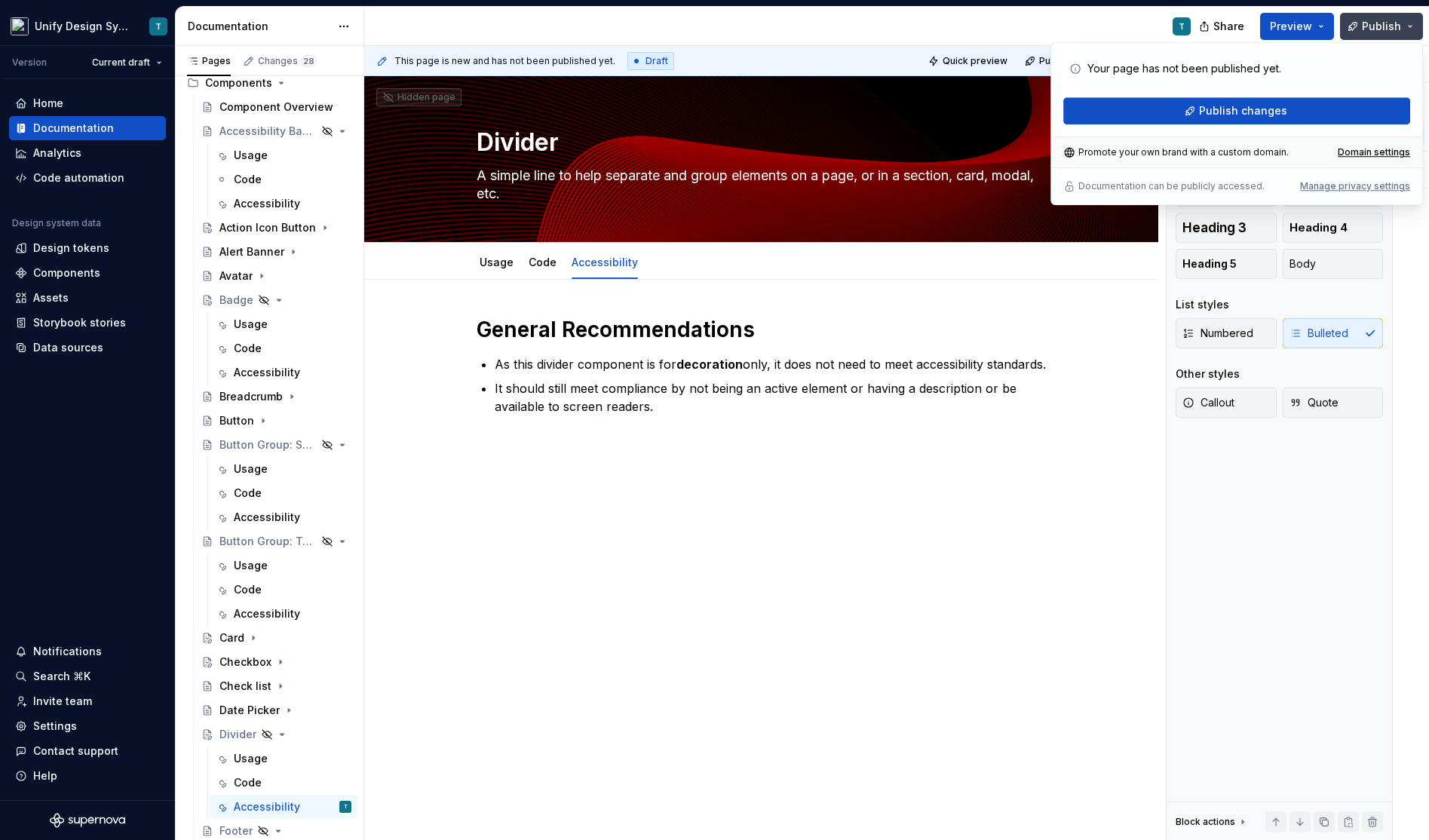
click at [1398, 28] on span "Publish" at bounding box center [1381, 27] width 39 height 15
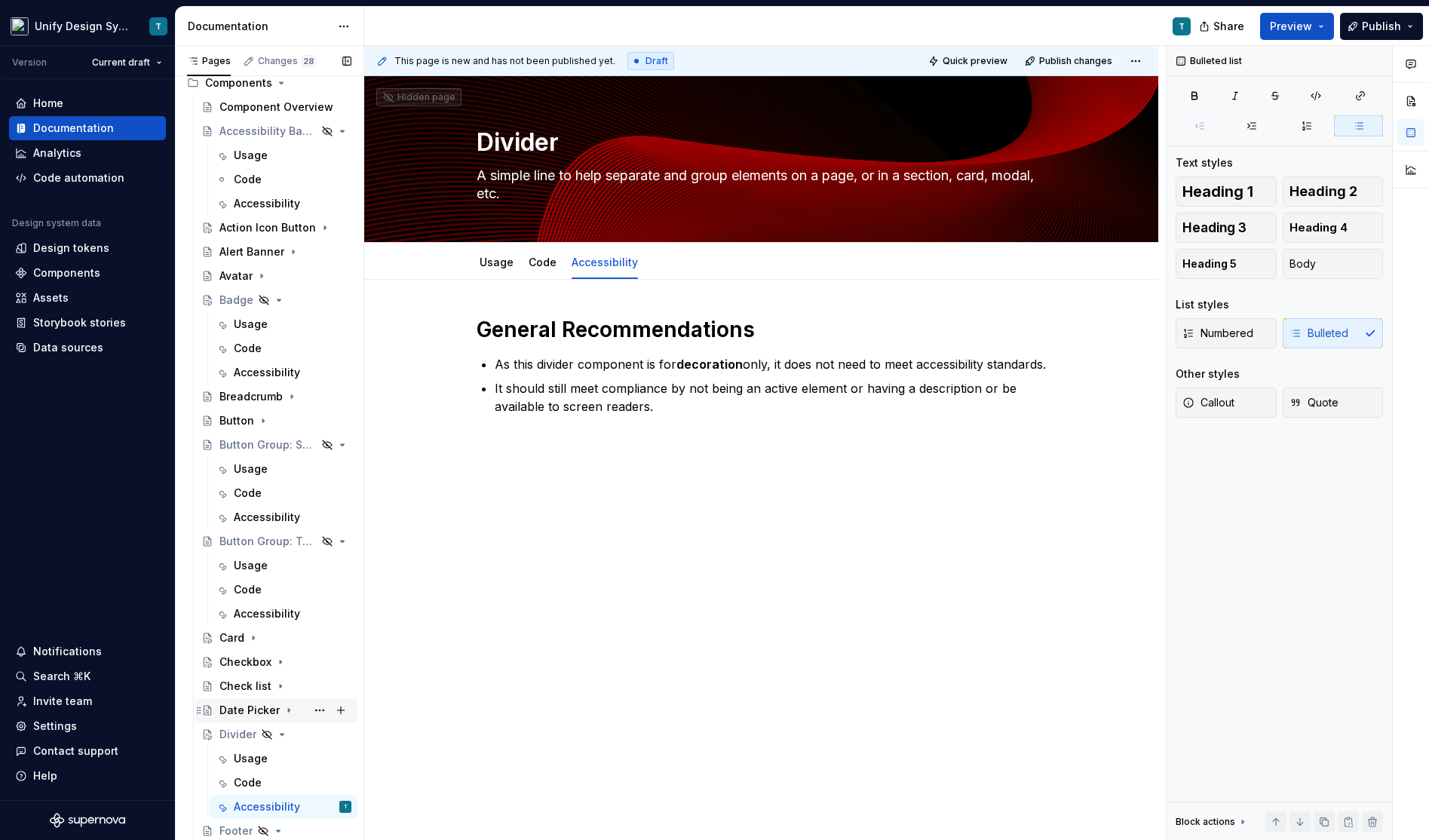
scroll to position [332, 0]
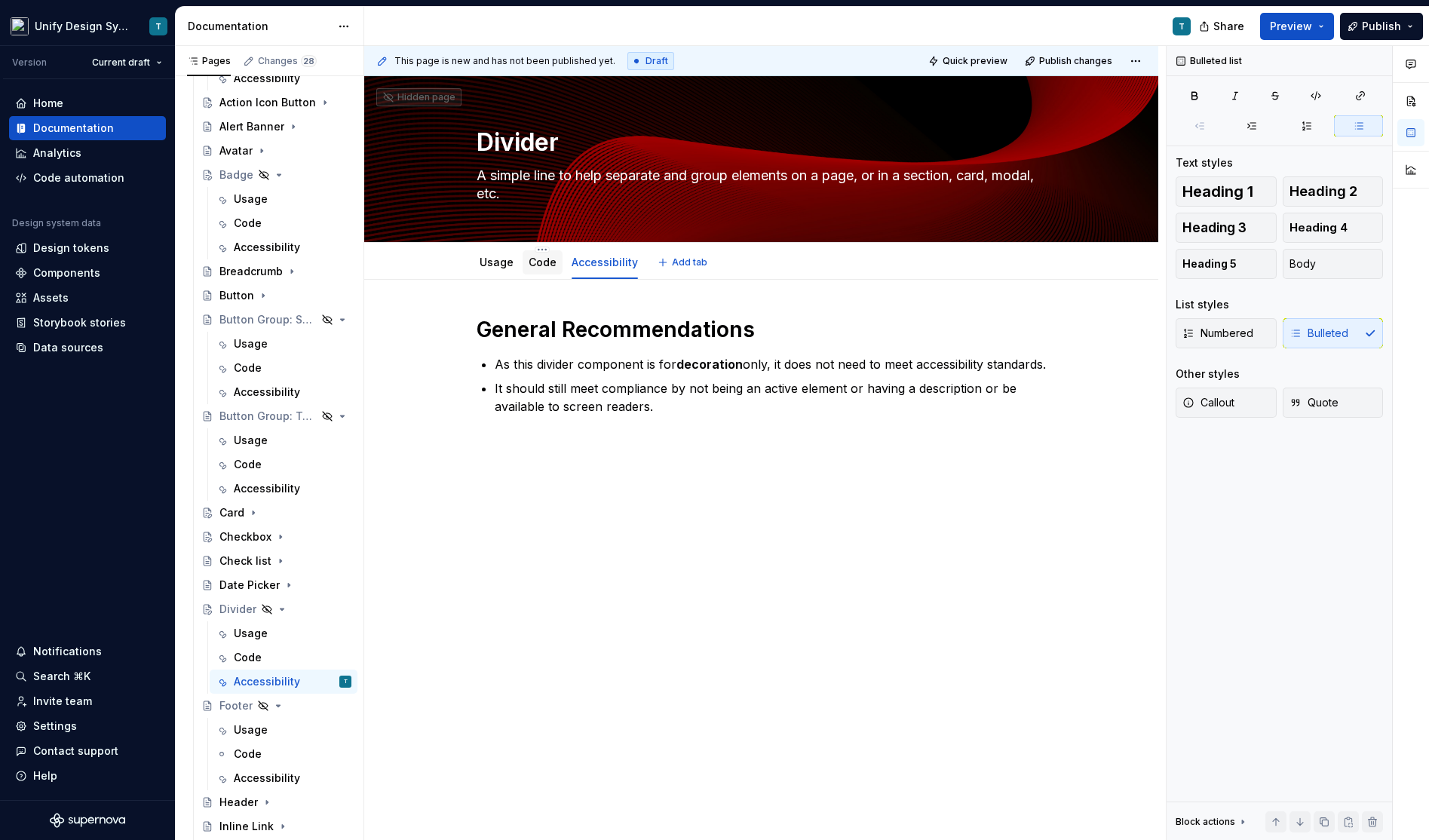
click at [542, 266] on link "Code" at bounding box center [542, 262] width 28 height 13
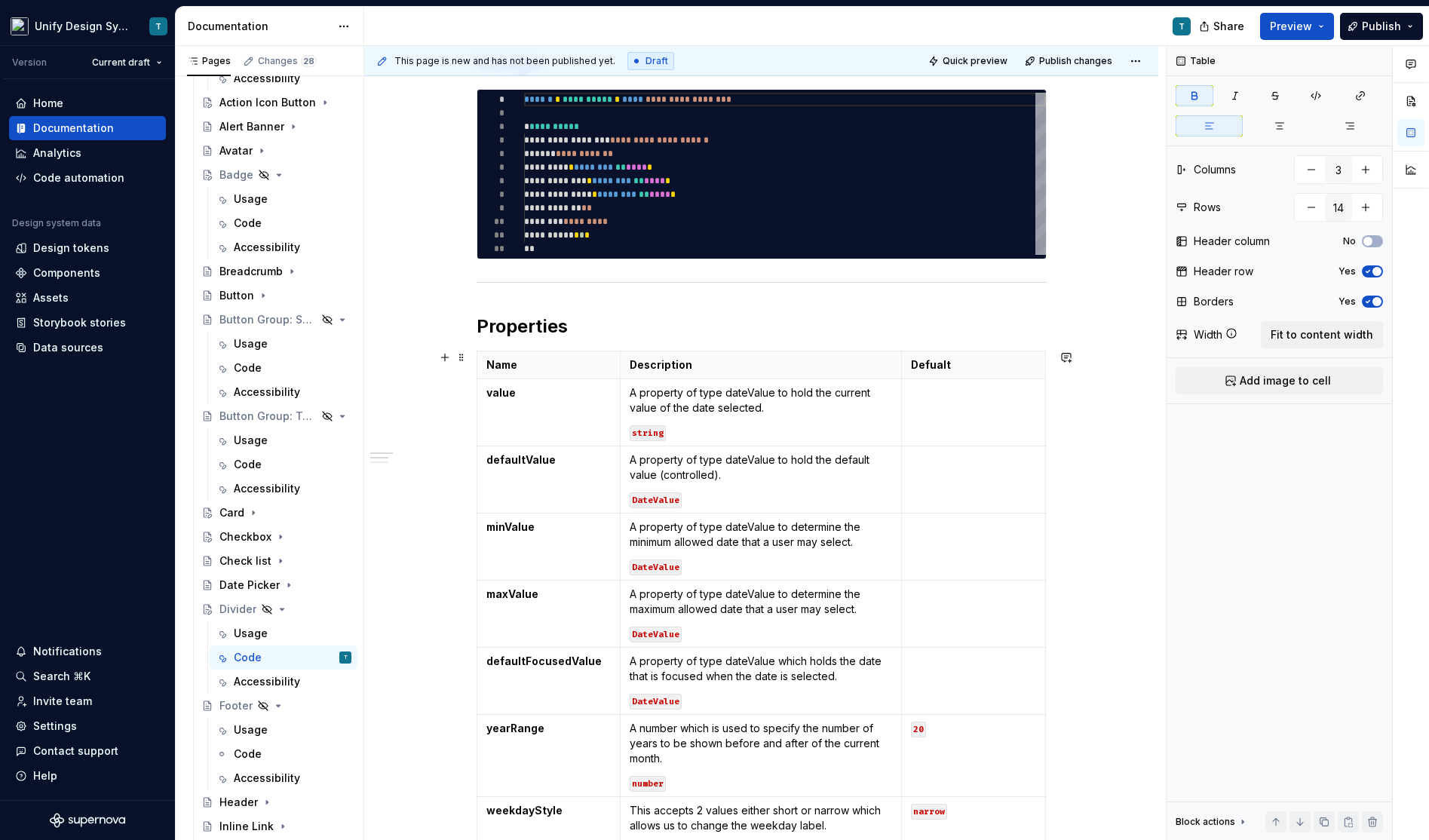
scroll to position [51, 0]
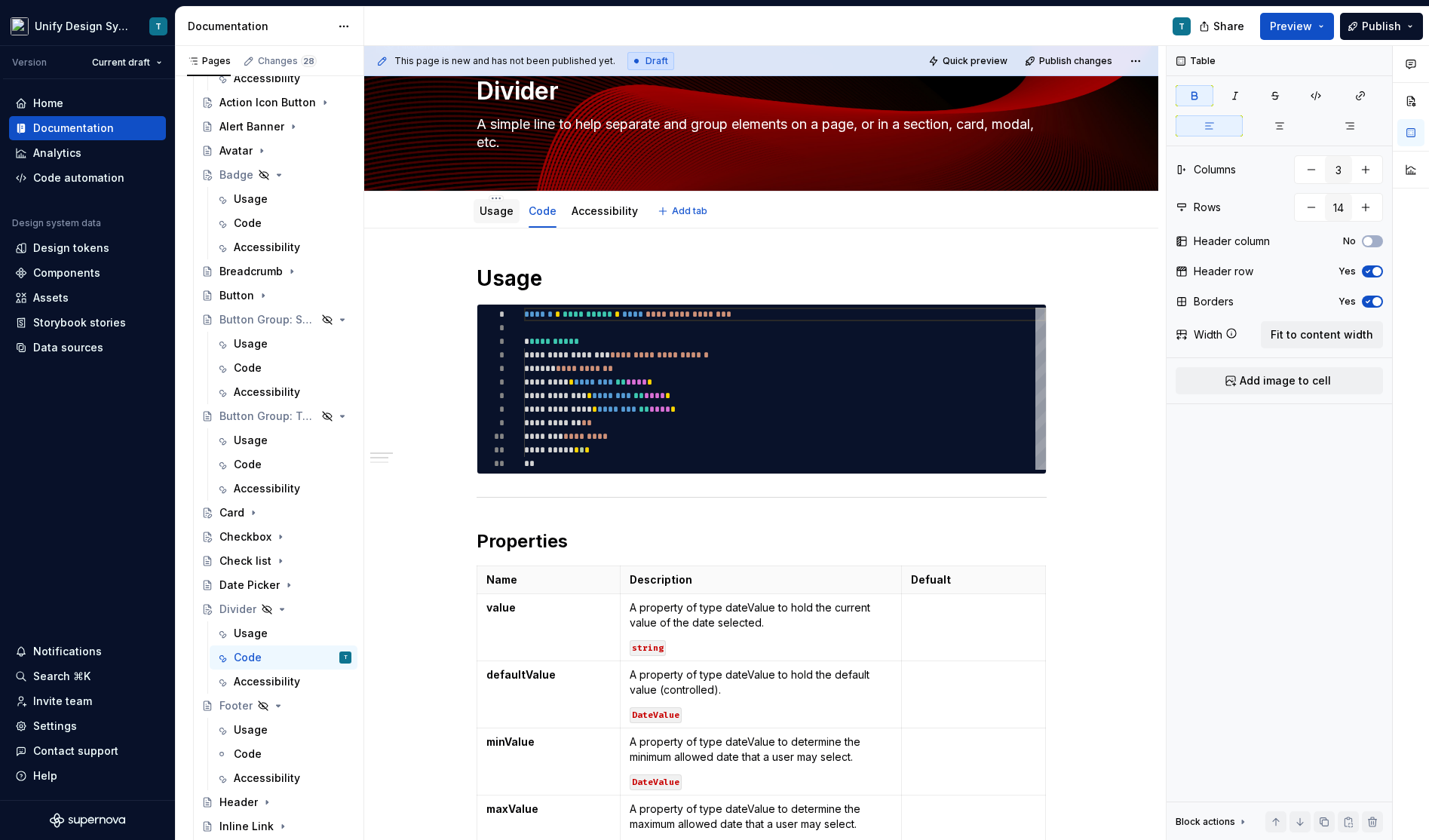
click at [503, 211] on link "Usage" at bounding box center [497, 211] width 34 height 13
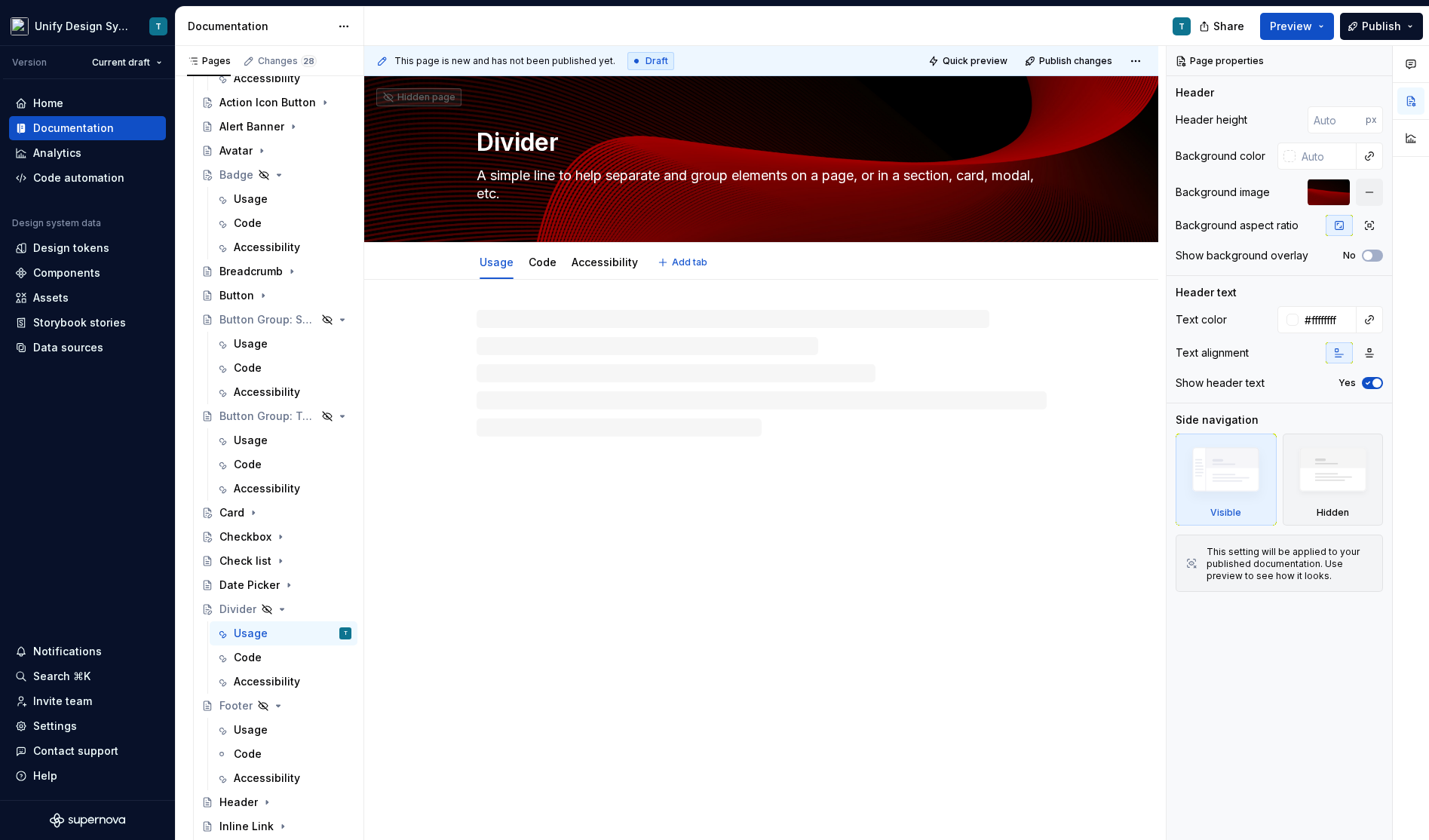
type textarea "*"
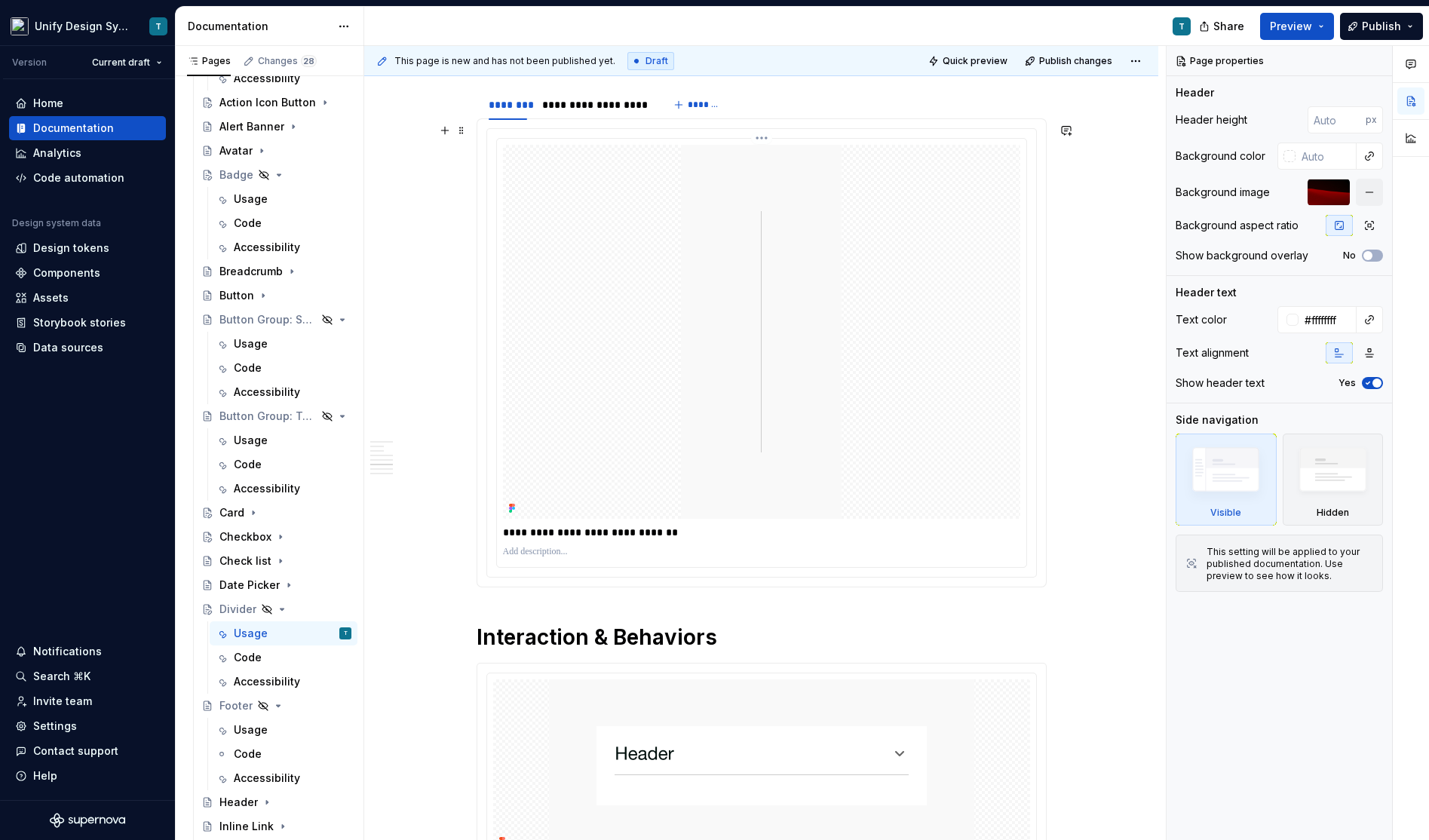
scroll to position [1316, 0]
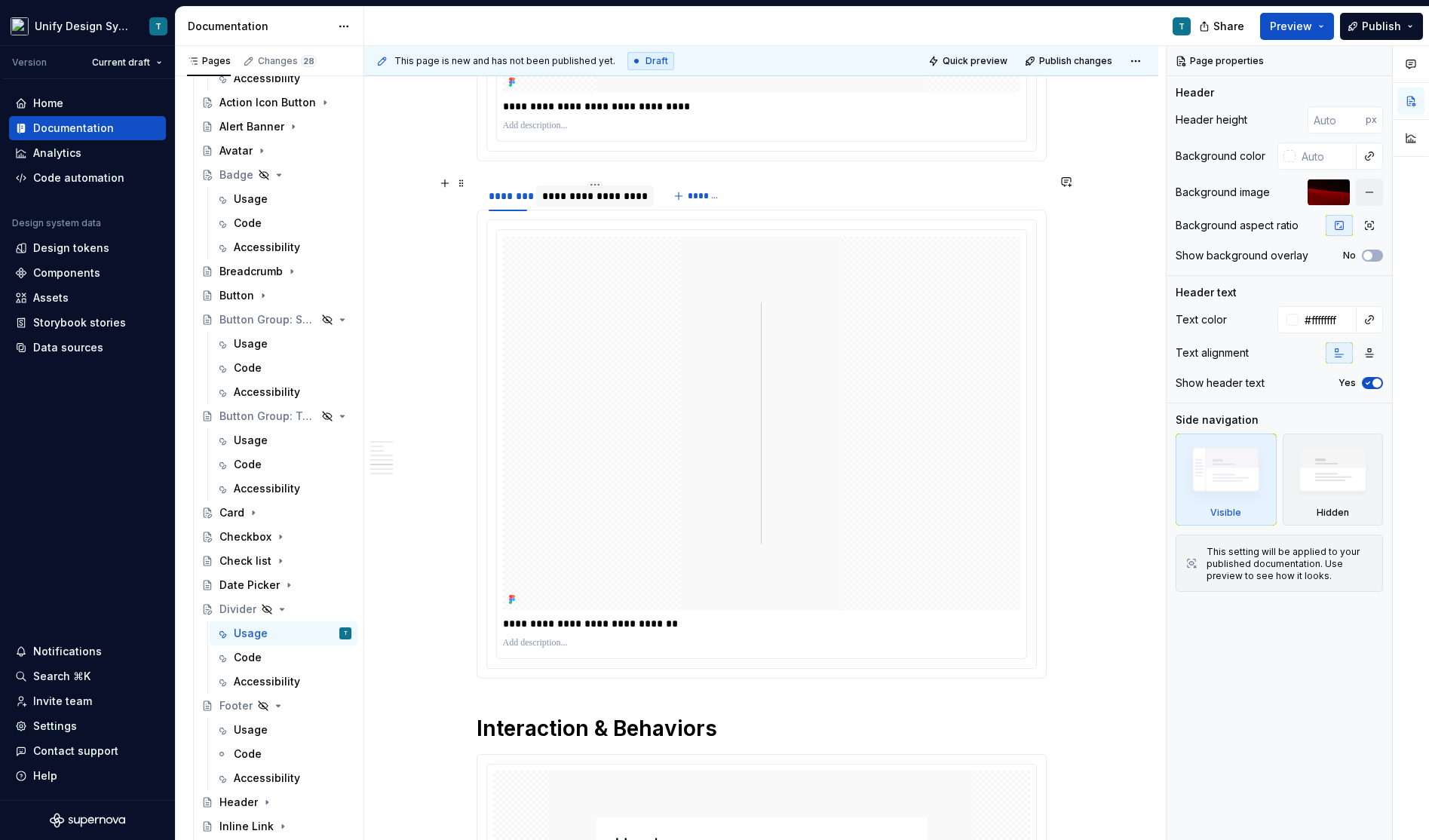
click at [622, 190] on div "**********" at bounding box center [594, 196] width 105 height 15
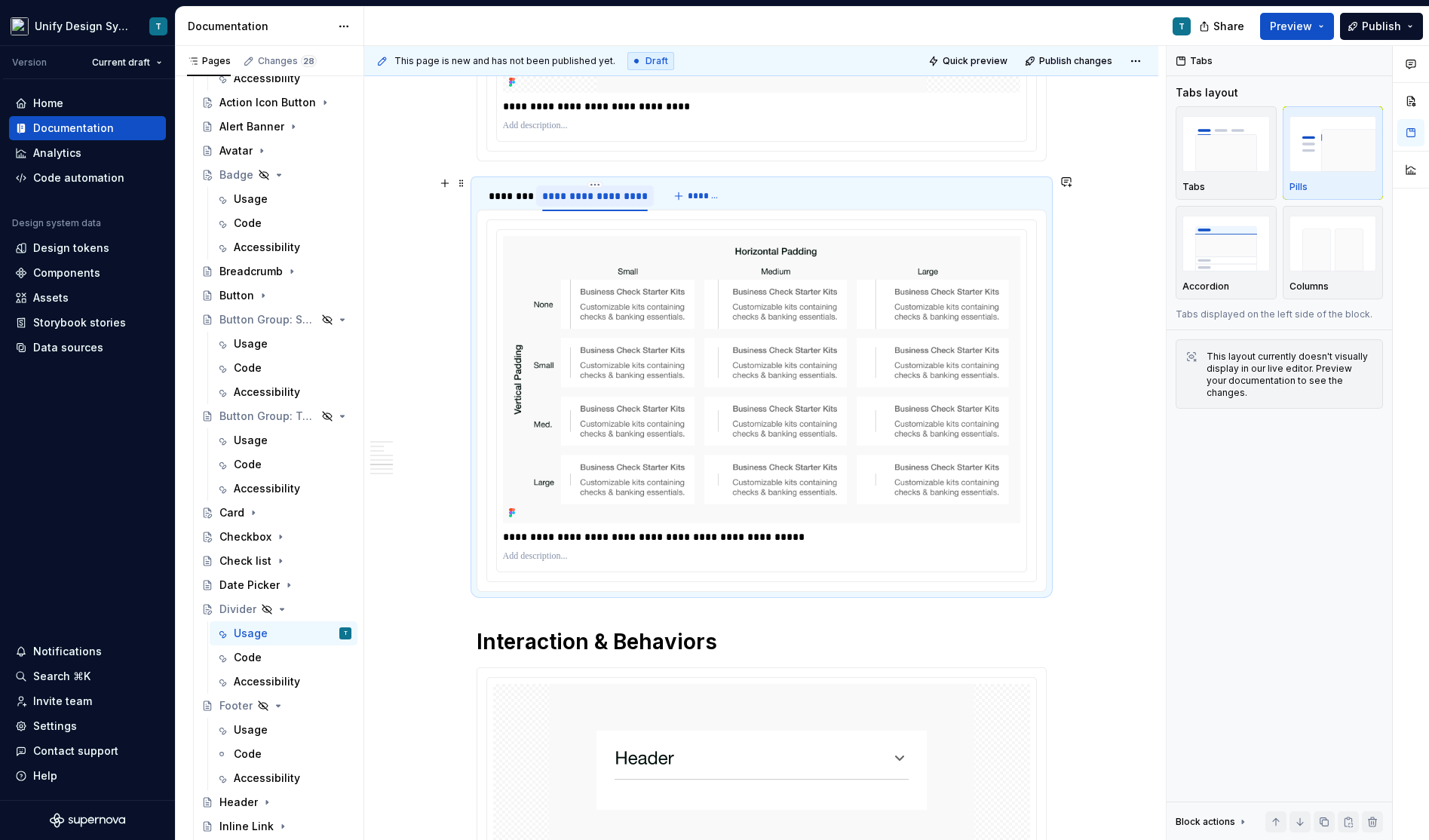
click at [632, 190] on div "**********" at bounding box center [594, 196] width 105 height 15
click at [628, 192] on input "**********" at bounding box center [594, 195] width 117 height 27
type input "**********"
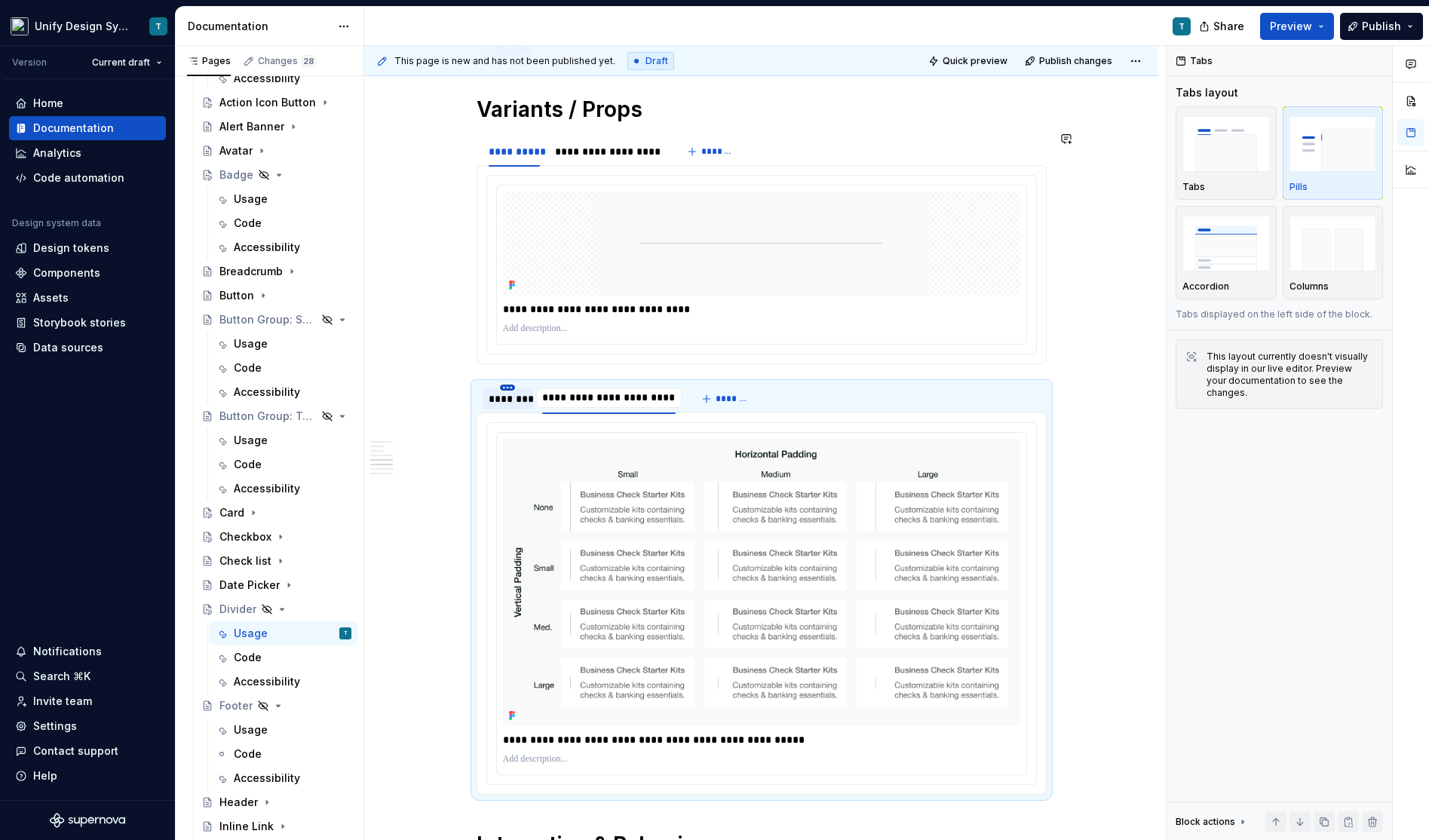
scroll to position [1111, 0]
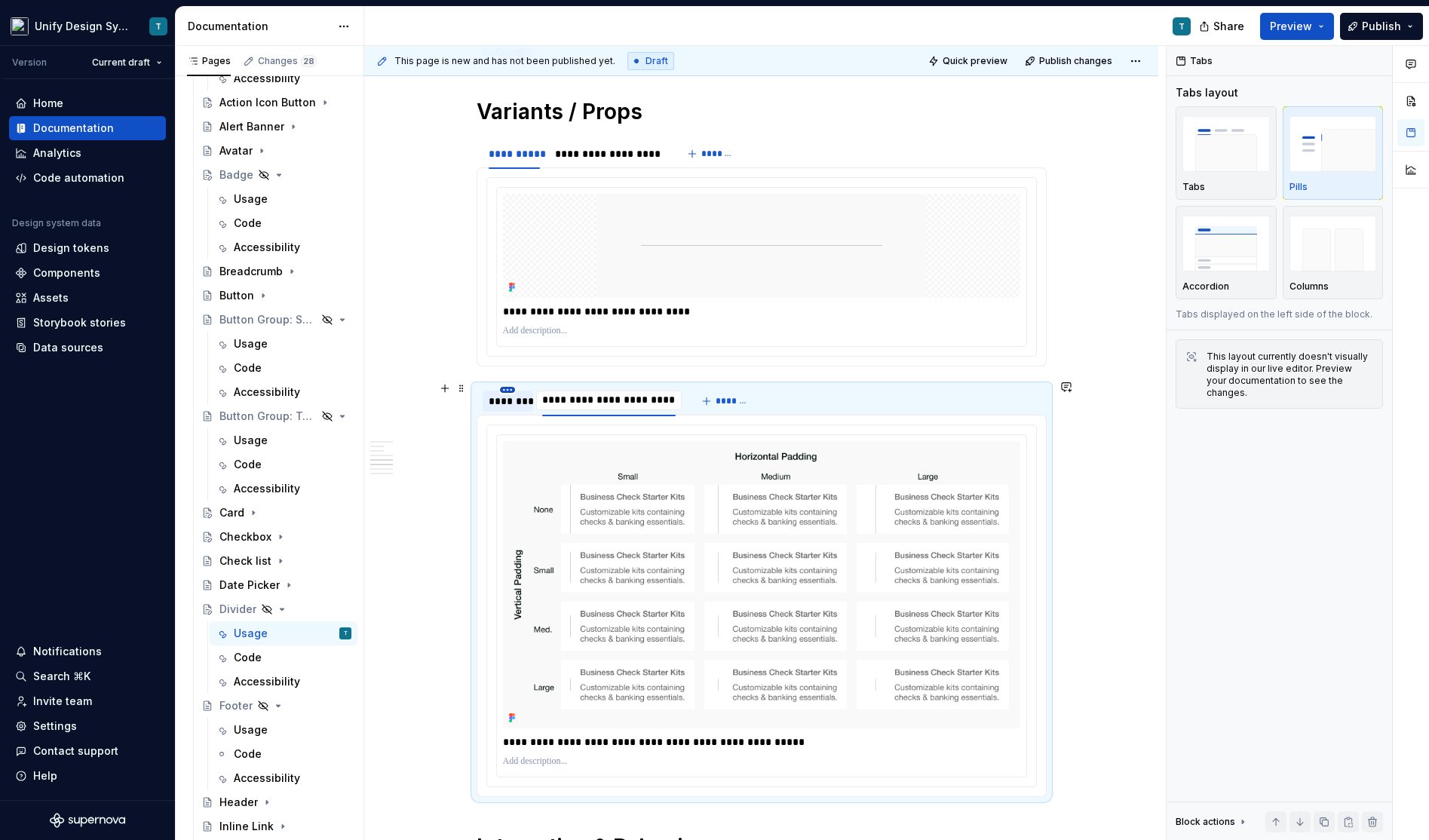
click at [511, 382] on html "Unify Design System T Version Current draft Home Documentation Analytics Code a…" at bounding box center [714, 420] width 1429 height 840
click at [605, 165] on html "Unify Design System T Version Current draft Home Documentation Analytics Code a…" at bounding box center [714, 420] width 1429 height 840
click at [591, 153] on div "**********" at bounding box center [607, 154] width 105 height 15
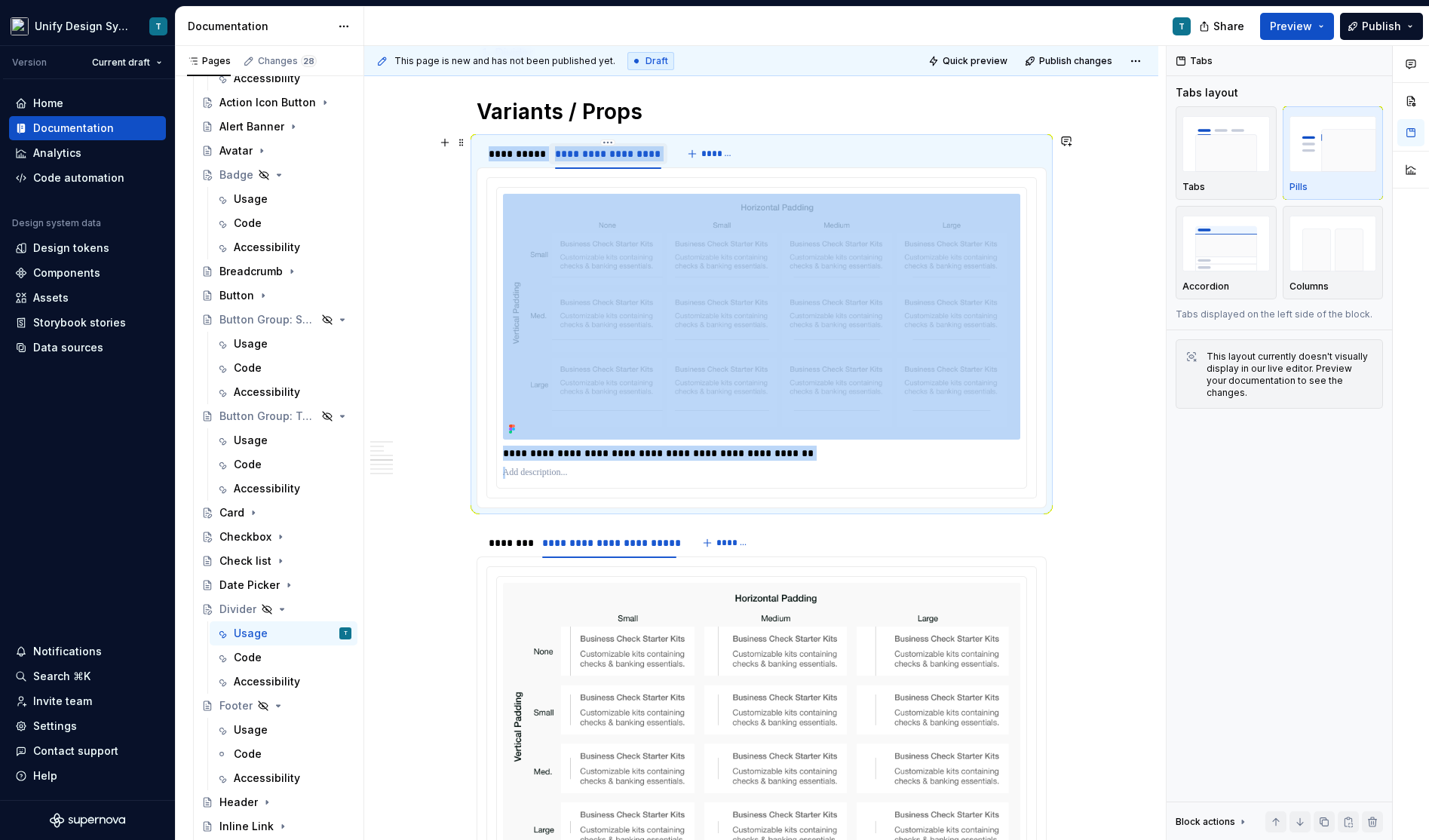
click at [655, 151] on div "**********" at bounding box center [607, 154] width 105 height 15
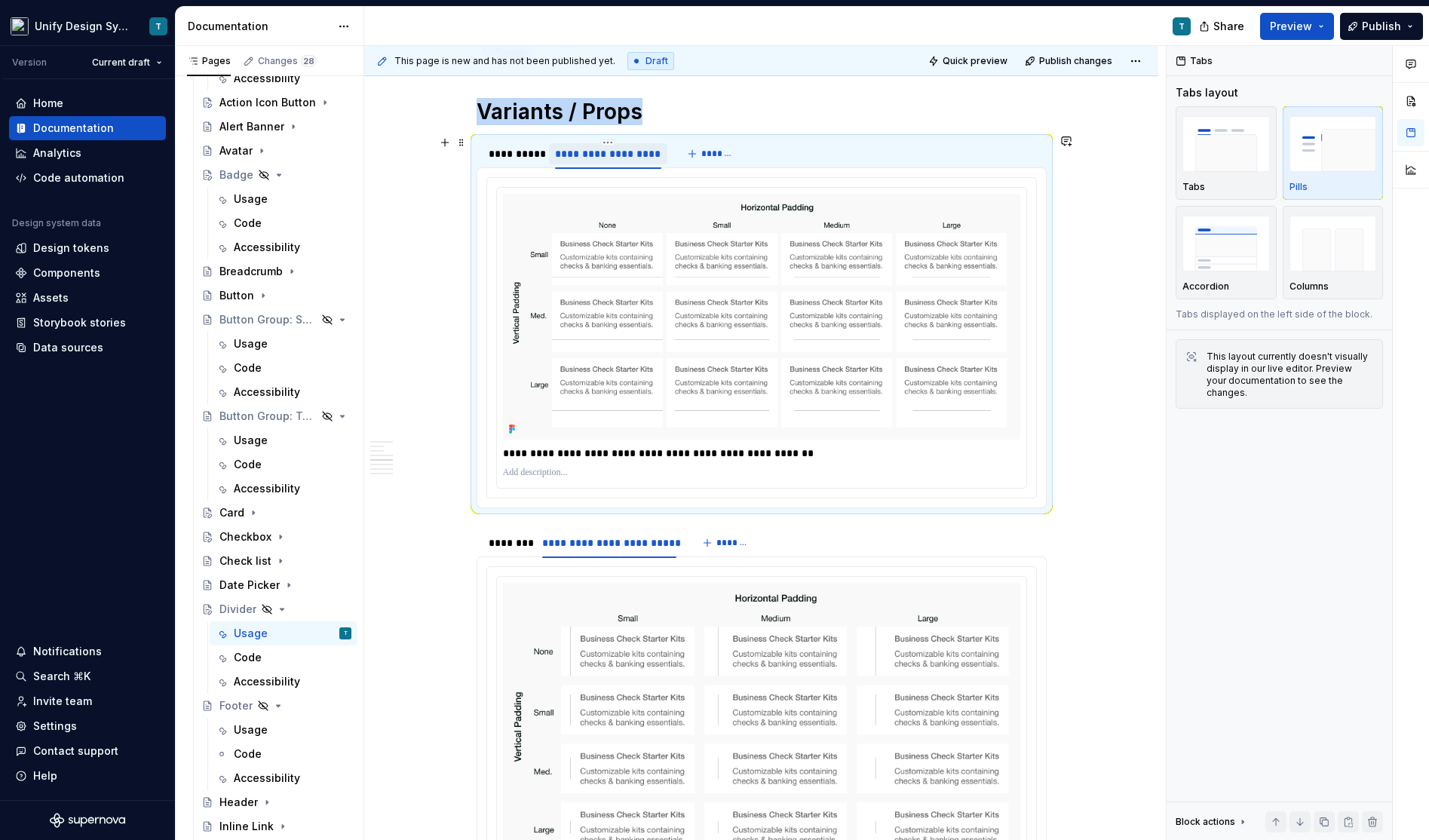
click at [655, 151] on div "**********" at bounding box center [607, 154] width 105 height 15
type input "**********"
click at [708, 748] on img at bounding box center [761, 727] width 517 height 288
click at [802, 696] on img at bounding box center [761, 727] width 517 height 288
click at [491, 545] on div "********" at bounding box center [508, 543] width 51 height 21
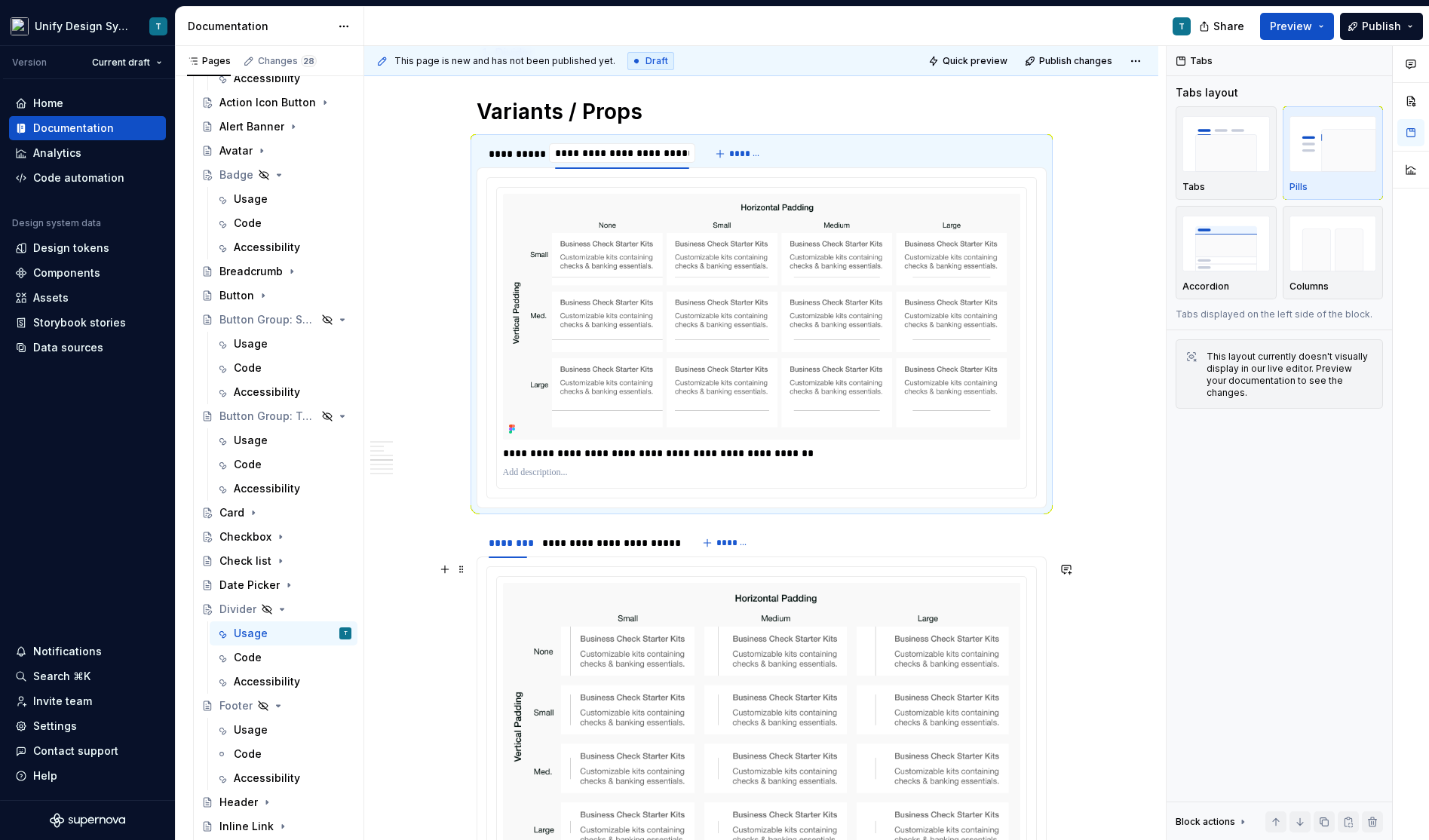
click at [478, 557] on section "**********" at bounding box center [762, 733] width 570 height 413
click at [479, 535] on section "**********" at bounding box center [762, 733] width 570 height 413
click at [825, 545] on div "**********" at bounding box center [762, 542] width 570 height 30
type textarea "*"
click at [775, 569] on div "**********" at bounding box center [761, 748] width 549 height 361
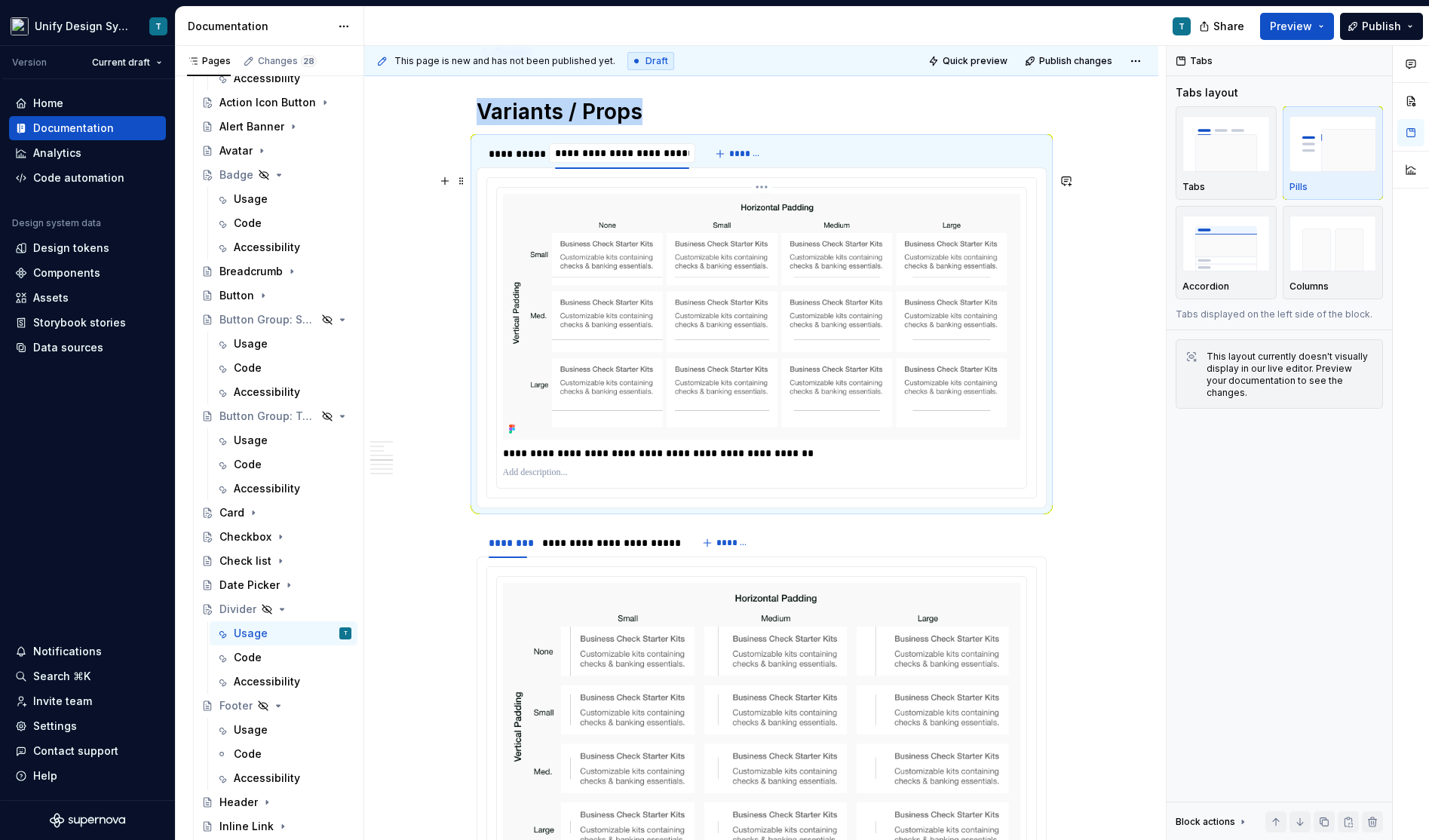
click at [805, 324] on img at bounding box center [761, 316] width 517 height 246
click at [724, 640] on img at bounding box center [761, 727] width 517 height 288
click at [685, 363] on img at bounding box center [761, 316] width 517 height 246
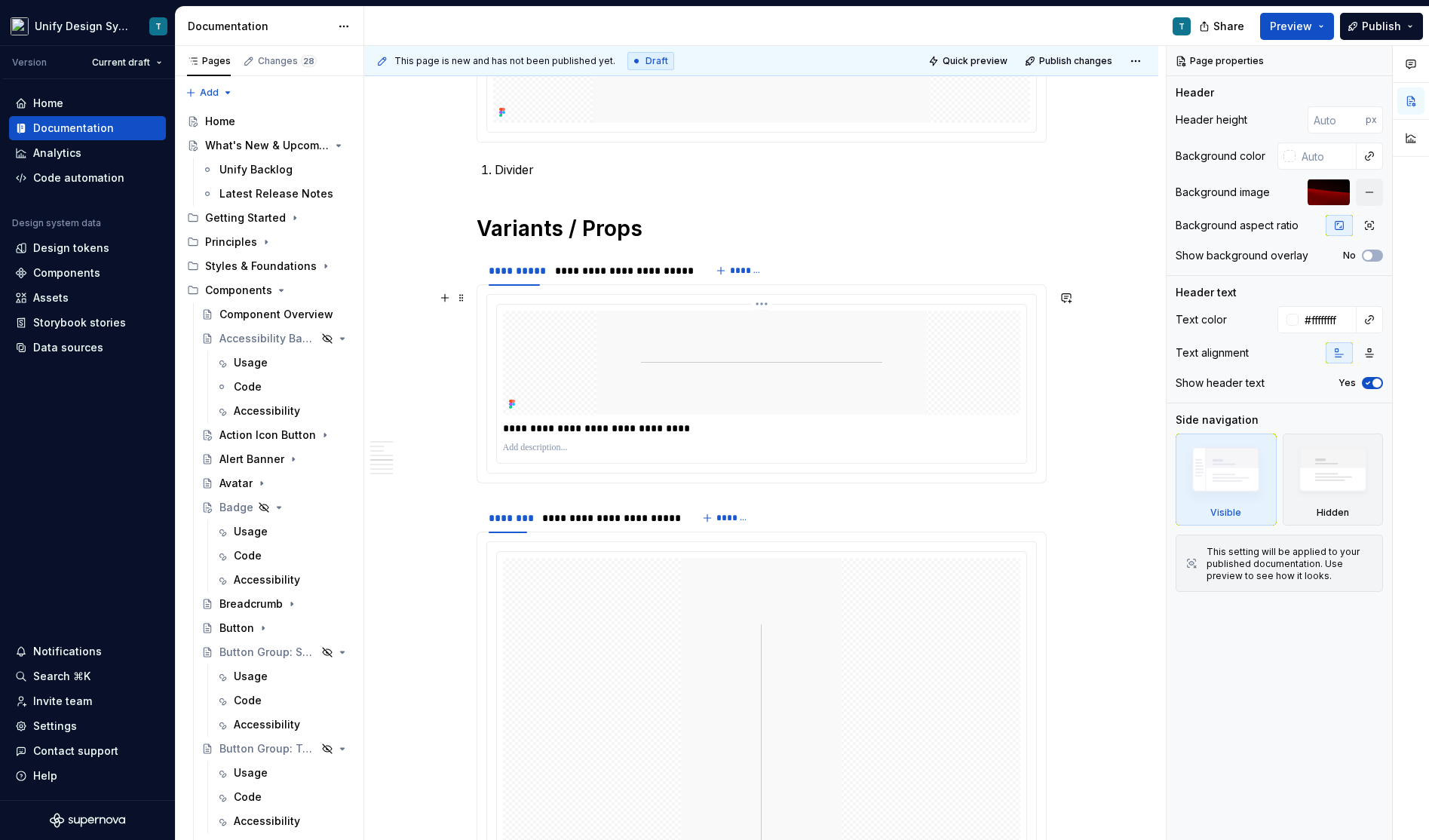
scroll to position [995, 0]
click at [616, 339] on img at bounding box center [762, 361] width 330 height 104
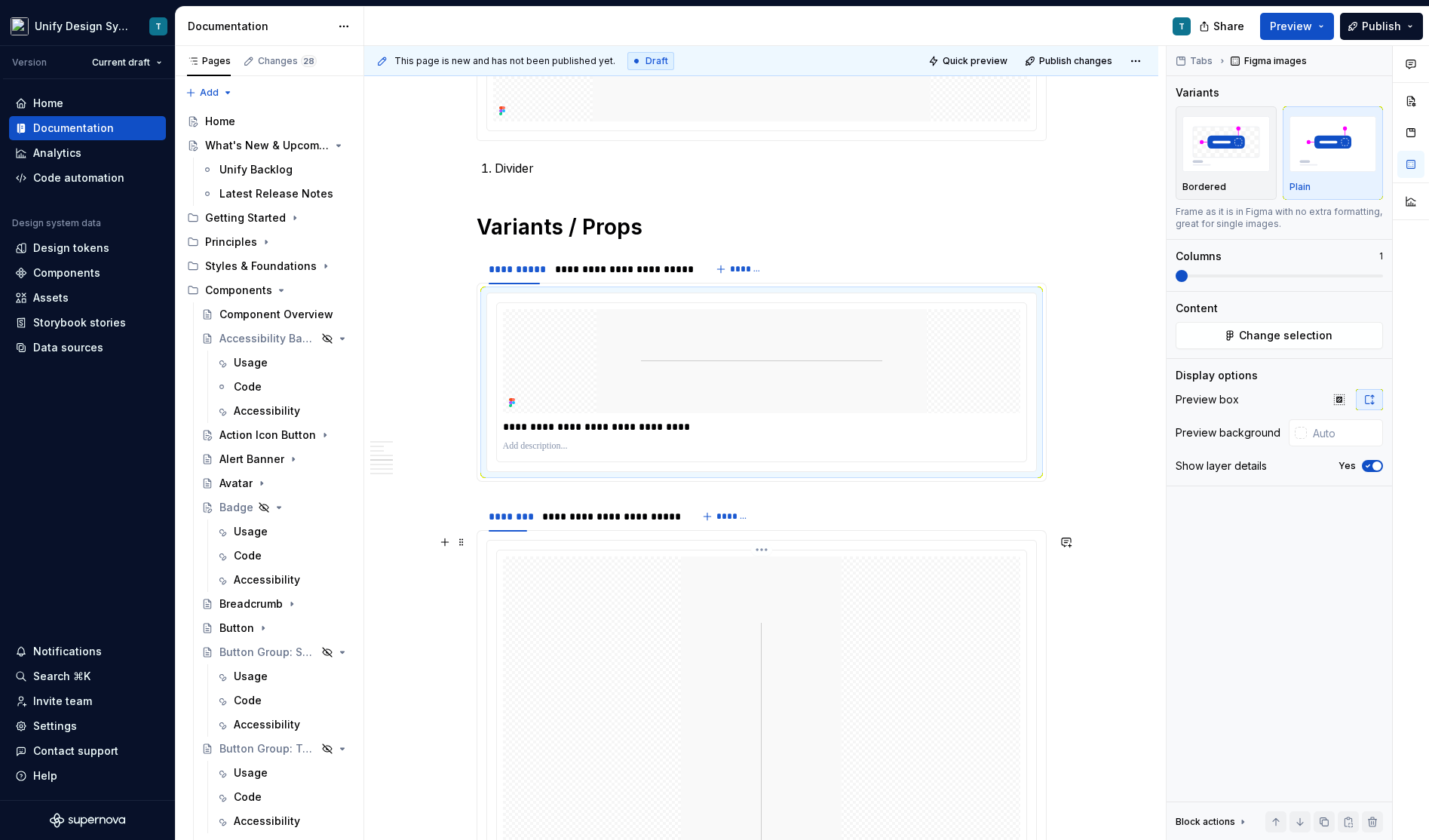
click at [583, 706] on div at bounding box center [761, 743] width 517 height 374
click at [580, 370] on div at bounding box center [761, 361] width 517 height 104
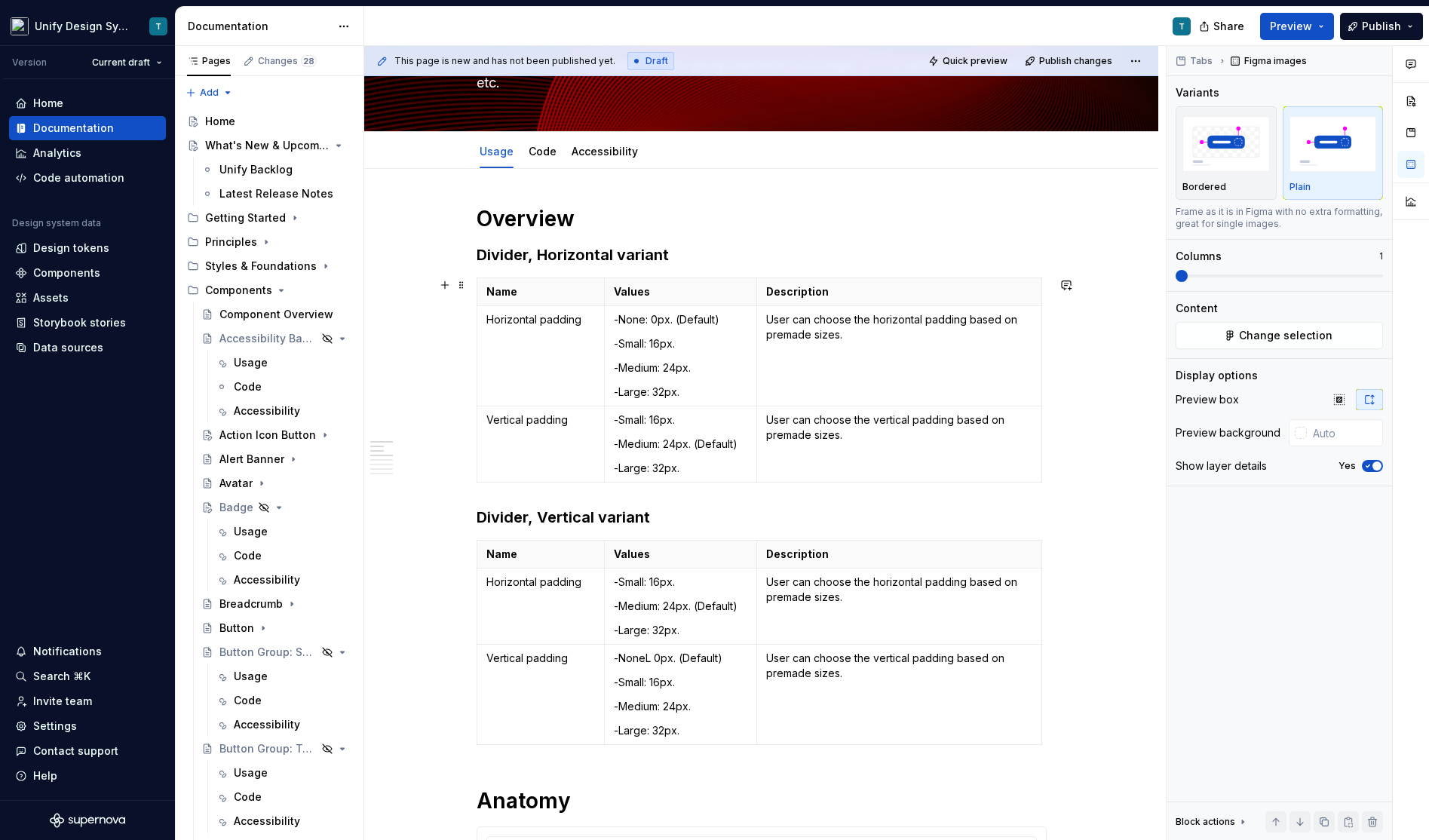
scroll to position [0, 0]
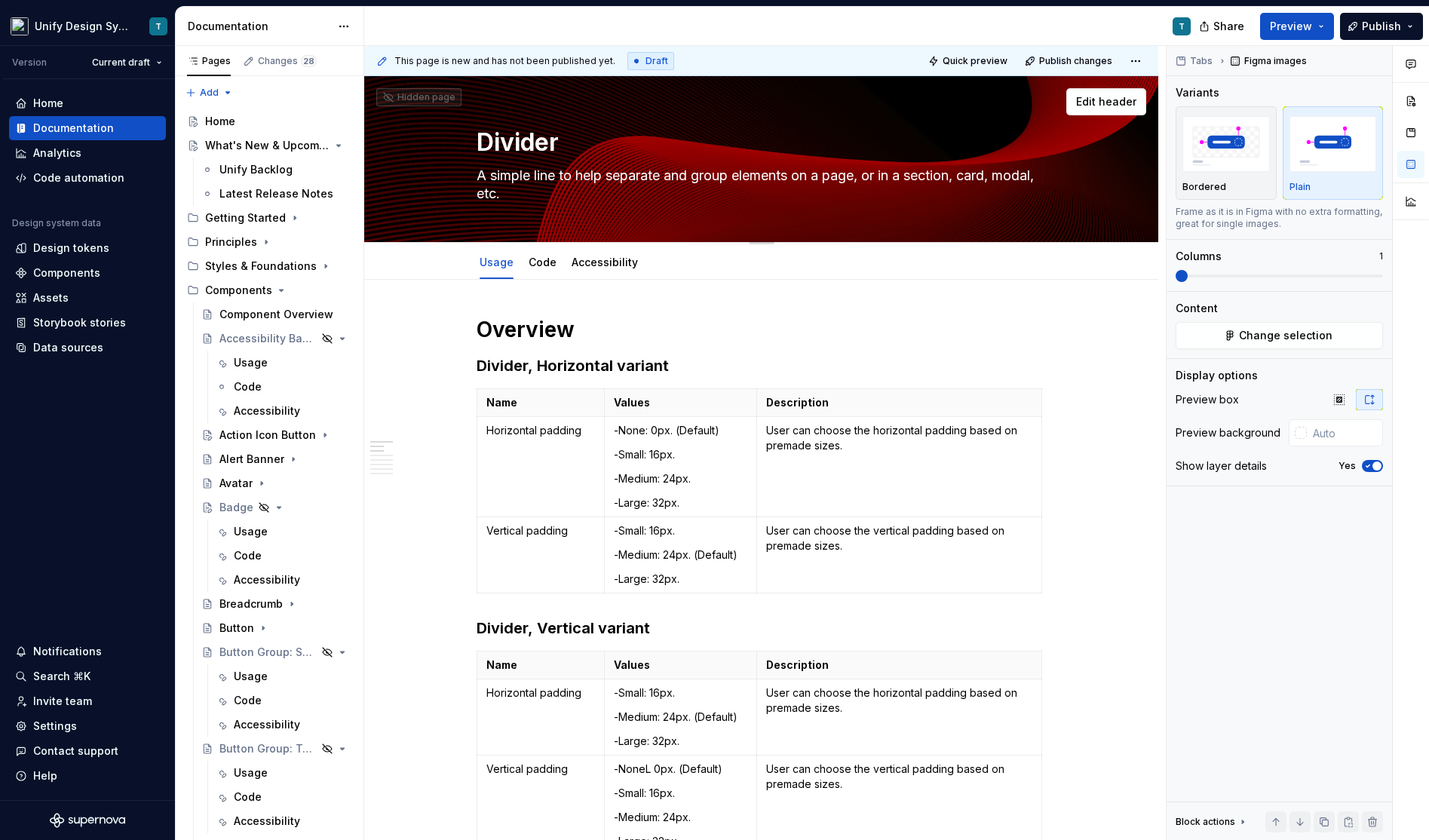
type textarea "*"
